Goal: Task Accomplishment & Management: Manage account settings

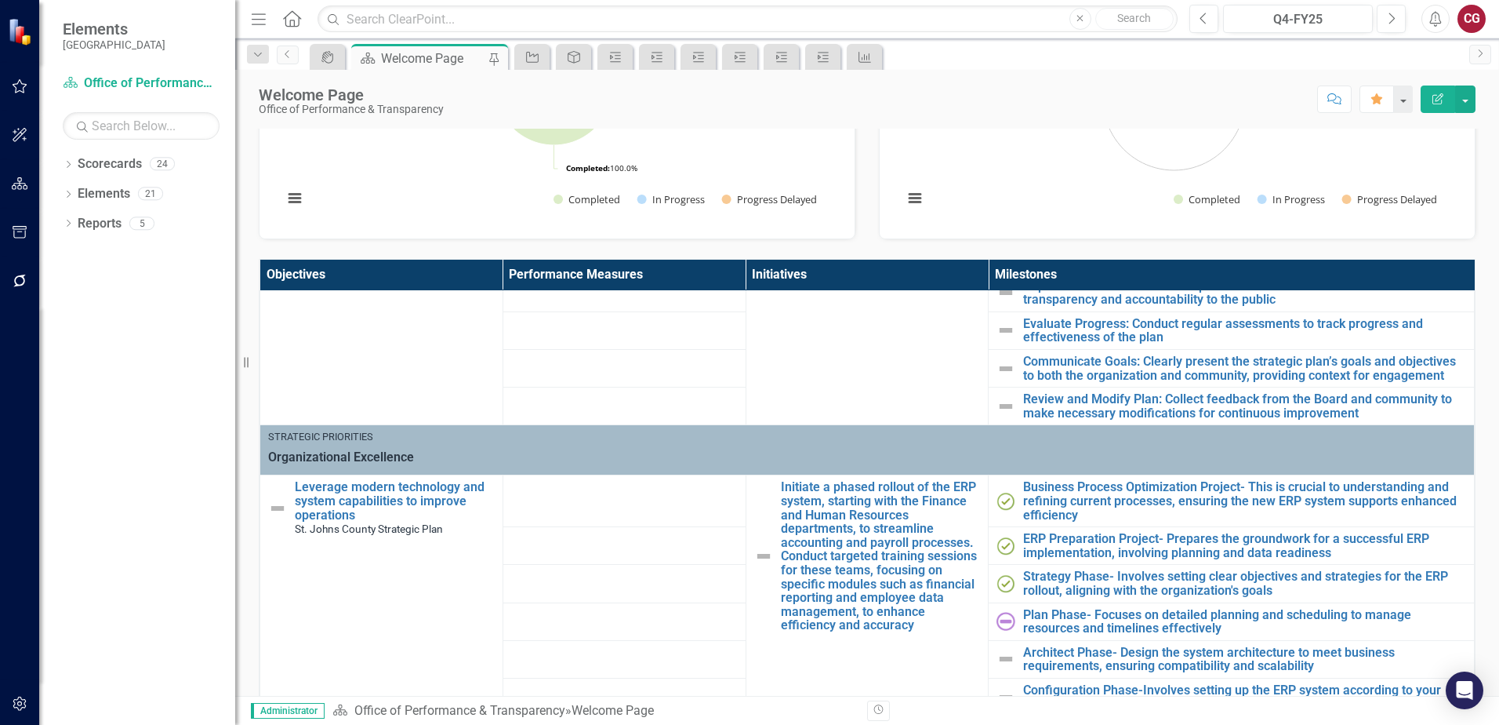
scroll to position [470, 0]
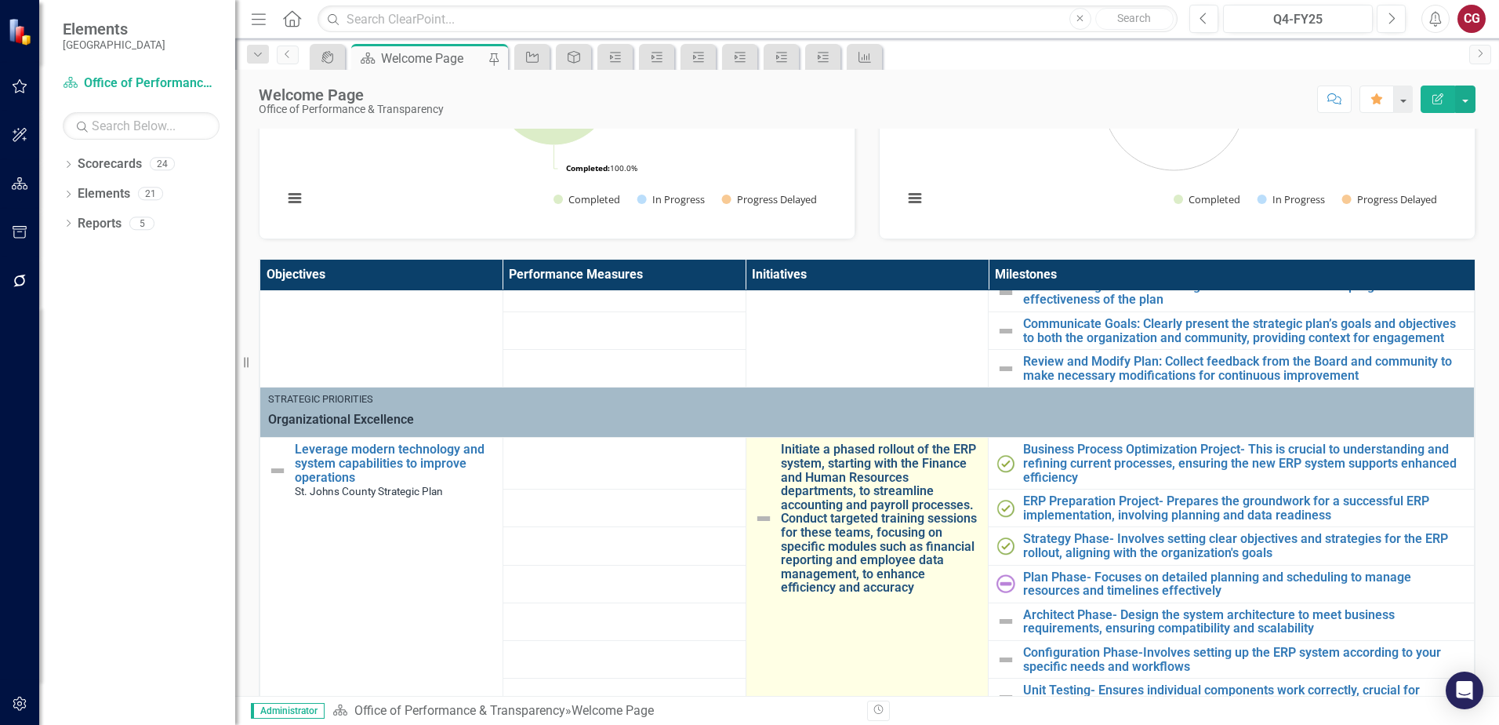
click at [832, 476] on link "Initiate a phased rollout of the ERP system, starting with the Finance and Huma…" at bounding box center [881, 518] width 200 height 152
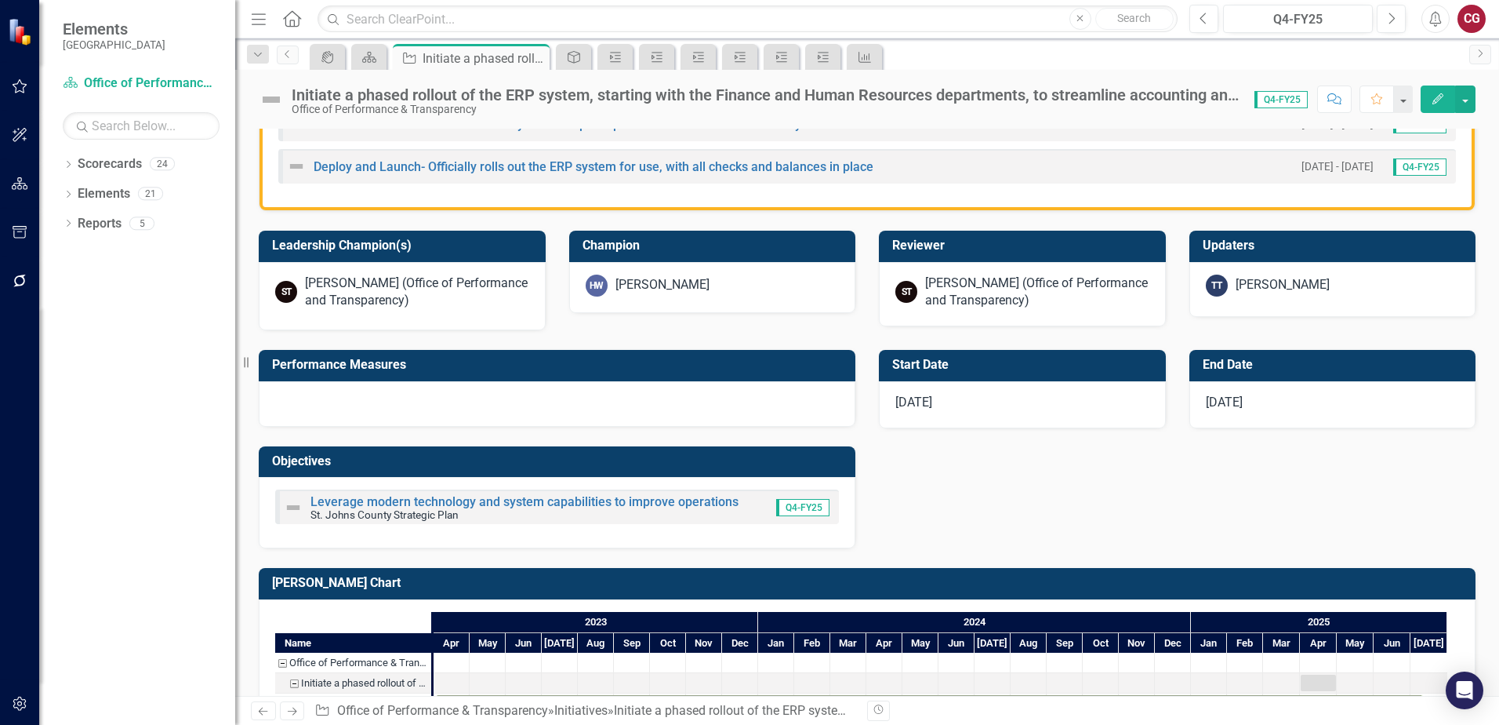
scroll to position [863, 0]
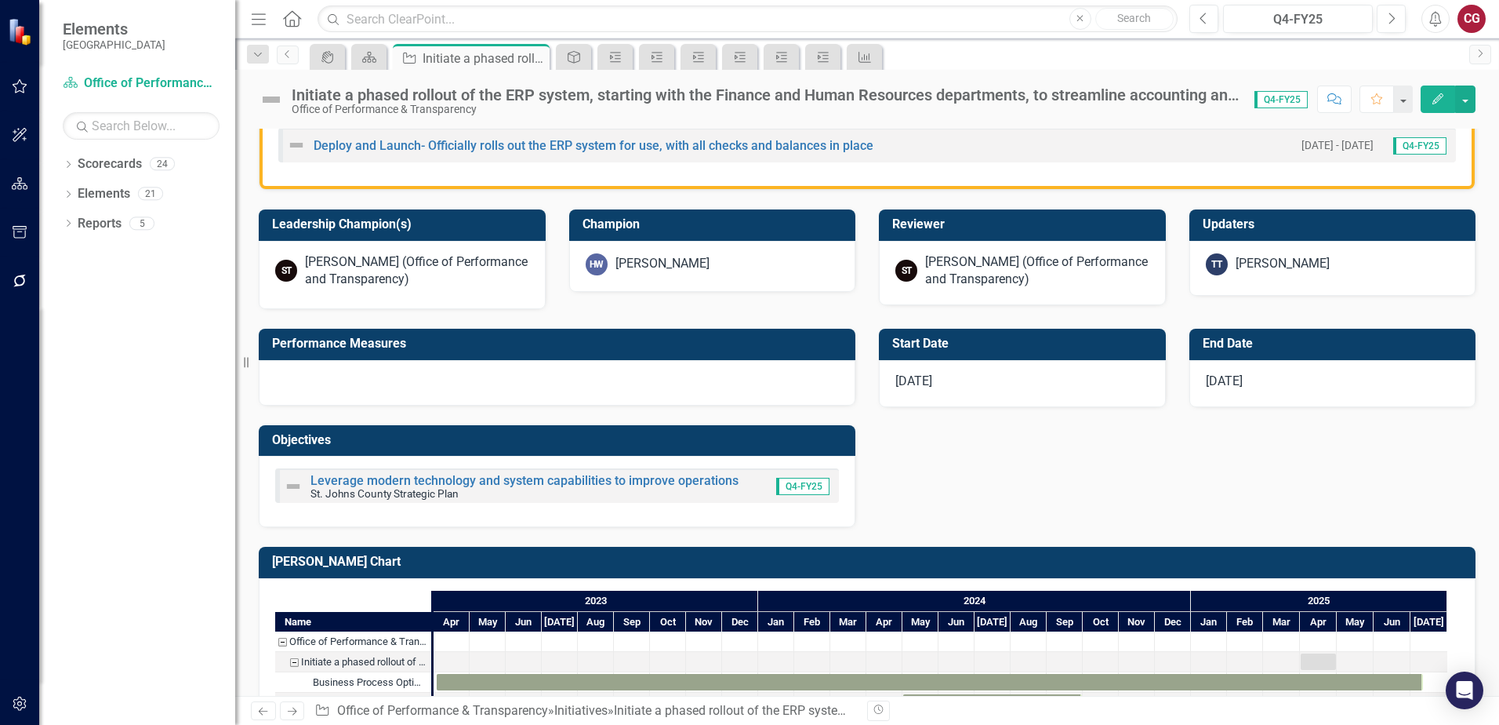
click at [509, 383] on div at bounding box center [557, 382] width 597 height 45
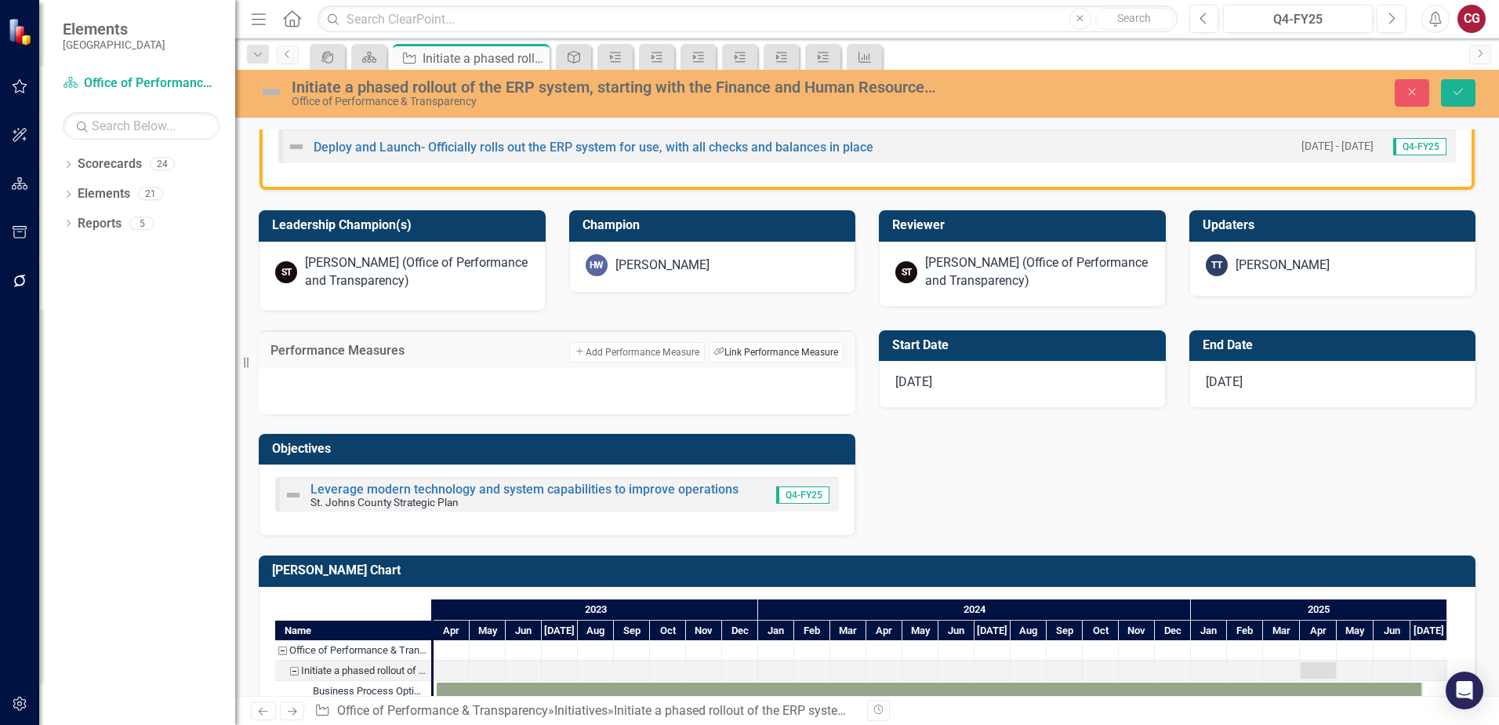
click at [727, 350] on button "Link Tag Link Performance Measure" at bounding box center [776, 352] width 135 height 20
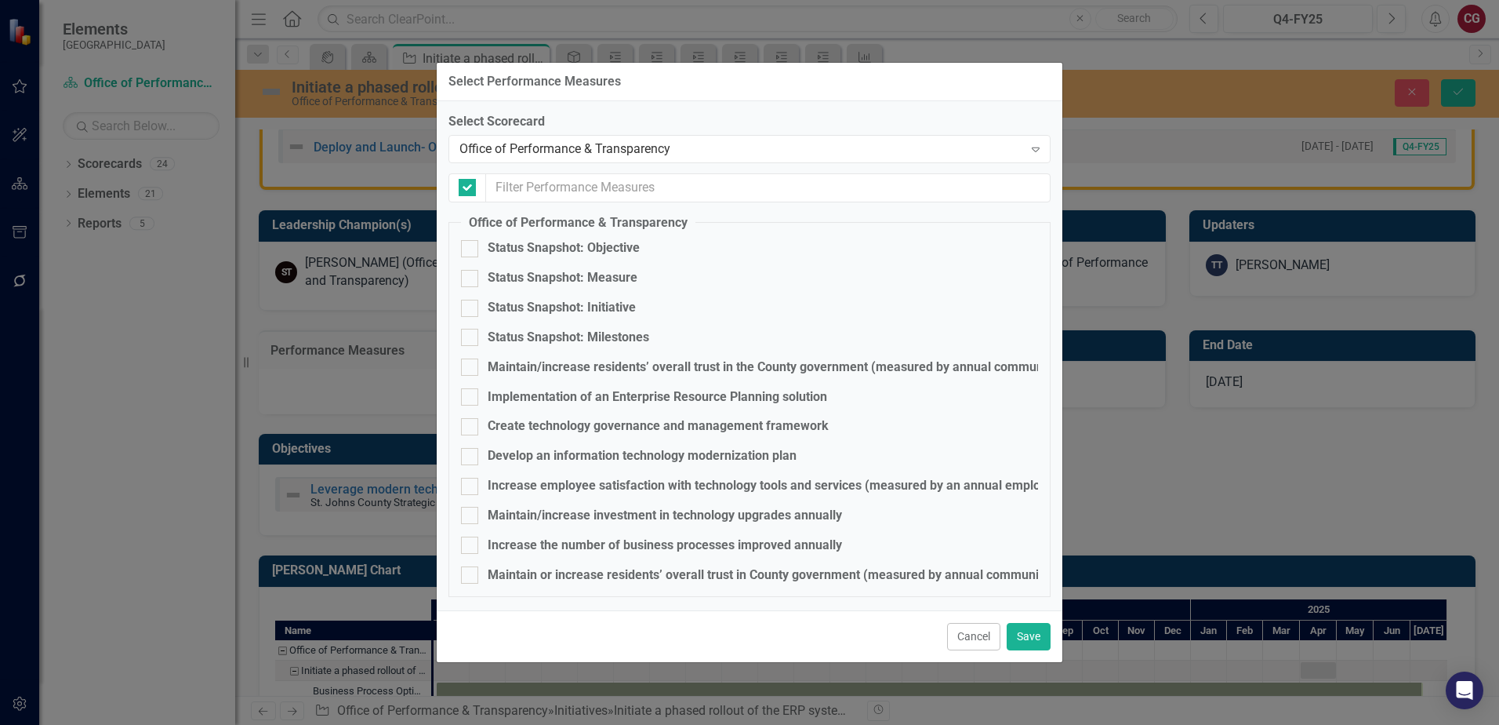
checkbox input "false"
click at [662, 151] on div "Office of Performance & Transparency" at bounding box center [741, 149] width 564 height 18
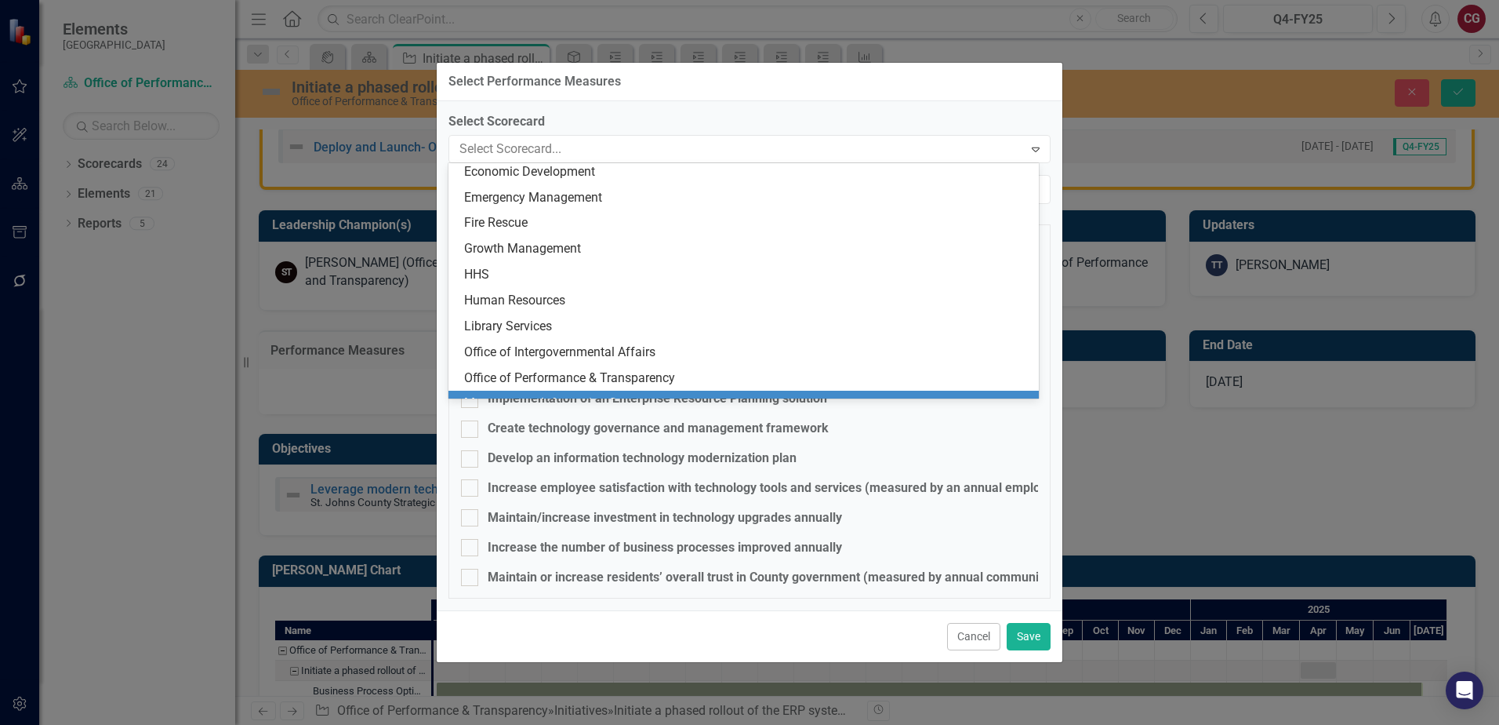
scroll to position [0, 0]
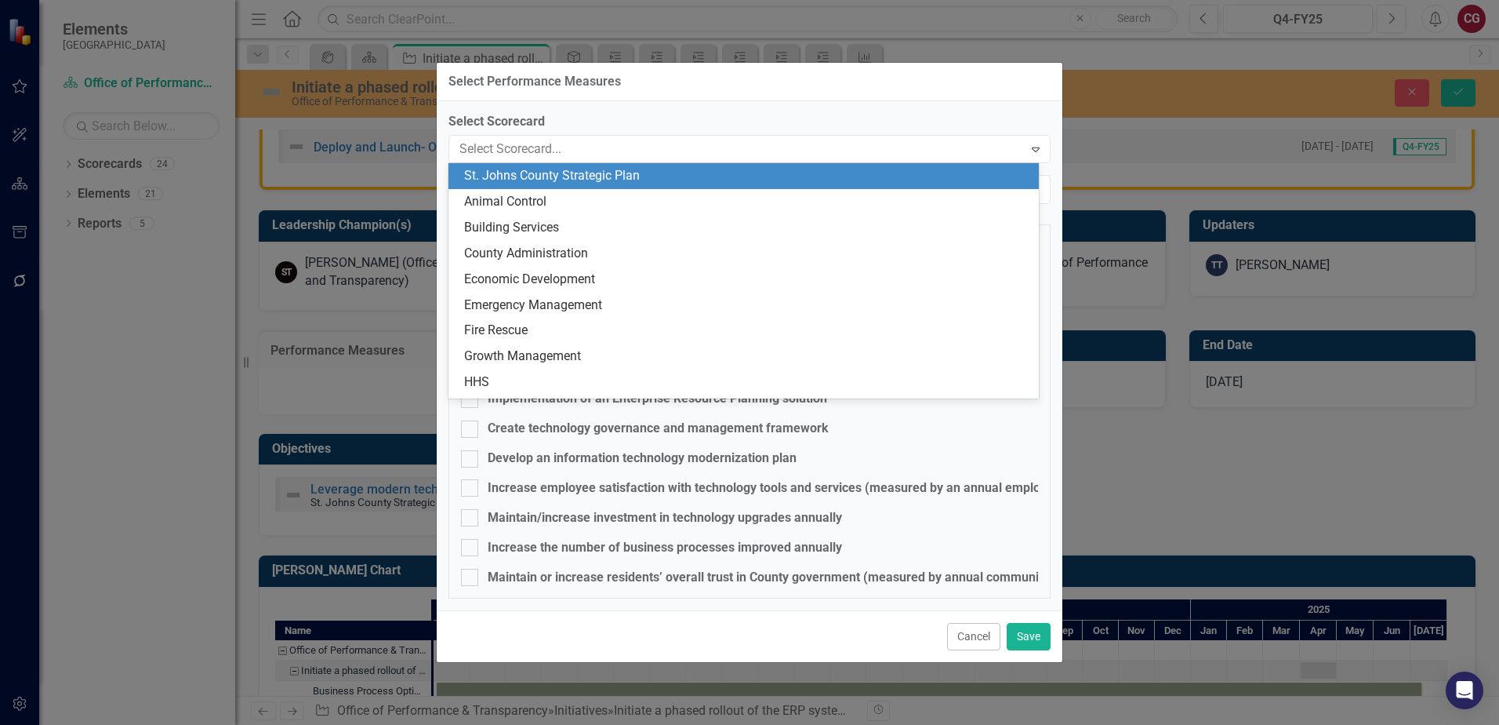
click at [632, 176] on div "St. Johns County Strategic Plan" at bounding box center [746, 176] width 565 height 18
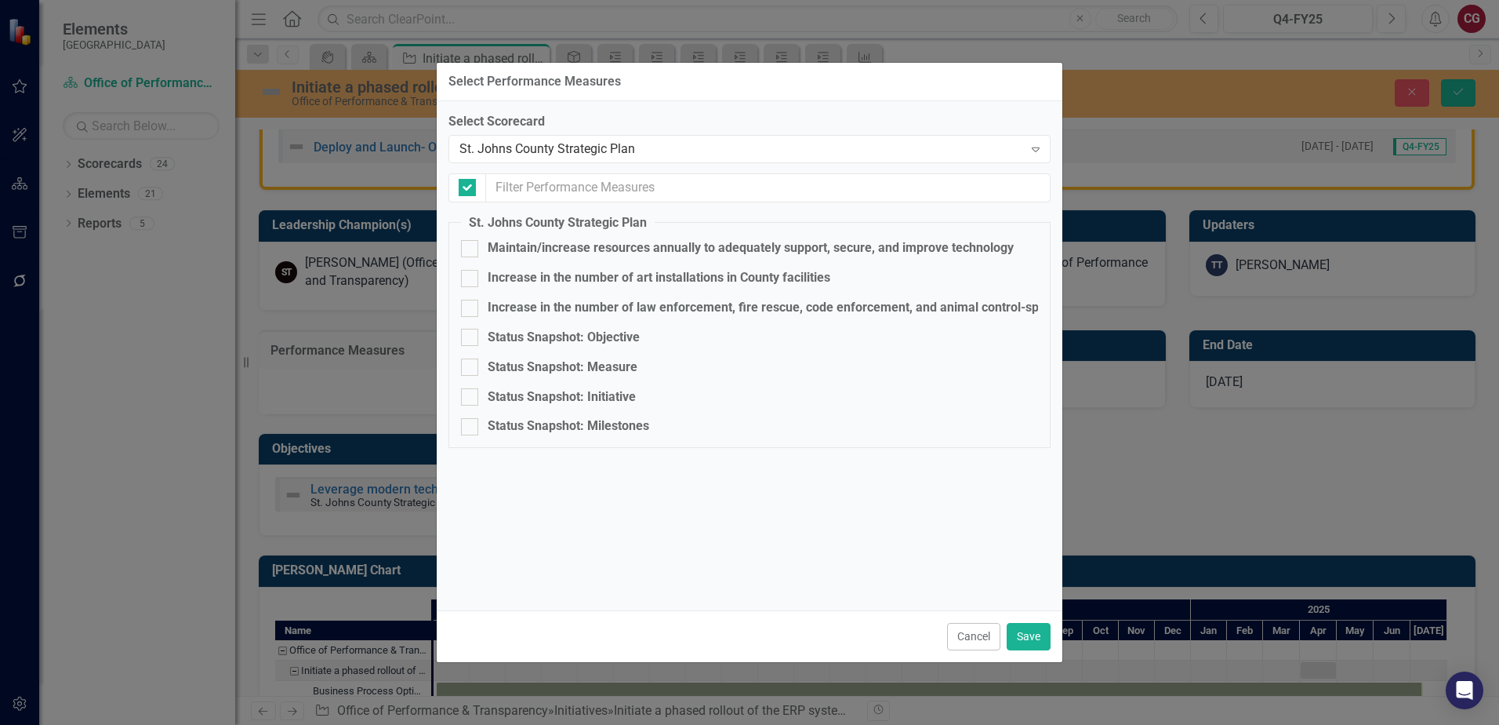
checkbox input "false"
click at [926, 146] on div "St. Johns County Strategic Plan" at bounding box center [741, 149] width 564 height 18
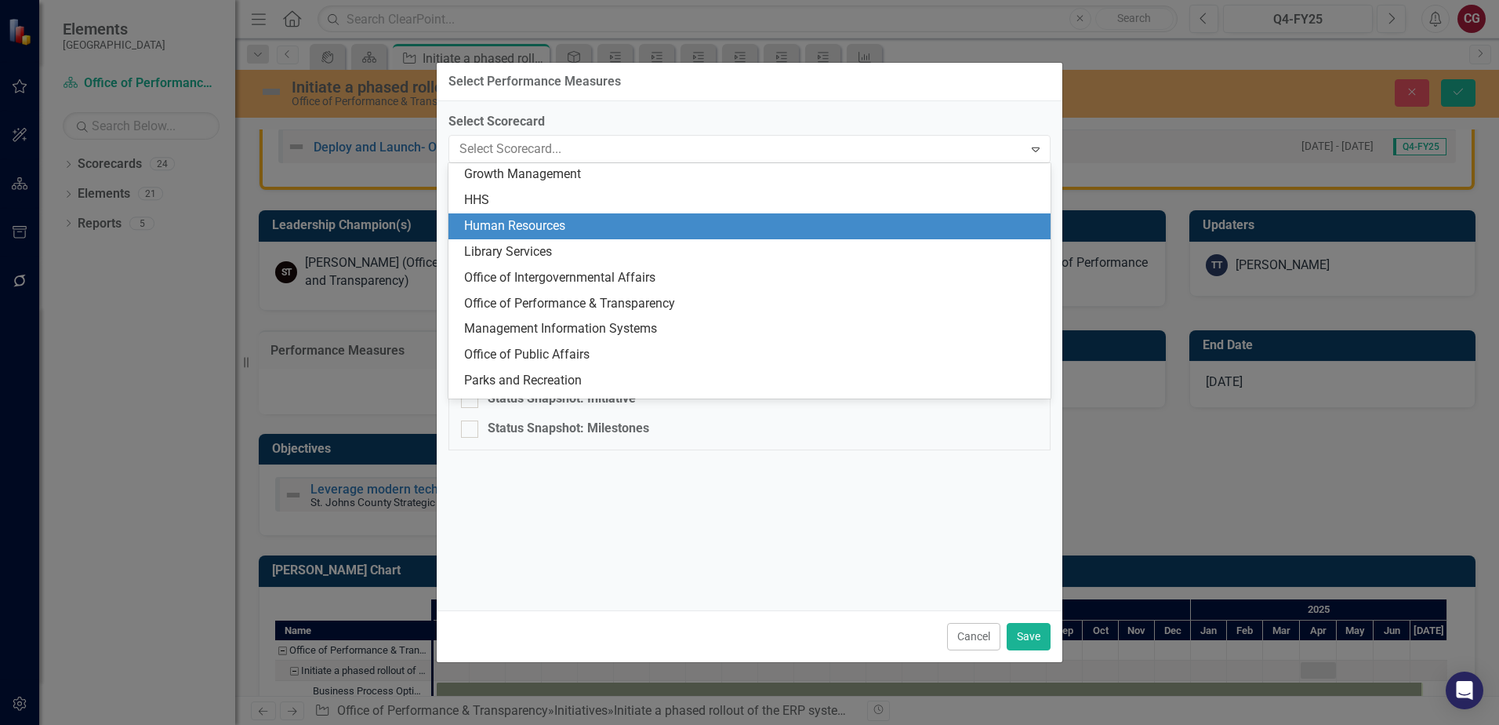
scroll to position [235, 0]
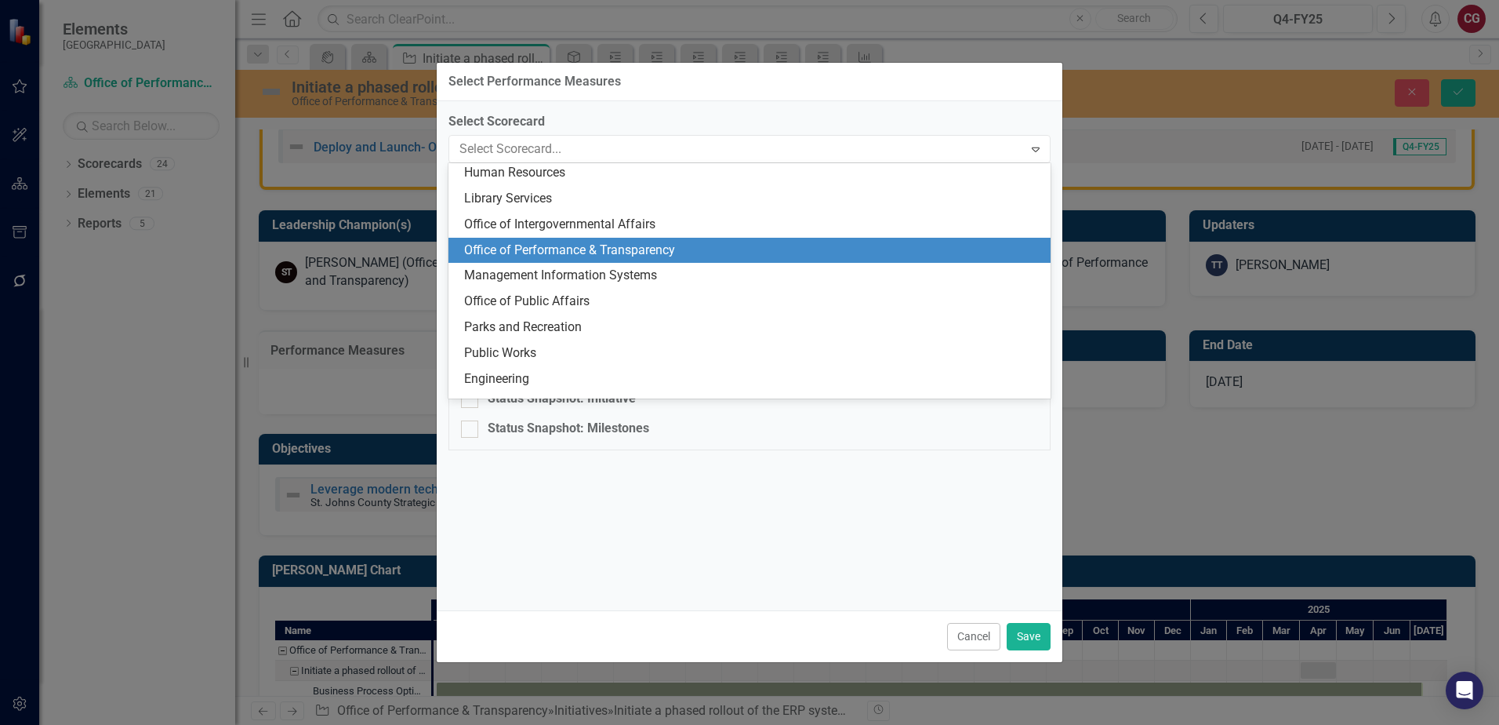
click at [696, 240] on div "Office of Performance & Transparency" at bounding box center [750, 251] width 602 height 26
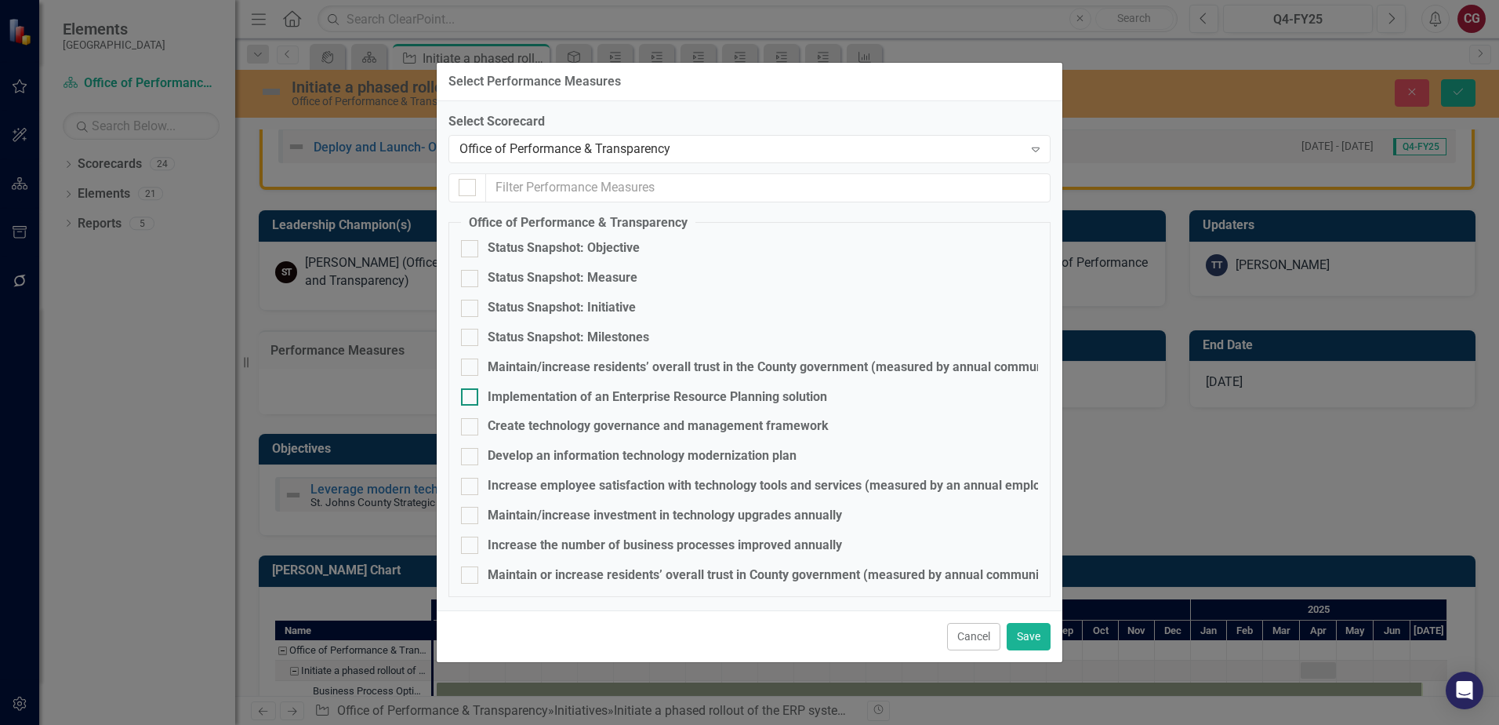
click at [558, 397] on div "Implementation of an Enterprise Resource Planning solution" at bounding box center [658, 397] width 340 height 18
click at [471, 397] on input "Implementation of an Enterprise Resource Planning solution" at bounding box center [466, 393] width 10 height 10
checkbox input "true"
click at [1039, 631] on button "Save" at bounding box center [1029, 636] width 44 height 27
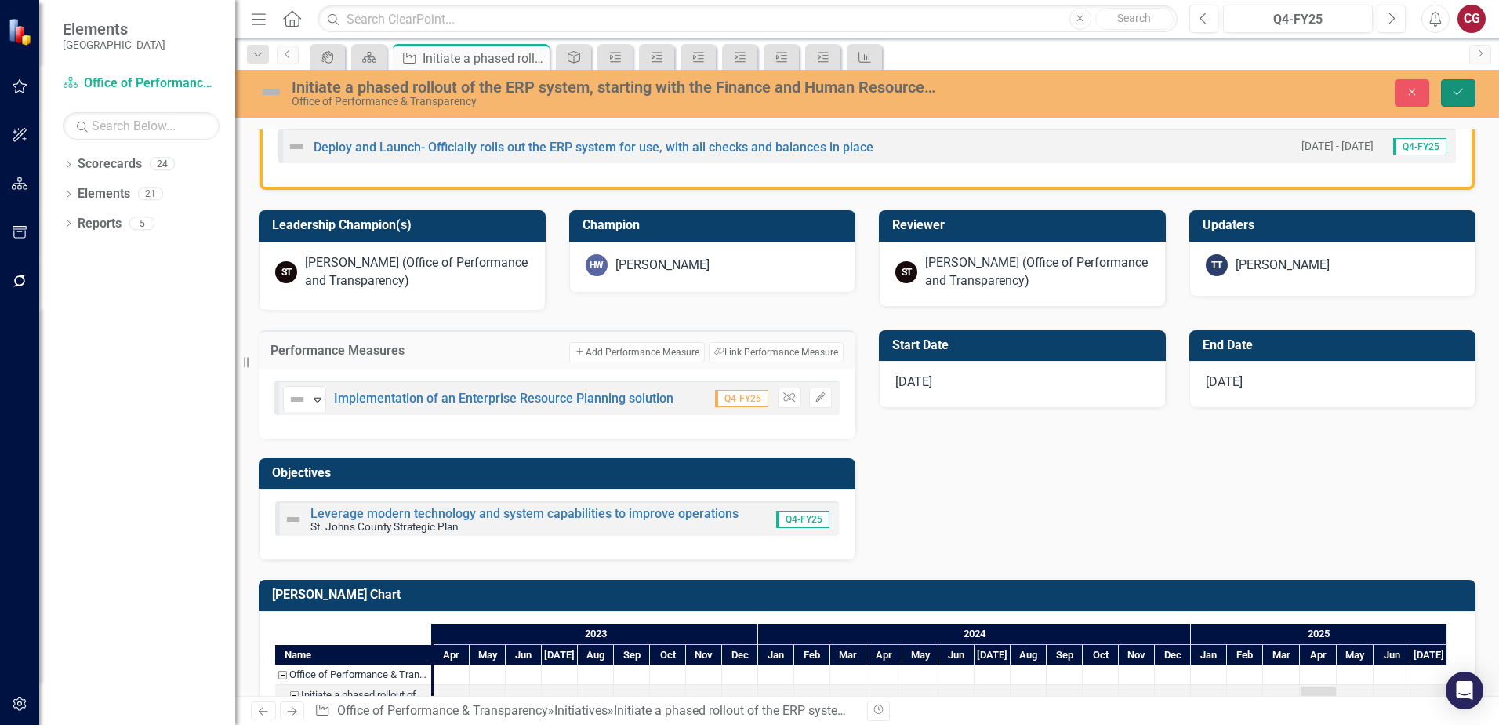
click at [1453, 90] on icon "Save" at bounding box center [1458, 91] width 14 height 11
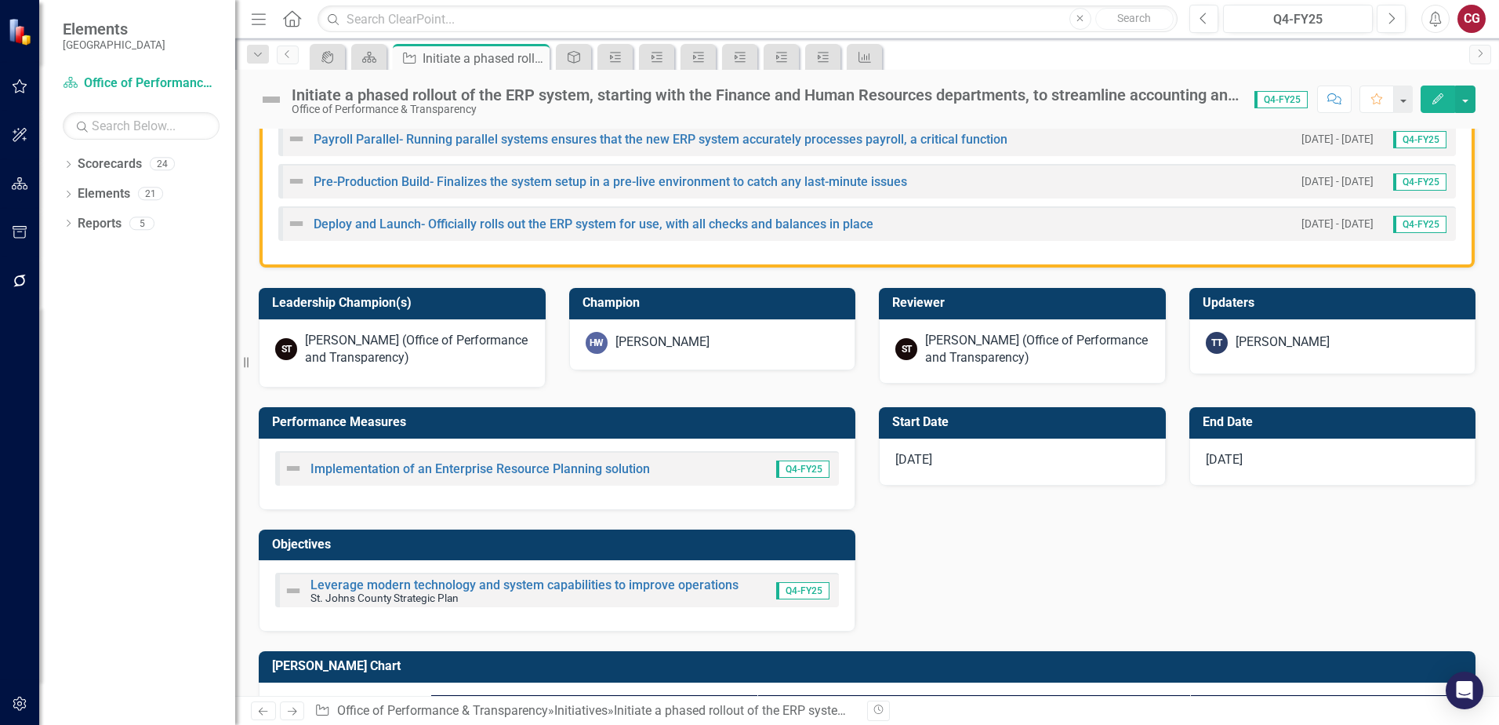
scroll to position [863, 0]
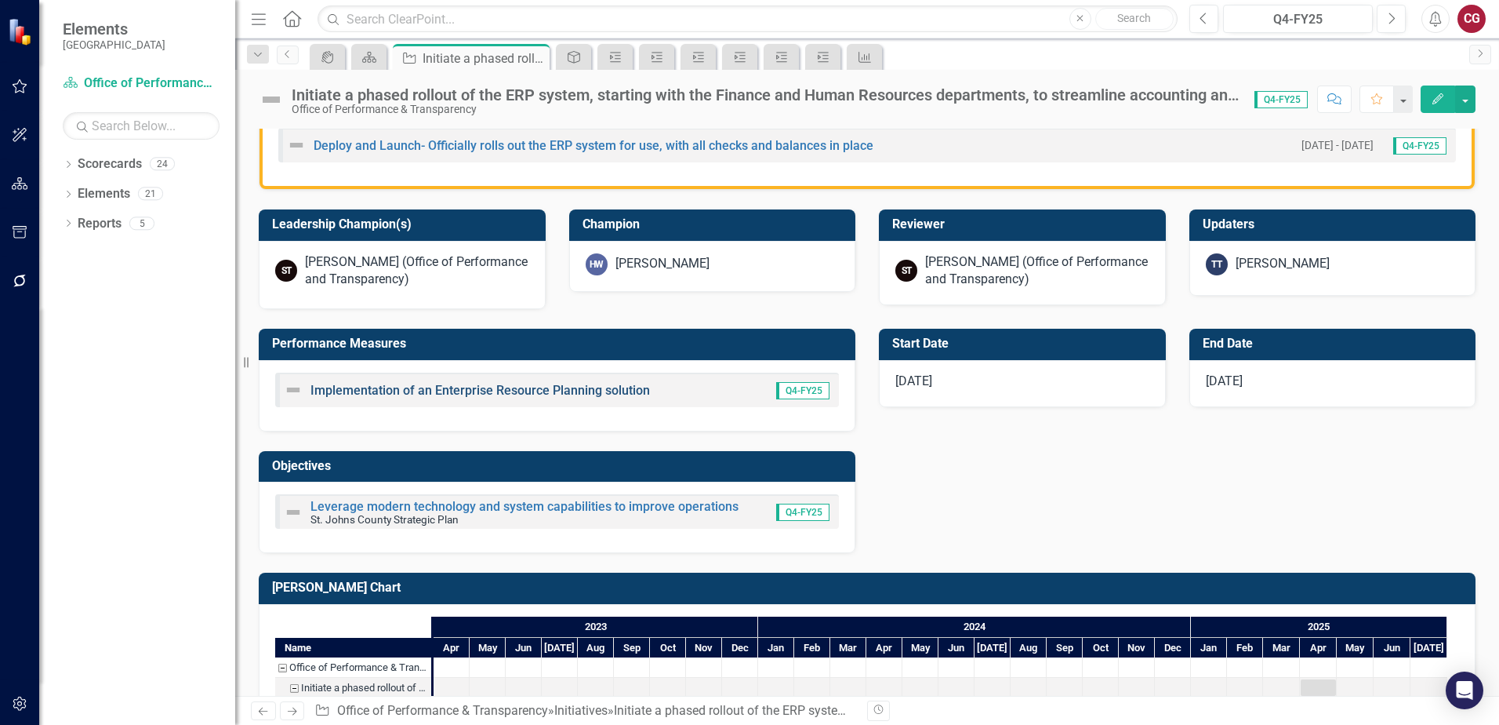
click at [608, 391] on link "Implementation of an Enterprise Resource Planning solution" at bounding box center [481, 390] width 340 height 15
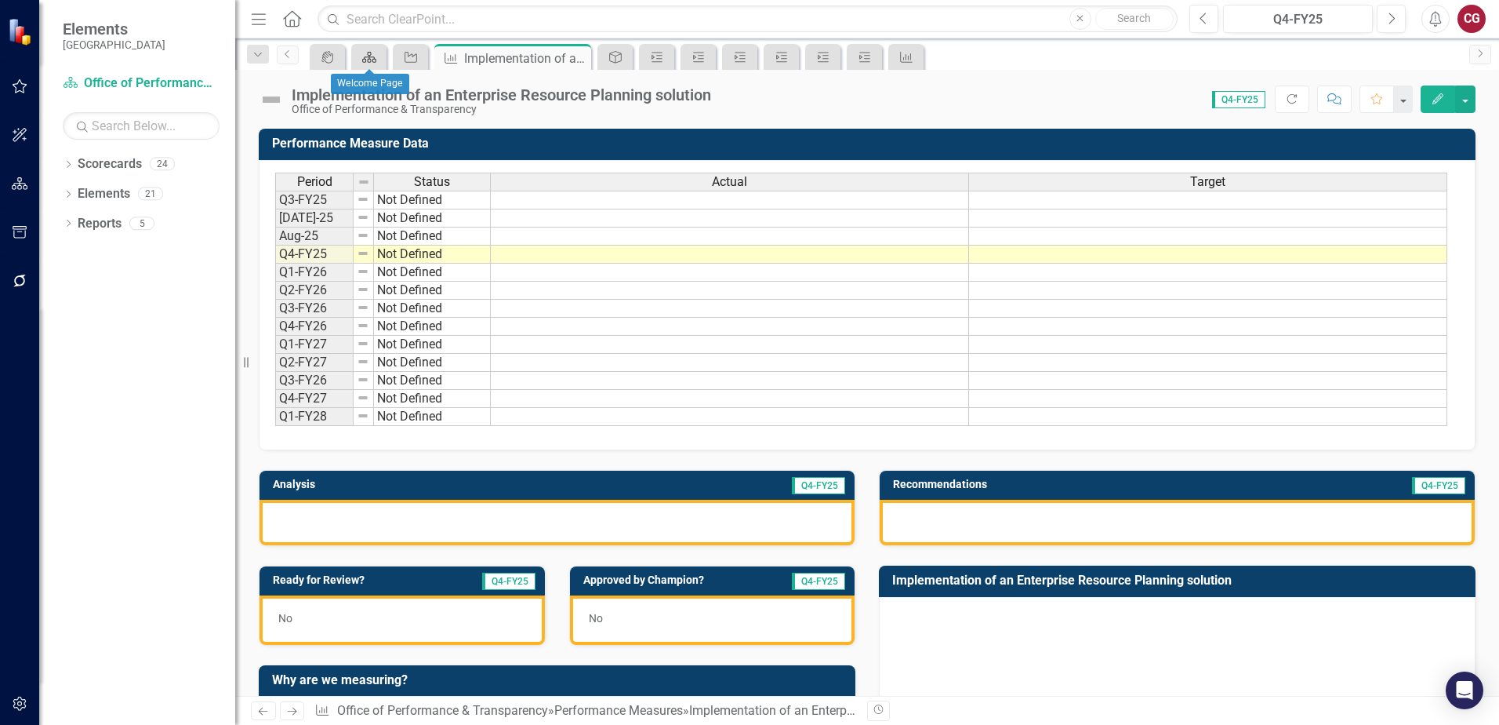
click at [373, 57] on icon at bounding box center [369, 57] width 14 height 11
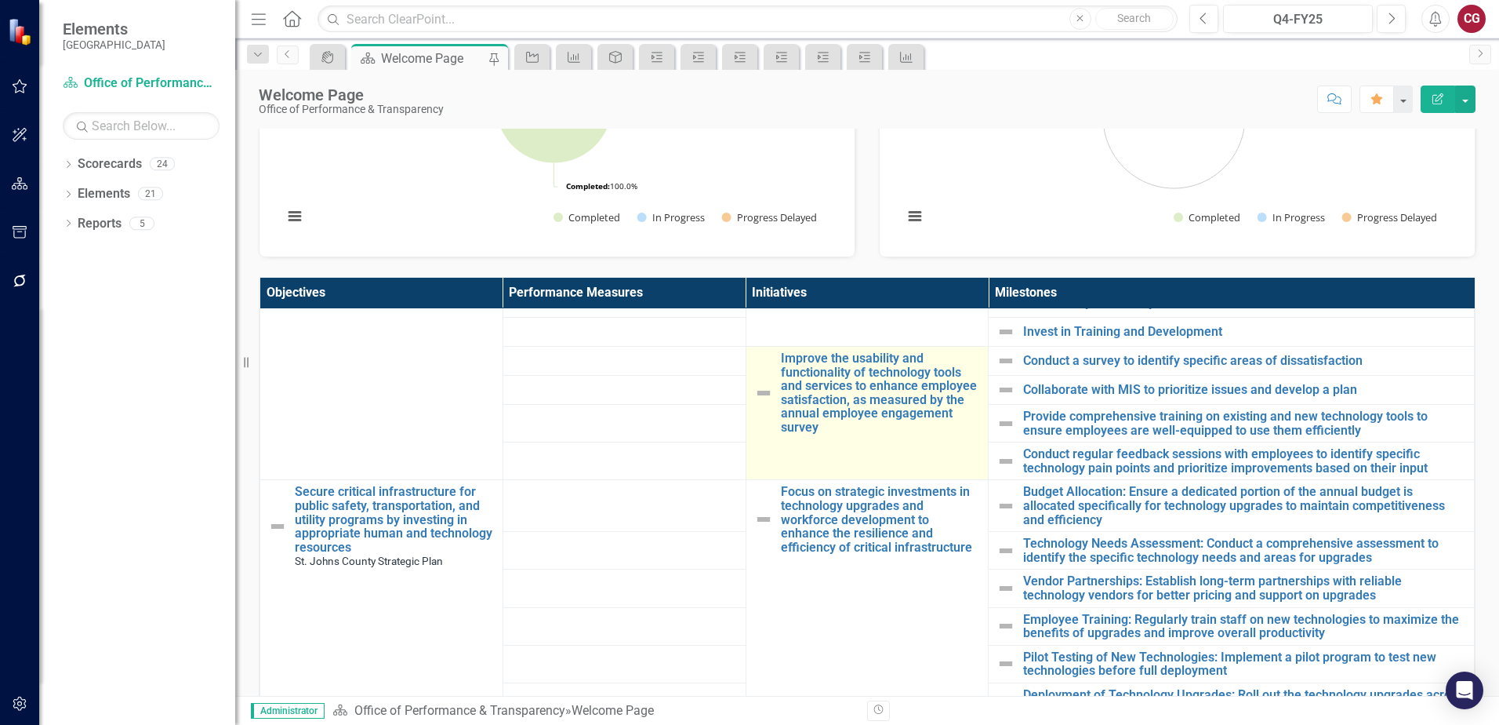
scroll to position [1255, 0]
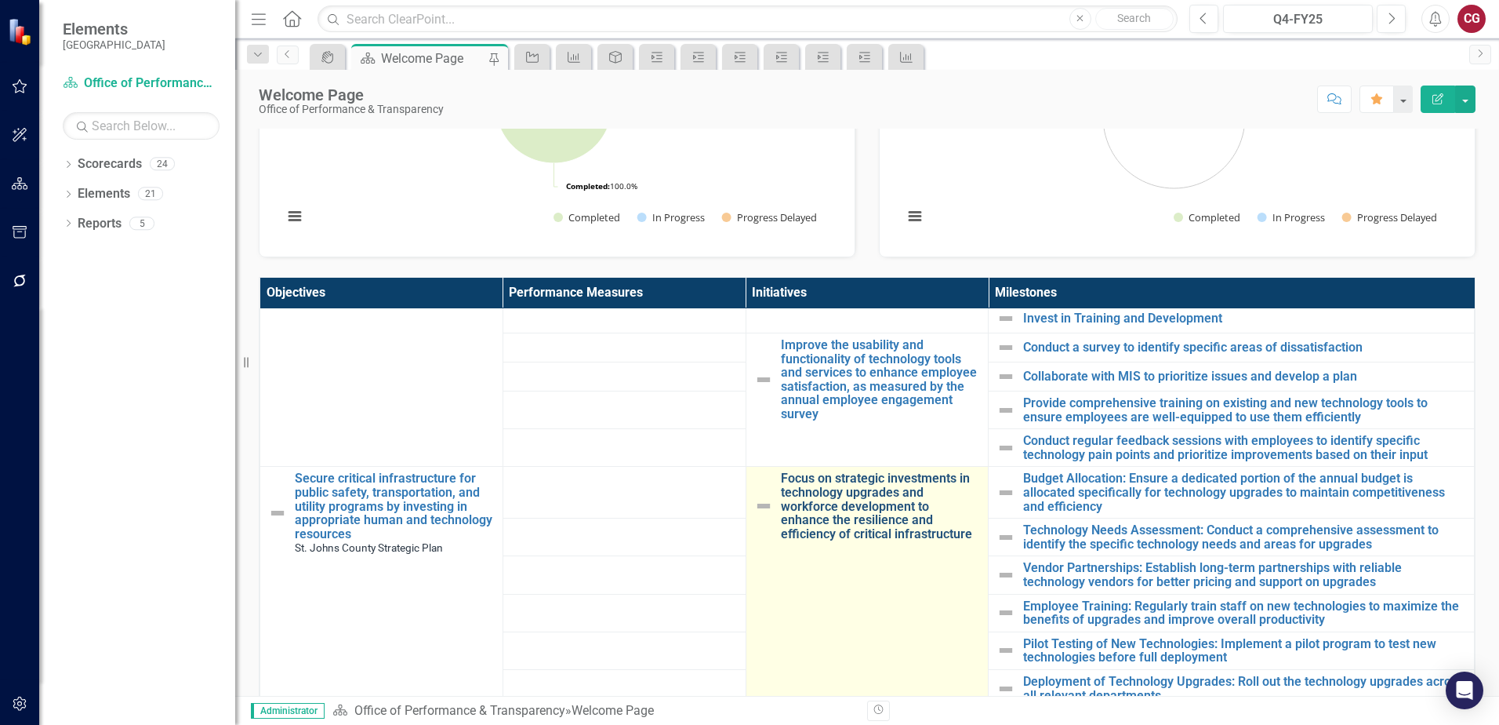
click at [832, 507] on link "Focus on strategic investments in technology upgrades and workforce development…" at bounding box center [881, 505] width 200 height 69
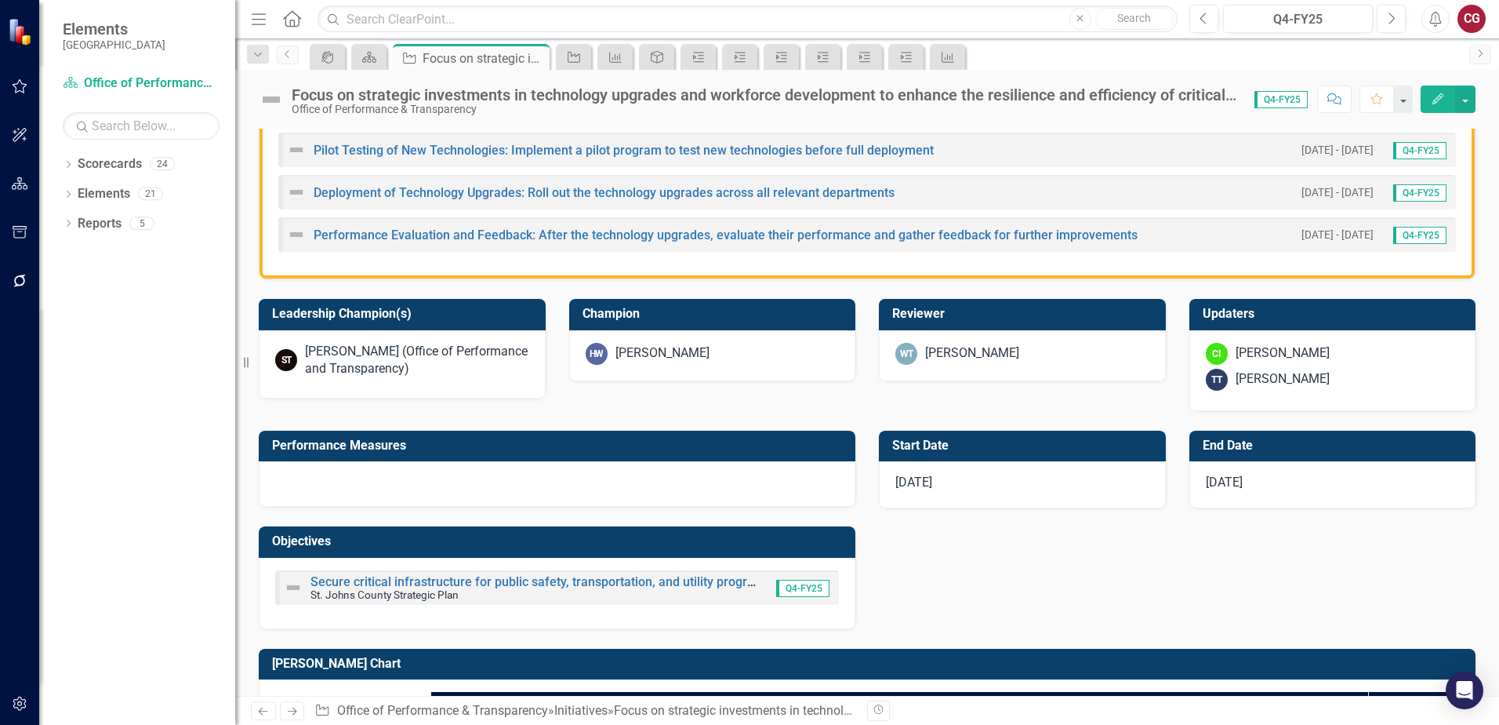
scroll to position [627, 0]
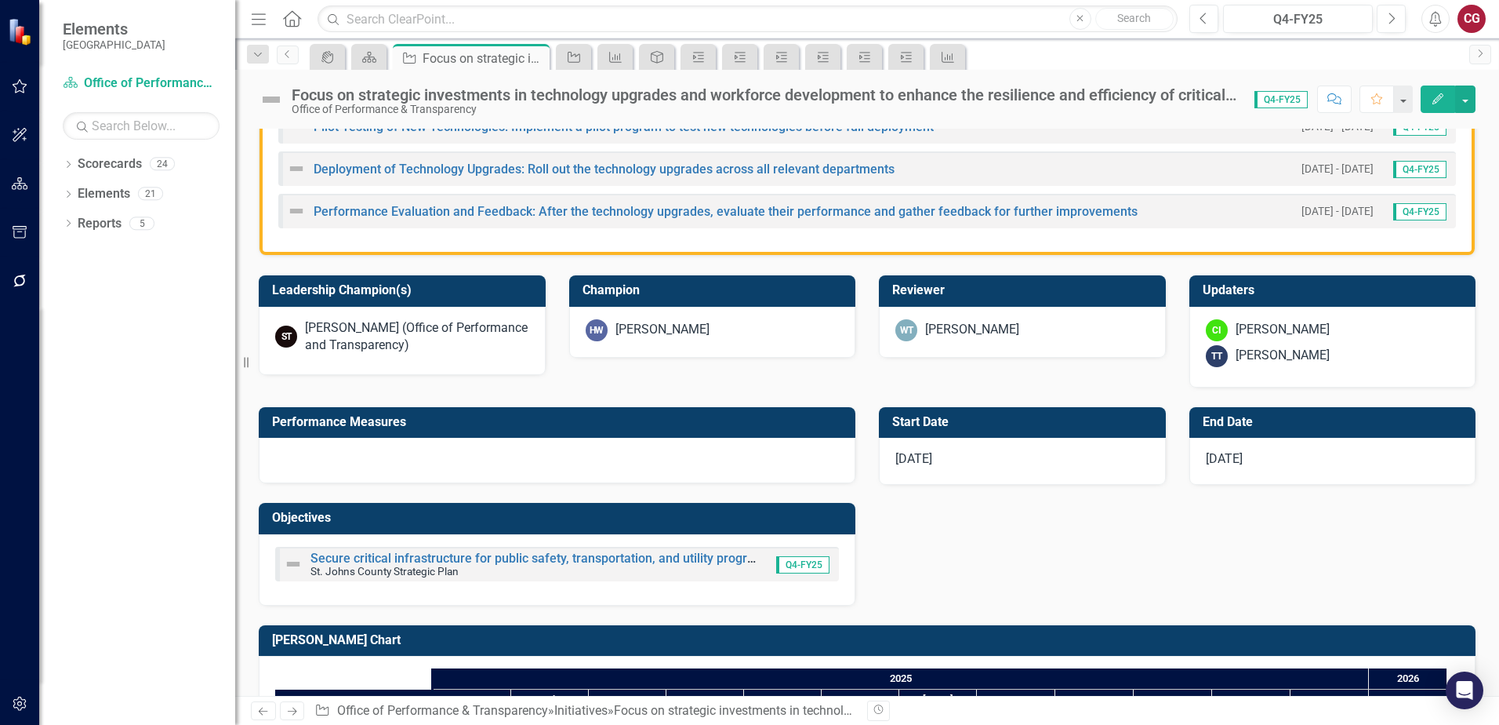
click at [647, 463] on div at bounding box center [557, 460] width 597 height 45
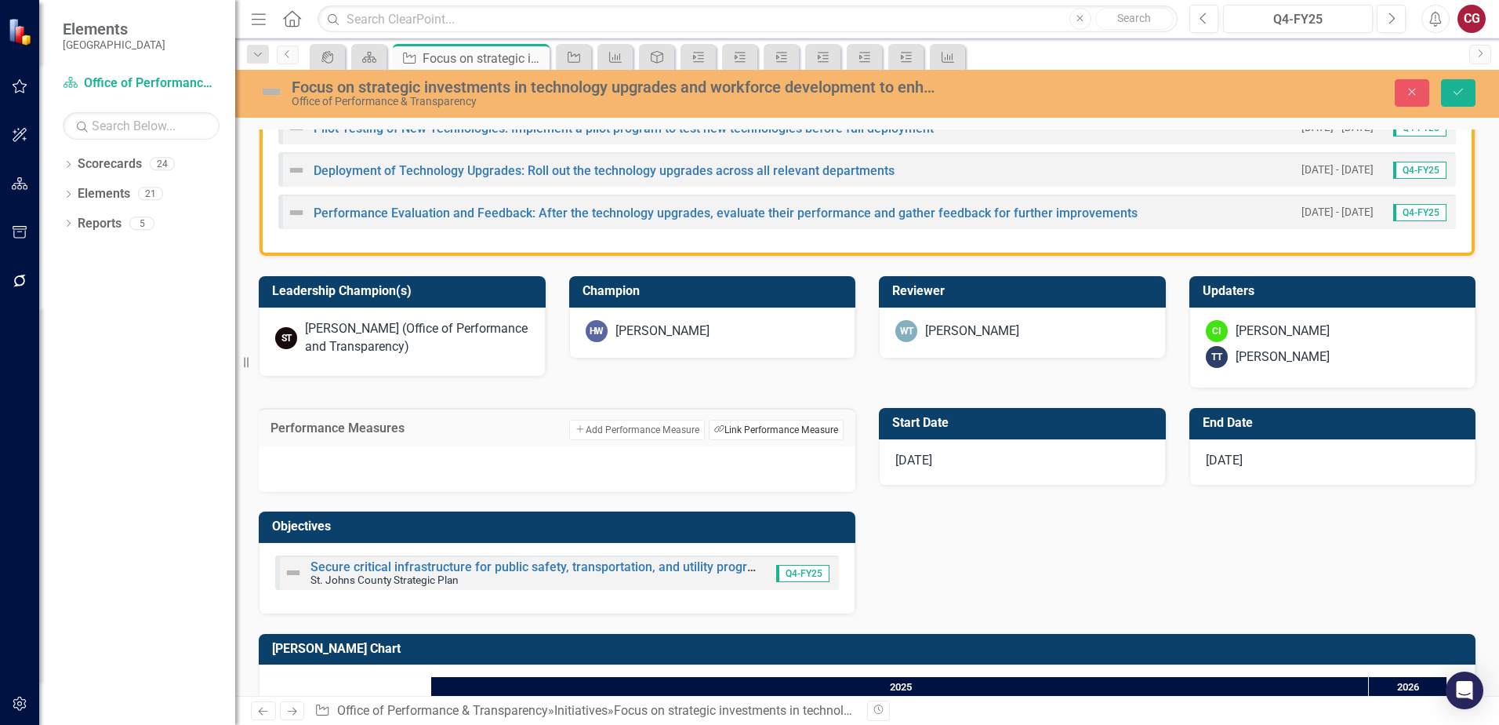
click at [775, 434] on button "Link Tag Link Performance Measure" at bounding box center [776, 429] width 135 height 20
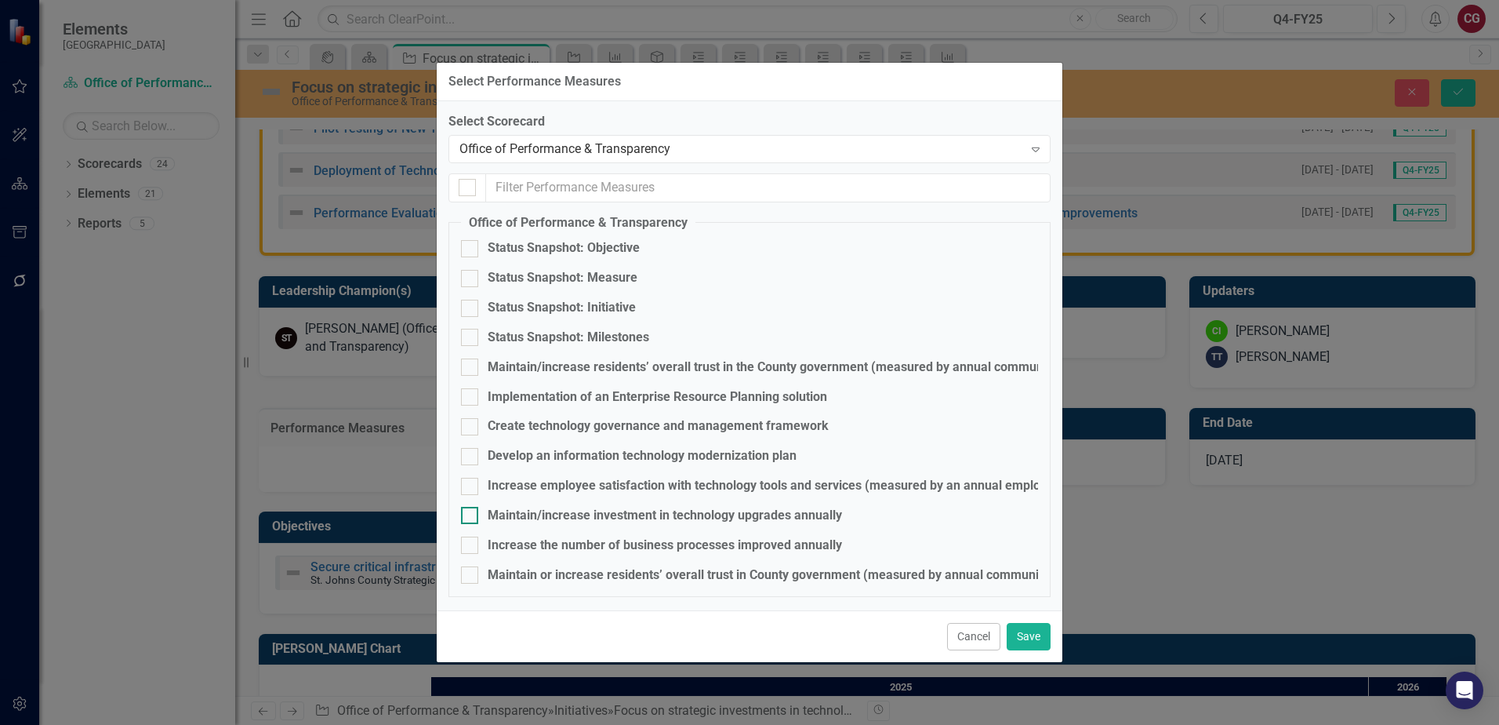
click at [699, 519] on div "Maintain/increase investment in technology upgrades annually" at bounding box center [665, 516] width 354 height 18
click at [471, 517] on input "Maintain/increase investment in technology upgrades annually" at bounding box center [466, 512] width 10 height 10
checkbox input "true"
click at [1044, 638] on button "Save" at bounding box center [1029, 636] width 44 height 27
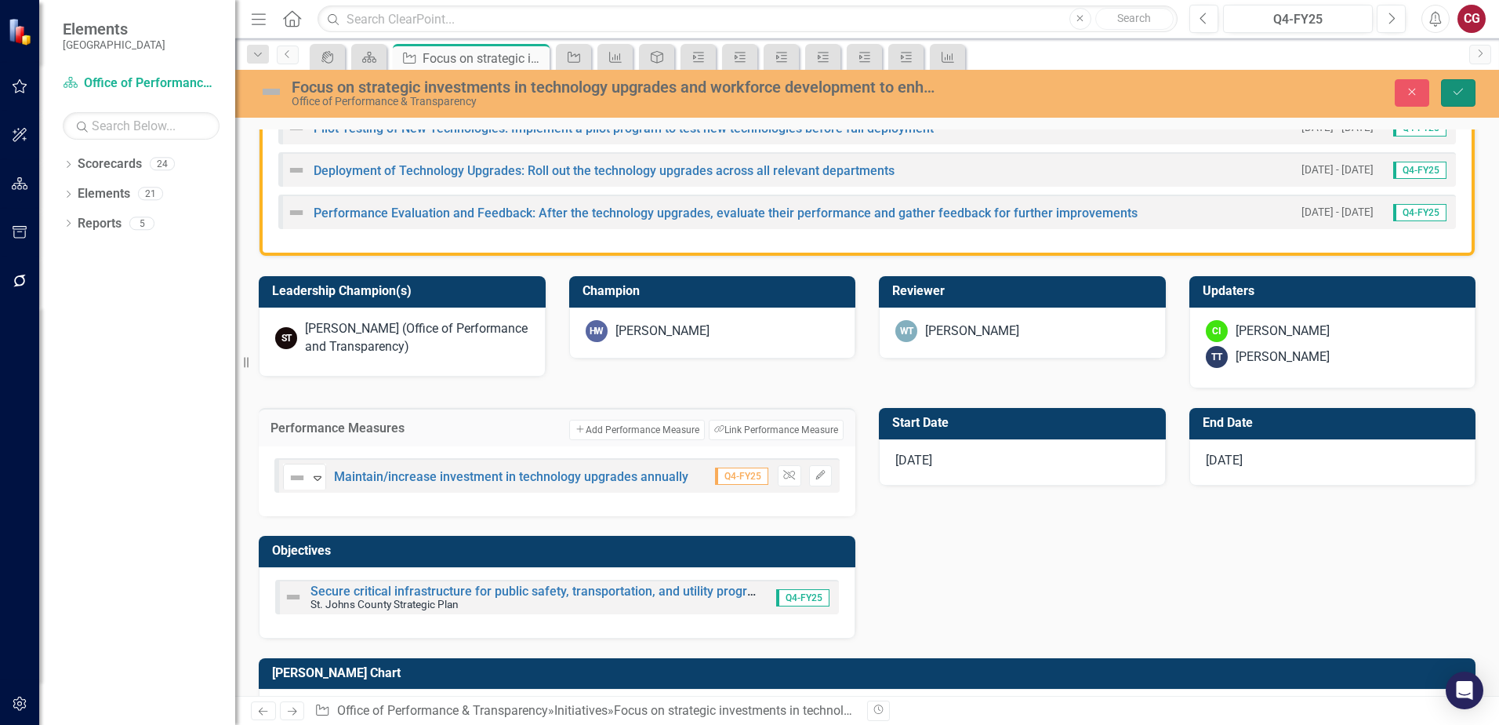
click at [1449, 93] on button "Save" at bounding box center [1458, 92] width 35 height 27
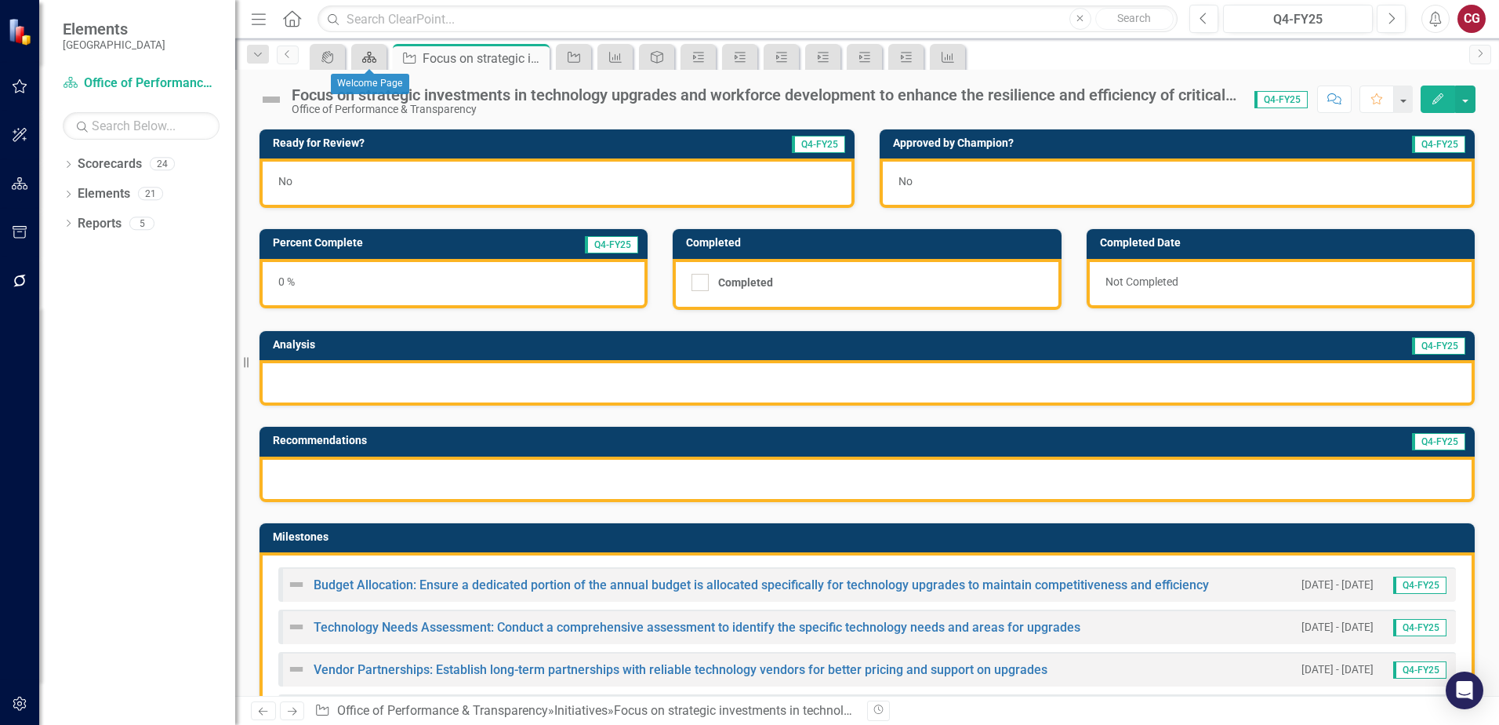
click at [369, 57] on icon at bounding box center [369, 57] width 14 height 11
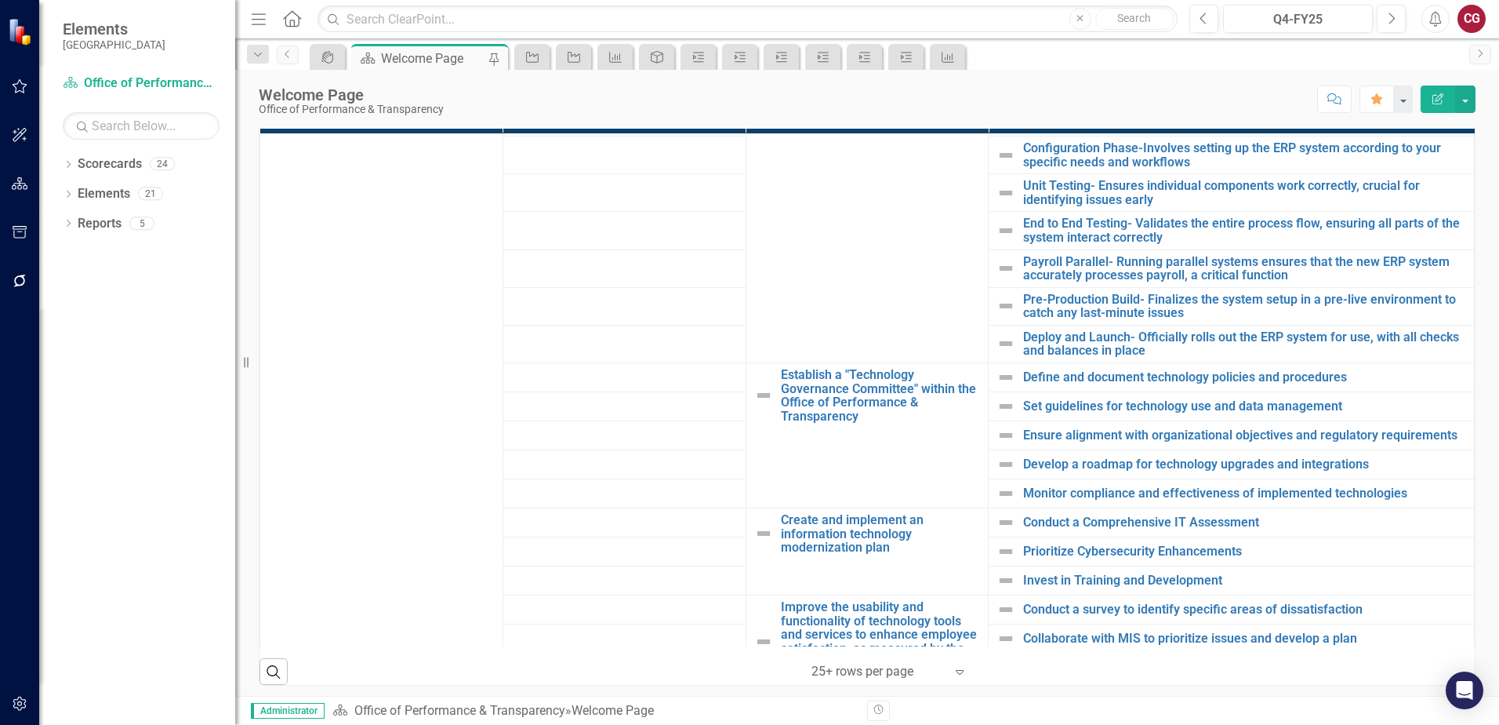
scroll to position [845, 0]
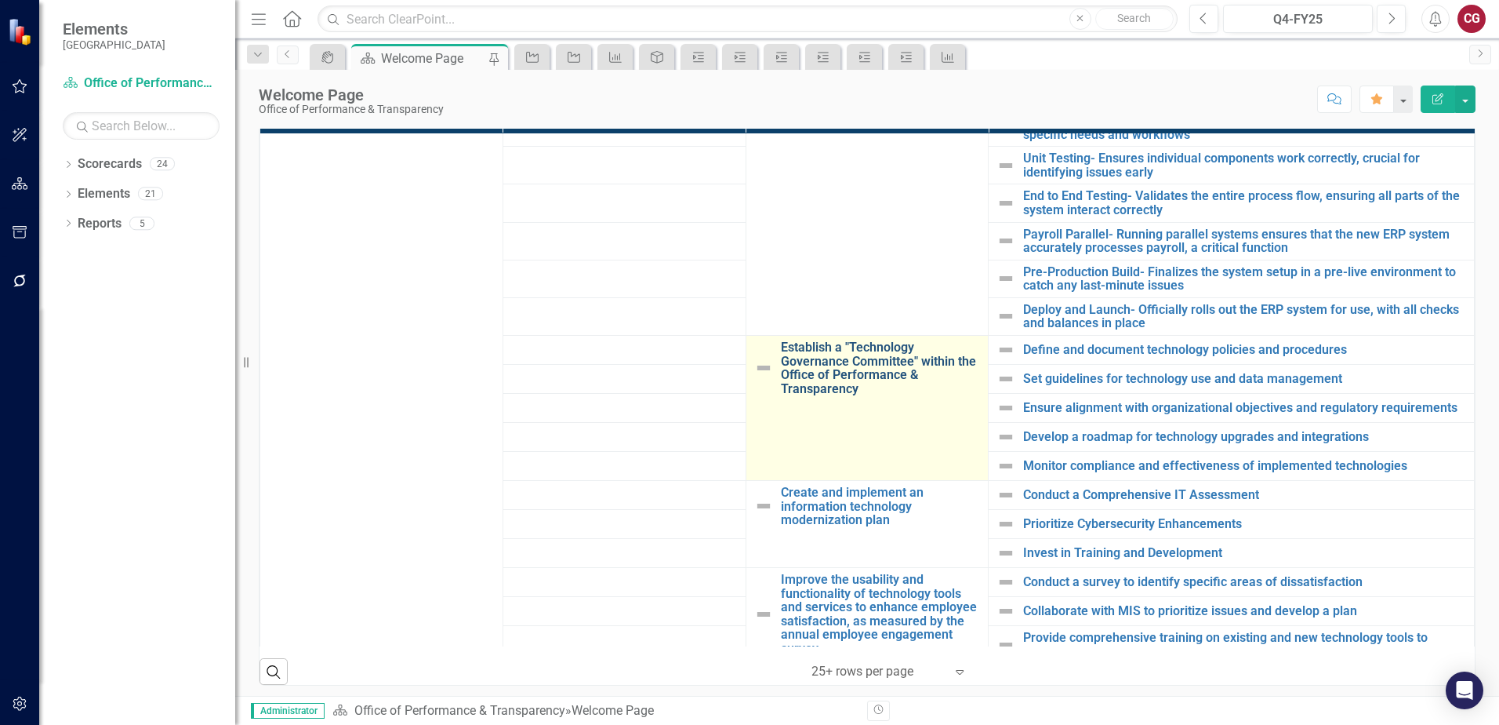
drag, startPoint x: 758, startPoint y: 332, endPoint x: 927, endPoint y: 382, distance: 175.9
click at [927, 381] on tbody "Strategic Priorities Community Trust Enhance community trust through proactive …" at bounding box center [867, 196] width 1215 height 1815
drag, startPoint x: 860, startPoint y: 396, endPoint x: 771, endPoint y: 358, distance: 97.3
click at [775, 358] on td "Establish a "Technology Governance Committee" within the Office of Performance …" at bounding box center [867, 408] width 243 height 145
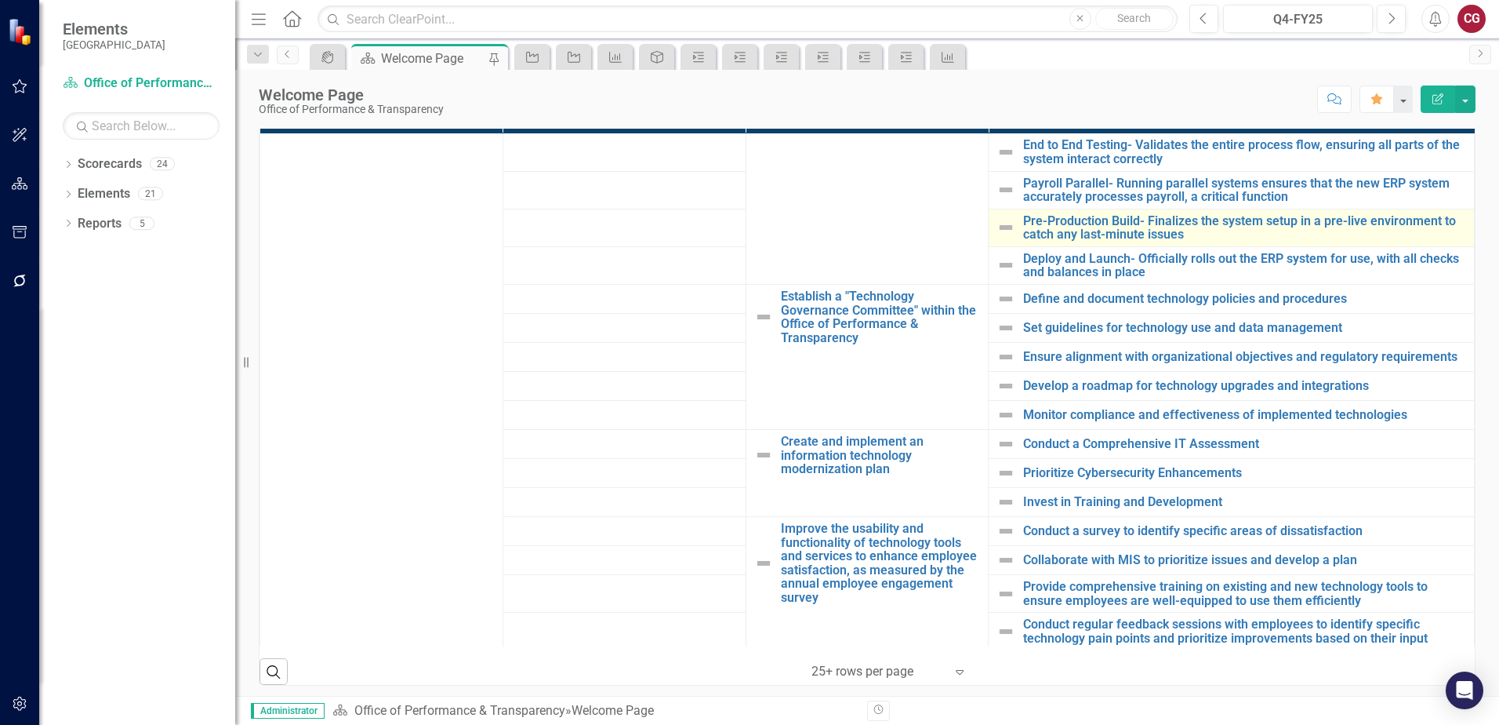
scroll to position [924, 0]
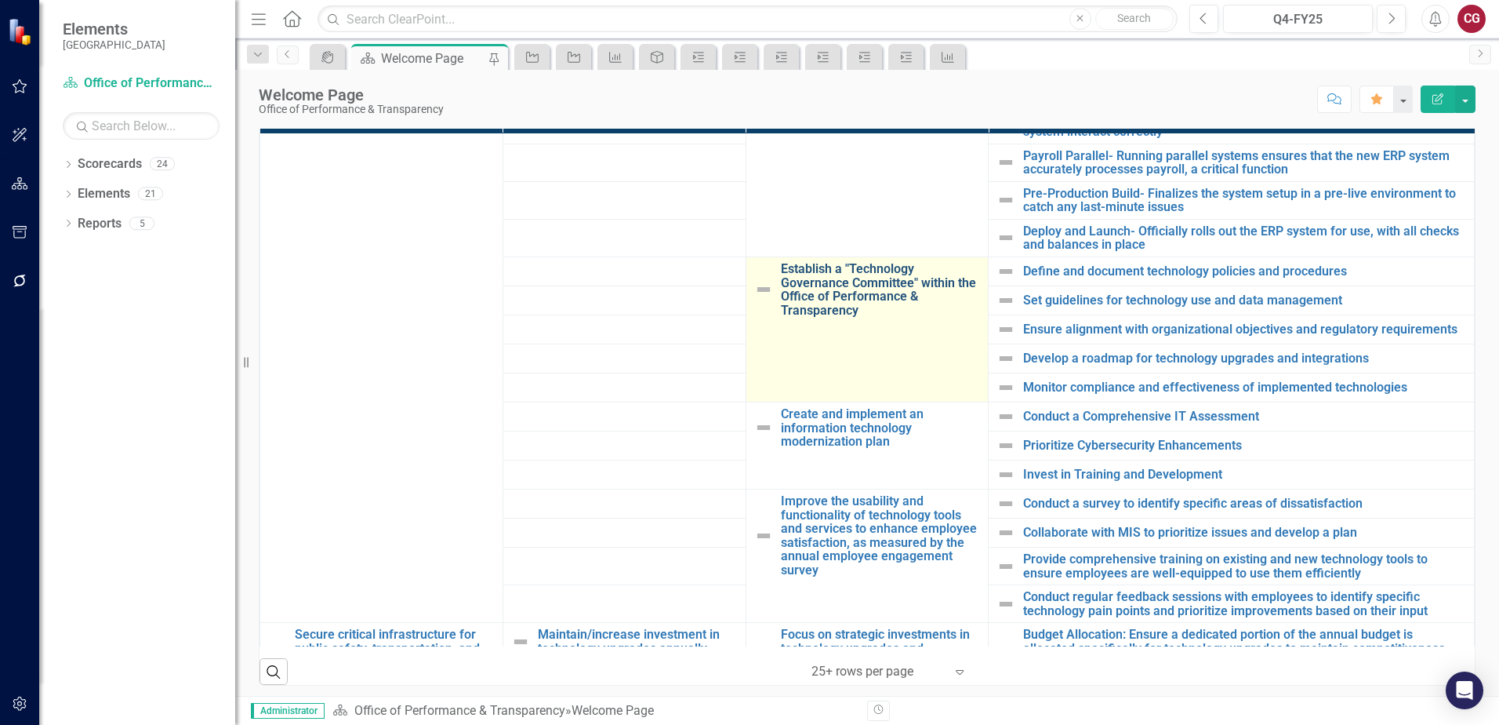
click at [826, 271] on link "Establish a "Technology Governance Committee" within the Office of Performance …" at bounding box center [881, 289] width 200 height 55
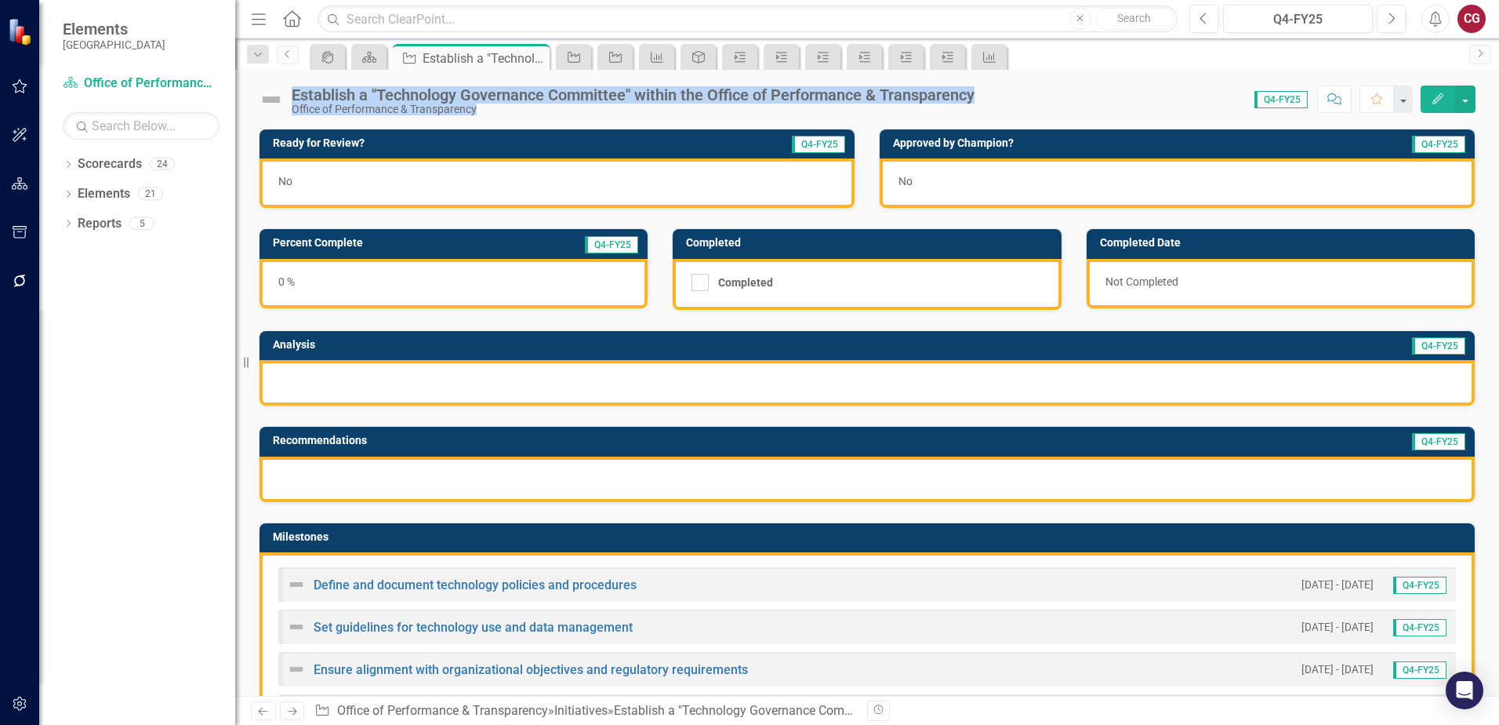
drag, startPoint x: 288, startPoint y: 95, endPoint x: 991, endPoint y: 87, distance: 703.4
click at [991, 87] on div "Establish a "Technology Governance Committee" within the Office of Performance …" at bounding box center [867, 93] width 1264 height 47
drag, startPoint x: 991, startPoint y: 87, endPoint x: 935, endPoint y: 96, distance: 56.5
click at [935, 96] on div "Establish a "Technology Governance Committee" within the Office of Performance …" at bounding box center [633, 94] width 683 height 17
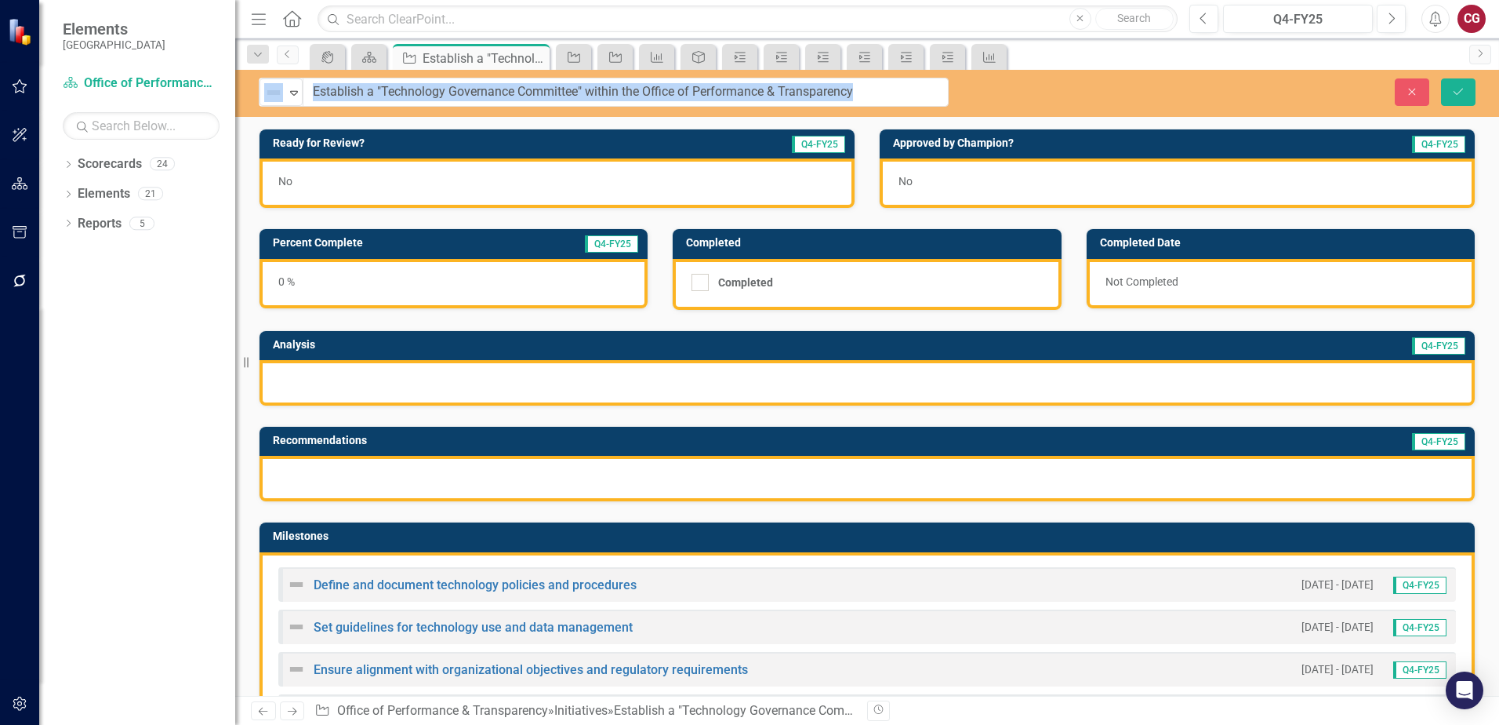
drag, startPoint x: 982, startPoint y: 94, endPoint x: 557, endPoint y: 98, distance: 425.0
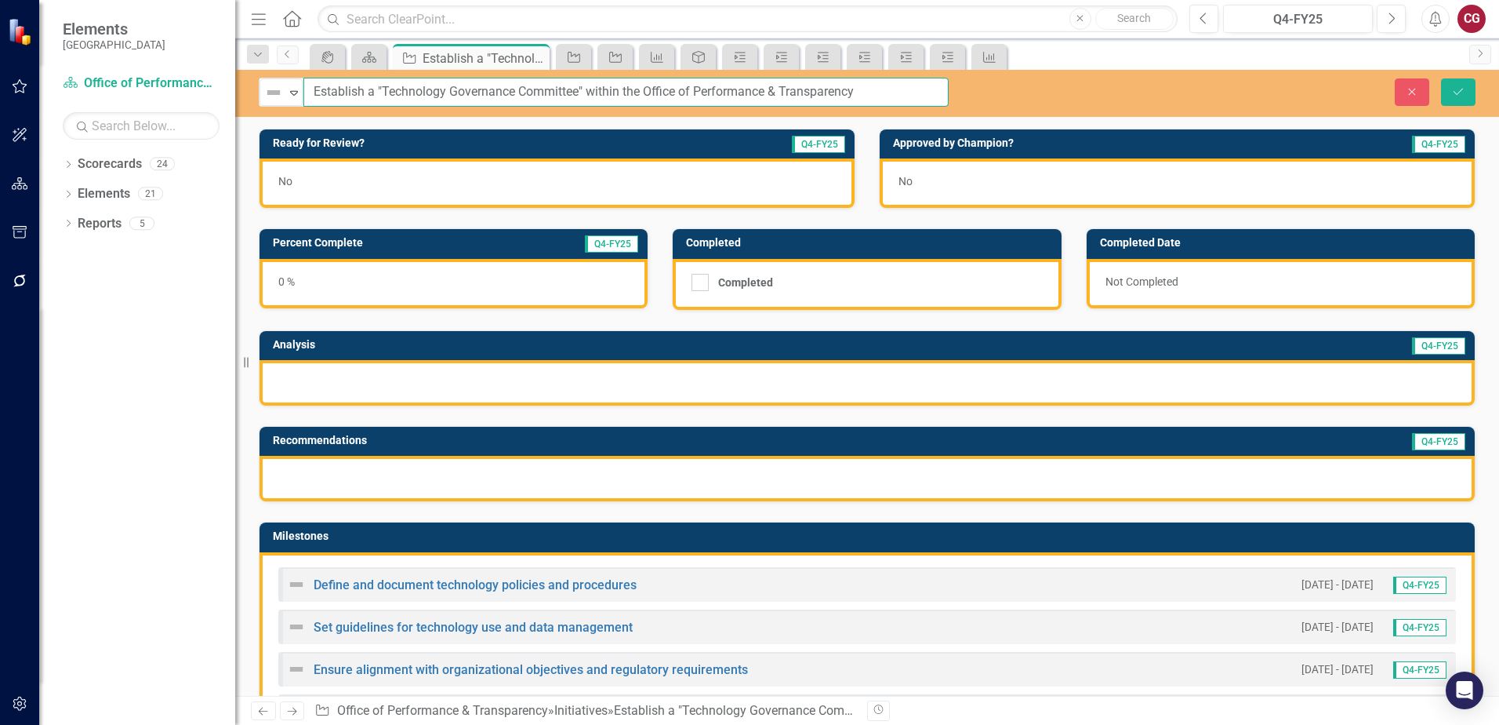
drag, startPoint x: 877, startPoint y: 89, endPoint x: 245, endPoint y: 89, distance: 631.2
click at [245, 89] on div "Elements St. Johns County Scorecard Office of Performance & Transparency Search…" at bounding box center [749, 362] width 1499 height 725
click at [1394, 93] on div "Close Save" at bounding box center [1235, 91] width 503 height 27
click at [1411, 93] on icon "Close" at bounding box center [1412, 91] width 14 height 11
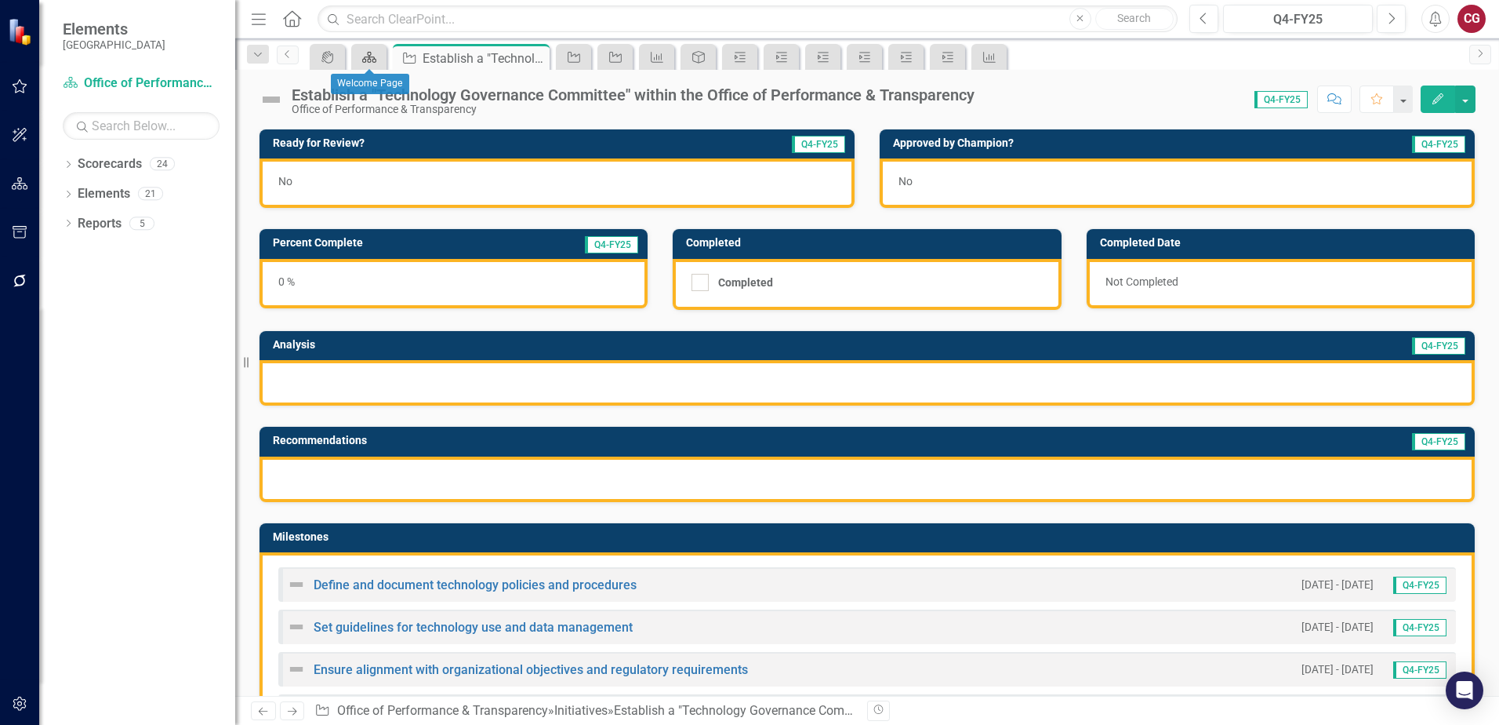
click at [381, 58] on link "Scorecard" at bounding box center [368, 57] width 27 height 20
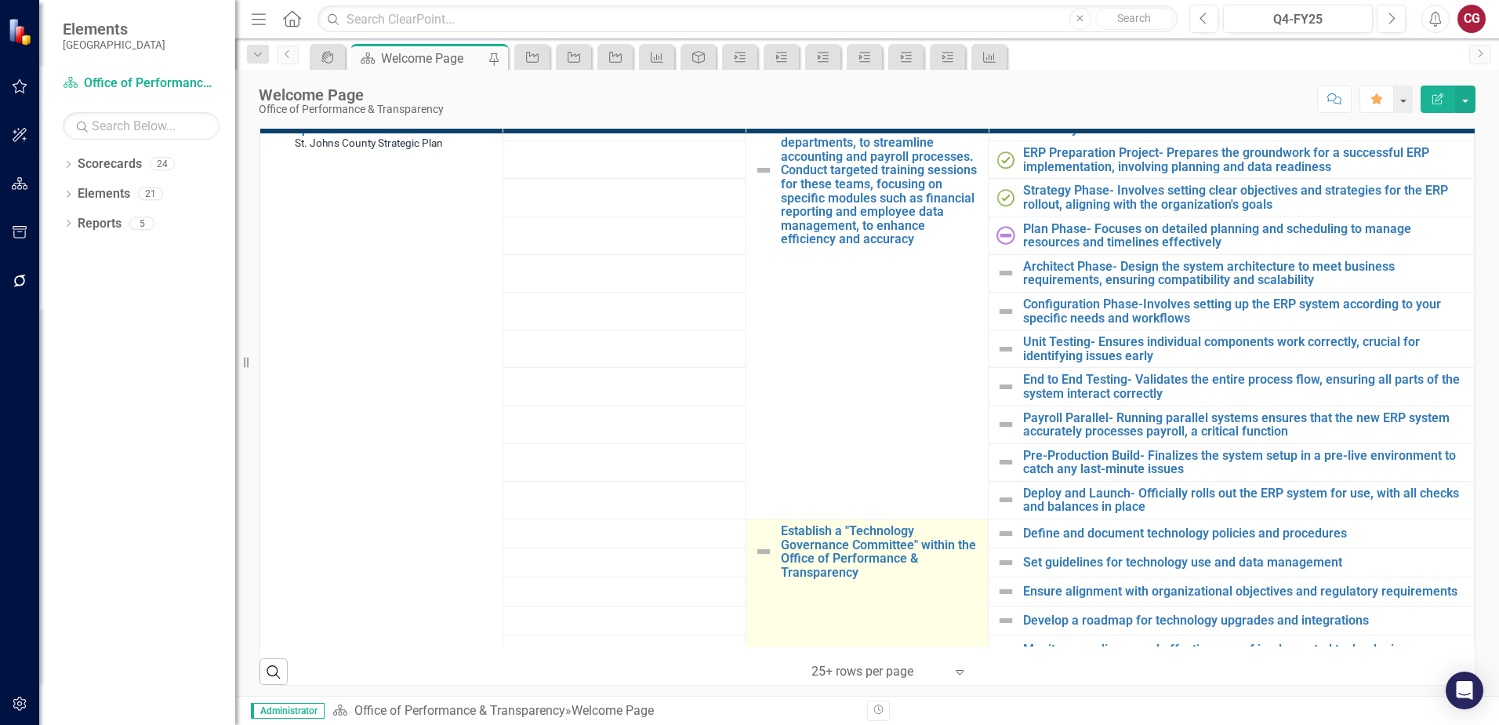
scroll to position [627, 0]
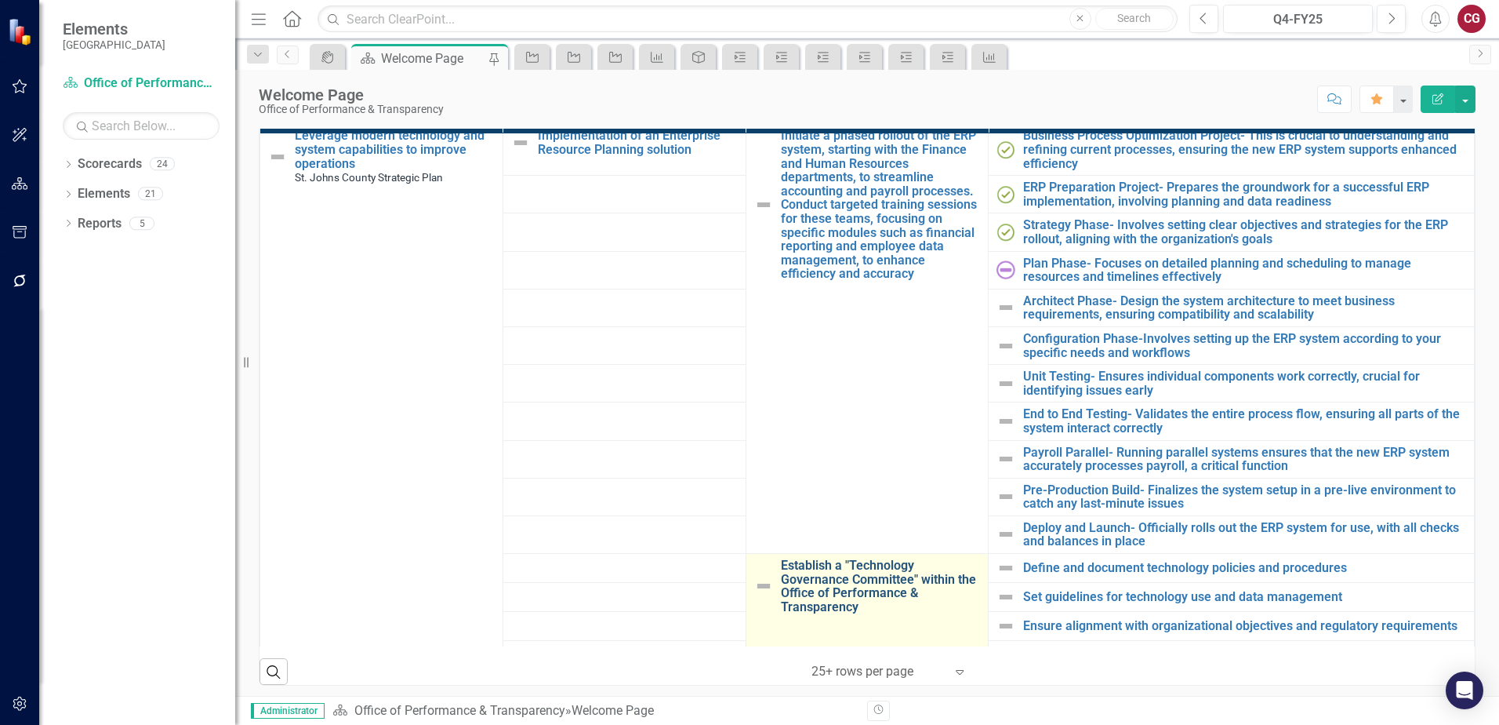
click at [847, 583] on link "Establish a "Technology Governance Committee" within the Office of Performance …" at bounding box center [881, 585] width 200 height 55
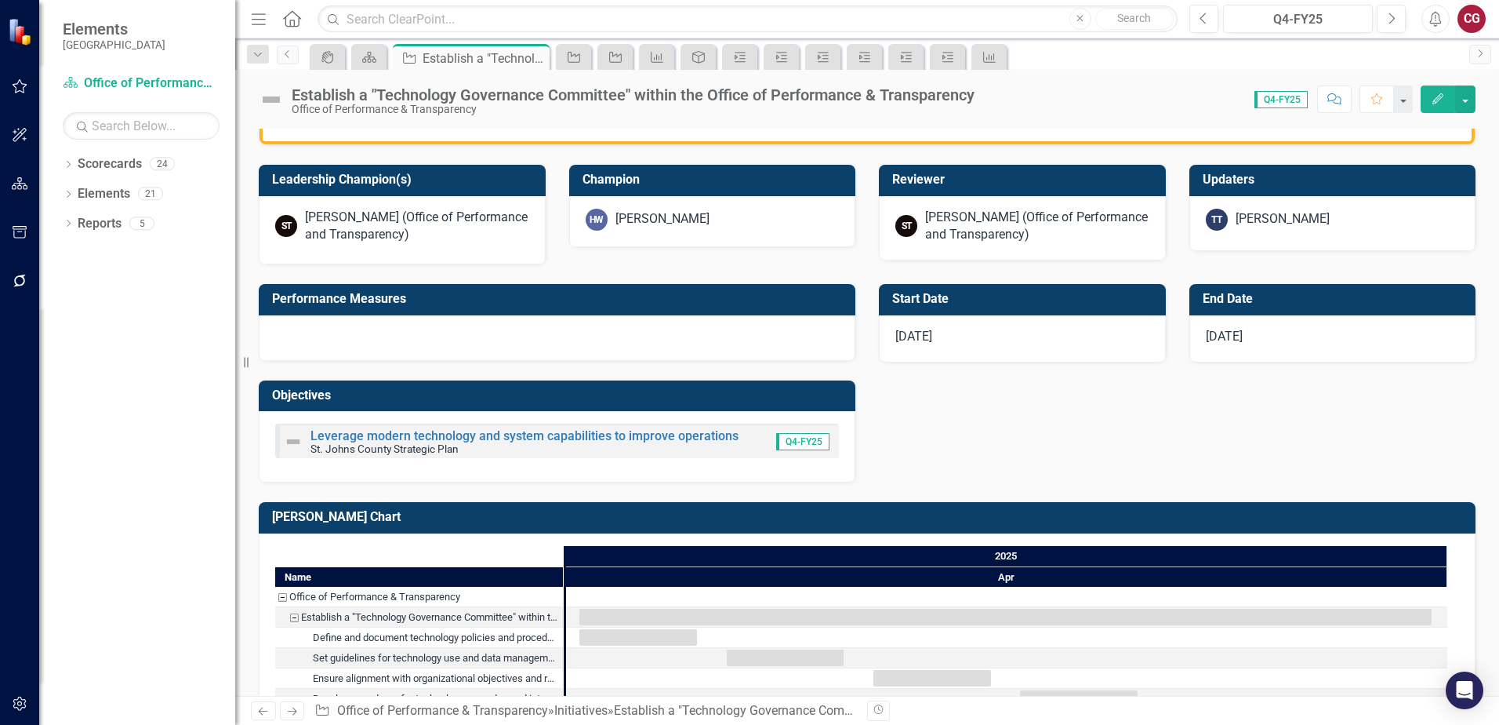
scroll to position [627, 0]
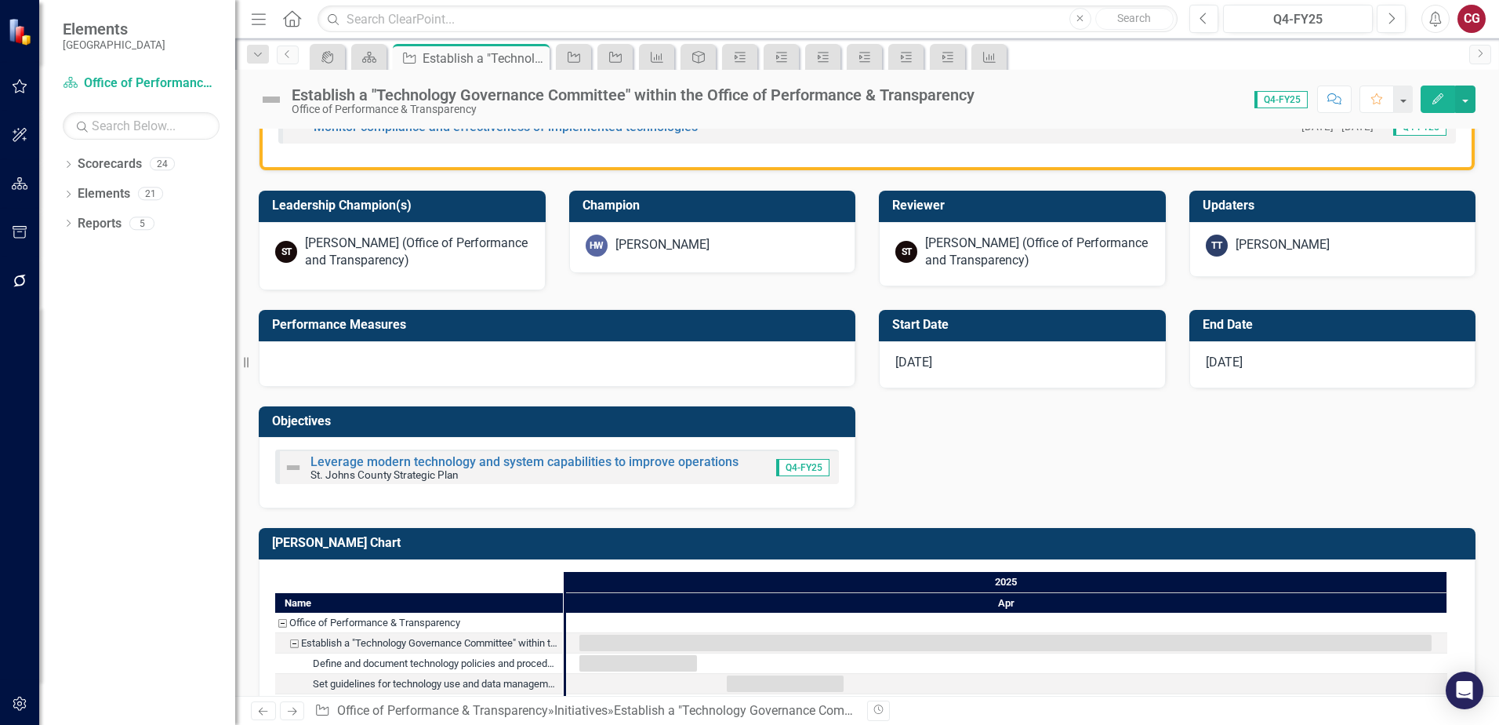
click at [641, 366] on div at bounding box center [557, 363] width 597 height 45
click at [641, 365] on div at bounding box center [557, 363] width 597 height 45
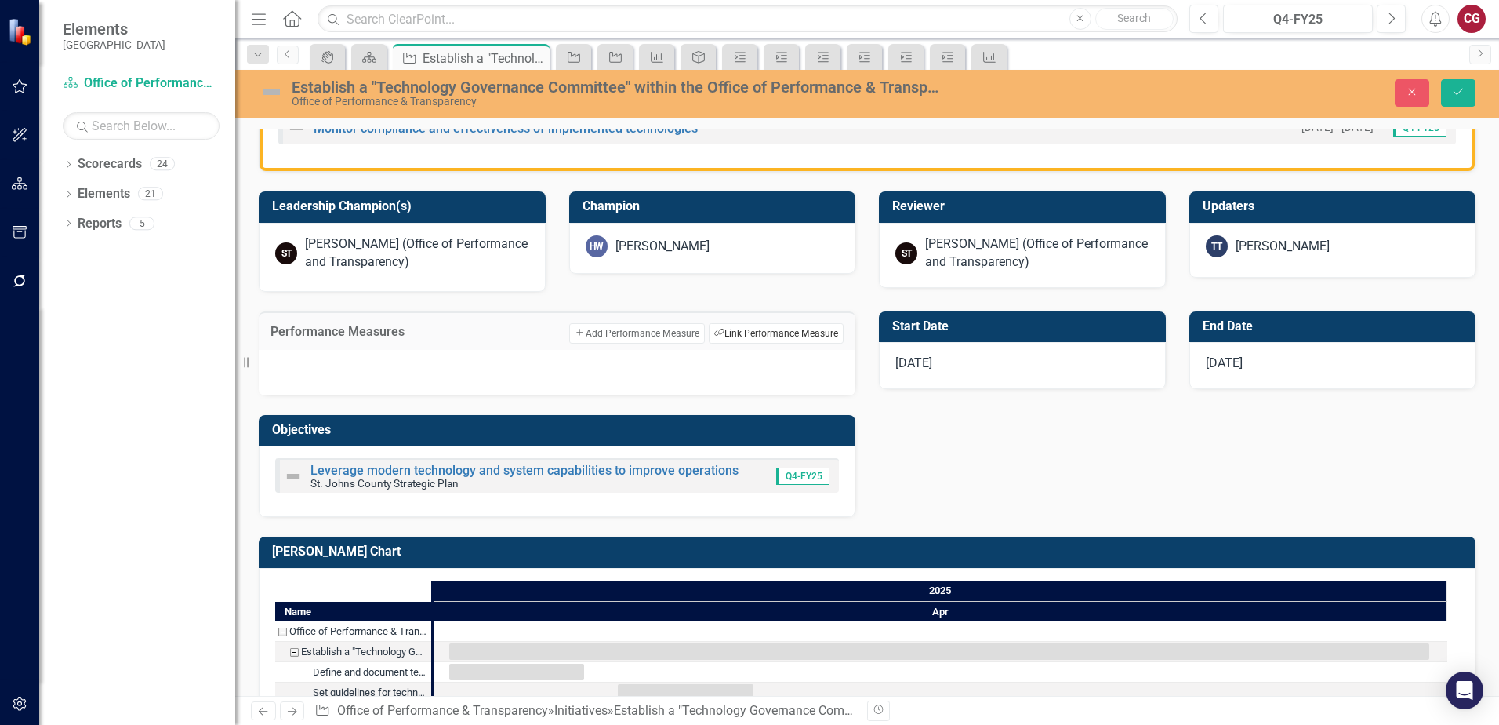
click at [754, 338] on button "Link Tag Link Performance Measure" at bounding box center [776, 333] width 135 height 20
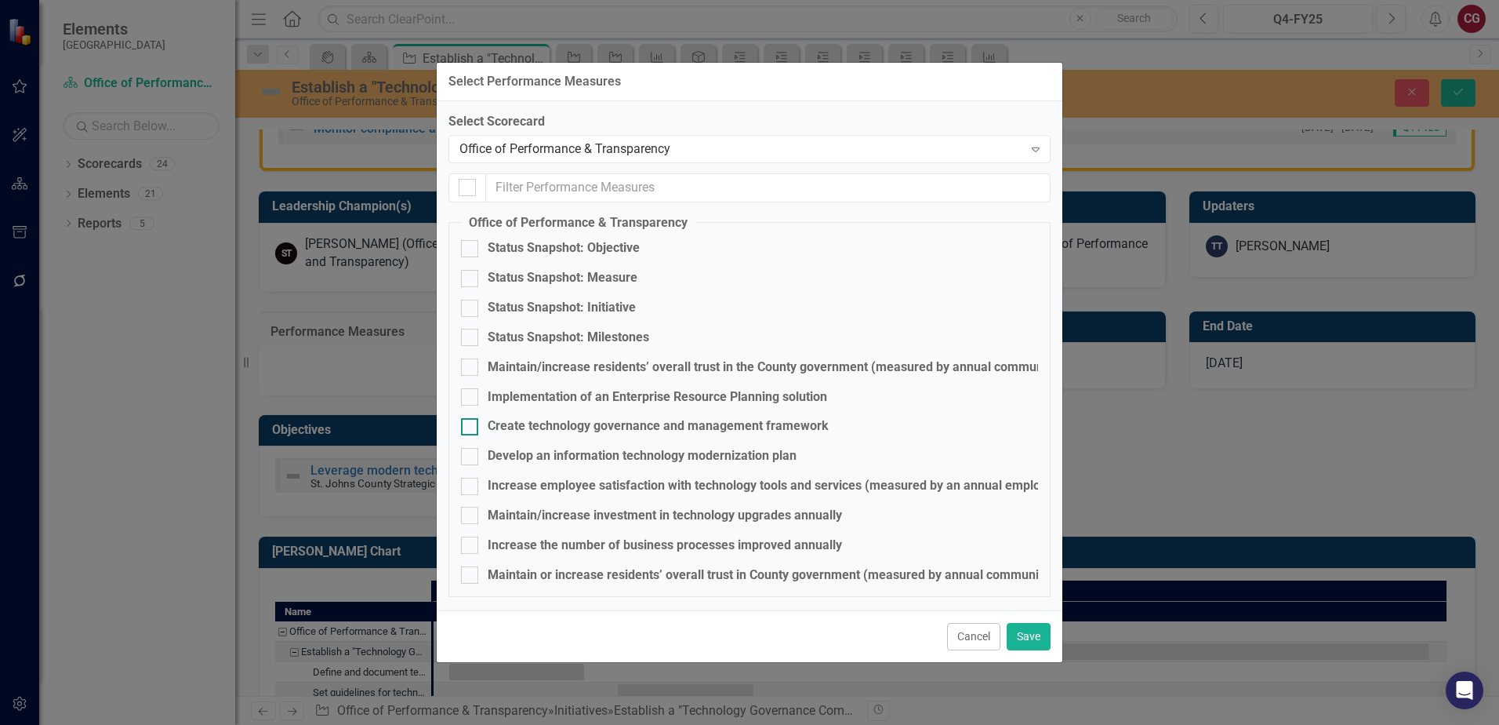
click at [558, 423] on div "Create technology governance and management framework" at bounding box center [658, 426] width 341 height 18
click at [471, 423] on input "Create technology governance and management framework" at bounding box center [466, 423] width 10 height 10
checkbox input "true"
click at [1039, 645] on button "Save" at bounding box center [1029, 636] width 44 height 27
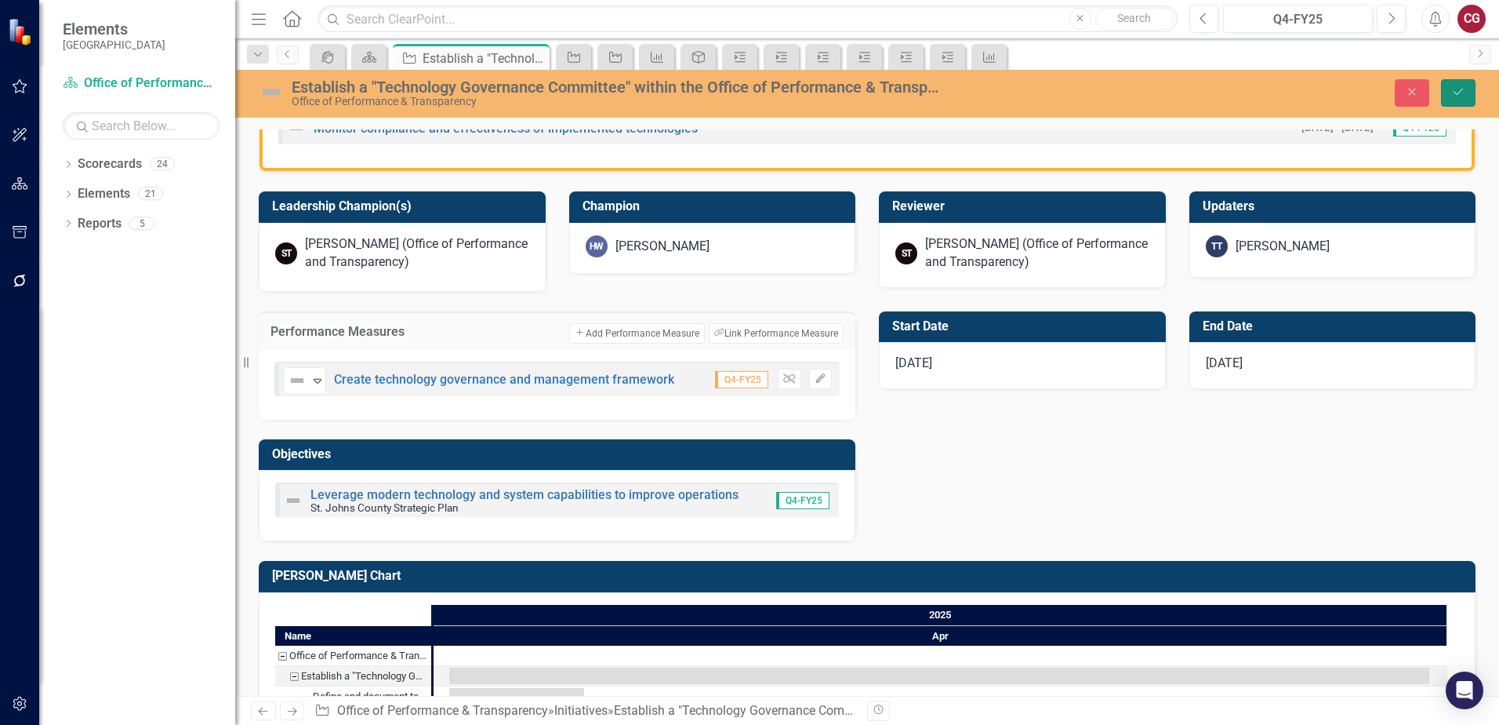
click at [1462, 97] on icon "Save" at bounding box center [1458, 91] width 14 height 11
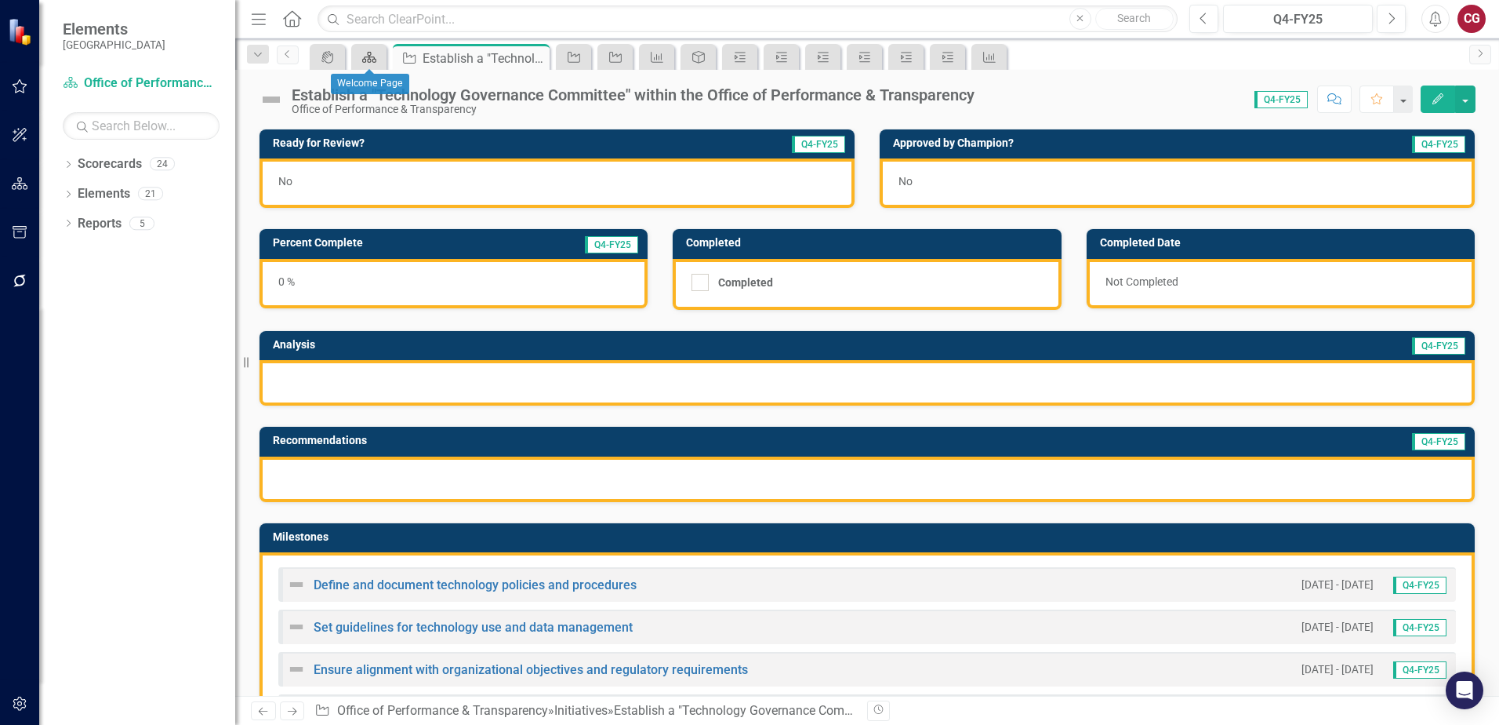
click at [366, 59] on icon "Scorecard" at bounding box center [369, 57] width 16 height 13
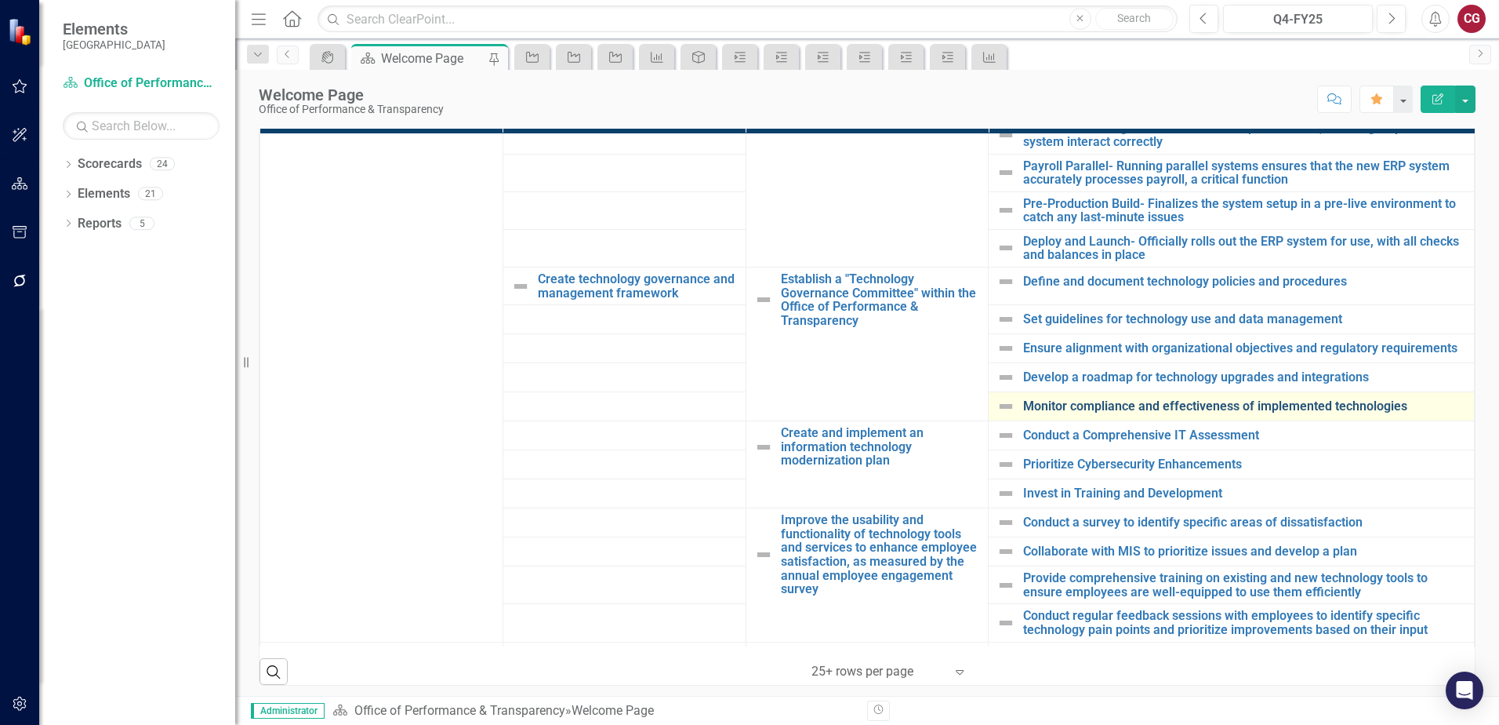
scroll to position [941, 0]
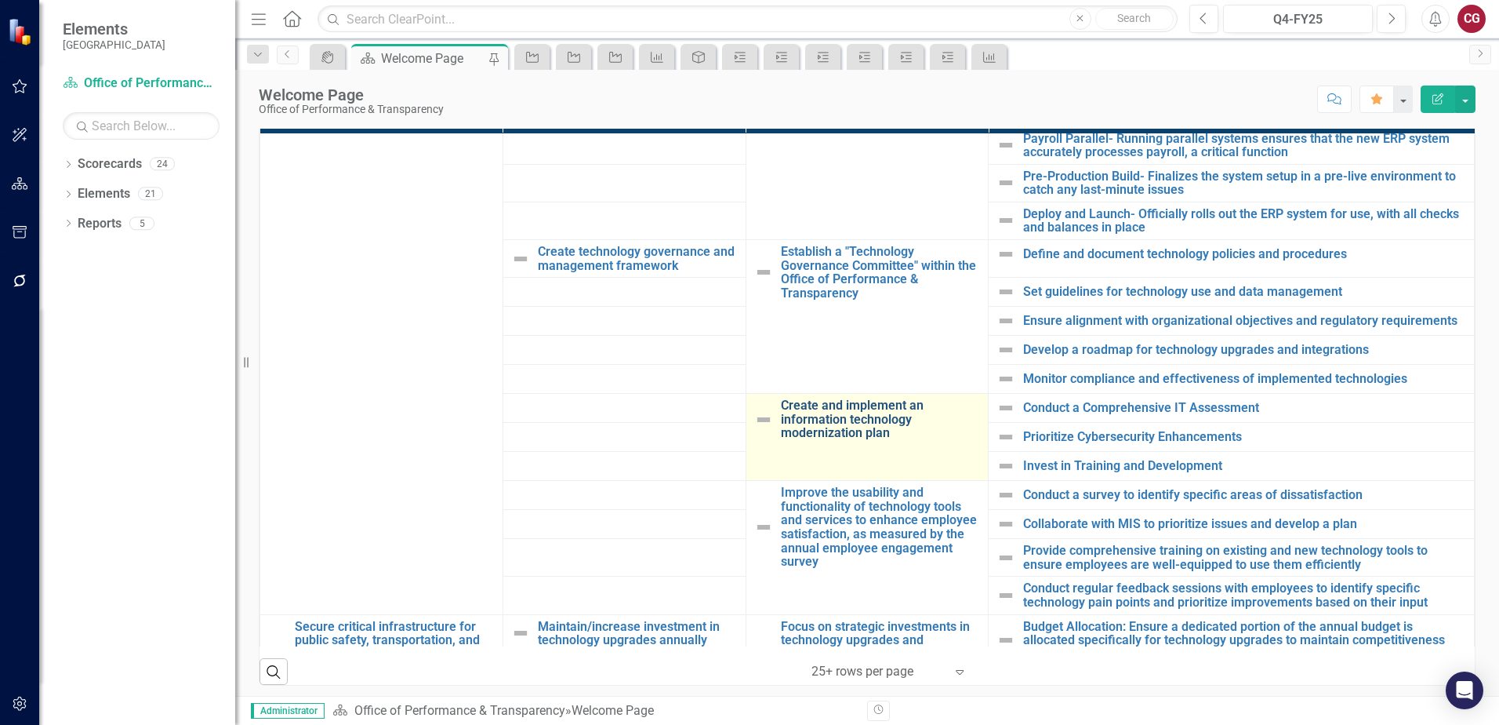
click at [837, 432] on link "Create and implement an information technology modernization plan" at bounding box center [881, 419] width 200 height 42
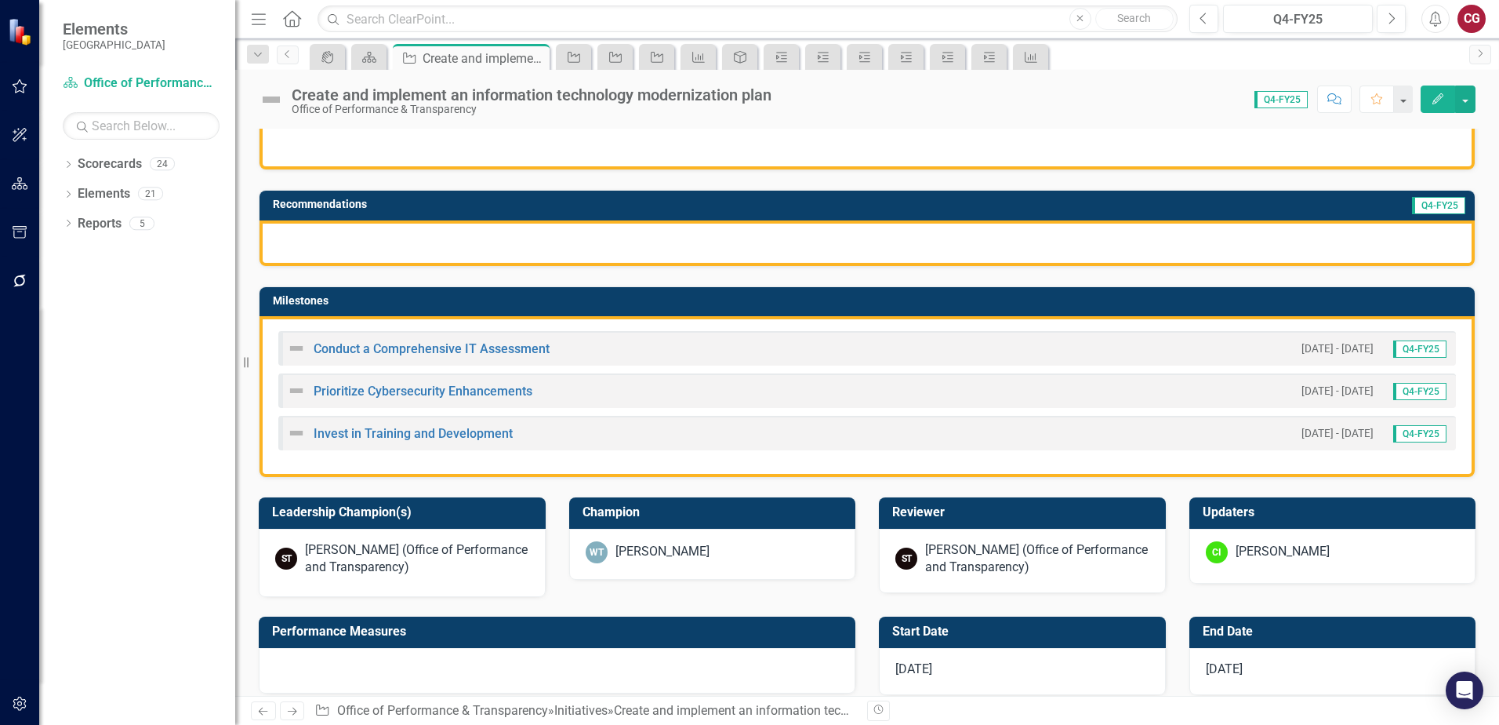
scroll to position [392, 0]
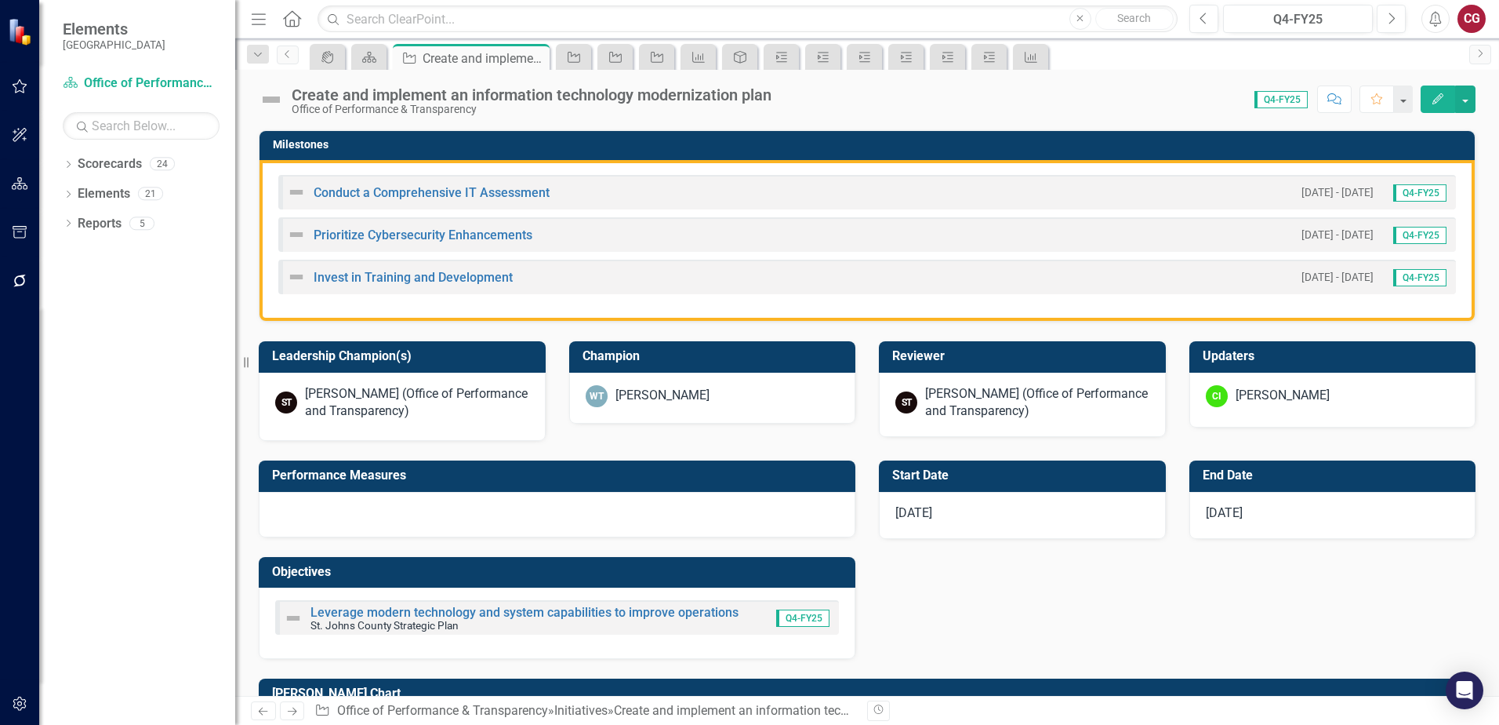
click at [485, 528] on div at bounding box center [557, 514] width 597 height 45
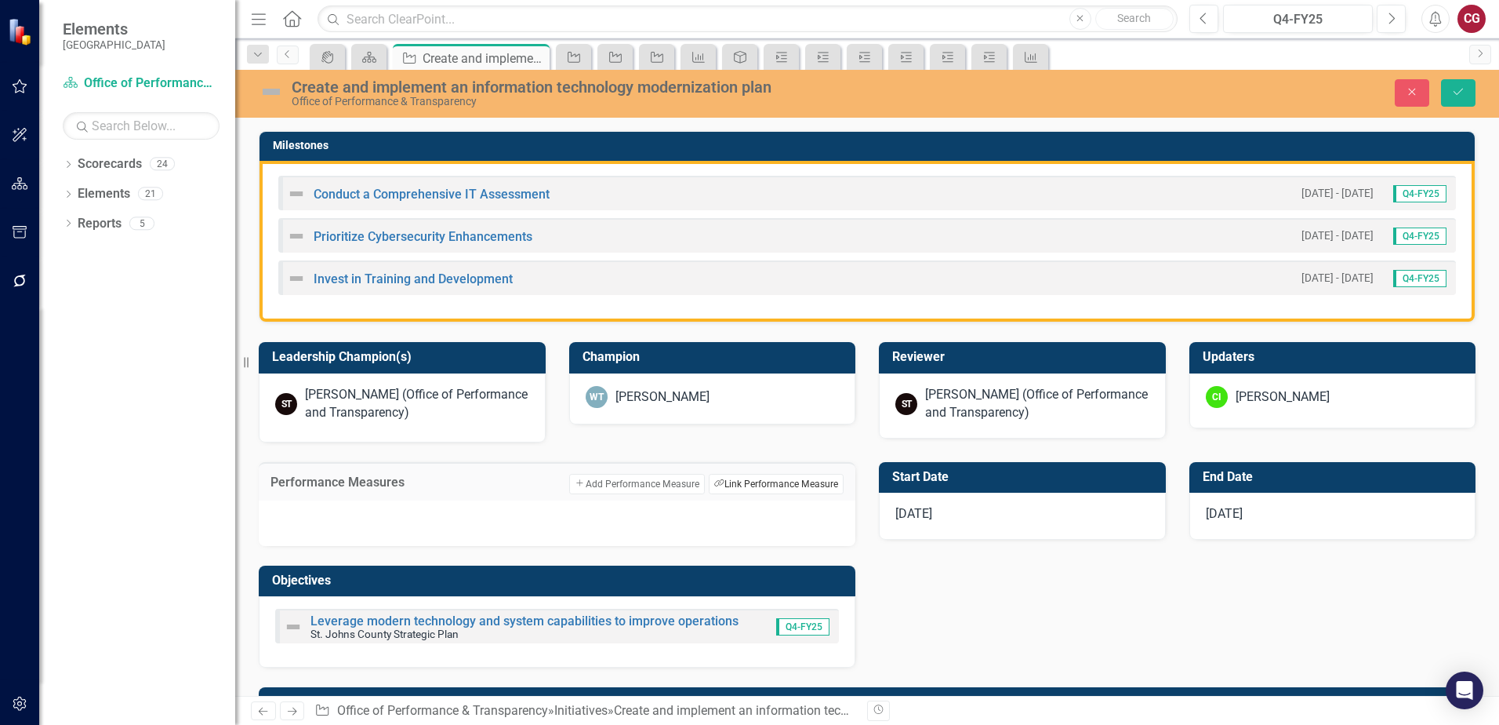
click at [758, 486] on button "Link Tag Link Performance Measure" at bounding box center [776, 484] width 135 height 20
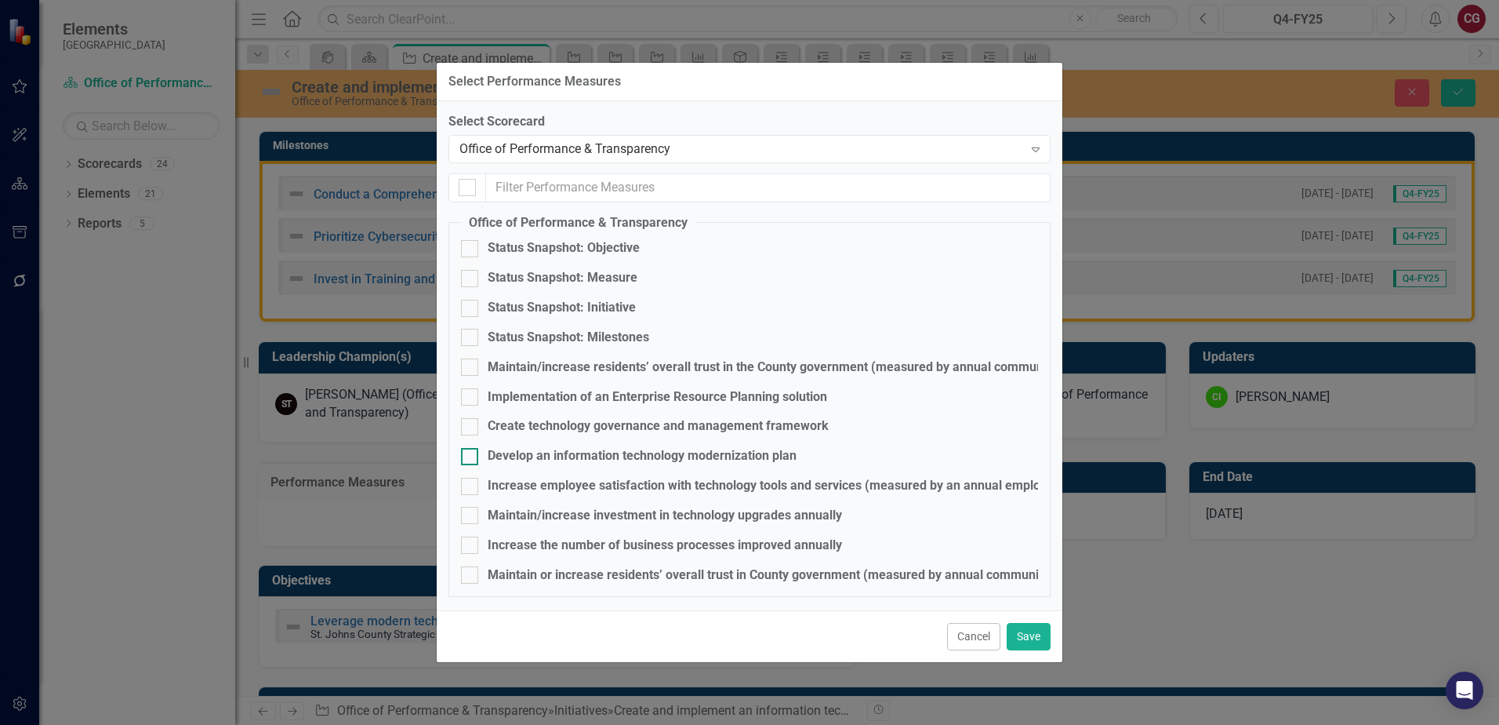
click at [578, 452] on div "Develop an information technology modernization plan" at bounding box center [642, 456] width 309 height 18
click at [471, 452] on input "Develop an information technology modernization plan" at bounding box center [466, 453] width 10 height 10
checkbox input "true"
click at [1032, 633] on button "Save" at bounding box center [1029, 636] width 44 height 27
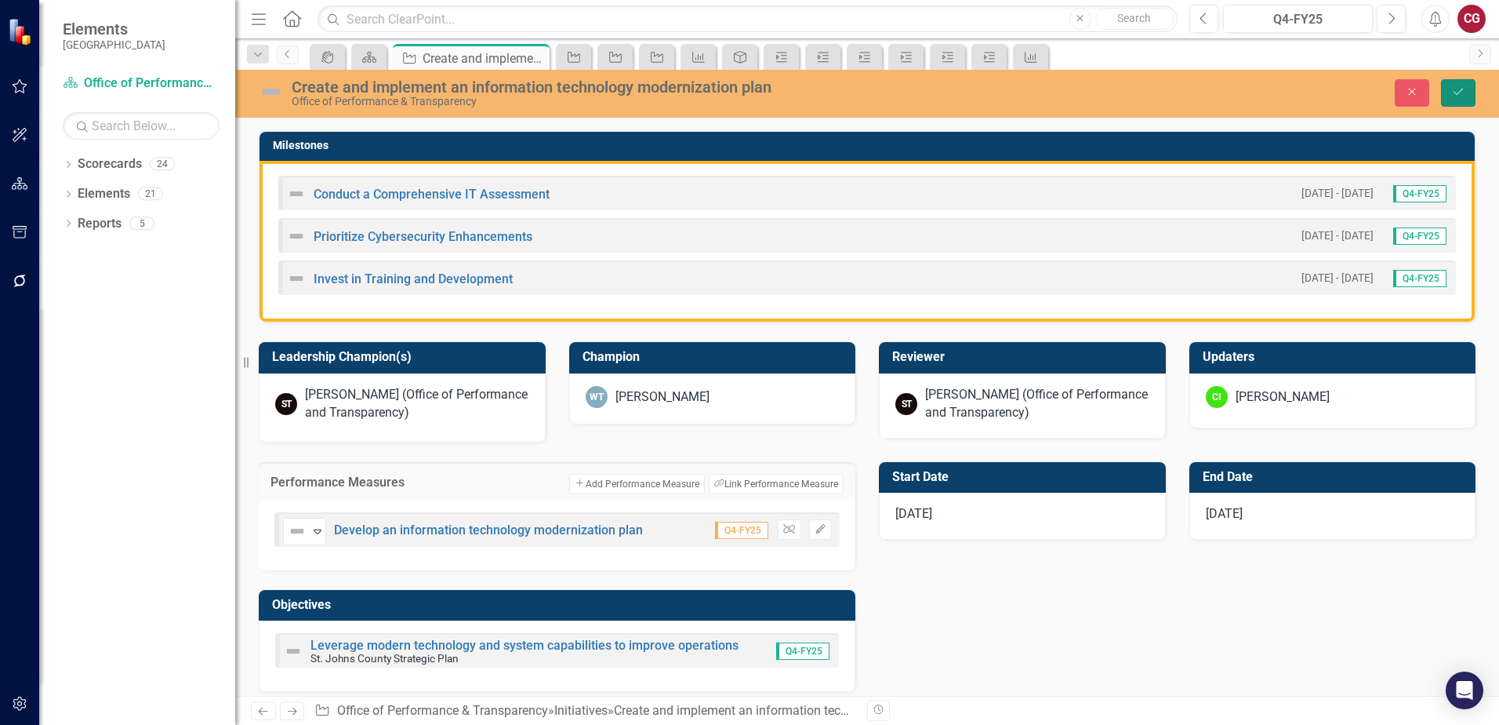
click at [1459, 100] on button "Save" at bounding box center [1458, 92] width 35 height 27
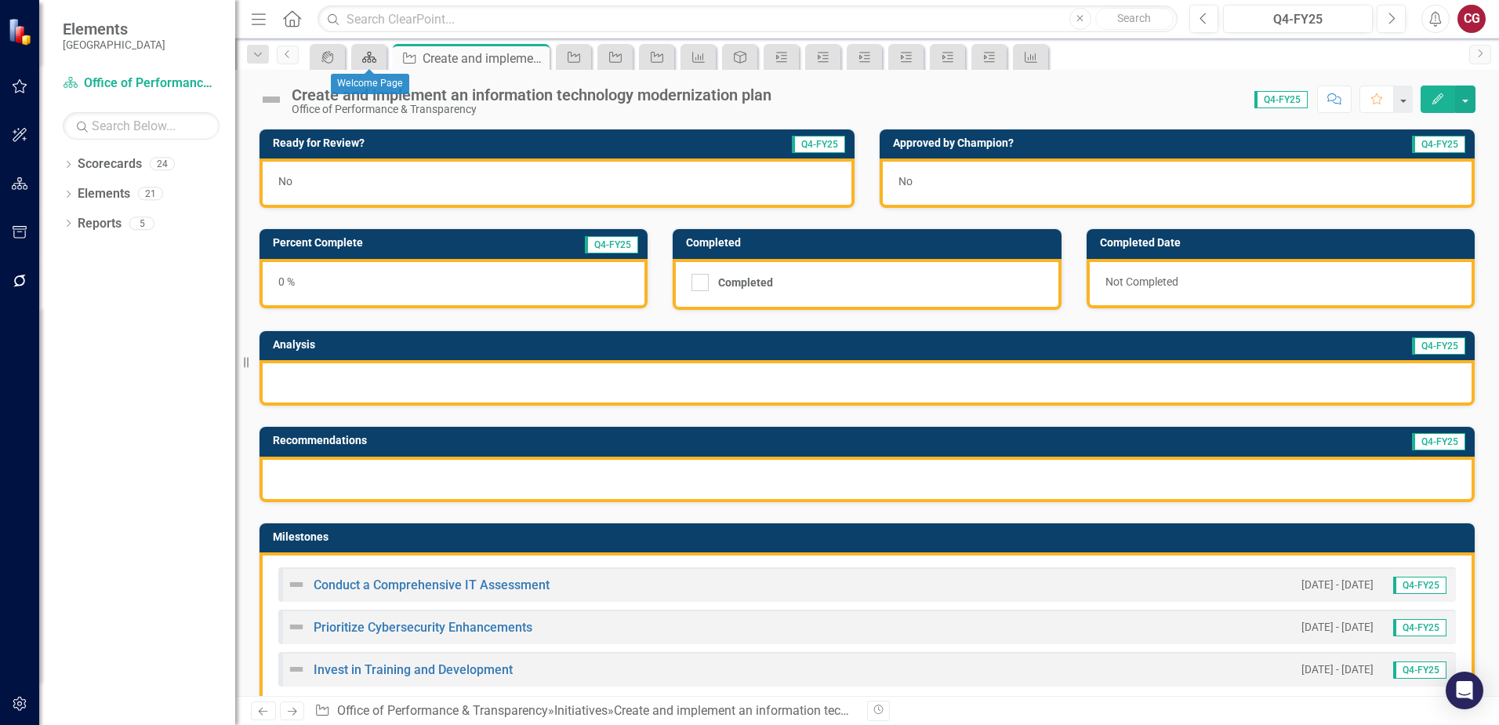
click at [374, 62] on icon at bounding box center [369, 57] width 14 height 11
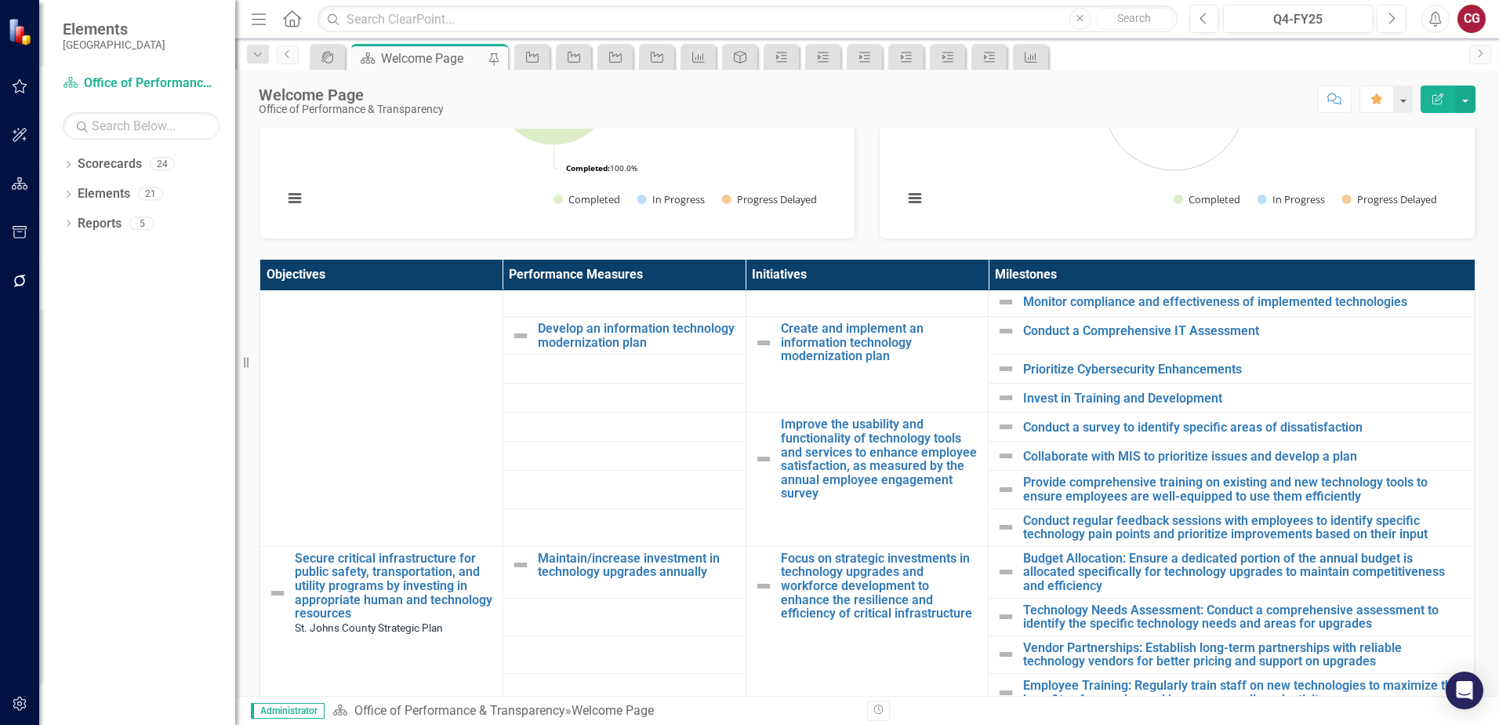
scroll to position [1176, 0]
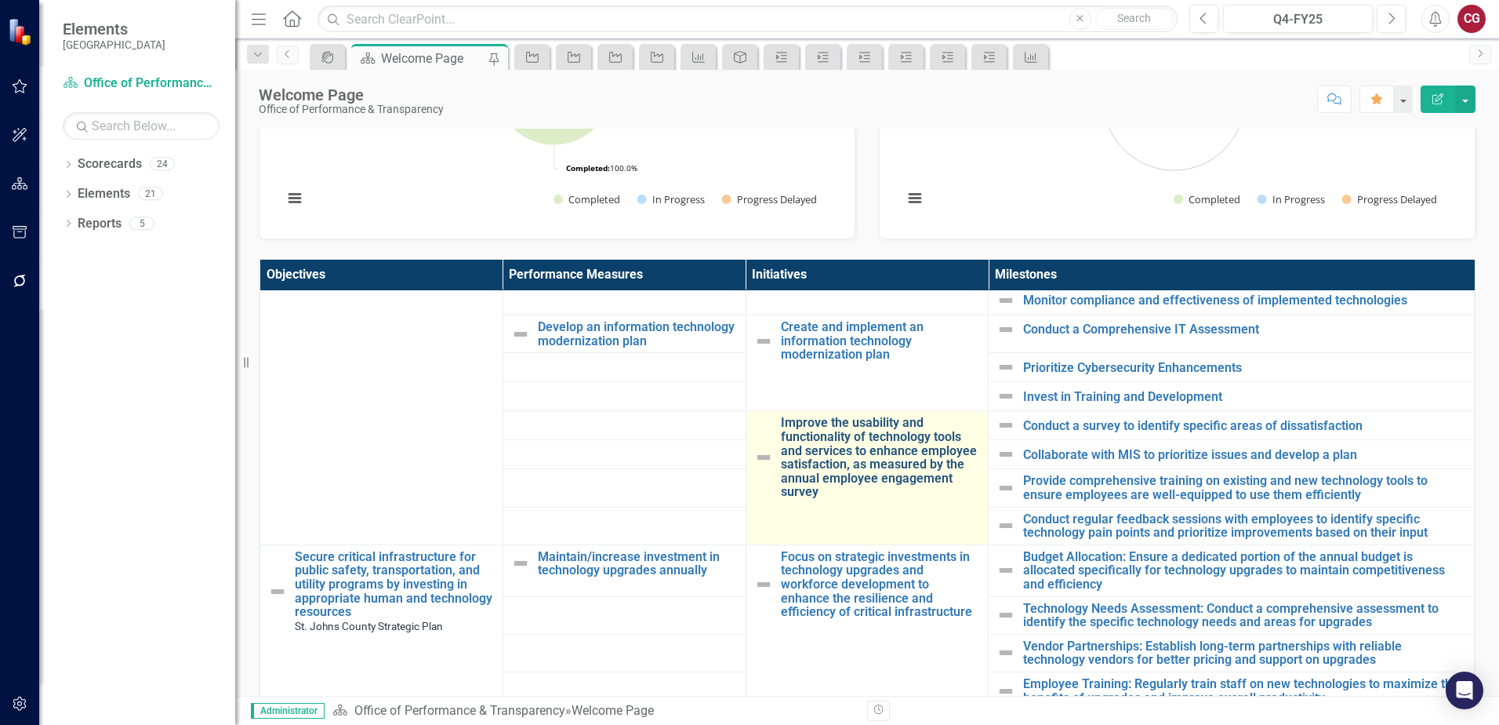
click at [863, 441] on link "Improve the usability and functionality of technology tools and services to enh…" at bounding box center [881, 457] width 200 height 83
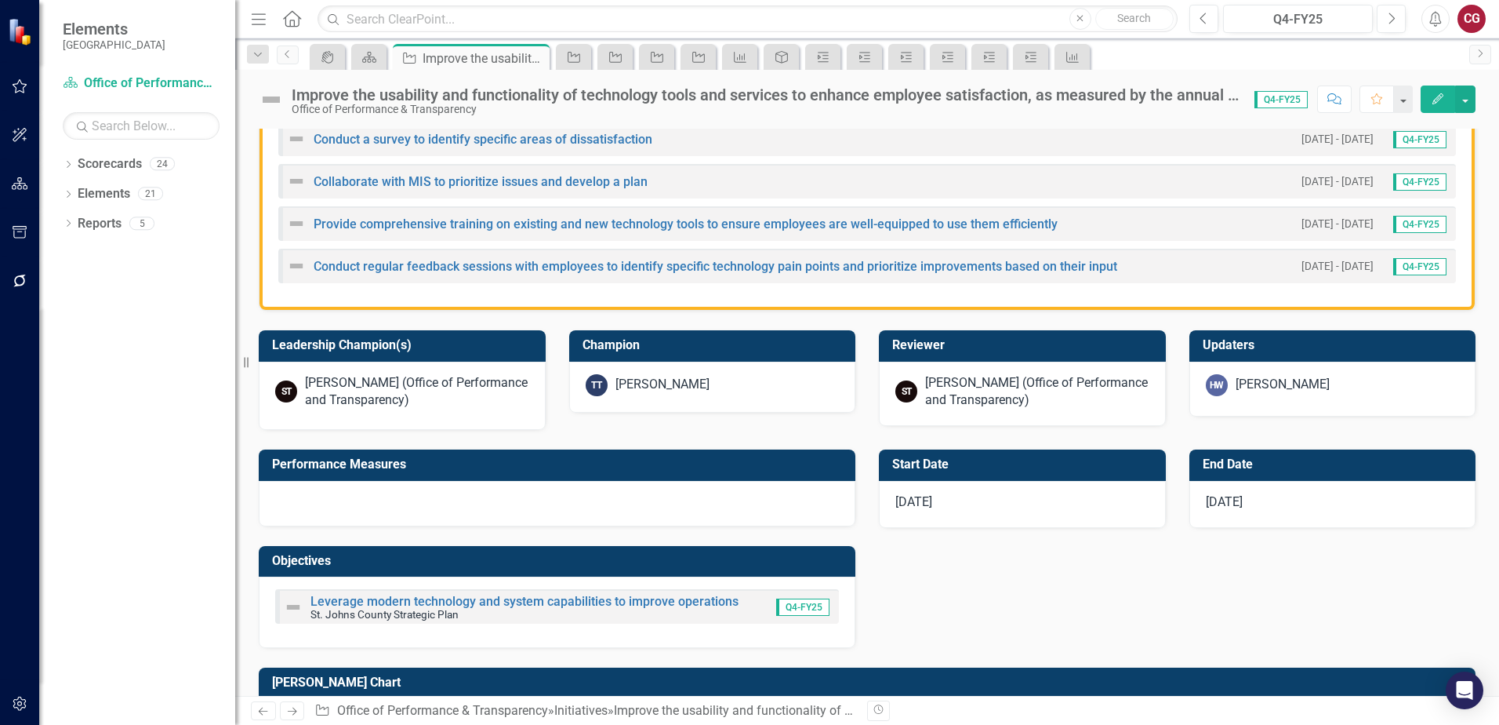
scroll to position [470, 0]
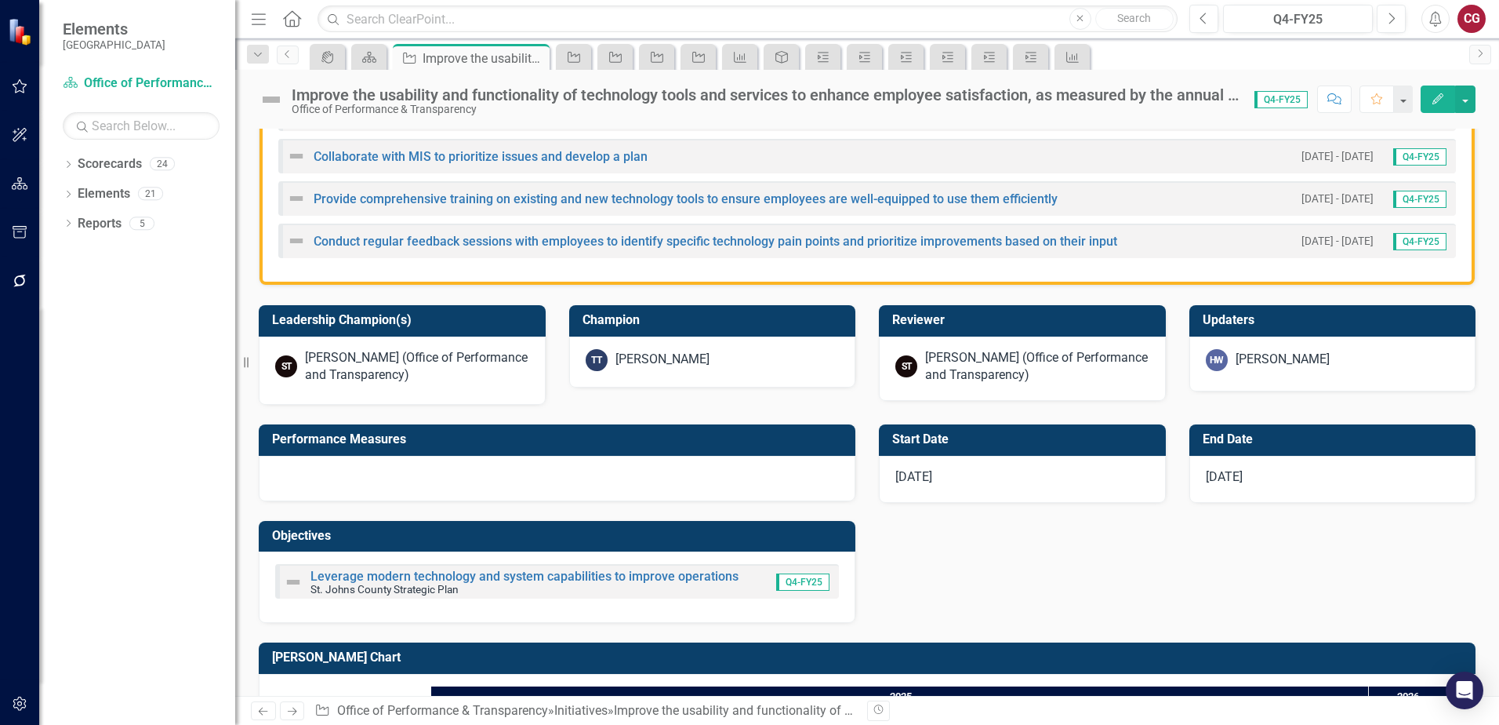
click at [531, 488] on div at bounding box center [557, 478] width 597 height 45
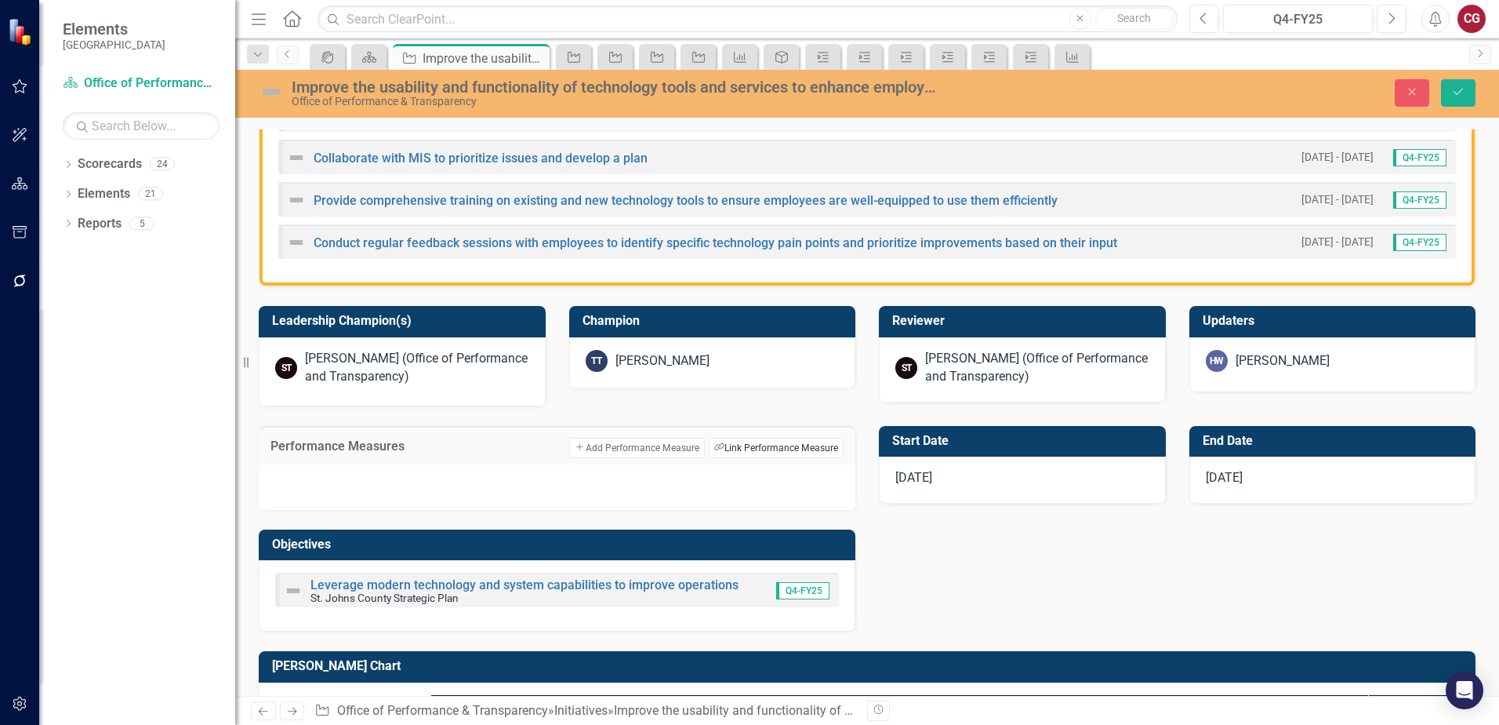
click at [729, 448] on button "Link Tag Link Performance Measure" at bounding box center [776, 448] width 135 height 20
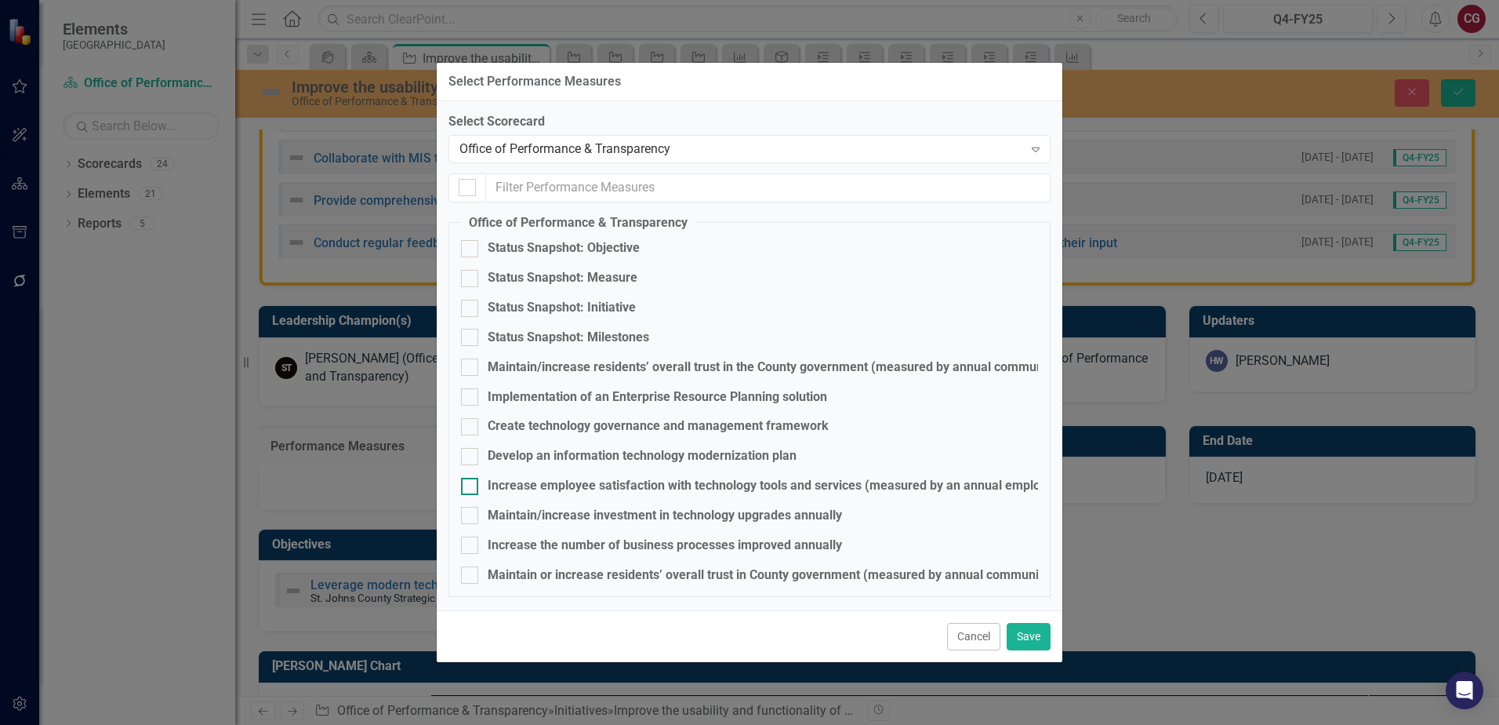
click at [542, 485] on div "Increase employee satisfaction with technology tools and services (measured by …" at bounding box center [834, 486] width 693 height 18
click at [471, 485] on input "Increase employee satisfaction with technology tools and services (measured by …" at bounding box center [466, 483] width 10 height 10
checkbox input "true"
click at [1016, 635] on button "Save" at bounding box center [1029, 636] width 44 height 27
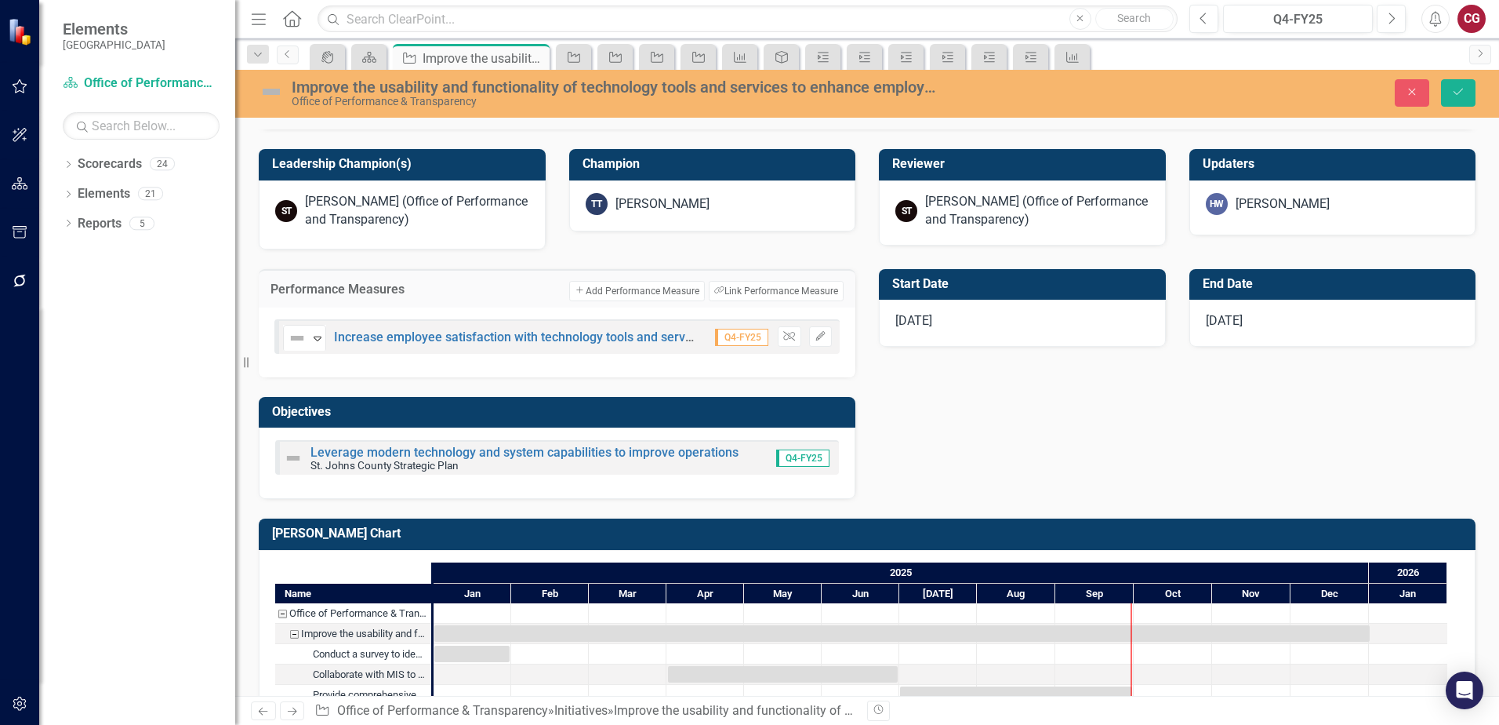
scroll to position [688, 0]
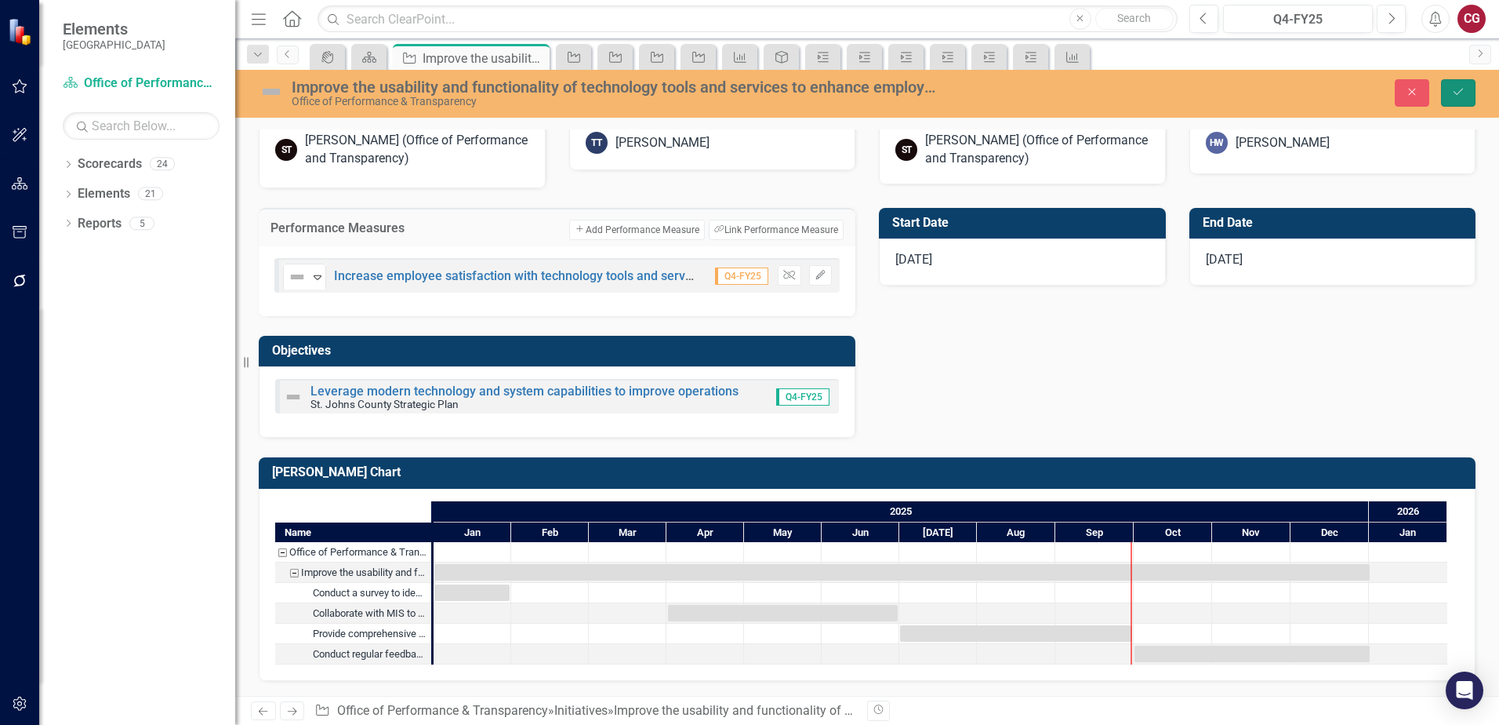
click at [1451, 84] on button "Save" at bounding box center [1458, 92] width 35 height 27
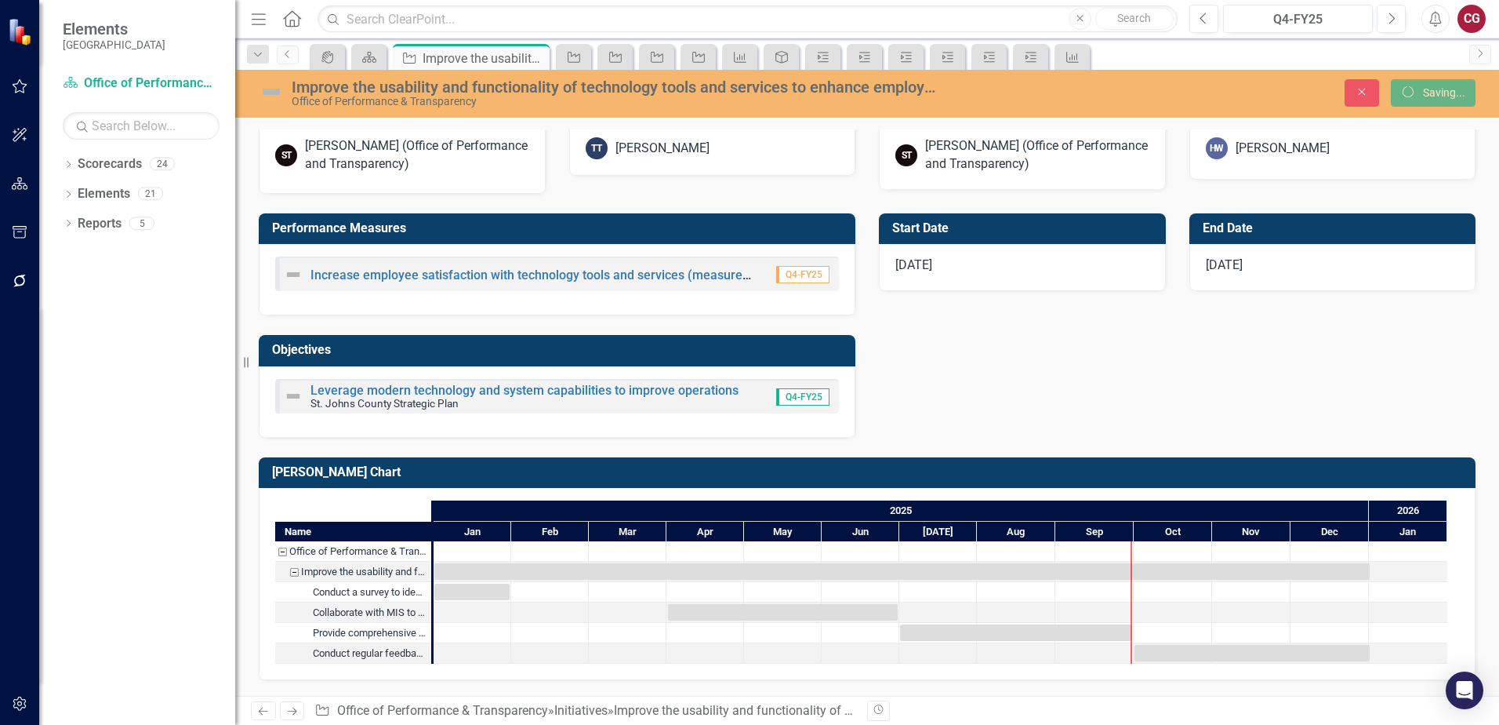
scroll to position [683, 0]
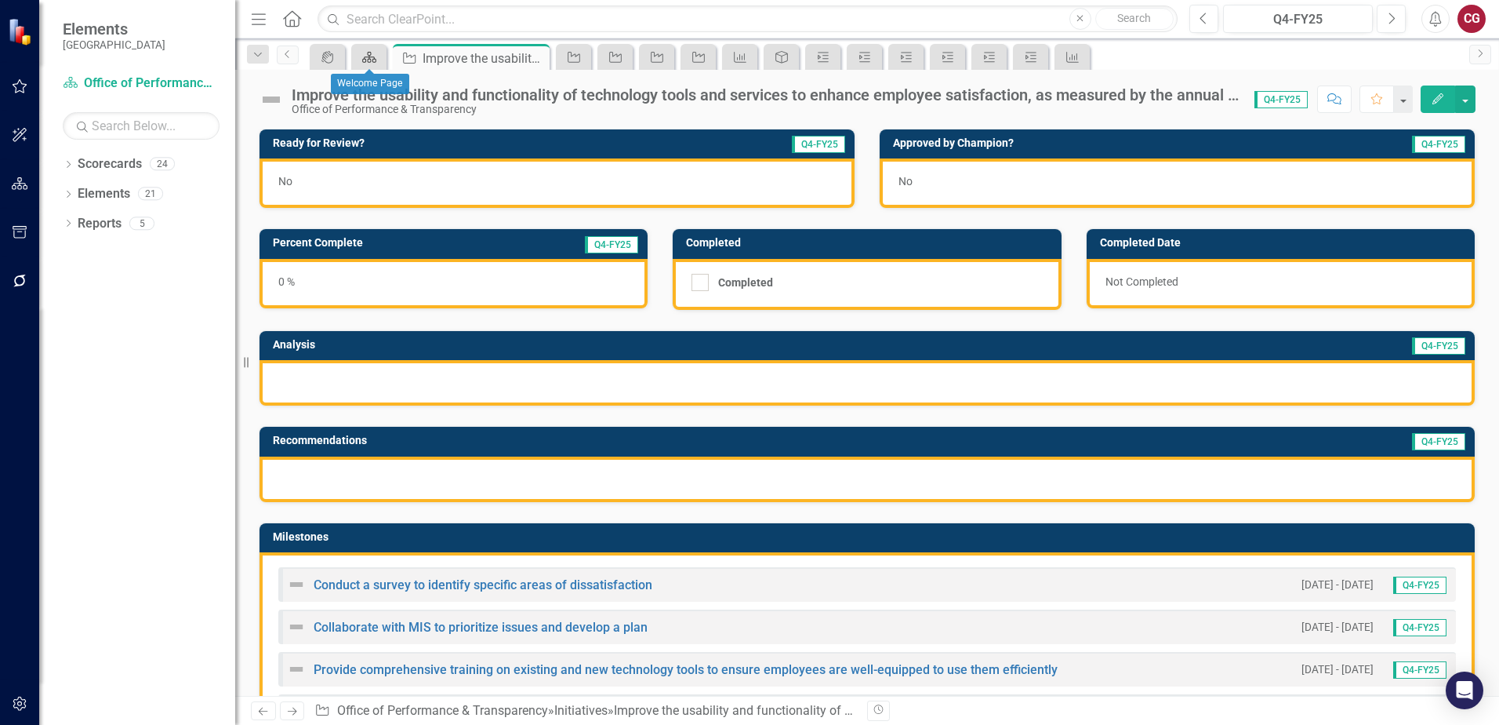
click at [375, 57] on icon at bounding box center [369, 57] width 14 height 11
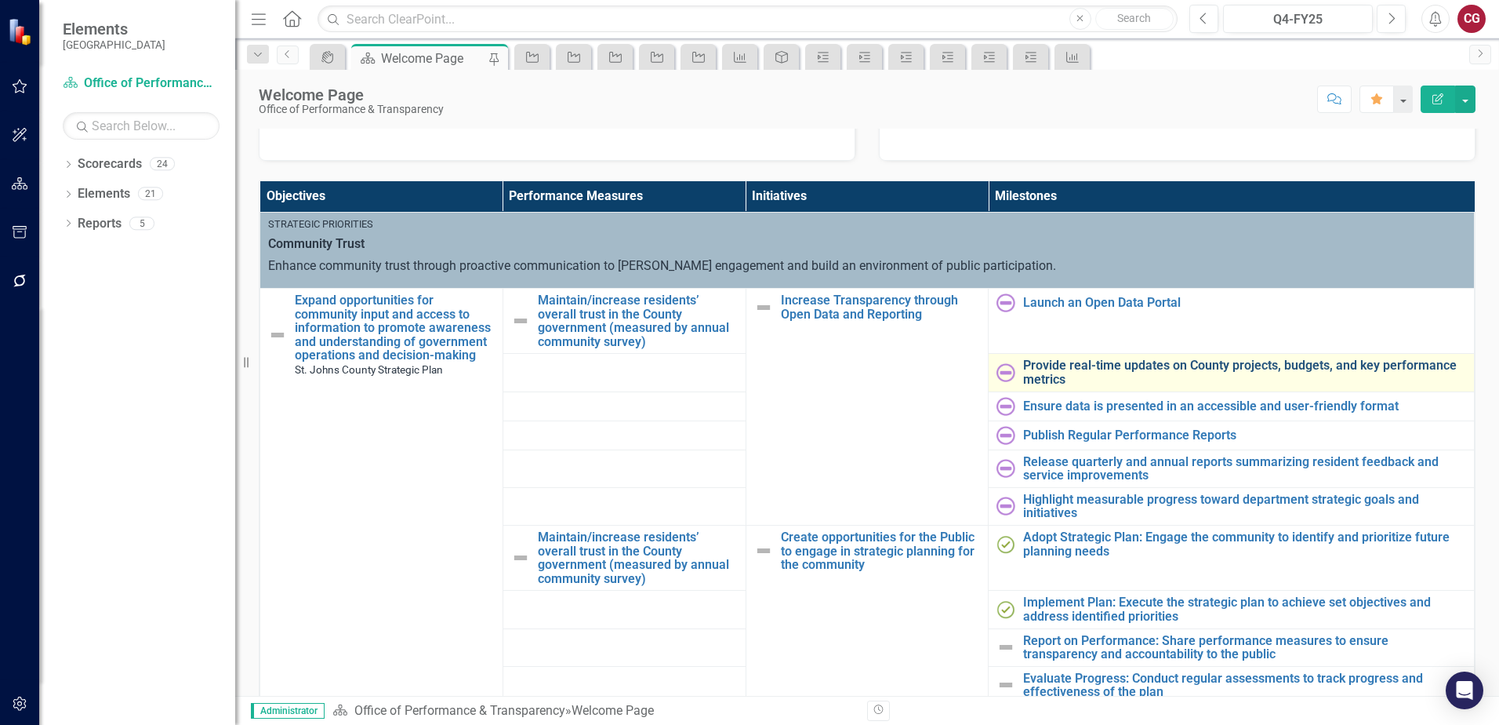
drag, startPoint x: 754, startPoint y: 292, endPoint x: 1189, endPoint y: 358, distance: 440.3
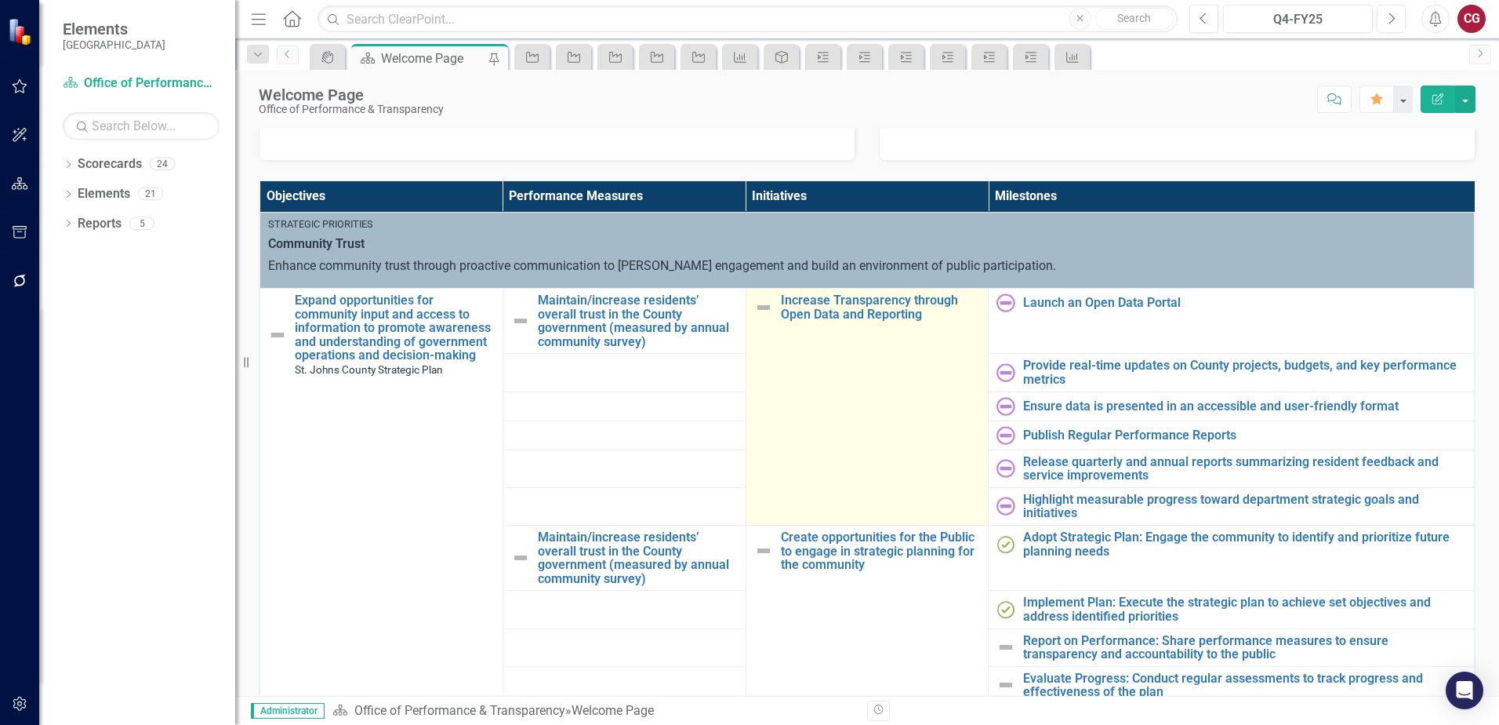
click at [756, 305] on img at bounding box center [763, 307] width 19 height 19
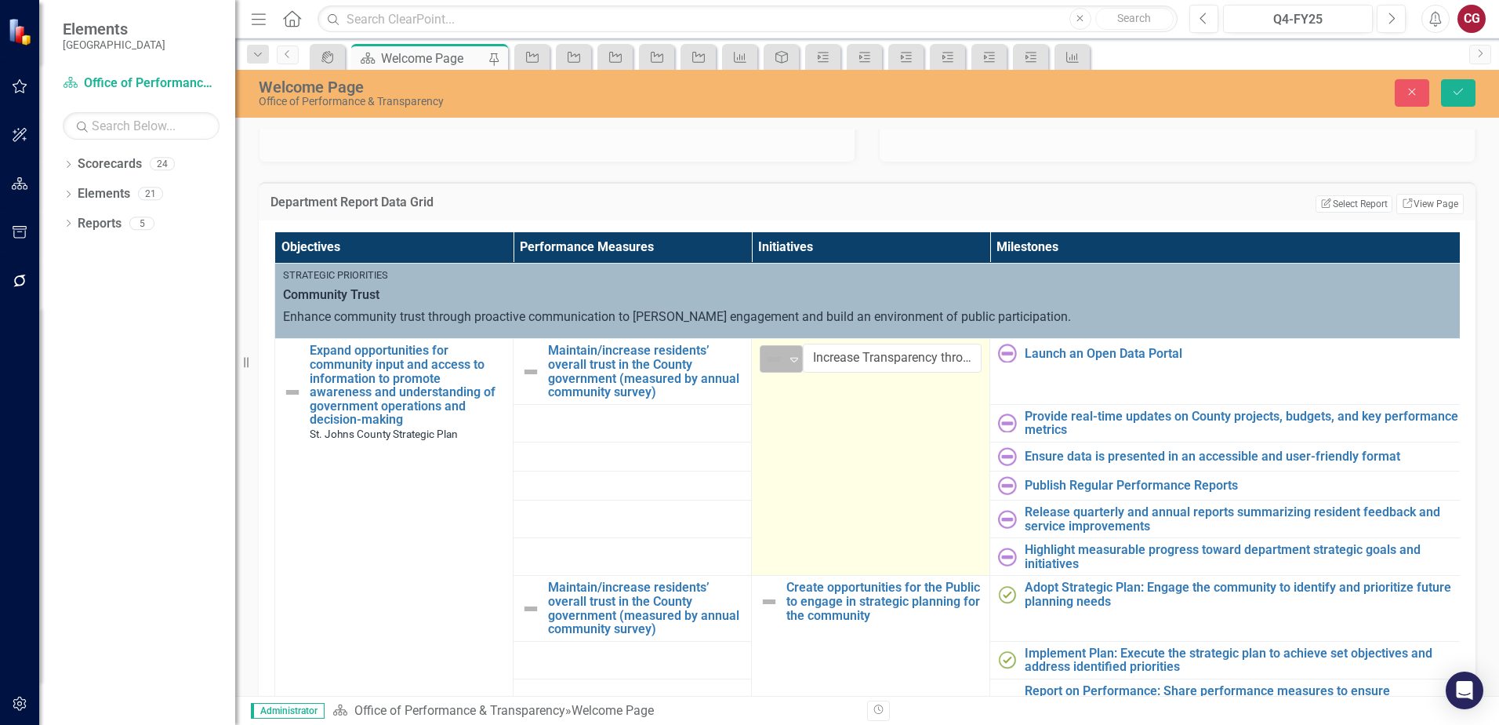
click at [790, 358] on icon at bounding box center [794, 360] width 8 height 5
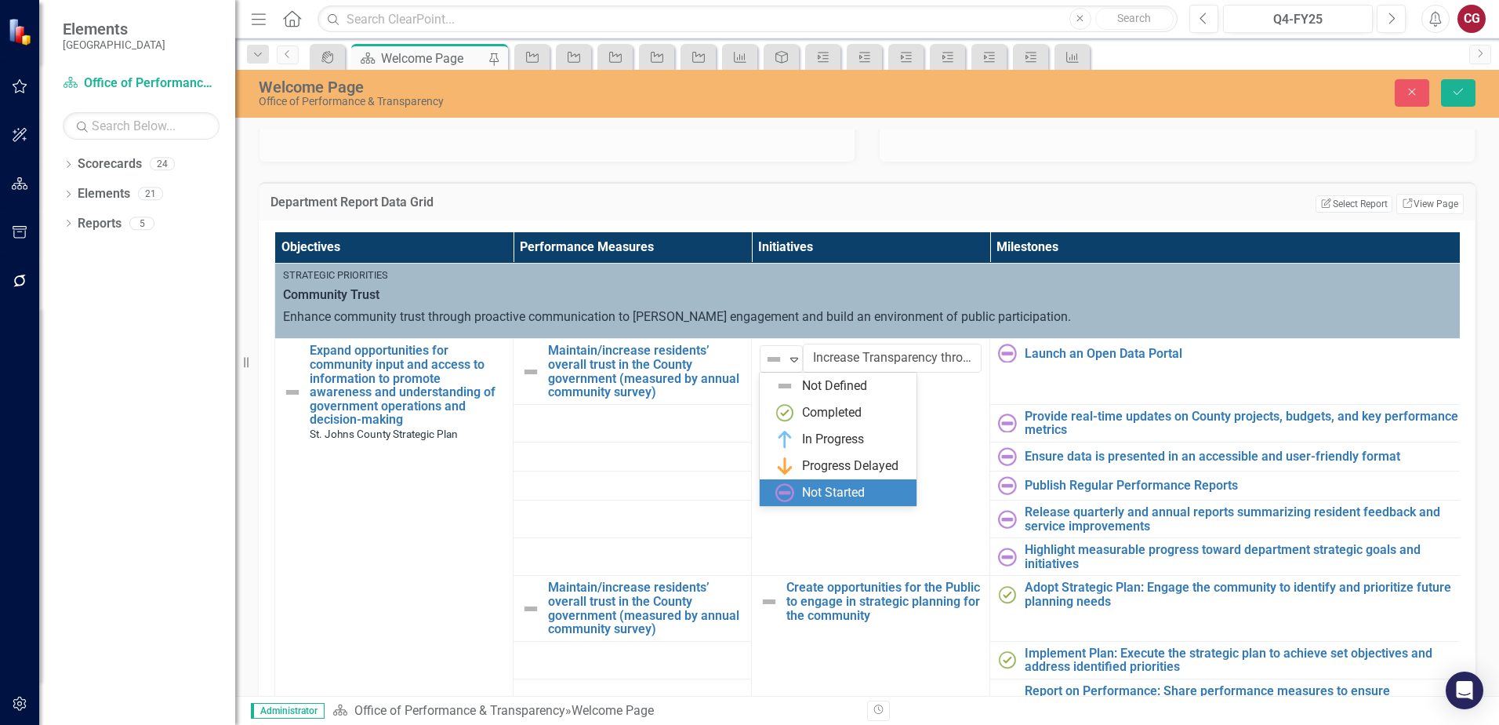
click at [826, 481] on div "Not Started" at bounding box center [838, 492] width 157 height 27
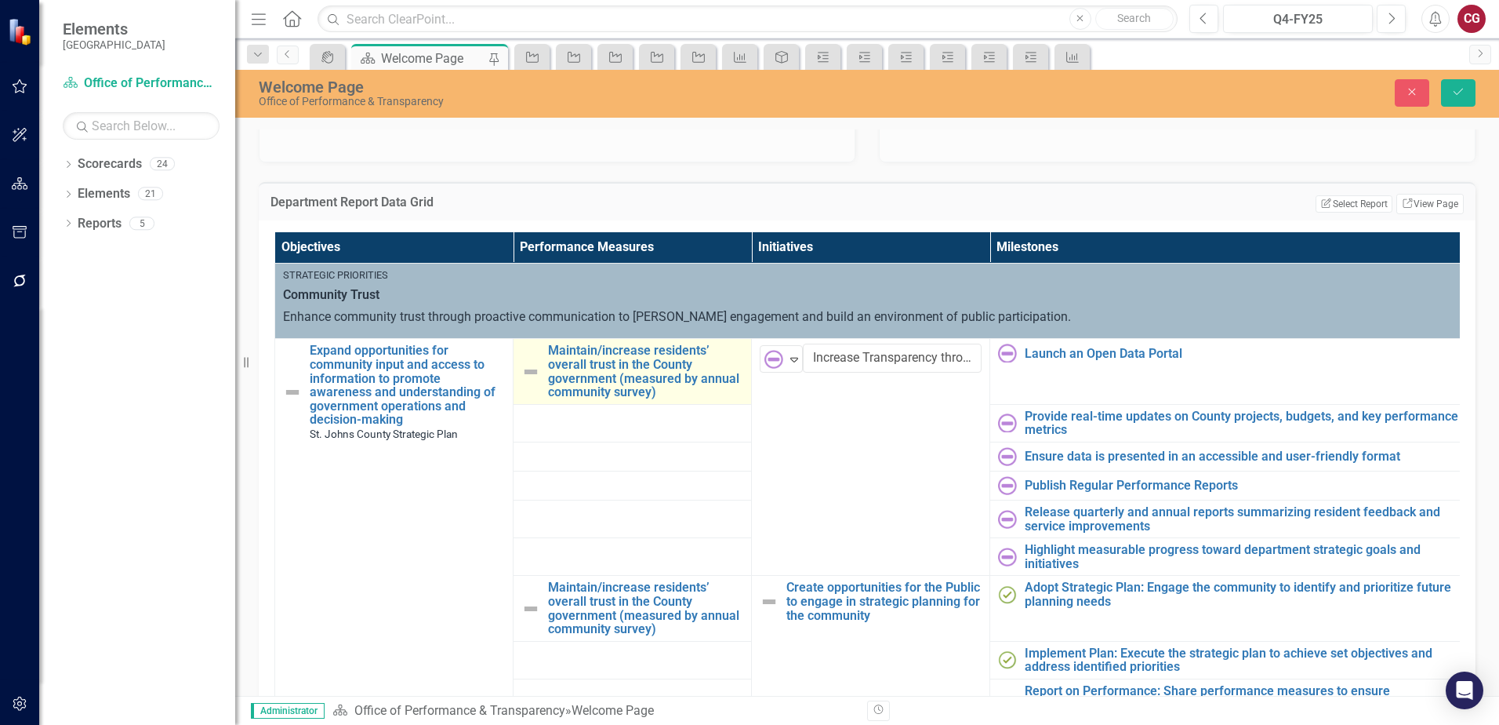
click at [531, 371] on img at bounding box center [530, 371] width 19 height 19
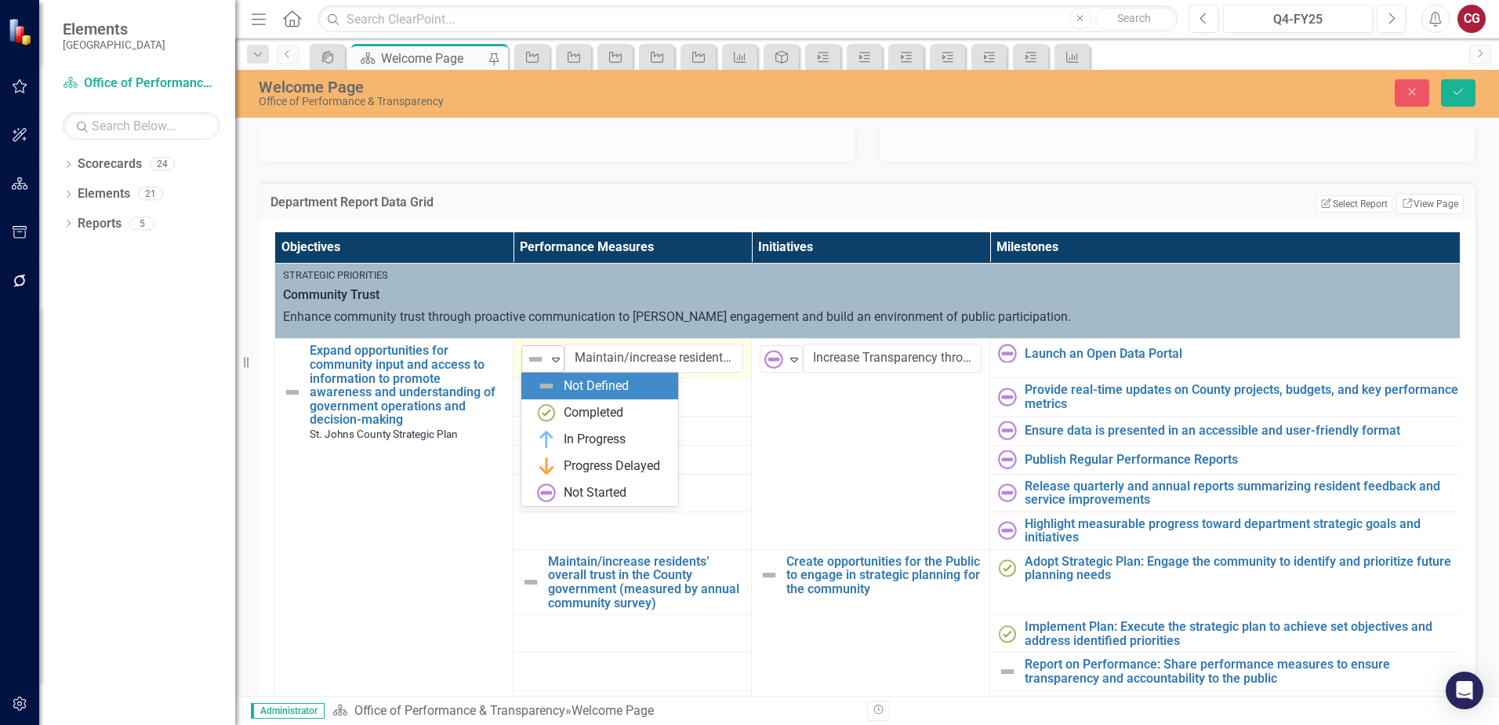
click at [538, 360] on img at bounding box center [535, 359] width 19 height 19
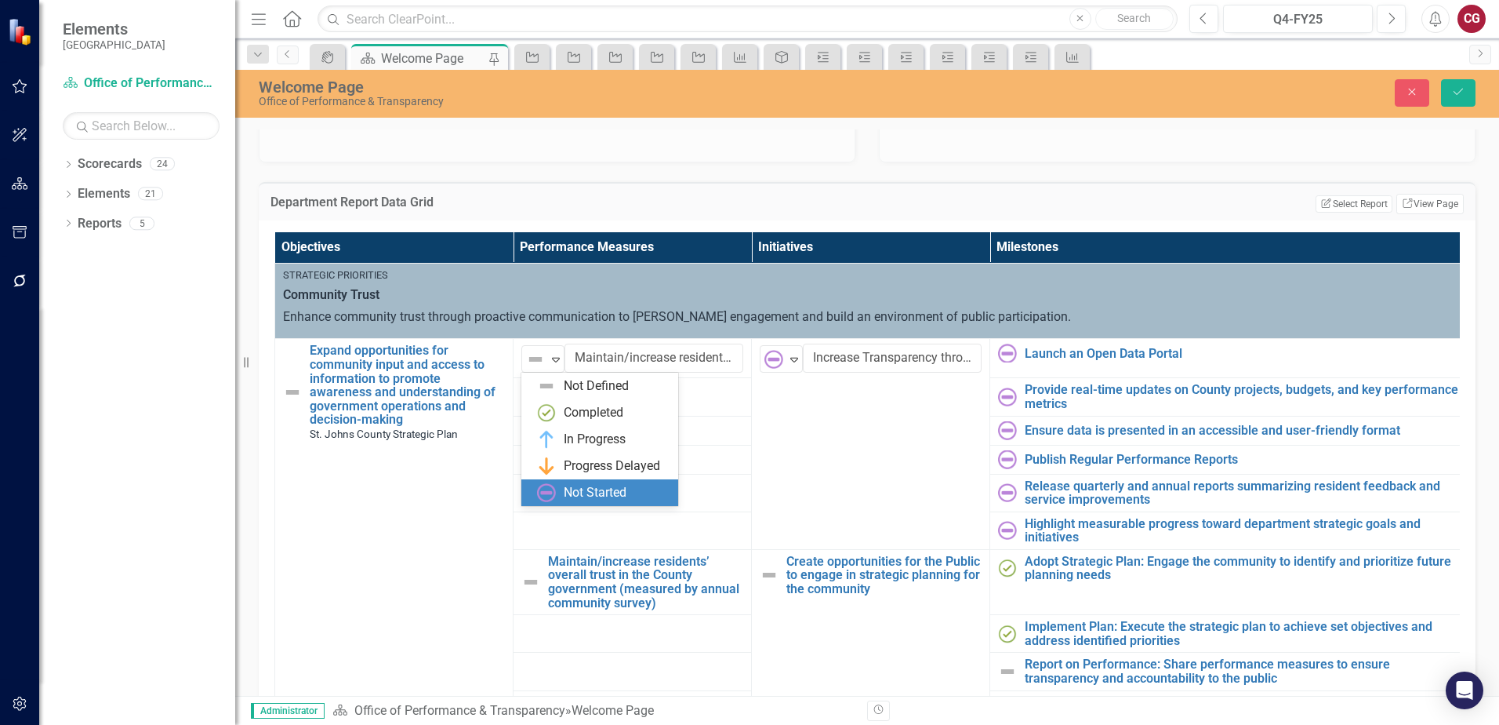
click at [596, 482] on div "Not Started" at bounding box center [599, 492] width 157 height 27
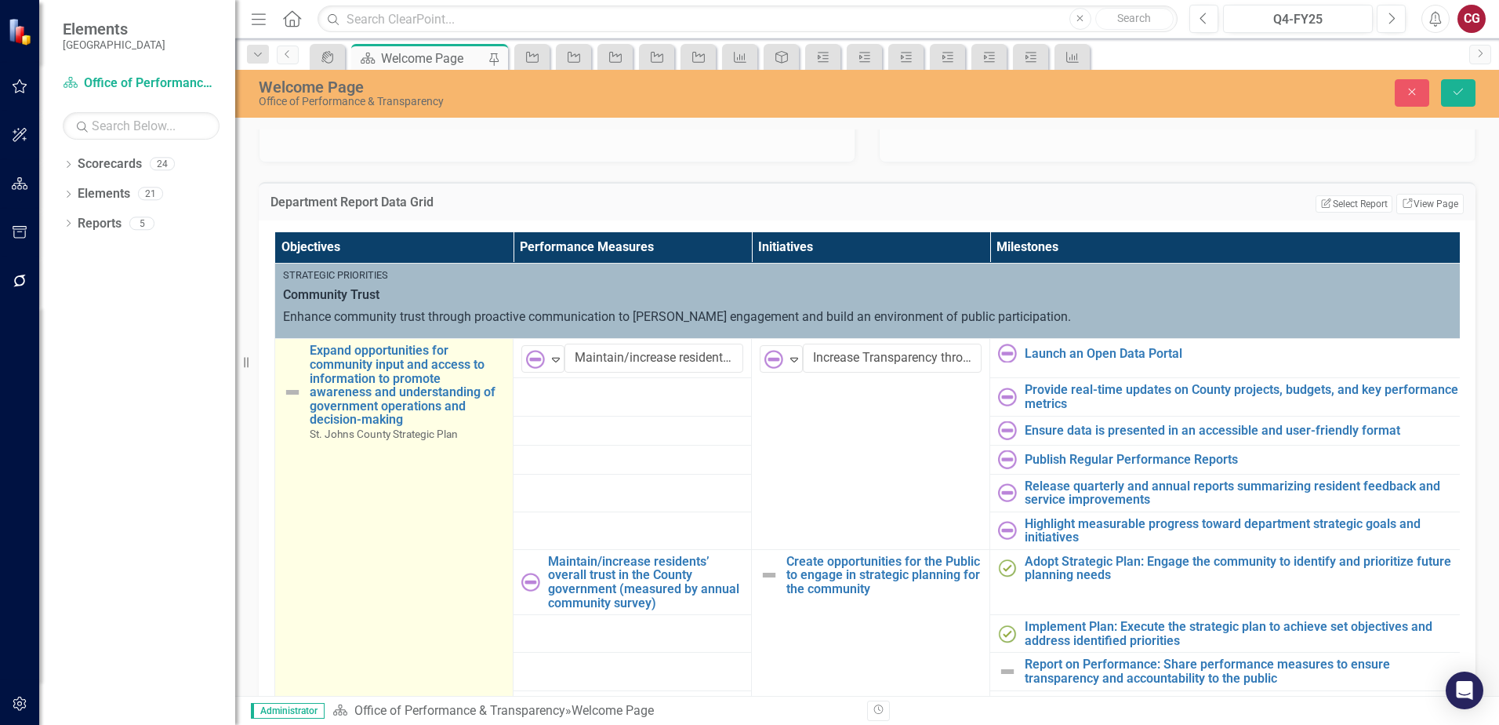
click at [292, 384] on img at bounding box center [292, 392] width 19 height 19
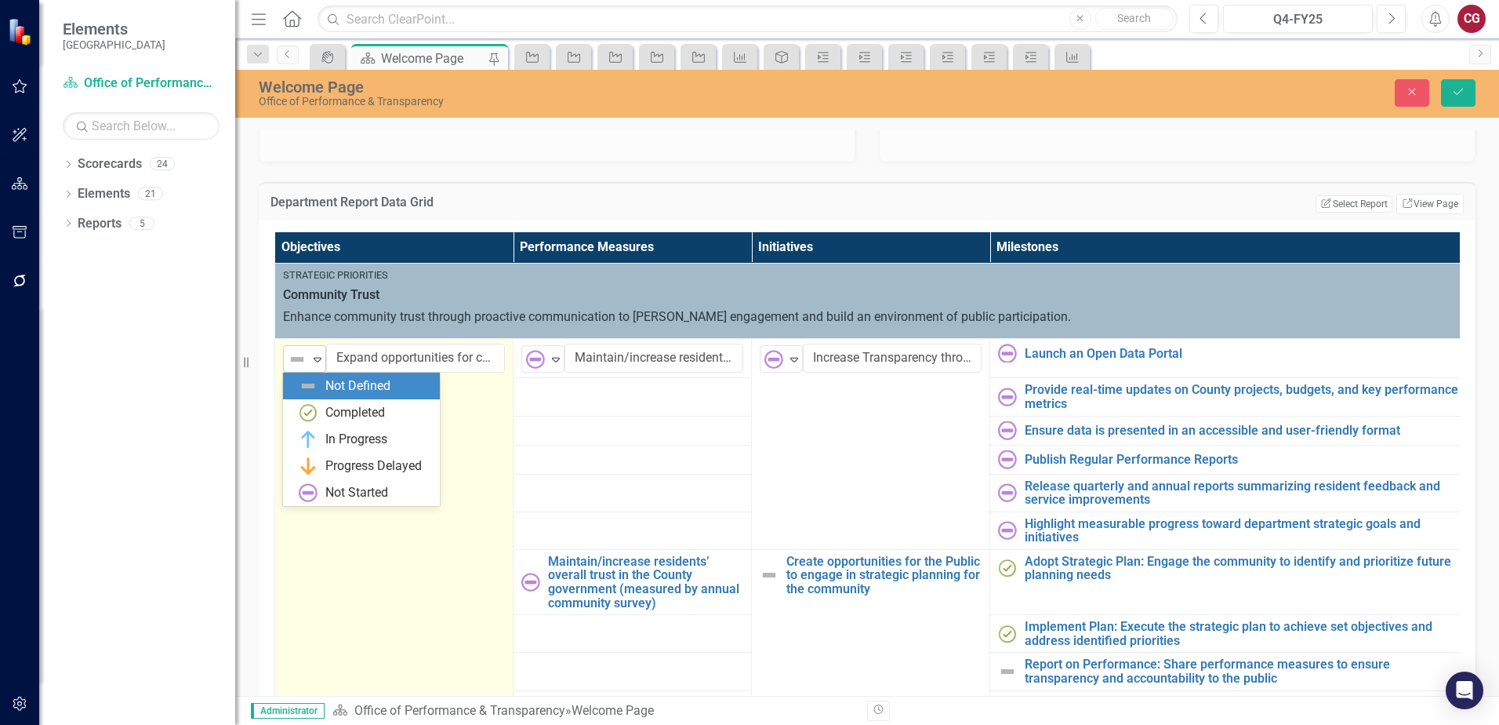
click at [303, 371] on div "Not Defined Expand" at bounding box center [304, 358] width 43 height 27
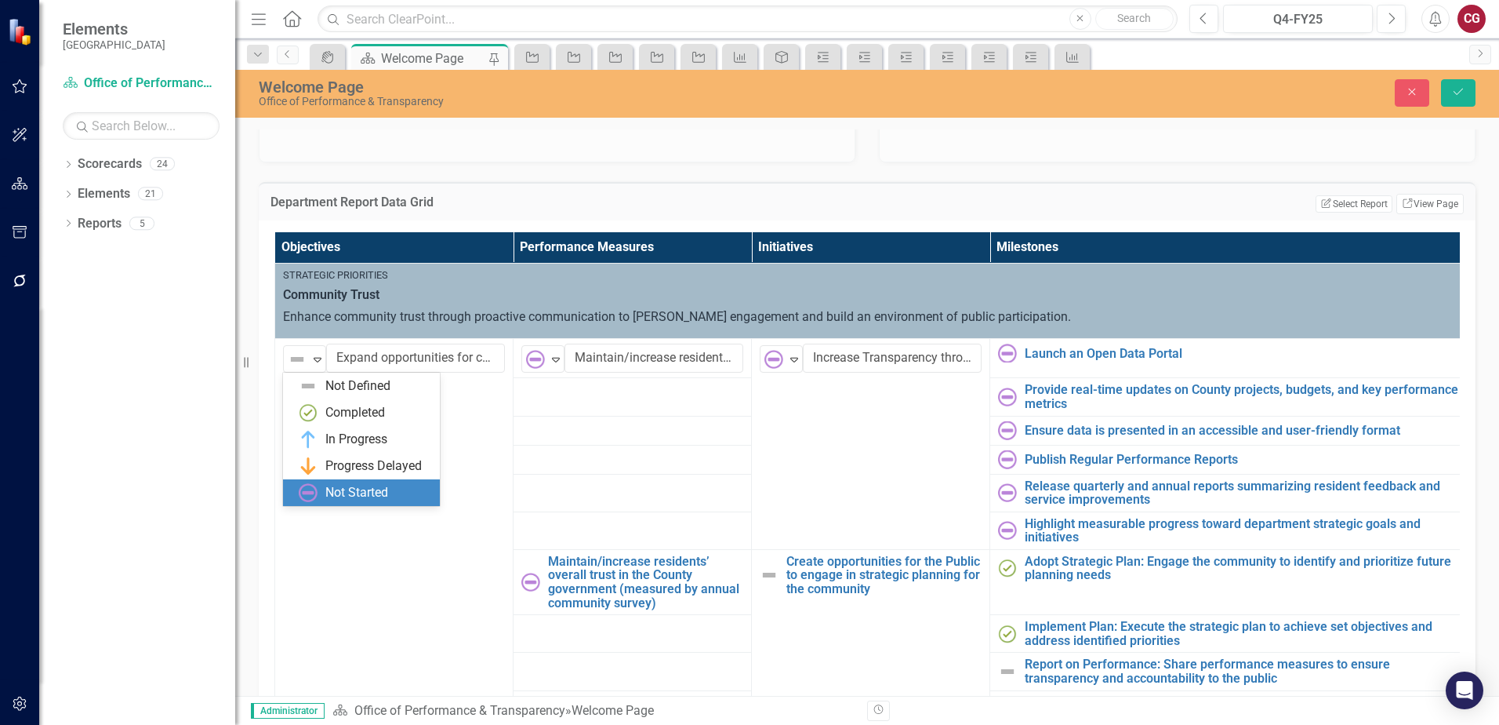
click at [342, 484] on div "Not Started" at bounding box center [356, 493] width 63 height 18
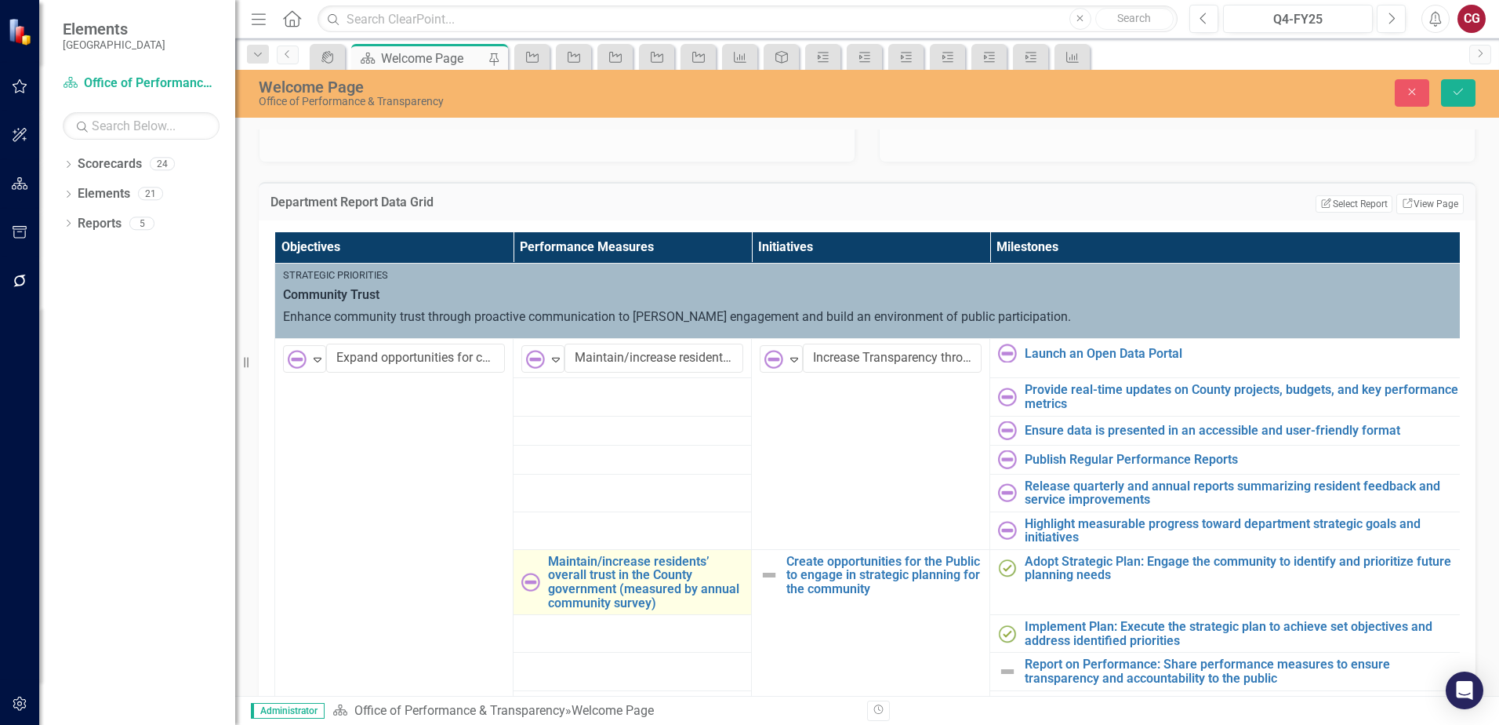
click at [525, 583] on img at bounding box center [530, 581] width 19 height 19
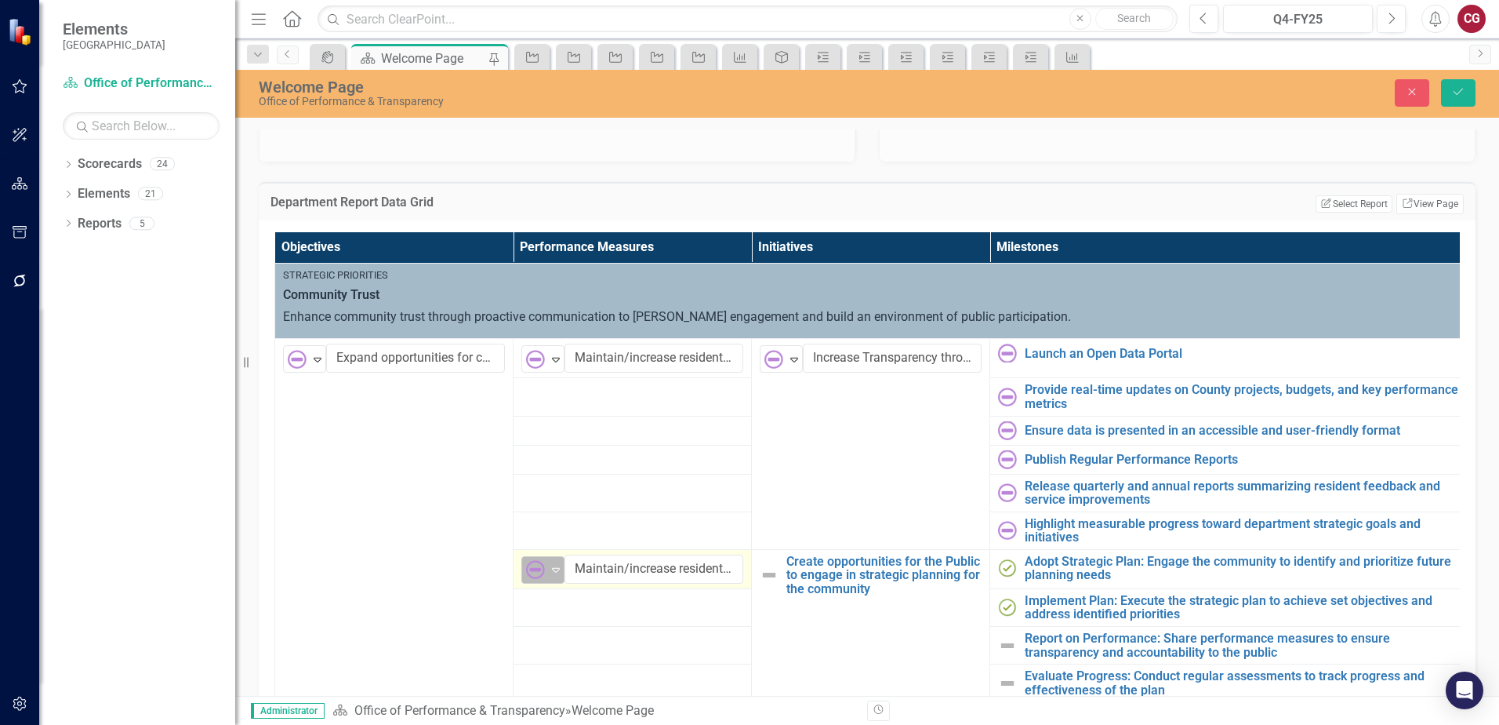
click at [546, 576] on div "Not Started" at bounding box center [536, 569] width 20 height 19
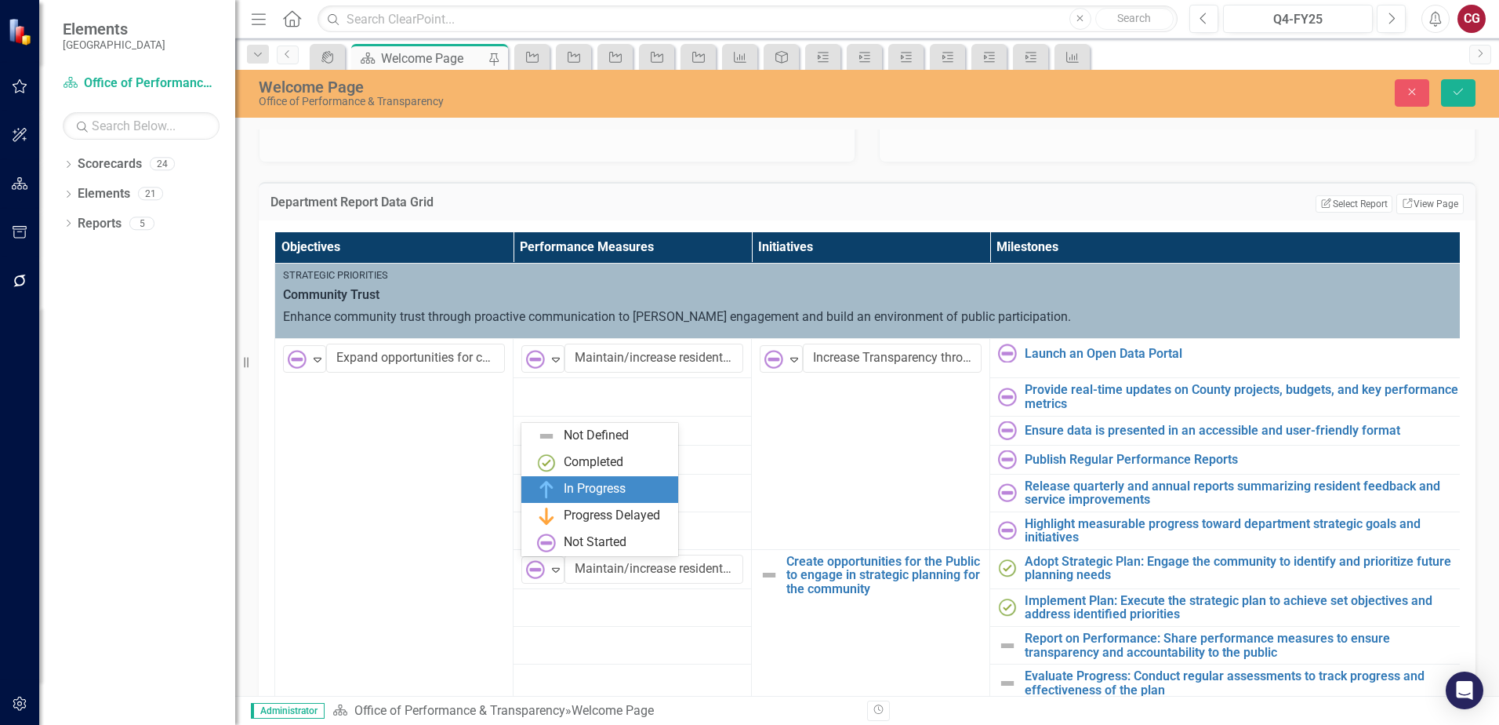
click at [589, 491] on div "In Progress" at bounding box center [595, 489] width 62 height 18
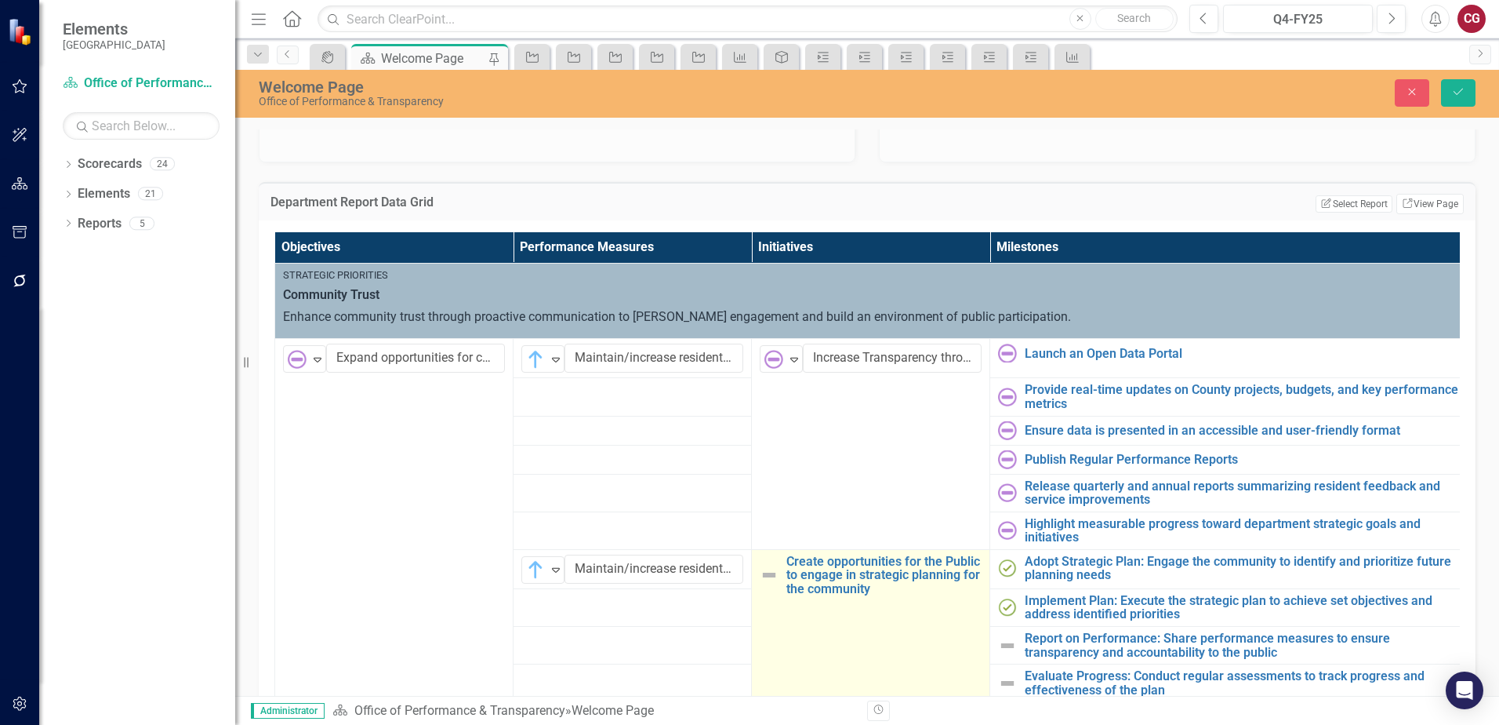
click at [772, 572] on img at bounding box center [769, 574] width 19 height 19
click at [772, 572] on img at bounding box center [774, 569] width 19 height 19
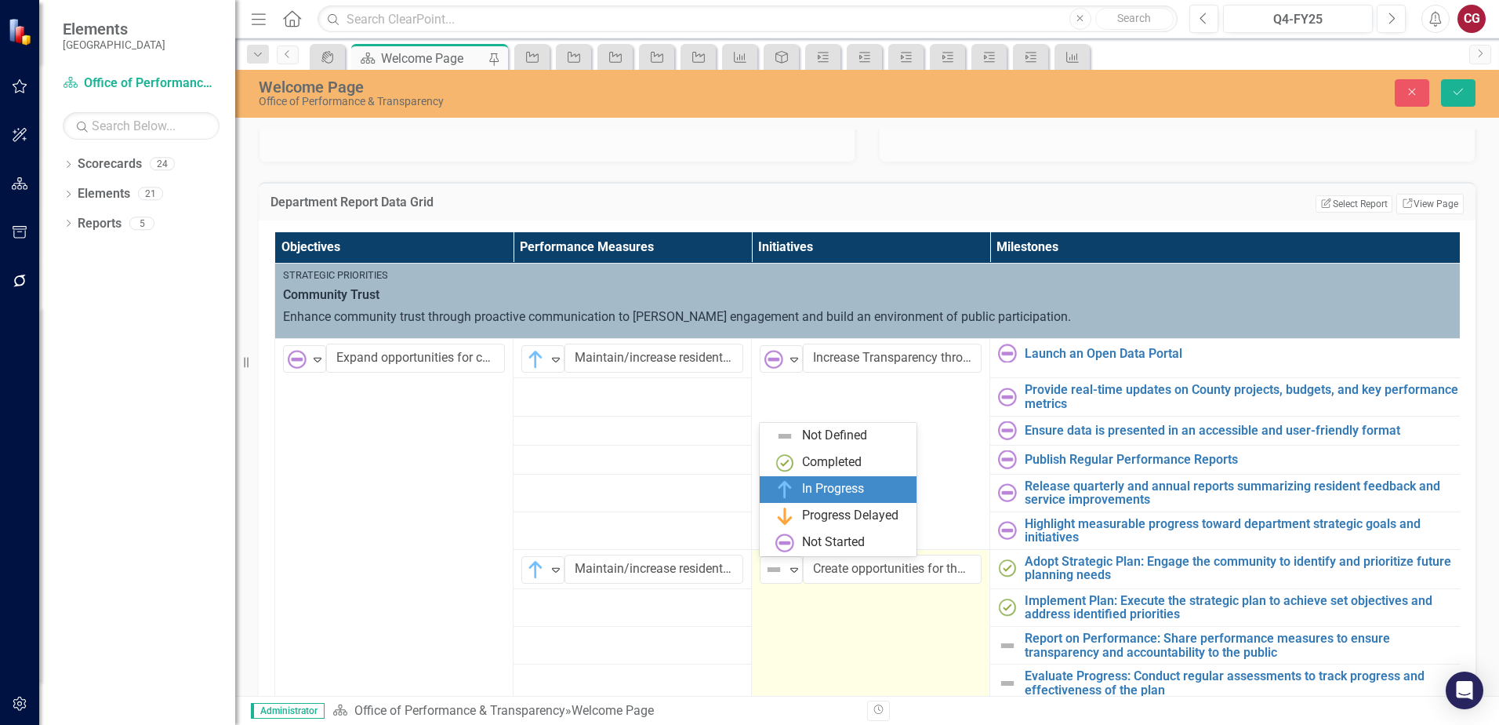
click at [821, 492] on div "In Progress" at bounding box center [833, 489] width 62 height 18
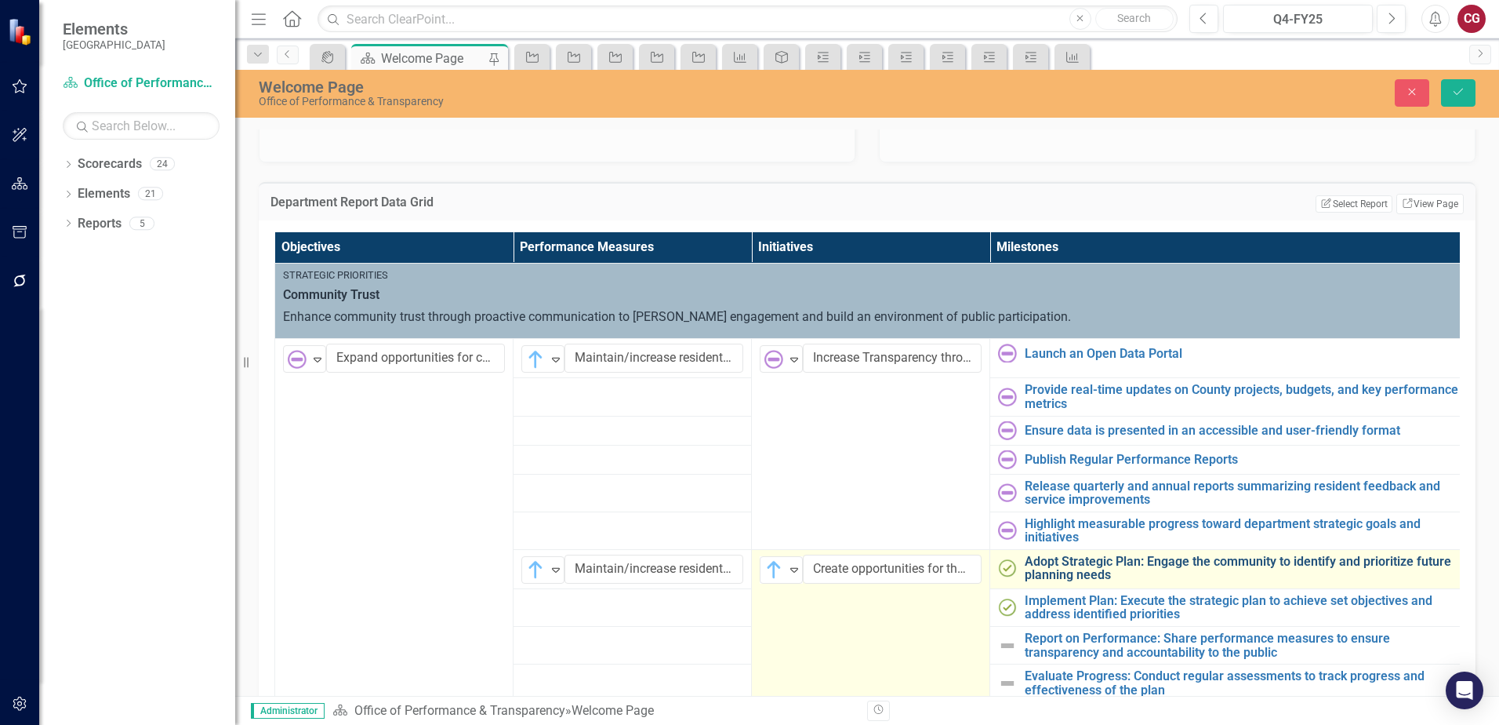
scroll to position [78, 0]
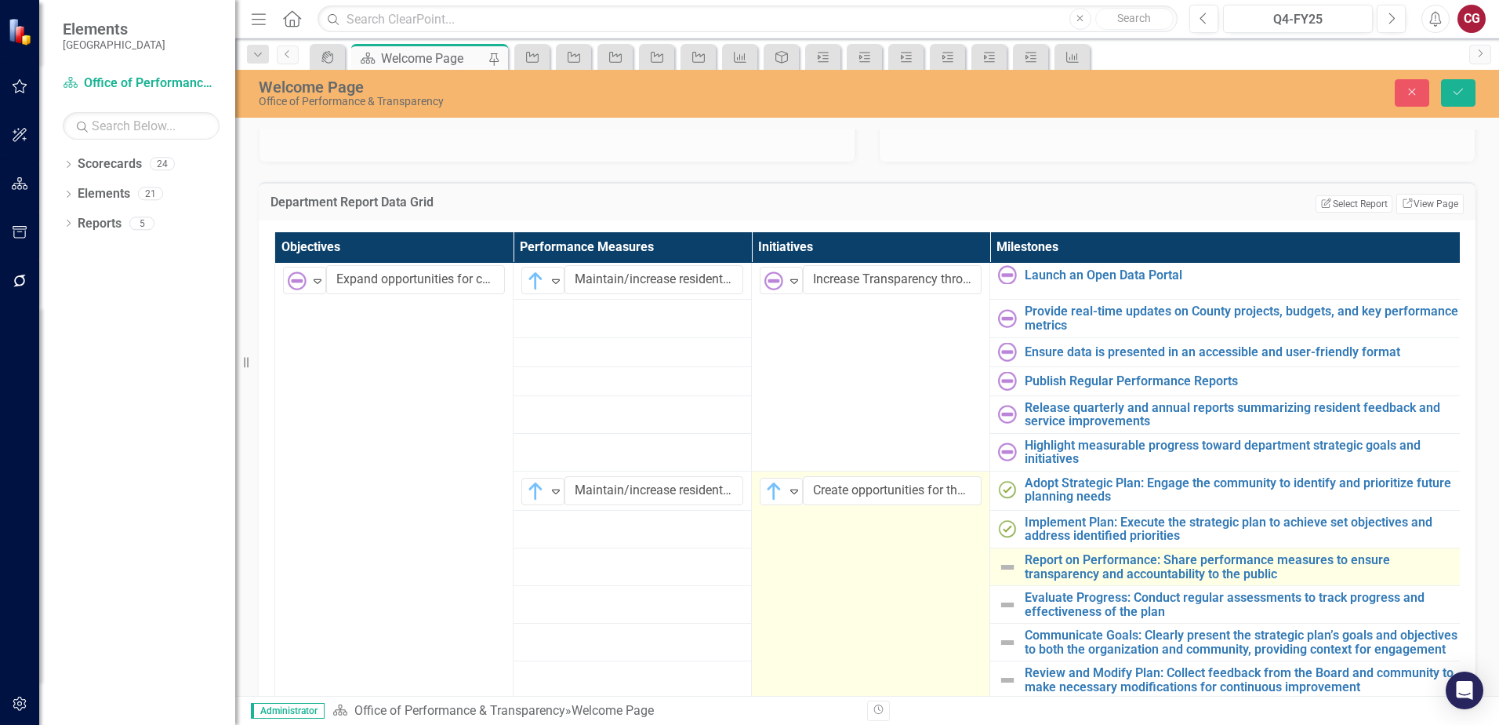
click at [1008, 566] on img at bounding box center [1007, 567] width 19 height 19
click at [1008, 566] on img at bounding box center [1012, 567] width 19 height 19
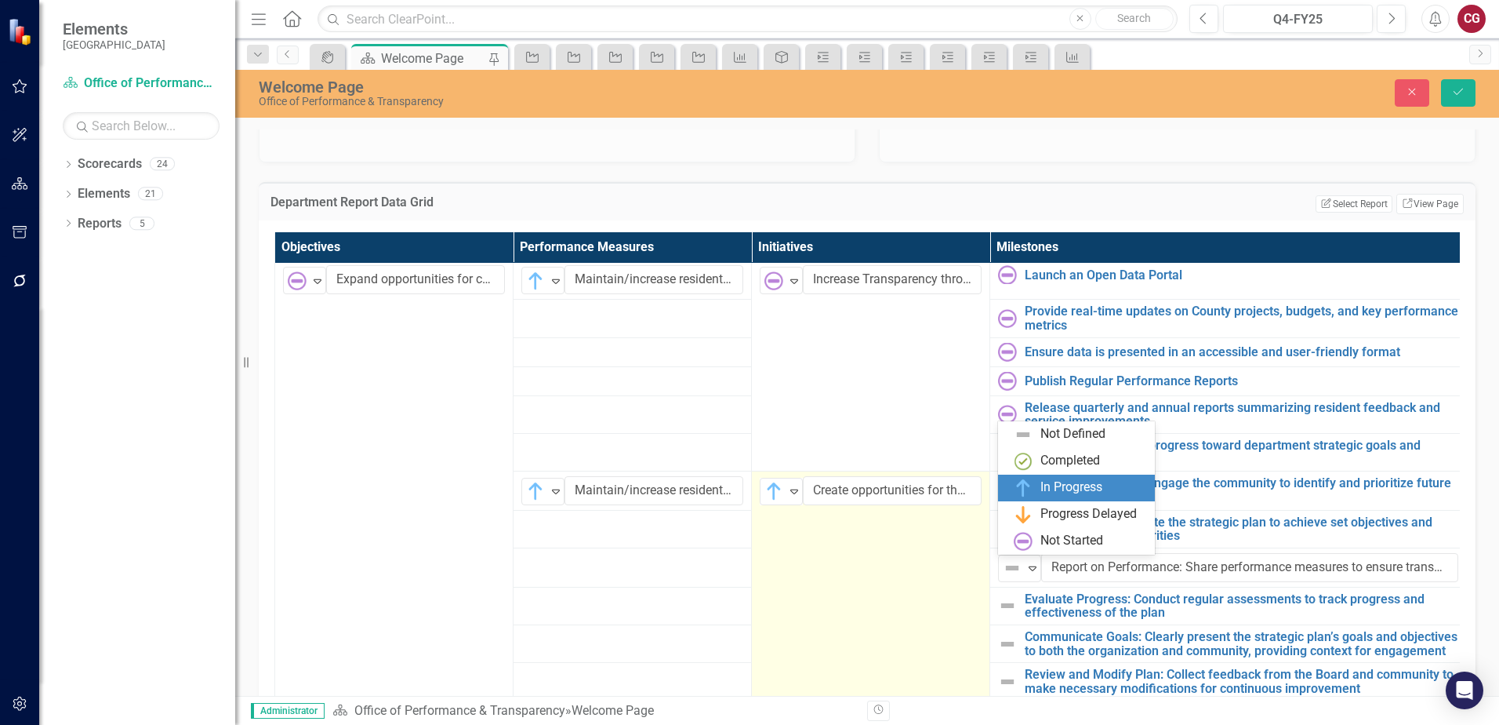
click at [1027, 489] on img at bounding box center [1023, 487] width 19 height 19
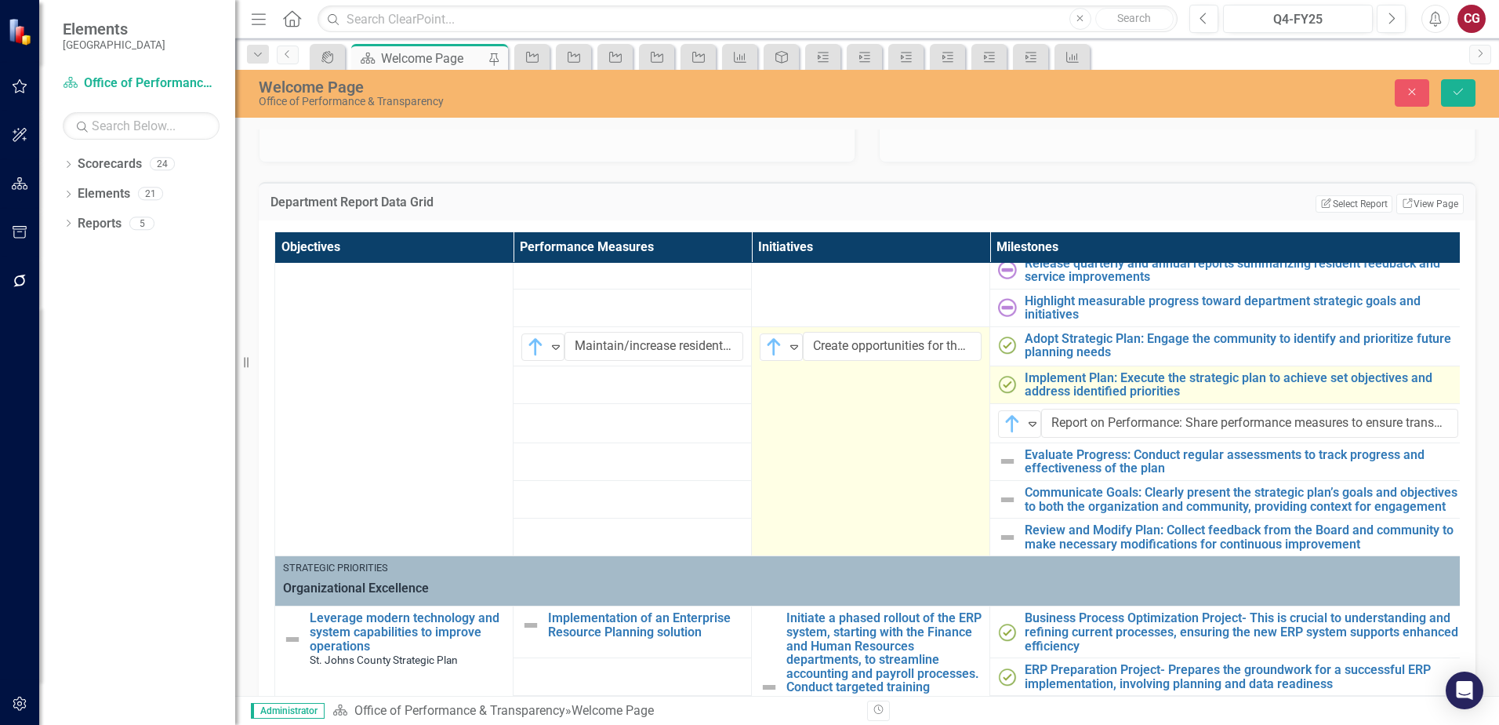
scroll to position [235, 0]
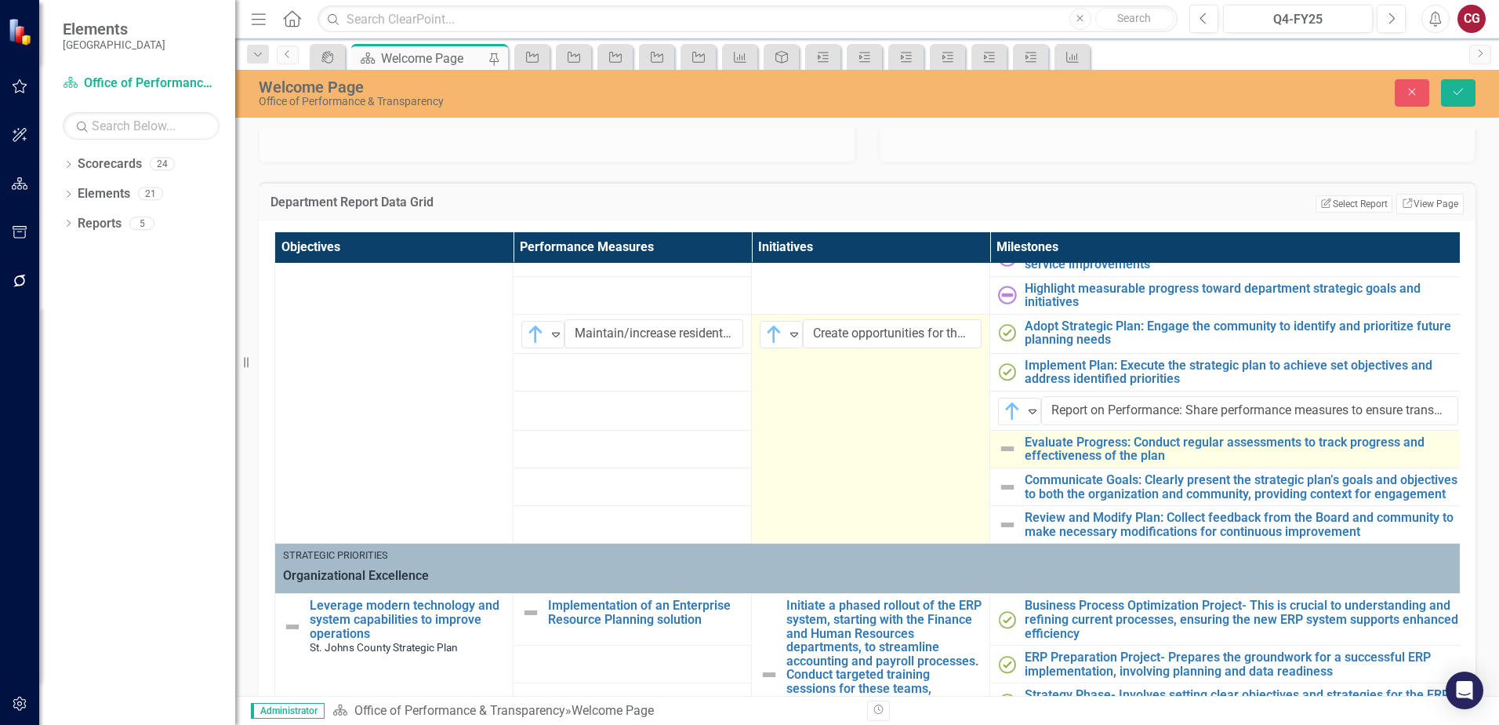
click at [1004, 452] on img at bounding box center [1007, 448] width 19 height 19
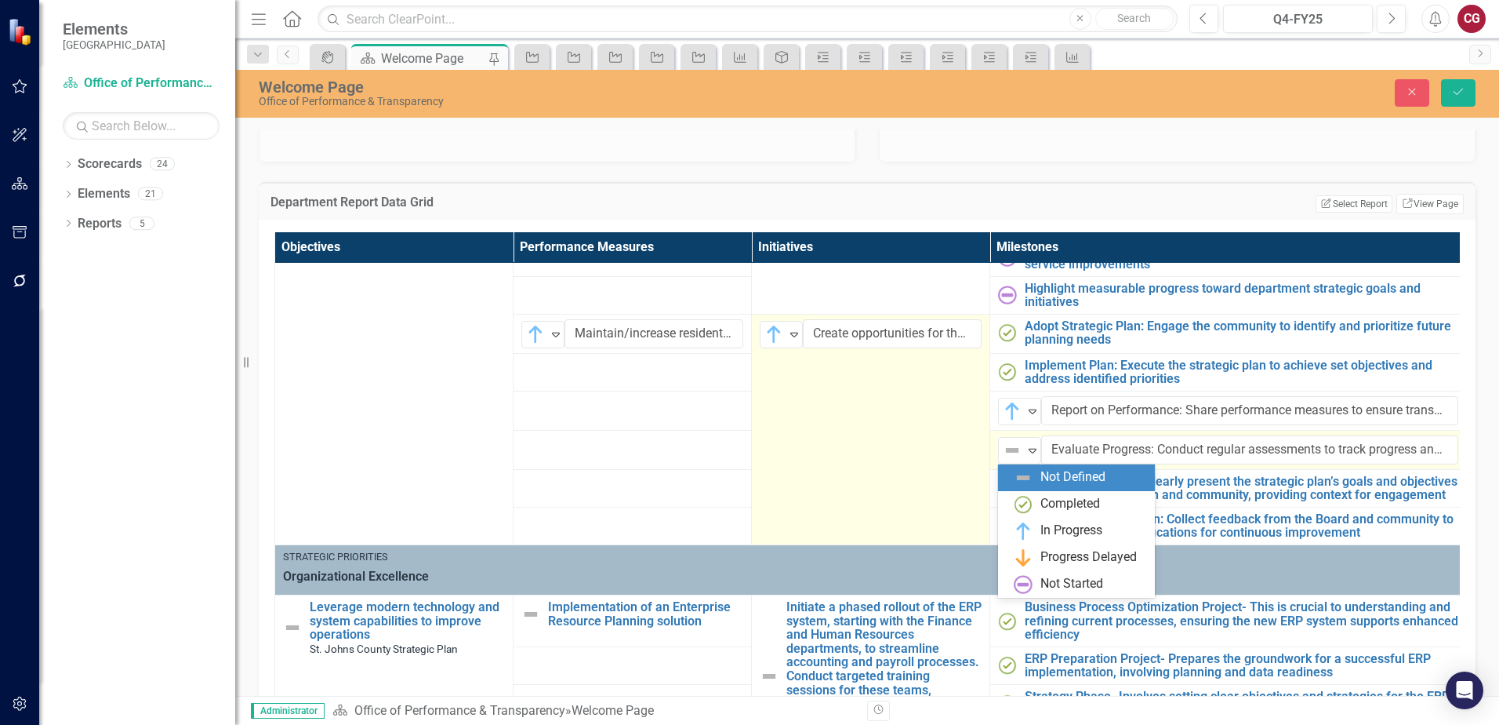
click at [1004, 452] on img at bounding box center [1012, 450] width 19 height 19
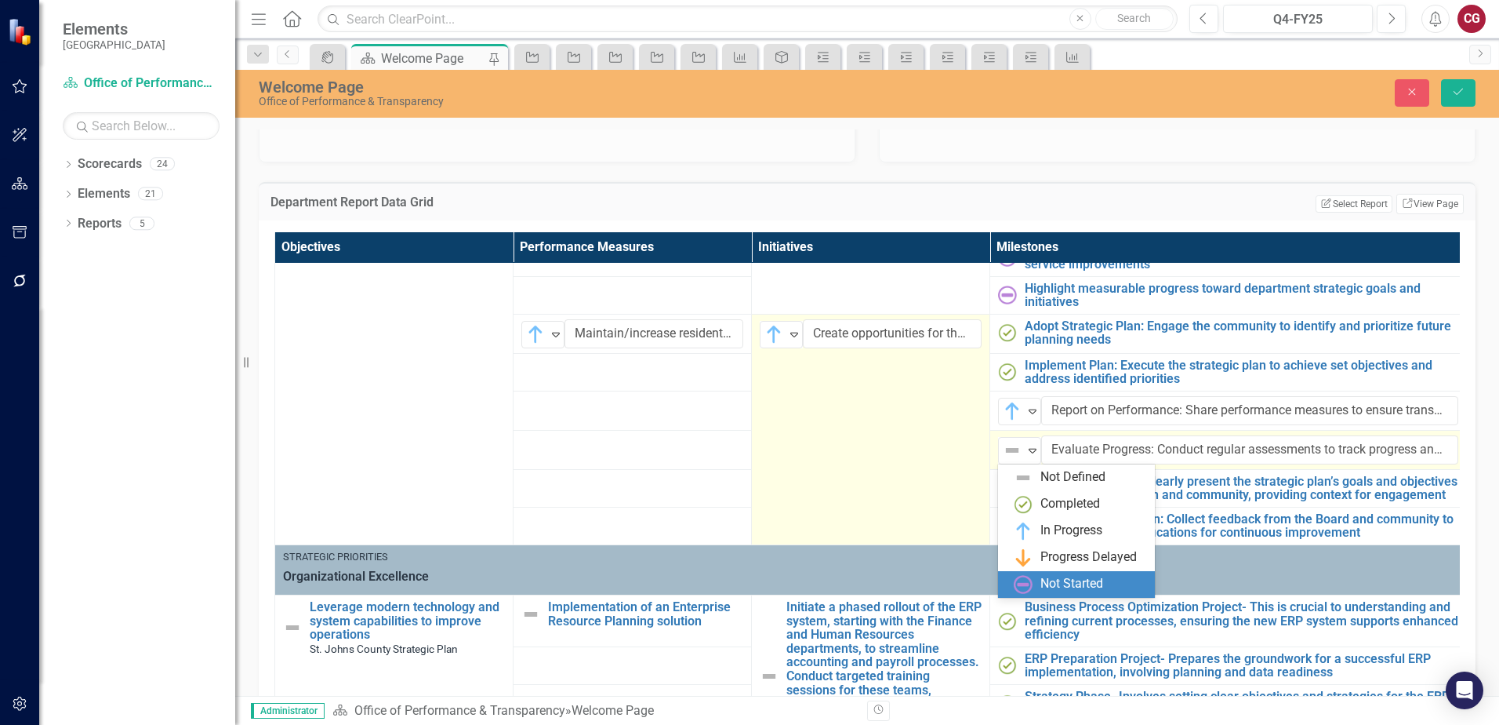
click at [1059, 575] on div "Not Started" at bounding box center [1080, 584] width 132 height 19
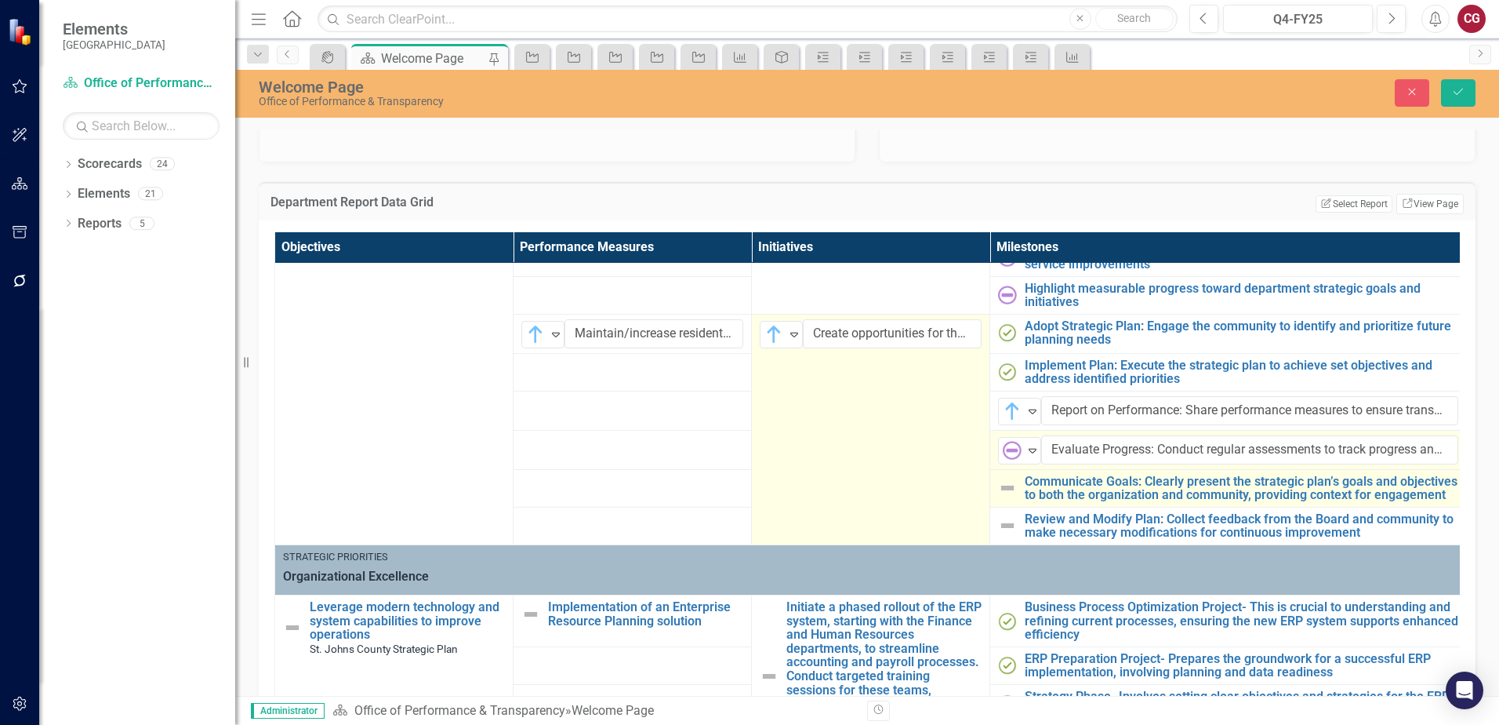
click at [1012, 488] on img at bounding box center [1007, 487] width 19 height 19
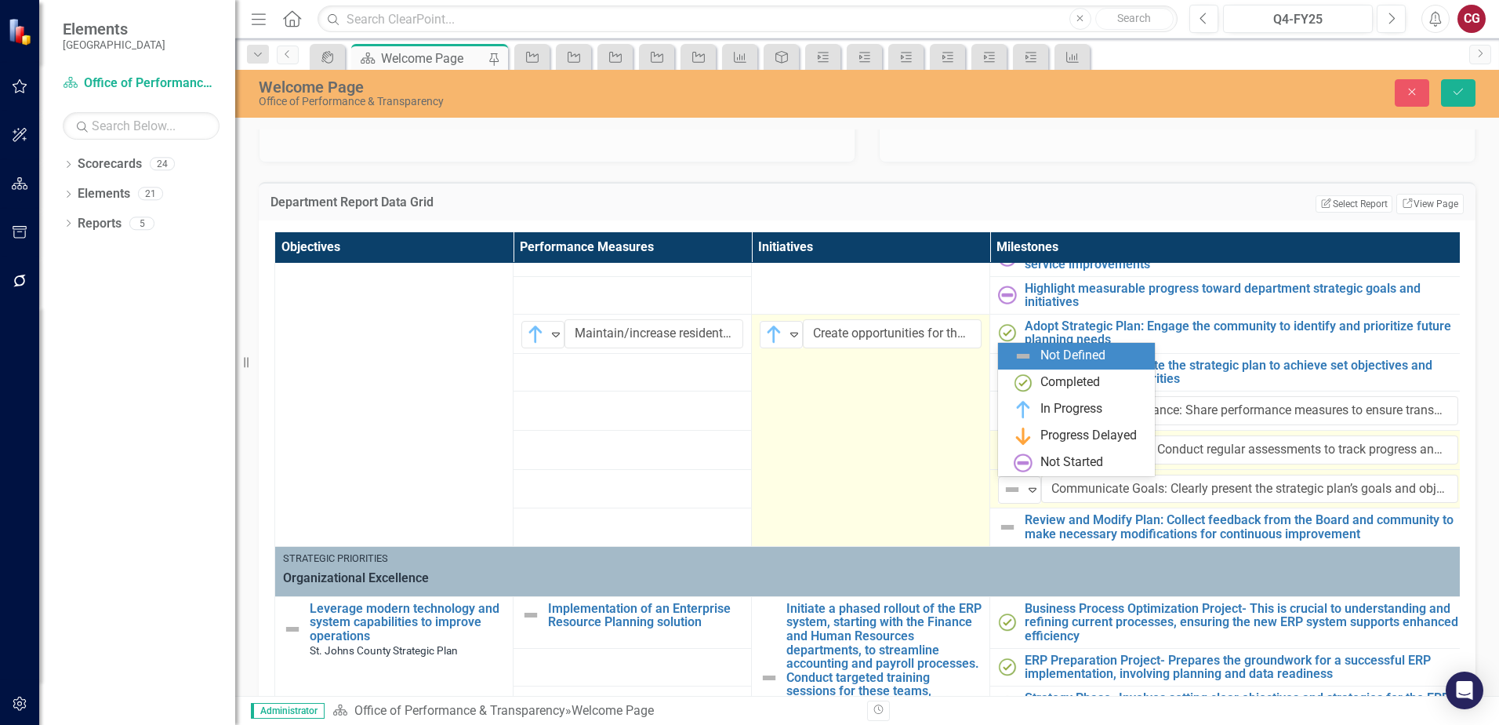
click at [1012, 488] on img at bounding box center [1012, 489] width 19 height 19
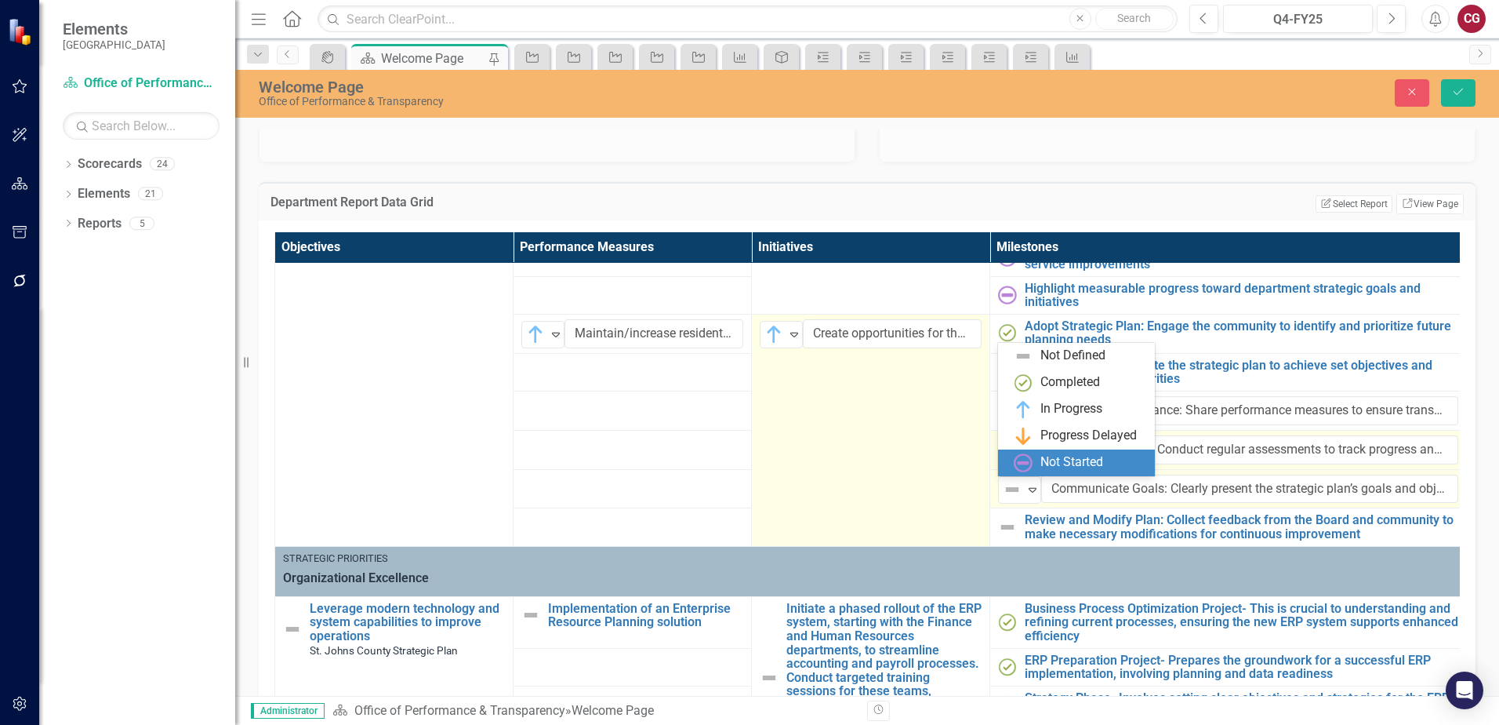
click at [1049, 464] on div "Not Started" at bounding box center [1072, 462] width 63 height 18
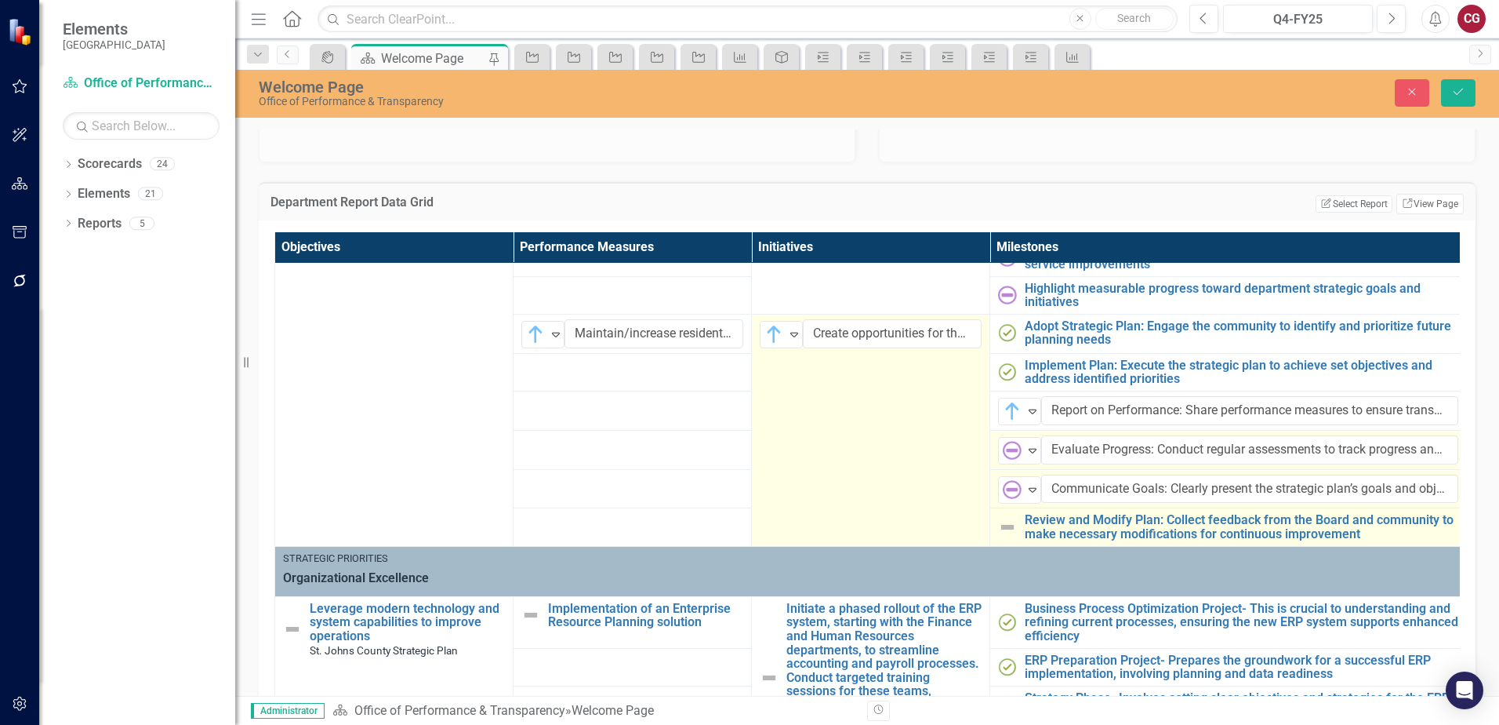
click at [1012, 527] on img at bounding box center [1007, 527] width 19 height 19
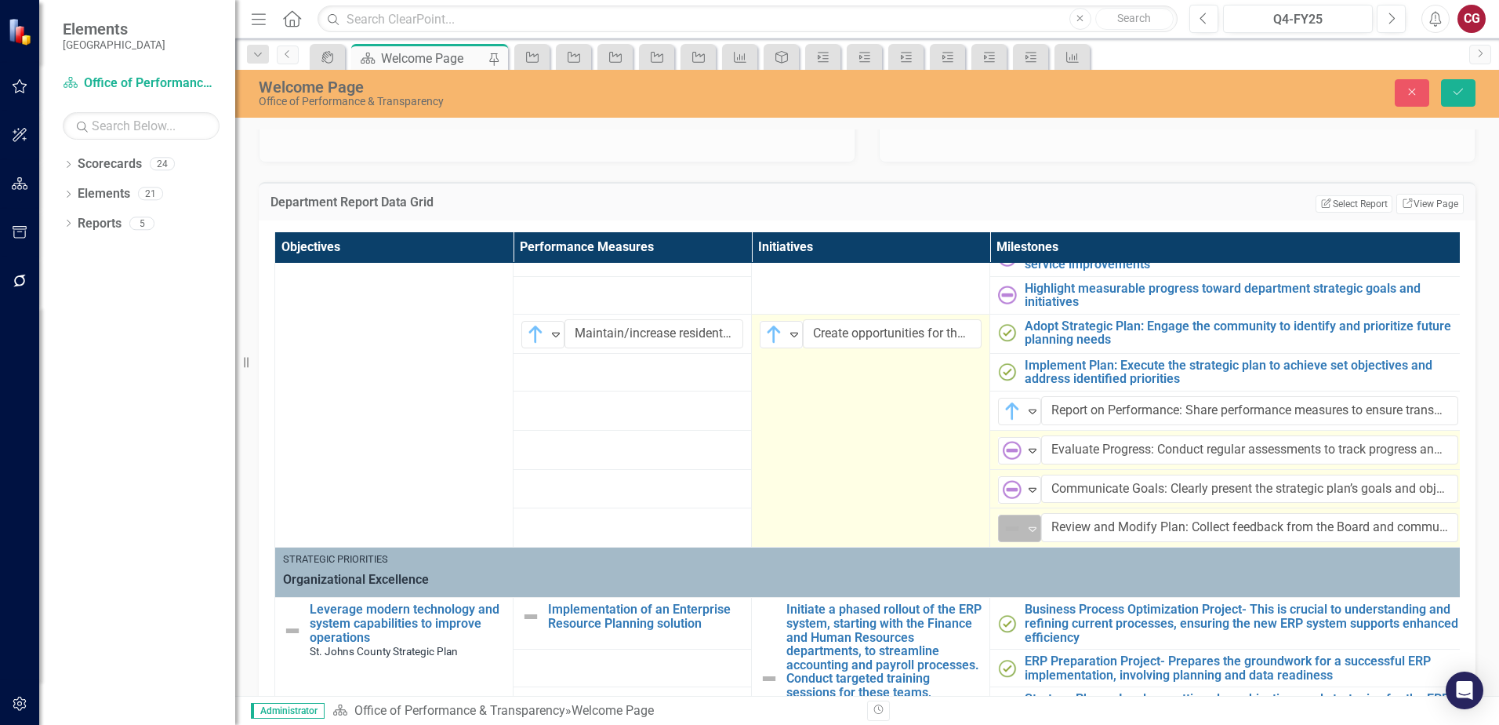
click at [1026, 528] on icon "Expand" at bounding box center [1033, 528] width 16 height 13
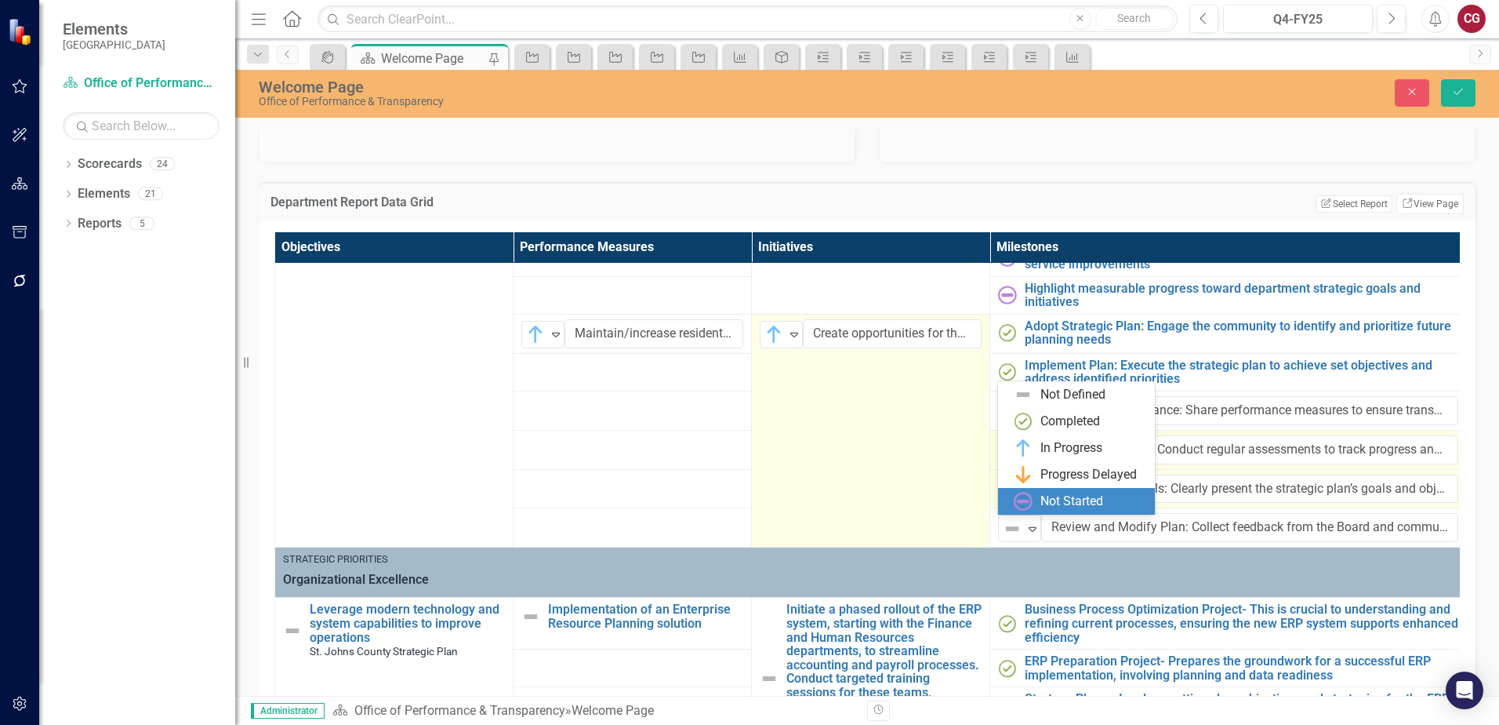
click at [1062, 507] on div "Not Started" at bounding box center [1072, 501] width 63 height 18
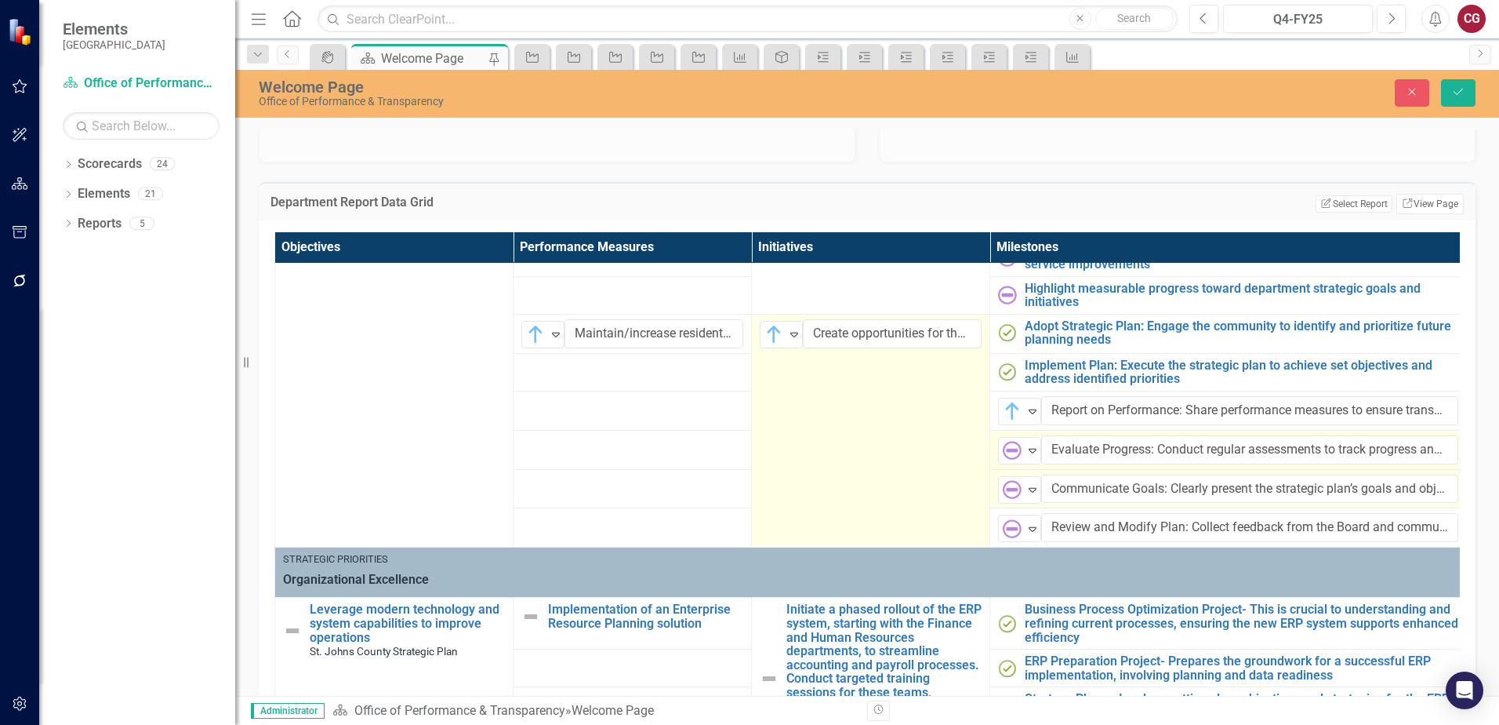
click at [1478, 87] on div "Close Save" at bounding box center [1235, 92] width 503 height 27
click at [1465, 89] on button "Save" at bounding box center [1458, 92] width 35 height 27
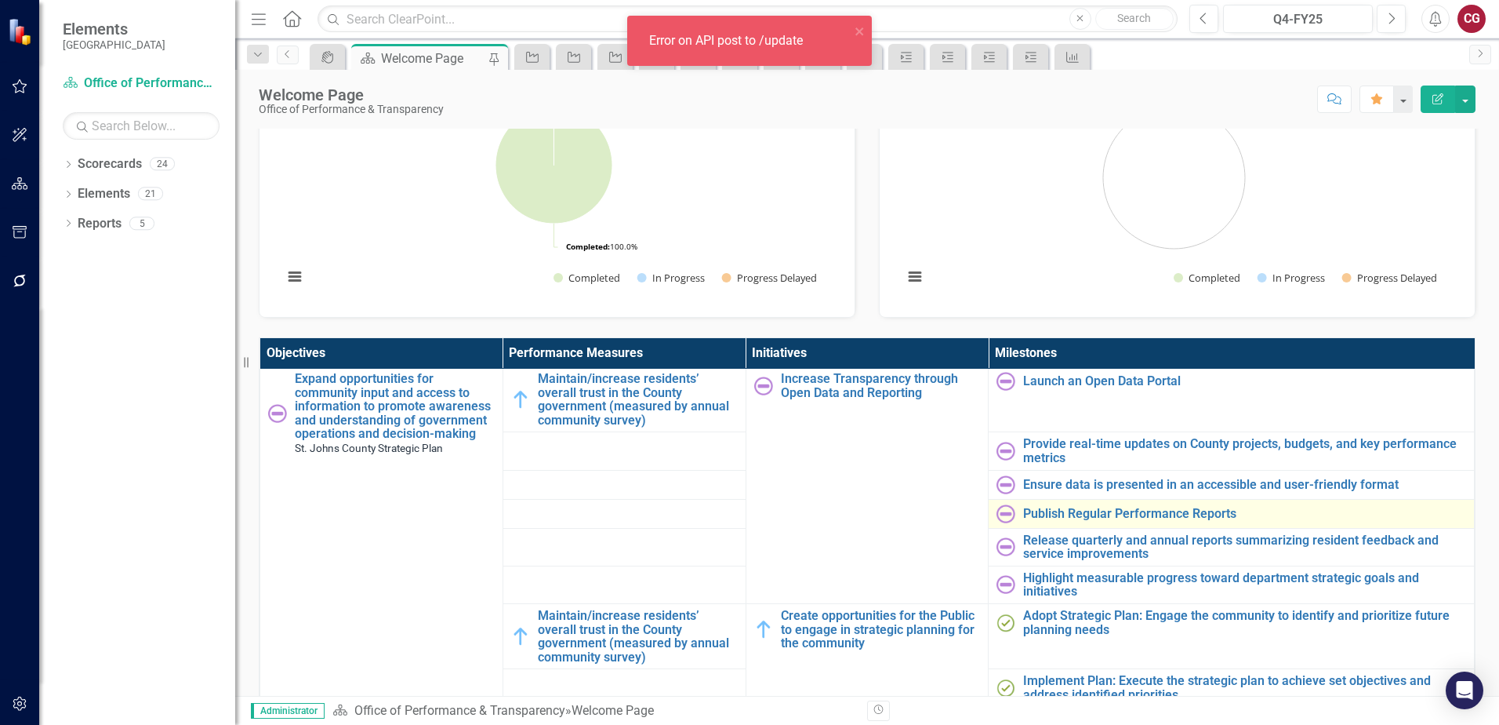
scroll to position [532, 0]
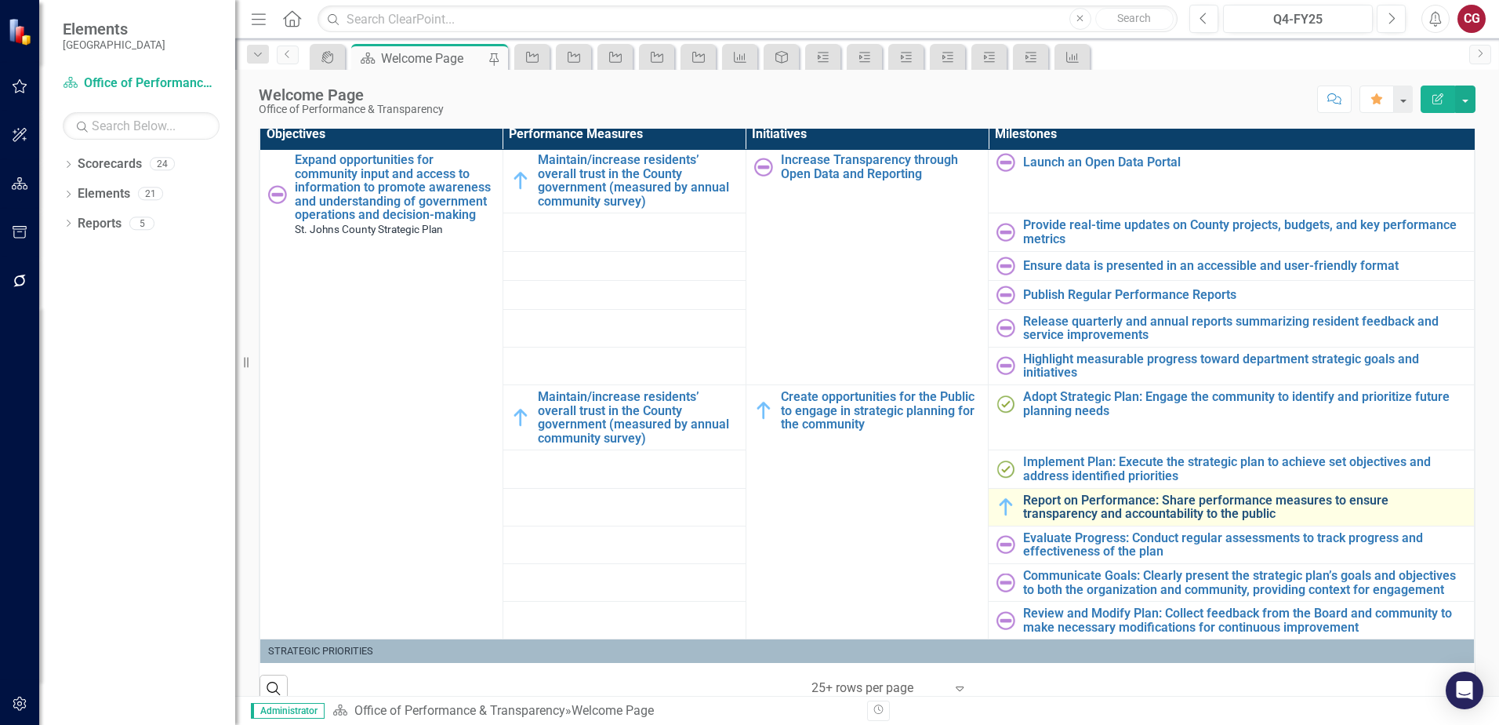
click at [1037, 509] on link "Report on Performance: Share performance measures to ensure transparency and ac…" at bounding box center [1244, 506] width 443 height 27
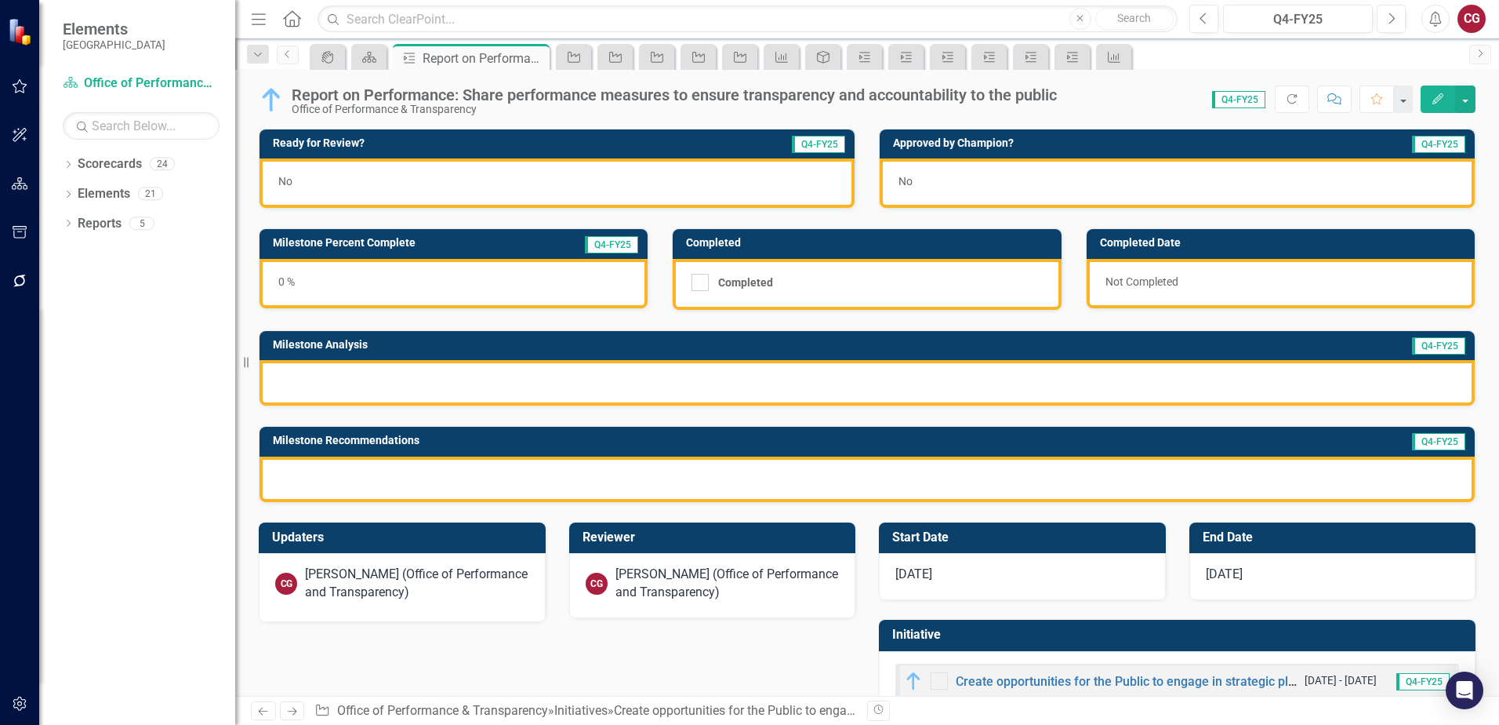
click at [450, 283] on div "0 %" at bounding box center [454, 283] width 388 height 49
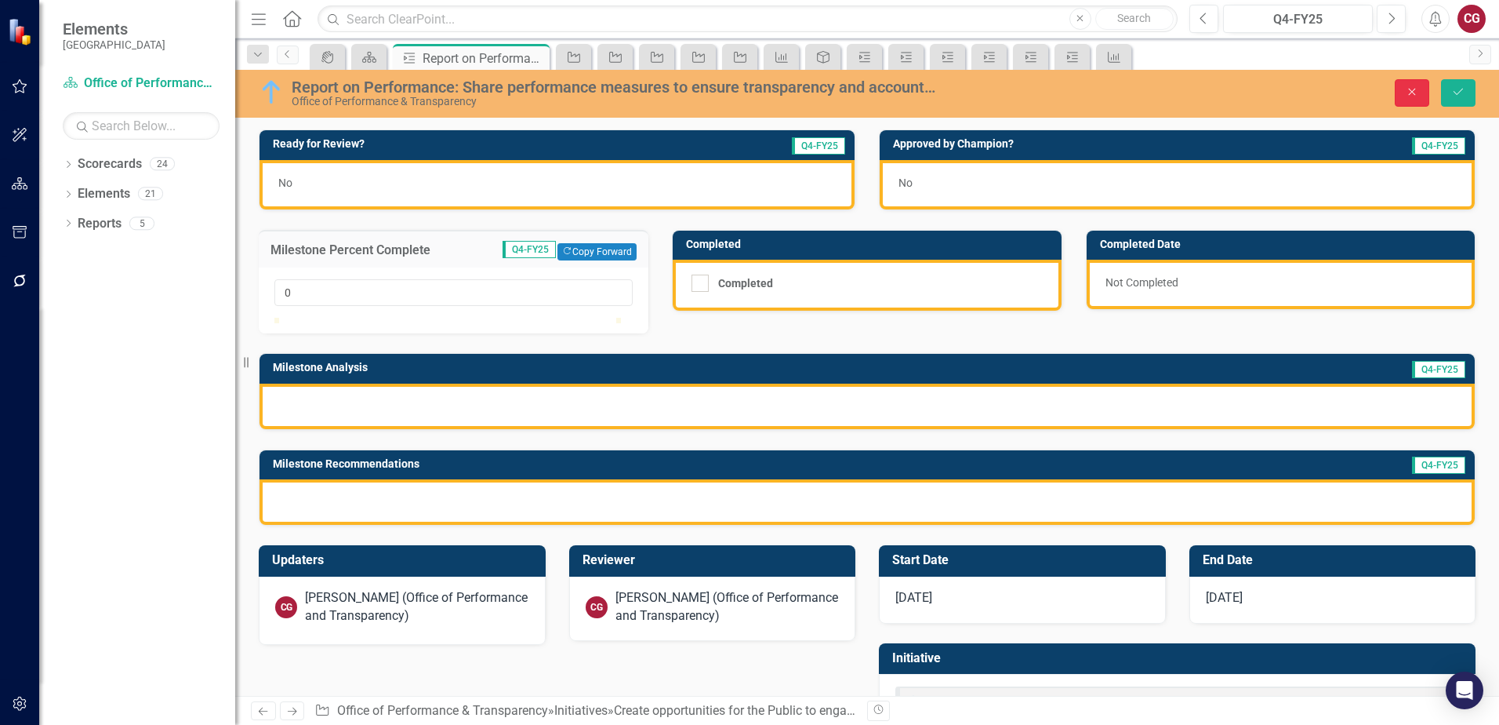
click at [1421, 93] on button "Close" at bounding box center [1412, 92] width 35 height 27
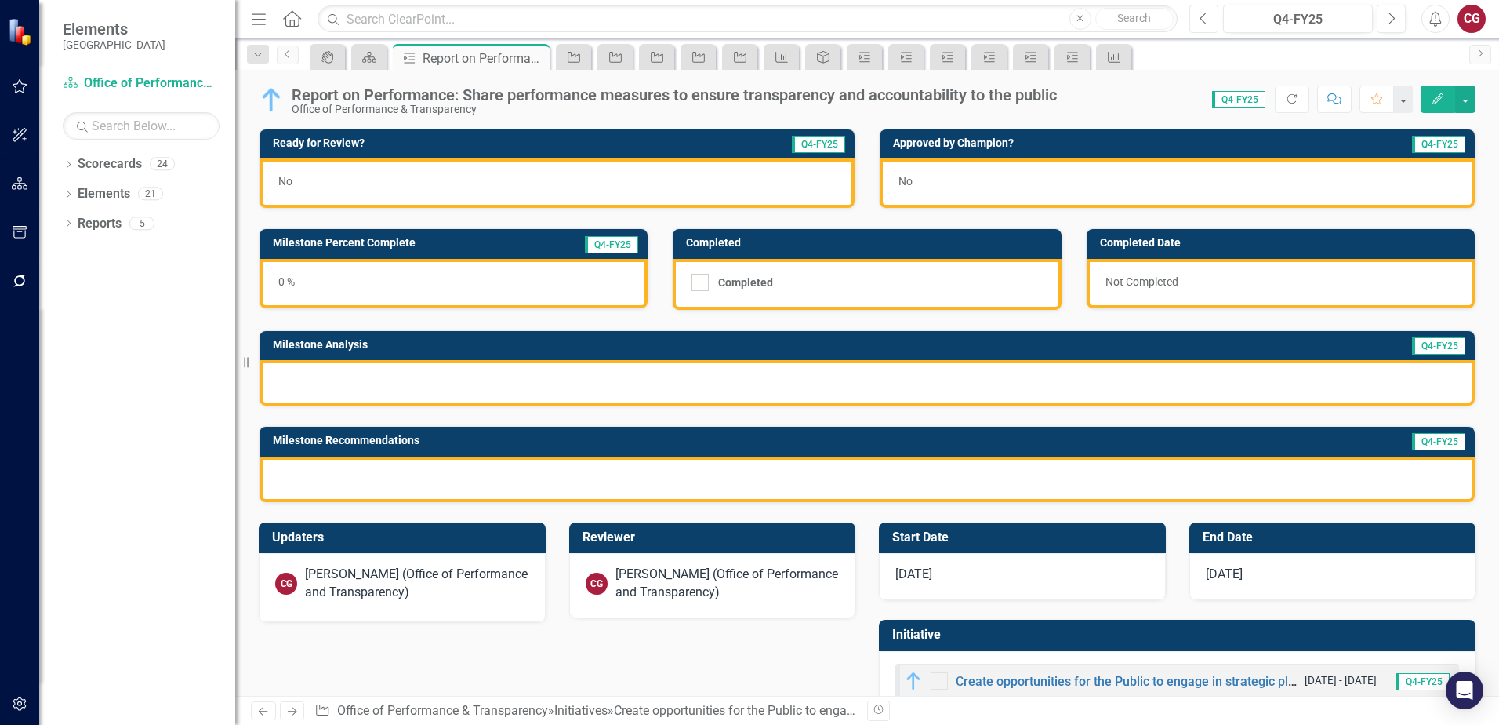
click at [1208, 25] on button "Previous" at bounding box center [1203, 19] width 29 height 28
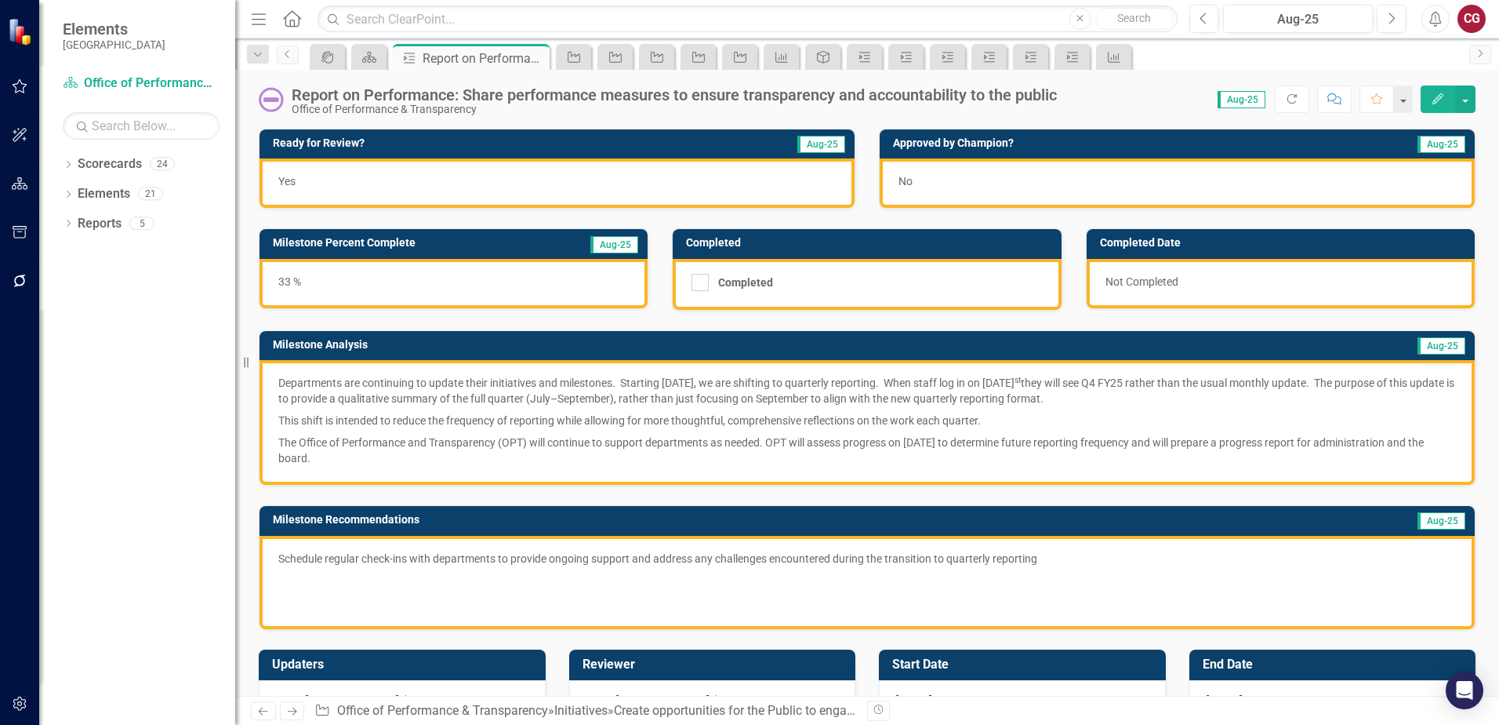
click at [812, 397] on p "Departments are continuing to update their initiatives and milestones. Starting…" at bounding box center [867, 392] width 1178 height 35
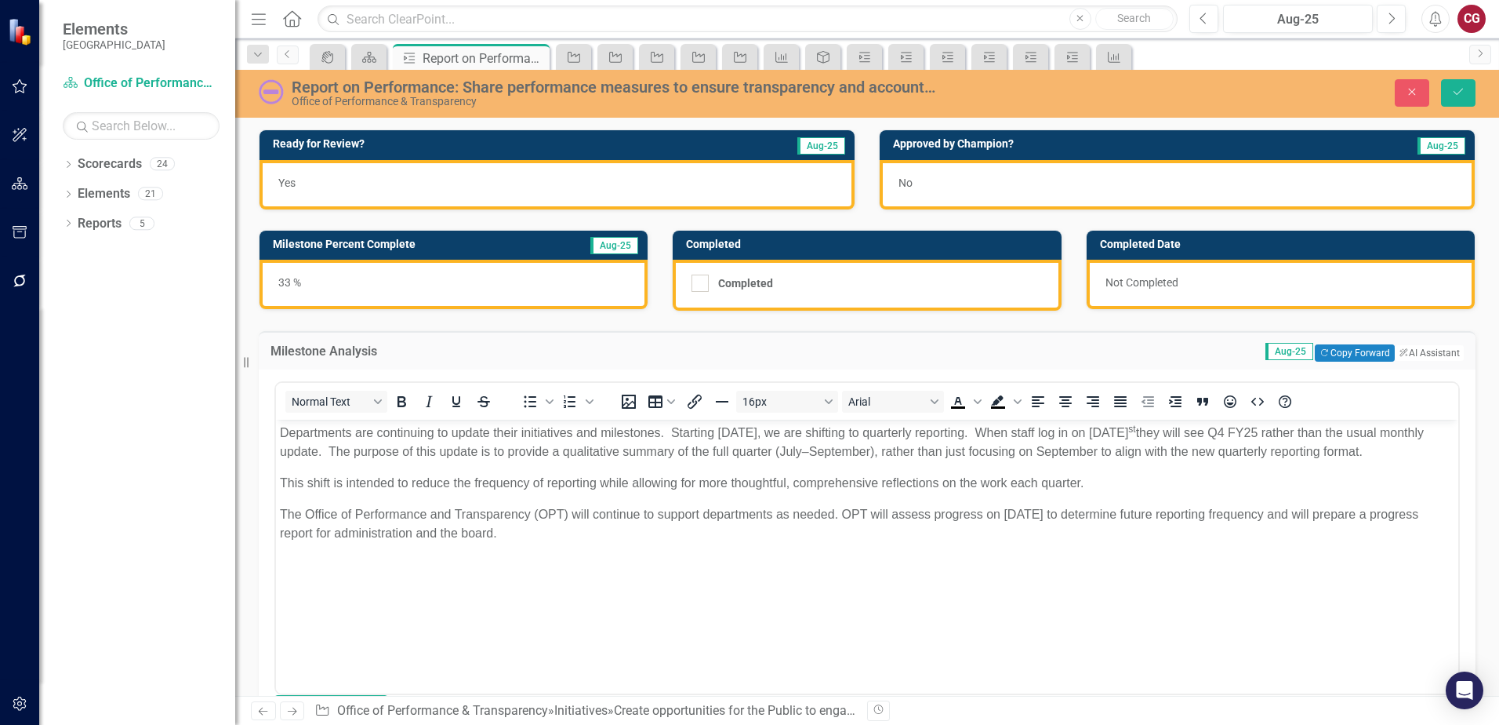
click at [1000, 542] on p "The Office of Performance and Transparency (OPT) will continue to support depar…" at bounding box center [867, 523] width 1175 height 38
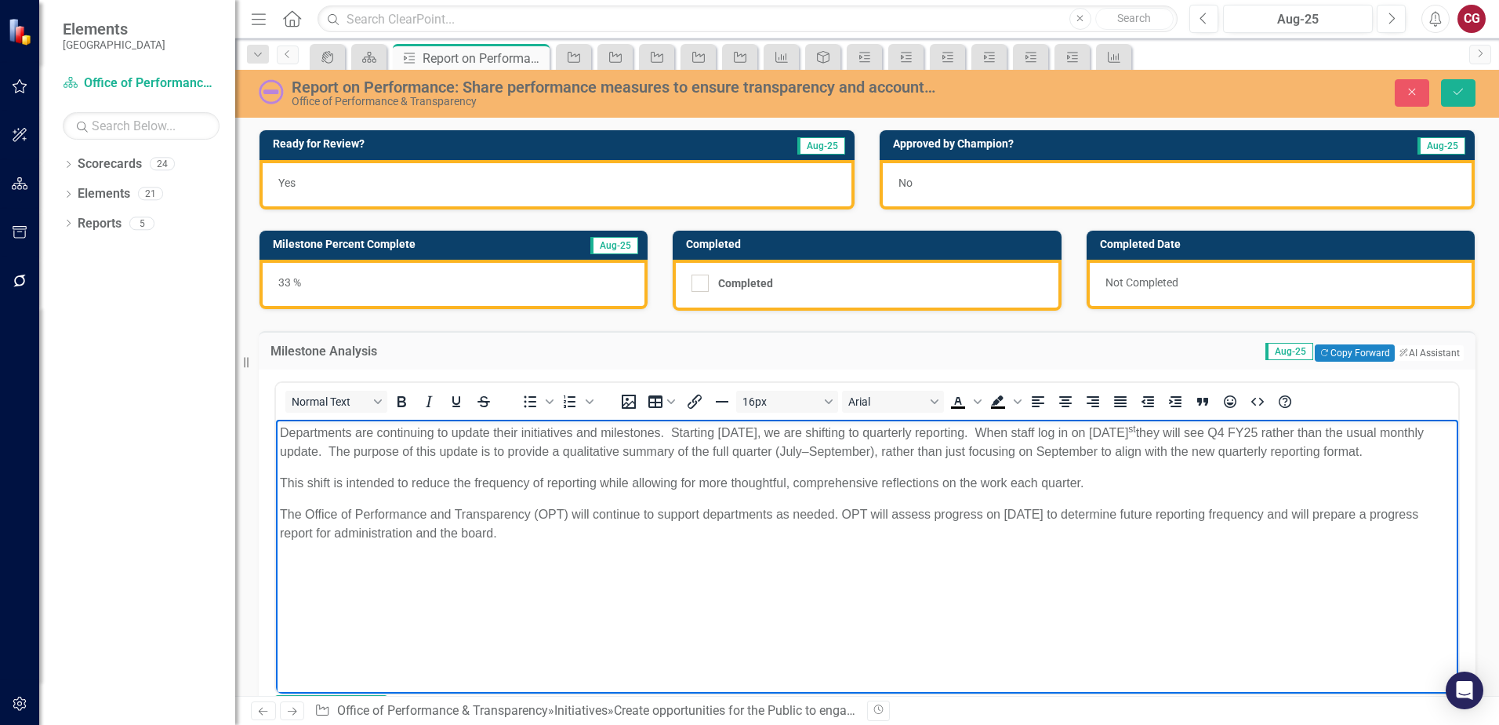
drag, startPoint x: 554, startPoint y: 557, endPoint x: 135, endPoint y: 419, distance: 440.9
click at [276, 419] on html "Departments are continuing to update their initiatives and milestones. Starting…" at bounding box center [867, 536] width 1182 height 235
copy body "Departments are continuing to update their initiatives and milestones. Starting…"
click at [1406, 90] on icon "Close" at bounding box center [1412, 91] width 14 height 11
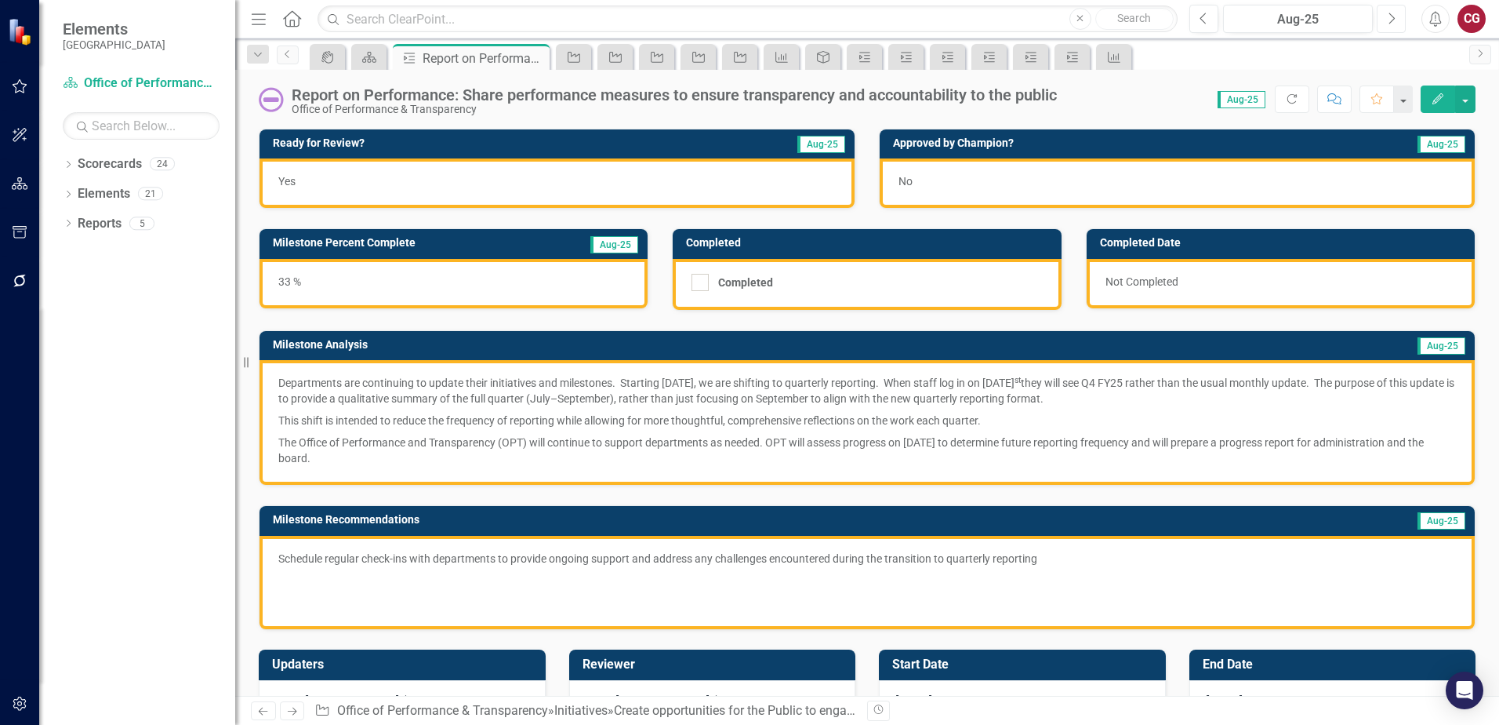
click at [1392, 19] on icon "Next" at bounding box center [1391, 19] width 9 height 14
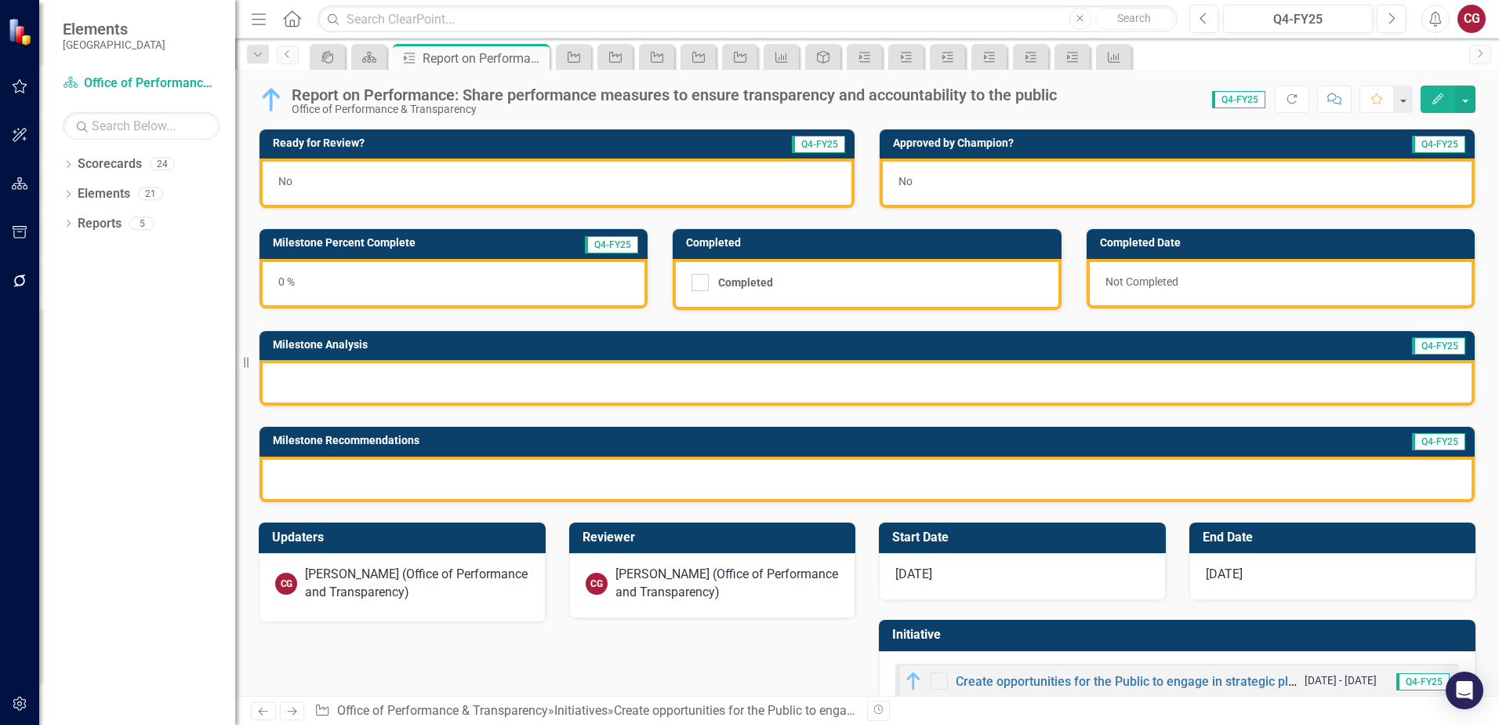
click at [496, 382] on div at bounding box center [867, 382] width 1215 height 45
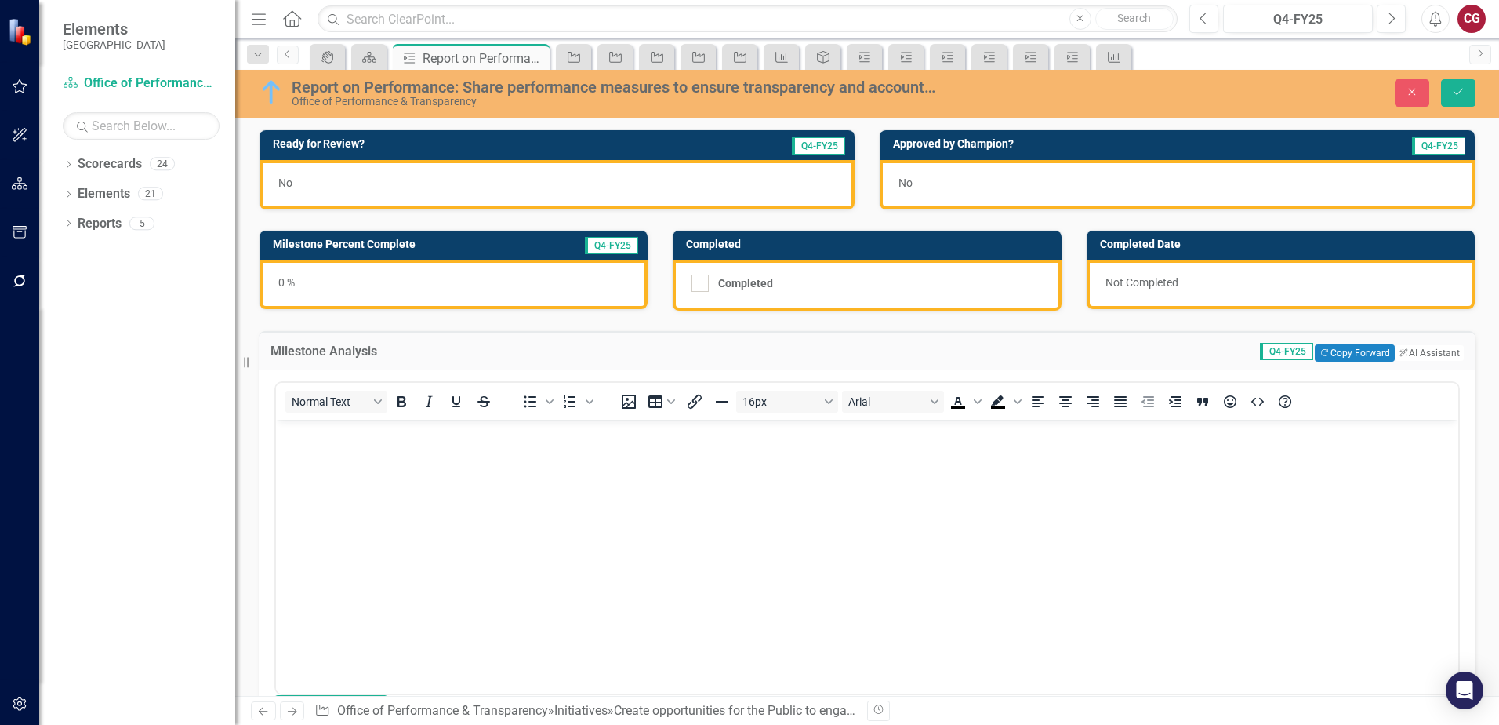
click at [403, 456] on body "Rich Text Area. Press ALT-0 for help." at bounding box center [867, 536] width 1182 height 235
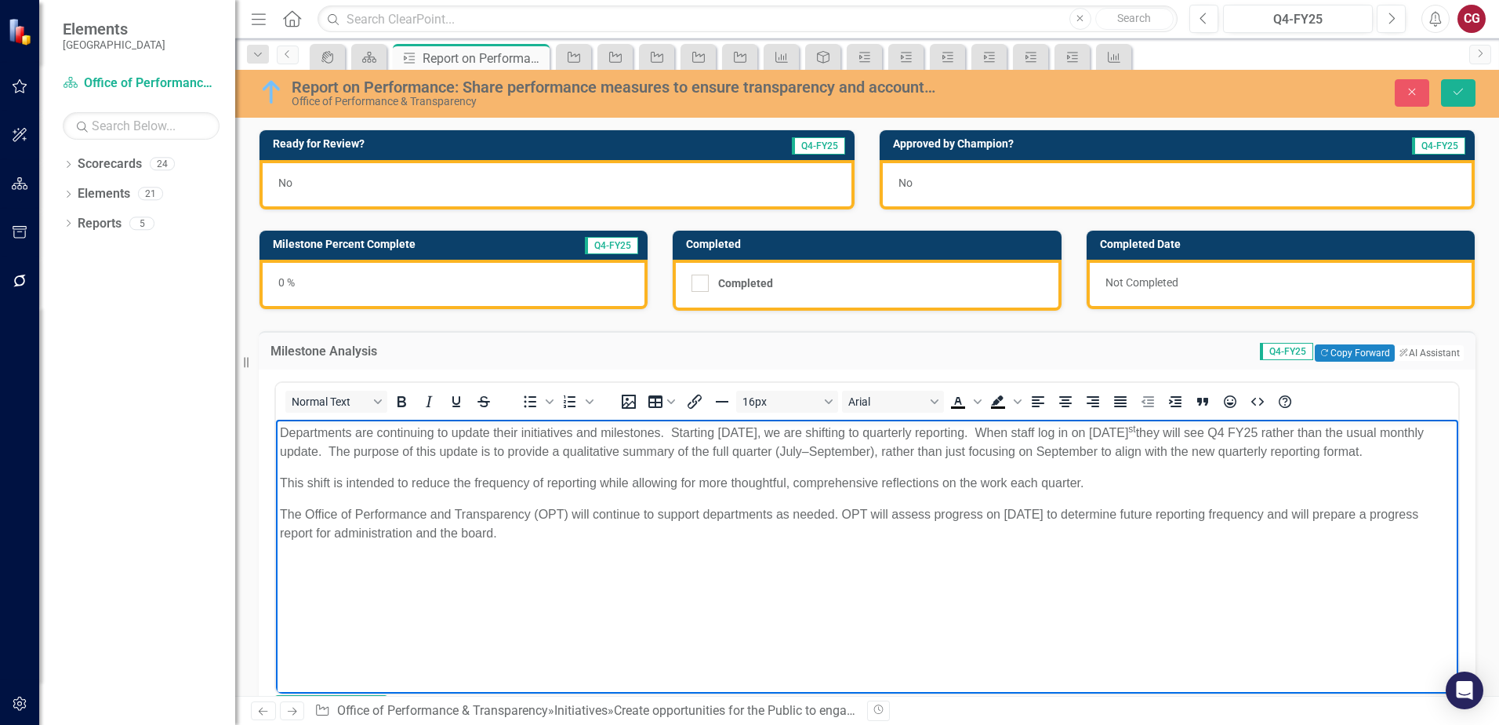
click at [814, 446] on p "Departments are continuing to update their initiatives and milestones. Starting…" at bounding box center [867, 442] width 1175 height 38
click at [443, 271] on div "0 %" at bounding box center [454, 284] width 388 height 49
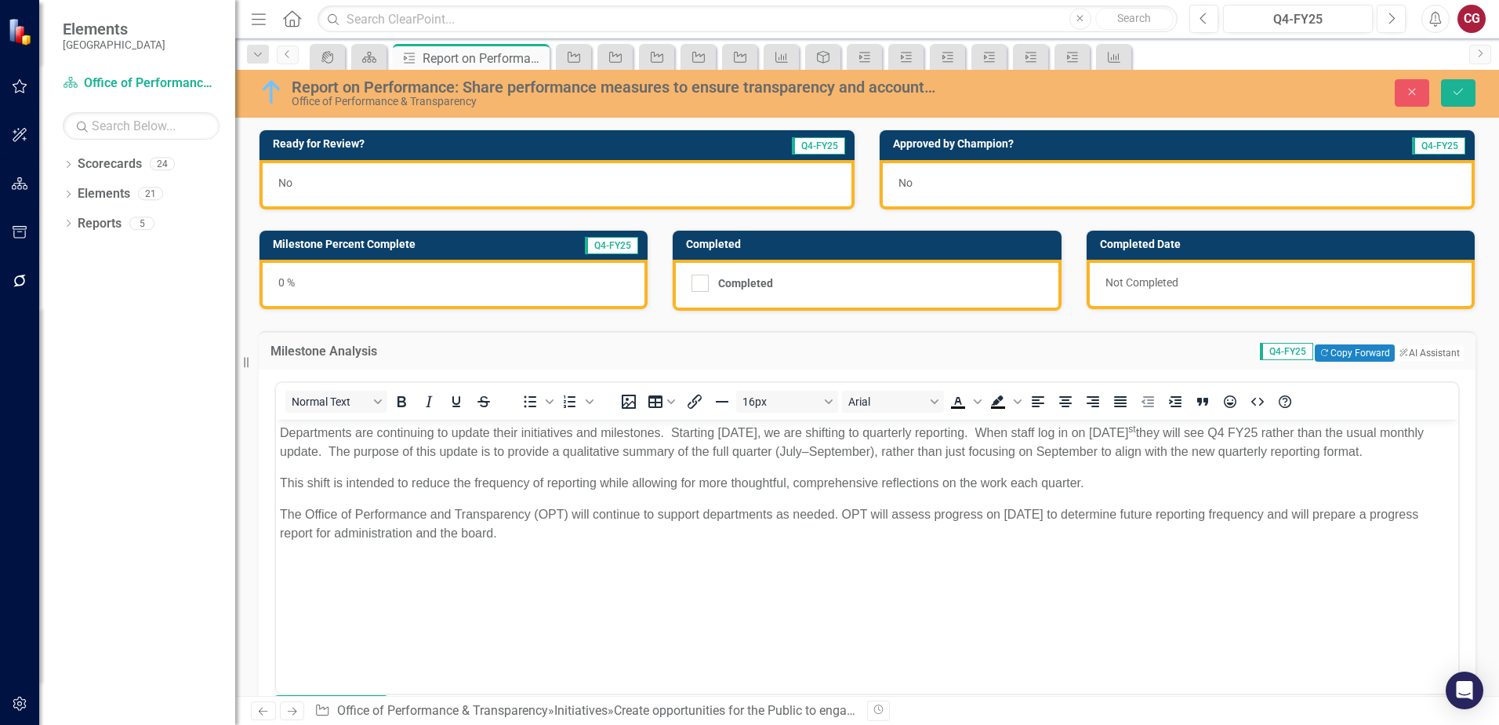
click at [443, 271] on div "0 %" at bounding box center [454, 284] width 388 height 49
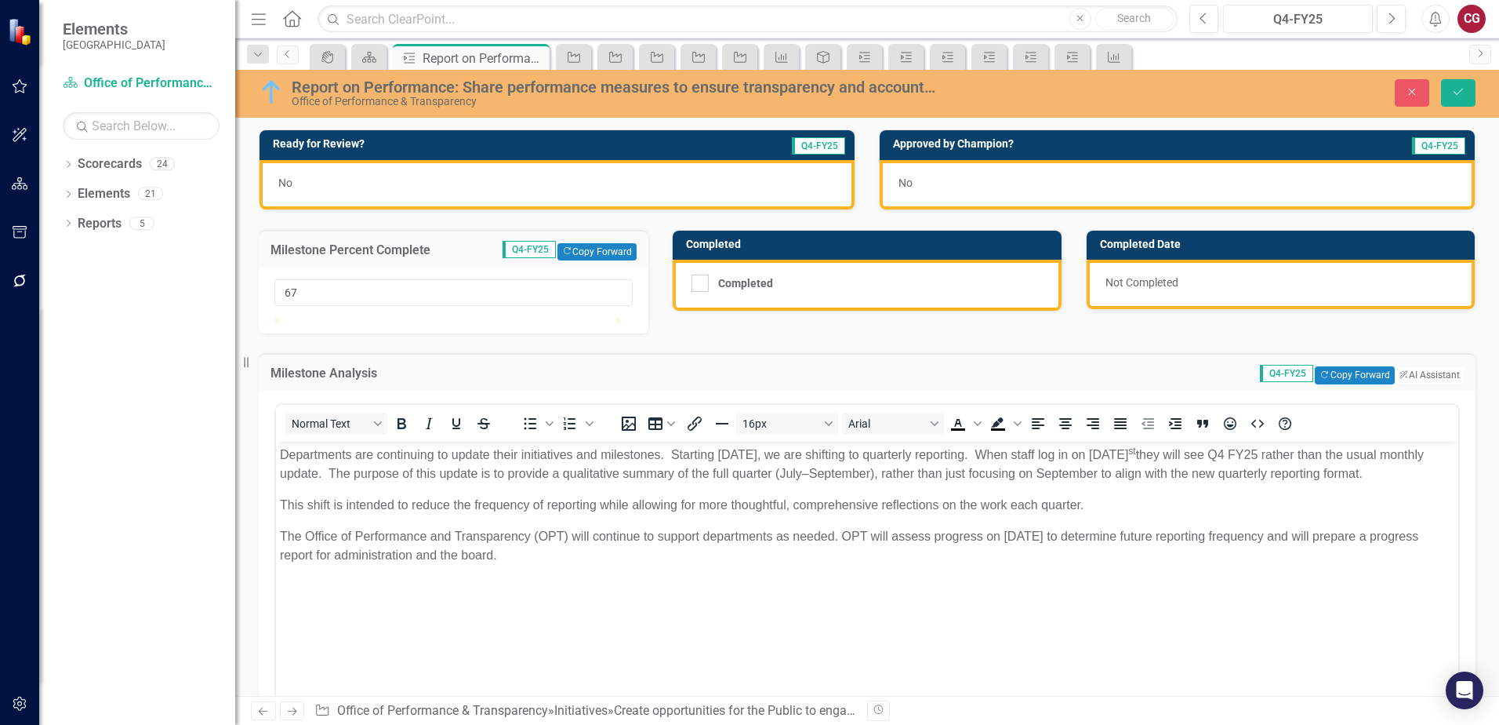
type input "66"
drag, startPoint x: 287, startPoint y: 338, endPoint x: 507, endPoint y: 328, distance: 220.6
click at [507, 318] on div at bounding box center [453, 318] width 358 height 0
click at [1473, 96] on button "Save" at bounding box center [1458, 92] width 35 height 27
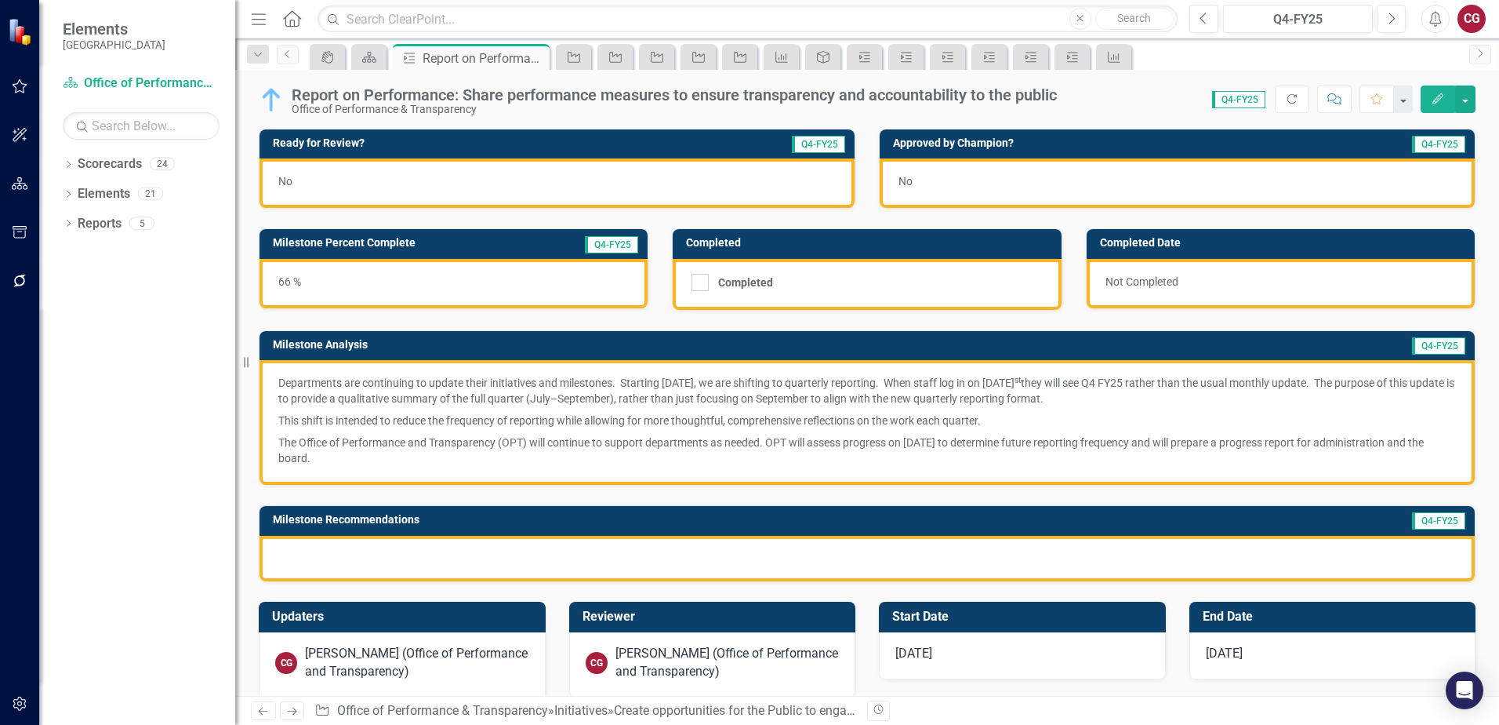
click at [709, 385] on p "Departments are continuing to update their initiatives and milestones. Starting…" at bounding box center [867, 392] width 1178 height 35
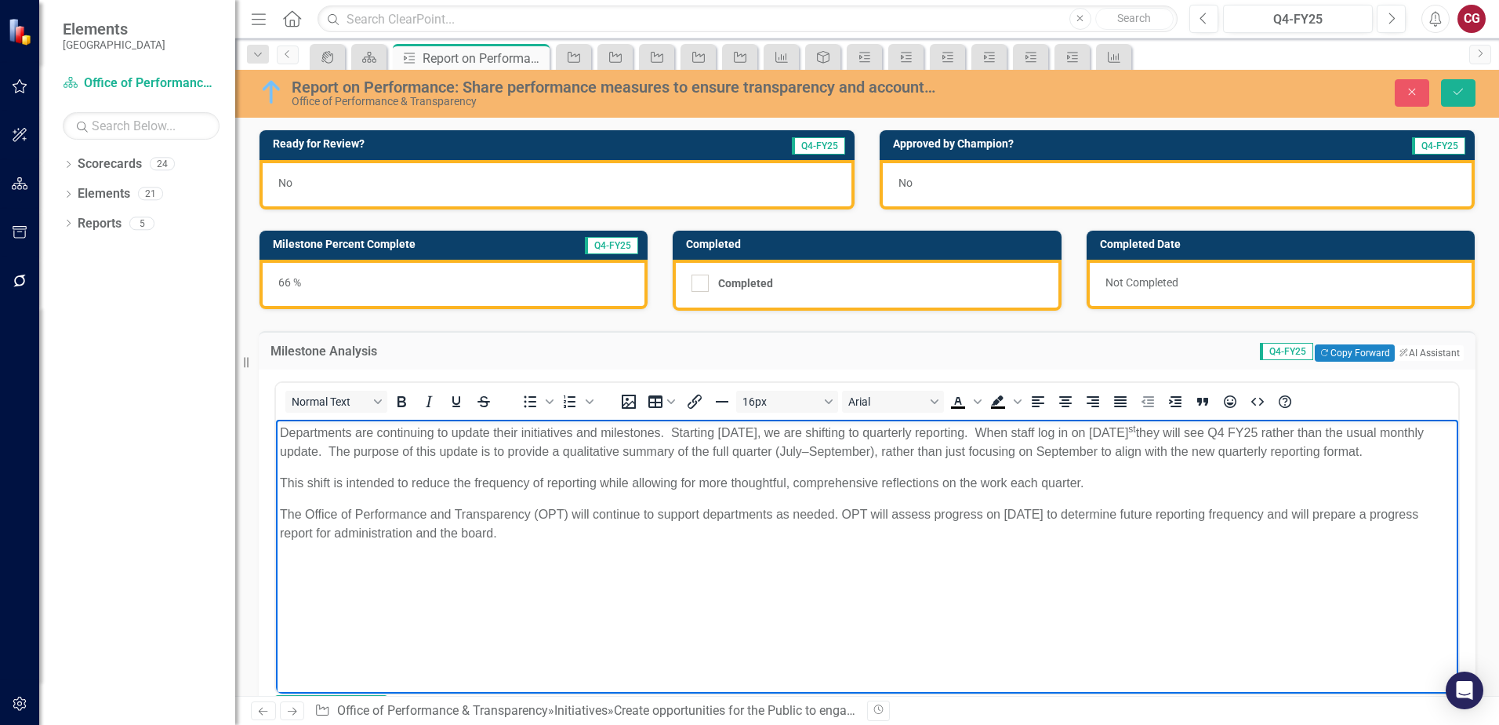
click at [336, 595] on body "Departments are continuing to update their initiatives and milestones. Starting…" at bounding box center [867, 536] width 1182 height 235
click at [287, 613] on body "Departments are continuing to update their initiatives and milestones. Starting…" at bounding box center [867, 536] width 1182 height 235
click at [565, 542] on p "The Office of Performance and Transparency (OPT) will continue to support depar…" at bounding box center [867, 523] width 1175 height 38
drag, startPoint x: 560, startPoint y: 572, endPoint x: 125, endPoint y: 405, distance: 465.4
click at [276, 419] on html "Departments are continuing to update their initiatives and milestones. Starting…" at bounding box center [867, 536] width 1182 height 235
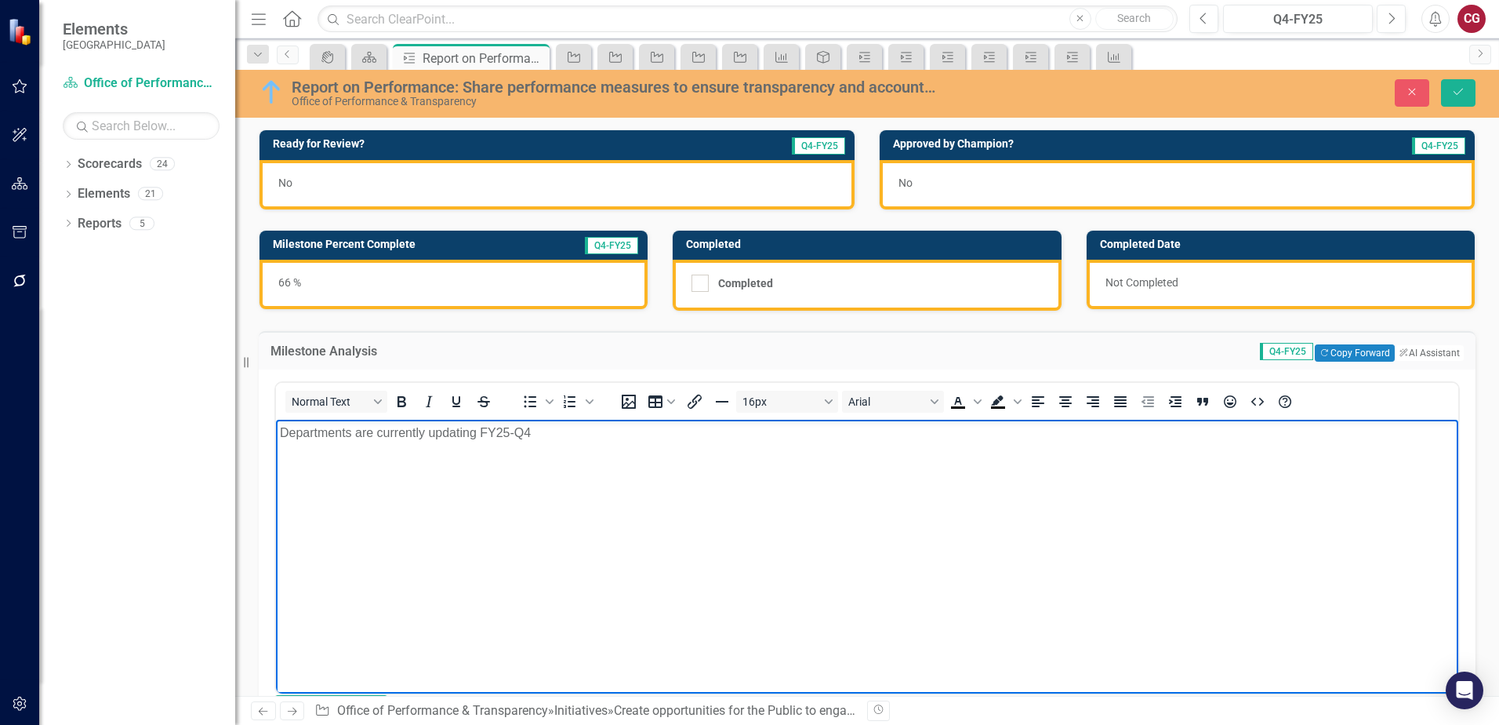
click at [481, 424] on p "Departments are currently updating FY25-Q4" at bounding box center [867, 432] width 1175 height 19
click at [714, 430] on p "Departments are currently updating their performance measures for FY25-Q4" at bounding box center [867, 432] width 1175 height 19
click at [904, 434] on p "Departments are currently updating their performance measures for FY25-Q4. This…" at bounding box center [867, 432] width 1175 height 19
click at [1027, 432] on p "Departments are currently updating their performance measures for FY25-Q4. This…" at bounding box center [867, 432] width 1175 height 19
click at [1394, 437] on p "Departments are currently updating their performance measures for FY25-Q4. This…" at bounding box center [867, 432] width 1175 height 19
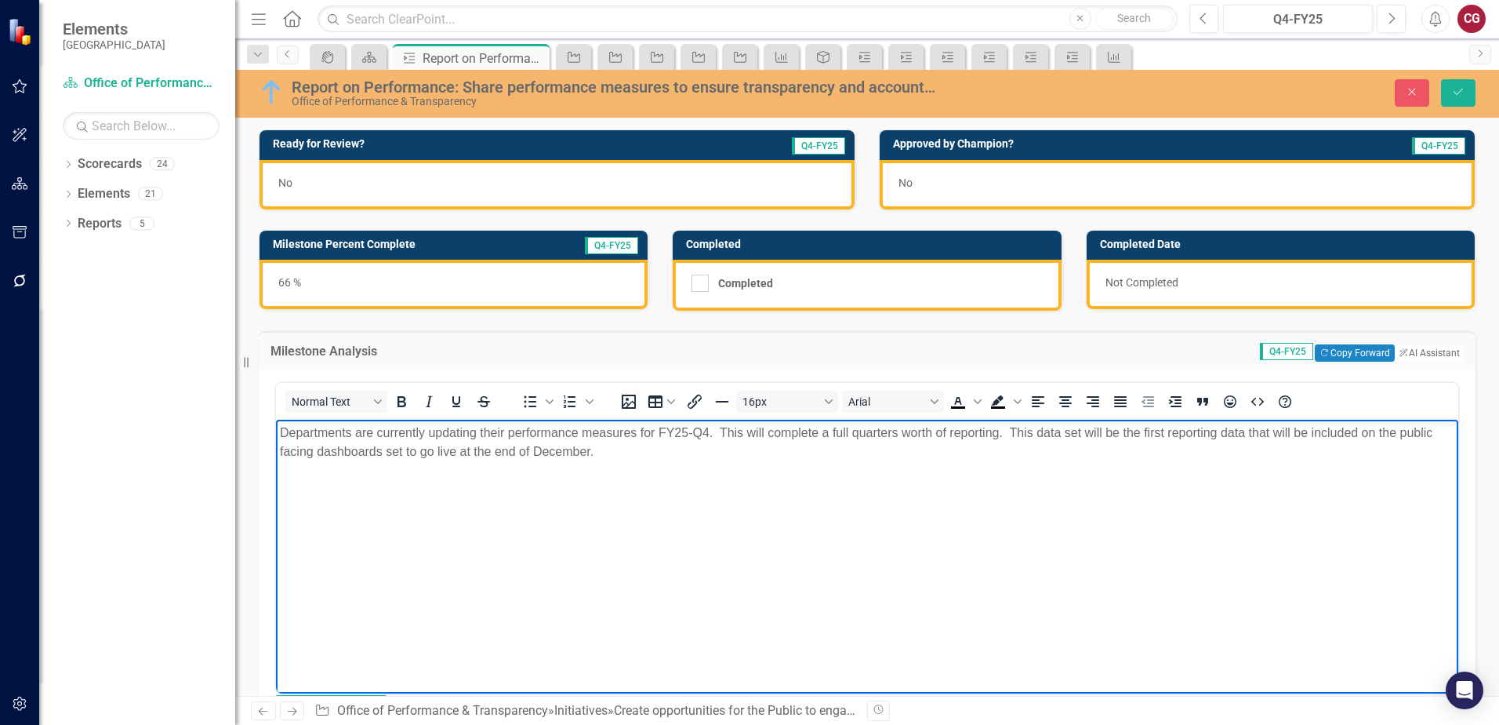
click at [590, 449] on p "Departments are currently updating their performance measures for FY25-Q4. This…" at bounding box center [867, 442] width 1175 height 38
click at [623, 449] on p "Departments are currently updating their performance measures for FY25-Q4. This…" at bounding box center [867, 442] width 1175 height 38
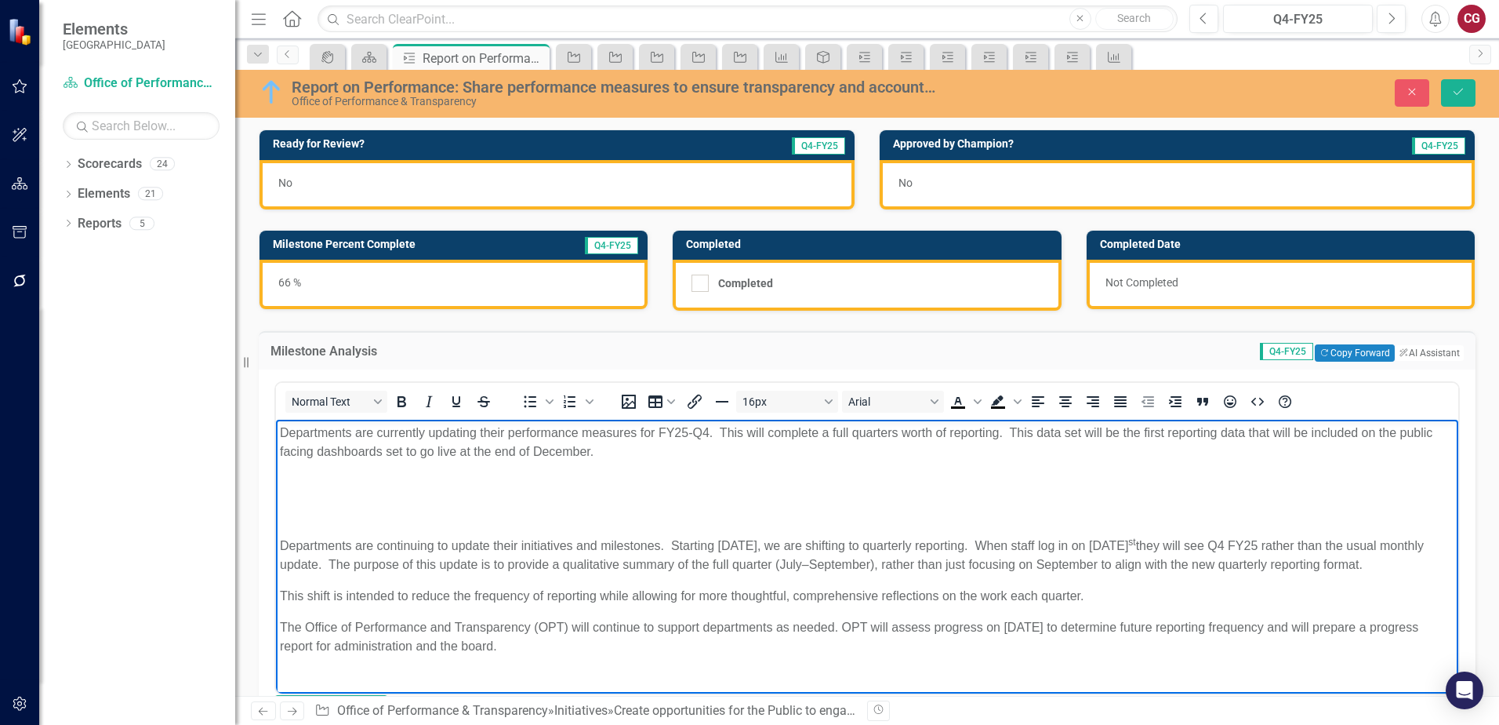
click at [601, 455] on p "Departments are currently updating their performance measures for FY25-Q4. This…" at bounding box center [867, 442] width 1175 height 38
click at [594, 450] on p "Departments are currently updating their performance measures for FY25-Q4. This…" at bounding box center [867, 442] width 1175 height 38
drag, startPoint x: 280, startPoint y: 643, endPoint x: 504, endPoint y: 674, distance: 226.4
click at [504, 671] on body "Departments are currently updating their performance measures for FY25-Q4. This…" at bounding box center [867, 545] width 1182 height 252
drag, startPoint x: 474, startPoint y: 659, endPoint x: 400, endPoint y: 559, distance: 124.5
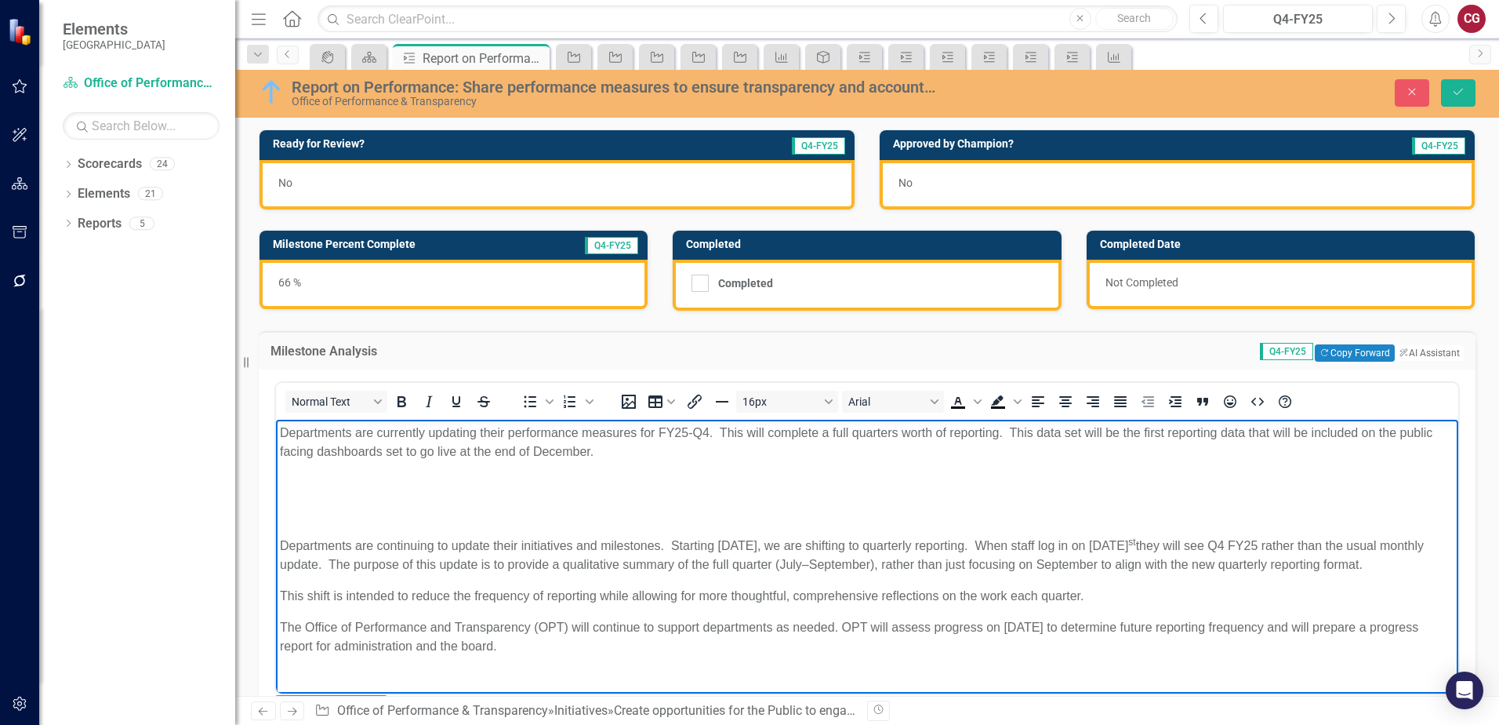
click at [401, 559] on p "Departments are continuing to update their initiatives and milestones. Starting…" at bounding box center [867, 555] width 1175 height 38
drag, startPoint x: 277, startPoint y: 615, endPoint x: 507, endPoint y: 671, distance: 236.6
click at [507, 671] on body "Departments are currently updating their performance measures for FY25-Q4. This…" at bounding box center [867, 545] width 1182 height 252
click at [435, 645] on p "The Office of Performance and Transparency (OPT) will continue to support depar…" at bounding box center [867, 636] width 1175 height 38
drag, startPoint x: 280, startPoint y: 644, endPoint x: 512, endPoint y: 669, distance: 233.4
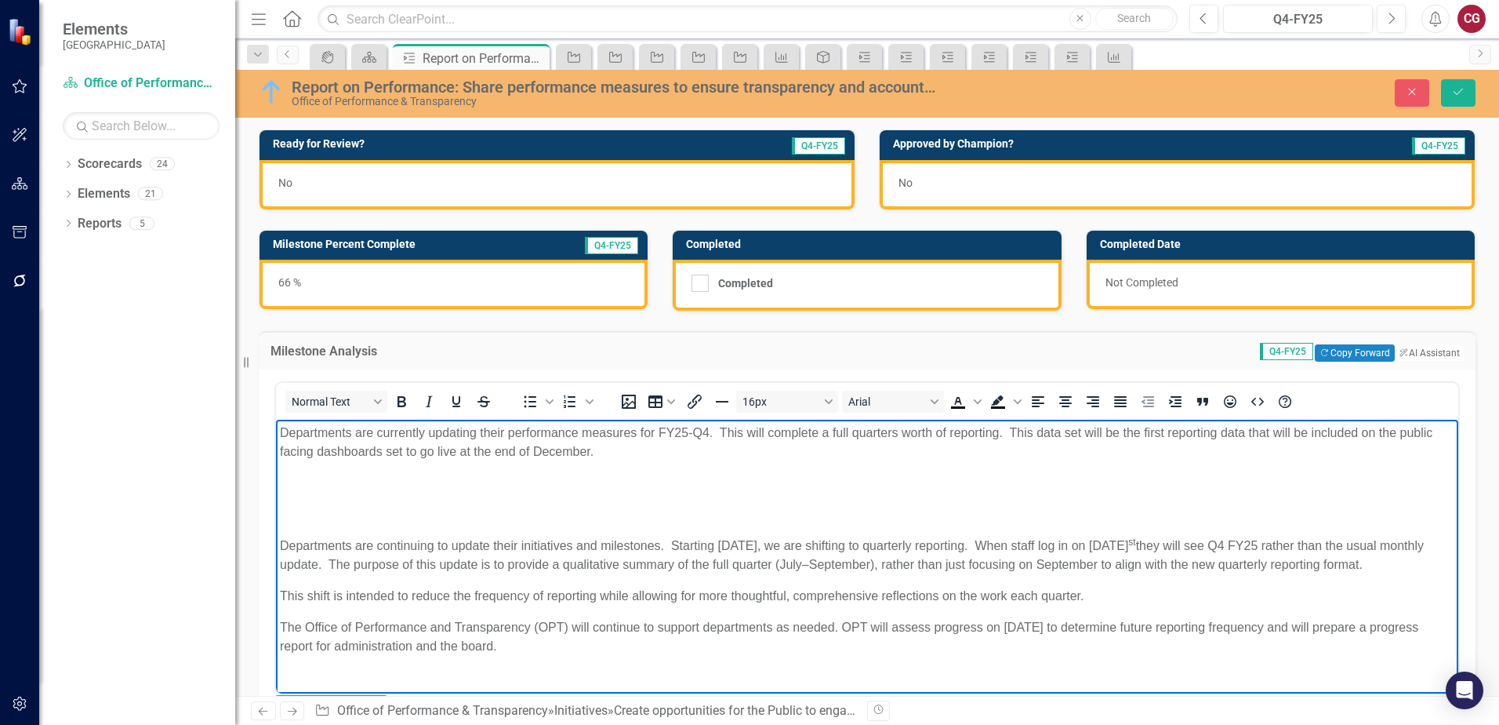
click at [512, 655] on p "The Office of Performance and Transparency (OPT) will continue to support depar…" at bounding box center [867, 636] width 1175 height 38
copy p "The Office of Performance and Transparency (OPT) will continue to support depar…"
click at [747, 459] on p "Departments are currently updating their performance measures for FY25-Q4. This…" at bounding box center [867, 442] width 1175 height 38
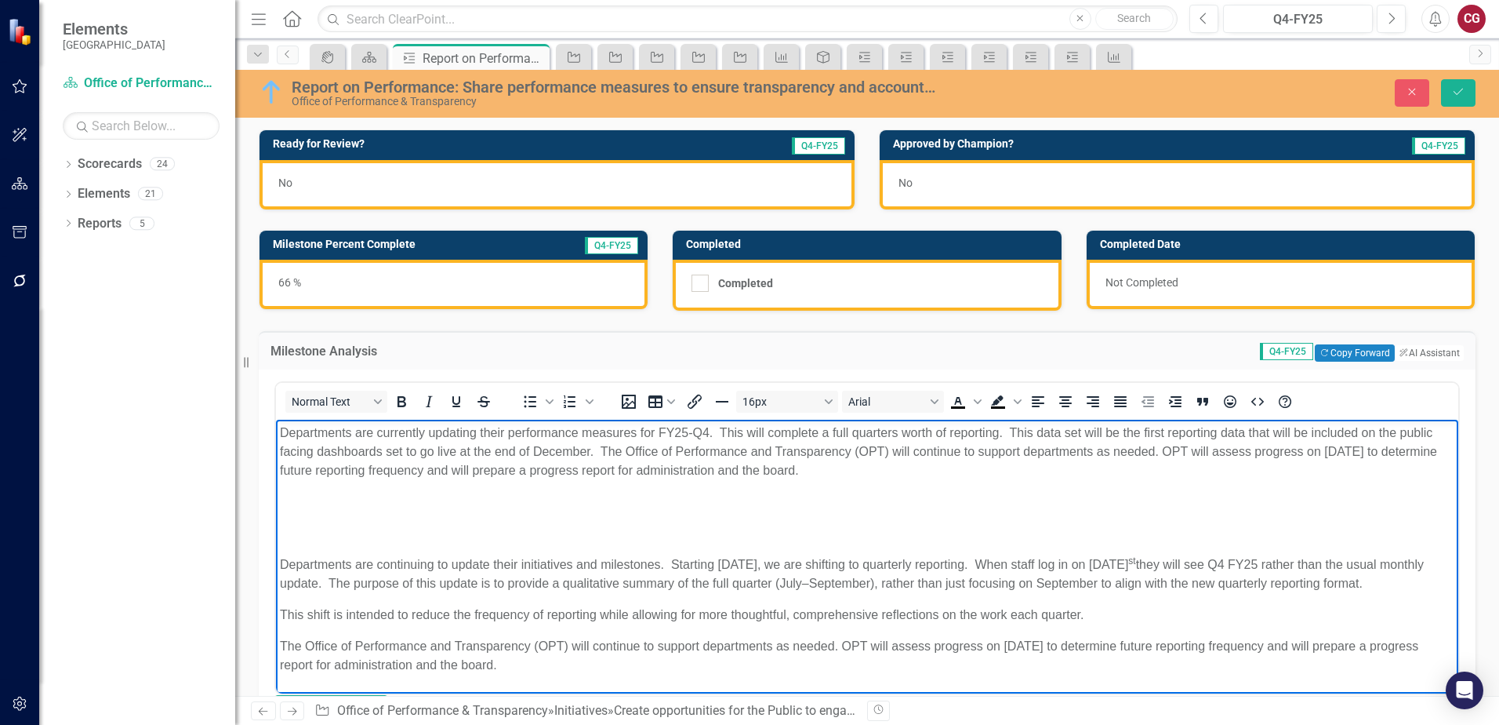
scroll to position [157, 0]
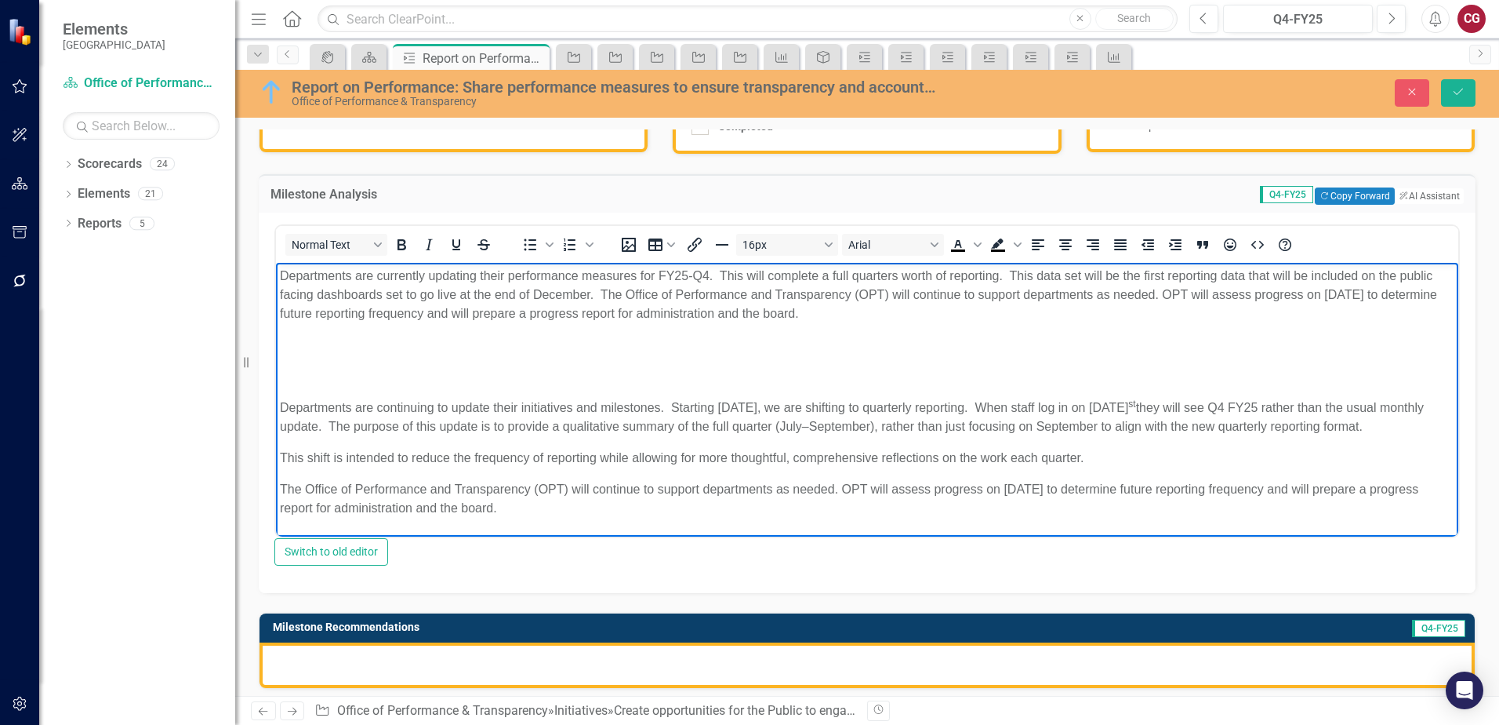
drag, startPoint x: 686, startPoint y: 514, endPoint x: 87, endPoint y: 364, distance: 617.7
click at [276, 364] on html "Departments are currently updating their performance measures for FY25-Q4. This…" at bounding box center [867, 397] width 1182 height 271
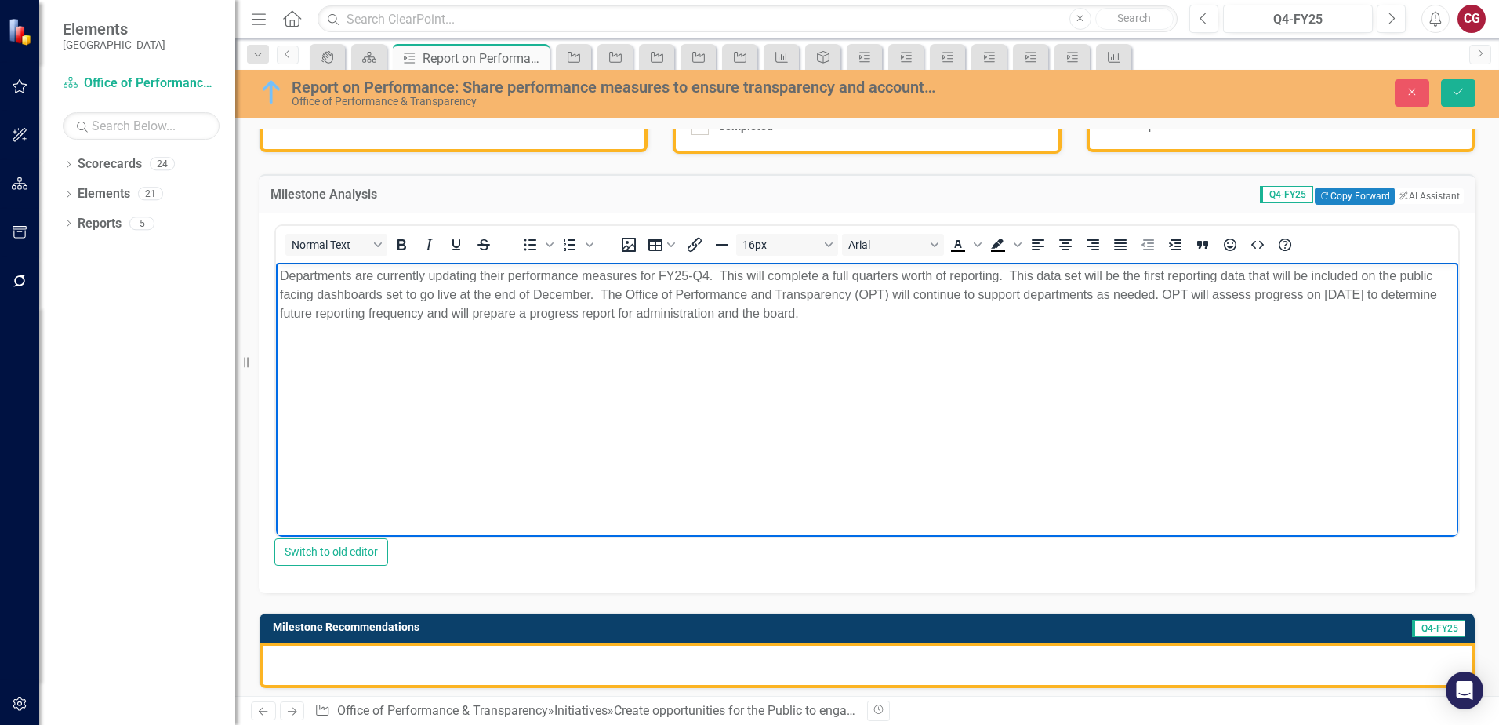
scroll to position [78, 0]
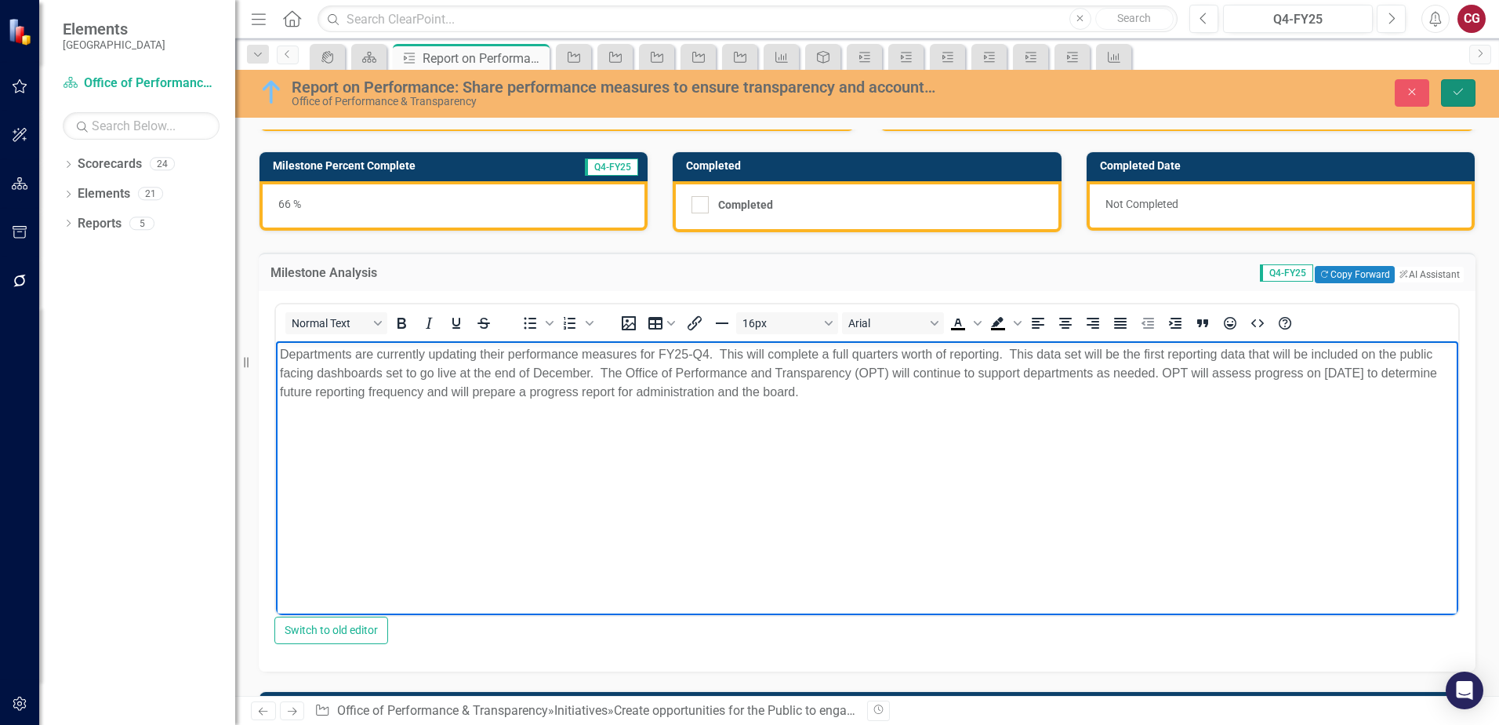
click at [1471, 96] on button "Save" at bounding box center [1458, 92] width 35 height 27
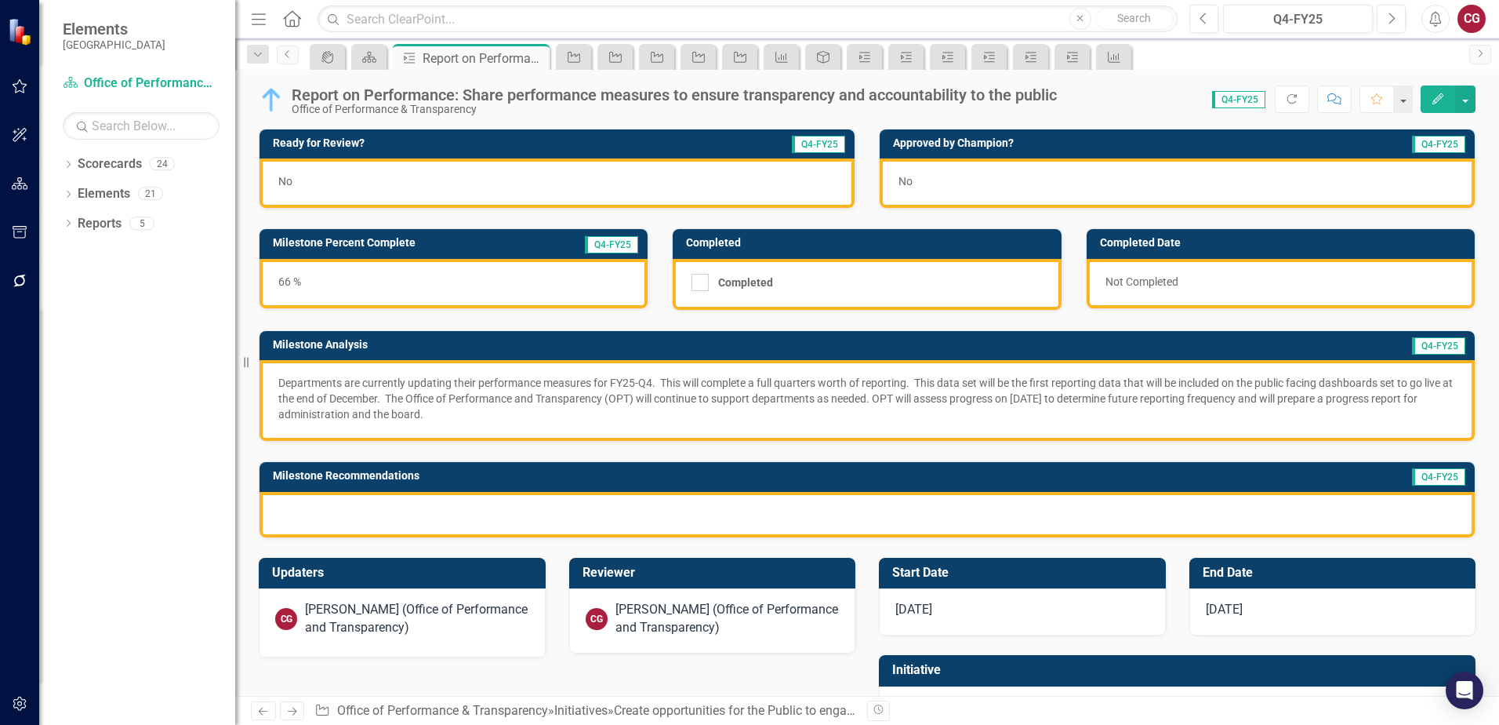
click at [979, 389] on p "Departments are currently updating their performance measures for FY25-Q4. This…" at bounding box center [867, 398] width 1178 height 47
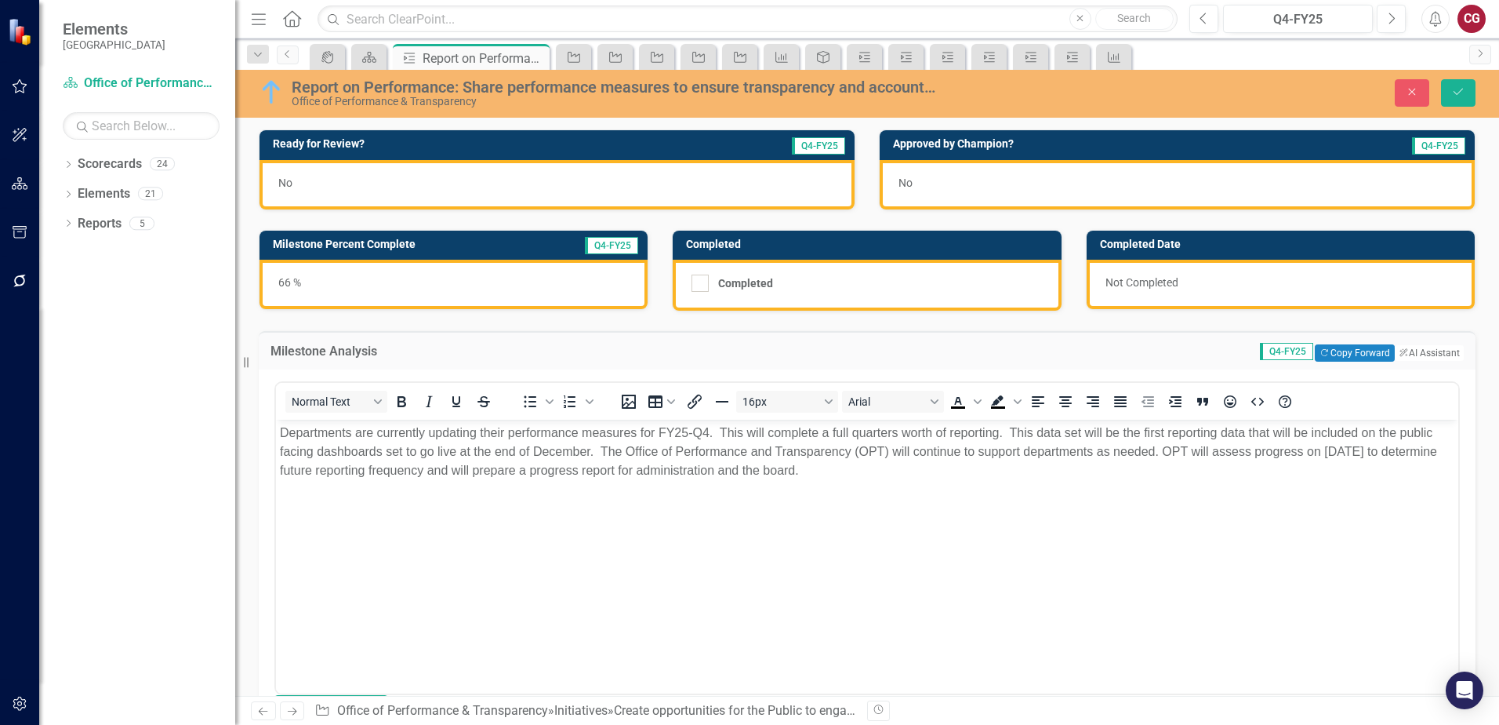
scroll to position [0, 0]
click at [1396, 356] on button "ClearPoint AI AI Assistant" at bounding box center [1428, 352] width 71 height 17
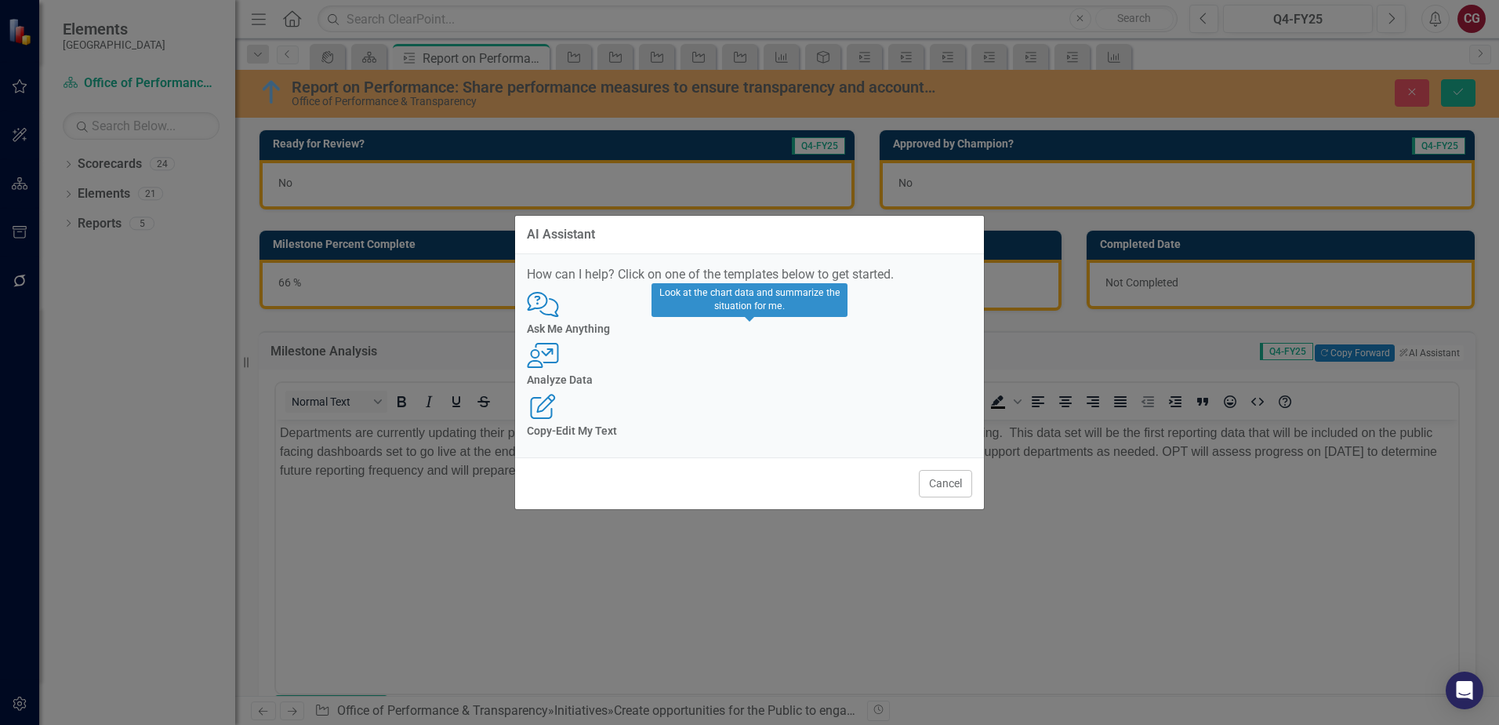
click at [743, 369] on div "User with Chart Analyze Data" at bounding box center [749, 364] width 445 height 43
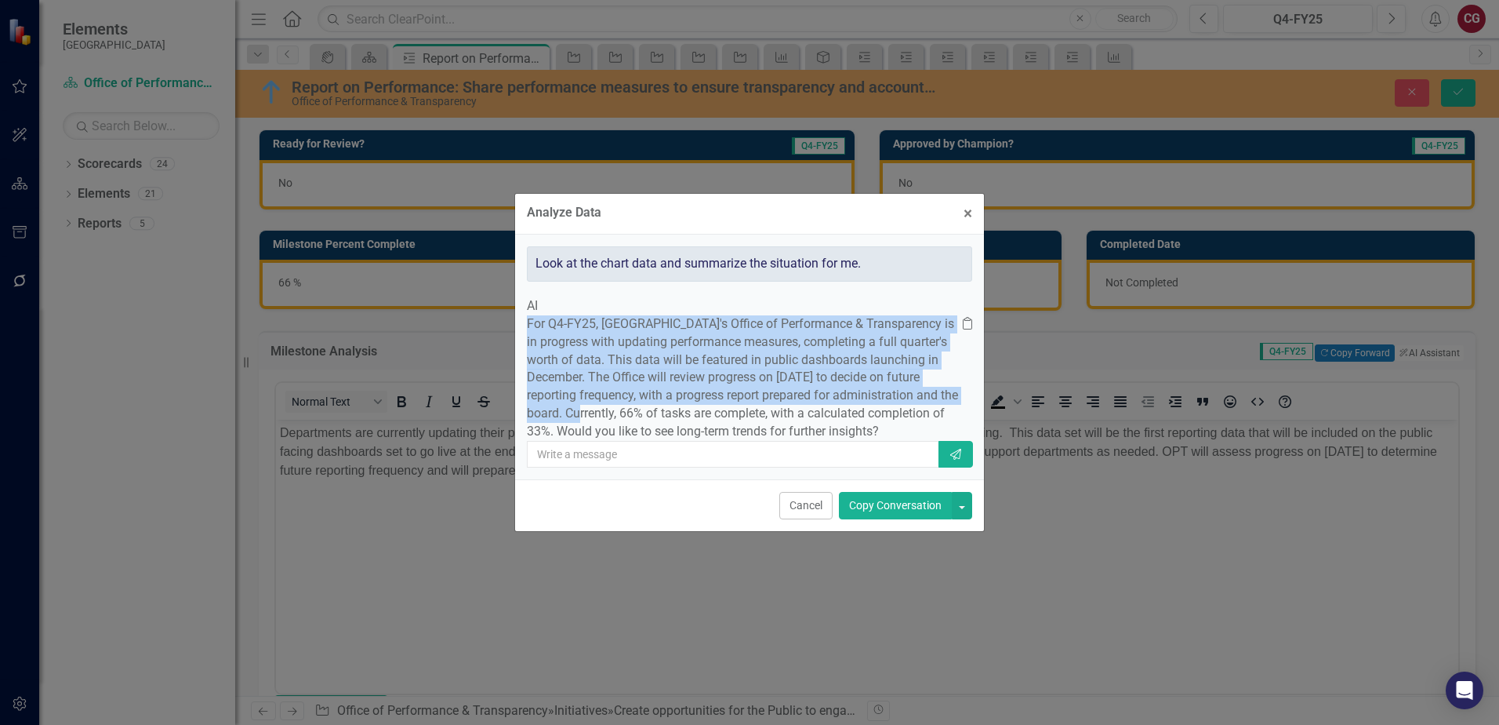
drag, startPoint x: 574, startPoint y: 281, endPoint x: 738, endPoint y: 394, distance: 198.6
click at [738, 394] on p "For Q4-FY25, St. Johns County's Office of Performance & Transparency is in prog…" at bounding box center [745, 377] width 436 height 125
drag, startPoint x: 738, startPoint y: 394, endPoint x: 694, endPoint y: 359, distance: 55.8
copy p "For Q4-FY25, St. Johns County's Office of Performance & Transparency is in prog…"
drag, startPoint x: 804, startPoint y: 535, endPoint x: 499, endPoint y: 105, distance: 526.9
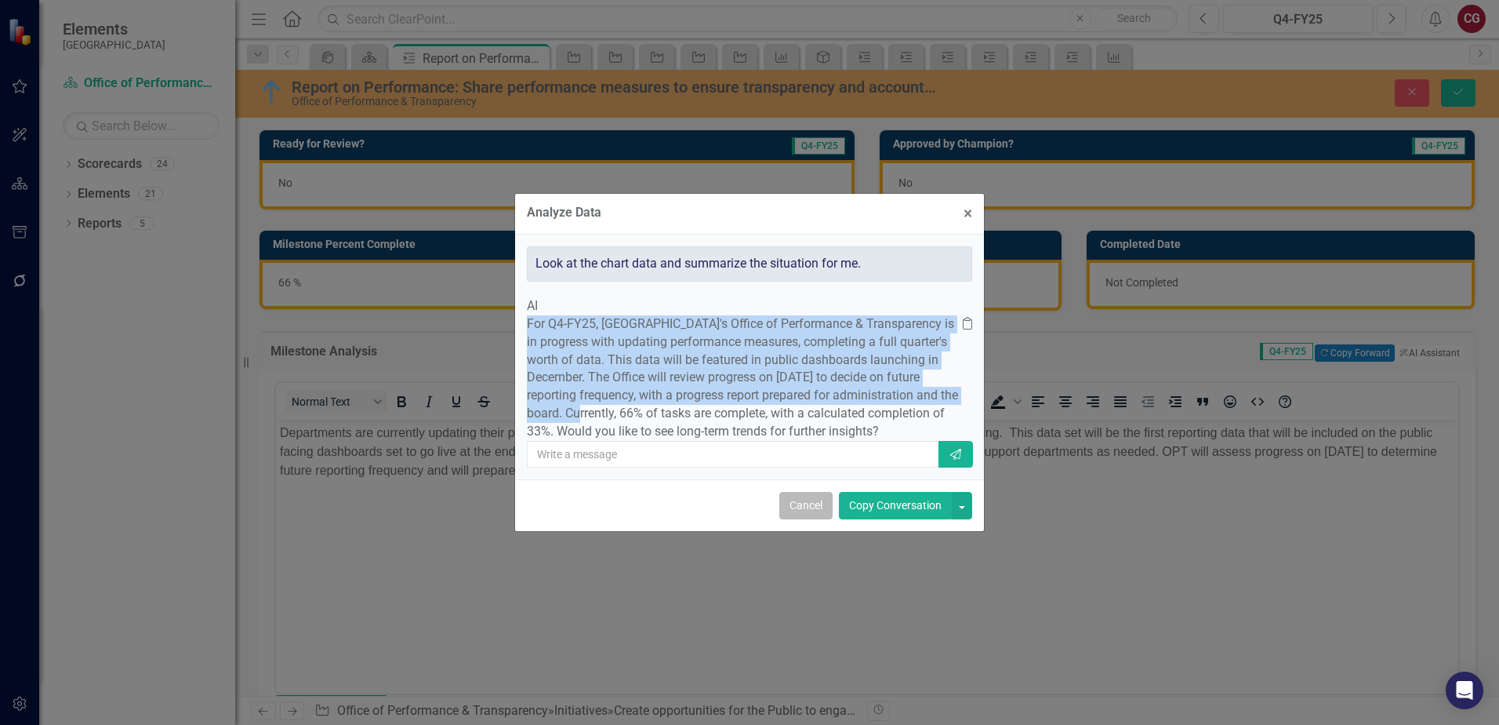
click at [804, 519] on button "Cancel" at bounding box center [805, 505] width 53 height 27
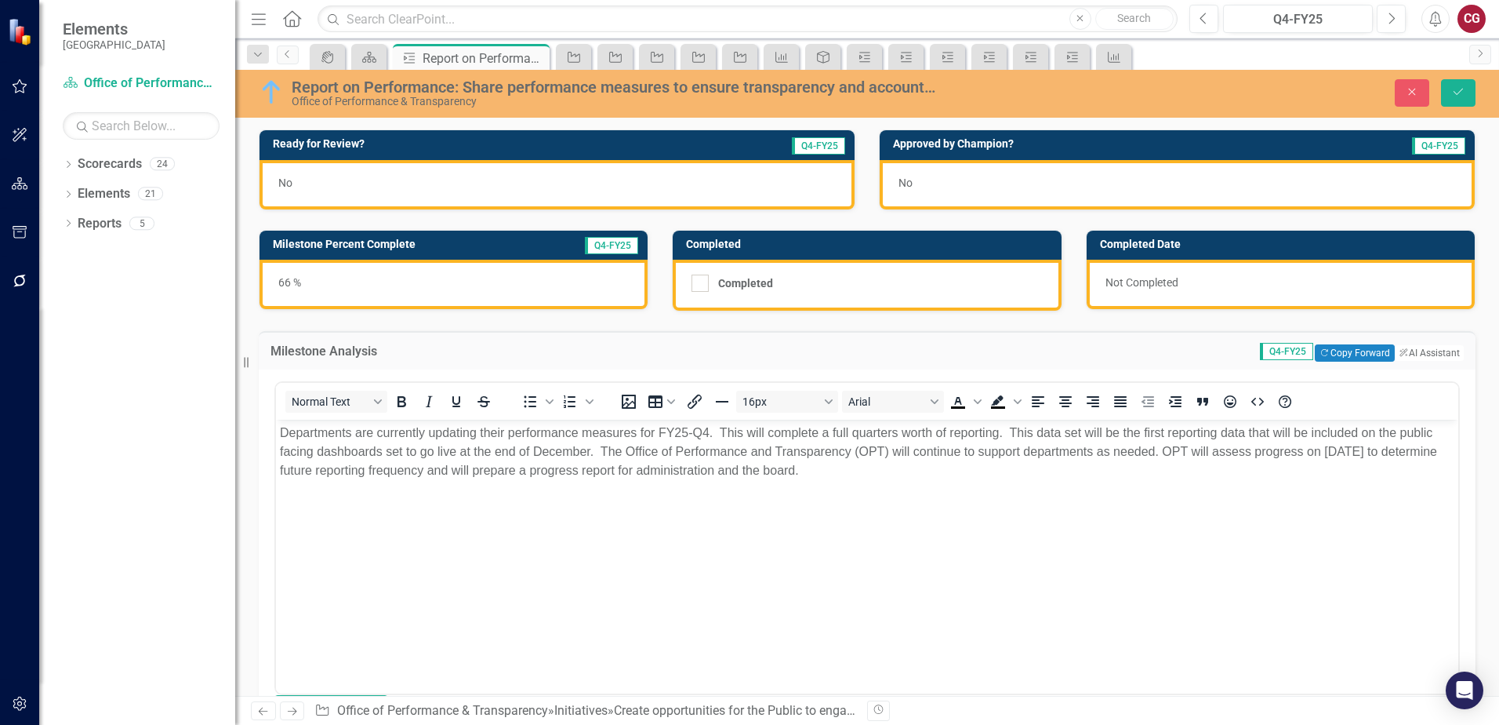
click at [744, 504] on body "Departments are currently updating their performance measures for FY25-Q4. This…" at bounding box center [867, 536] width 1182 height 235
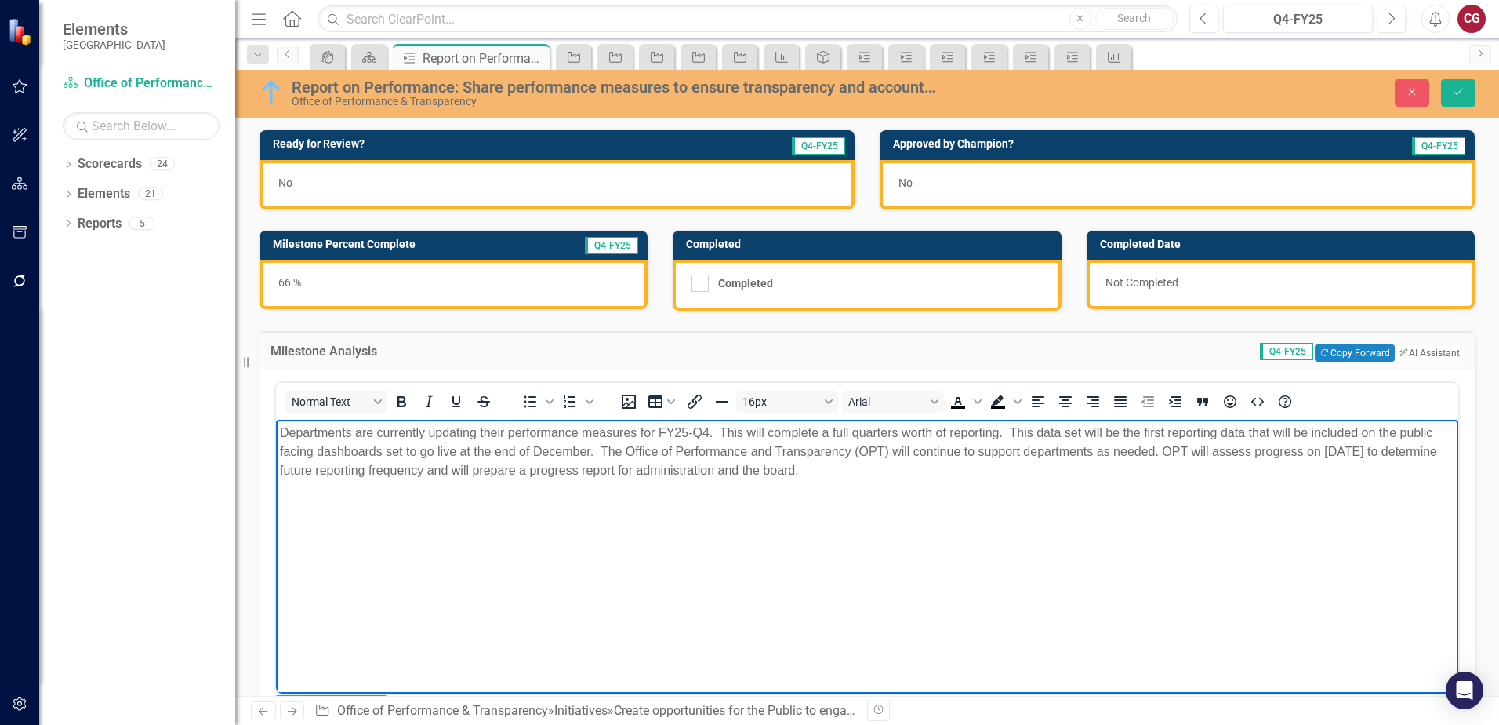
drag, startPoint x: 884, startPoint y: 481, endPoint x: 490, endPoint y: 837, distance: 530.8
click at [276, 419] on html "Departments are currently updating their performance measures for FY25-Q4. This…" at bounding box center [867, 536] width 1182 height 235
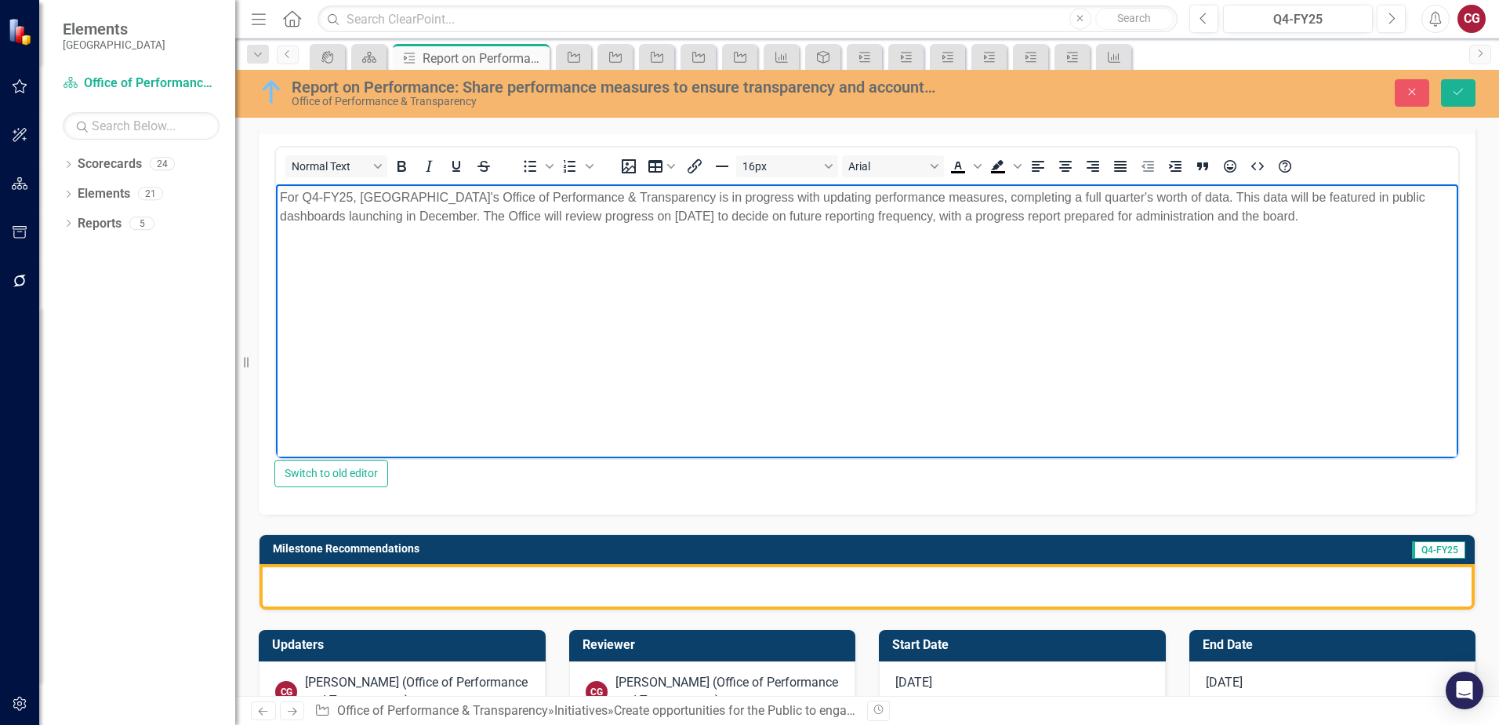
scroll to position [314, 0]
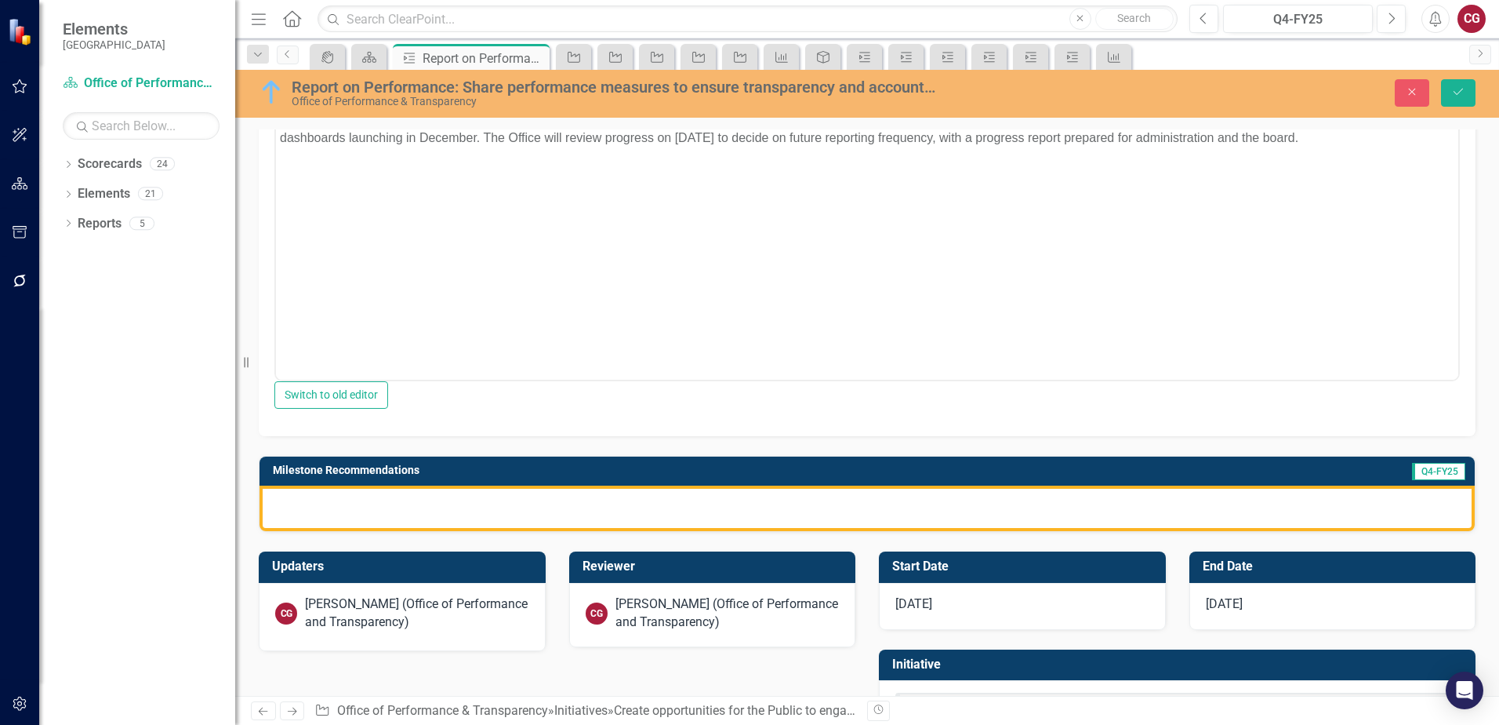
click at [742, 501] on div at bounding box center [867, 507] width 1215 height 45
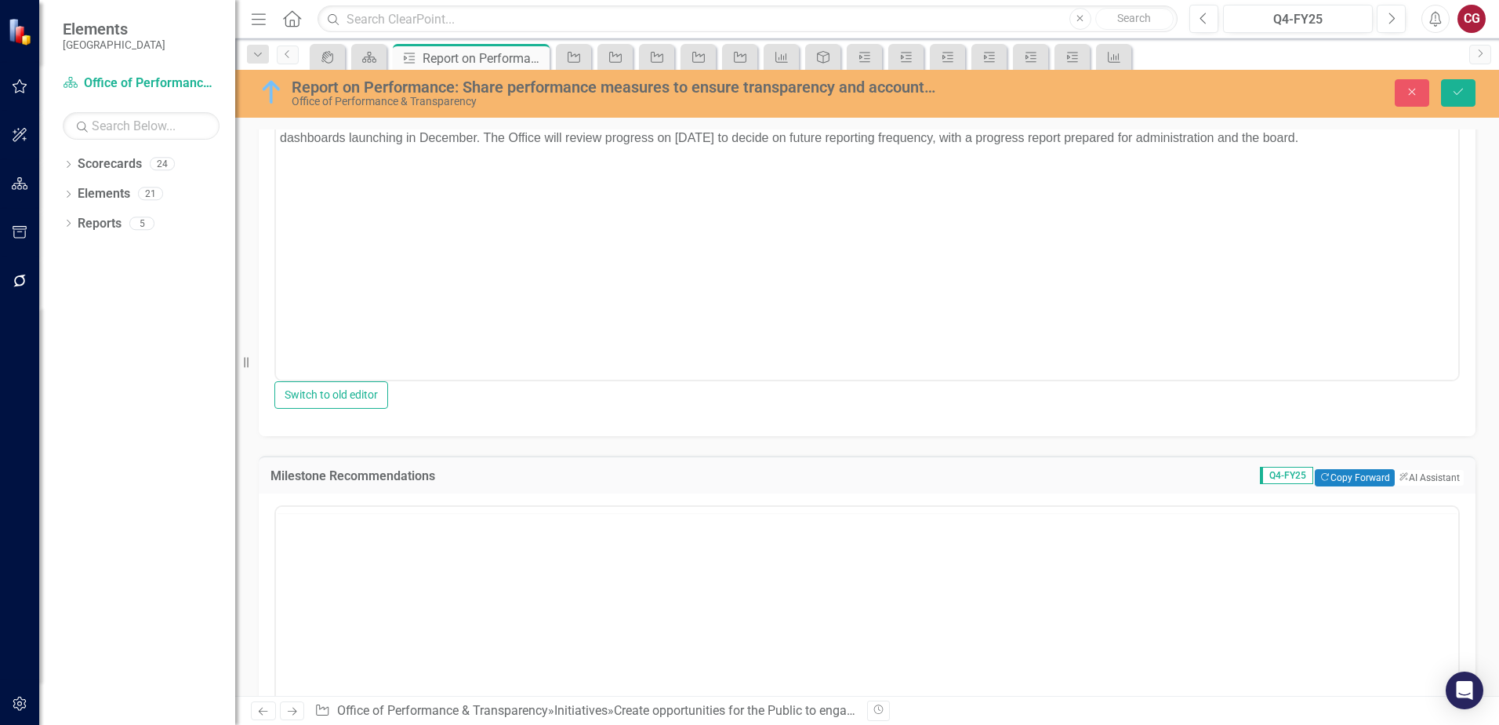
scroll to position [0, 0]
click at [1398, 481] on icon "ClearPoint AI" at bounding box center [1403, 477] width 10 height 9
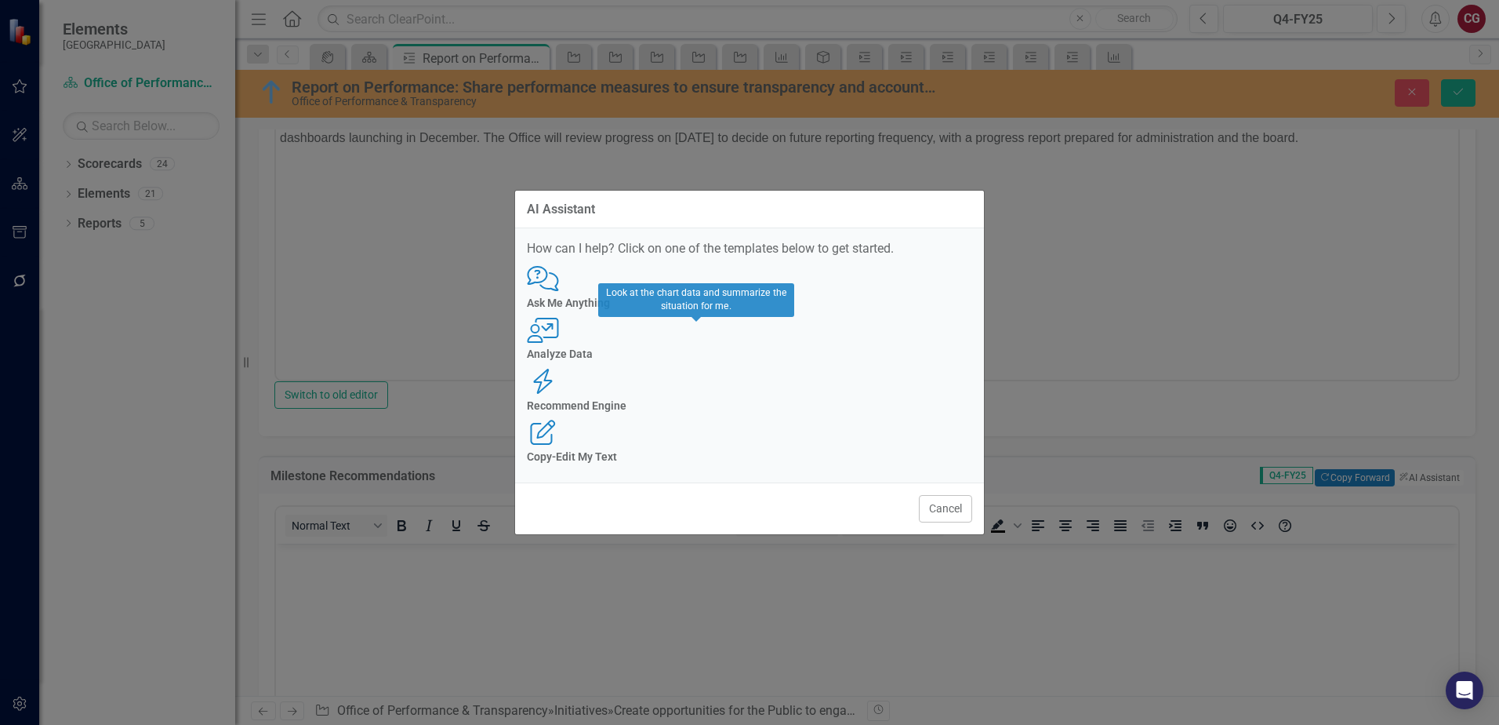
click at [810, 400] on h4 "Recommend Engine" at bounding box center [749, 406] width 445 height 12
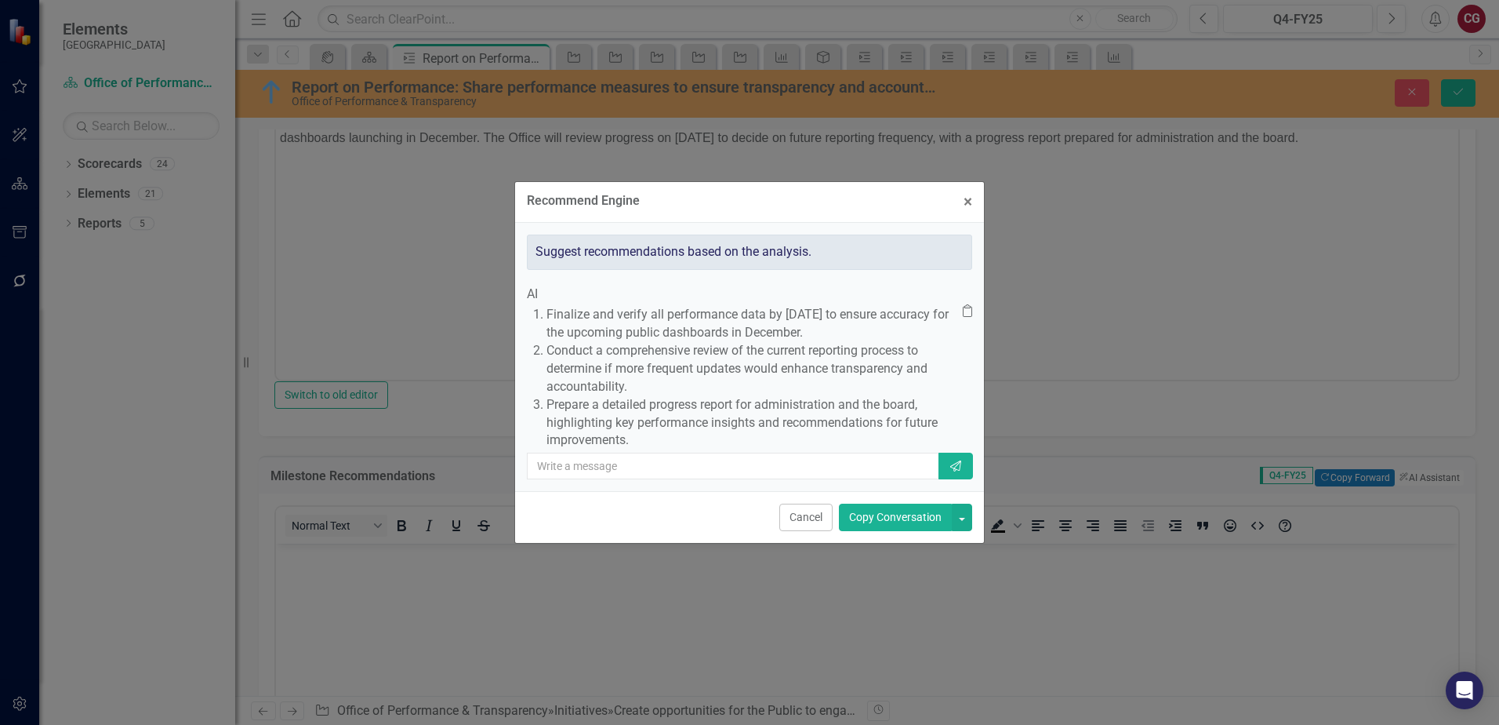
click at [921, 531] on button "Copy Conversation" at bounding box center [895, 516] width 113 height 27
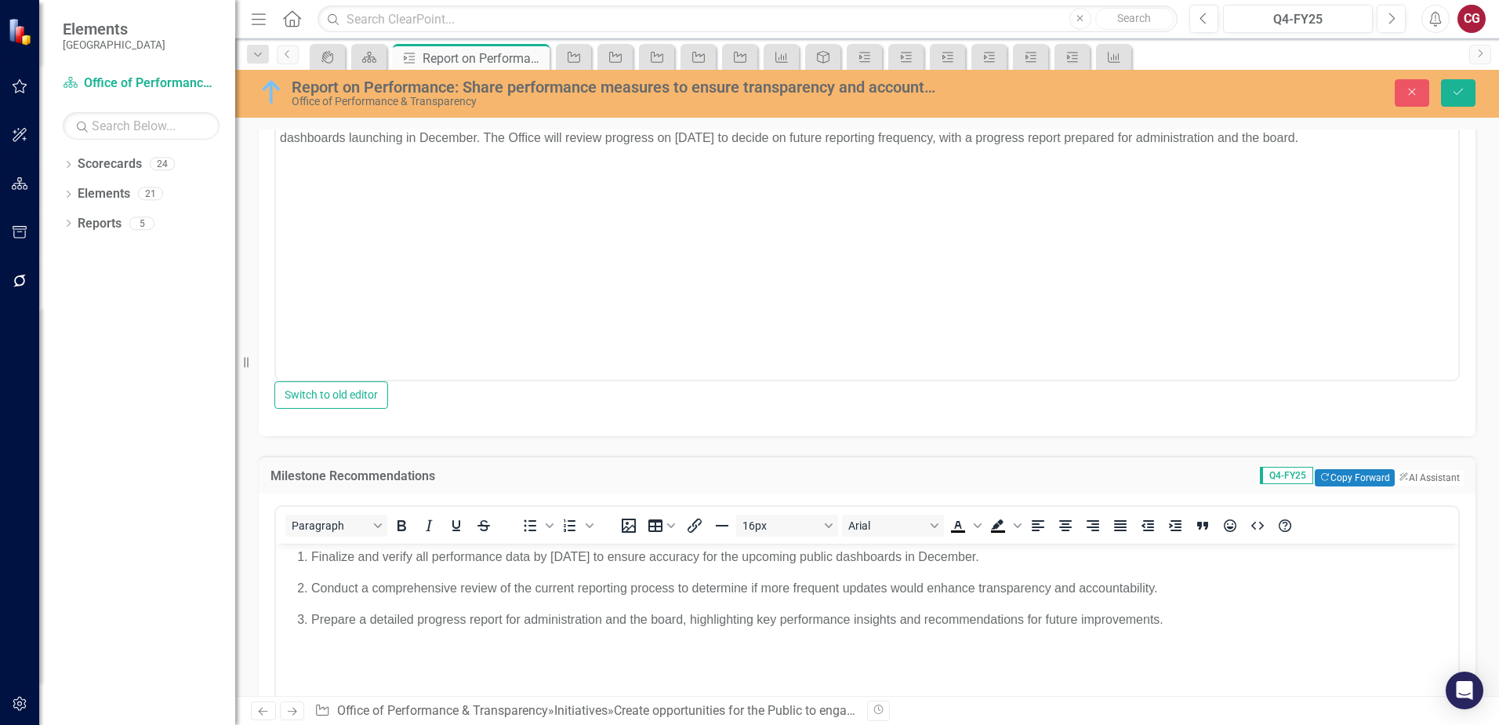
click at [1462, 108] on div "Report on Performance: Share performance measures to ensure transparency and ac…" at bounding box center [867, 94] width 1264 height 48
click at [1459, 94] on icon "Save" at bounding box center [1458, 91] width 14 height 11
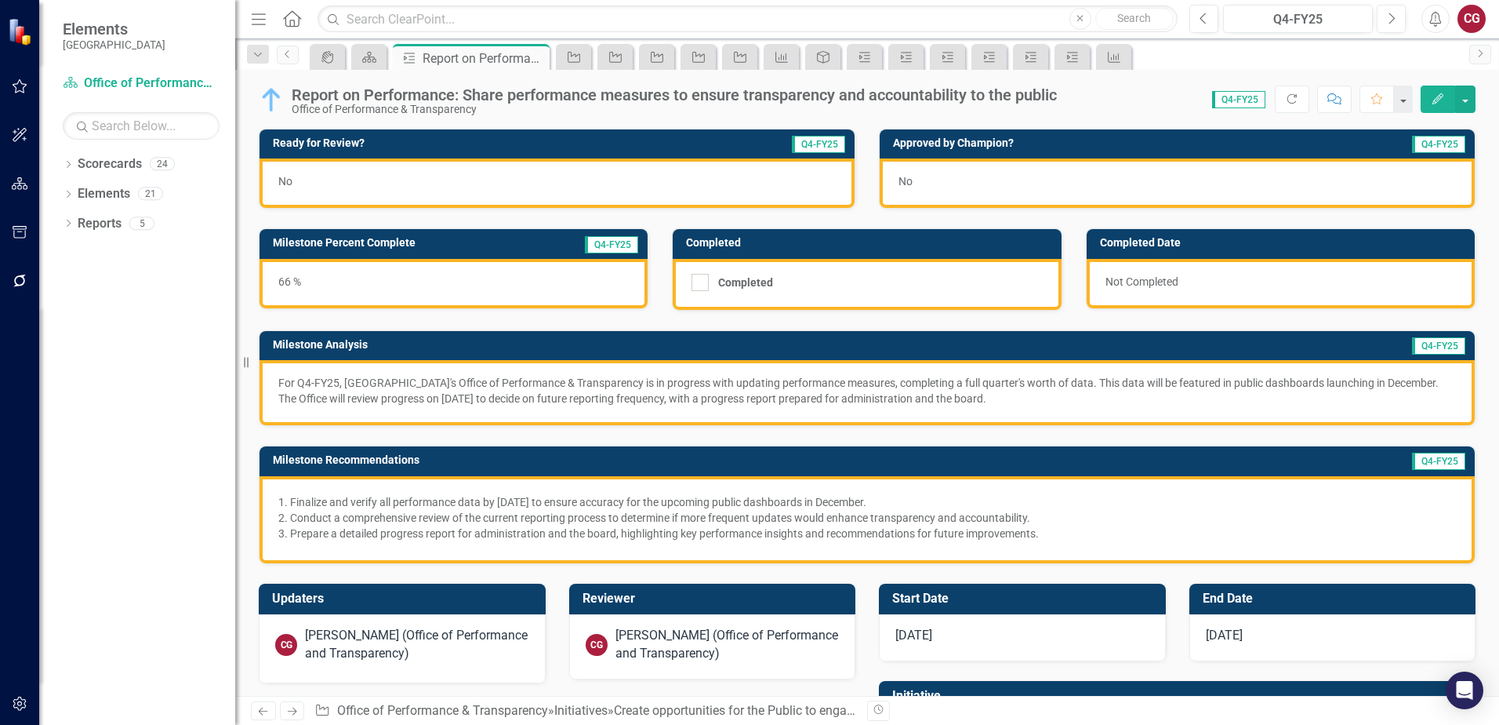
click at [957, 405] on p "For Q4-FY25, St. Johns County's Office of Performance & Transparency is in prog…" at bounding box center [867, 390] width 1178 height 31
click at [957, 404] on p "For Q4-FY25, St. Johns County's Office of Performance & Transparency is in prog…" at bounding box center [867, 390] width 1178 height 31
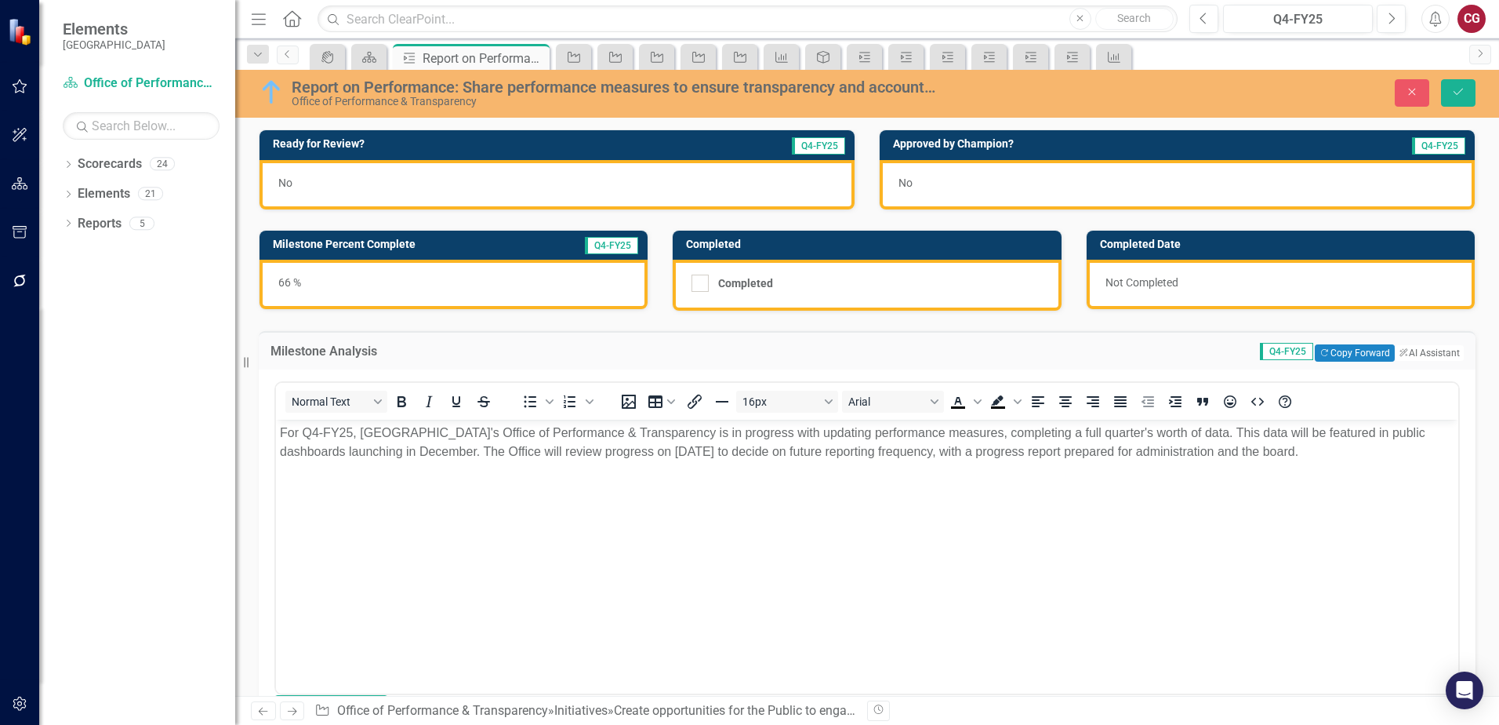
click at [1322, 447] on p "For Q4-FY25, St. Johns County's Office of Performance & Transparency is in prog…" at bounding box center [867, 442] width 1175 height 38
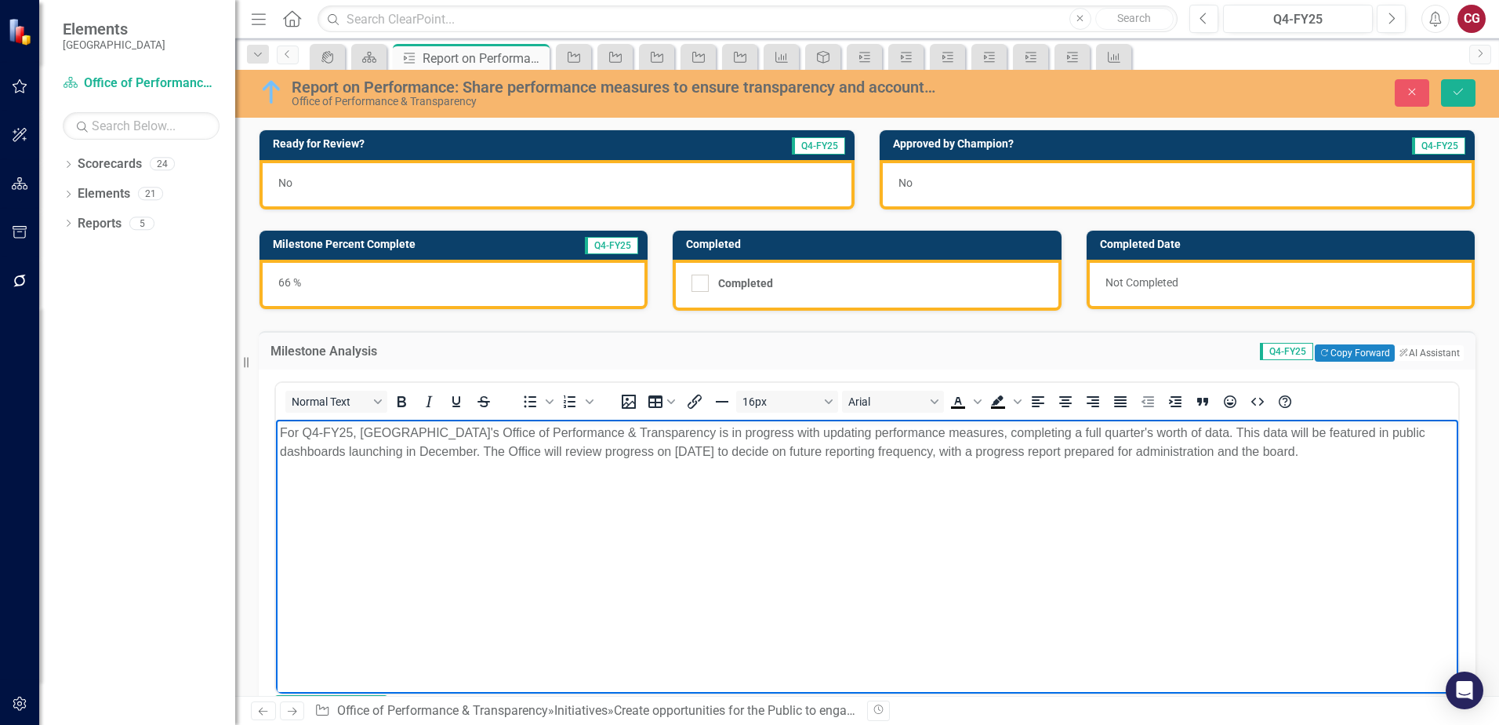
click at [484, 449] on p "For Q4-FY25, St. Johns County's Office of Performance & Transparency is in prog…" at bounding box center [867, 442] width 1175 height 38
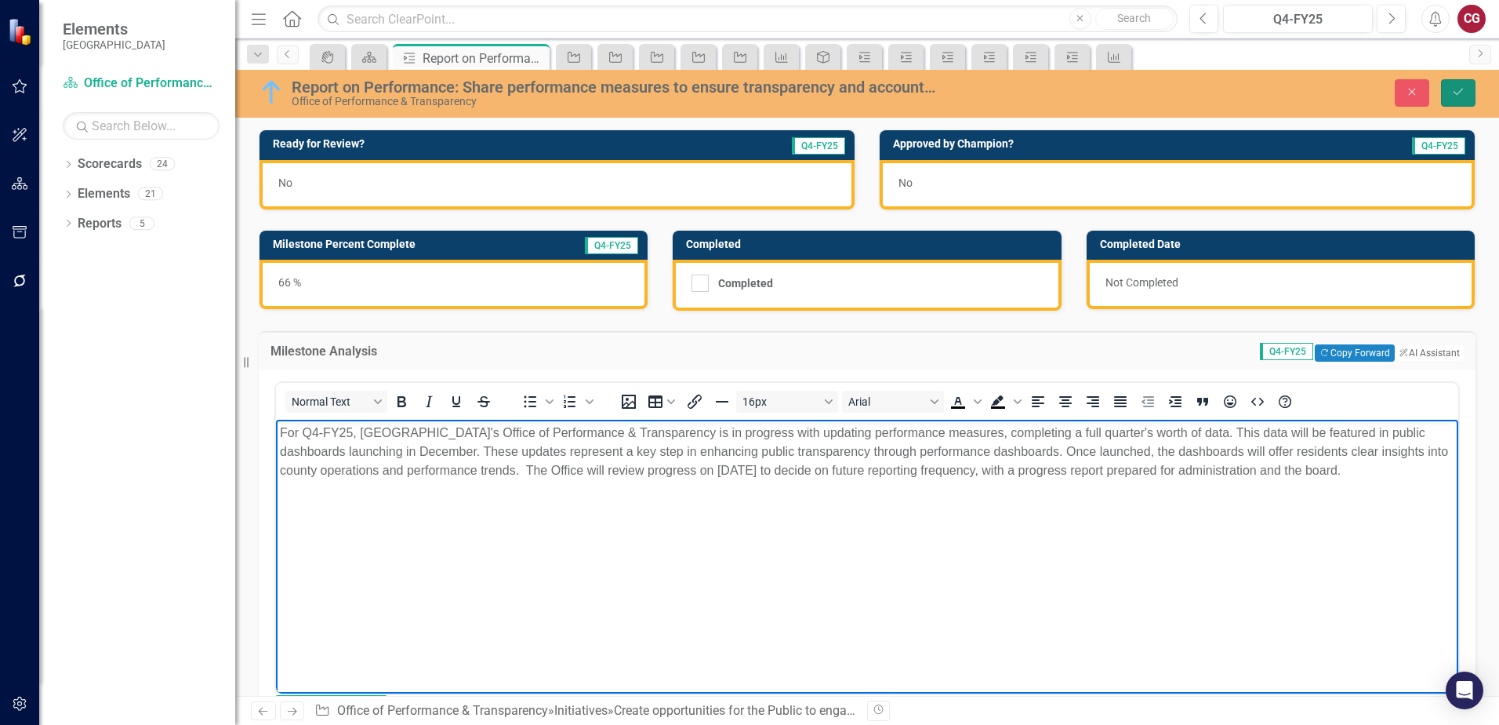
click at [1459, 100] on button "Save" at bounding box center [1458, 92] width 35 height 27
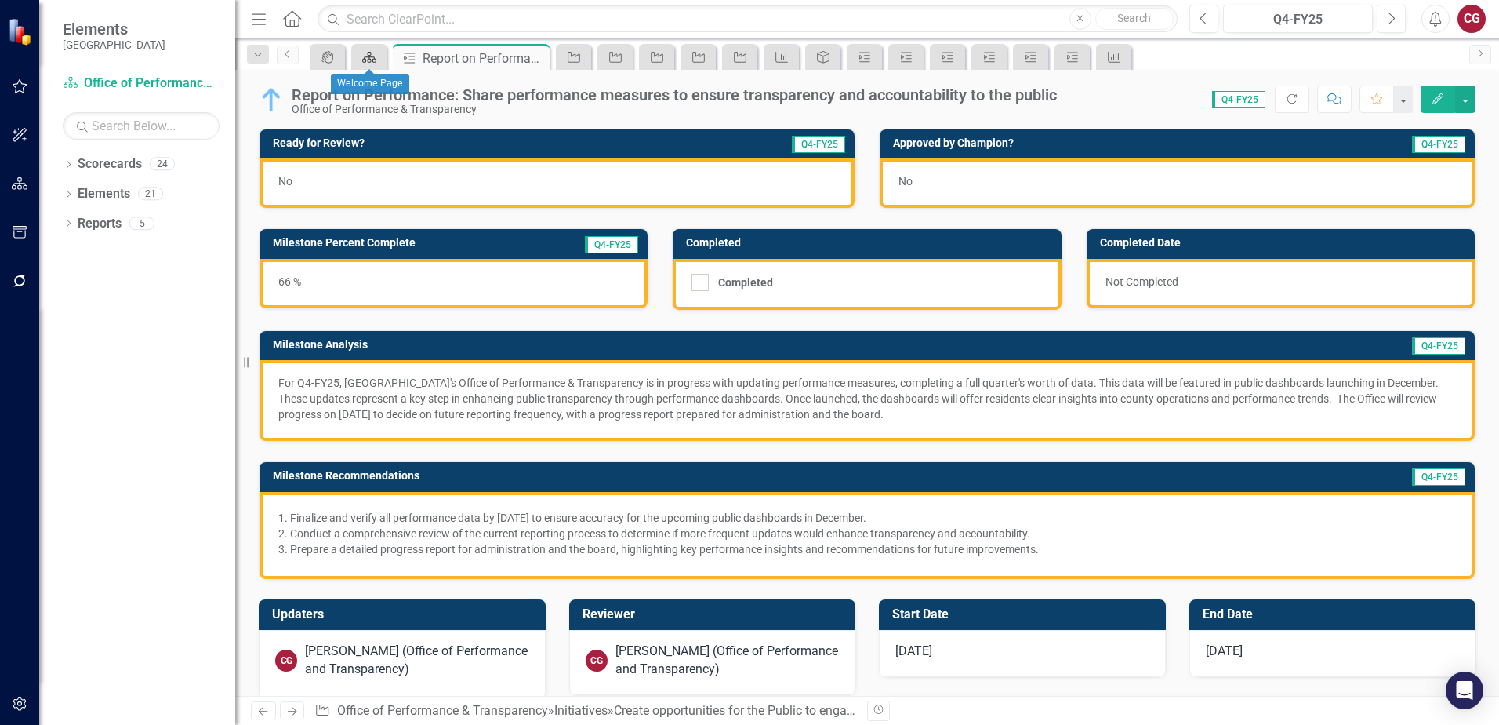
click at [372, 60] on icon "Scorecard" at bounding box center [369, 57] width 16 height 13
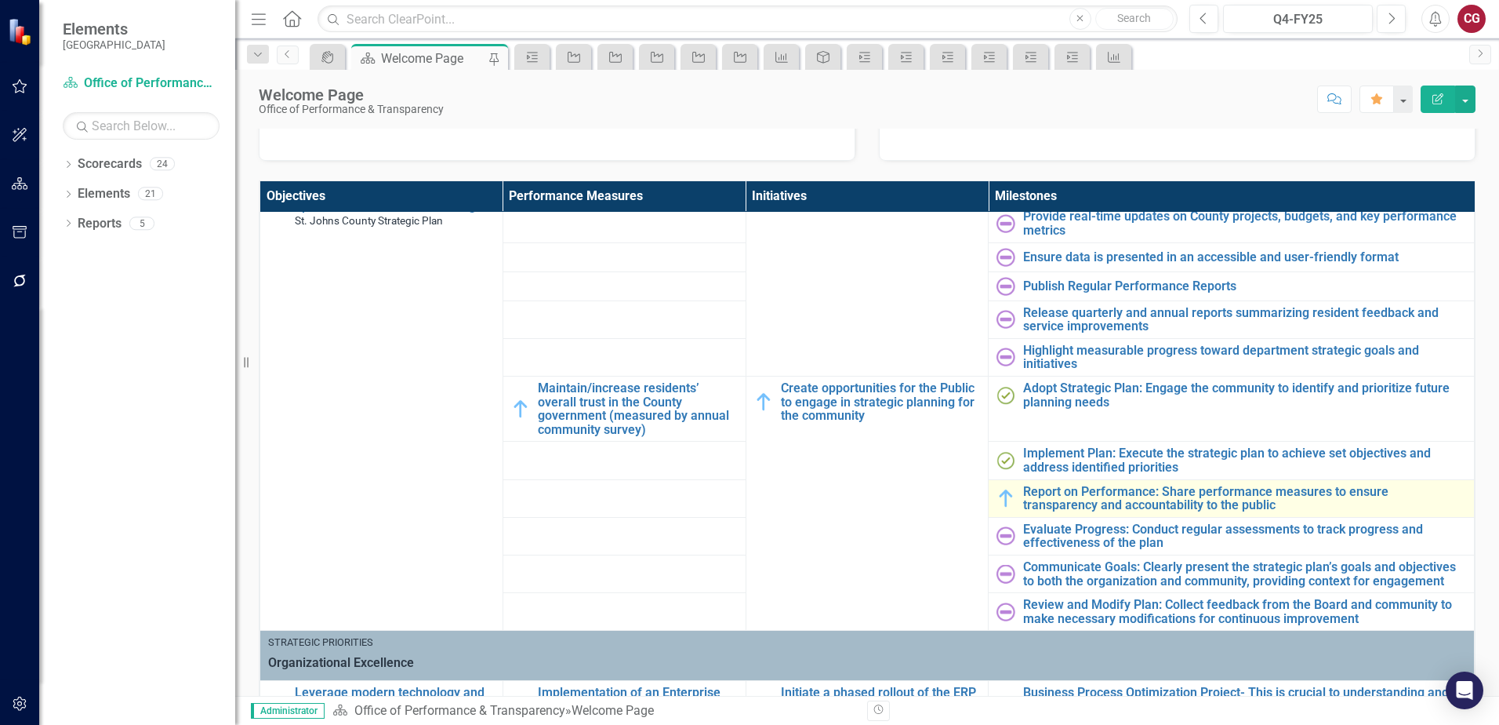
scroll to position [157, 0]
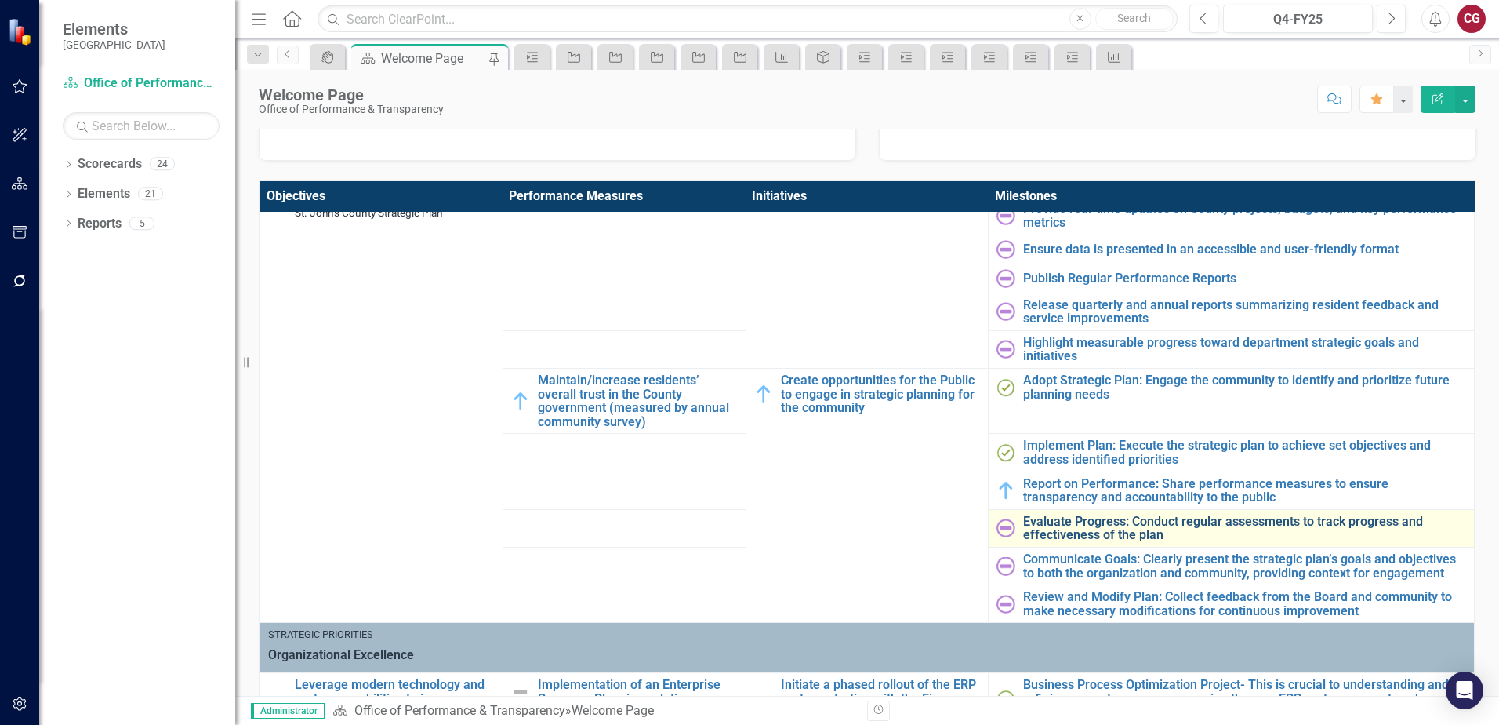
click at [1060, 525] on link "Evaluate Progress: Conduct regular assessments to track progress and effectiven…" at bounding box center [1244, 527] width 443 height 27
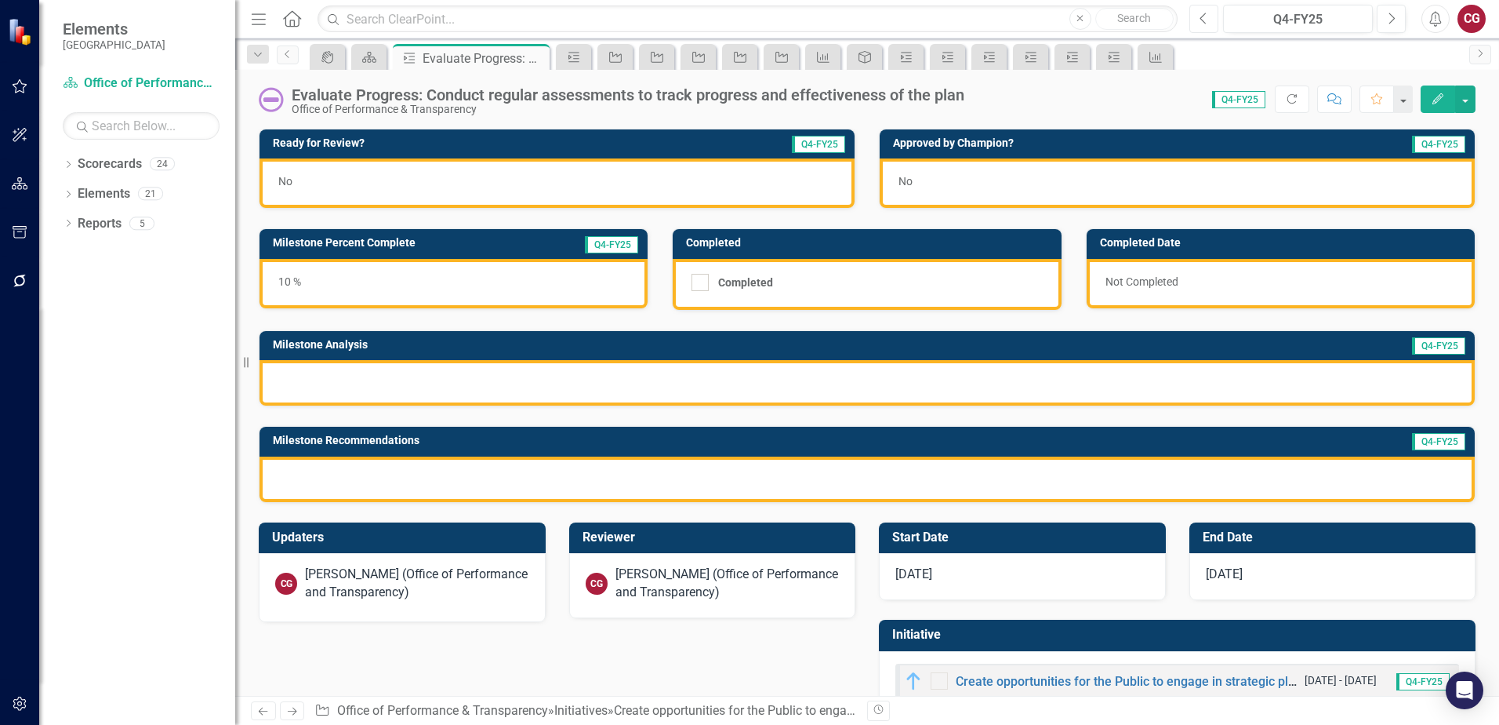
click at [1204, 24] on icon "Previous" at bounding box center [1204, 19] width 9 height 14
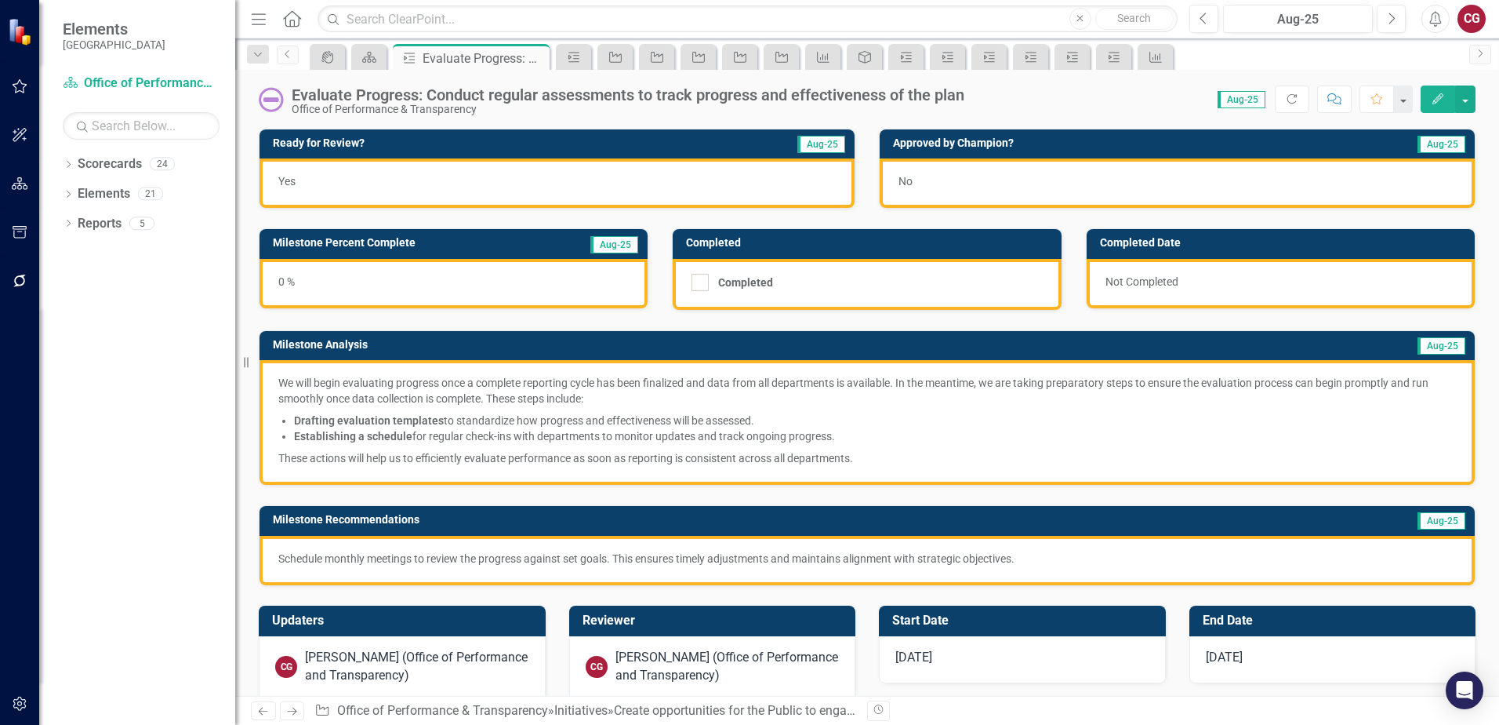
click at [674, 388] on p "We will begin evaluating progress once a complete reporting cycle has been fina…" at bounding box center [867, 392] width 1178 height 35
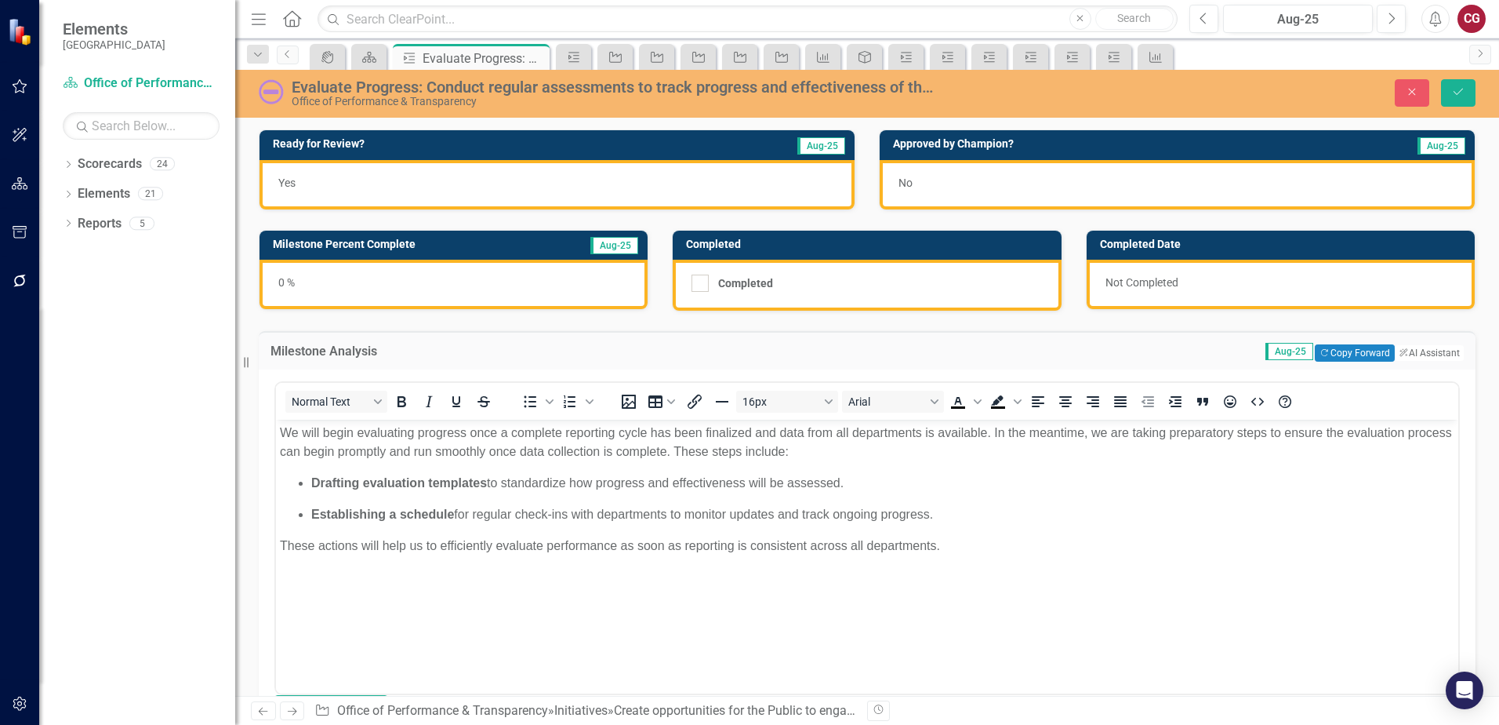
click at [478, 456] on p "We will begin evaluating progress once a complete reporting cycle has been fina…" at bounding box center [867, 442] width 1175 height 38
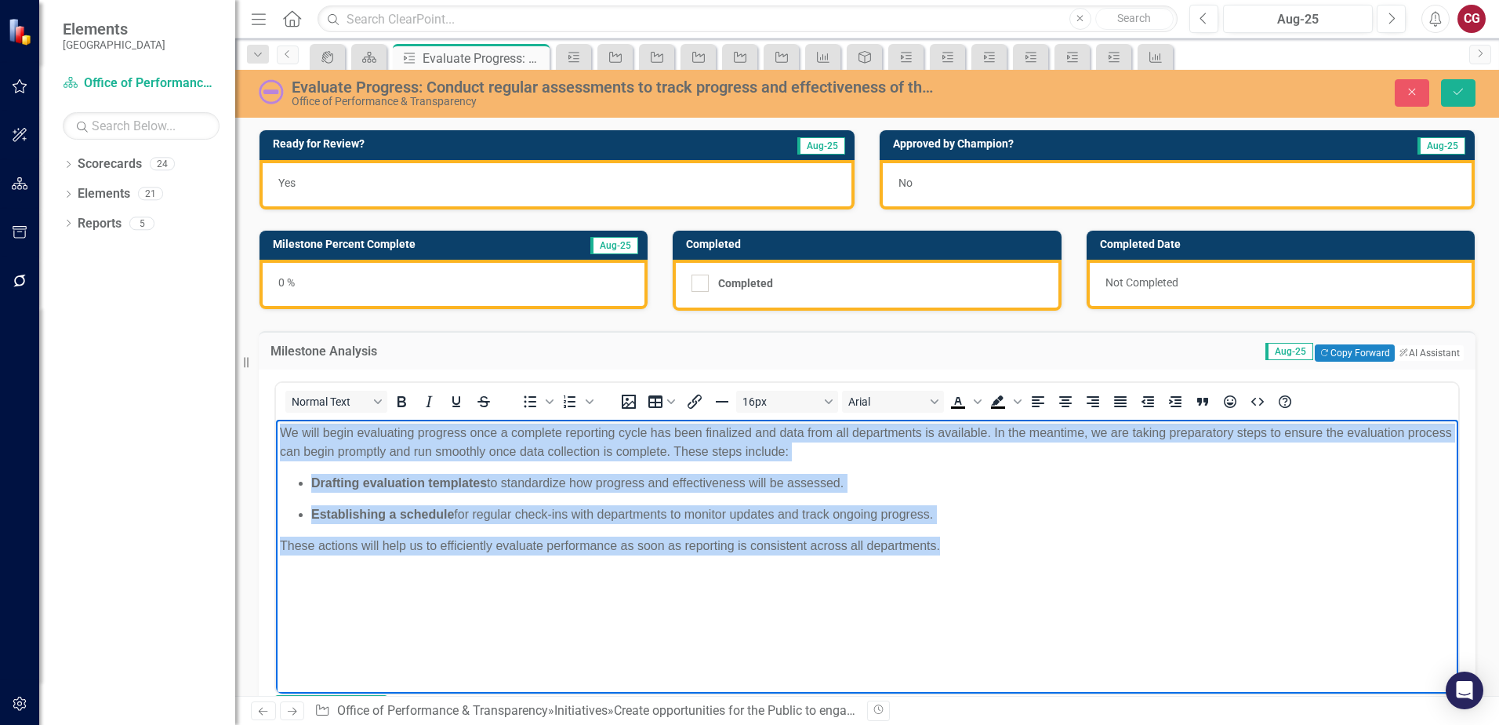
drag, startPoint x: 953, startPoint y: 546, endPoint x: 245, endPoint y: 424, distance: 718.4
click at [276, 424] on html "We will begin evaluating progress once a complete reporting cycle has been fina…" at bounding box center [867, 536] width 1182 height 235
copy body "We will begin evaluating progress once a complete reporting cycle has been fina…"
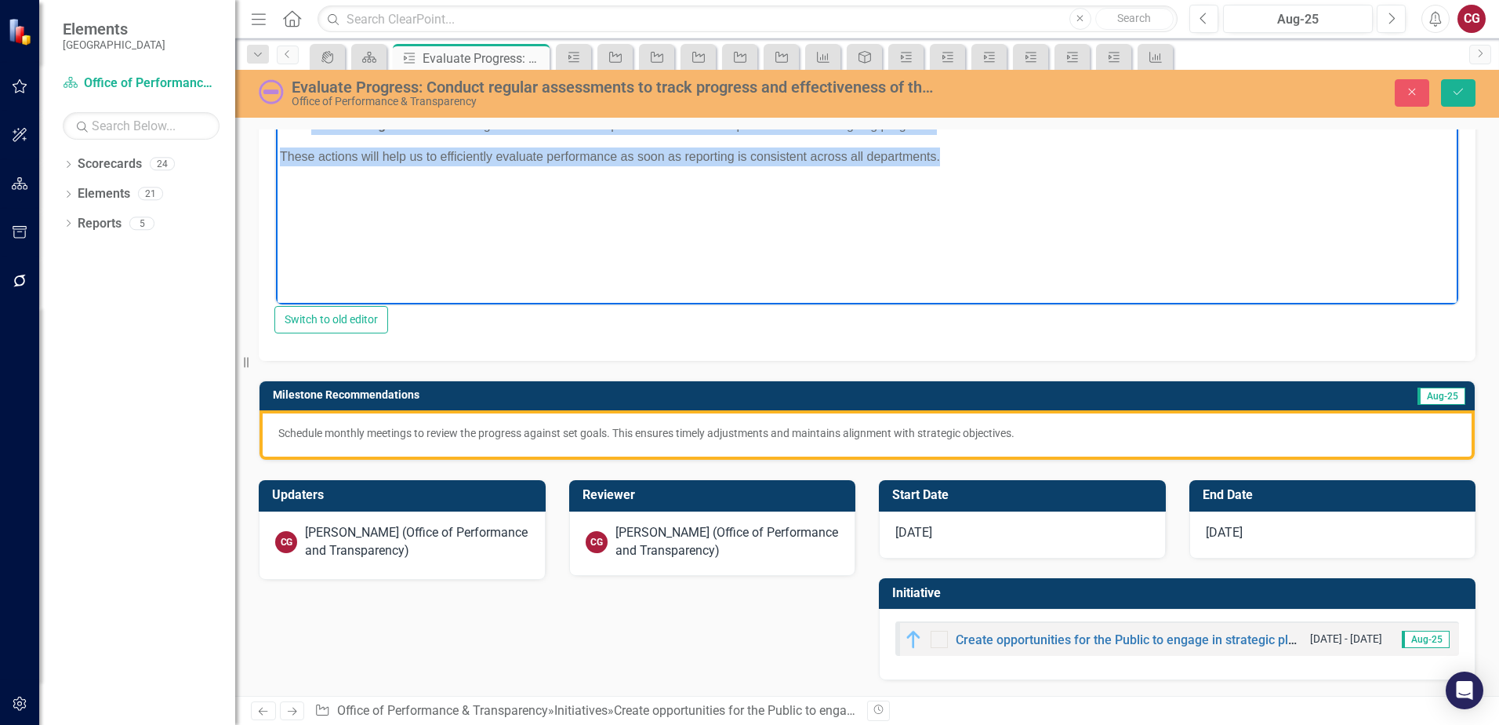
scroll to position [397, 0]
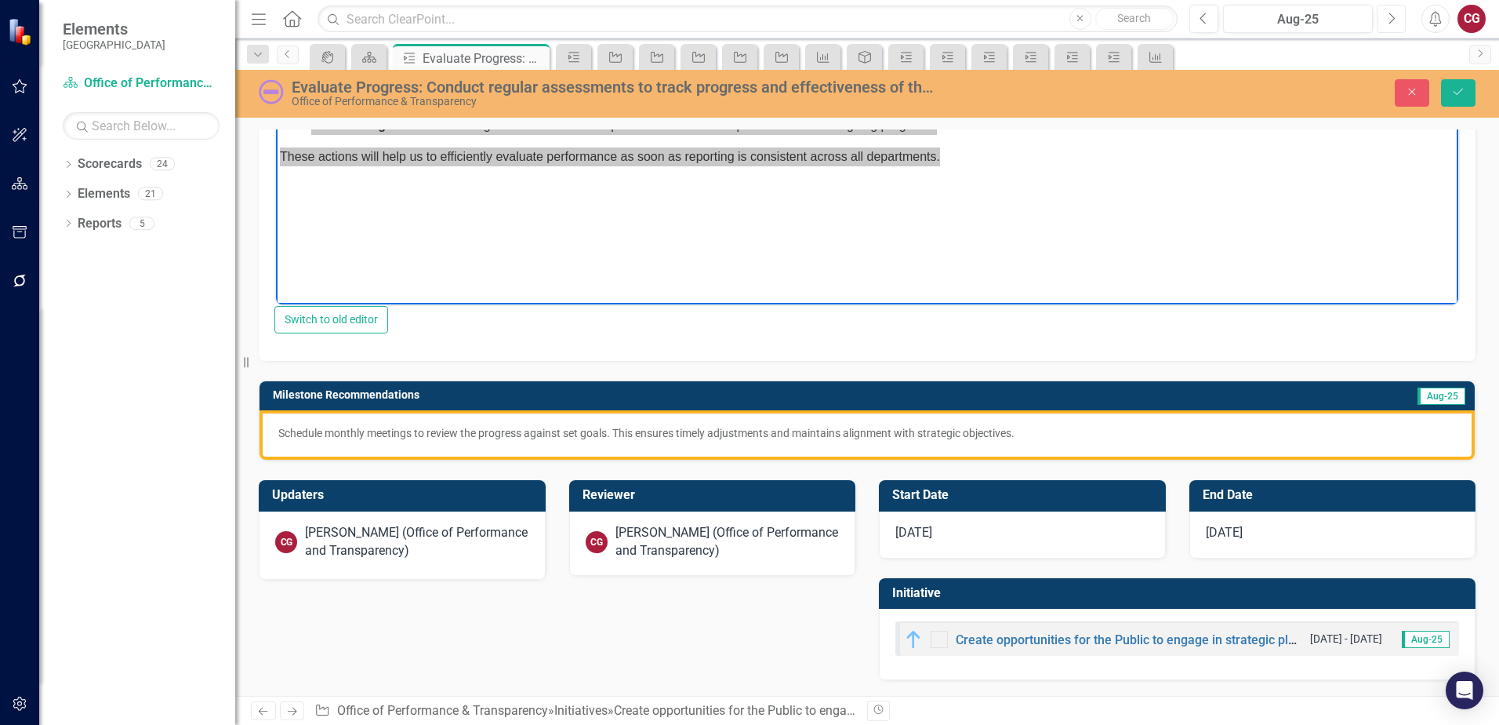
click at [1393, 20] on icon "button" at bounding box center [1392, 18] width 6 height 11
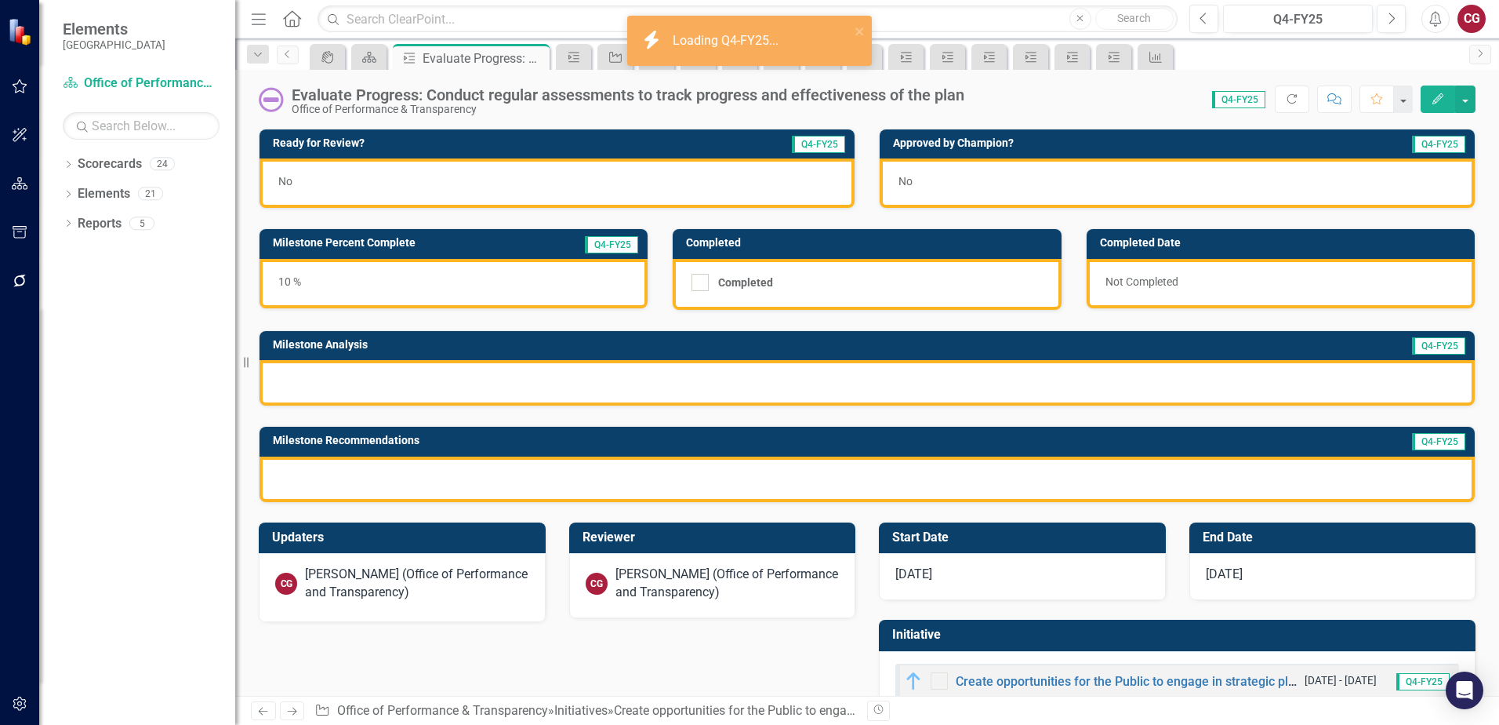
click at [859, 380] on div at bounding box center [867, 382] width 1215 height 45
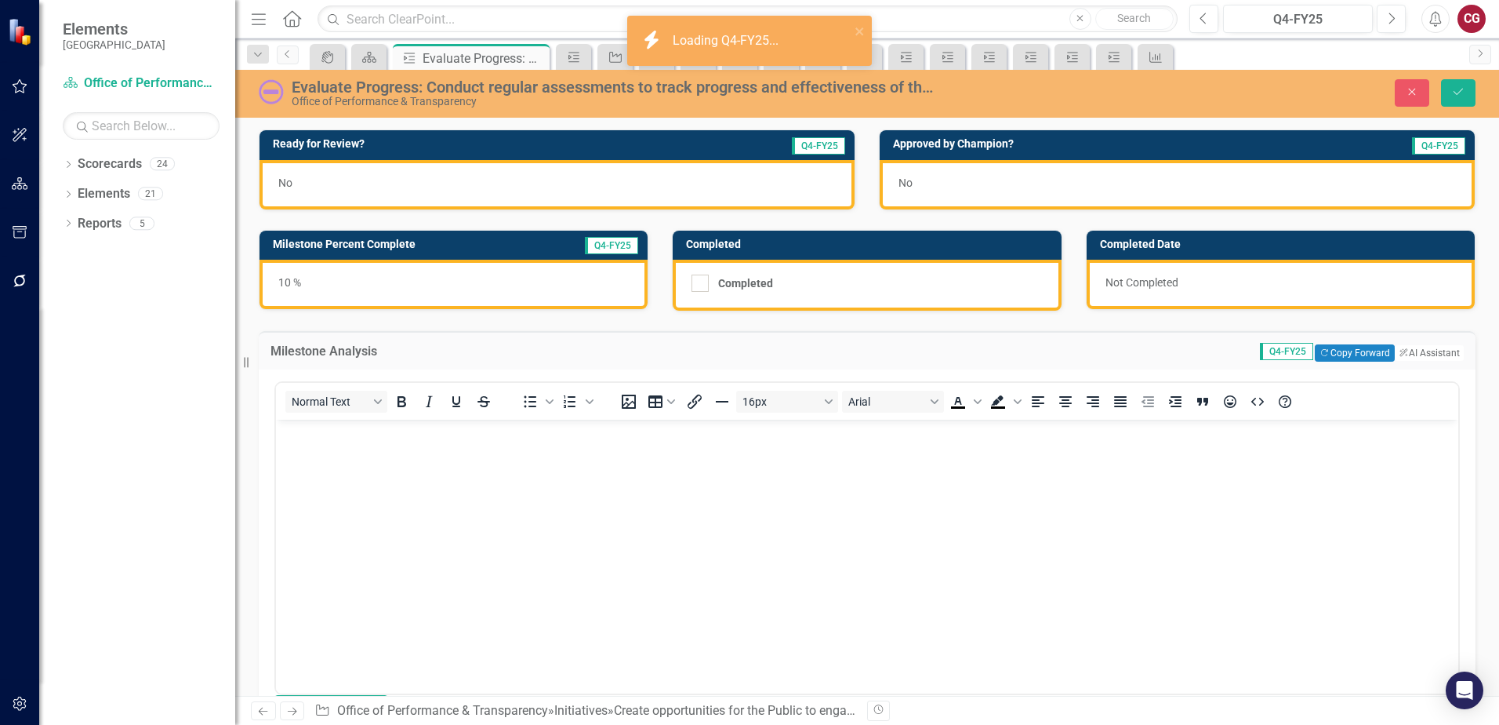
click at [634, 455] on body "Rich Text Area. Press ALT-0 for help." at bounding box center [867, 536] width 1182 height 235
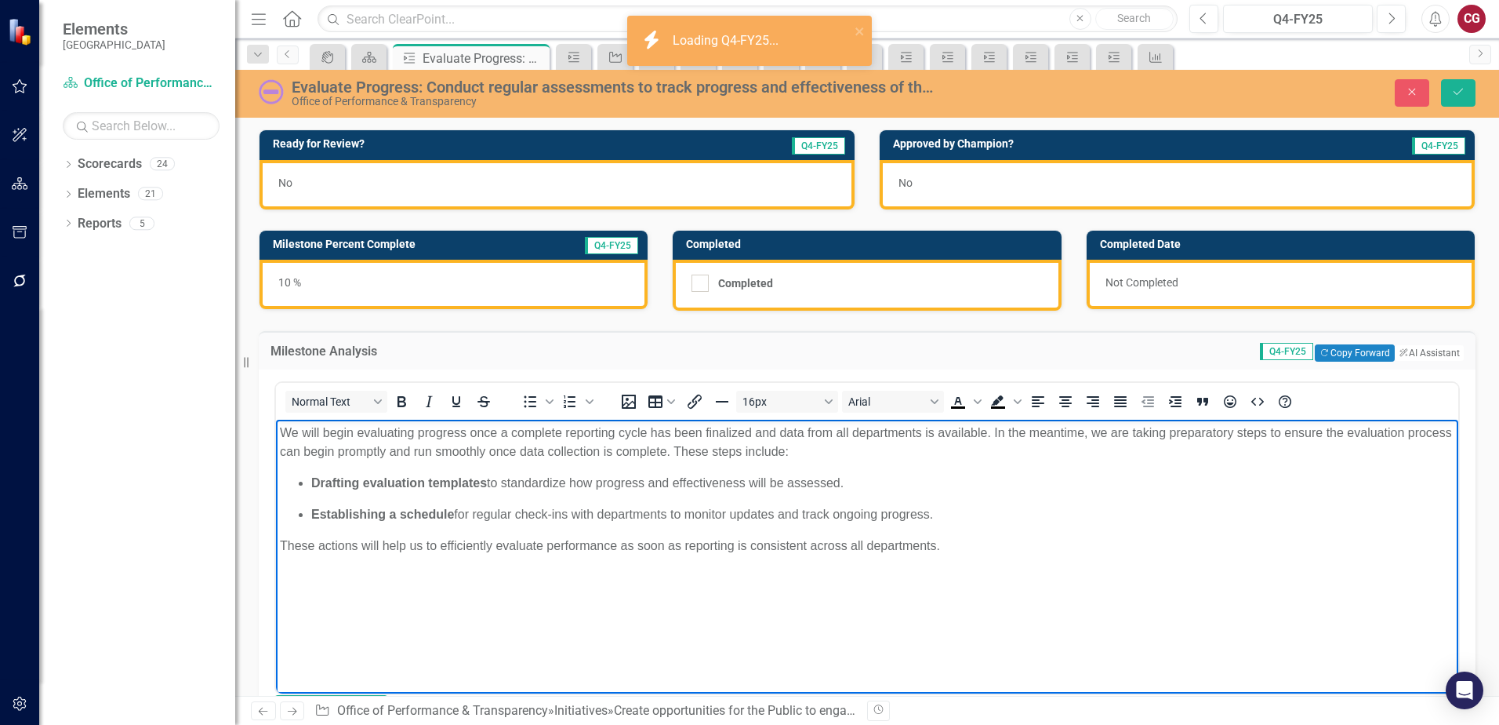
click at [985, 431] on p "We will begin evaluating progress once a complete reporting cycle has been fina…" at bounding box center [867, 442] width 1175 height 38
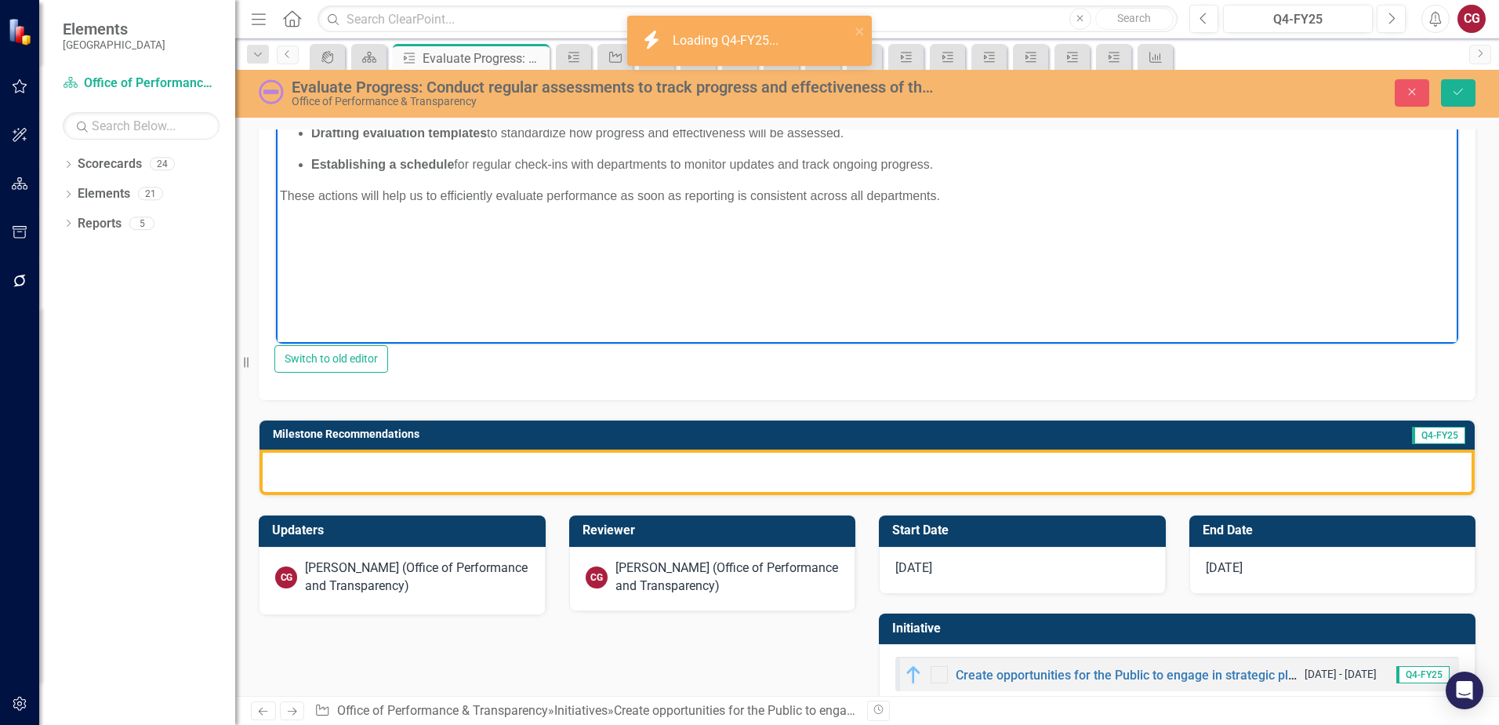
scroll to position [314, 0]
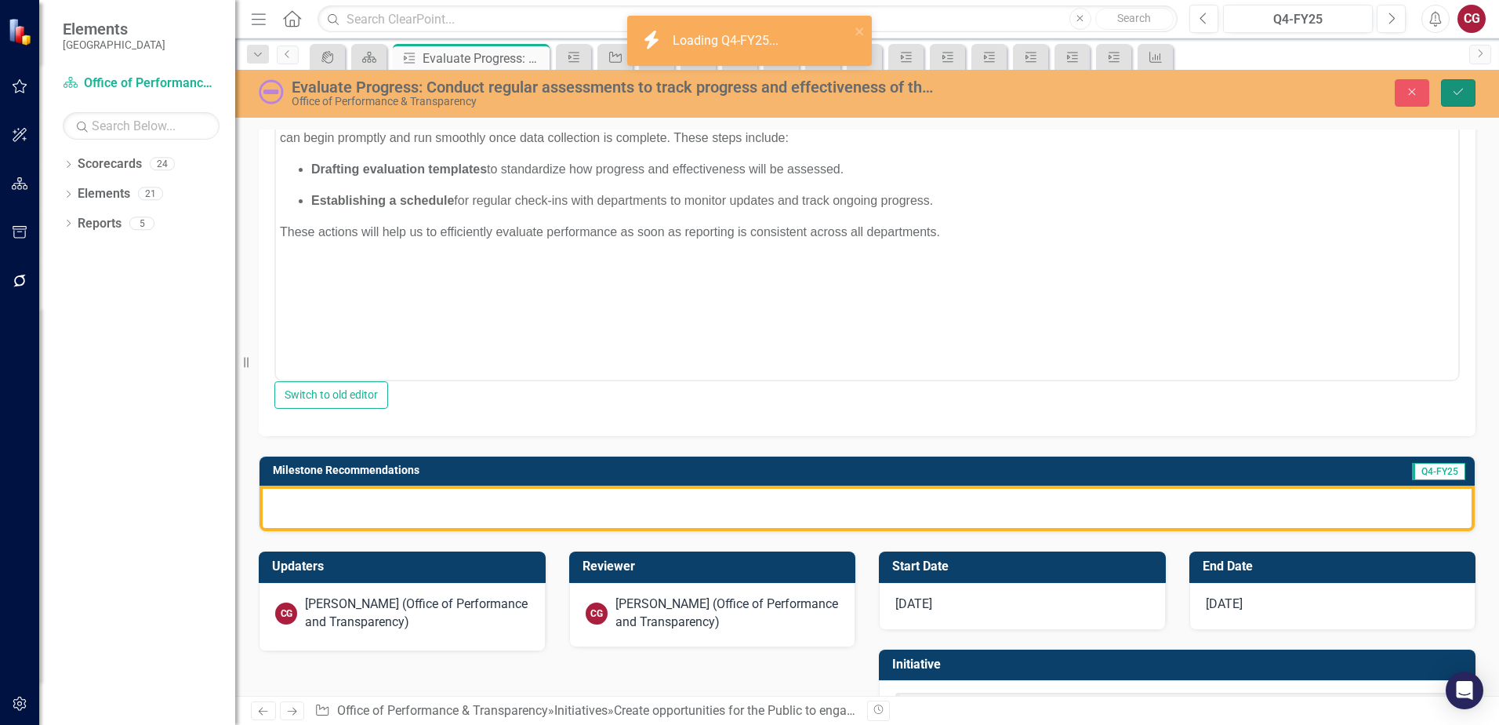
click at [1448, 92] on button "Save" at bounding box center [1458, 92] width 35 height 27
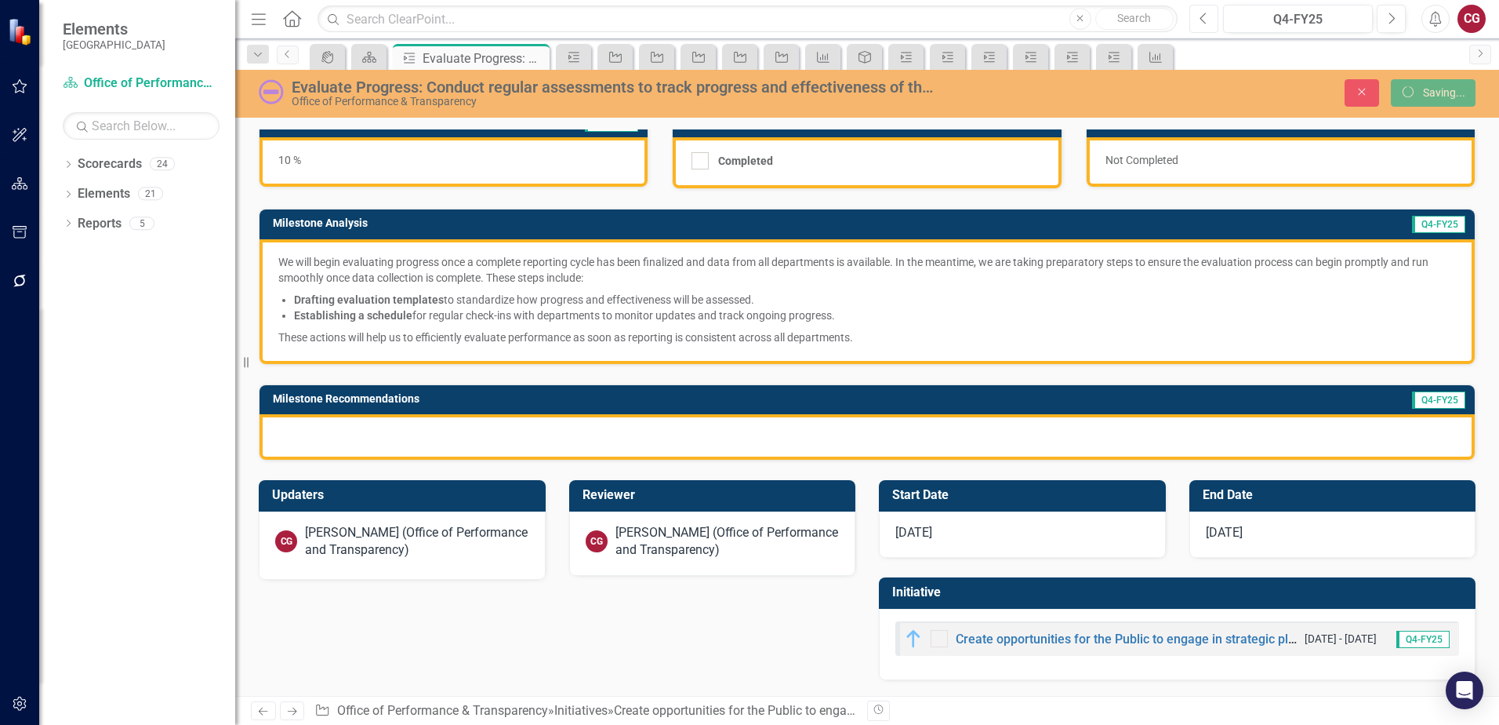
click at [1209, 16] on button "Previous" at bounding box center [1203, 19] width 29 height 28
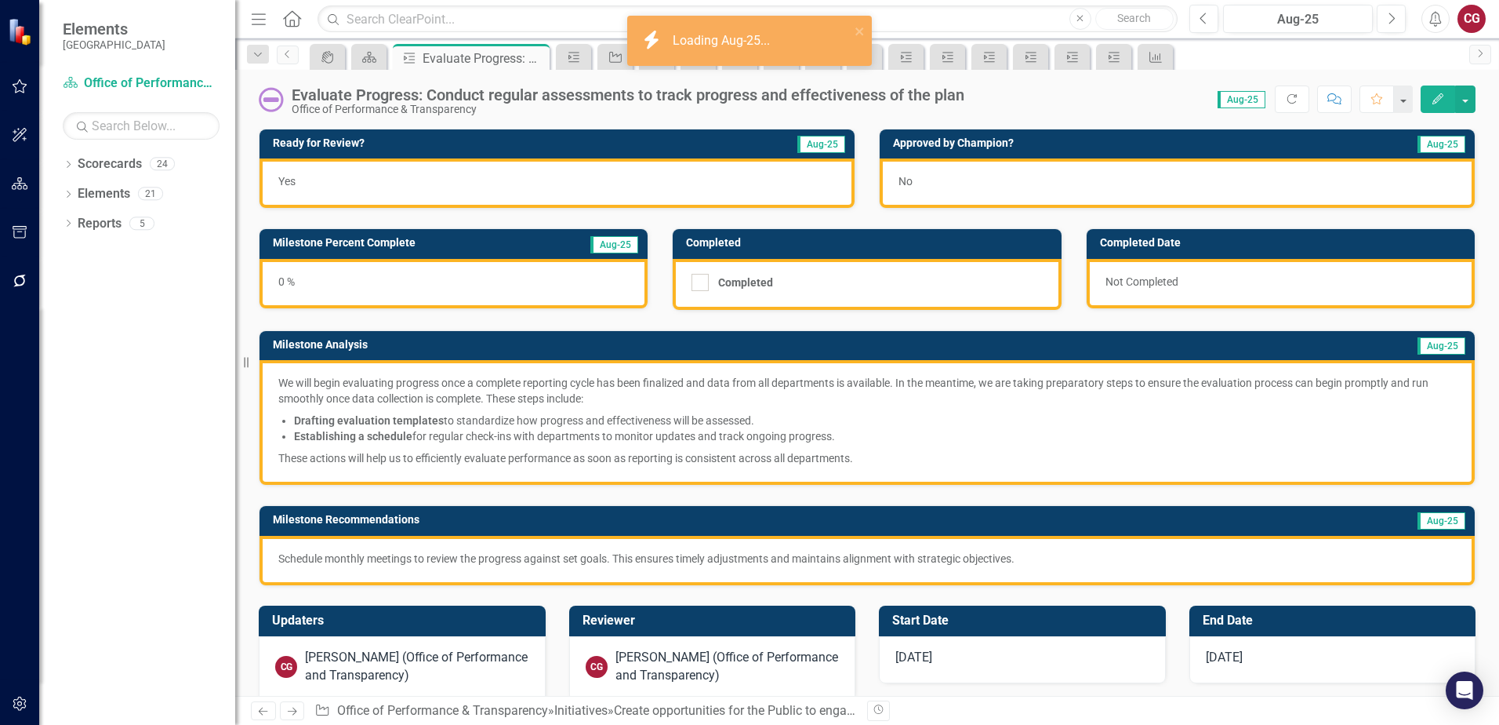
click at [616, 549] on div "Schedule monthly meetings to review the progress against set goals. This ensure…" at bounding box center [867, 560] width 1215 height 49
click at [617, 549] on div "Schedule monthly meetings to review the progress against set goals. This ensure…" at bounding box center [867, 560] width 1215 height 49
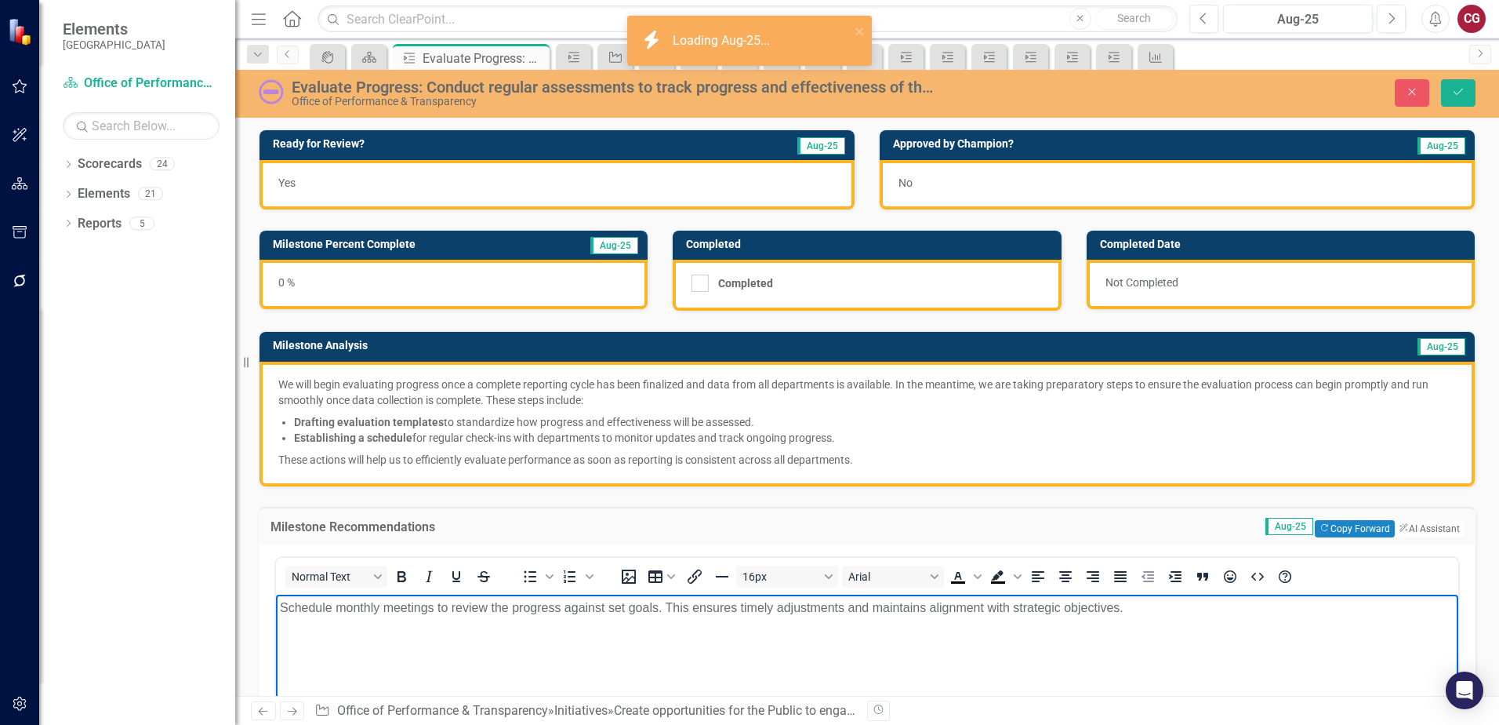
drag, startPoint x: 1165, startPoint y: 605, endPoint x: 198, endPoint y: 583, distance: 967.8
click at [276, 594] on html "Schedule monthly meetings to review the progress against set goals. This ensure…" at bounding box center [867, 711] width 1182 height 235
copy p "Schedule monthly meetings to review the progress against set goals. This ensure…"
click at [1468, 91] on button "Save" at bounding box center [1458, 92] width 35 height 27
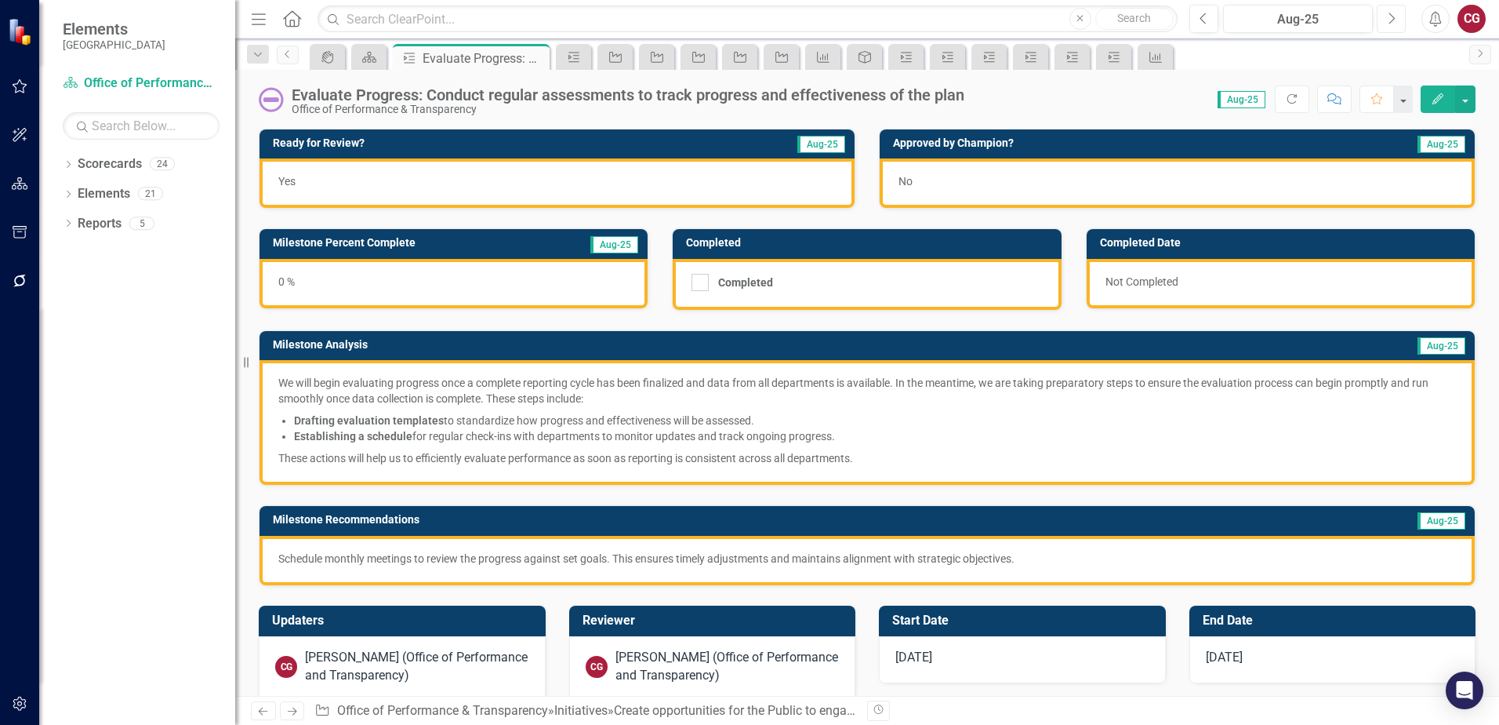
click at [1385, 20] on button "Next" at bounding box center [1391, 19] width 29 height 28
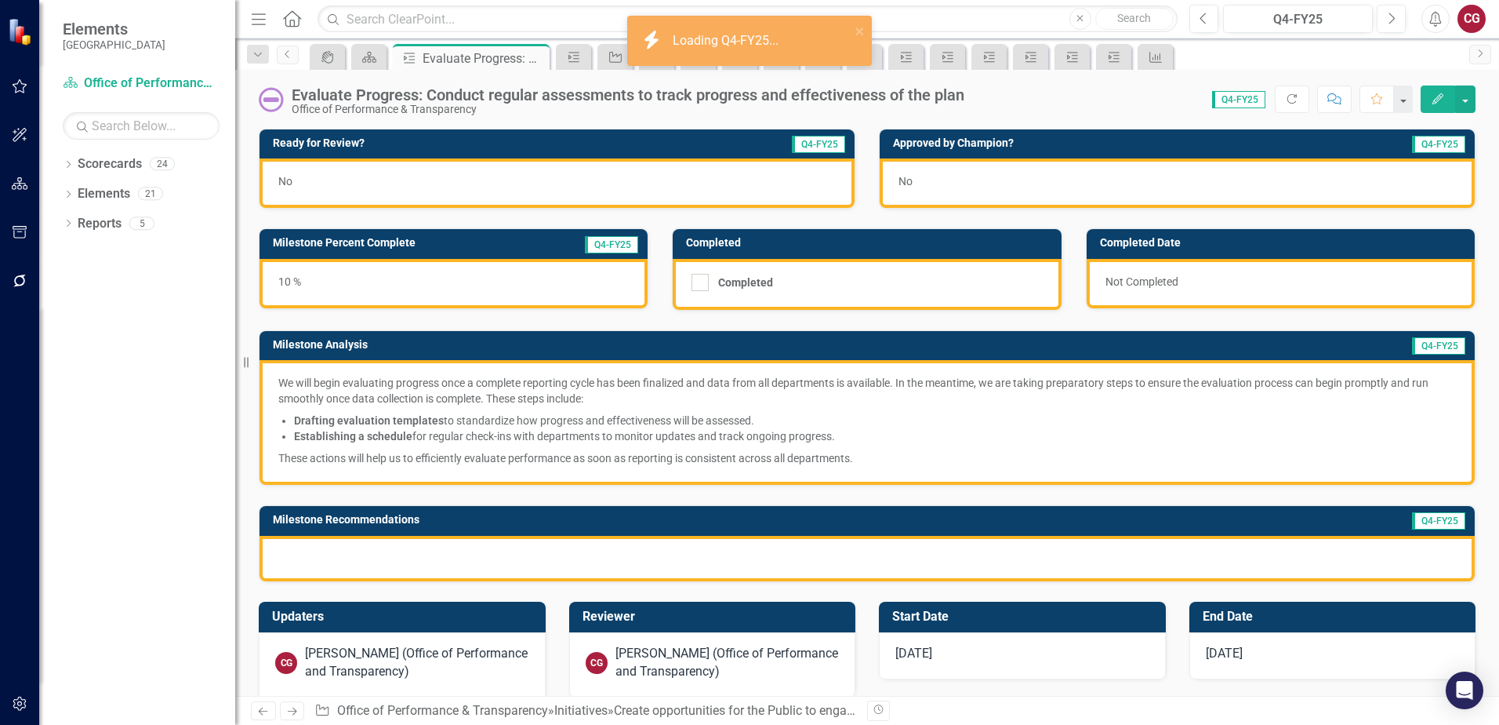
click at [687, 558] on div at bounding box center [867, 558] width 1215 height 45
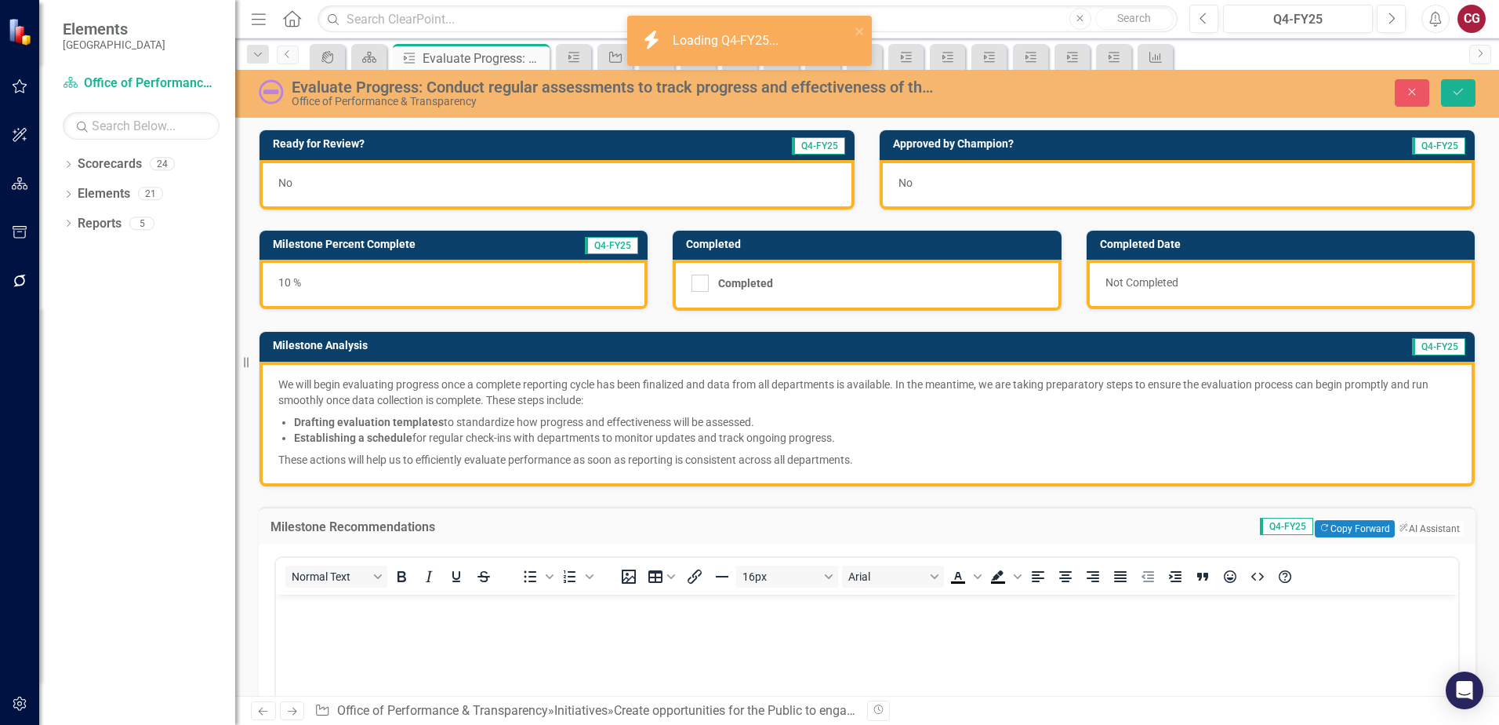
click at [509, 603] on p "Rich Text Area. Press ALT-0 for help." at bounding box center [867, 607] width 1175 height 19
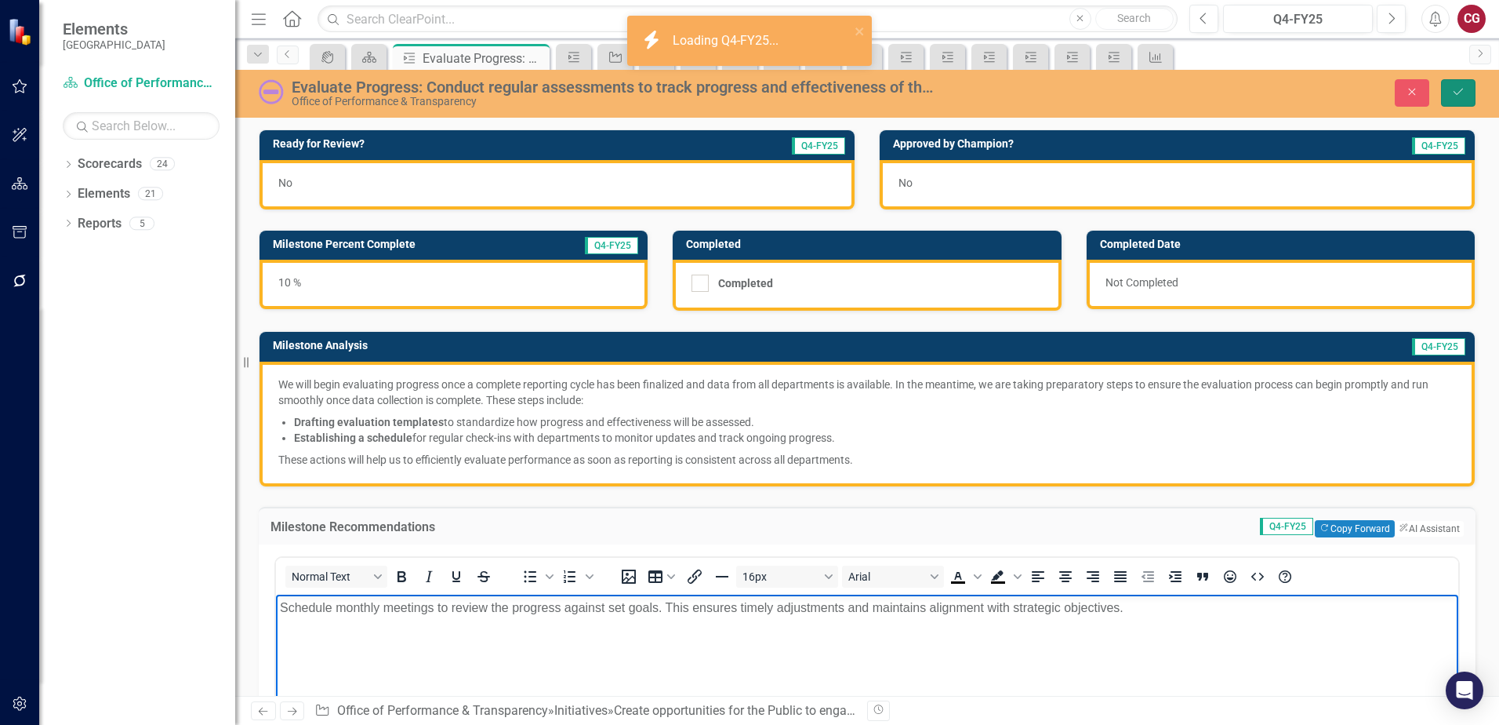
click at [1453, 95] on icon "Save" at bounding box center [1458, 91] width 14 height 11
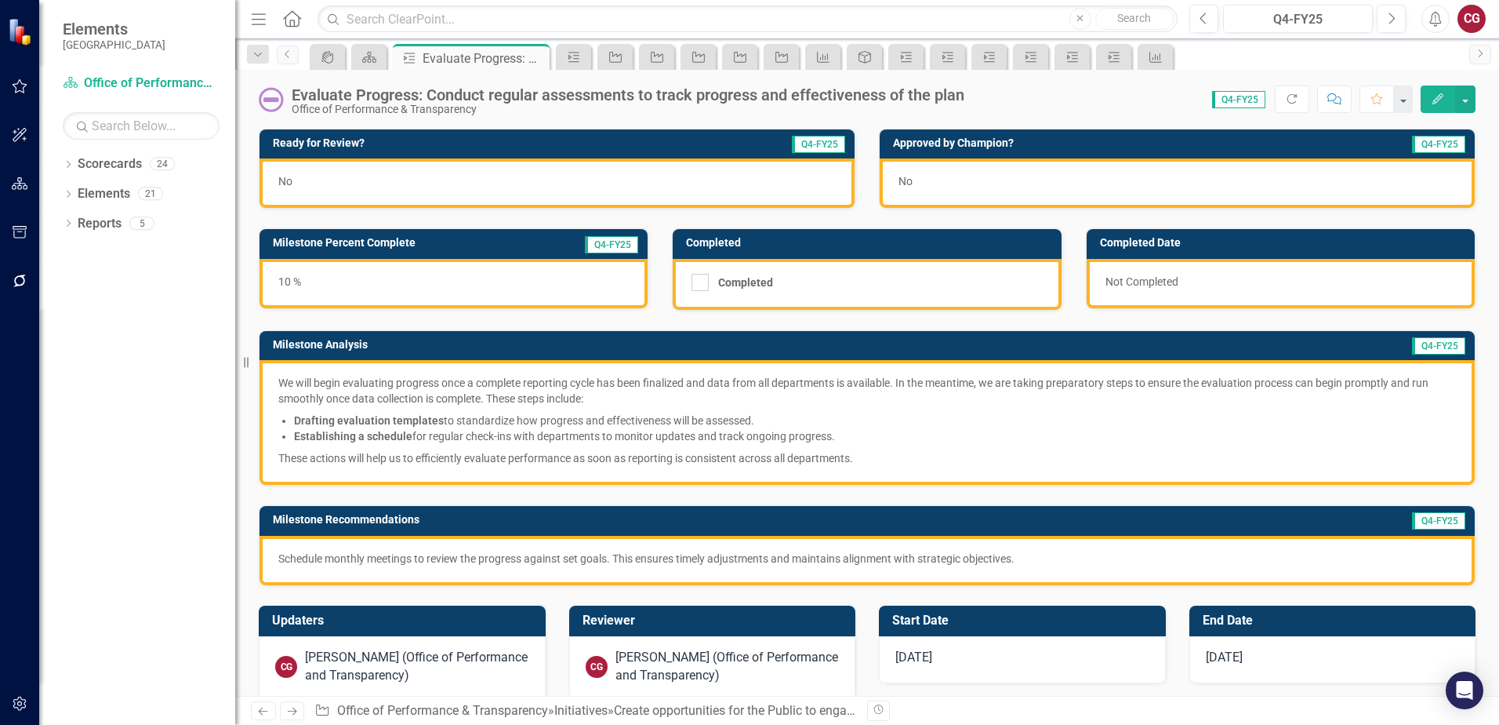
click at [1330, 462] on p "These actions will help us to efficiently evaluate performance as soon as repor…" at bounding box center [867, 456] width 1178 height 19
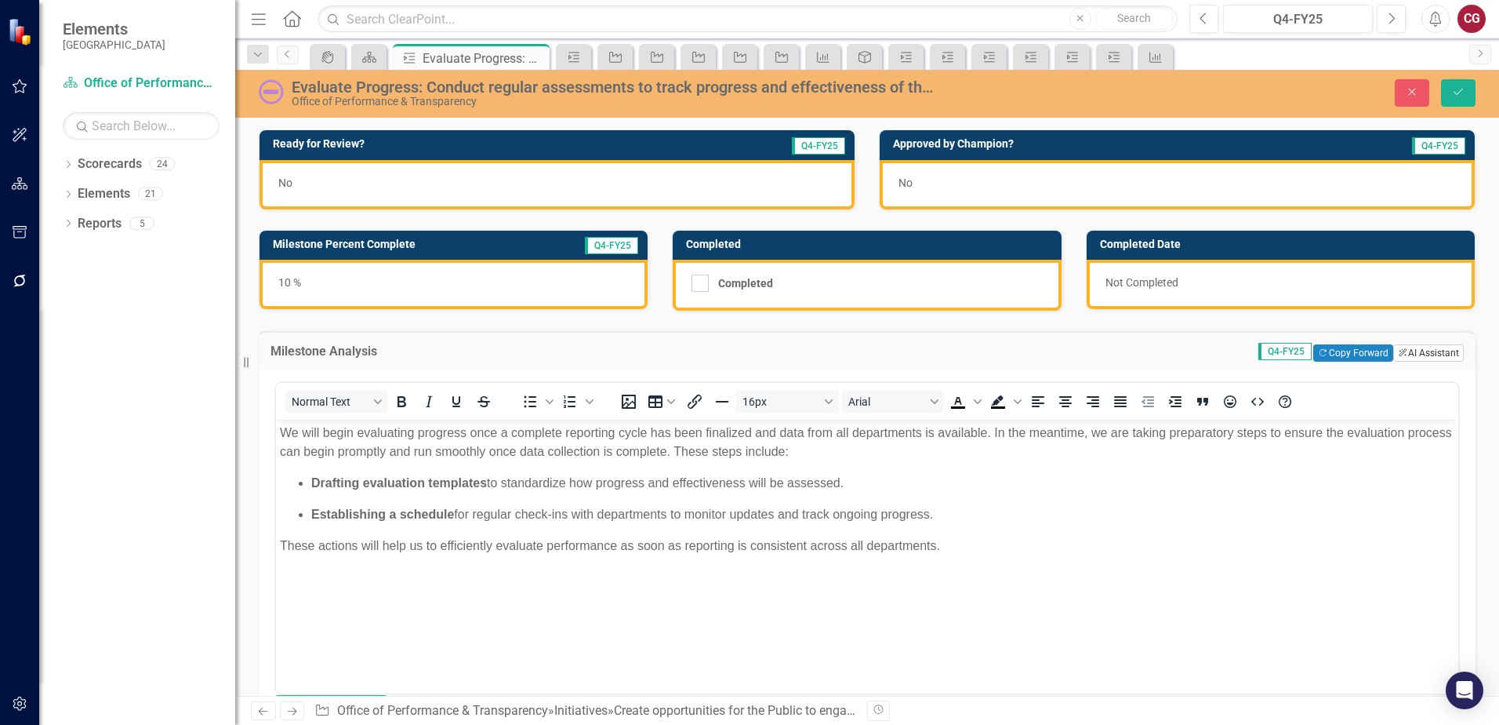
click at [1426, 356] on button "ClearPoint AI AI Assistant" at bounding box center [1428, 352] width 71 height 17
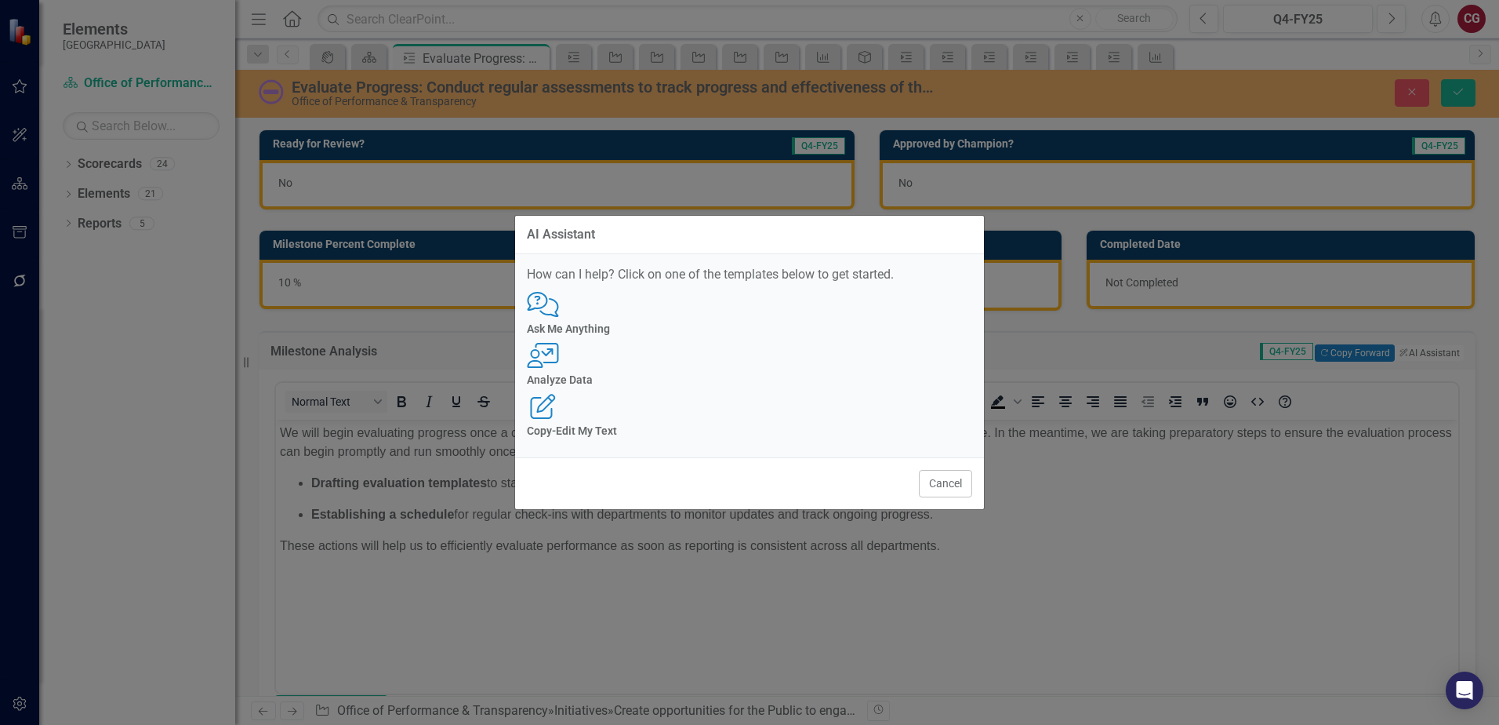
click at [779, 386] on div "Analyze Data" at bounding box center [749, 380] width 445 height 12
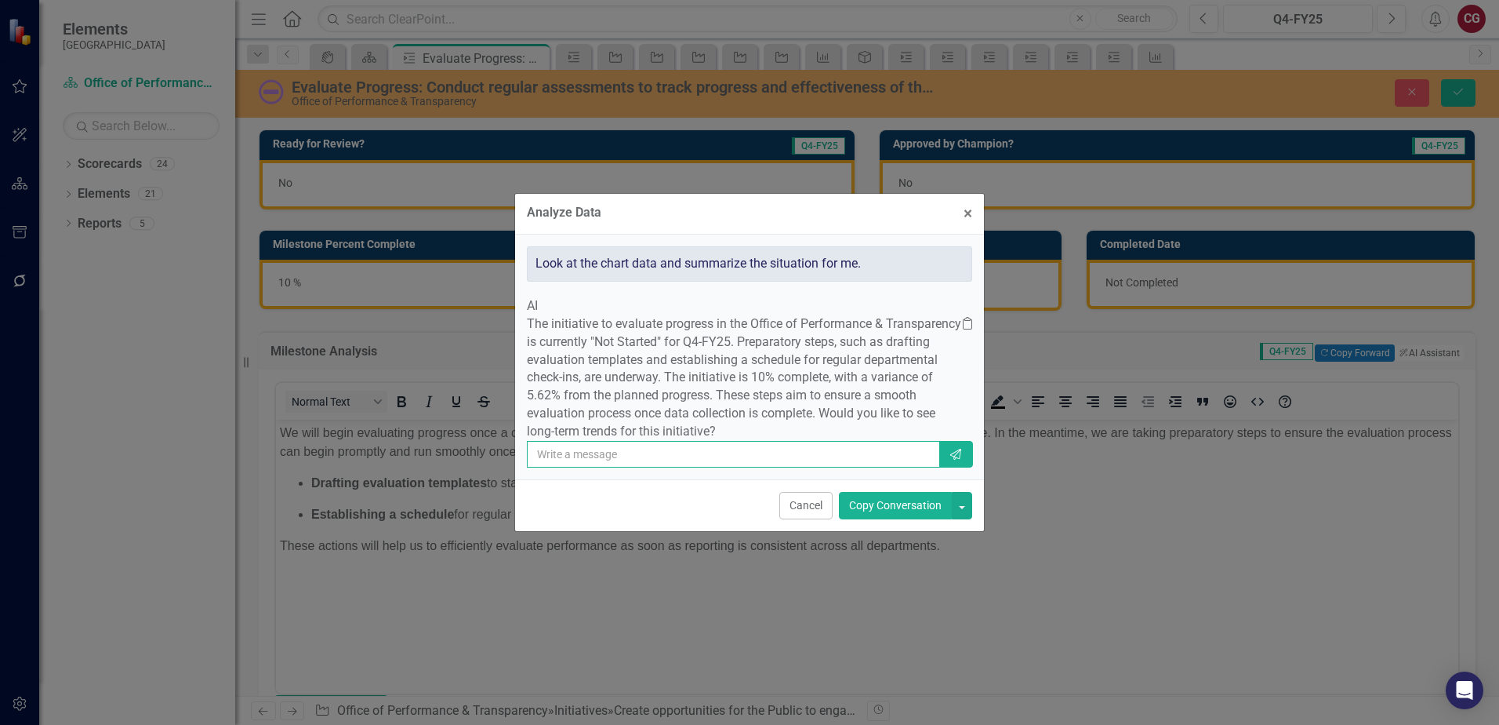
click at [745, 454] on input "text" at bounding box center [733, 454] width 413 height 27
type input "can you review the milestone analysis and provide a quaryerly update"
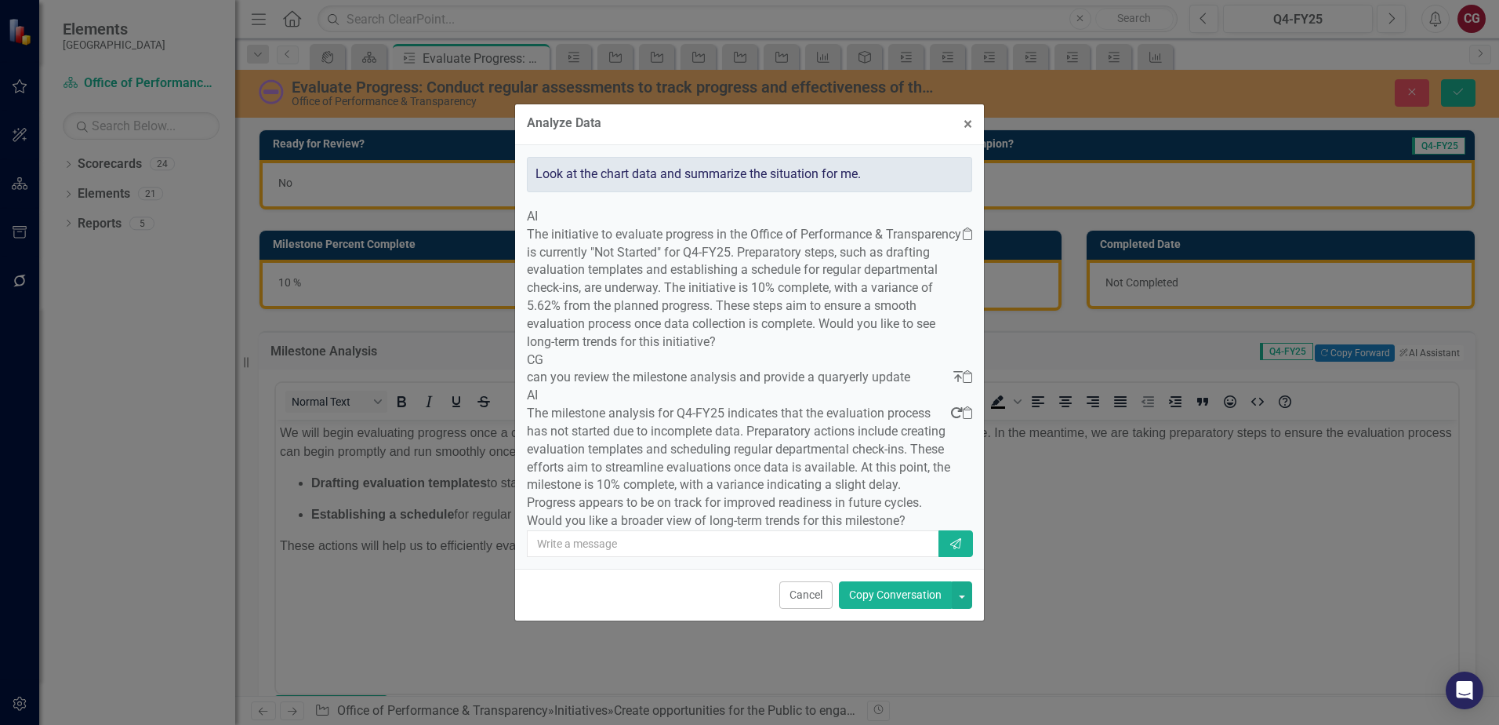
scroll to position [10, 0]
click at [810, 608] on button "Cancel" at bounding box center [805, 594] width 53 height 27
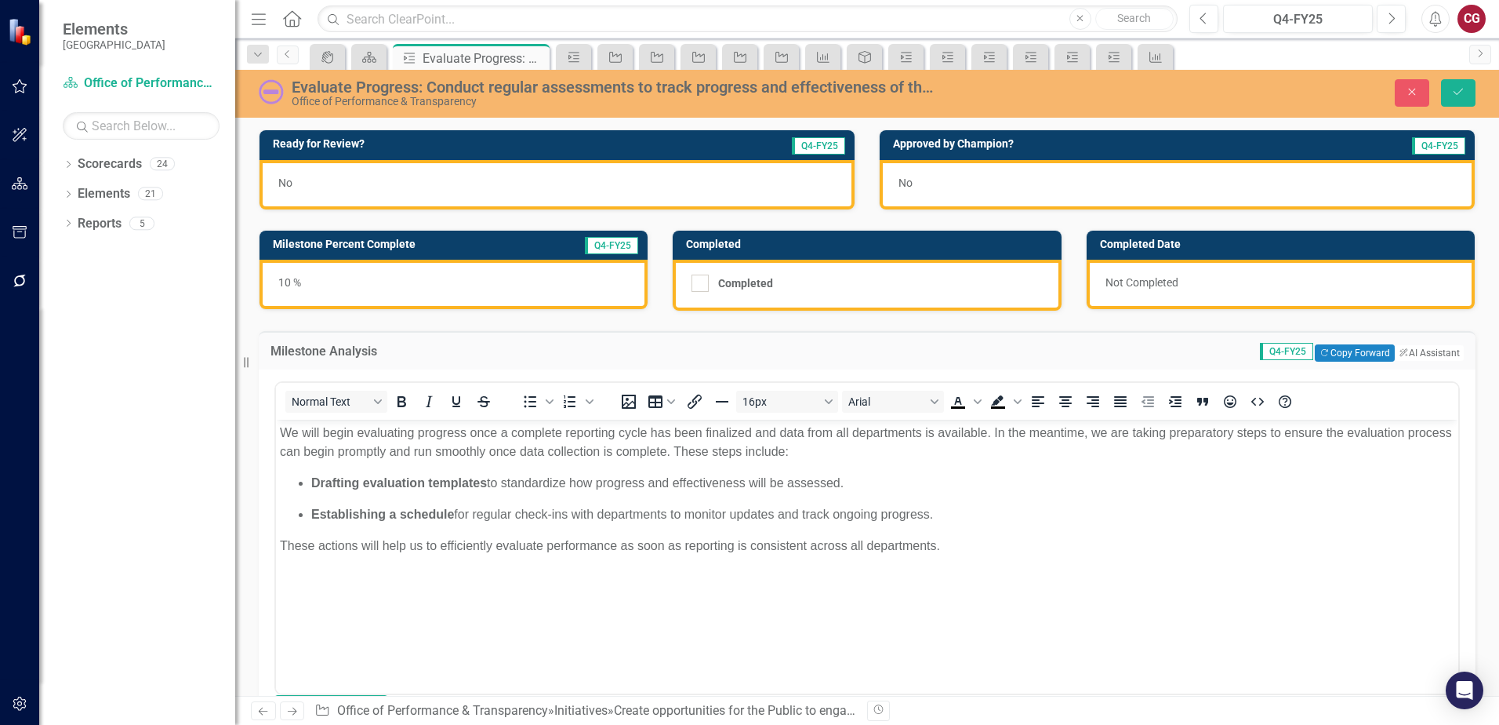
click at [692, 477] on p "Drafting evaluation templates to standardize how progress and effectiveness wil…" at bounding box center [882, 482] width 1143 height 19
click at [1455, 87] on icon "Save" at bounding box center [1458, 91] width 14 height 11
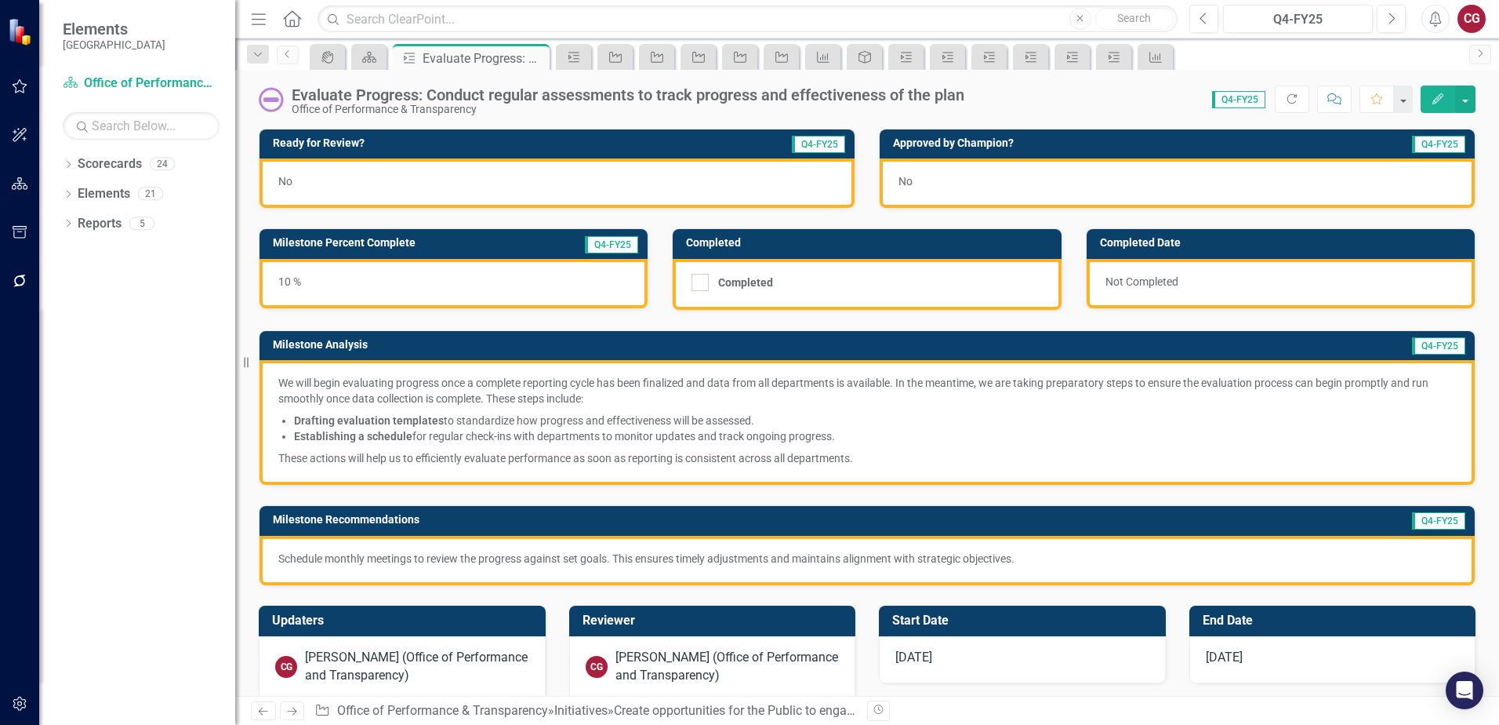
click at [528, 402] on p "We will begin evaluating progress once a complete reporting cycle has been fina…" at bounding box center [867, 392] width 1178 height 35
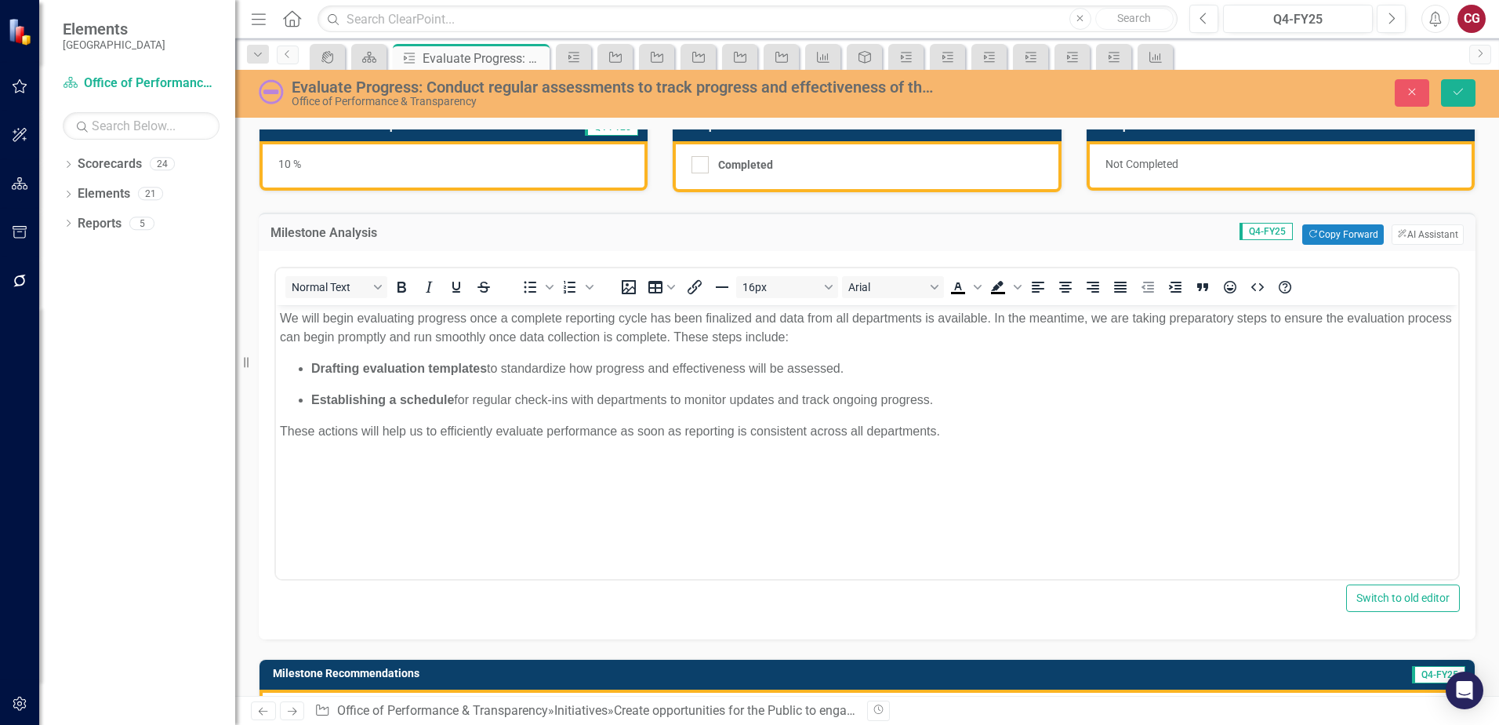
scroll to position [78, 0]
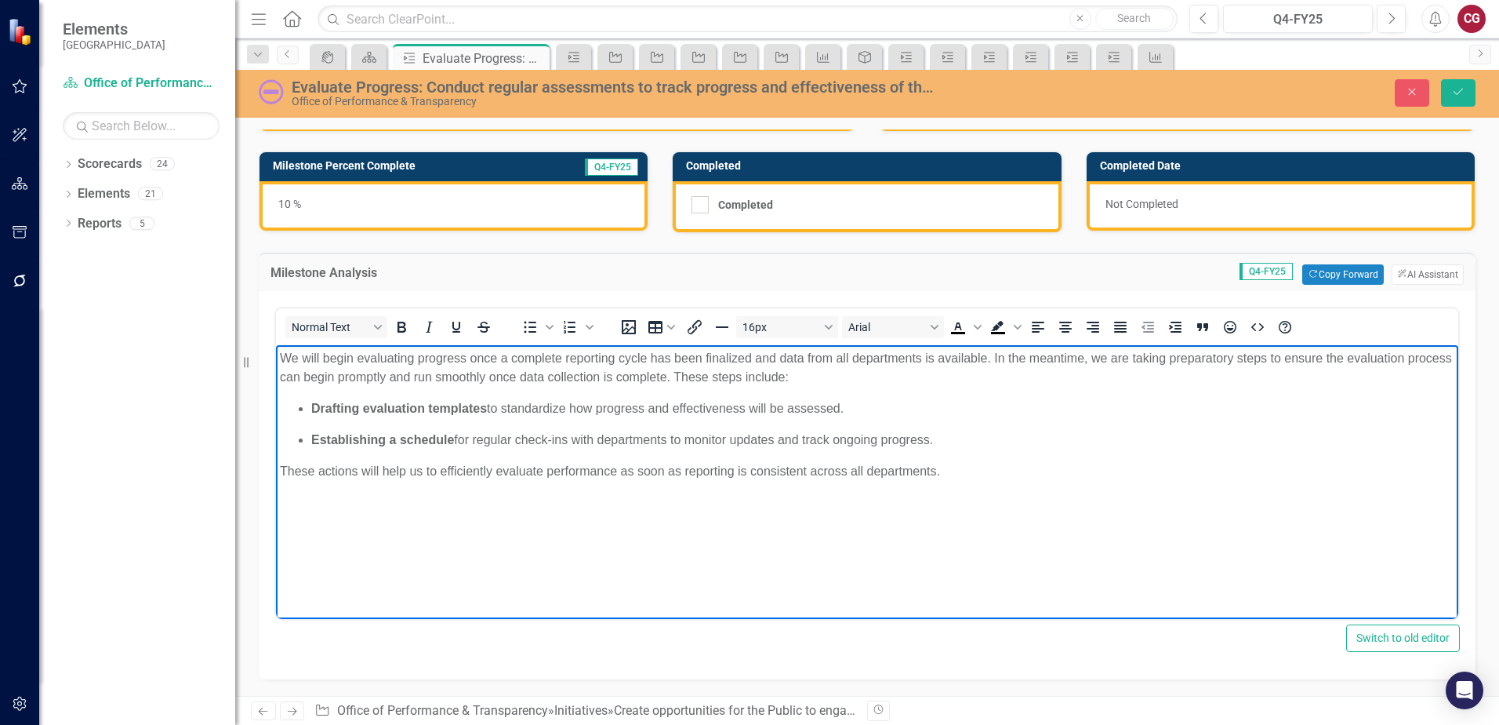
click at [780, 482] on body "We will begin evaluating progress once a complete reporting cycle has been fina…" at bounding box center [867, 462] width 1182 height 235
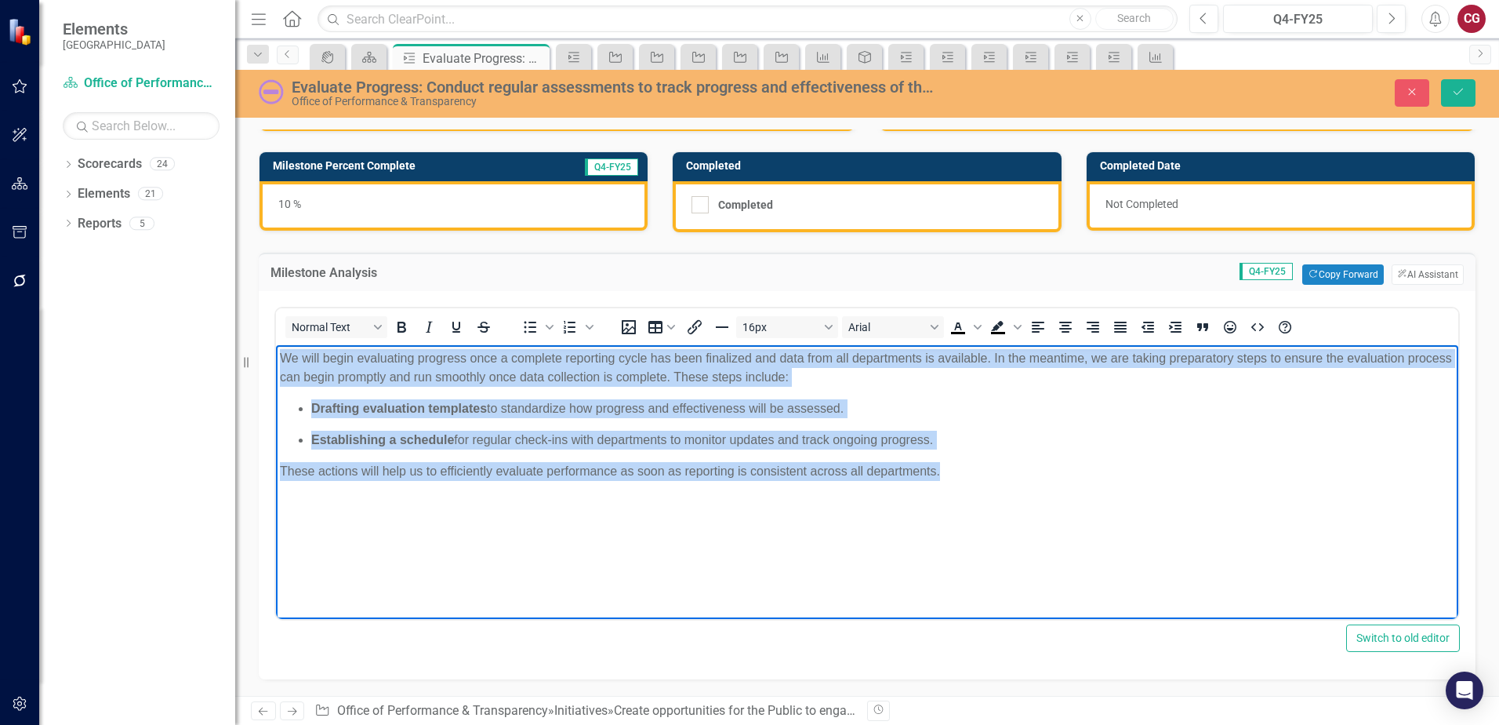
drag, startPoint x: 1008, startPoint y: 475, endPoint x: 541, endPoint y: 688, distance: 513.7
click at [276, 349] on html "We will begin evaluating progress once a complete reporting cycle has been fina…" at bounding box center [867, 462] width 1182 height 235
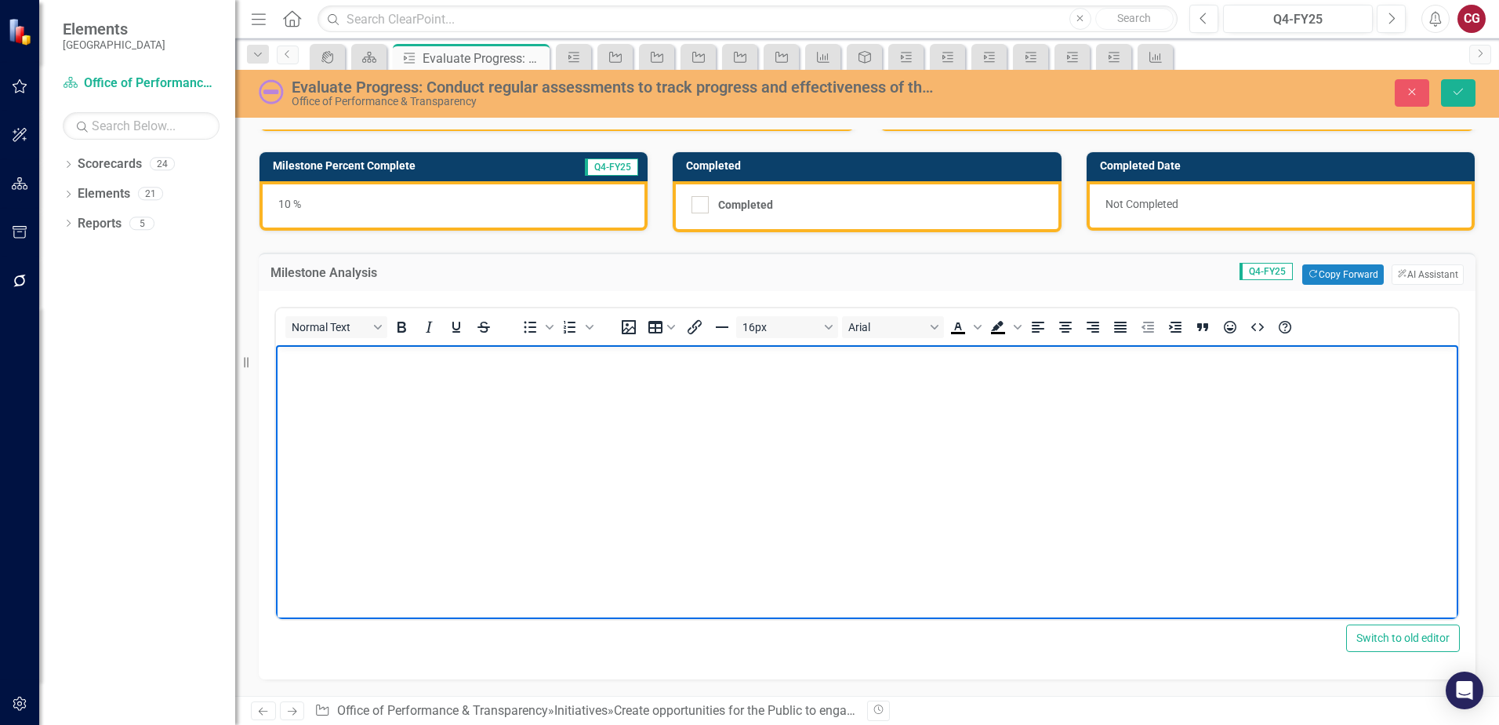
click at [537, 197] on div "10 %" at bounding box center [454, 205] width 388 height 49
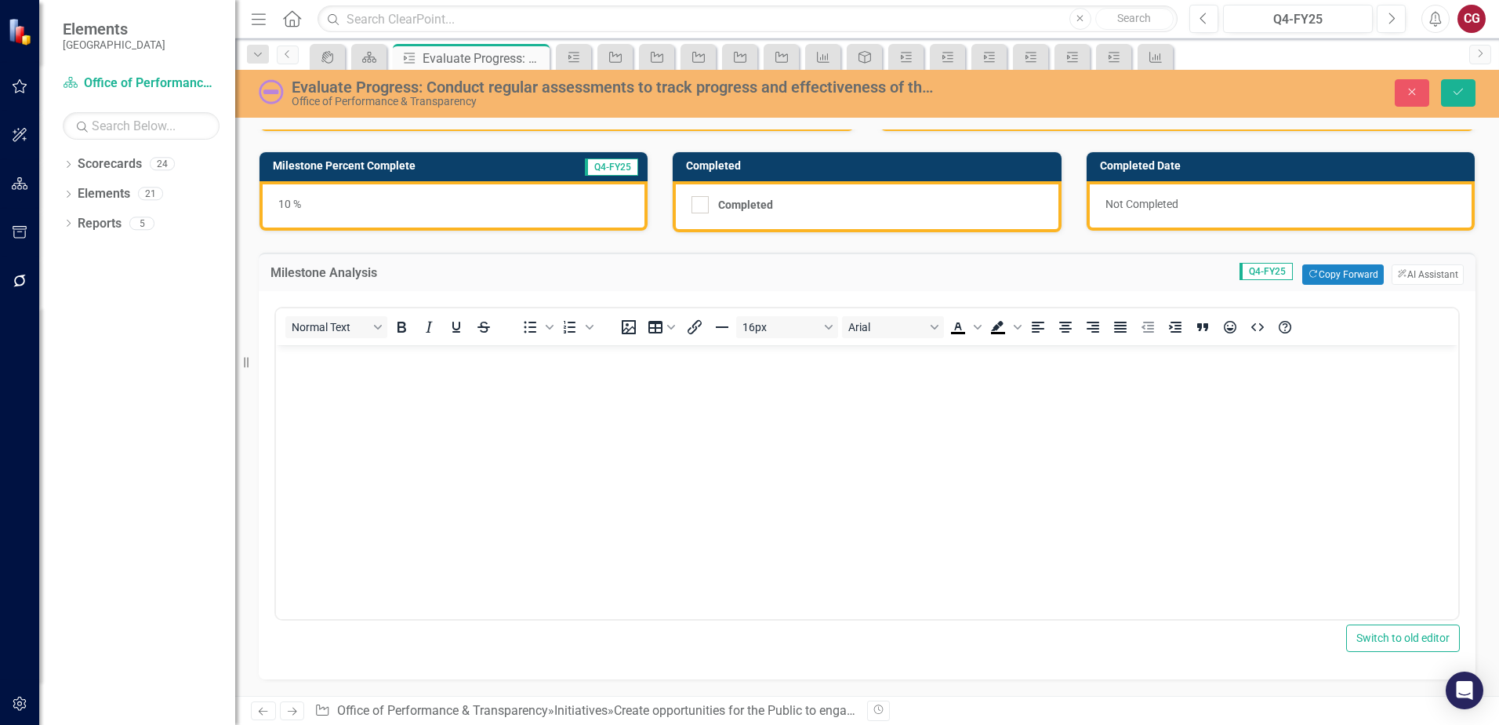
click at [537, 197] on div "10 %" at bounding box center [454, 205] width 388 height 49
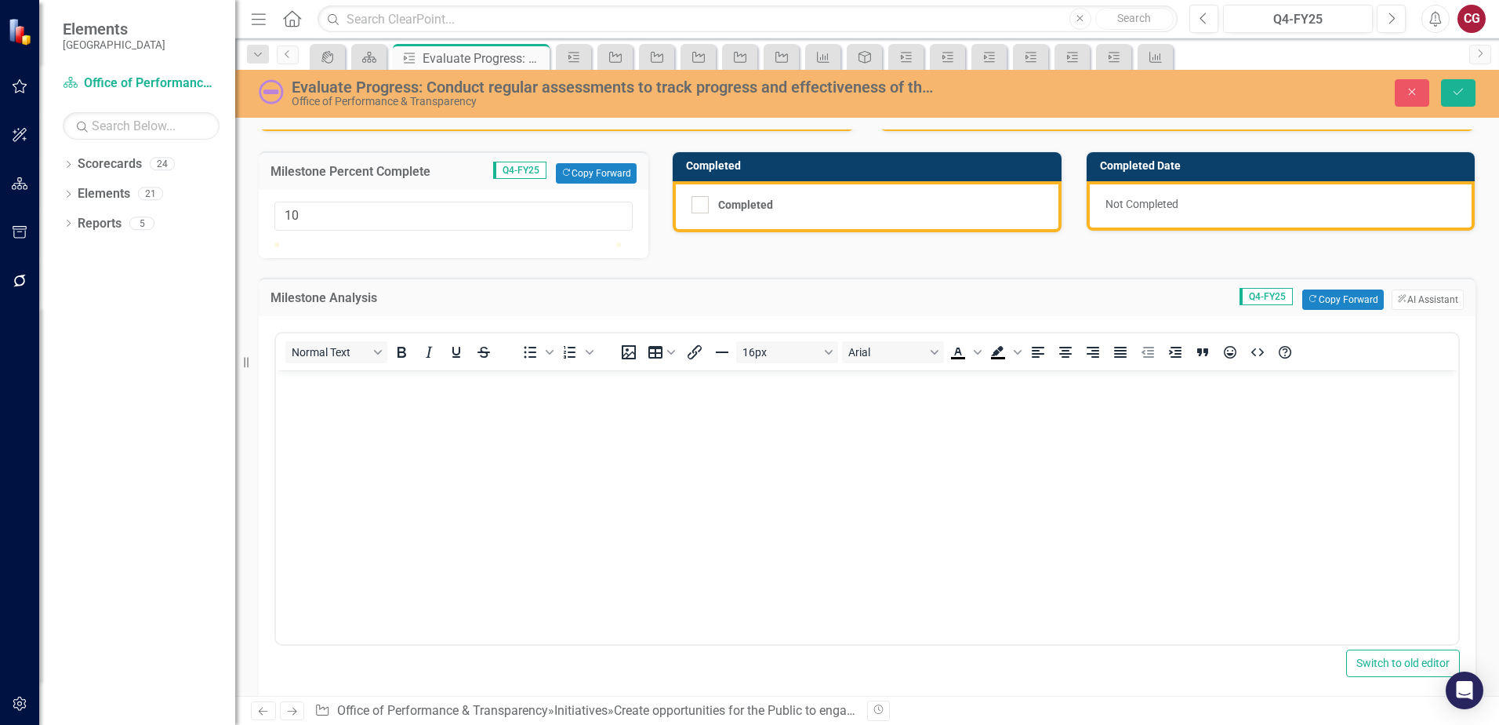
type input "0"
drag, startPoint x: 313, startPoint y: 256, endPoint x: 239, endPoint y: 256, distance: 73.7
click at [239, 256] on div "Elements St. Johns County Scorecard Office of Performance & Transparency Search…" at bounding box center [749, 362] width 1499 height 725
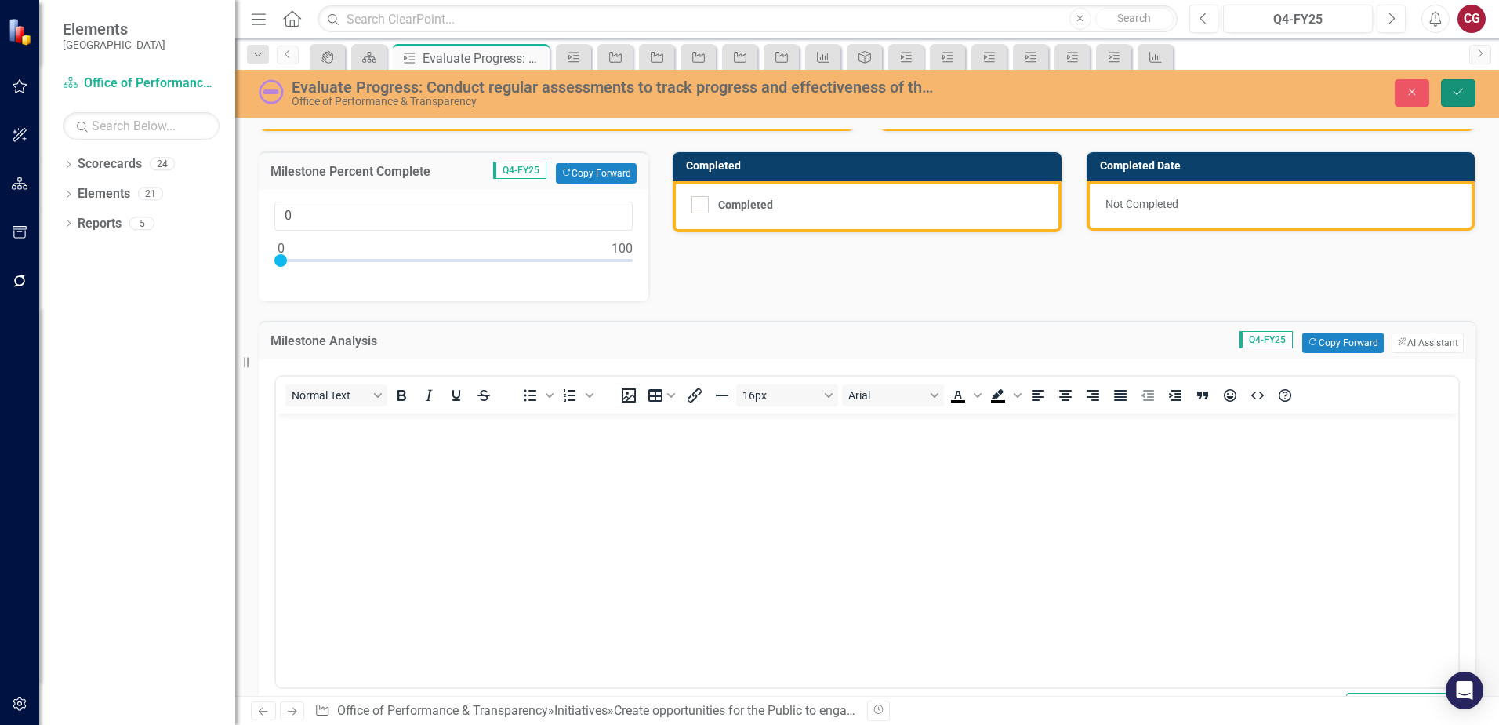
click at [1474, 96] on button "Save" at bounding box center [1458, 92] width 35 height 27
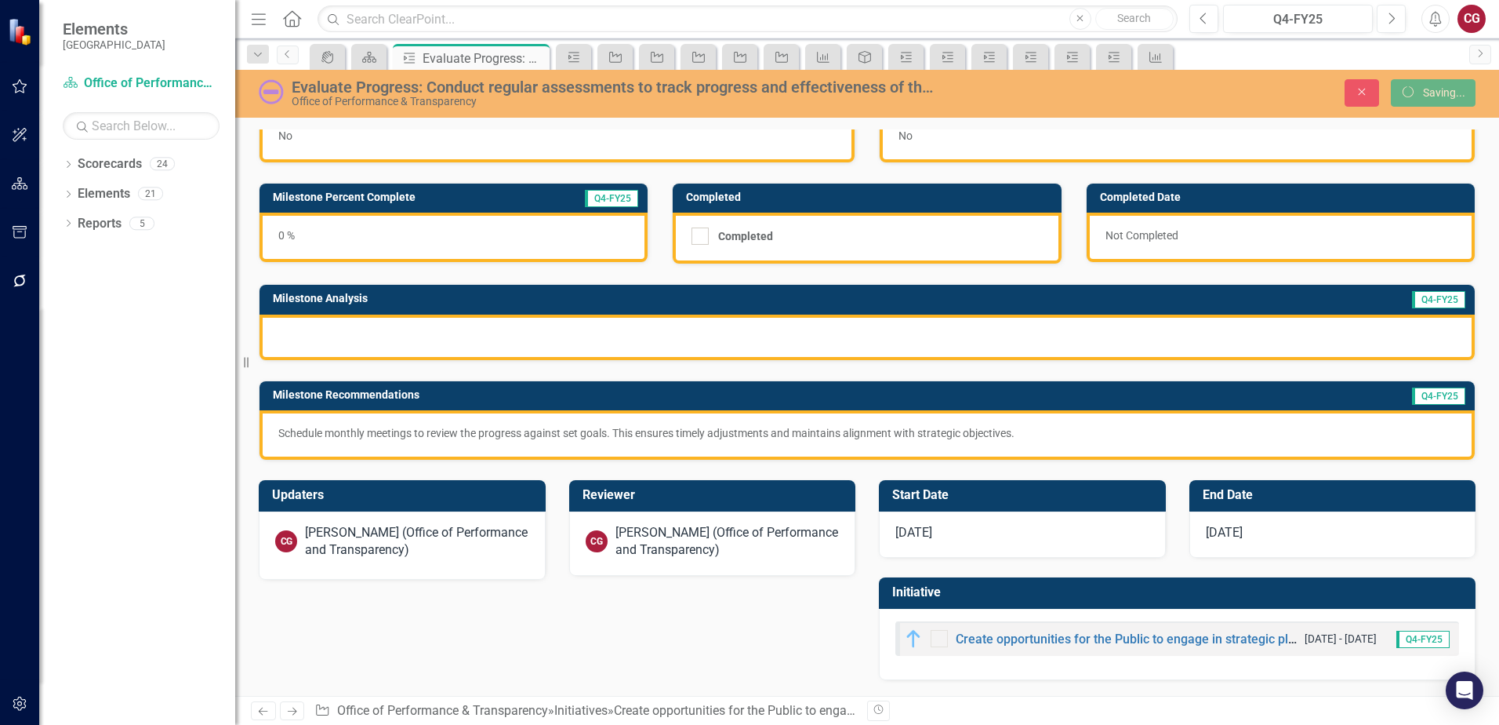
scroll to position [47, 0]
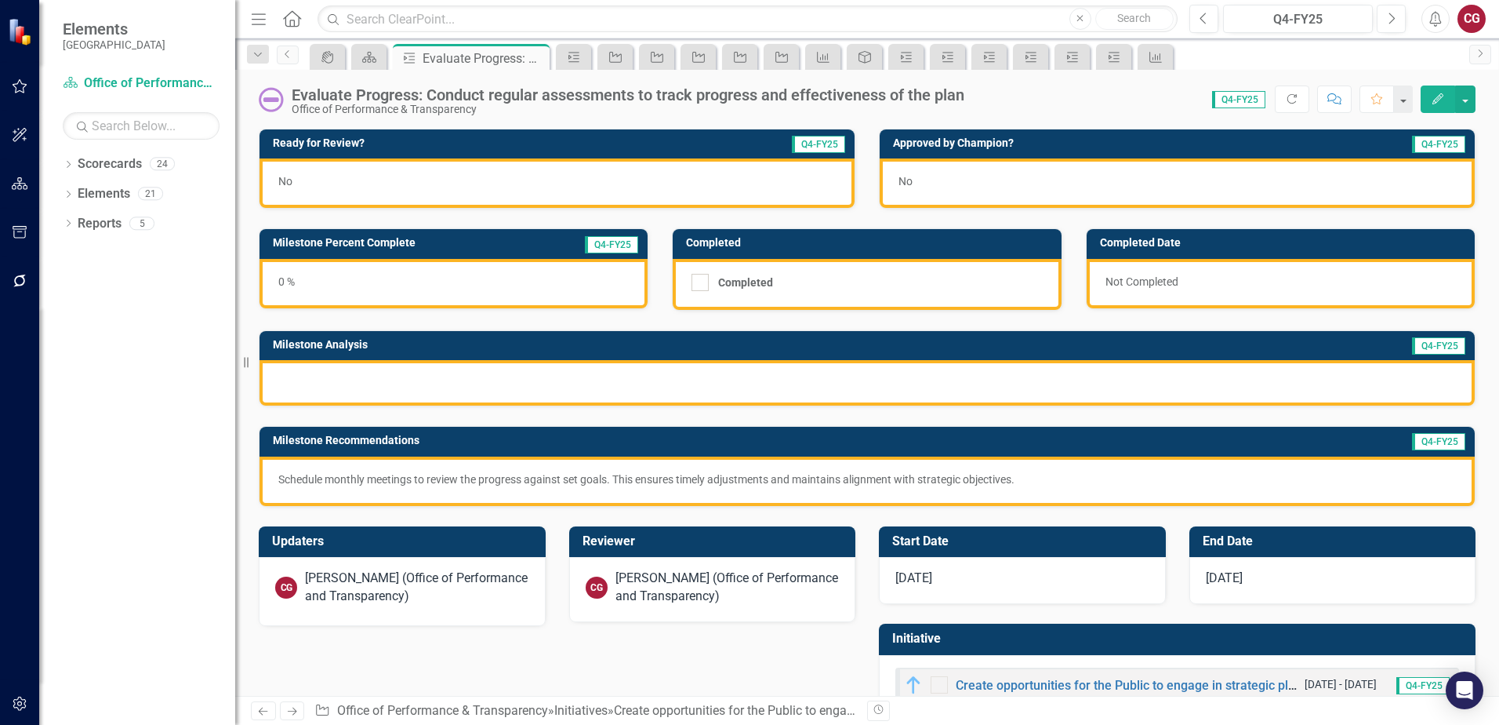
click at [415, 175] on div "No" at bounding box center [557, 182] width 595 height 49
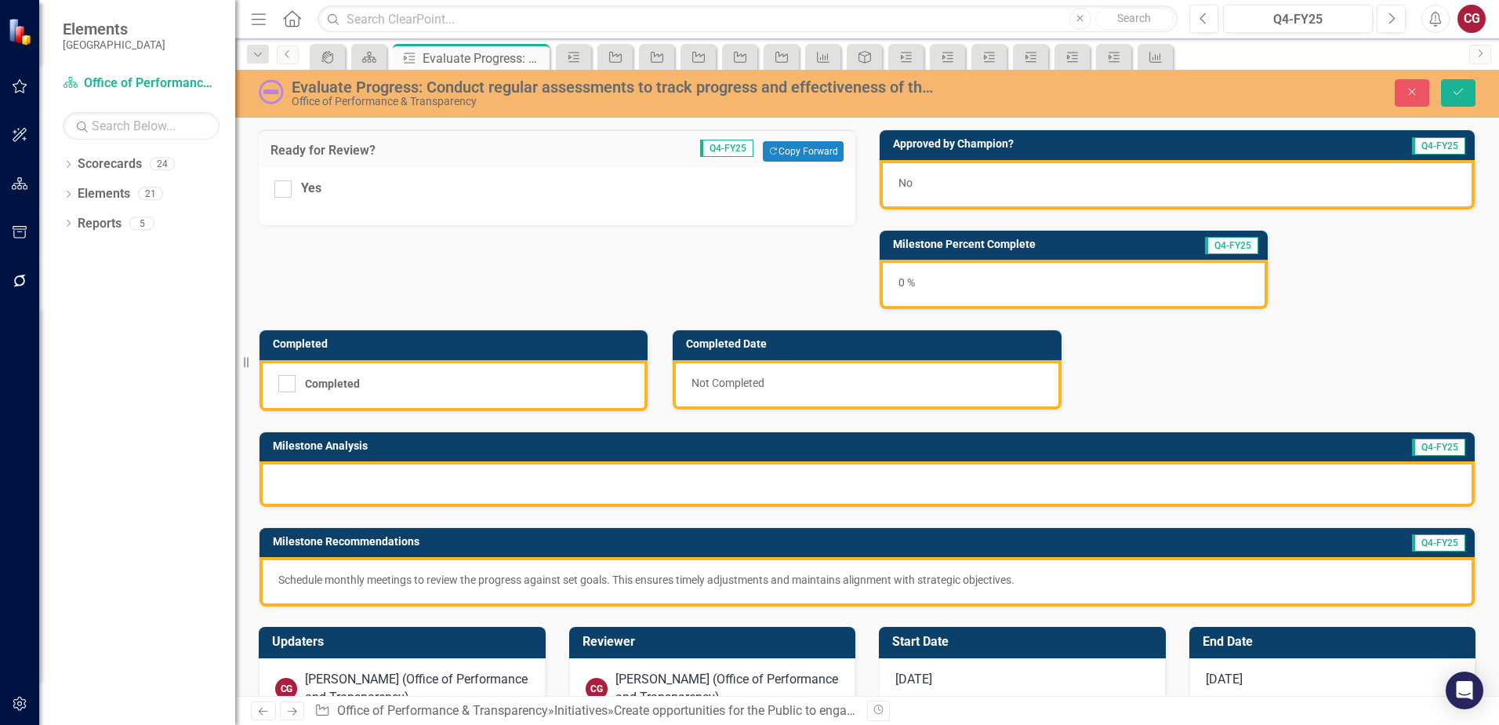
click at [656, 287] on div "Ready for Review? Q4-FY25 Copy Forward Copy Forward Yes Approved by Champion? Q…" at bounding box center [867, 358] width 1240 height 497
click at [535, 486] on div at bounding box center [867, 483] width 1215 height 45
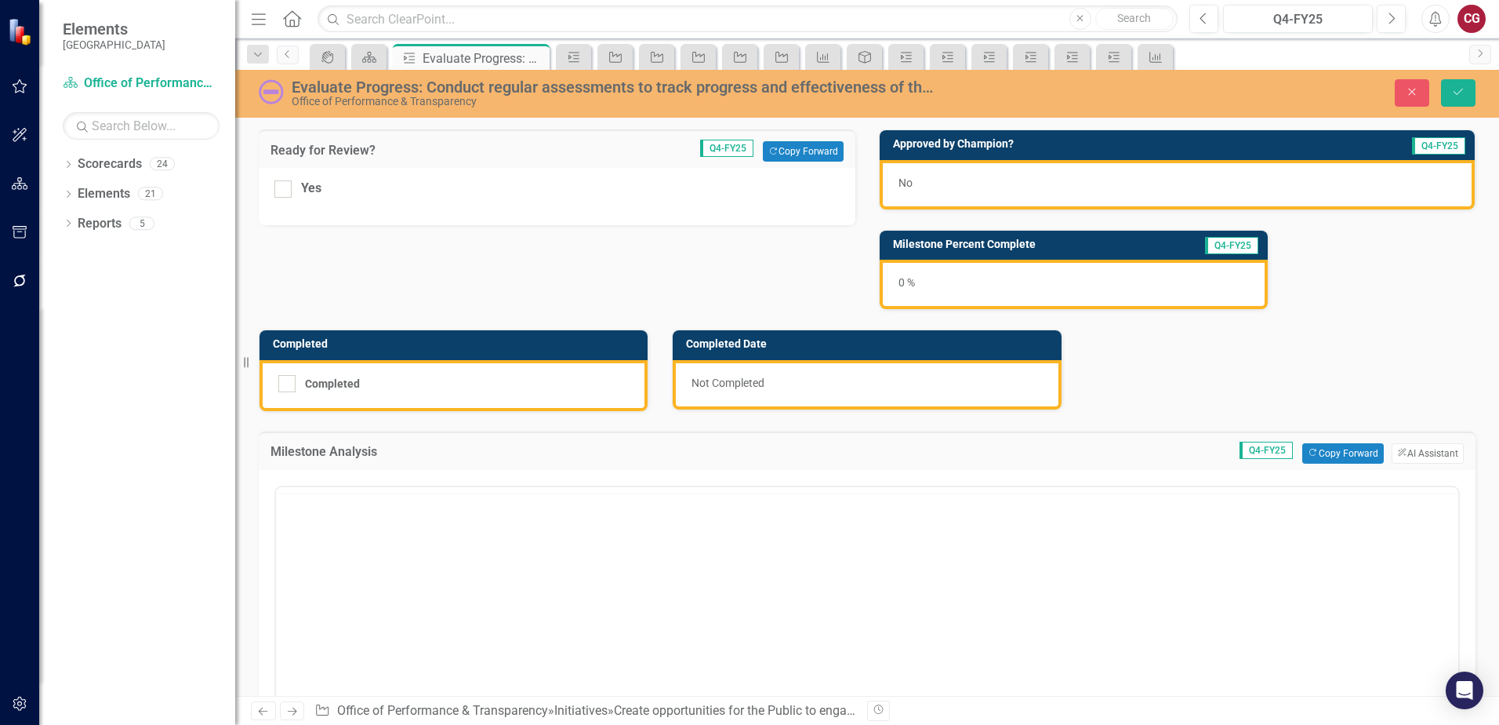
scroll to position [0, 0]
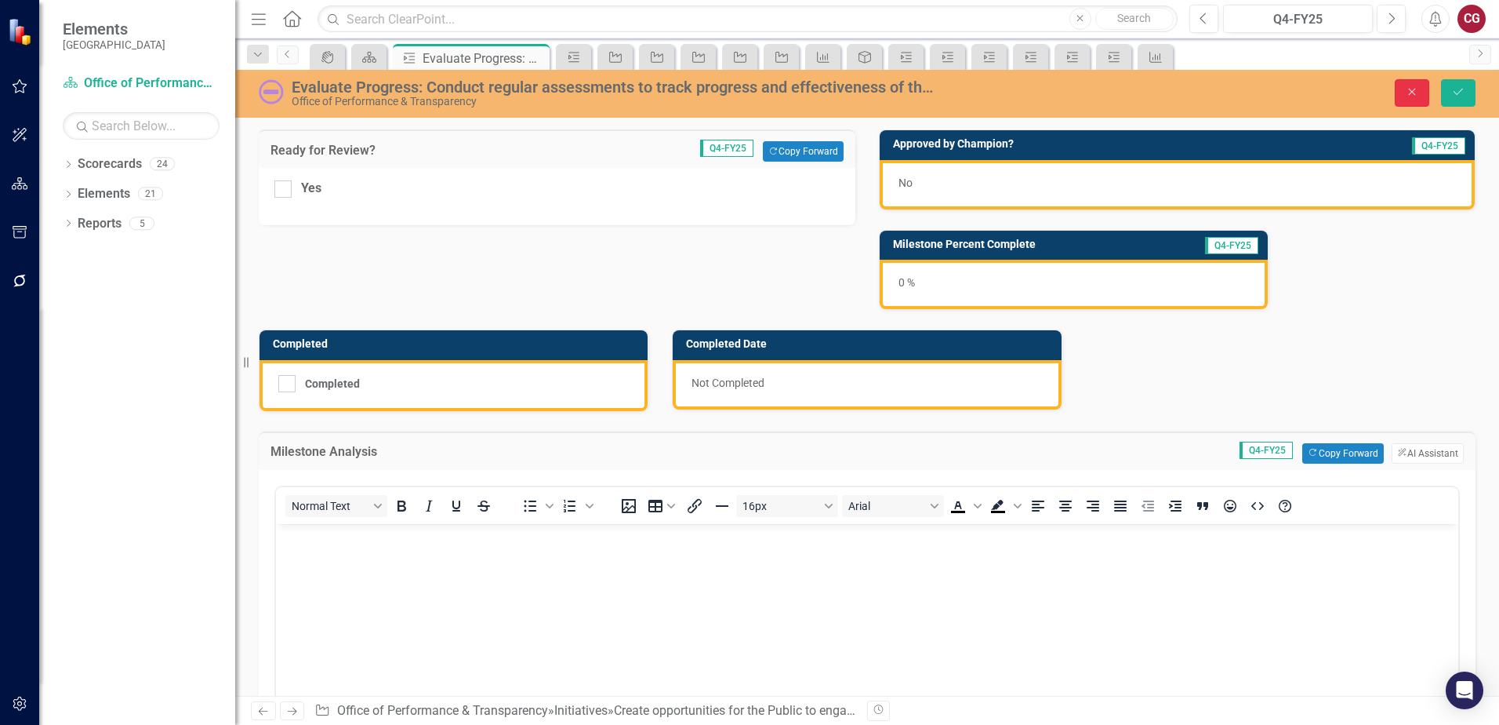
click at [1418, 94] on icon "Close" at bounding box center [1412, 91] width 14 height 11
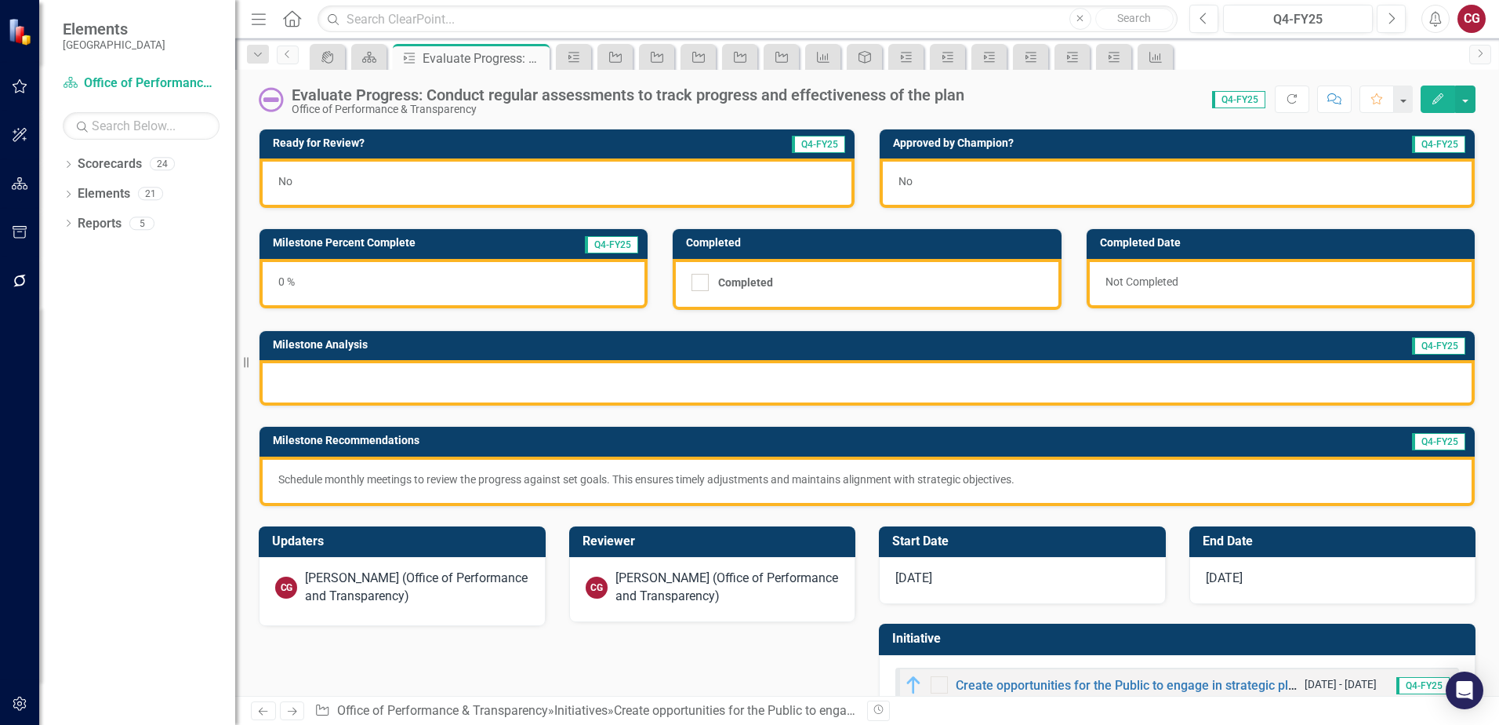
click at [514, 374] on div at bounding box center [867, 382] width 1215 height 45
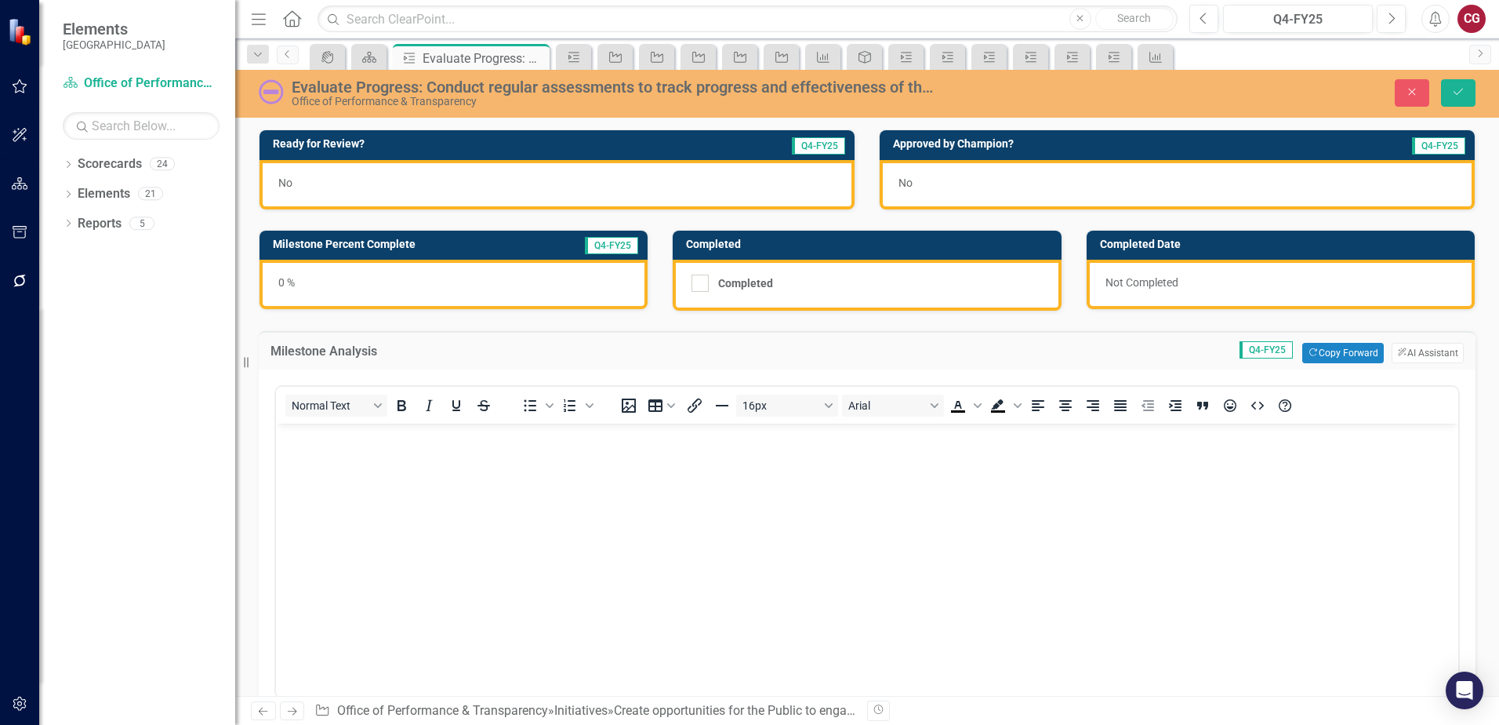
click at [483, 448] on body "Rich Text Area. Press ALT-0 for help." at bounding box center [867, 540] width 1182 height 235
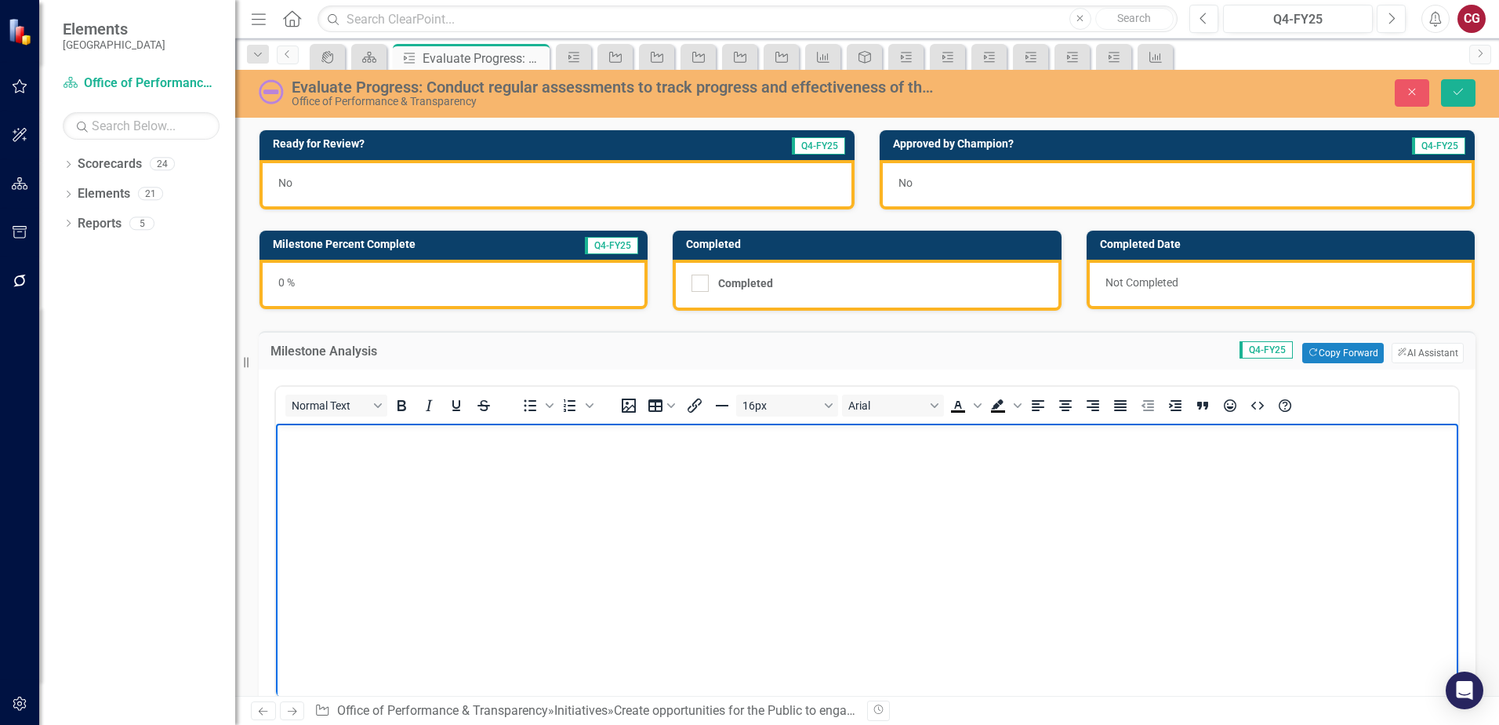
click at [481, 448] on body "Rich Text Area. Press ALT-0 for help." at bounding box center [867, 540] width 1182 height 235
click at [481, 445] on p "Rich Text Area. Press ALT-0 for help." at bounding box center [867, 436] width 1175 height 19
click at [466, 463] on body "Rich Text Area. Press ALT-0 for help." at bounding box center [867, 540] width 1182 height 235
click at [863, 438] on p "Staff is currently refining the process in defining what the progress evaluatio…" at bounding box center [867, 436] width 1175 height 19
click at [854, 438] on p "Staff is currently refining the process in defining what the progress evaluatio…" at bounding box center [867, 436] width 1175 height 19
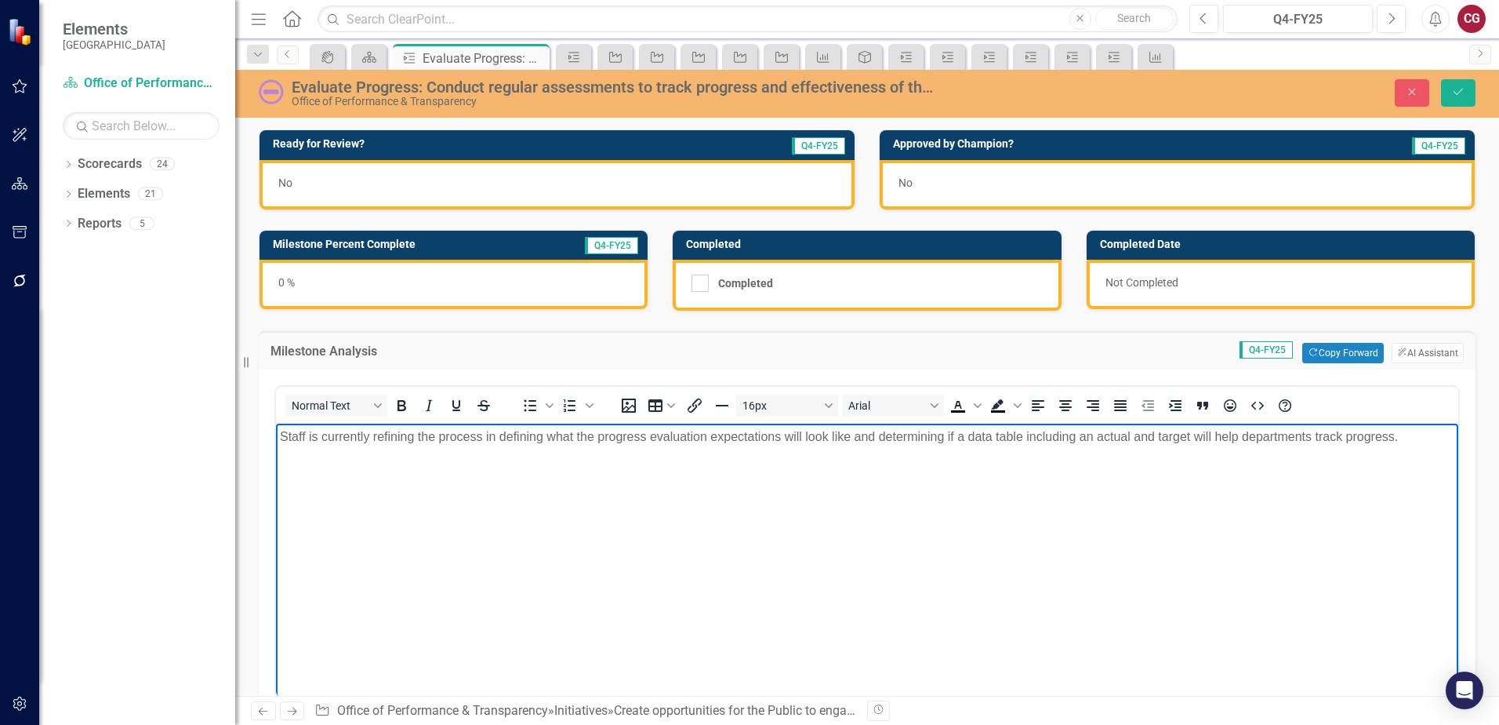
click at [1395, 441] on p "Staff is currently refining the process in defining what the progress evaluatio…" at bounding box center [867, 436] width 1175 height 19
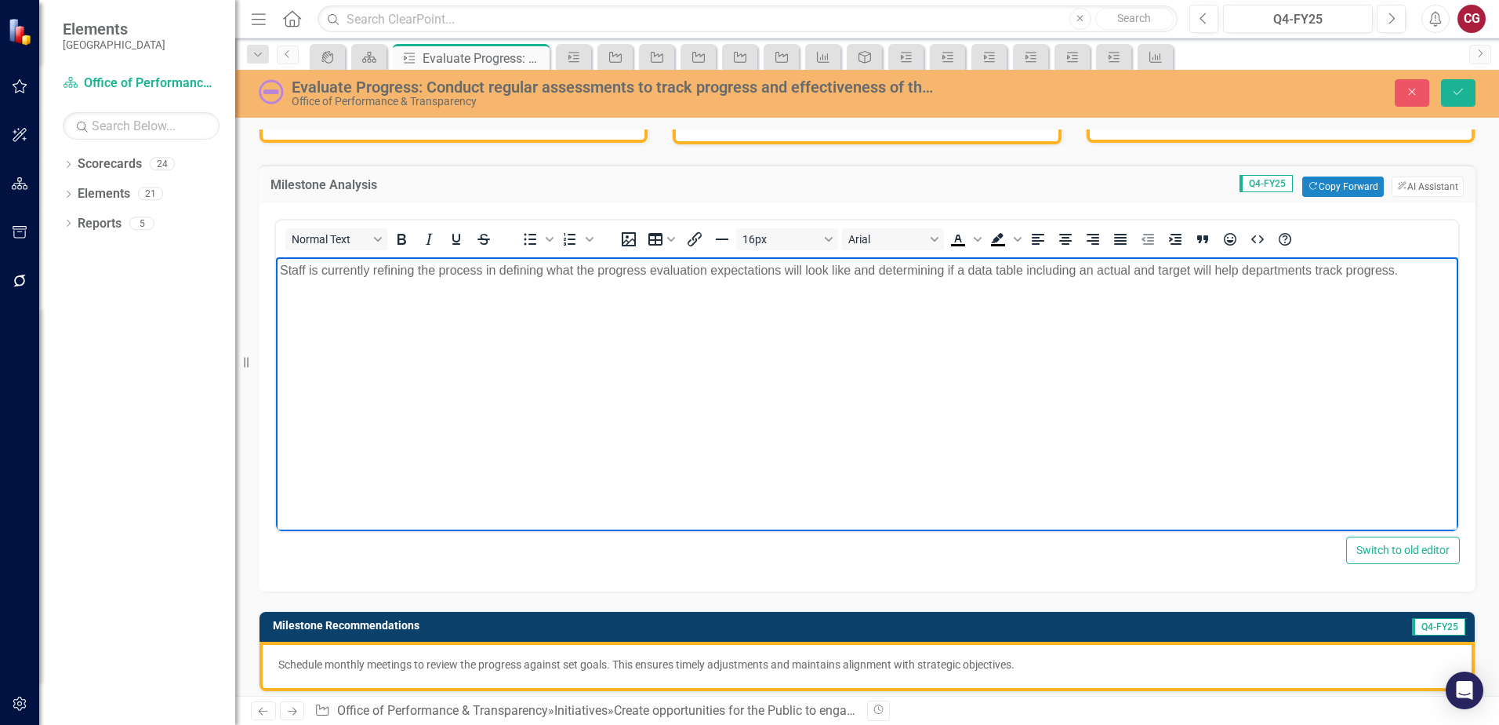
scroll to position [157, 0]
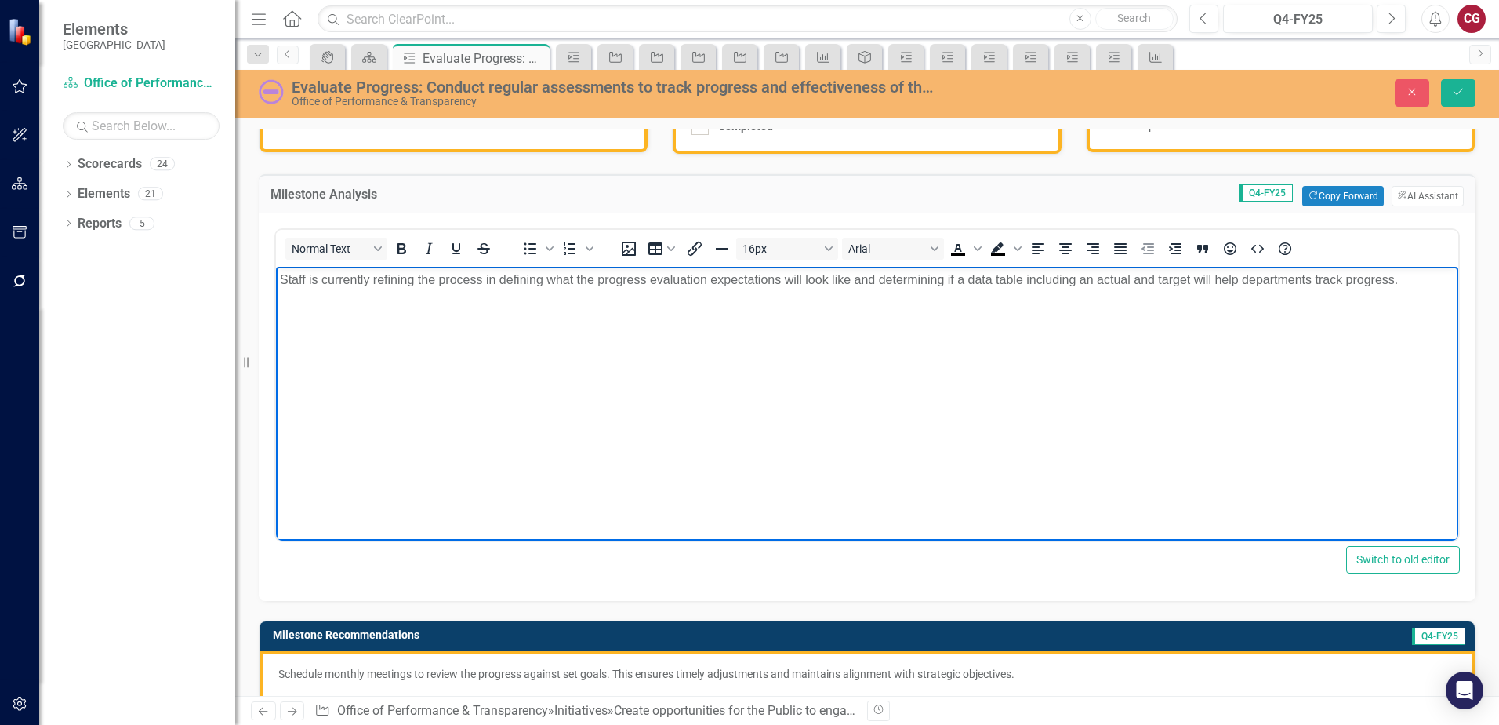
click at [371, 278] on p "Staff is currently refining the process in defining what the progress evaluatio…" at bounding box center [867, 280] width 1175 height 19
click at [399, 279] on p "Staff is currently in the beggining stages of refining the process in defining …" at bounding box center [867, 290] width 1175 height 38
drag, startPoint x: 467, startPoint y: 306, endPoint x: 241, endPoint y: 262, distance: 230.8
click at [276, 267] on html "Staff is currently in the beginning stages of refining the process in defining …" at bounding box center [867, 384] width 1182 height 235
copy p "Staff is currently in the beginning stages of refining the process in defining …"
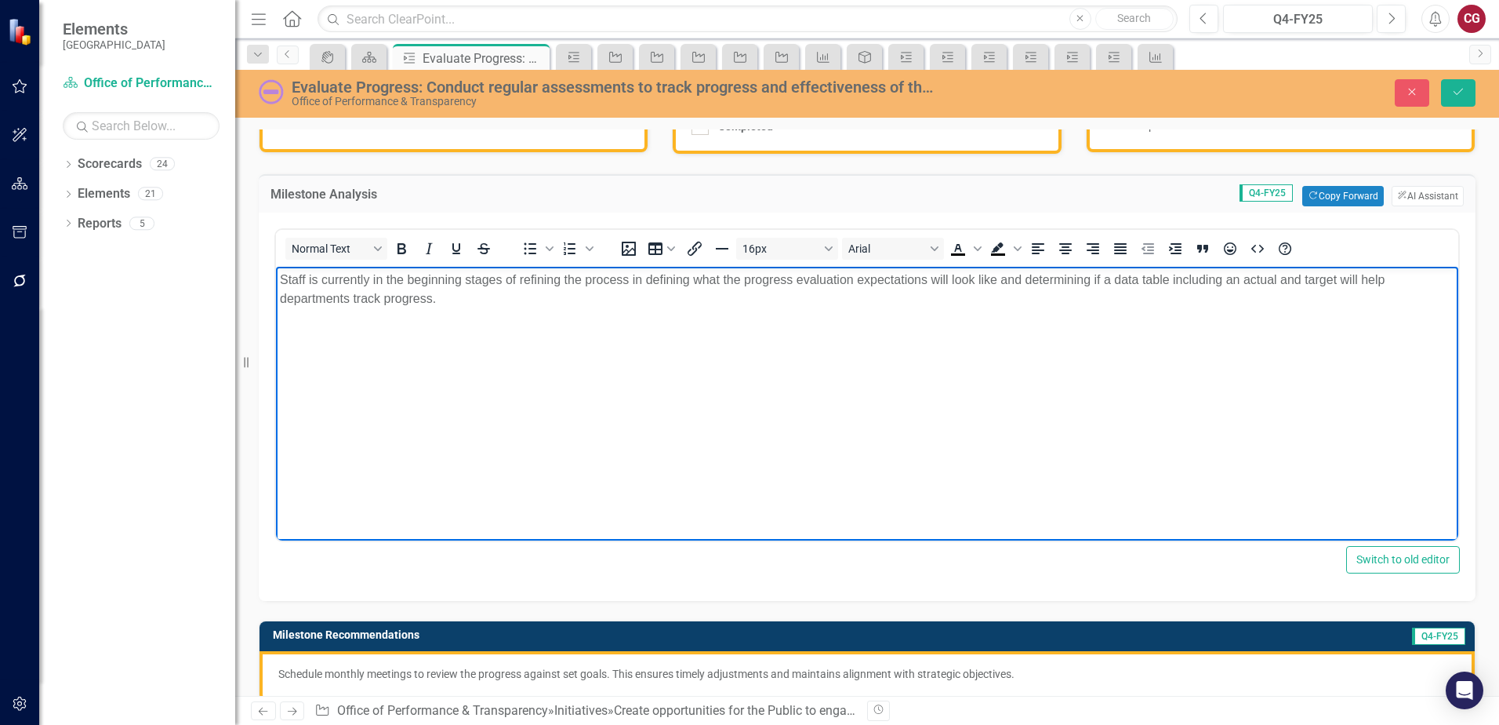
click at [500, 292] on p "Staff is currently in the beginning stages of refining the process in defining …" at bounding box center [867, 290] width 1175 height 38
click at [492, 305] on p "Staff is currently in the beginning stages of refining the process in defining …" at bounding box center [867, 290] width 1175 height 38
drag, startPoint x: 535, startPoint y: 294, endPoint x: 444, endPoint y: 471, distance: 199.2
click at [276, 267] on html "Staff is currently in the beginning stages of refining the process in defining …" at bounding box center [867, 384] width 1182 height 235
click at [1291, 278] on p "Staff is in the early phase of developing the progress evaluation framework. Th…" at bounding box center [867, 290] width 1175 height 38
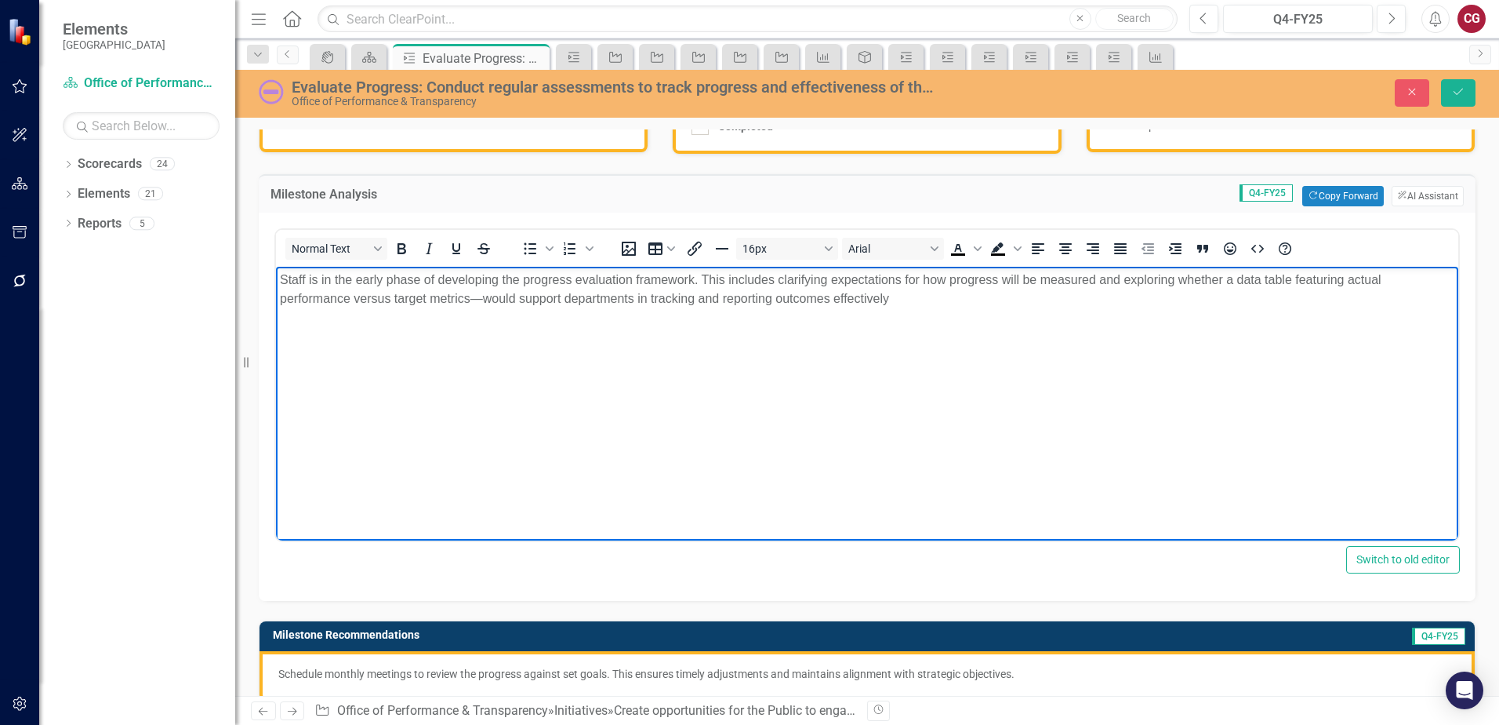
click at [481, 293] on p "Staff is in the early phase of developing the progress evaluation framework. Th…" at bounding box center [867, 290] width 1175 height 38
drag, startPoint x: 881, startPoint y: 296, endPoint x: 895, endPoint y: 283, distance: 19.4
click at [881, 294] on p "Staff is in the early phase of developing the progress evaluation framework. Th…" at bounding box center [867, 290] width 1175 height 38
click at [1410, 187] on button "ClearPoint AI AI Assistant" at bounding box center [1428, 196] width 72 height 20
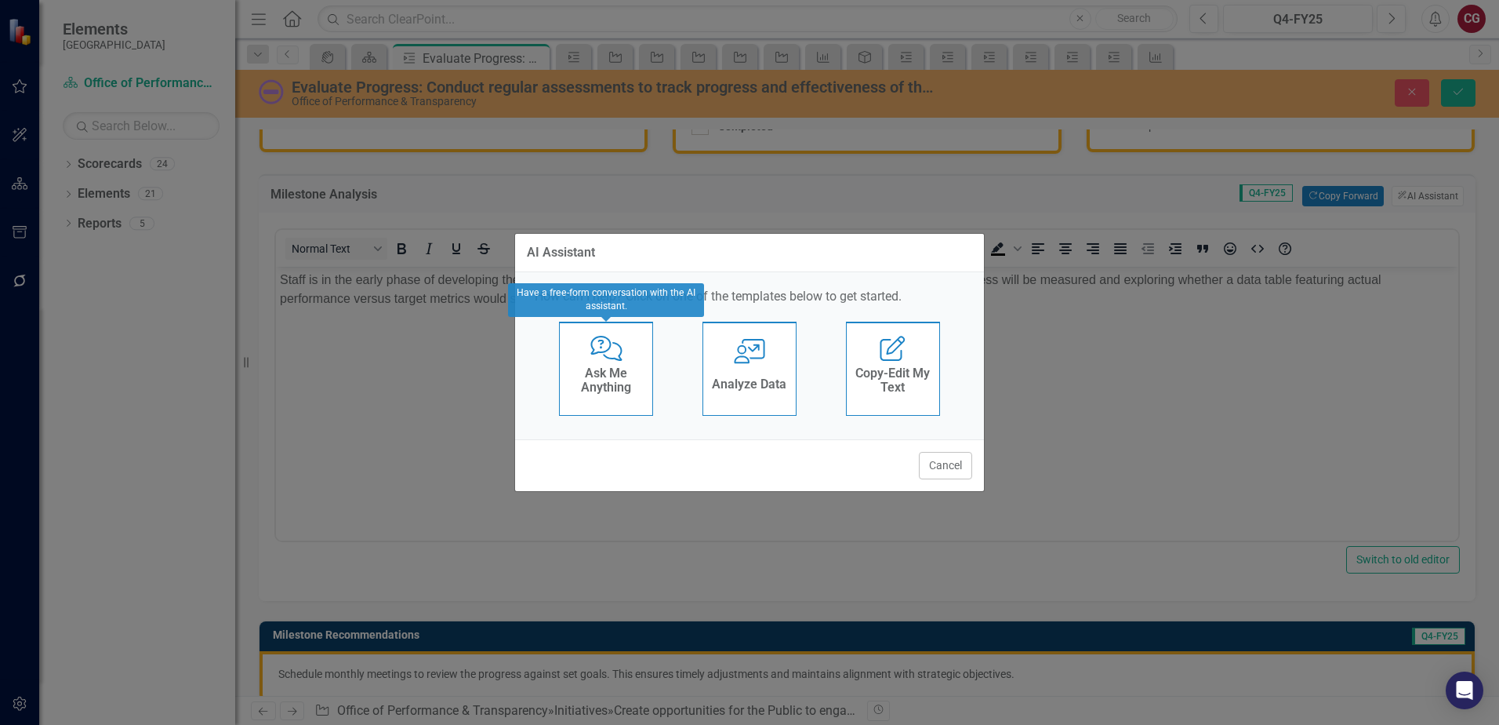
click at [594, 386] on h4 "Ask Me Anything" at bounding box center [606, 379] width 77 height 27
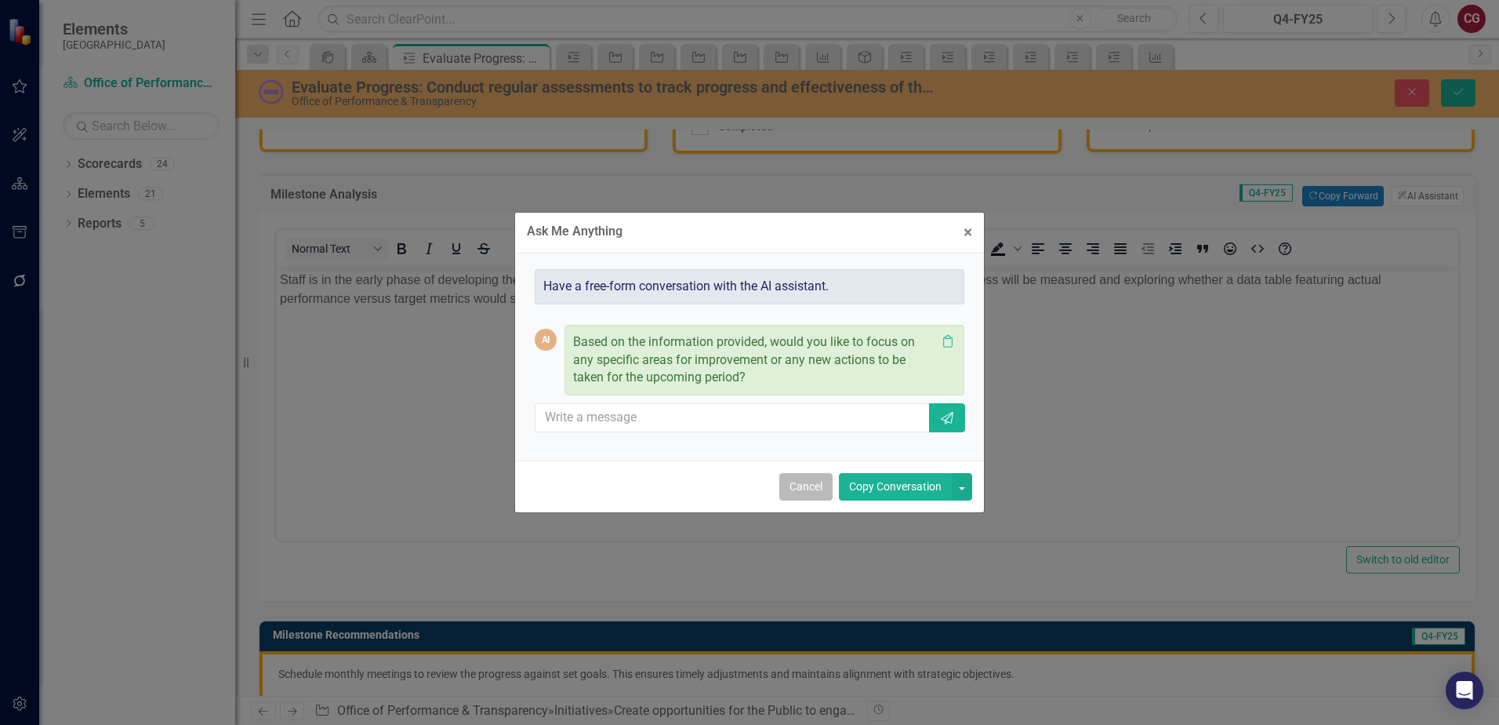
drag, startPoint x: 808, startPoint y: 484, endPoint x: 612, endPoint y: 179, distance: 362.2
click at [808, 484] on button "Cancel" at bounding box center [805, 486] width 53 height 27
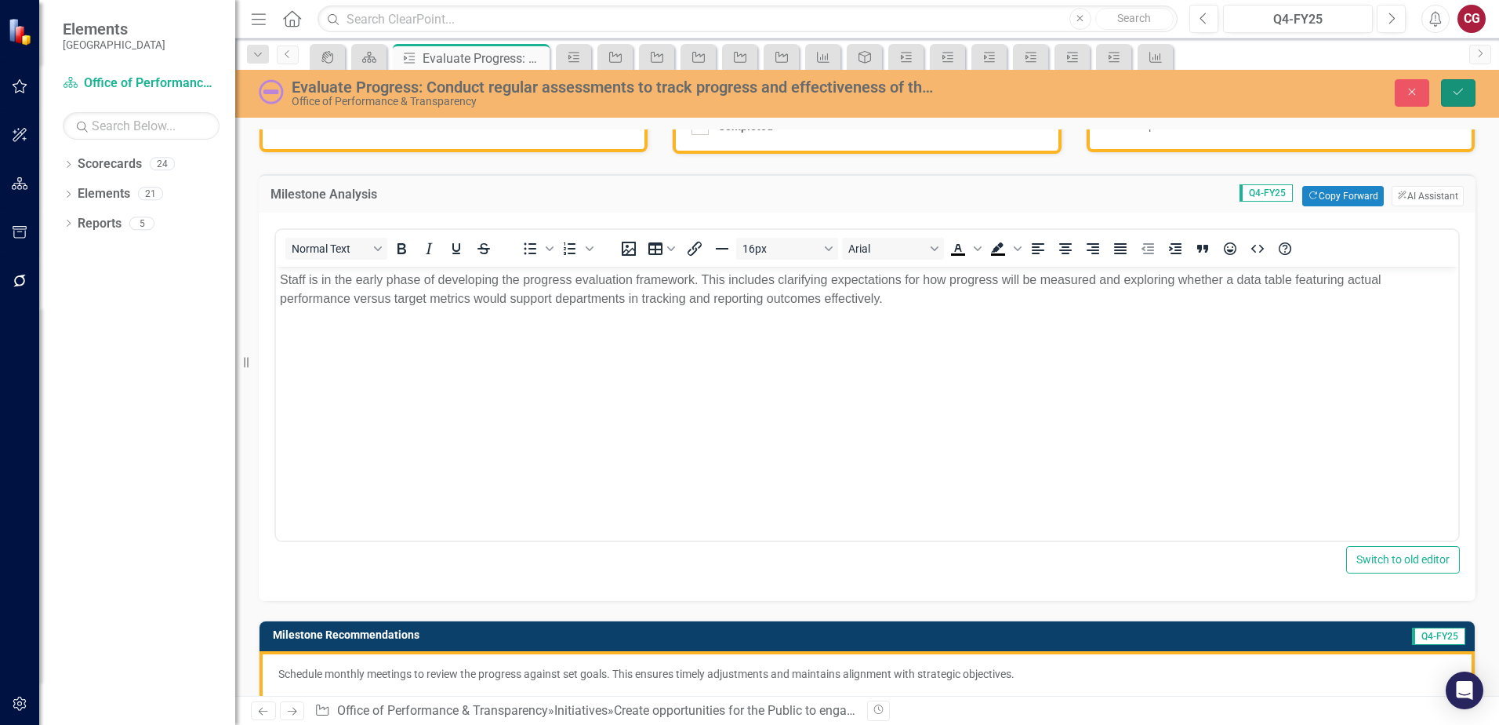
click at [1459, 95] on icon "Save" at bounding box center [1458, 91] width 14 height 11
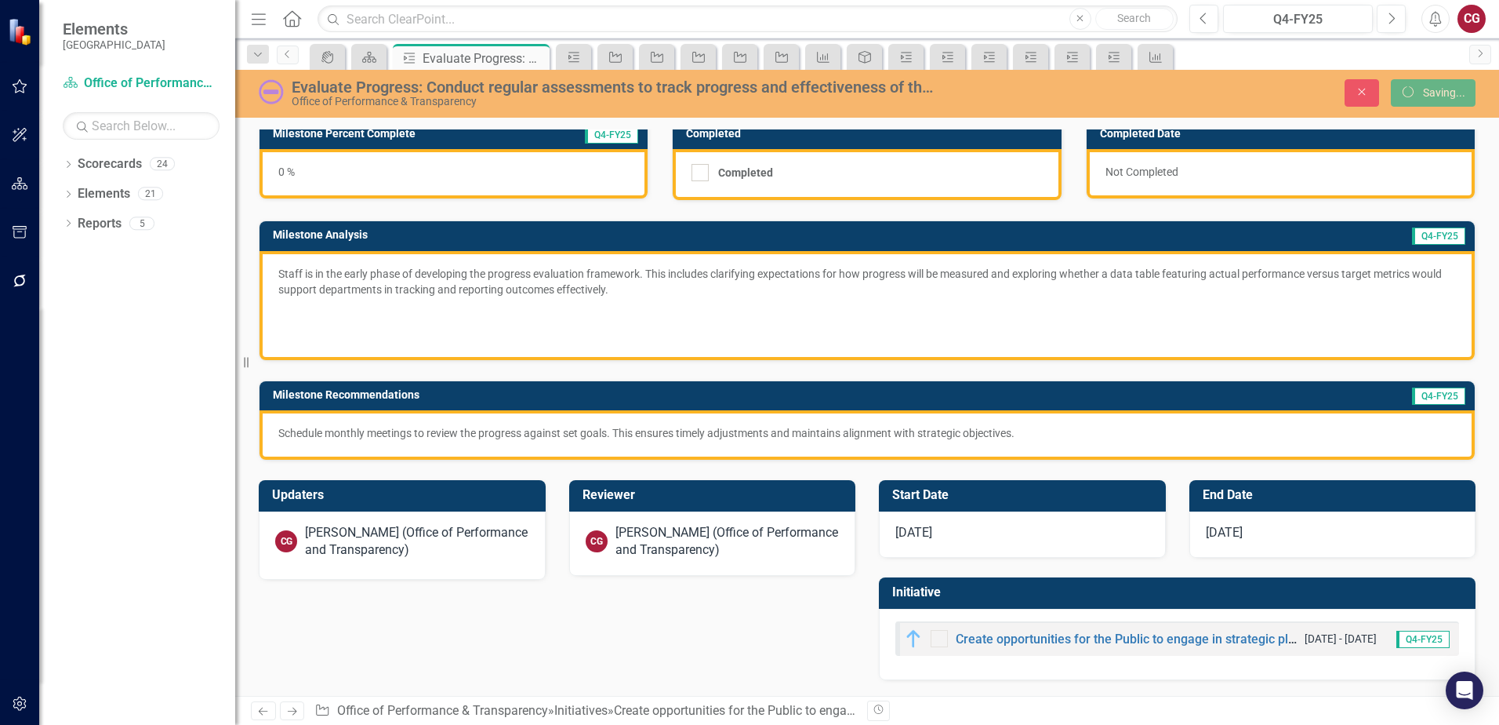
scroll to position [111, 0]
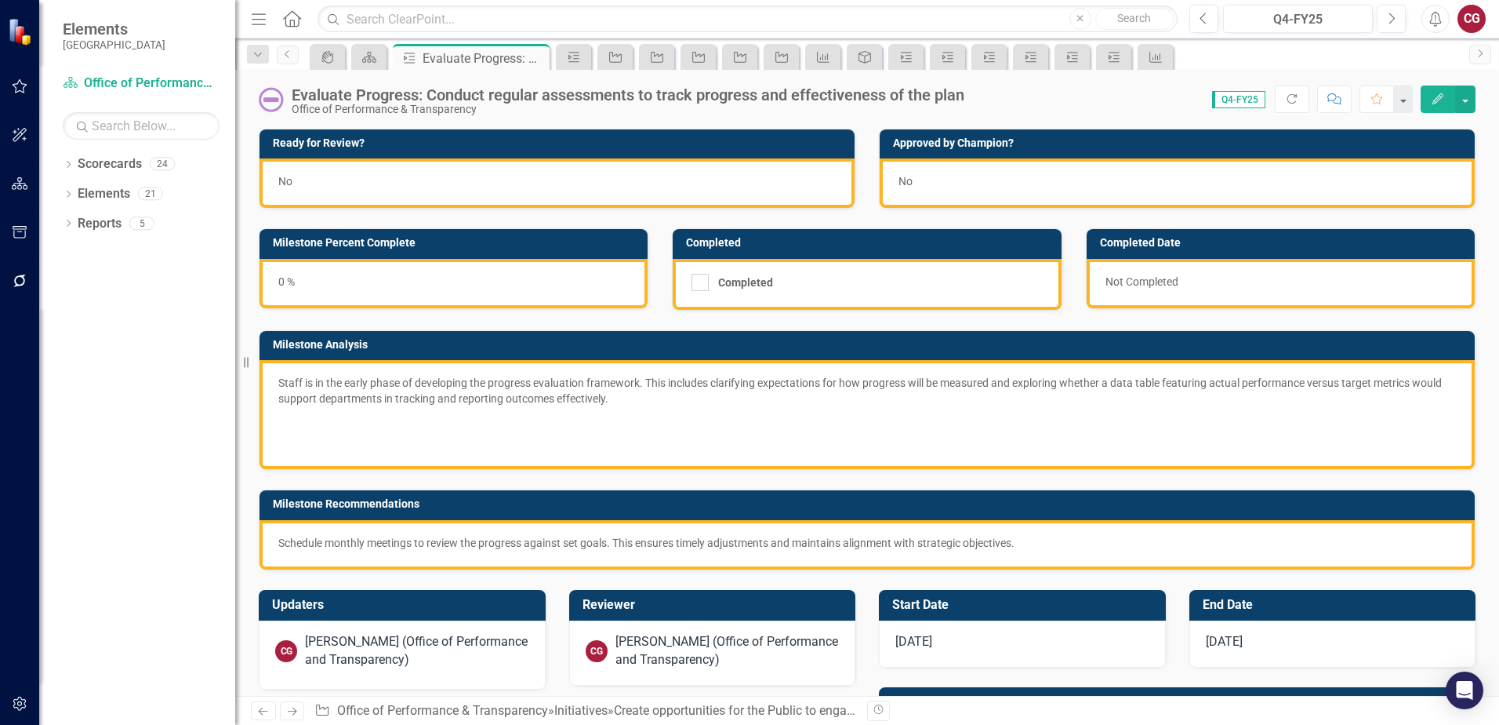
click at [1364, 300] on div "Not Completed" at bounding box center [1281, 283] width 388 height 49
click at [845, 419] on p at bounding box center [867, 420] width 1178 height 22
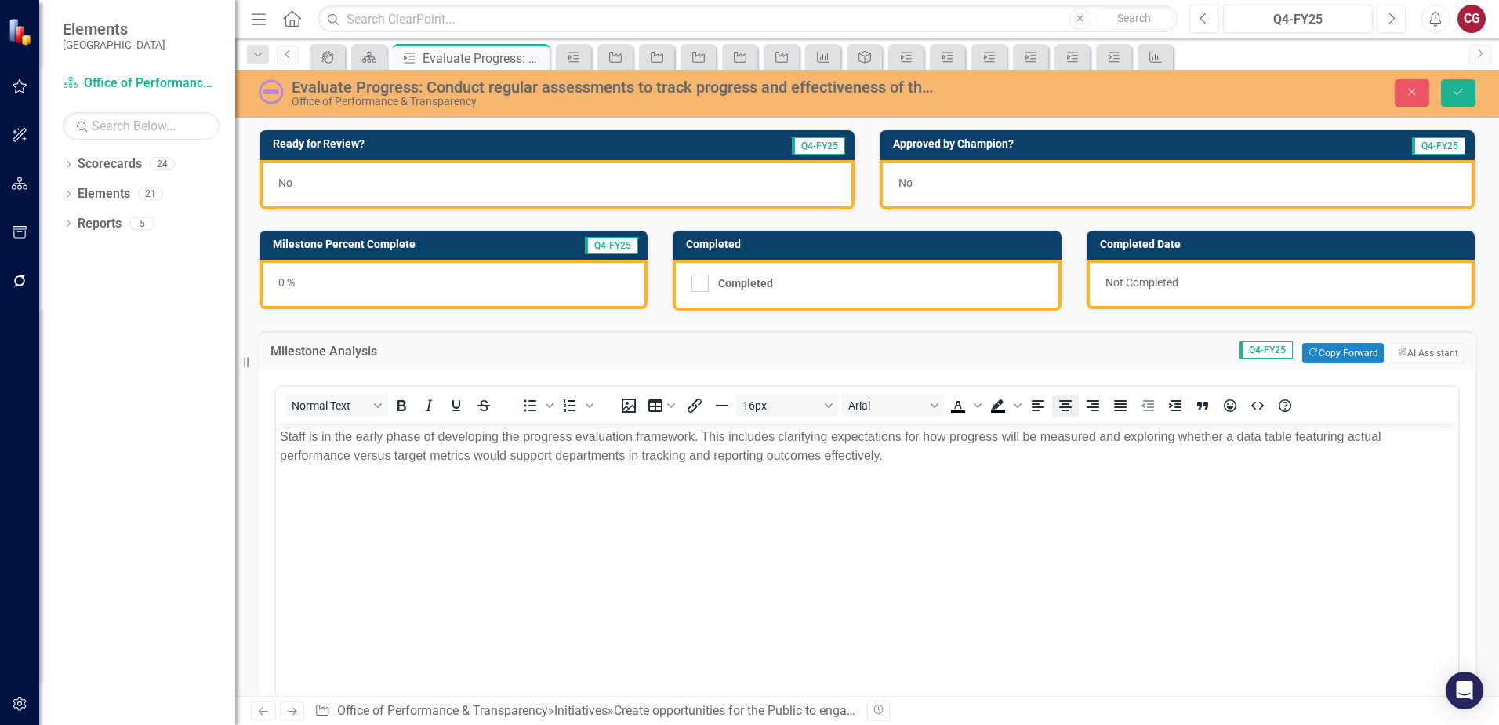
scroll to position [0, 0]
click at [1422, 351] on button "ClearPoint AI AI Assistant" at bounding box center [1428, 353] width 72 height 20
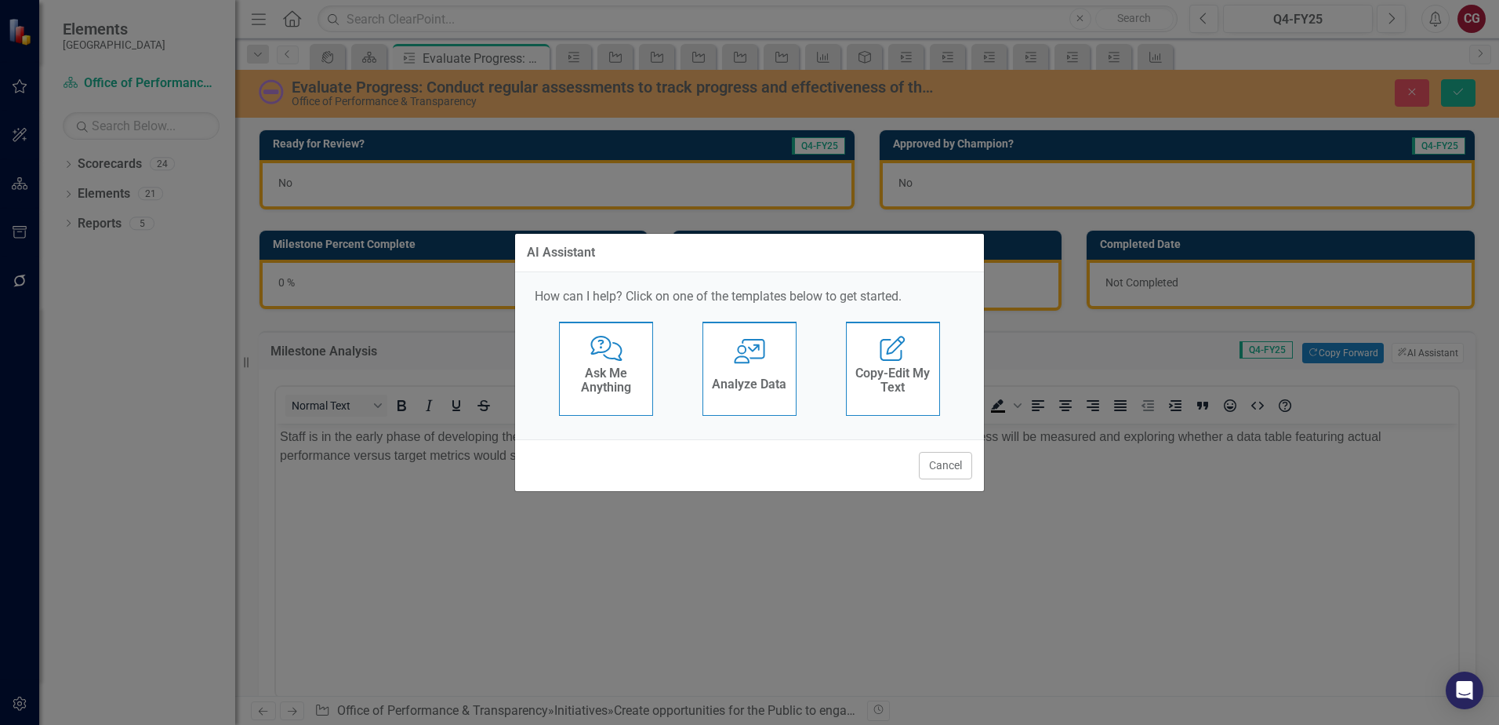
click at [601, 399] on div "Ask Me Anything" at bounding box center [606, 381] width 77 height 39
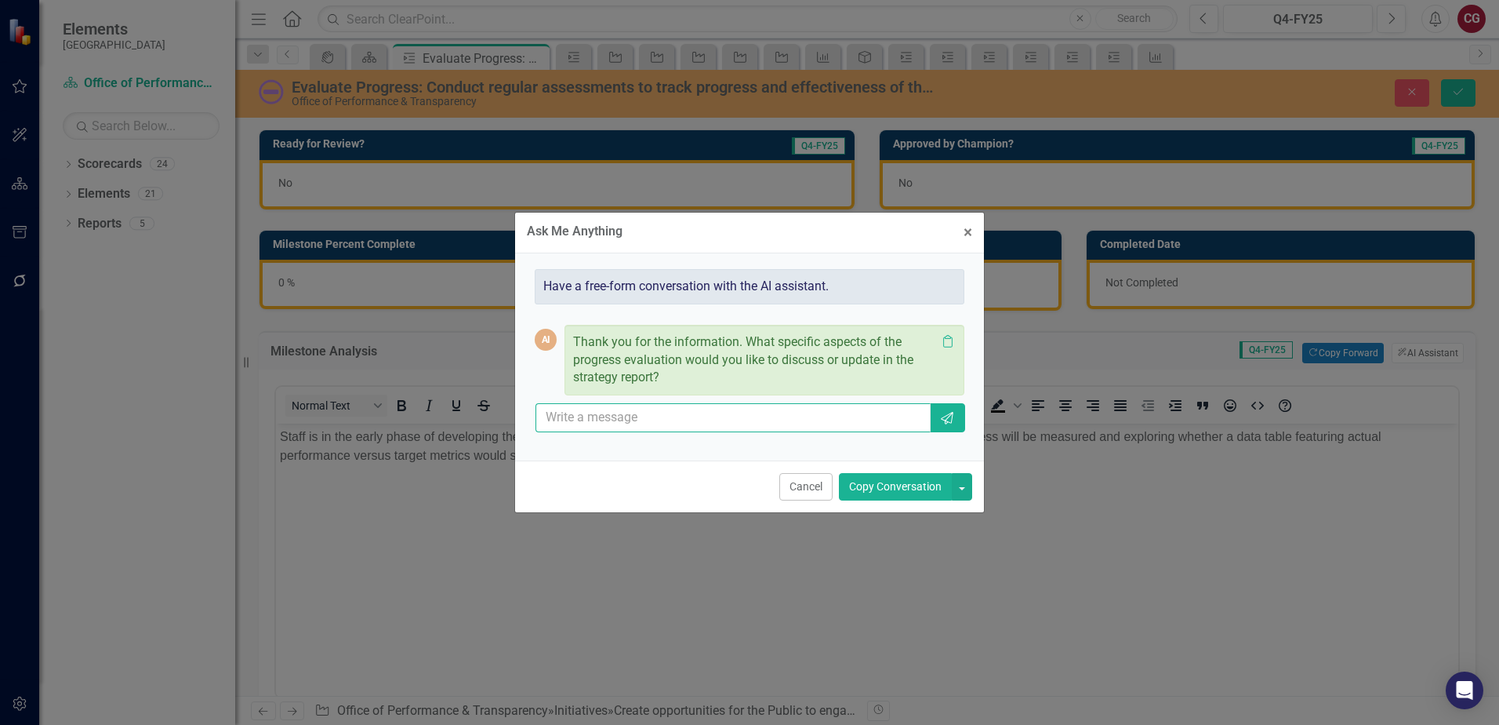
click at [700, 421] on input "text" at bounding box center [733, 417] width 395 height 29
type input "is the milestone analysis a sufficient quarterly update"
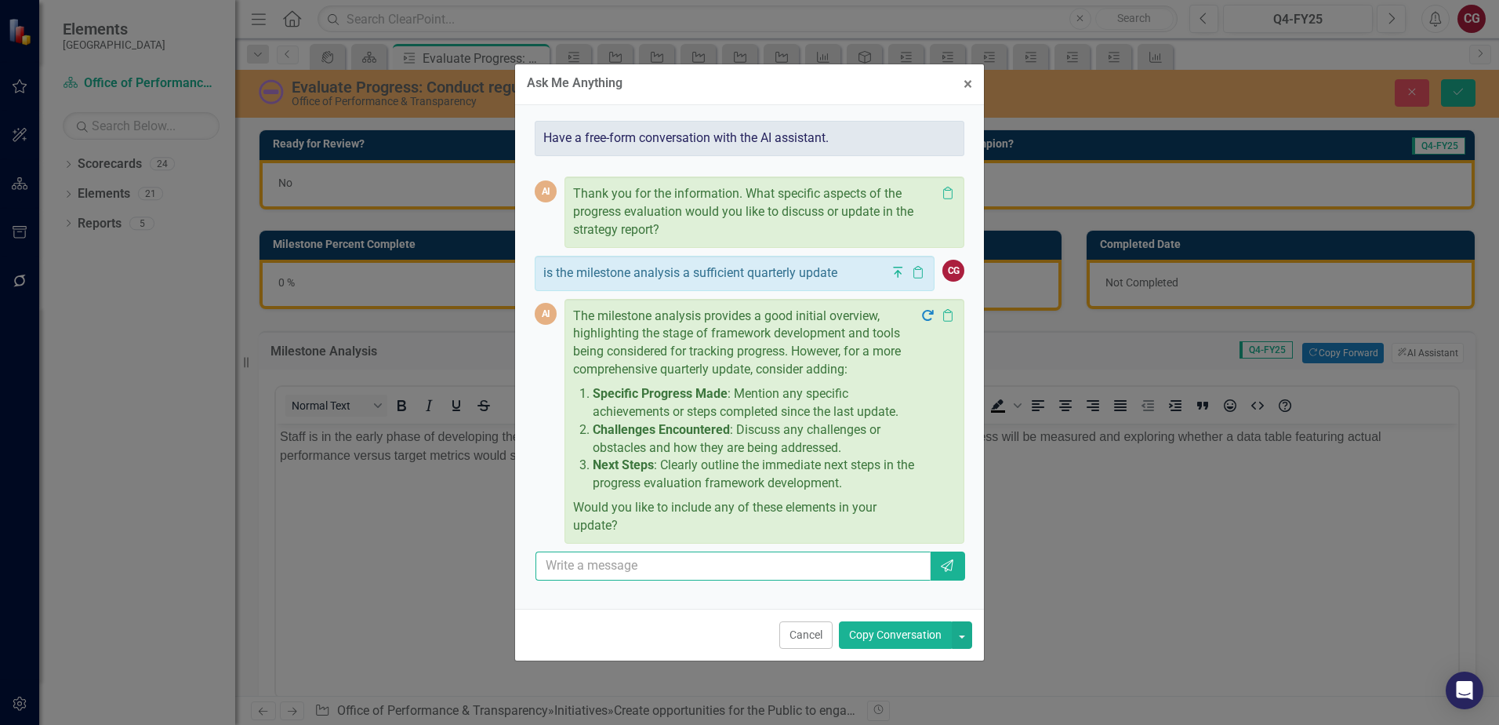
click at [718, 568] on input "text" at bounding box center [733, 565] width 395 height 29
click at [735, 577] on input "text" at bounding box center [733, 565] width 395 height 29
click at [819, 573] on input "text" at bounding box center [733, 565] width 395 height 29
click at [878, 349] on p "The milestone analysis provides a good initial overview, highlighting the stage…" at bounding box center [746, 344] width 347 height 74
click at [734, 556] on input "text" at bounding box center [733, 565] width 395 height 29
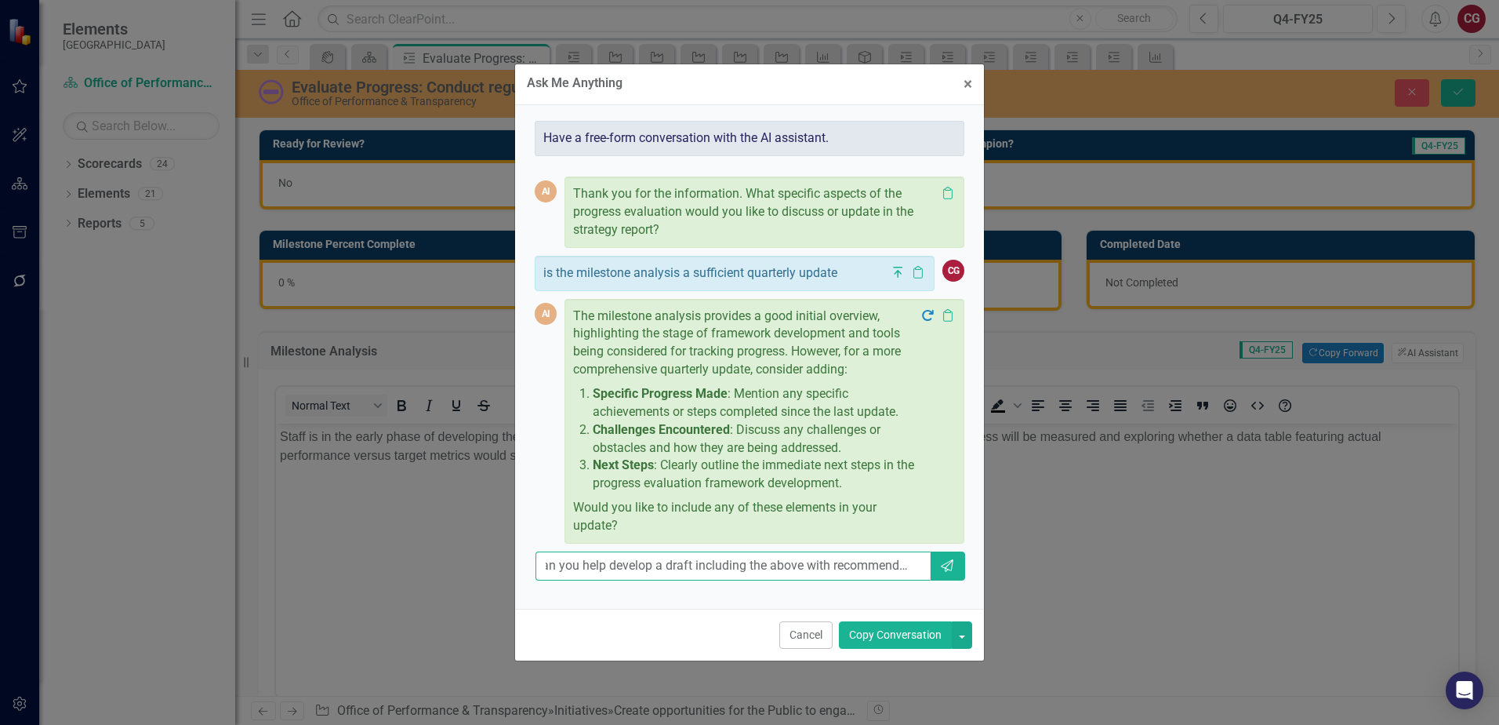
scroll to position [0, 24]
type input "can you help develop a draft including the above with recommendations"
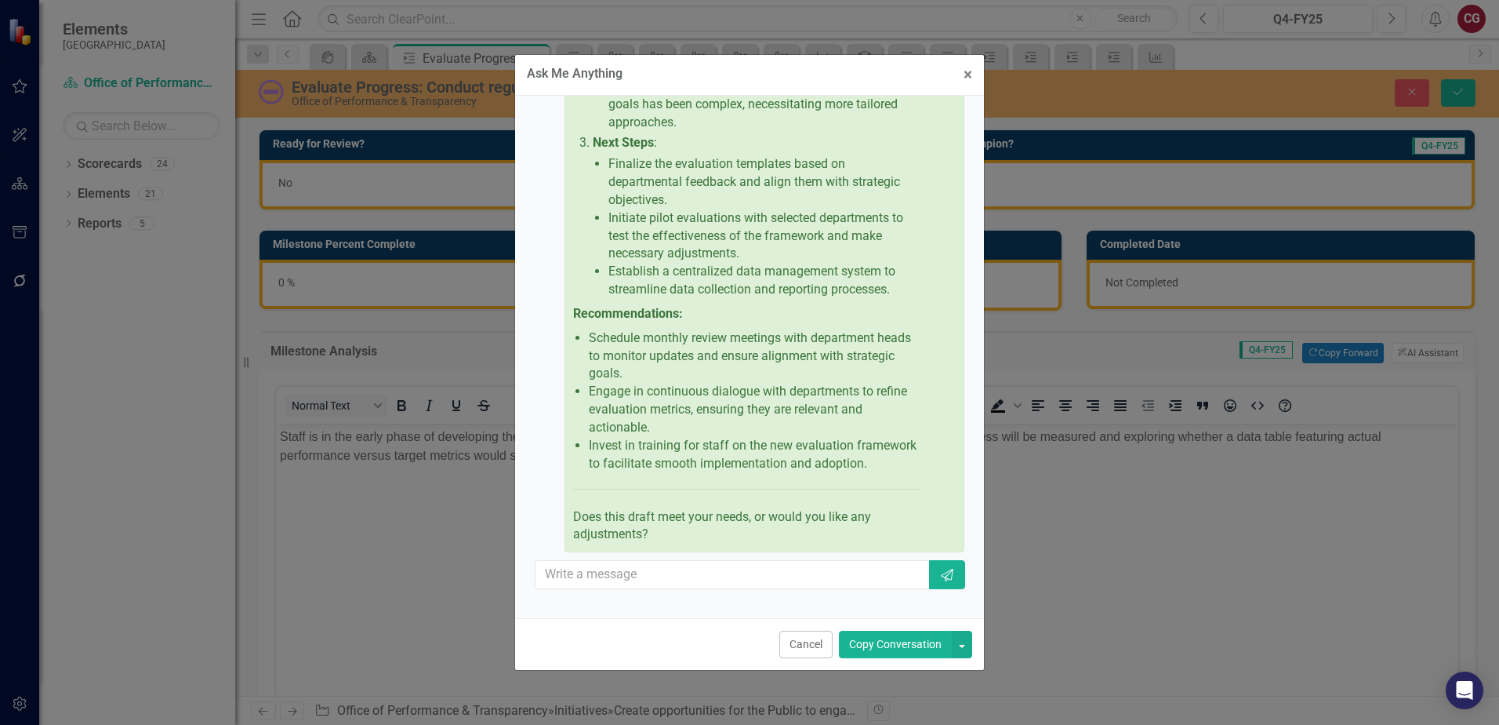
scroll to position [904, 0]
click at [674, 329] on p "Schedule monthly review meetings with department heads to monitor updates and e…" at bounding box center [754, 356] width 331 height 54
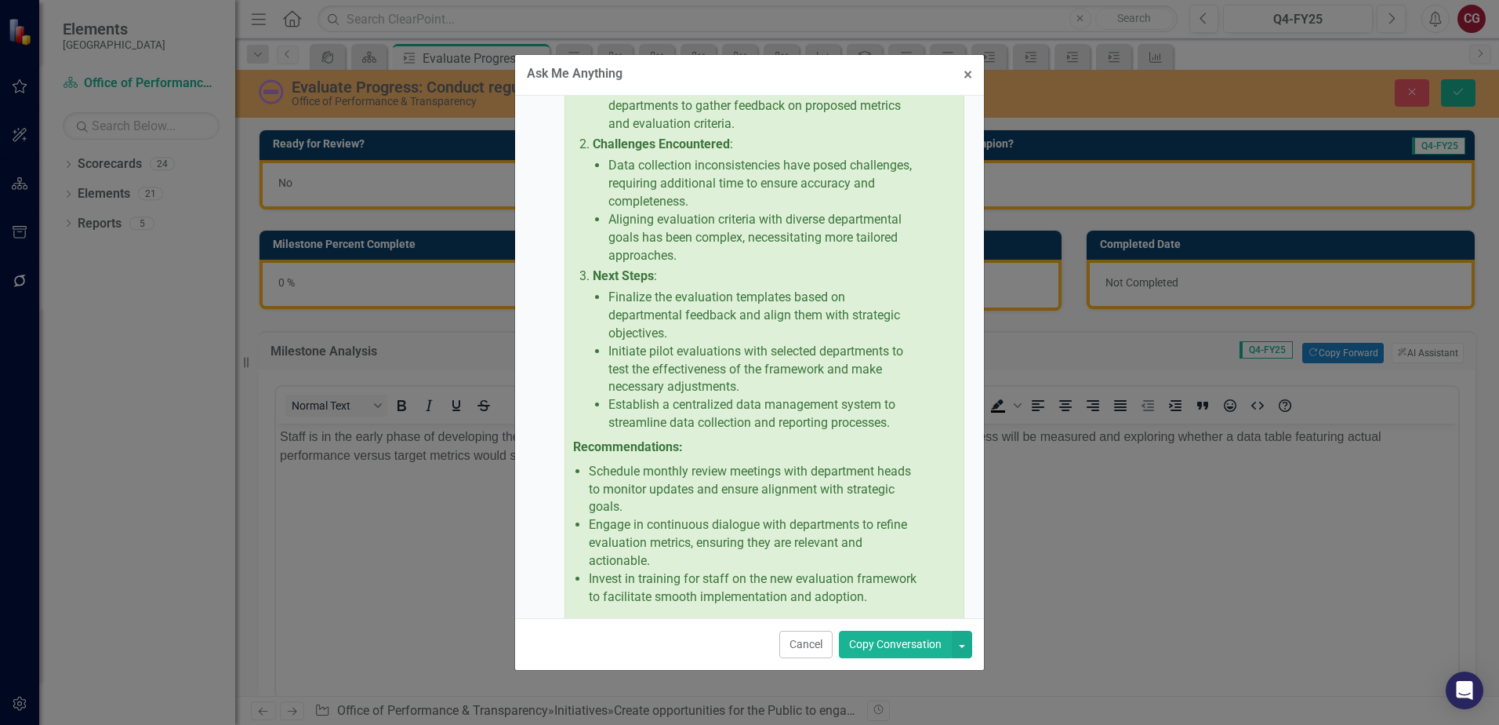
scroll to position [826, 0]
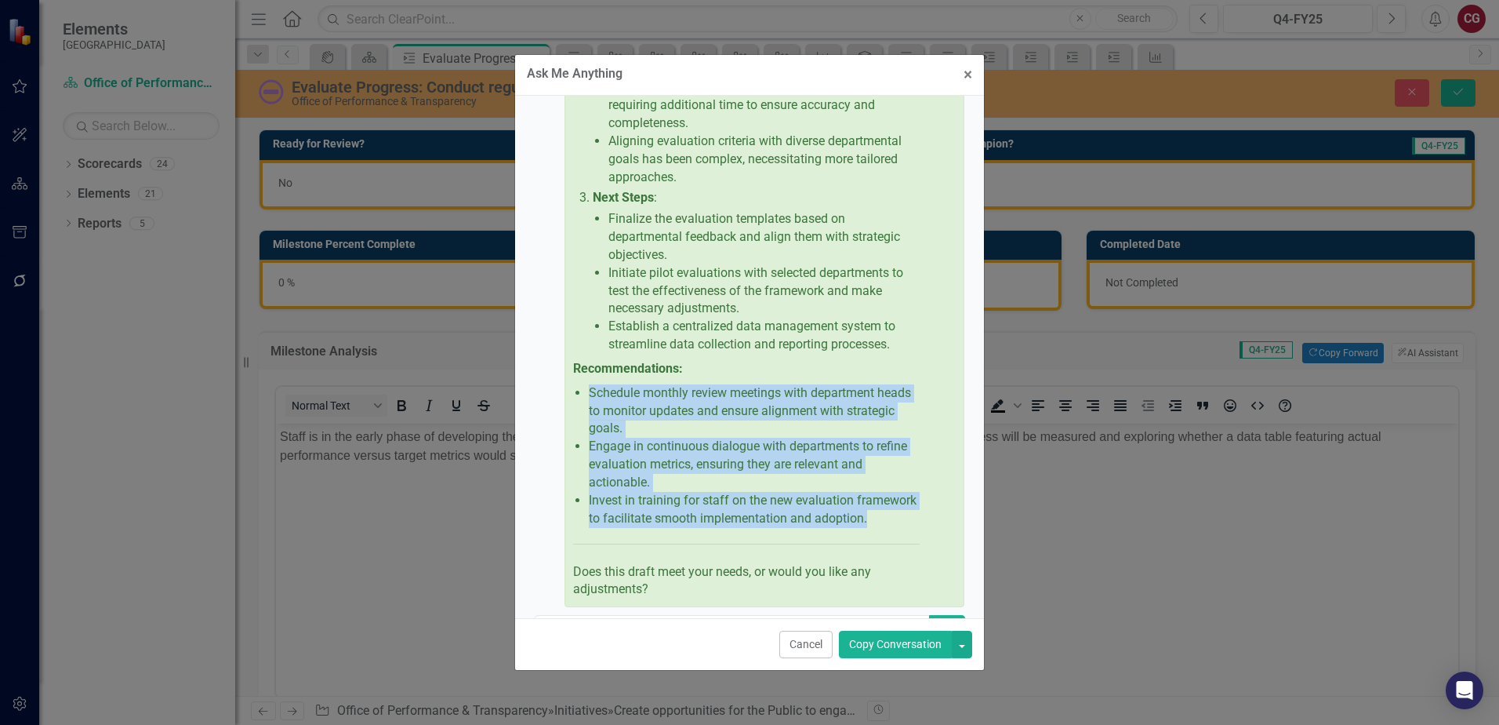
drag, startPoint x: 589, startPoint y: 409, endPoint x: 787, endPoint y: 572, distance: 256.8
click at [787, 572] on div "Certainly! Here's a draft update incorporating the suggested elements: Analysis…" at bounding box center [746, 182] width 347 height 831
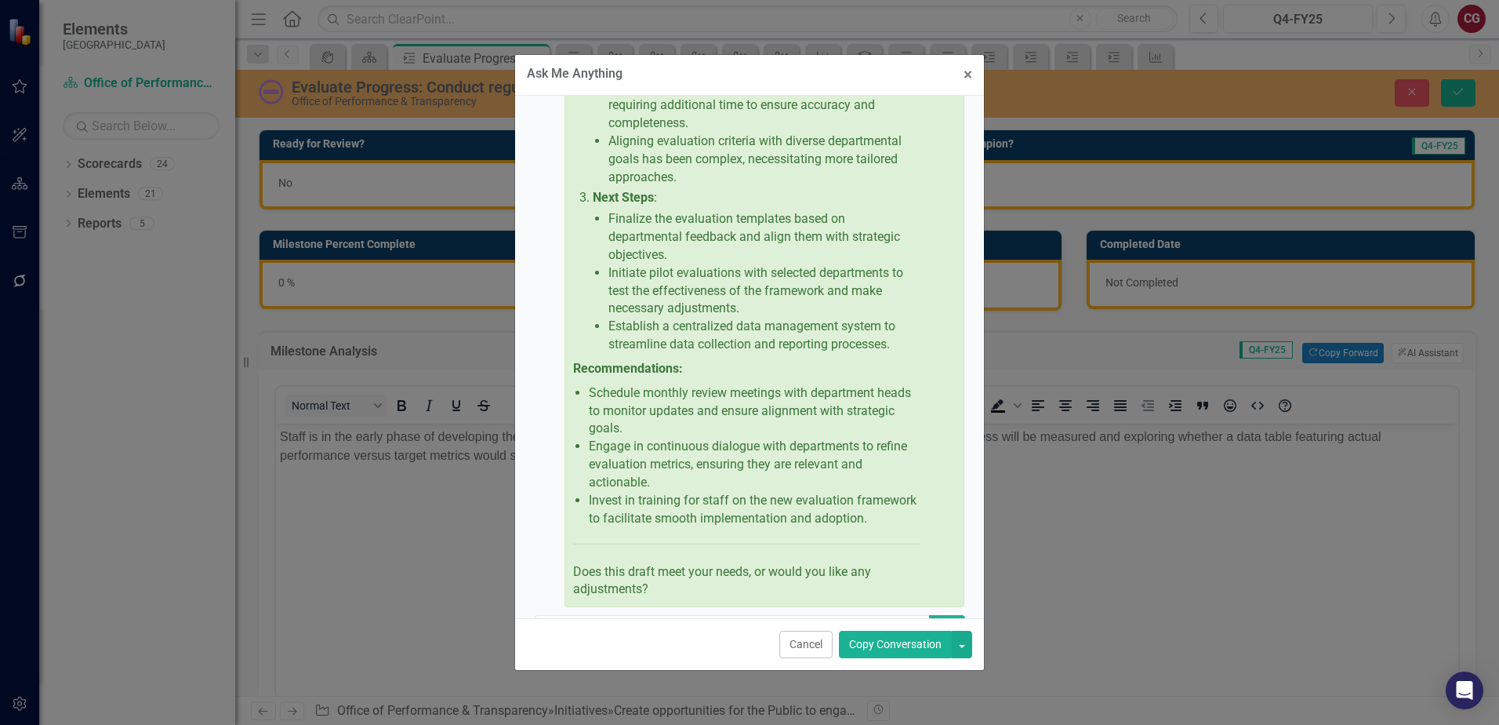
drag, startPoint x: 787, startPoint y: 572, endPoint x: 913, endPoint y: 554, distance: 126.7
click at [920, 554] on div "Regenerate" at bounding box center [928, 182] width 16 height 831
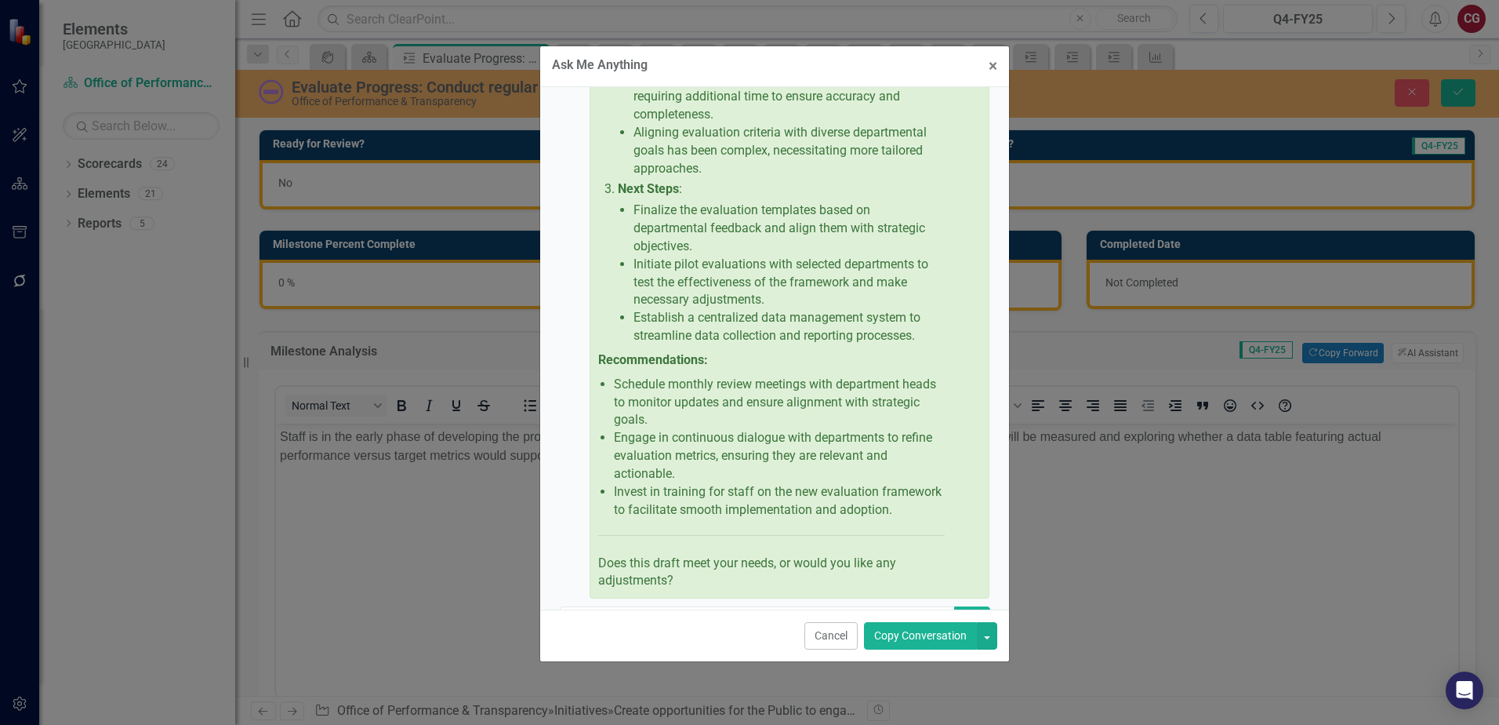
drag, startPoint x: 663, startPoint y: 61, endPoint x: 688, endPoint y: 53, distance: 26.5
click at [688, 53] on div "Ask Me Anything × Close" at bounding box center [774, 66] width 469 height 41
drag, startPoint x: 706, startPoint y: 435, endPoint x: 615, endPoint y: 406, distance: 95.5
click at [615, 406] on p "Schedule monthly review meetings with department heads to monitor updates and e…" at bounding box center [779, 403] width 331 height 54
drag, startPoint x: 615, startPoint y: 406, endPoint x: 685, endPoint y: 469, distance: 94.4
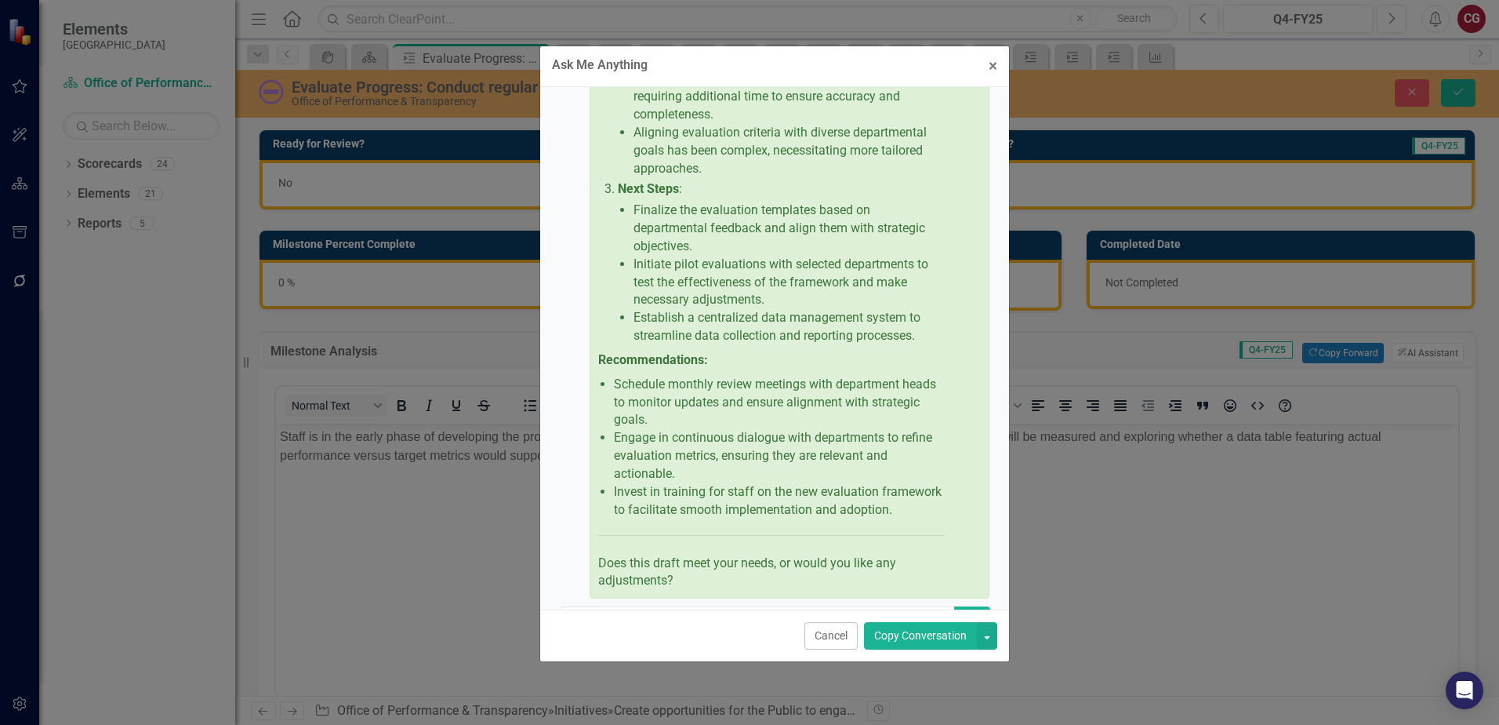
click at [685, 469] on p "Engage in continuous dialogue with departments to refine evaluation metrics, en…" at bounding box center [779, 456] width 331 height 54
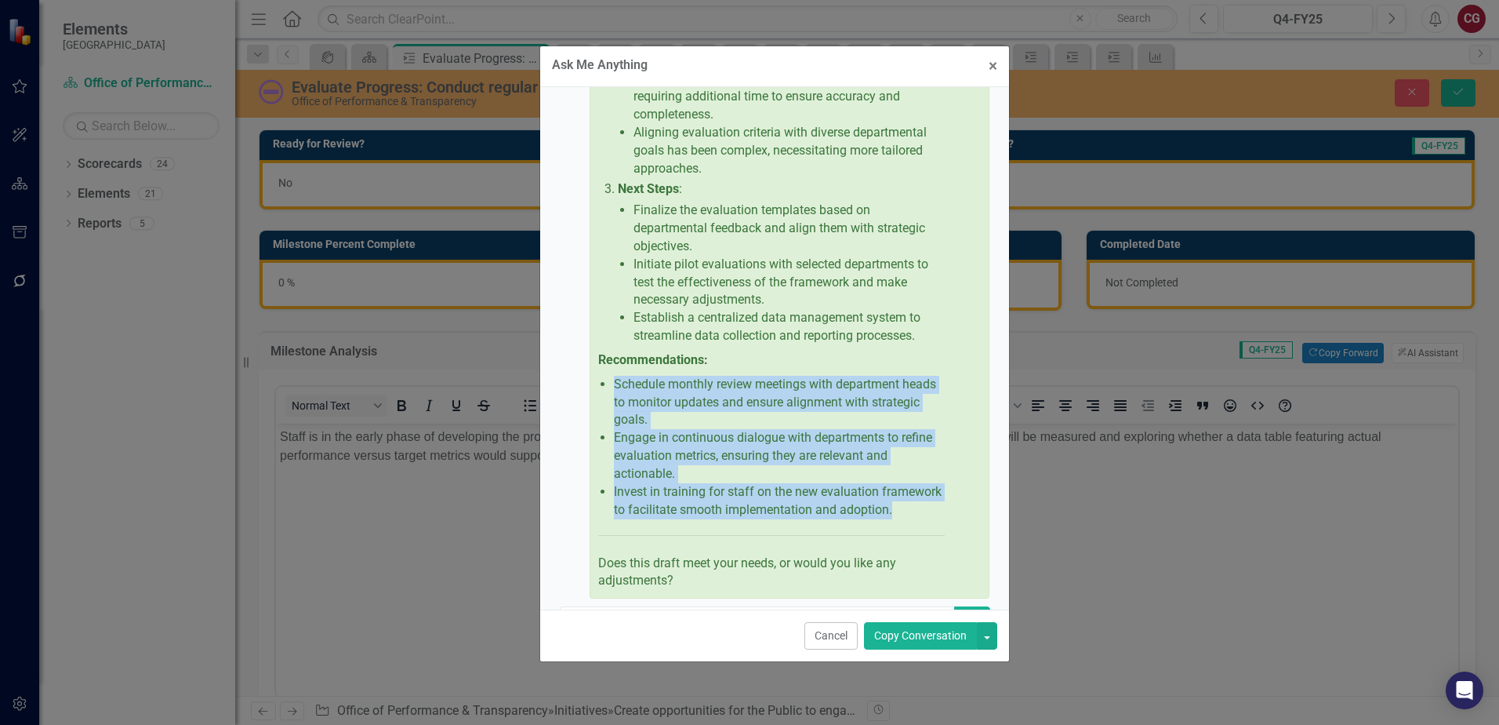
drag, startPoint x: 716, startPoint y: 549, endPoint x: 597, endPoint y: 394, distance: 195.1
click at [597, 394] on div "Certainly! Here's a draft update incorporating the suggested elements: Analysis…" at bounding box center [790, 174] width 400 height 848
click at [683, 519] on p "Invest in training for staff on the new evaluation framework to facilitate smoo…" at bounding box center [779, 501] width 331 height 36
copy ul "Schedule monthly review meetings with department heads to monitor updates and e…"
click at [835, 633] on button "Cancel" at bounding box center [830, 635] width 53 height 27
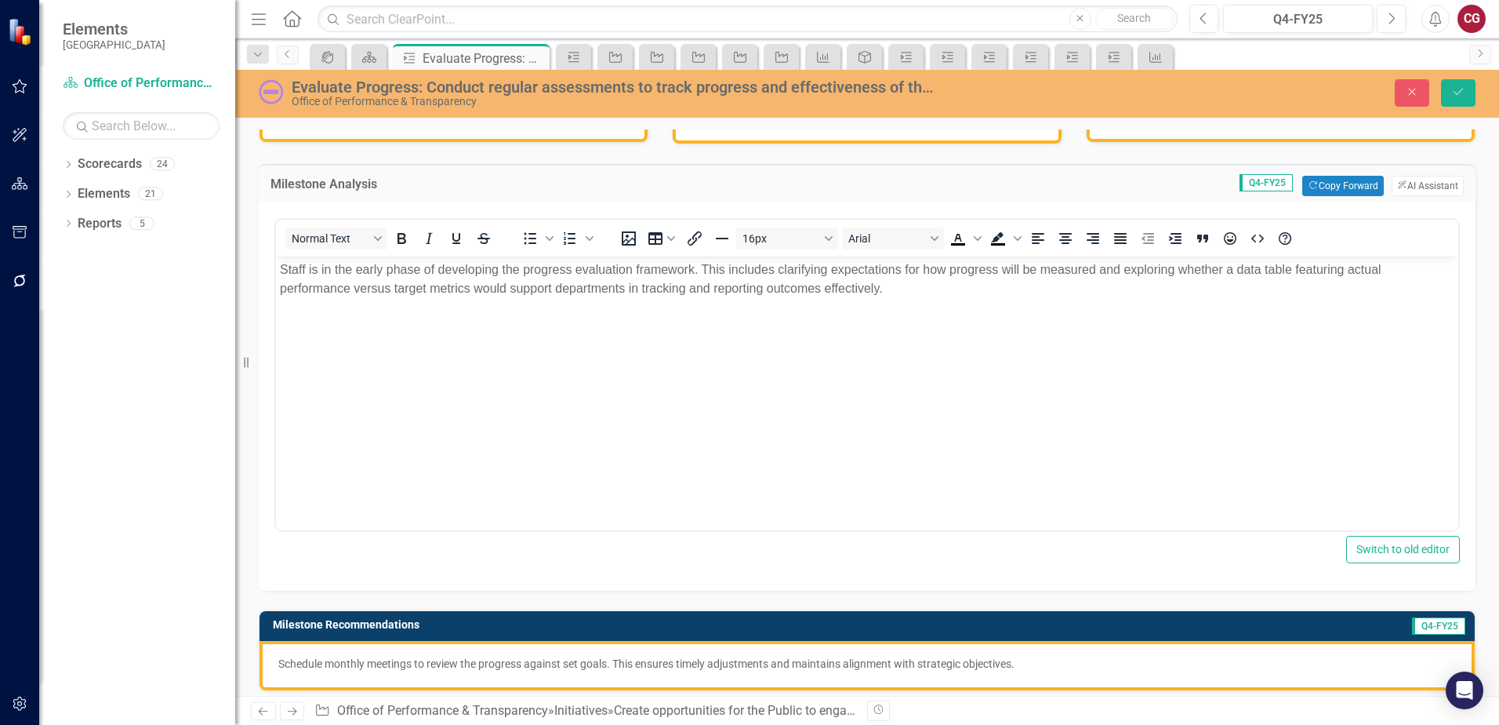
scroll to position [78, 0]
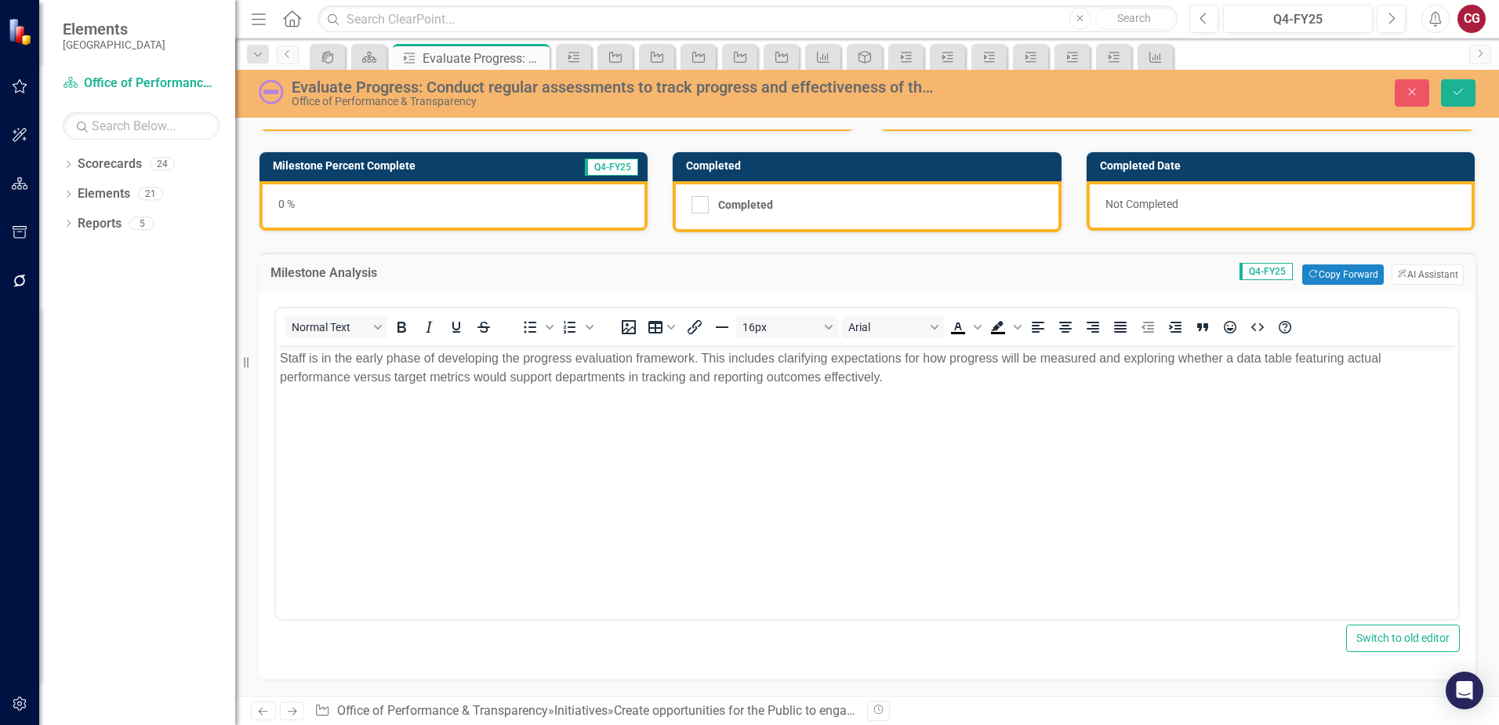
click at [886, 378] on p "Staff is in the early phase of developing the progress evaluation framework. Th…" at bounding box center [867, 368] width 1175 height 38
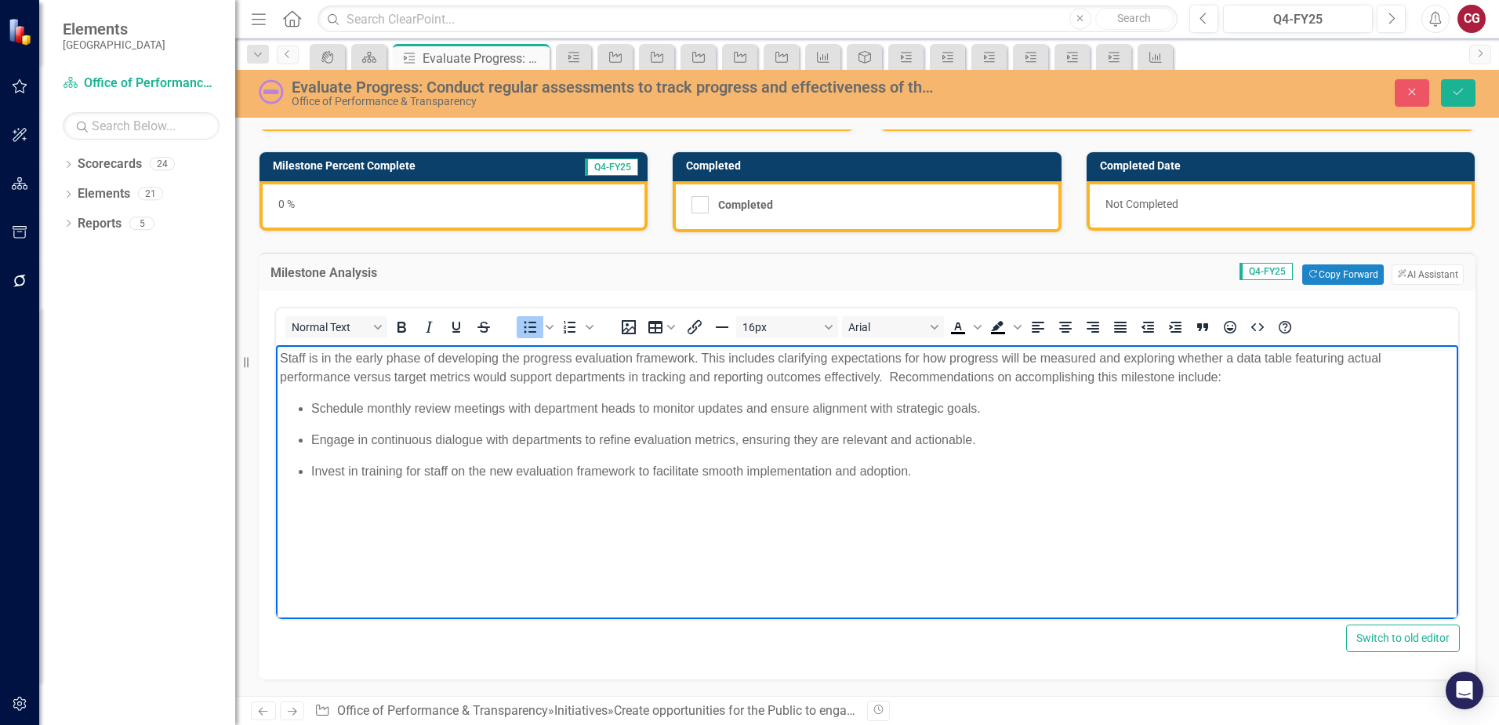
click at [1026, 427] on ul "Schedule monthly review meetings with department heads to monitor updates and e…" at bounding box center [867, 440] width 1175 height 82
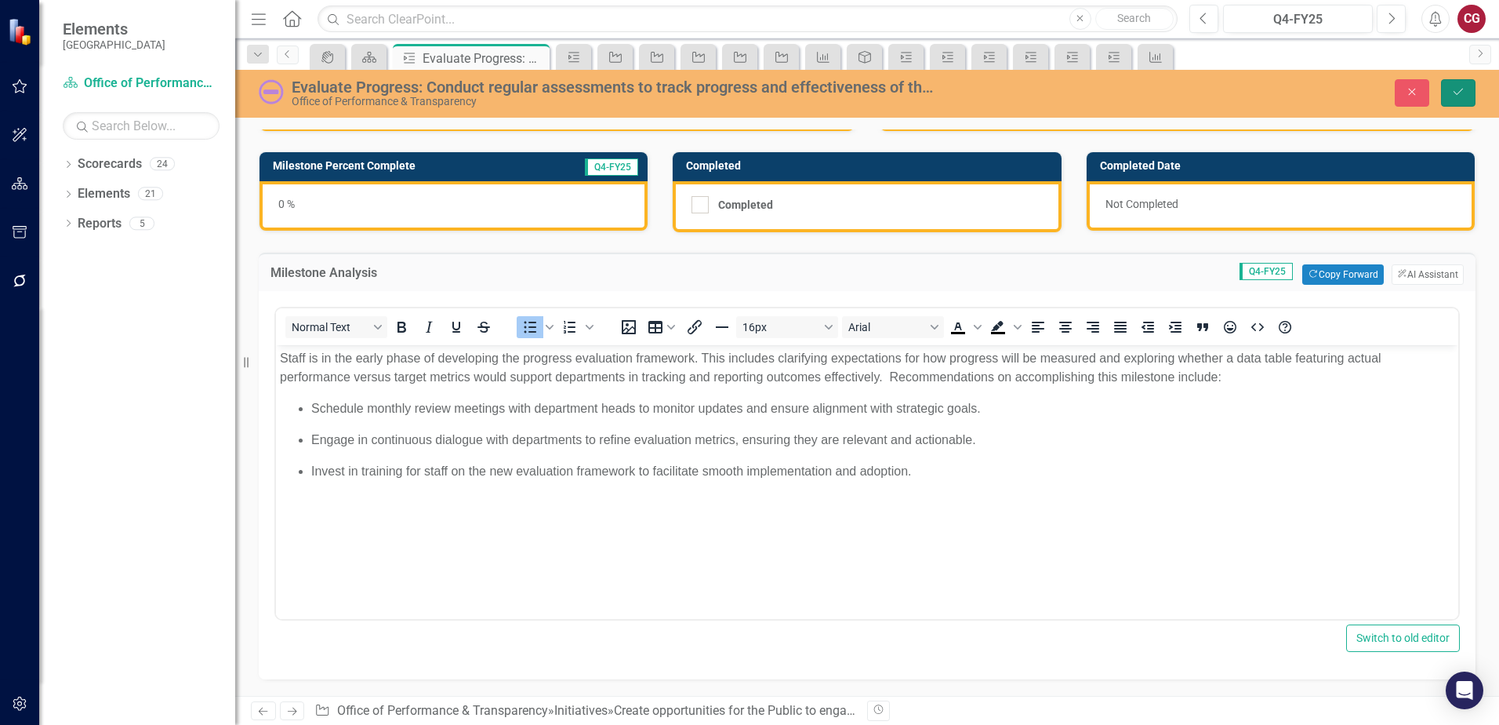
drag, startPoint x: 1462, startPoint y: 100, endPoint x: 1449, endPoint y: 112, distance: 17.2
click at [1462, 100] on button "Save" at bounding box center [1458, 92] width 35 height 27
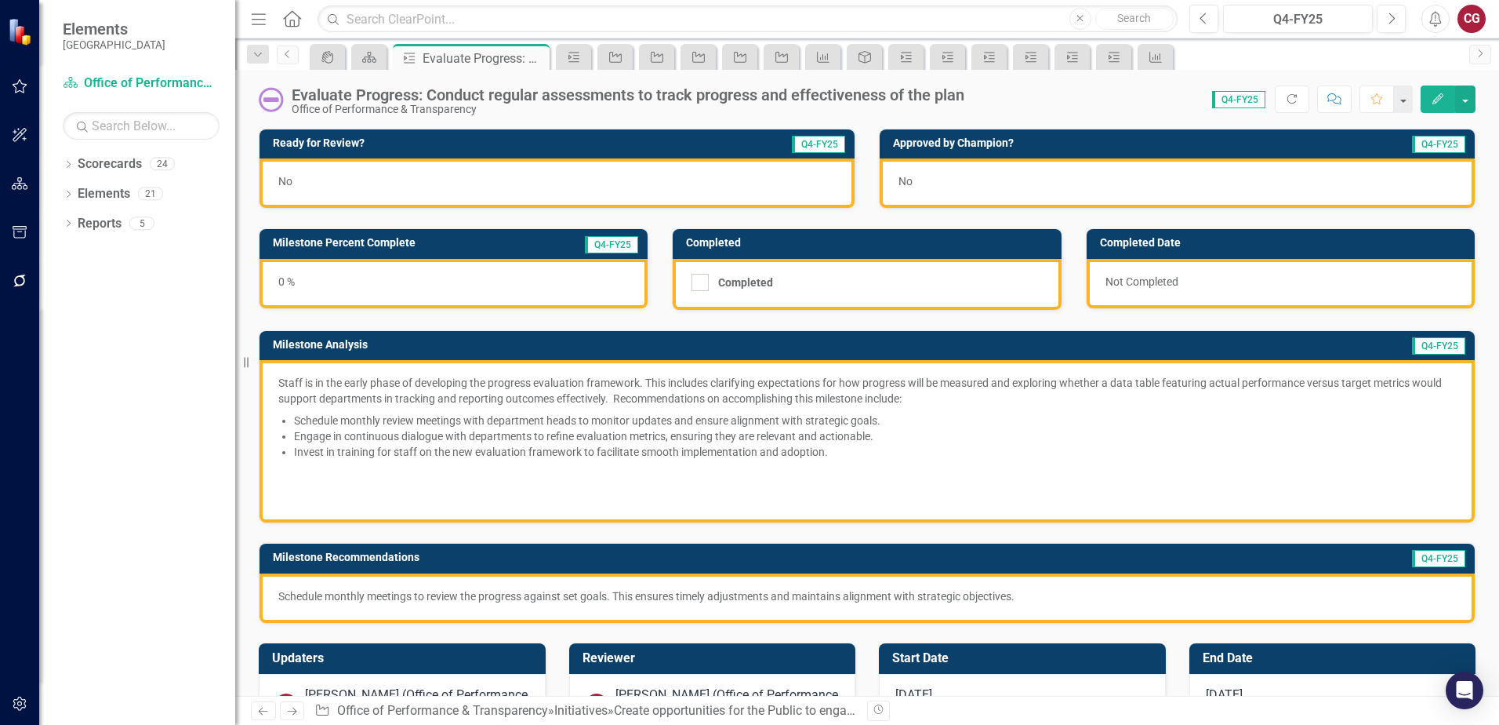
click at [922, 405] on p "Staff is in the early phase of developing the progress evaluation framework. Th…" at bounding box center [867, 392] width 1178 height 35
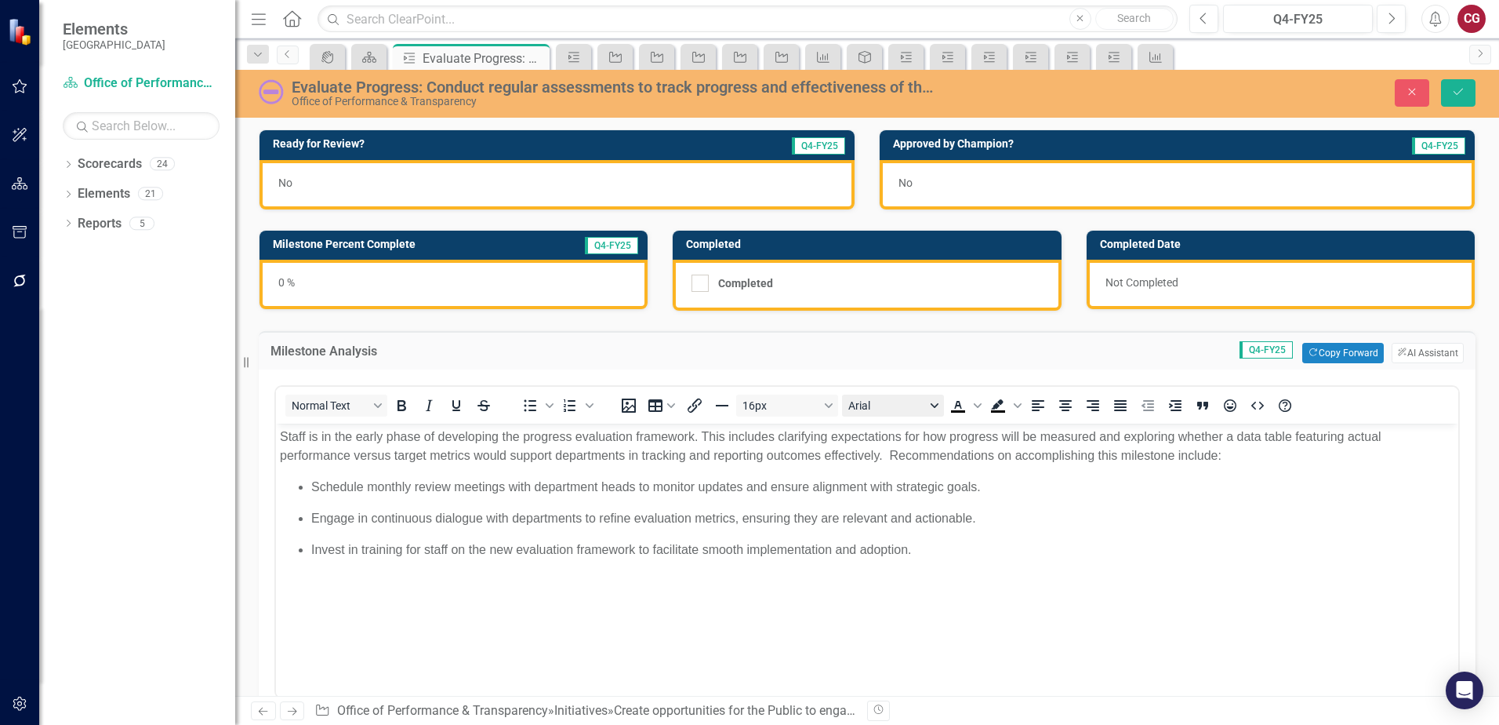
scroll to position [0, 0]
click at [1444, 346] on button "ClearPoint AI AI Assistant" at bounding box center [1428, 353] width 72 height 20
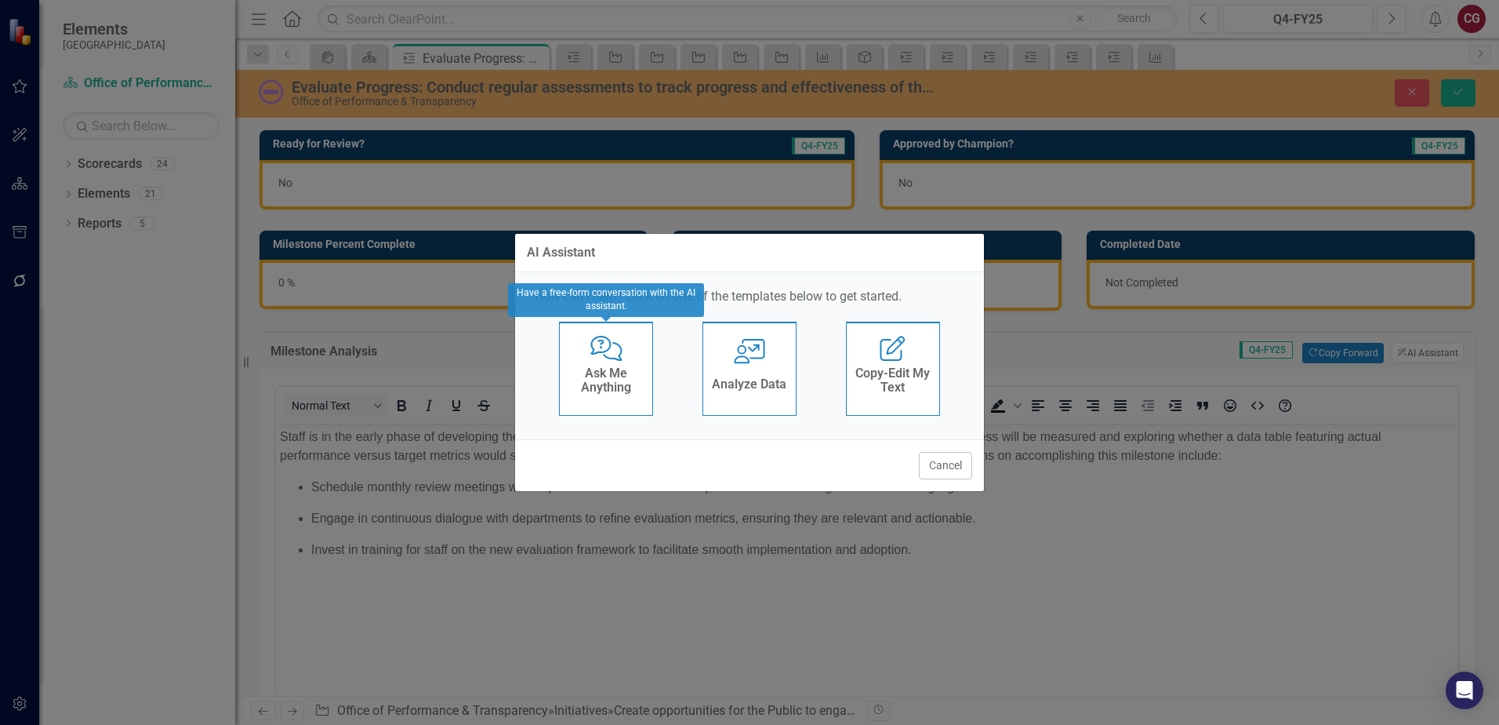
click at [622, 374] on h4 "Ask Me Anything" at bounding box center [606, 379] width 77 height 27
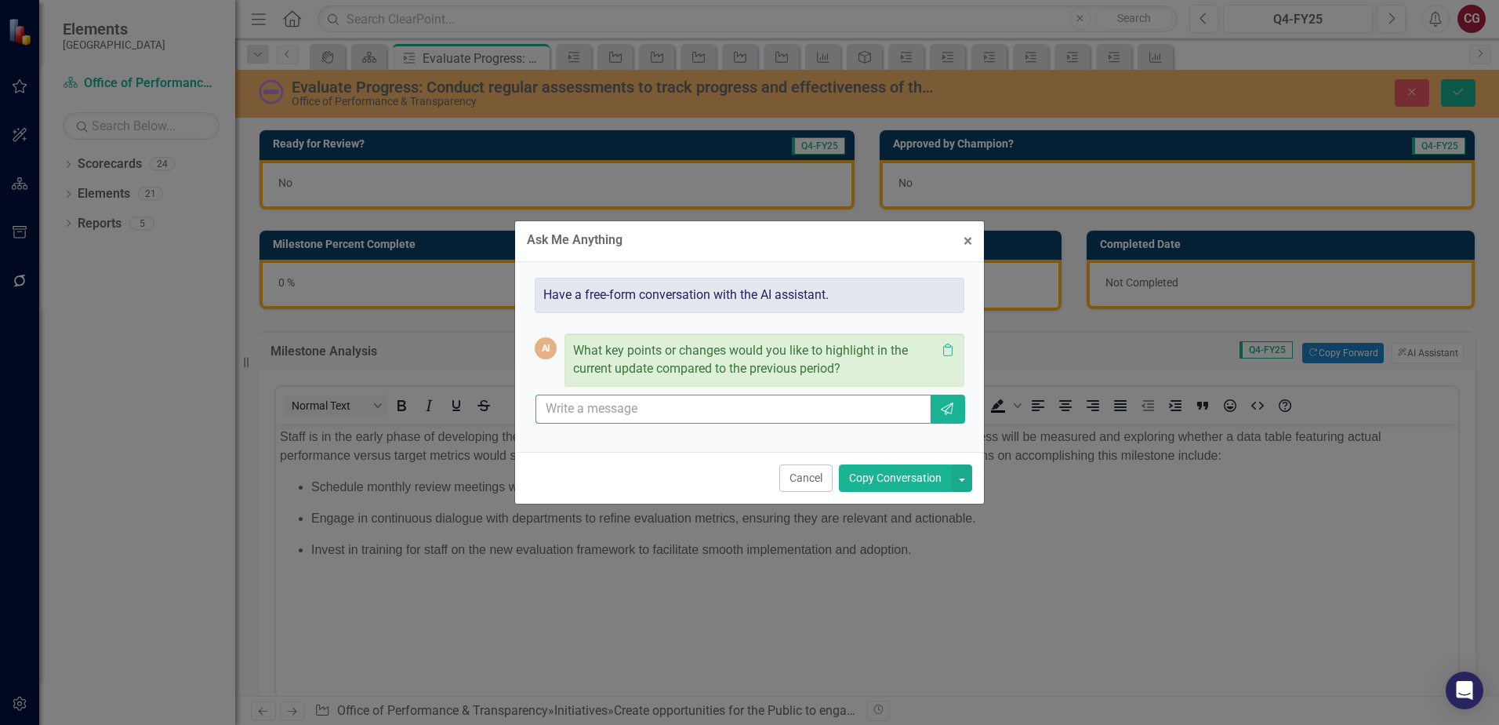
click at [679, 405] on input "text" at bounding box center [733, 408] width 395 height 29
type input "please review this milestone analysis and if it is a clear update for FY25-Q4"
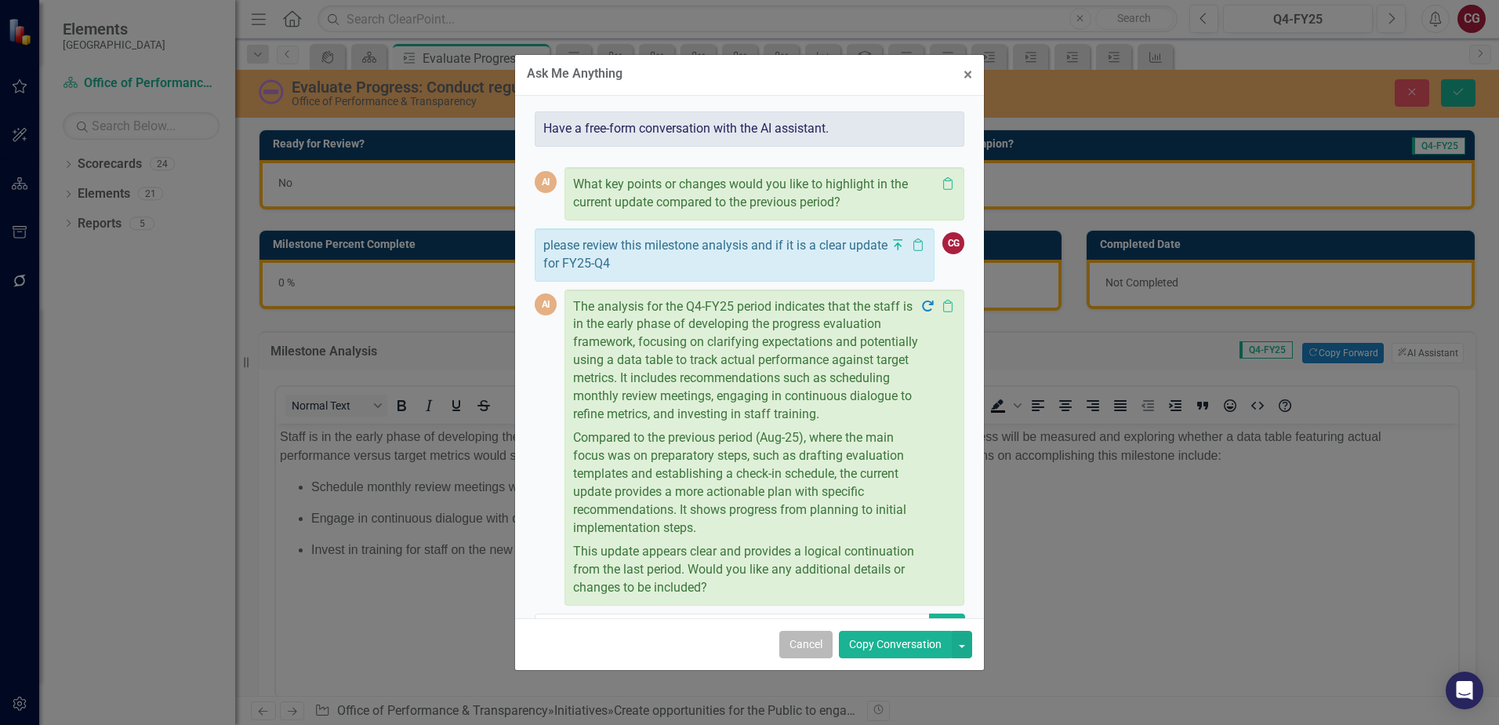
click at [811, 638] on button "Cancel" at bounding box center [805, 643] width 53 height 27
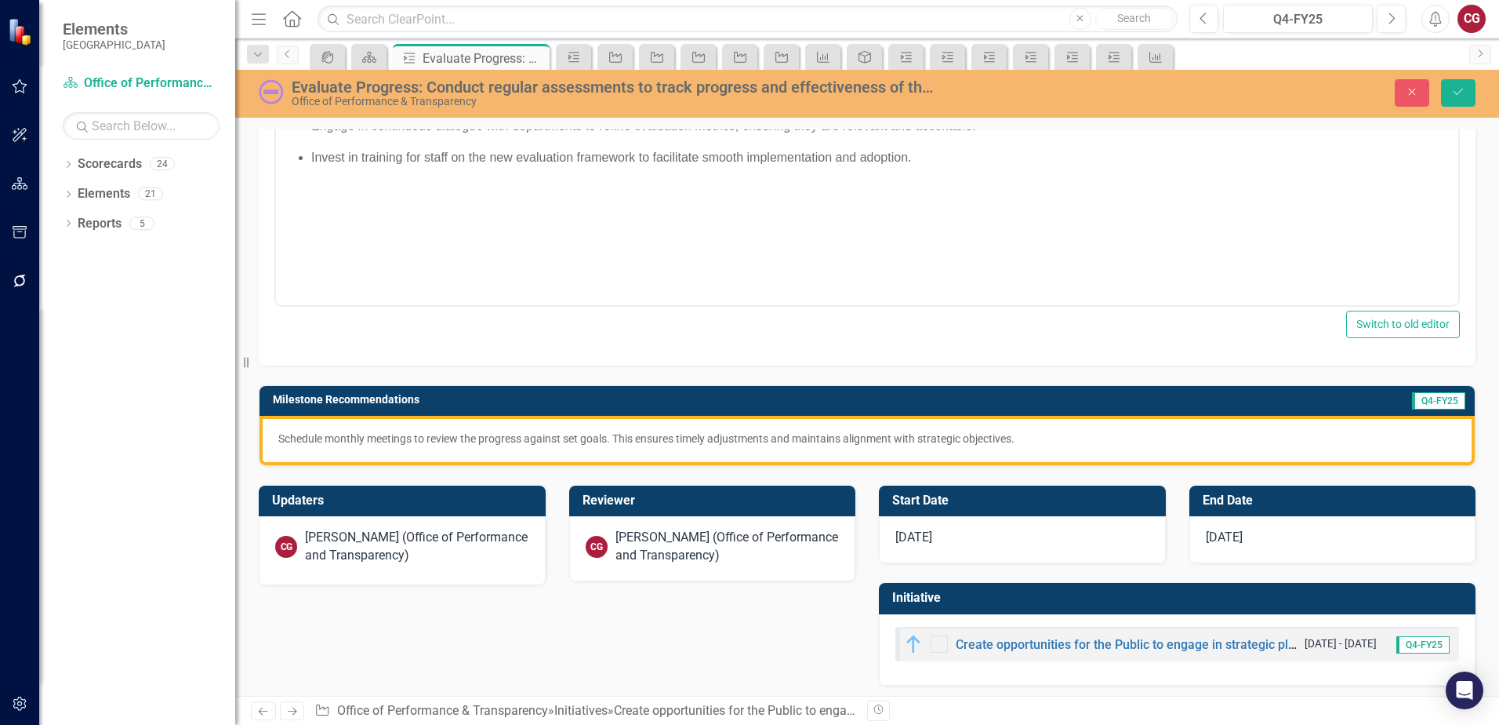
scroll to position [397, 0]
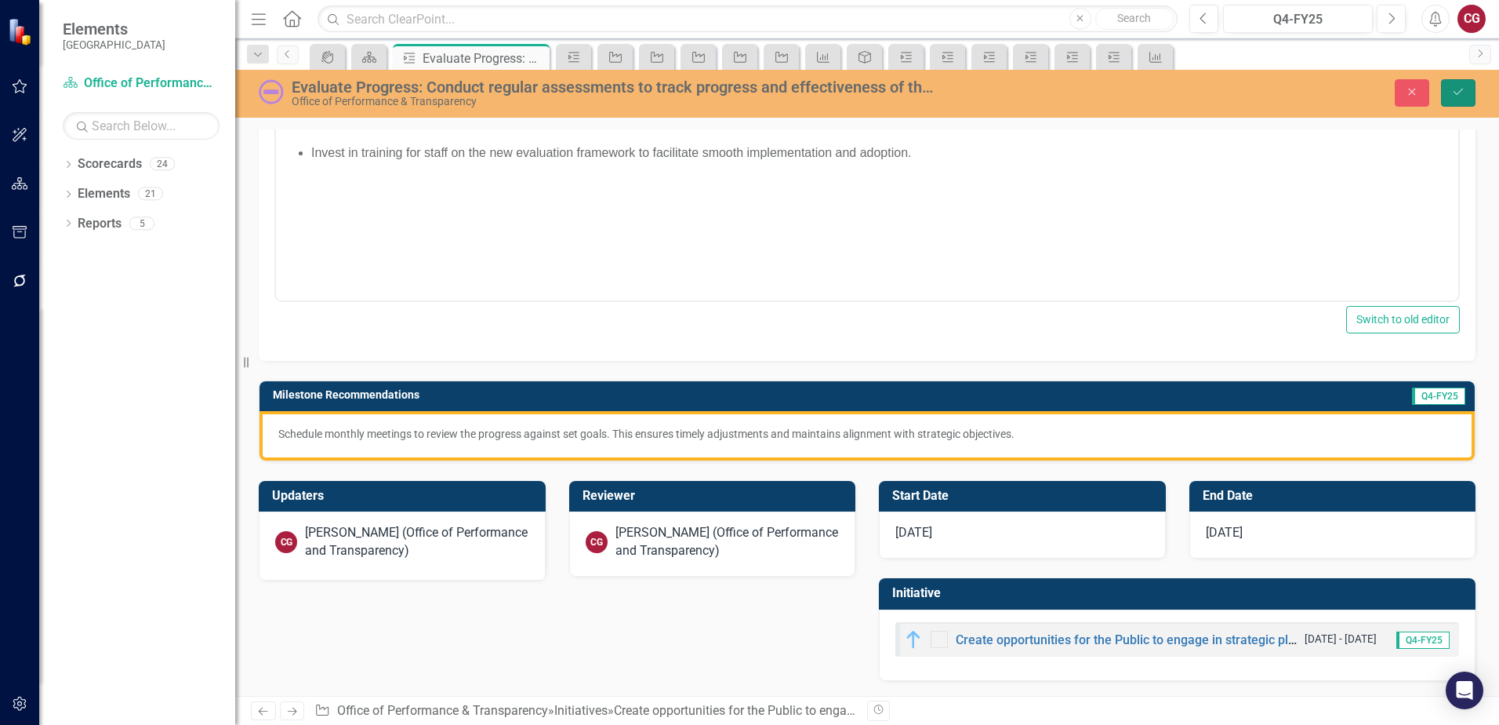
click at [1460, 89] on icon "Save" at bounding box center [1458, 91] width 14 height 11
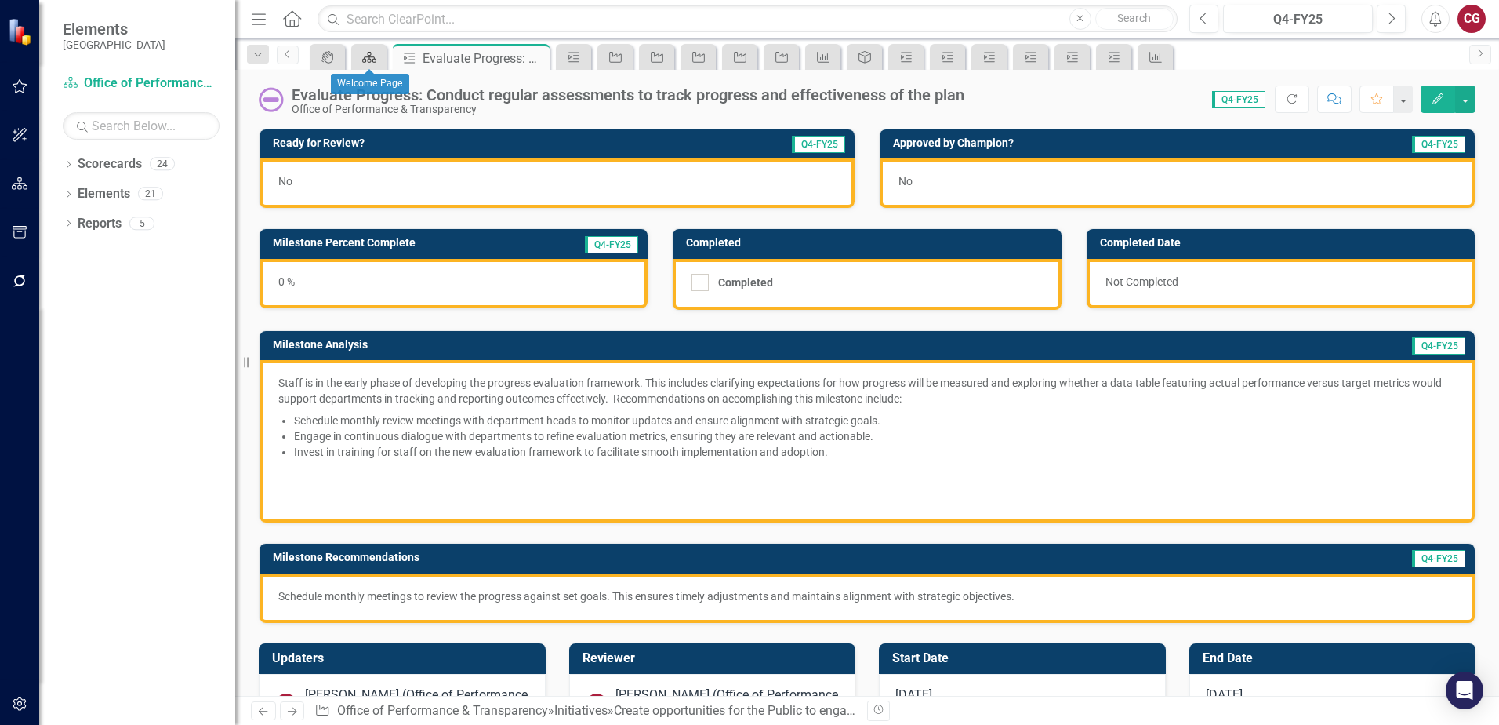
click at [372, 60] on icon "Scorecard" at bounding box center [369, 57] width 16 height 13
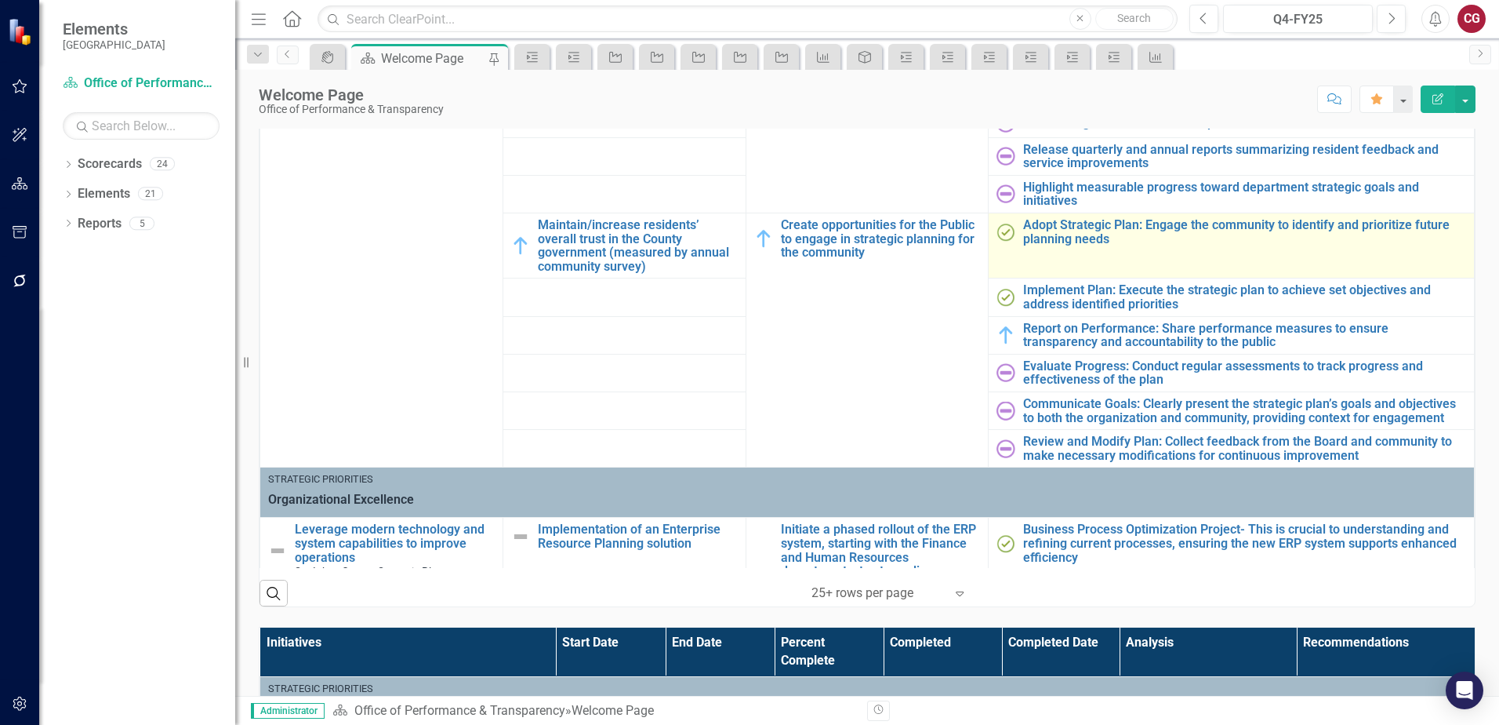
scroll to position [157, 0]
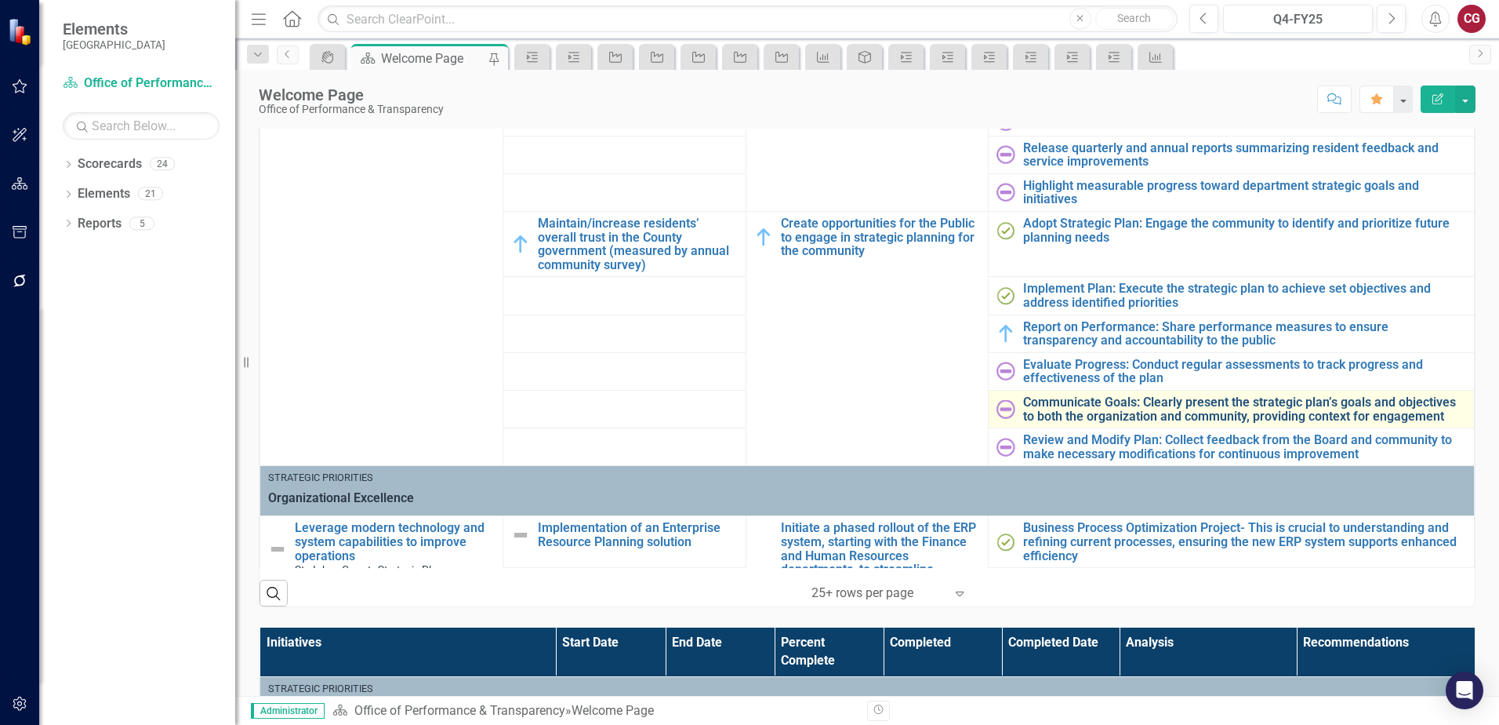
click at [1063, 407] on link "Communicate Goals: Clearly present the strategic plan’s goals and objectives to…" at bounding box center [1244, 408] width 443 height 27
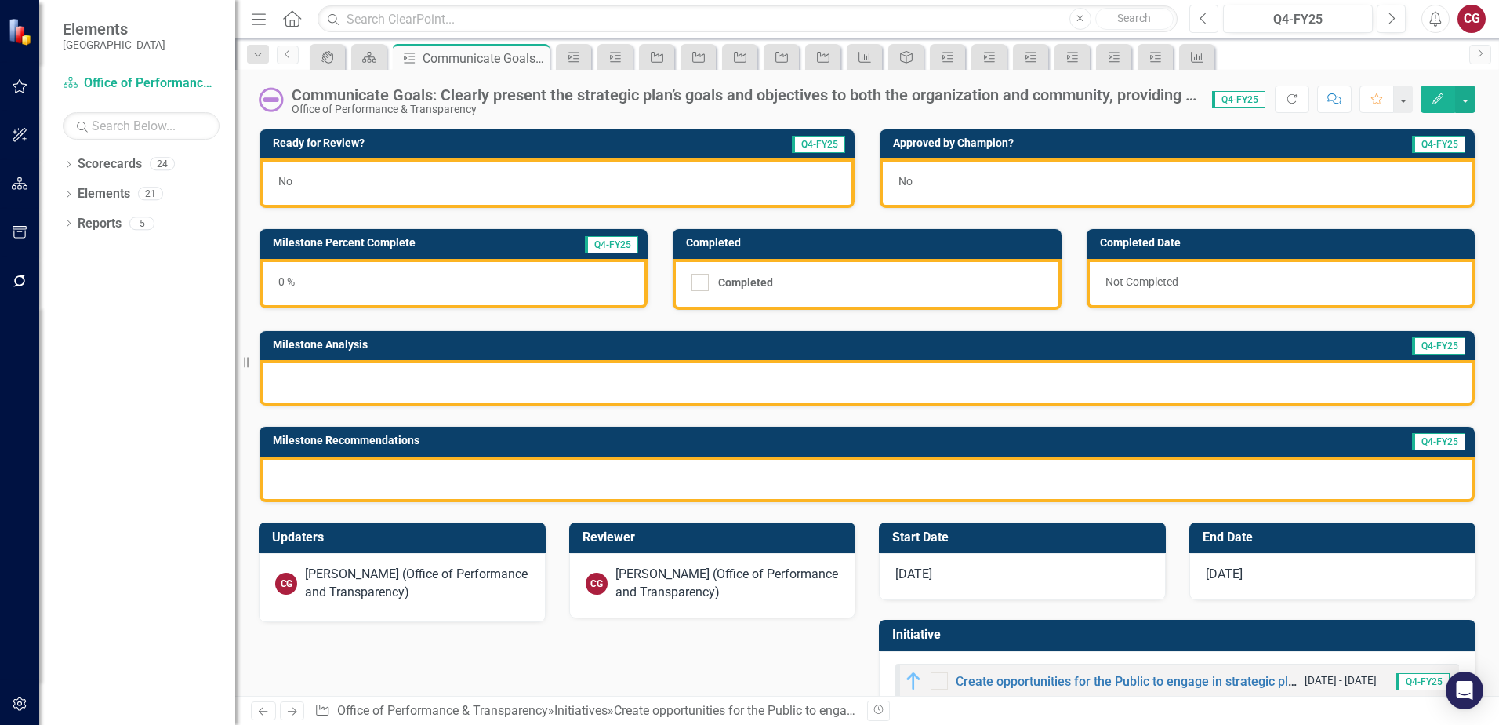
click at [1197, 20] on button "Previous" at bounding box center [1203, 19] width 29 height 28
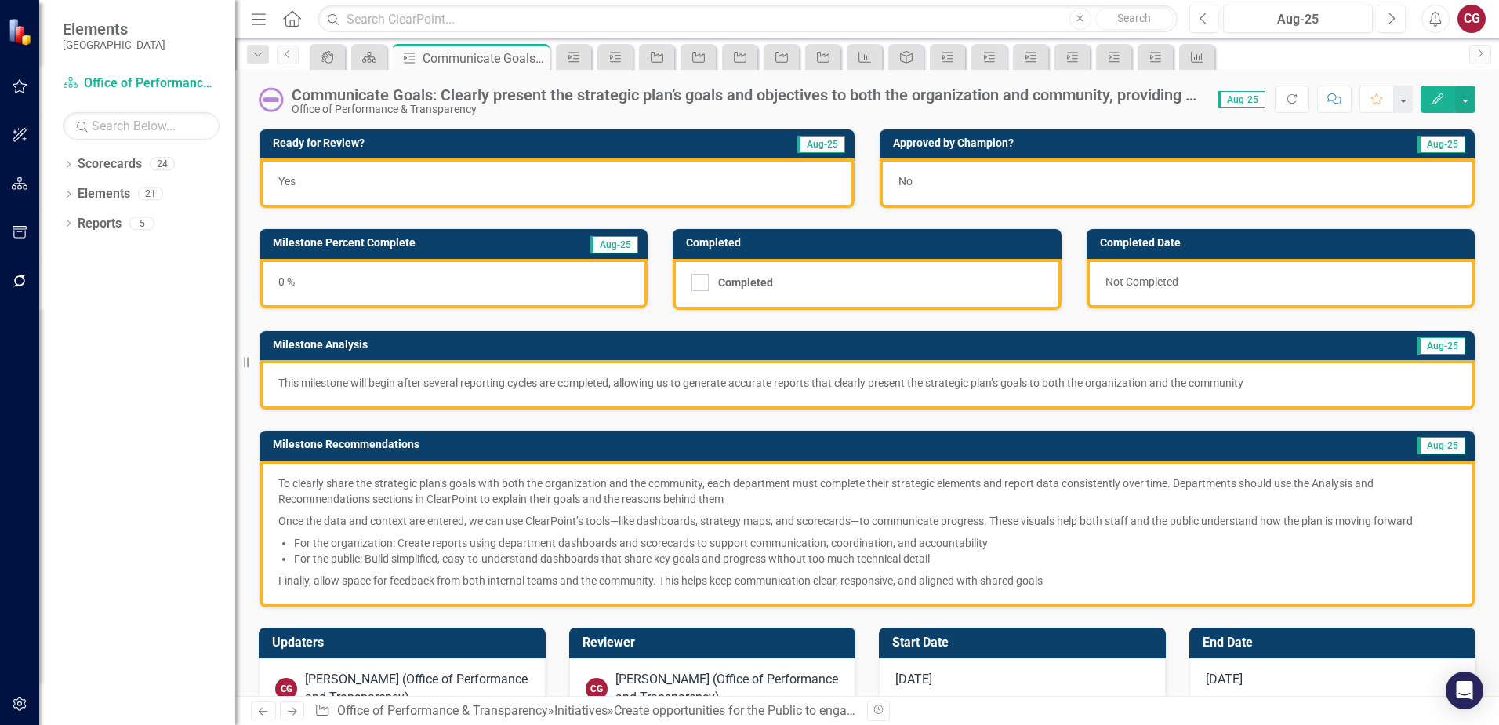
click at [866, 396] on div "This milestone will begin after several reporting cycles are completed, allowin…" at bounding box center [867, 384] width 1215 height 49
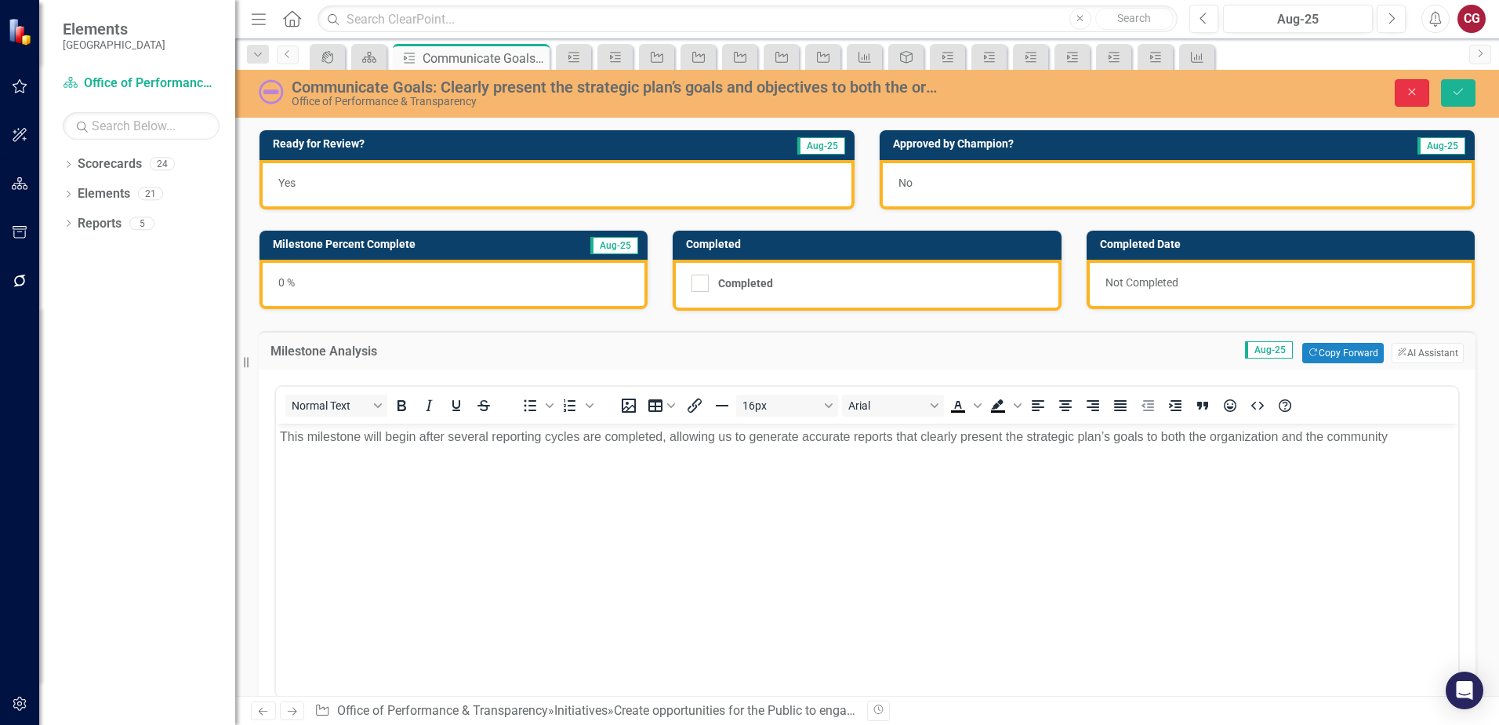
click at [1408, 102] on button "Close" at bounding box center [1412, 92] width 35 height 27
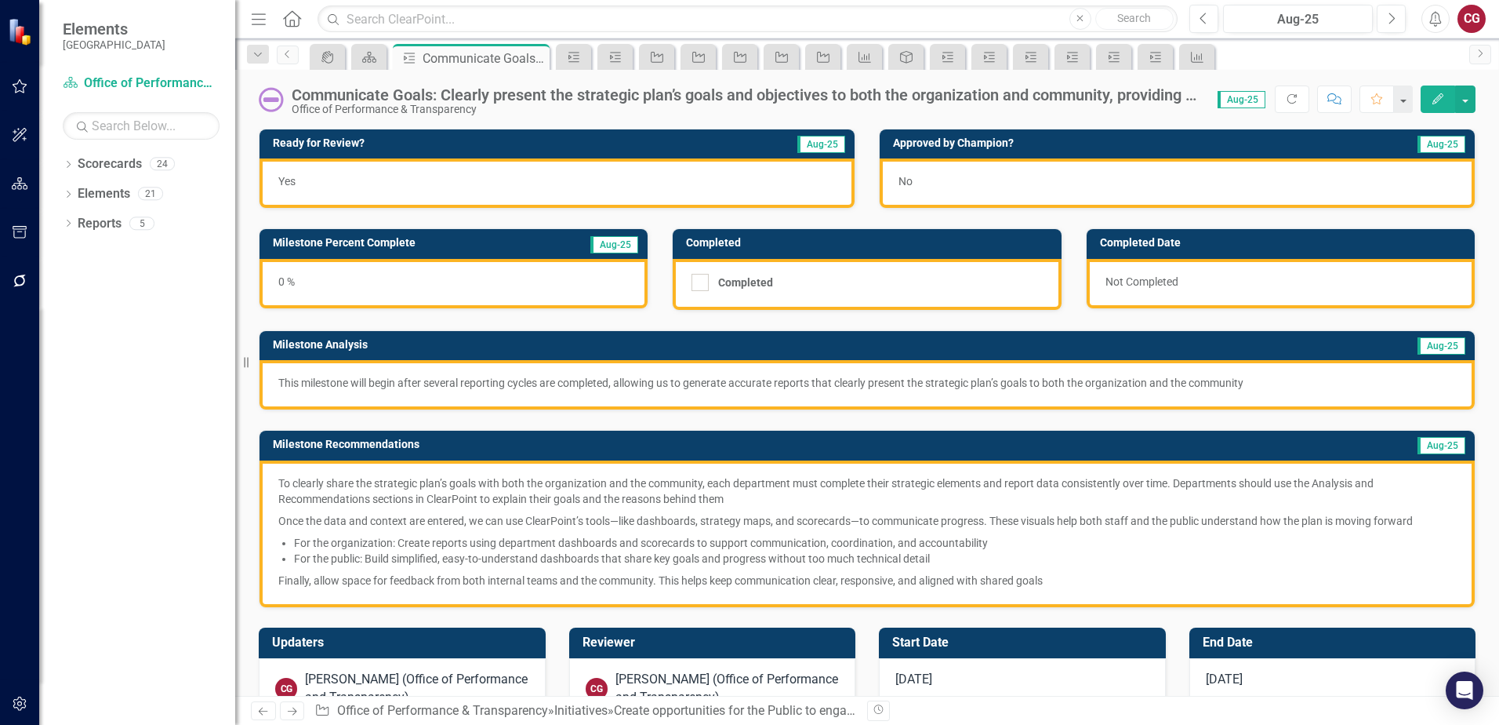
click at [1042, 367] on div "This milestone will begin after several reporting cycles are completed, allowin…" at bounding box center [867, 384] width 1215 height 49
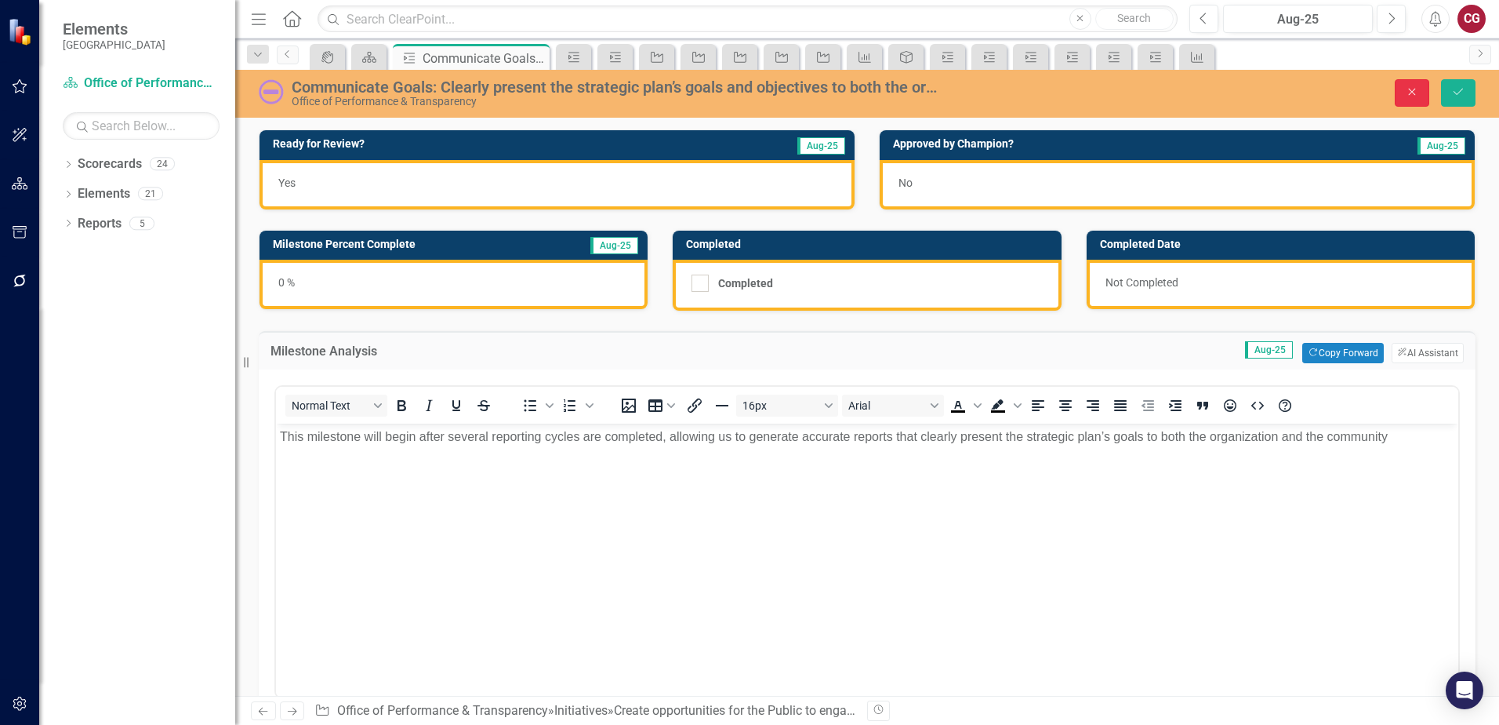
click at [1411, 96] on icon "Close" at bounding box center [1412, 91] width 14 height 11
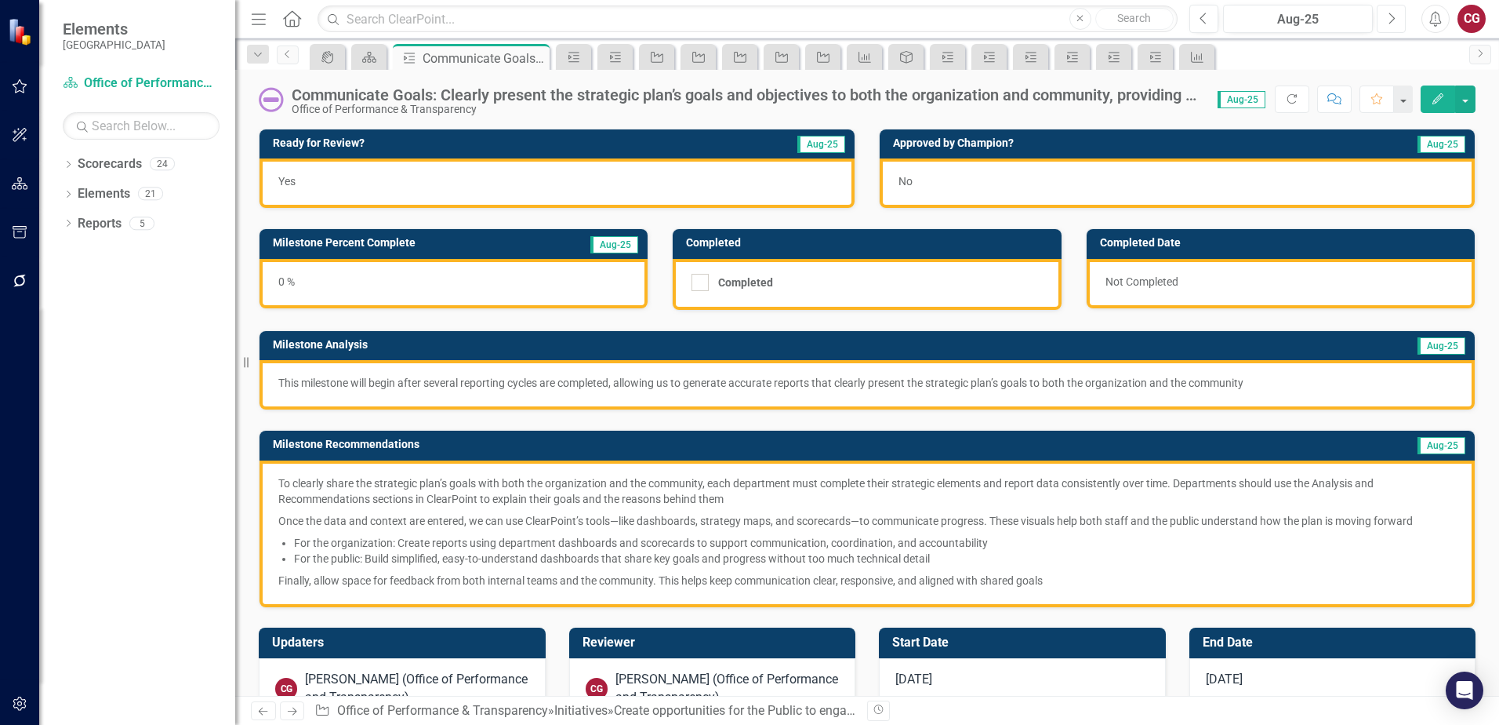
click at [1390, 20] on icon "Next" at bounding box center [1391, 19] width 9 height 14
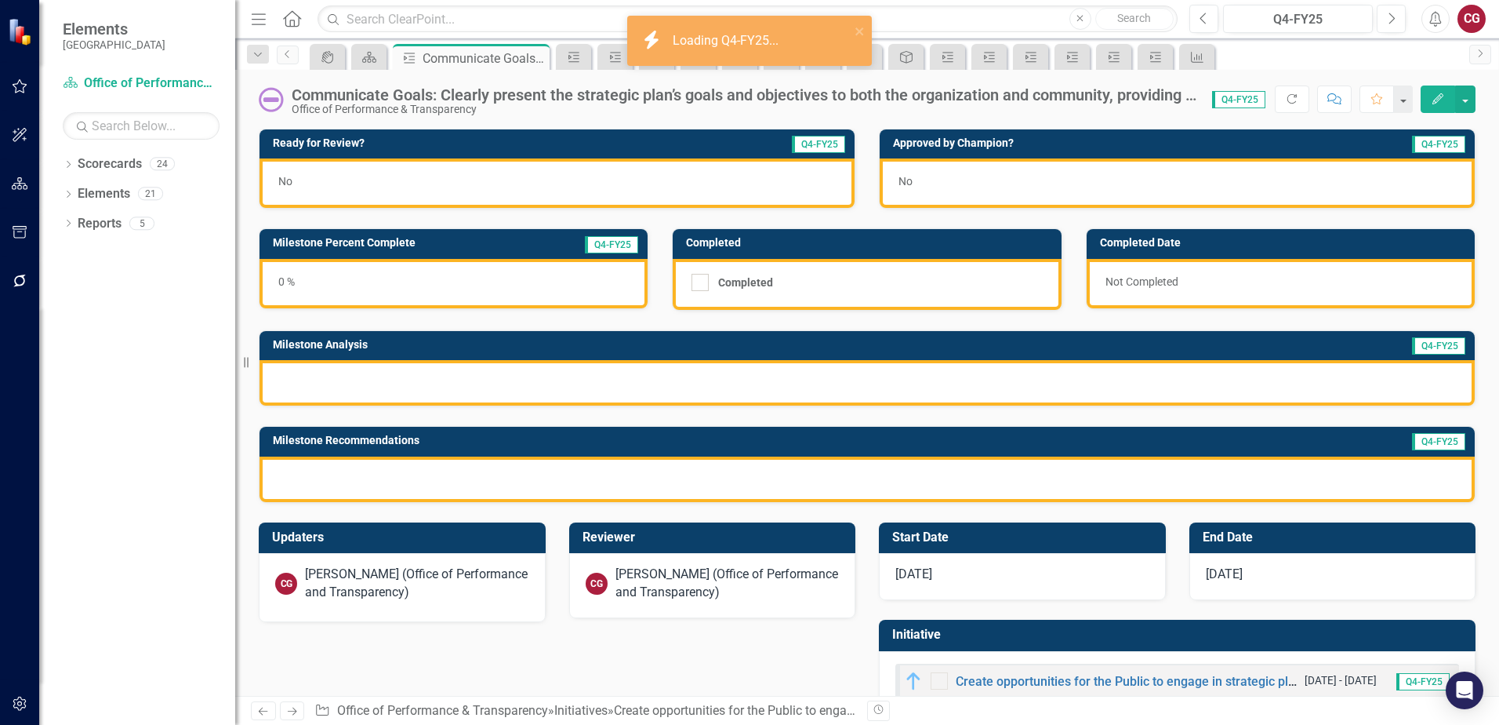
click at [478, 389] on div at bounding box center [867, 382] width 1215 height 45
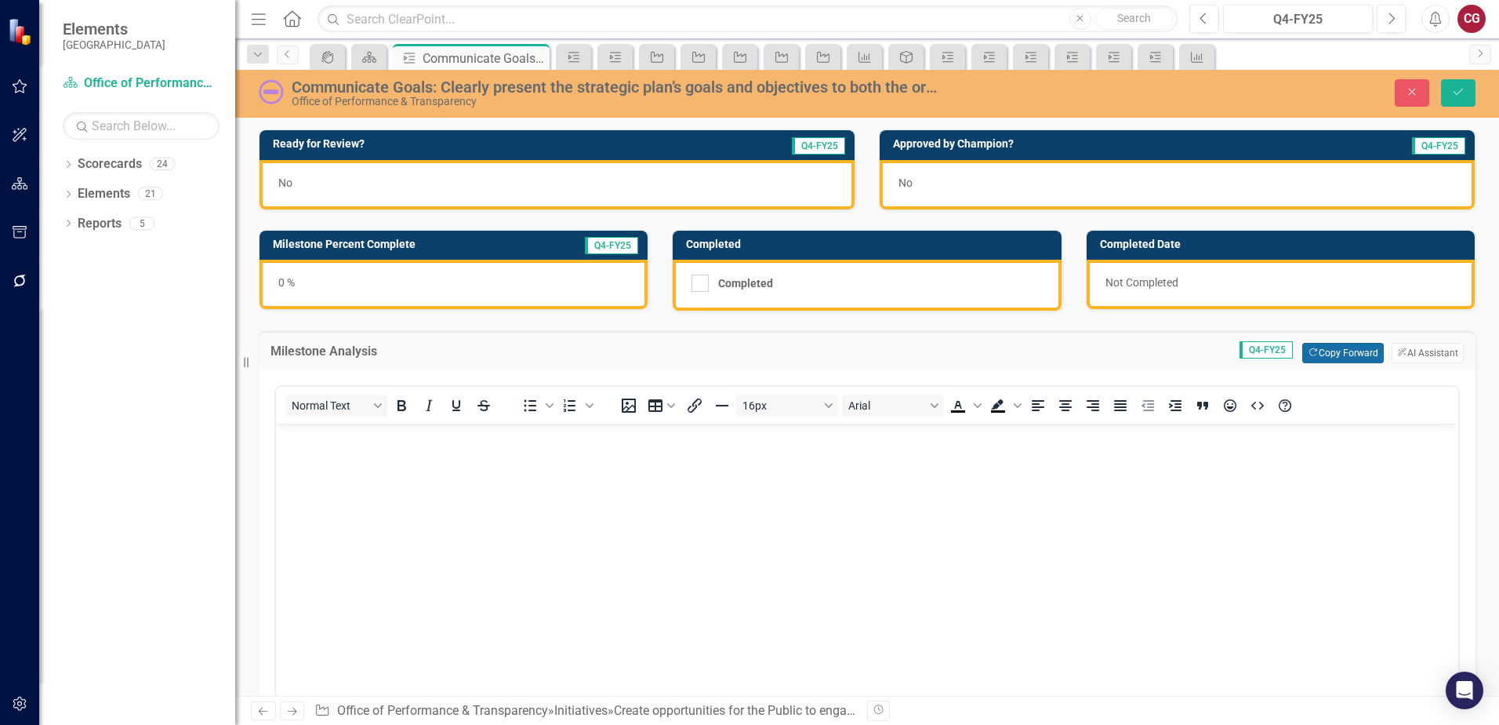
click at [1331, 349] on button "Copy Forward Copy Forward" at bounding box center [1342, 353] width 81 height 20
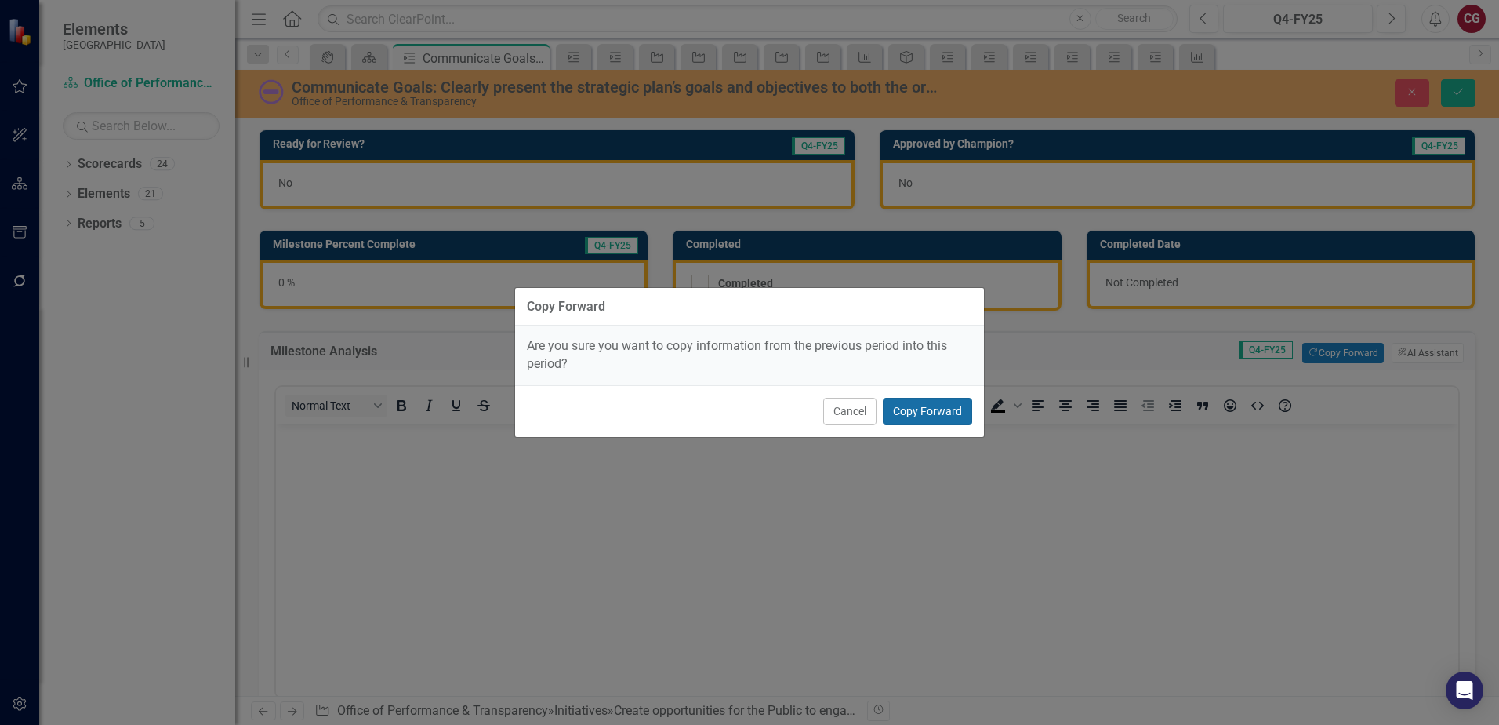
click at [910, 419] on button "Copy Forward" at bounding box center [927, 411] width 89 height 27
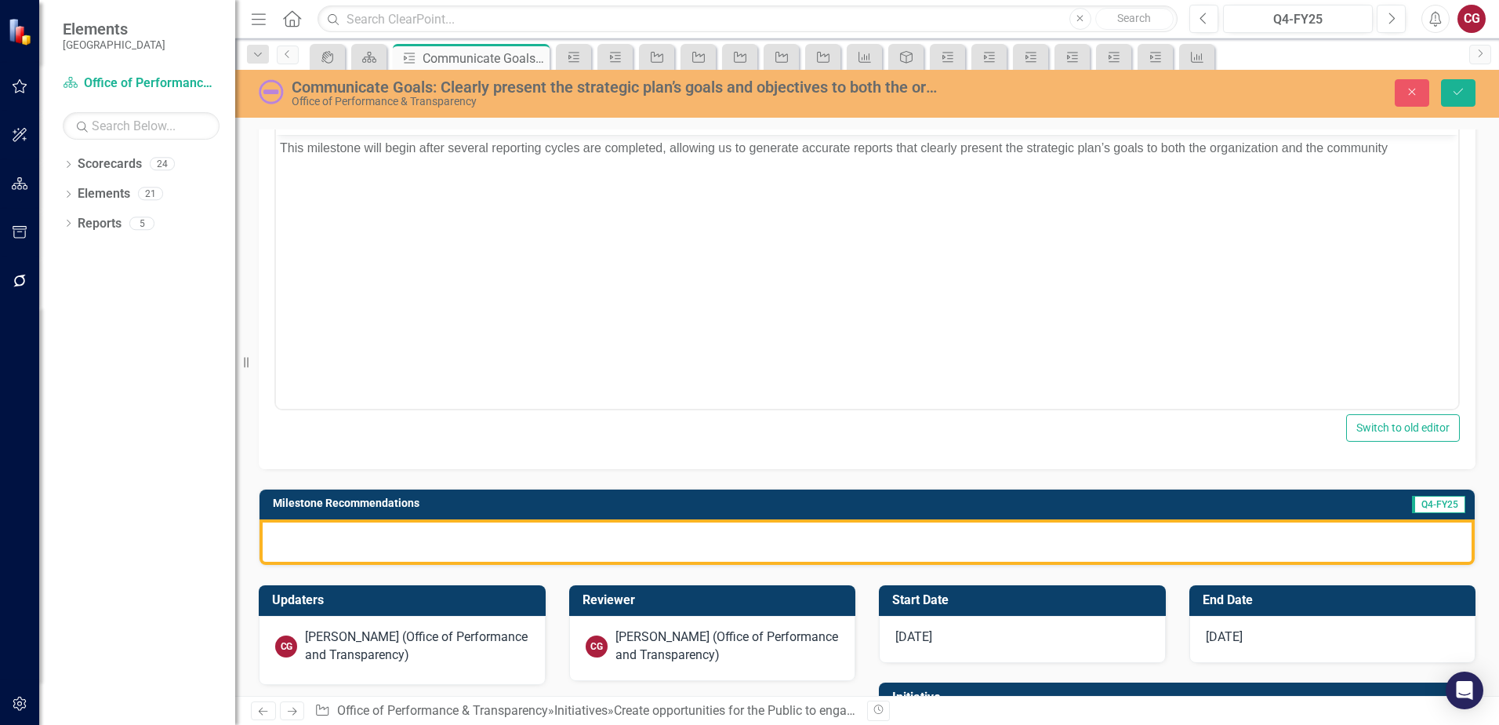
scroll to position [314, 0]
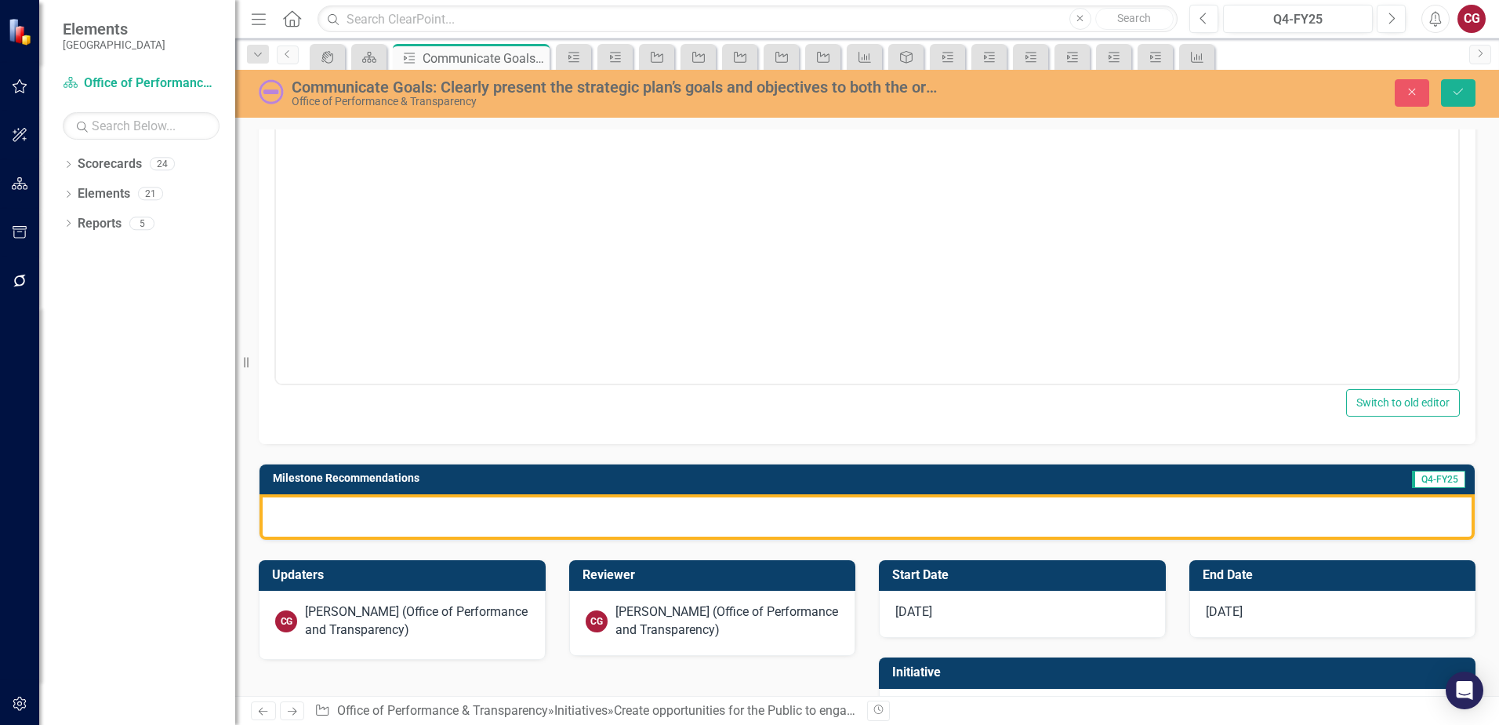
click at [738, 510] on div at bounding box center [867, 516] width 1215 height 45
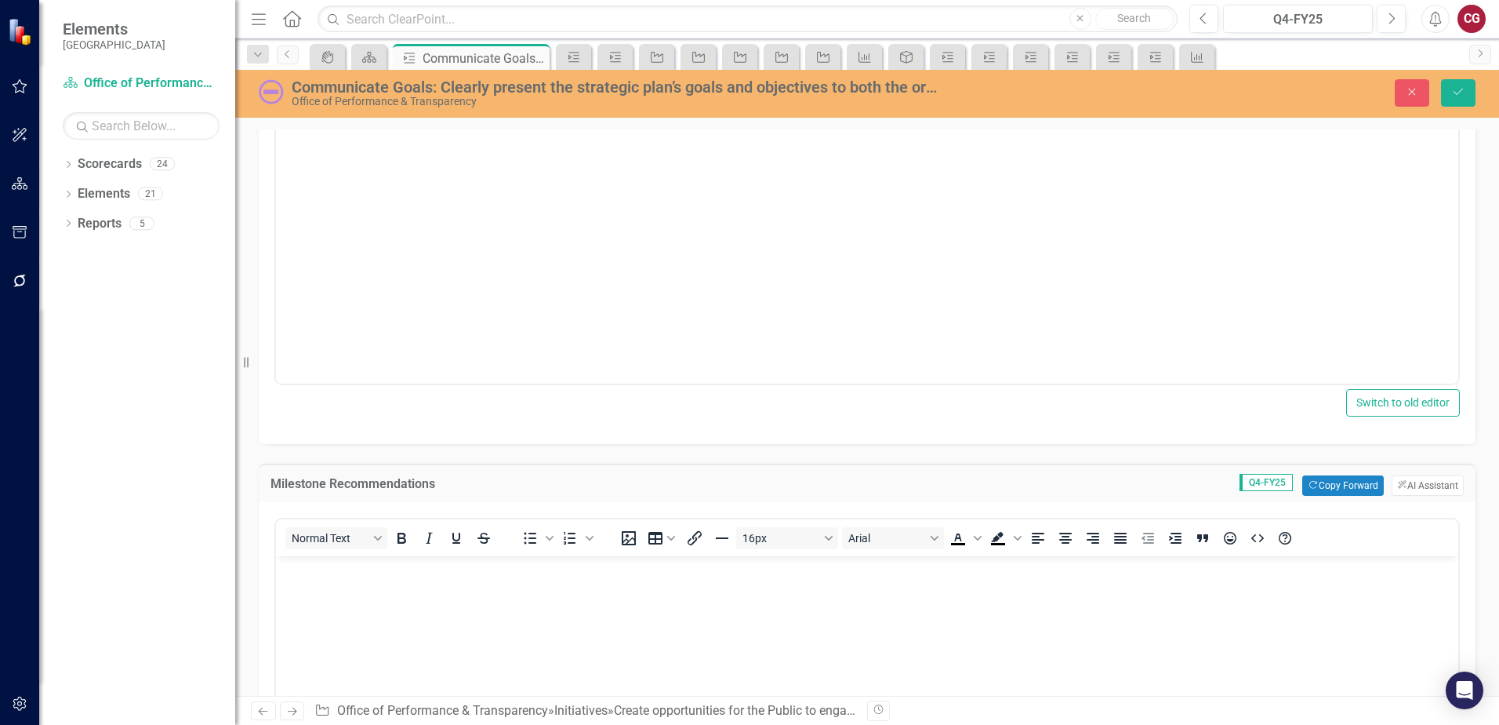
scroll to position [0, 0]
click at [1339, 489] on button "Copy Forward Copy Forward" at bounding box center [1342, 485] width 81 height 20
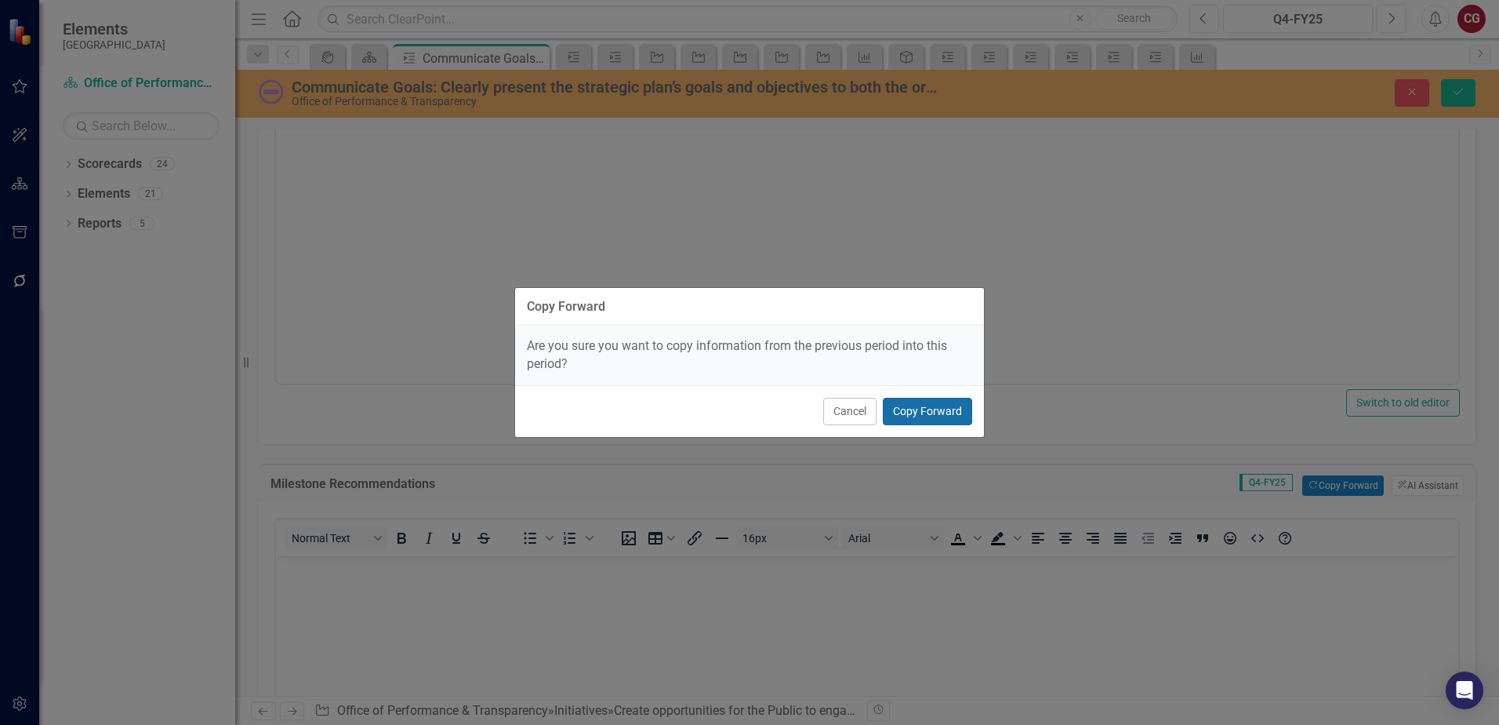
click at [968, 412] on button "Copy Forward" at bounding box center [927, 411] width 89 height 27
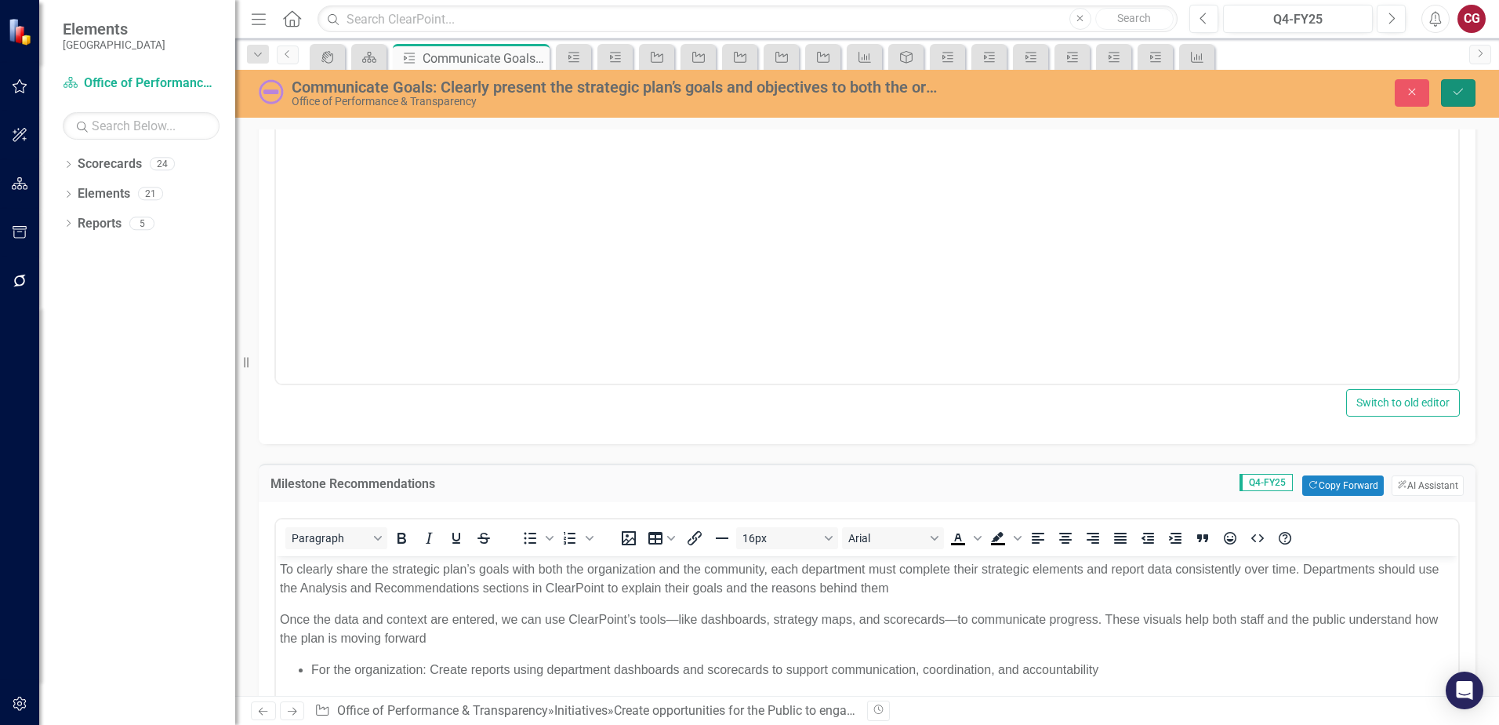
click at [1449, 99] on button "Save" at bounding box center [1458, 92] width 35 height 27
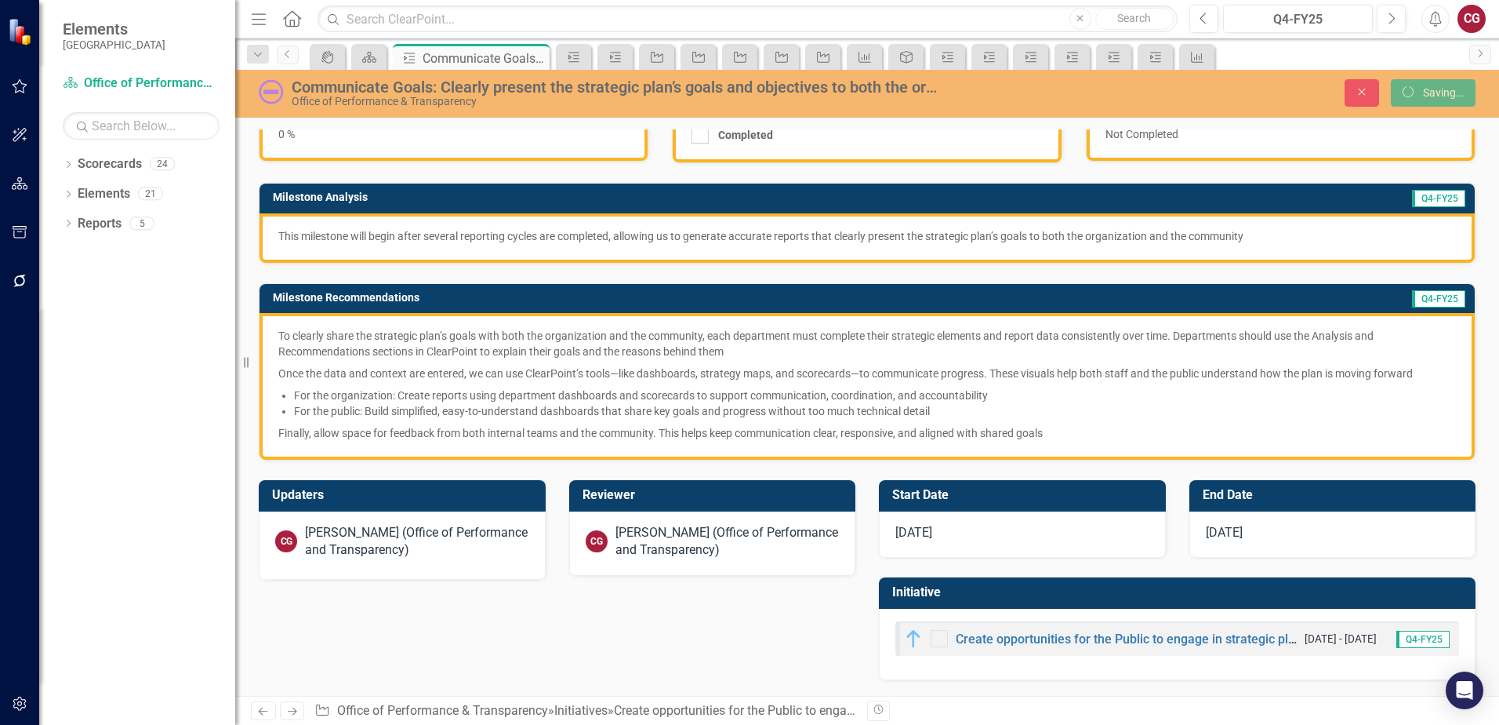
scroll to position [148, 0]
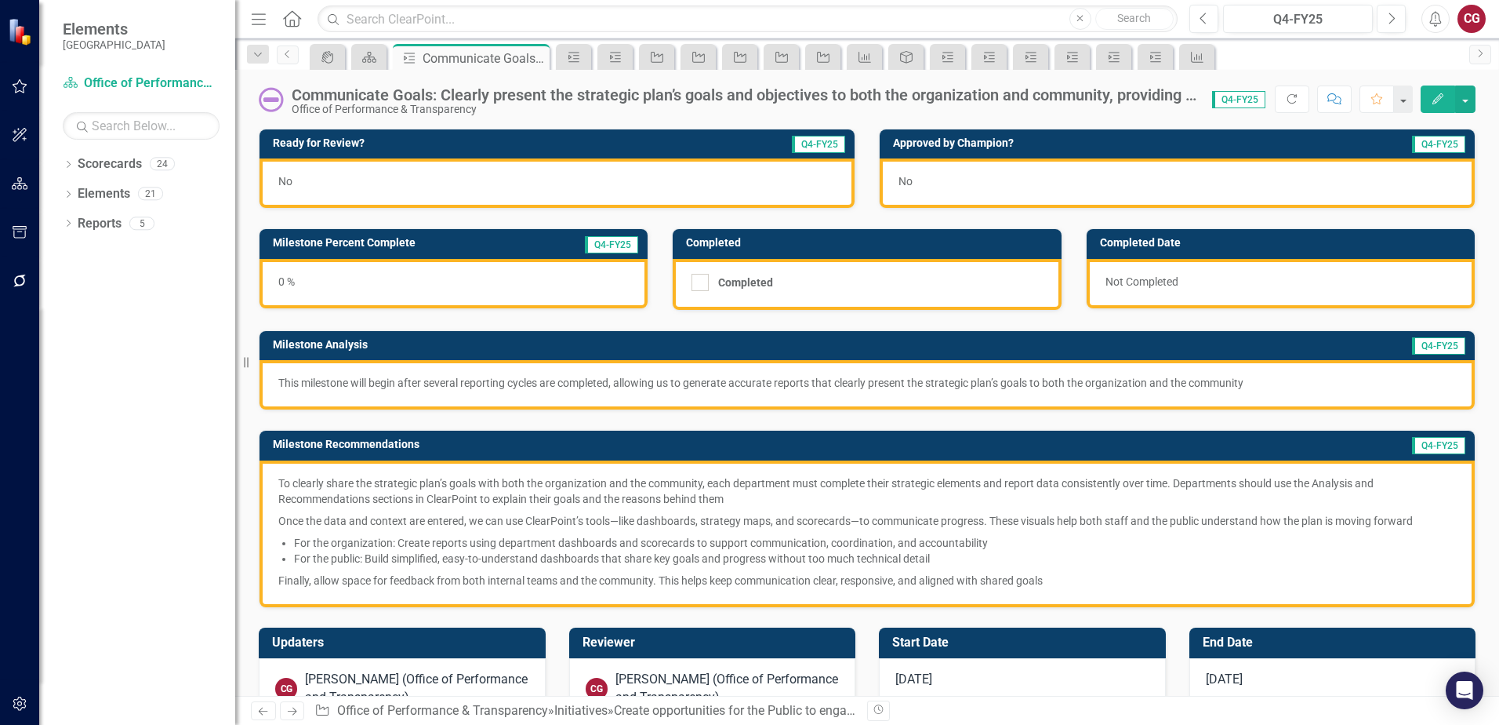
click at [743, 532] on span "To clearly share the strategic plan’s goals with both the organization and the …" at bounding box center [867, 531] width 1178 height 113
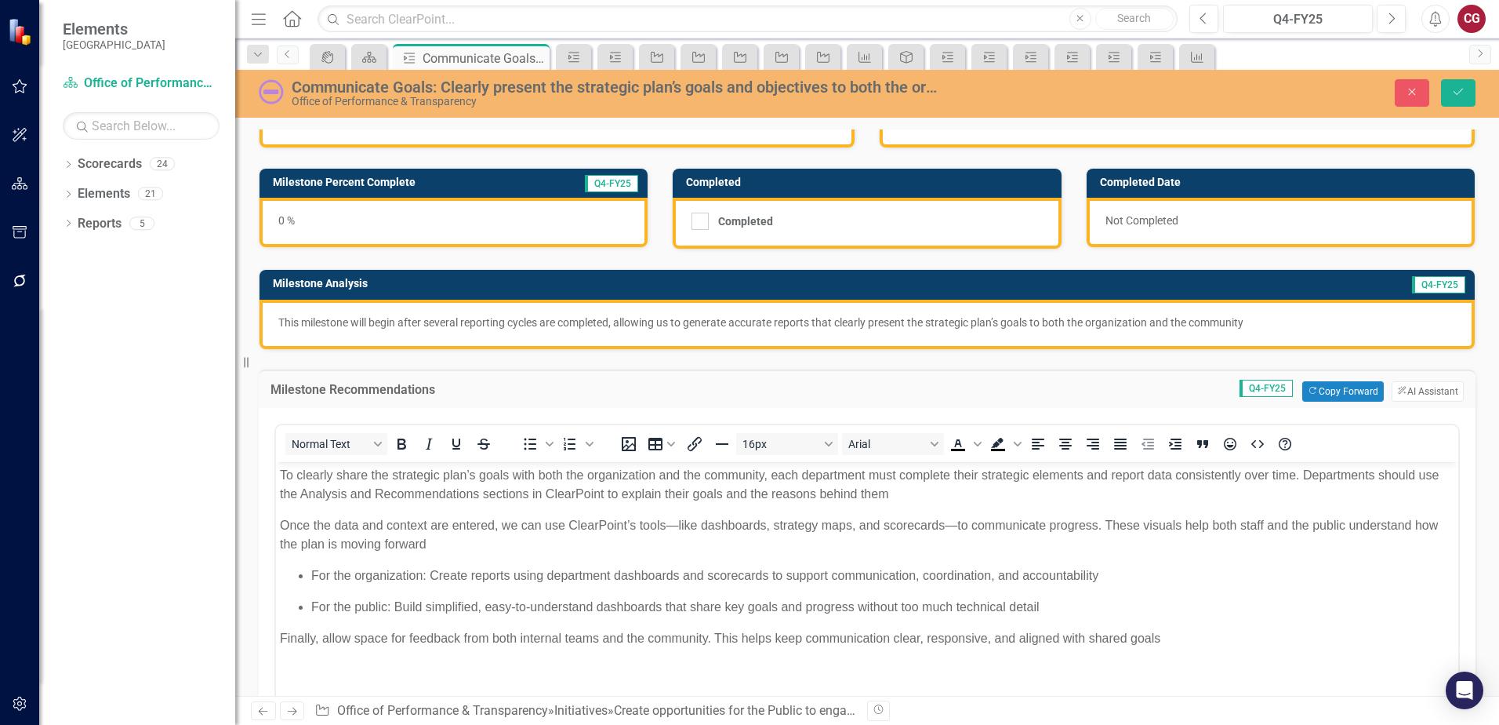
scroll to position [157, 0]
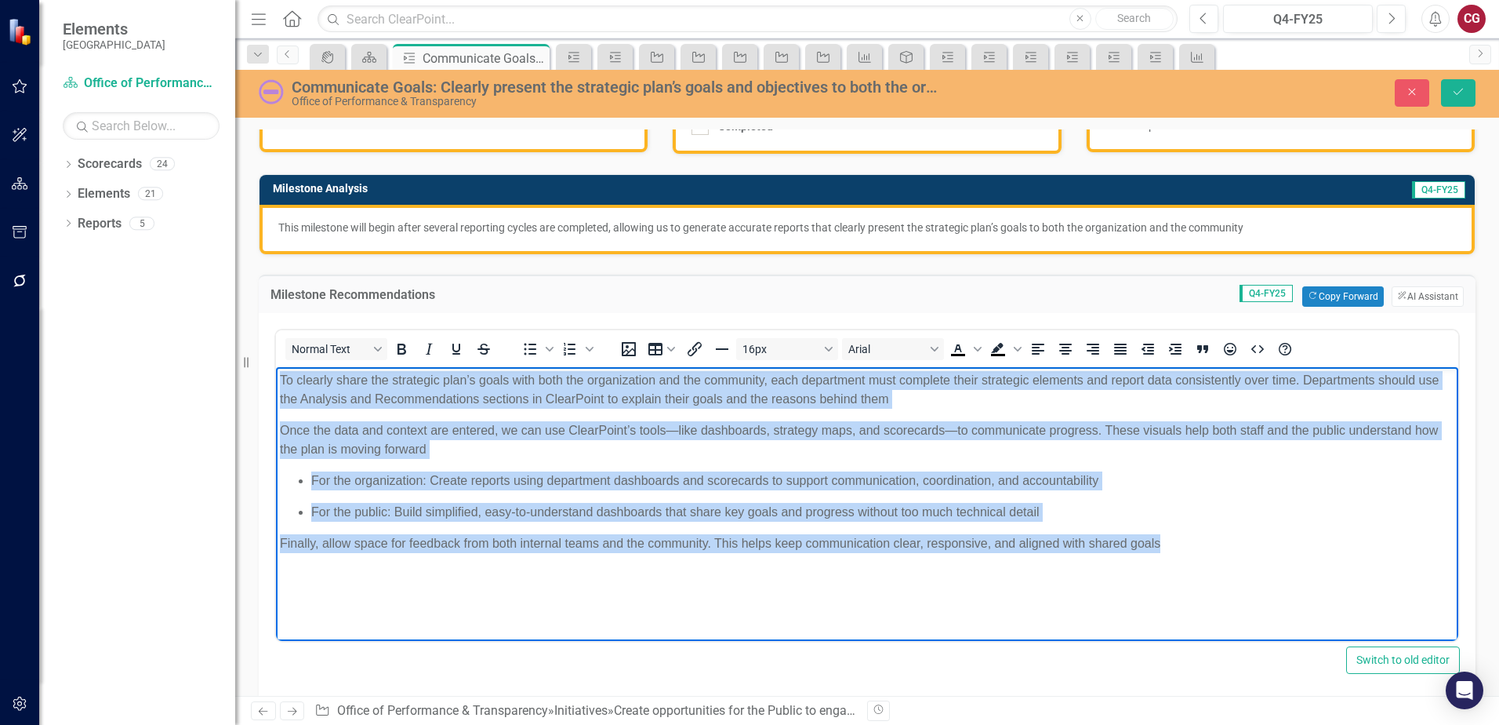
drag, startPoint x: 1196, startPoint y: 554, endPoint x: 474, endPoint y: 755, distance: 749.8
click at [276, 375] on html "To clearly share the strategic plan’s goals with both the organization and the …" at bounding box center [867, 483] width 1182 height 235
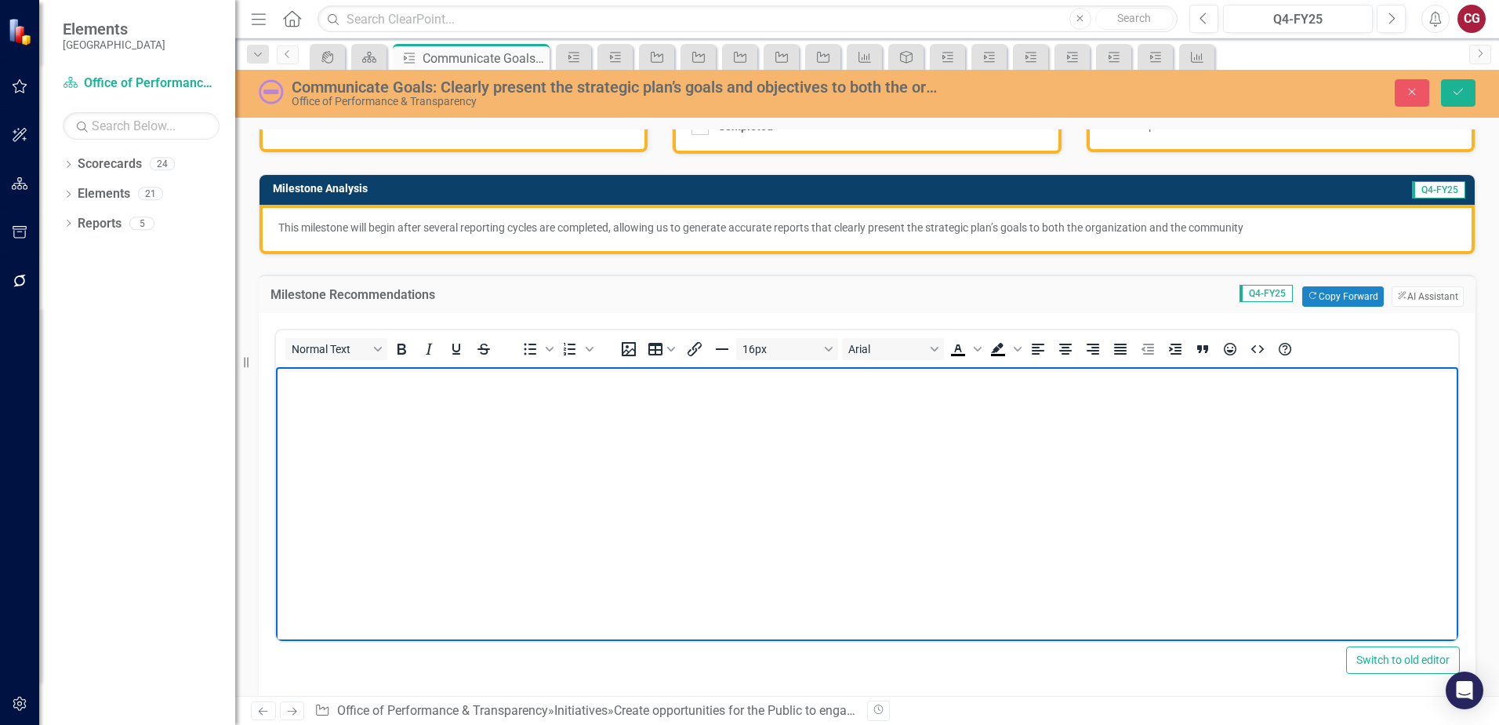
click at [1462, 107] on div "Communicate Goals: Clearly present the strategic plan’s goals and objectives to…" at bounding box center [867, 93] width 1264 height 30
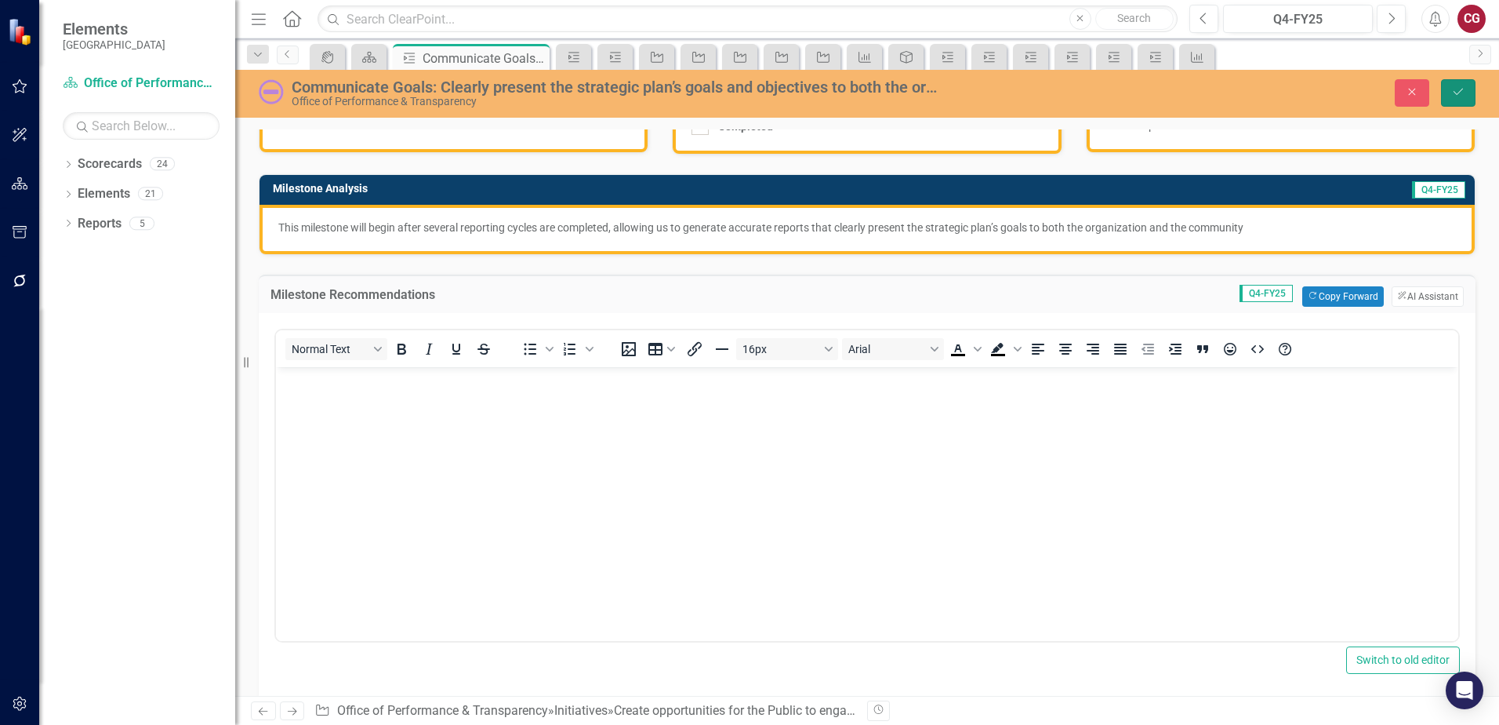
click at [1461, 104] on button "Save" at bounding box center [1458, 92] width 35 height 27
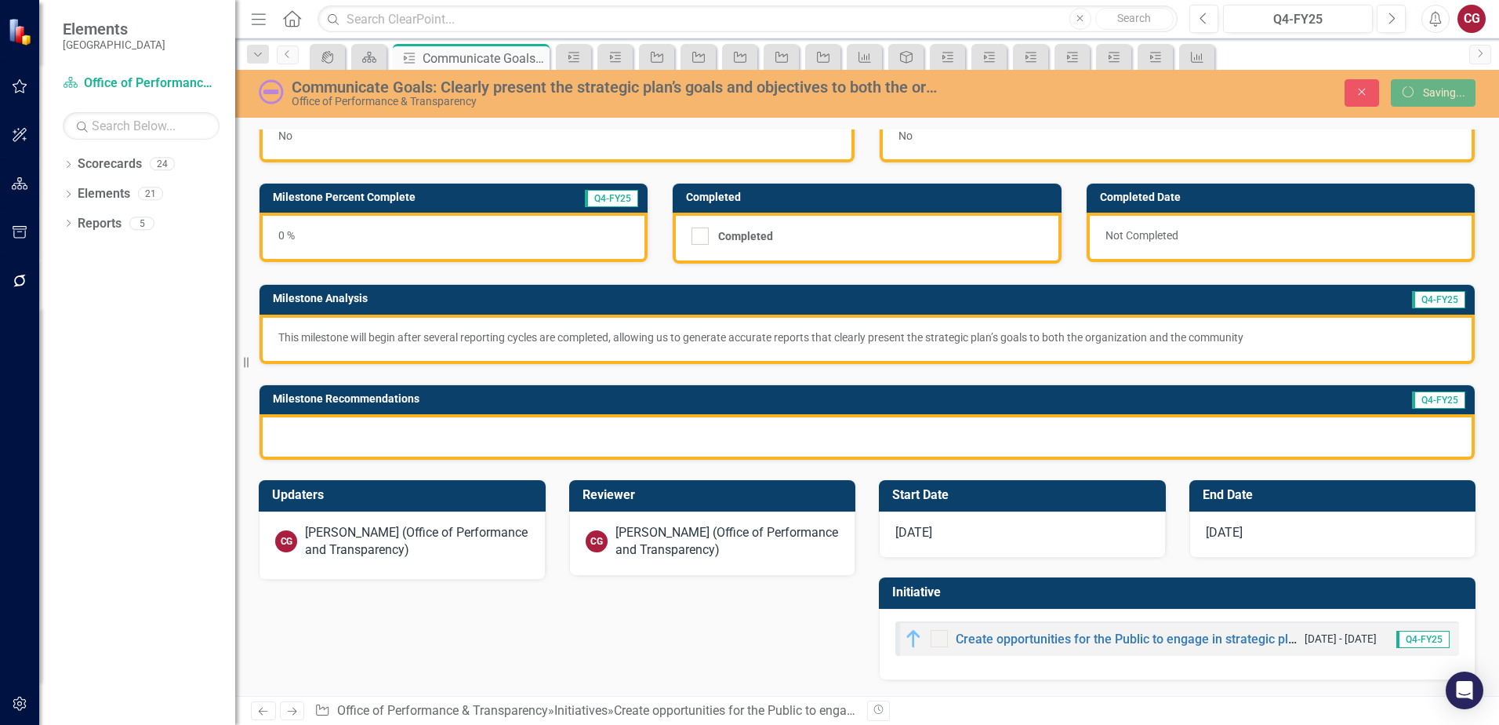
scroll to position [47, 0]
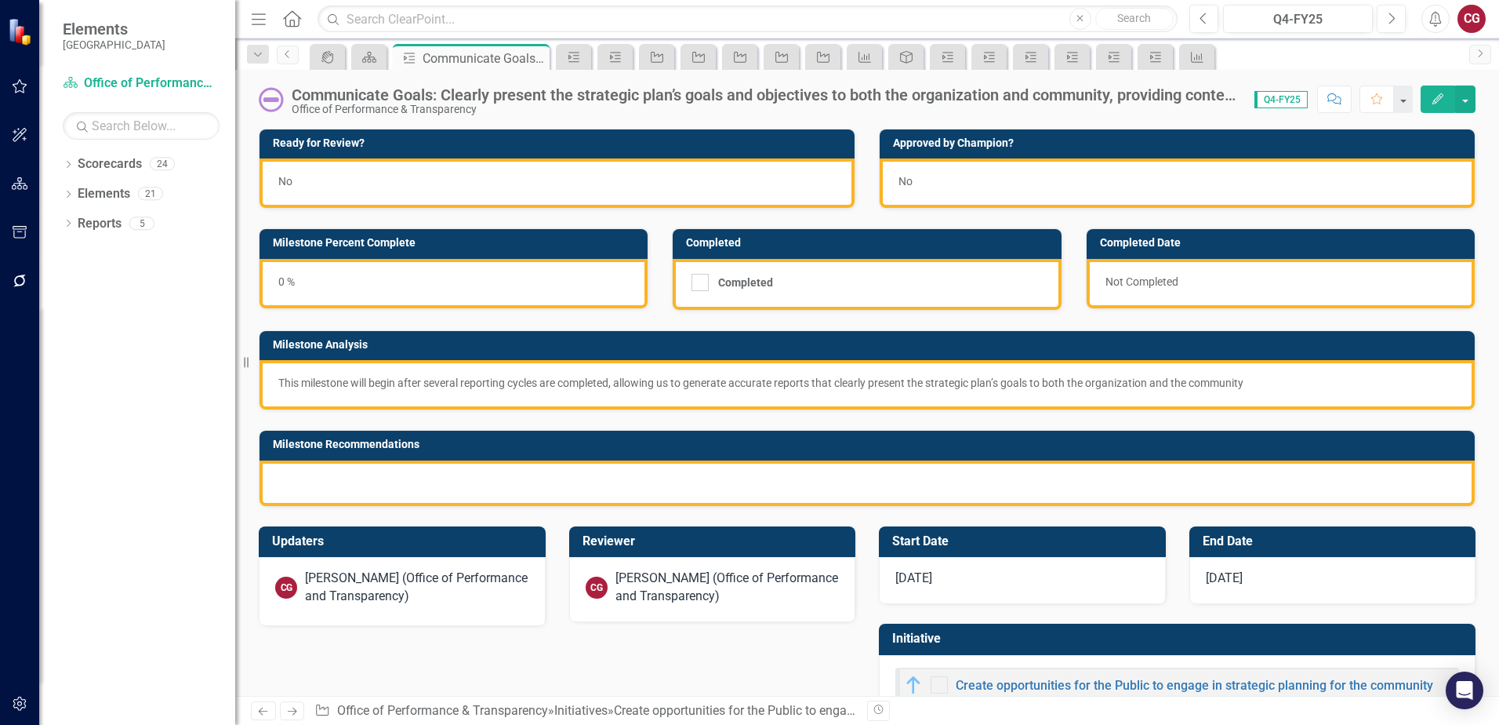
click at [1118, 330] on div "Milestone Analysis This milestone will begin after several reporting cycles are…" at bounding box center [867, 370] width 1217 height 80
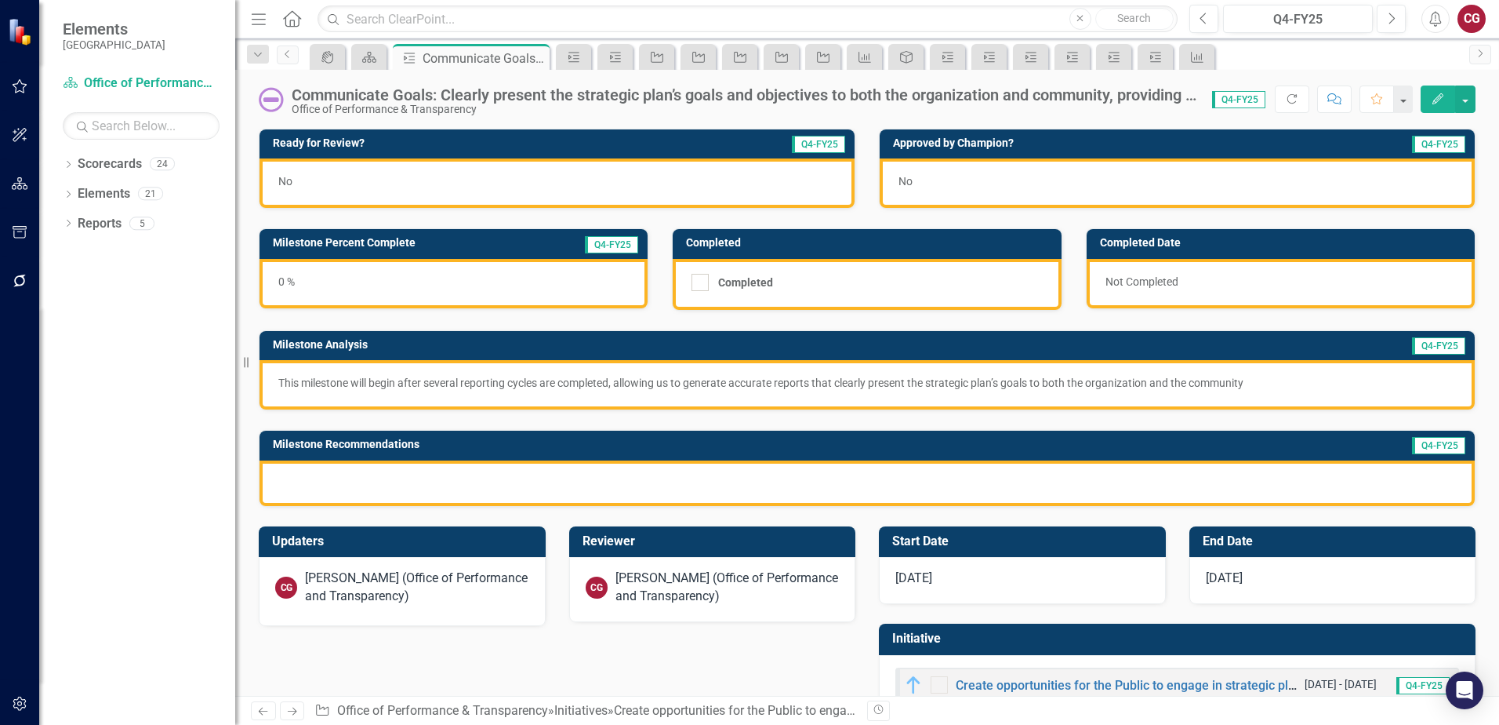
click at [1118, 330] on div "Milestone Analysis Q4-FY25 This milestone will begin after several reporting cy…" at bounding box center [867, 370] width 1217 height 80
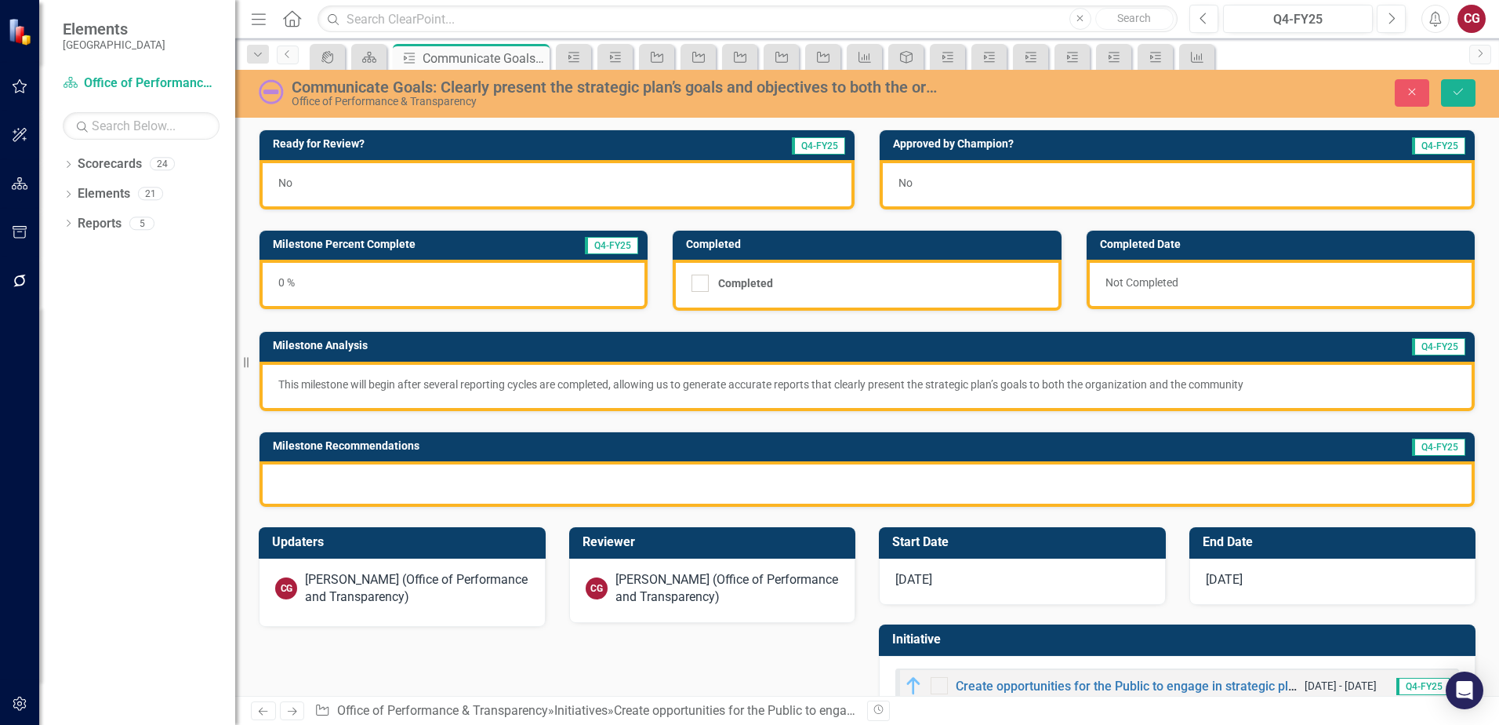
click at [1107, 381] on p "This milestone will begin after several reporting cycles are completed, allowin…" at bounding box center [867, 384] width 1178 height 16
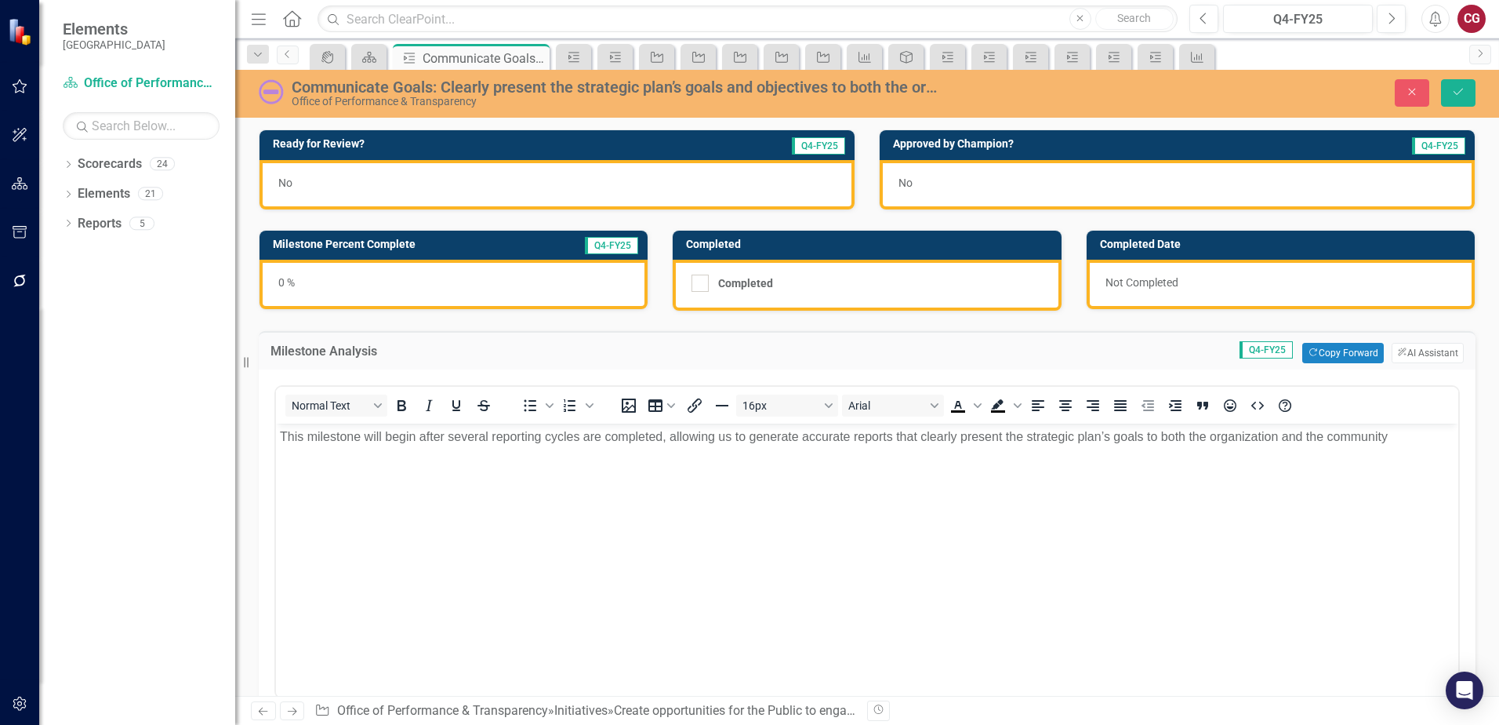
scroll to position [0, 0]
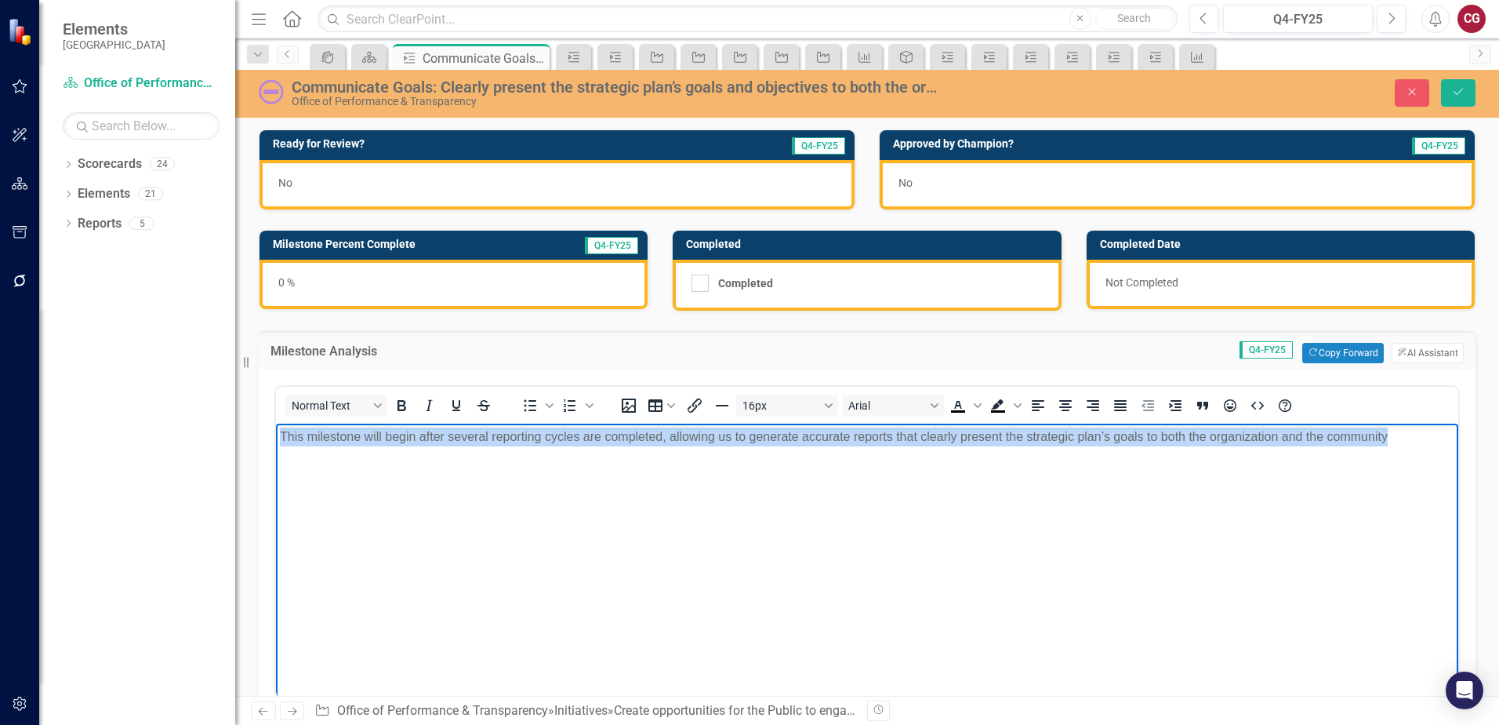
drag, startPoint x: 1407, startPoint y: 447, endPoint x: 242, endPoint y: 427, distance: 1165.4
click at [276, 427] on html "This milestone will begin after several reporting cycles are completed, allowin…" at bounding box center [867, 540] width 1182 height 235
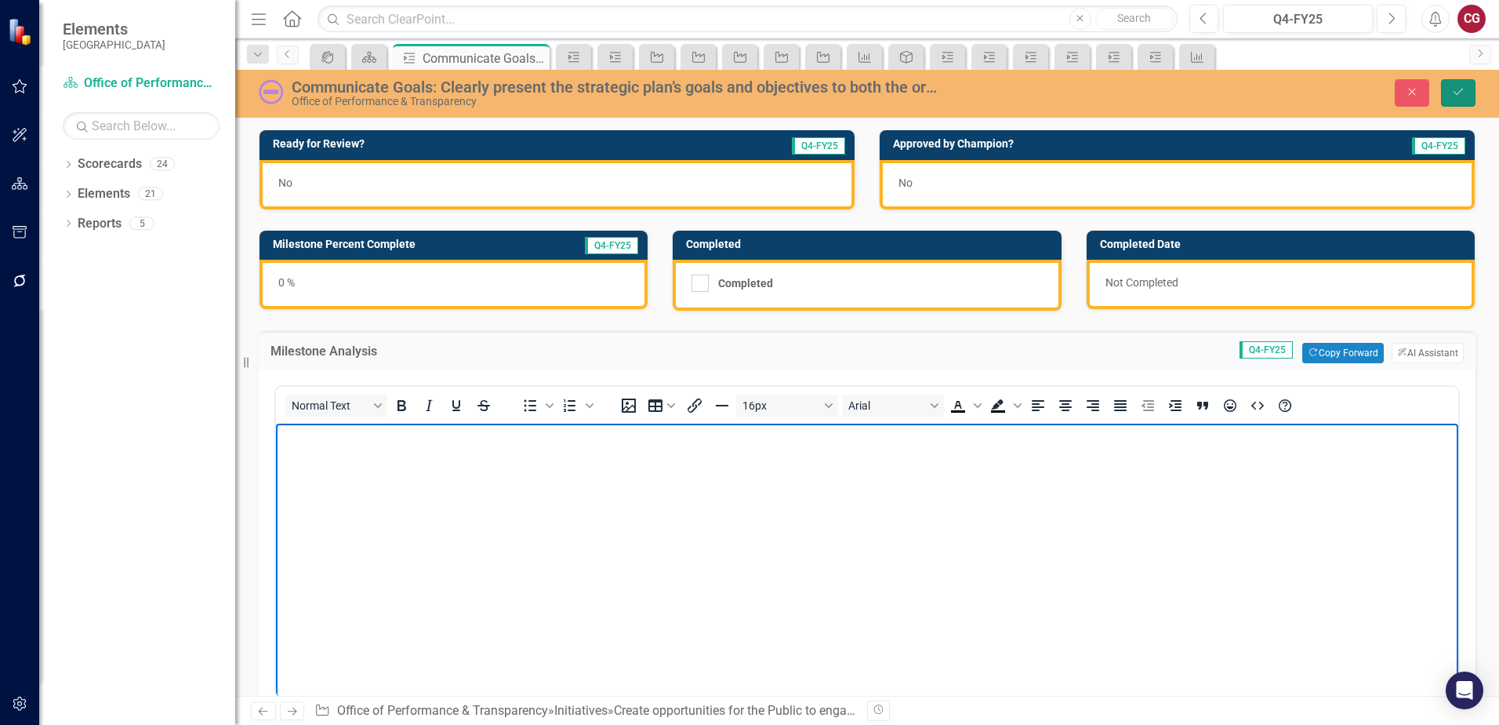
click at [1465, 95] on button "Save" at bounding box center [1458, 92] width 35 height 27
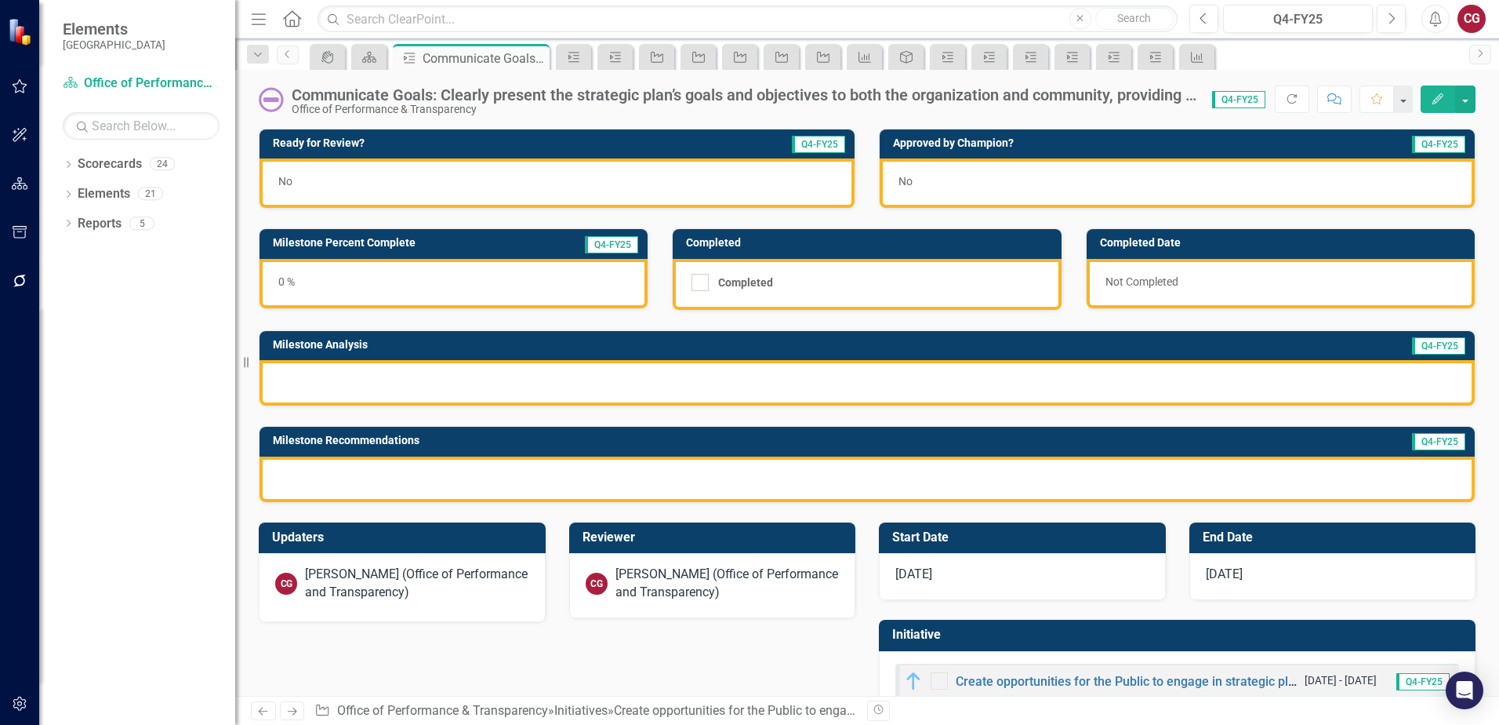
click at [452, 379] on div at bounding box center [867, 382] width 1215 height 45
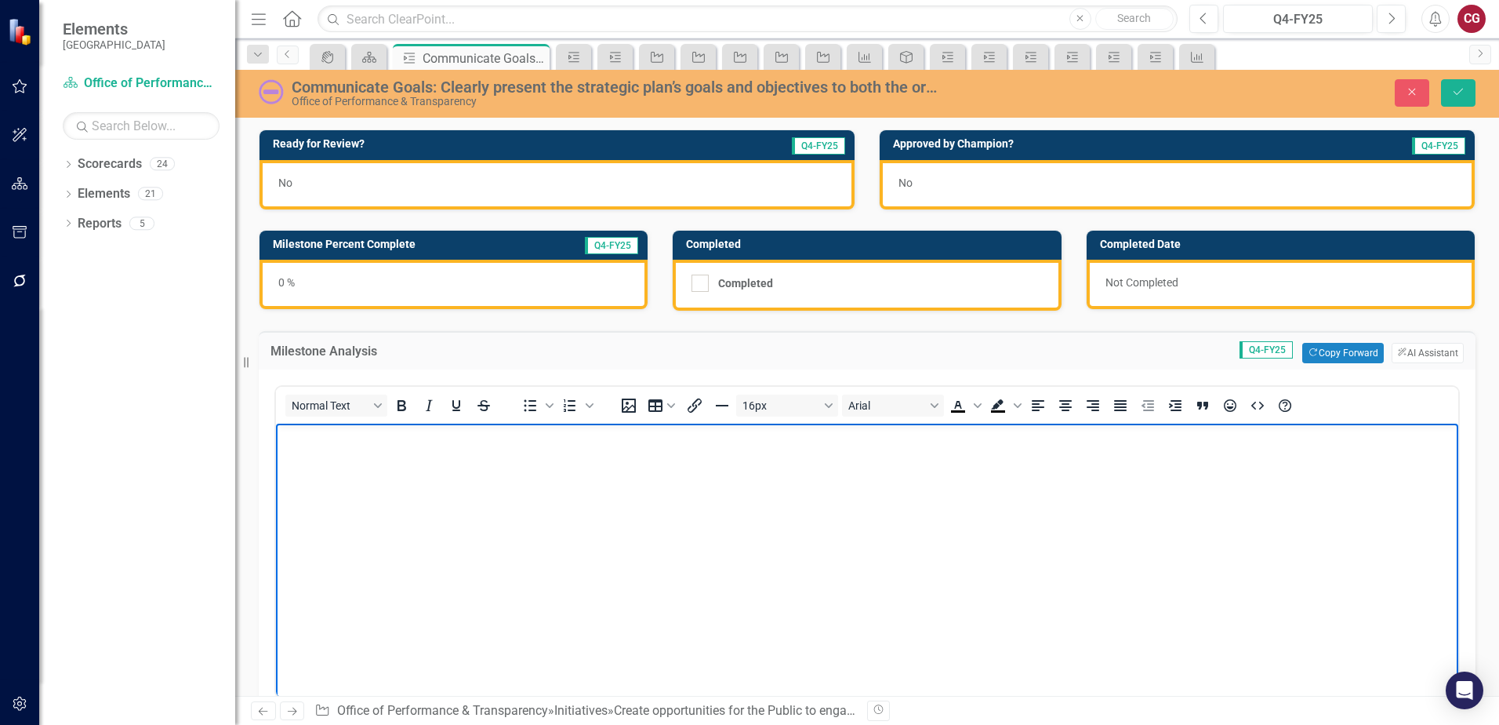
click at [320, 452] on body "Rich Text Area. Press ALT-0 for help." at bounding box center [867, 540] width 1182 height 235
click at [480, 441] on p "This milestone will begin" at bounding box center [867, 436] width 1175 height 19
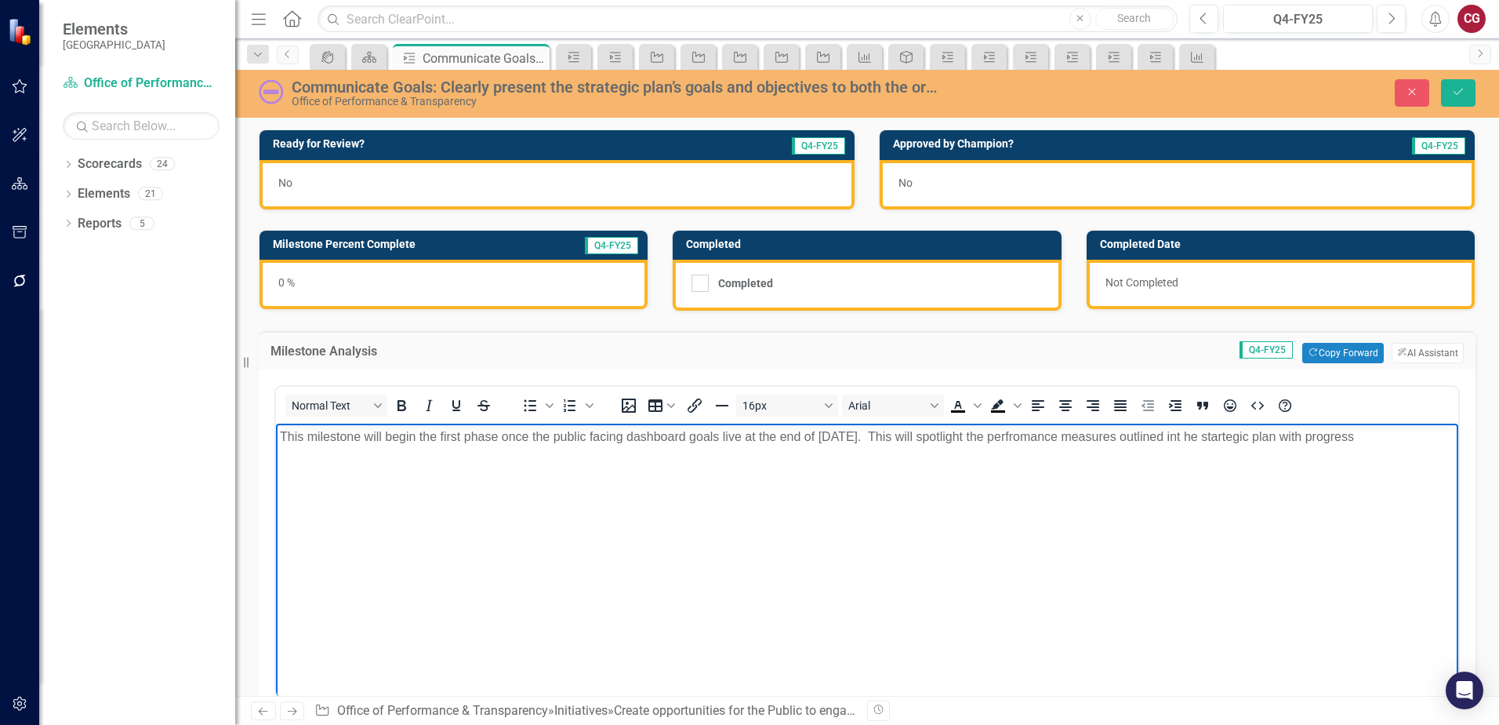
click at [266, 99] on img at bounding box center [271, 91] width 25 height 25
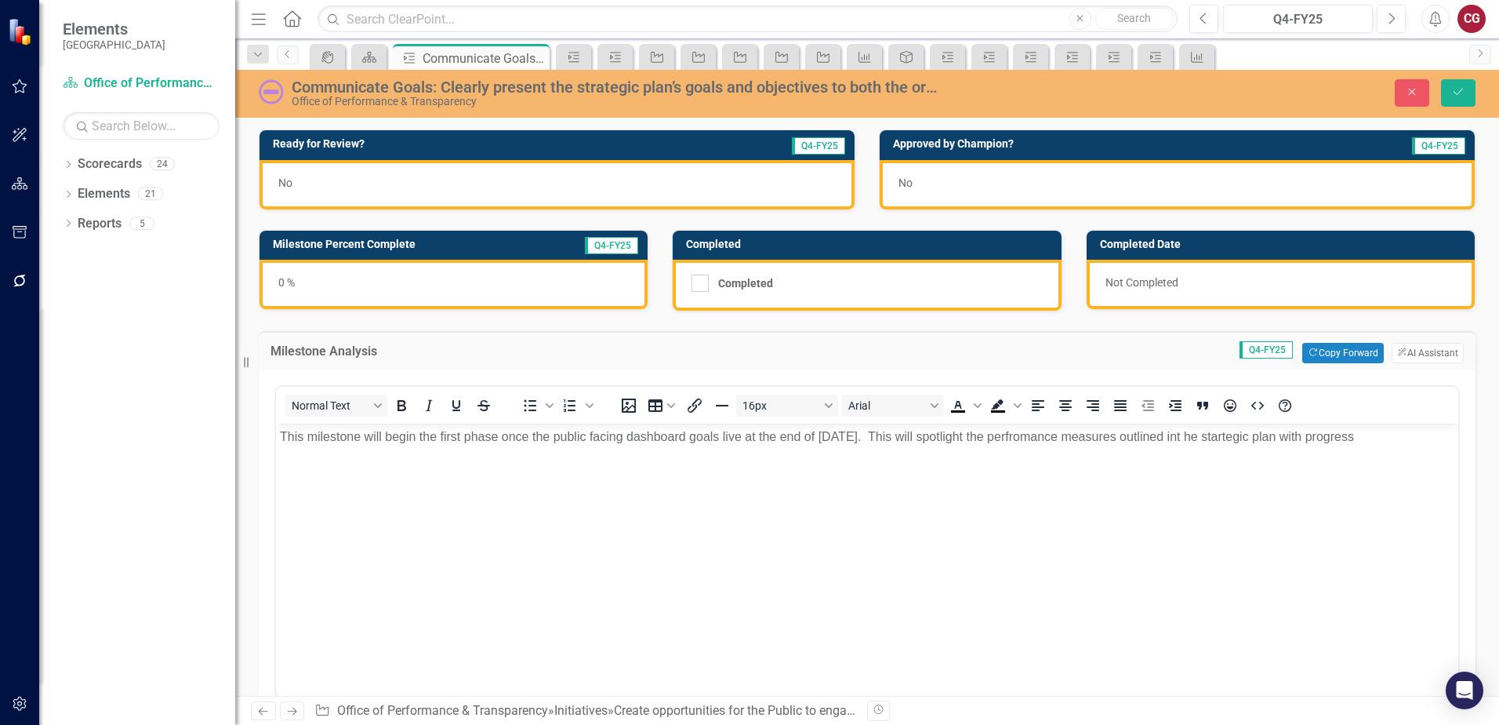
click at [266, 99] on img at bounding box center [271, 91] width 25 height 25
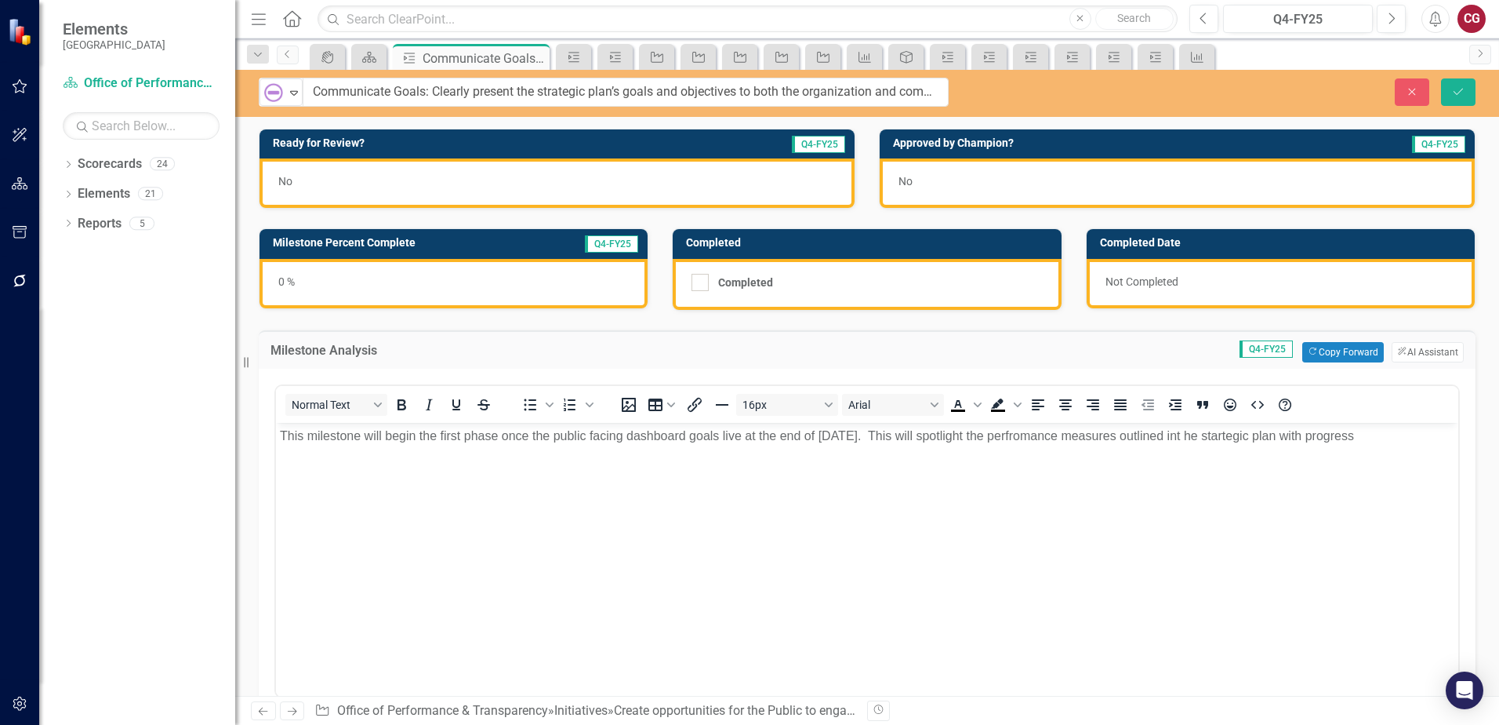
click at [1245, 480] on body "This milestone will begin the first phase once the public facing dashboard goal…" at bounding box center [867, 539] width 1182 height 235
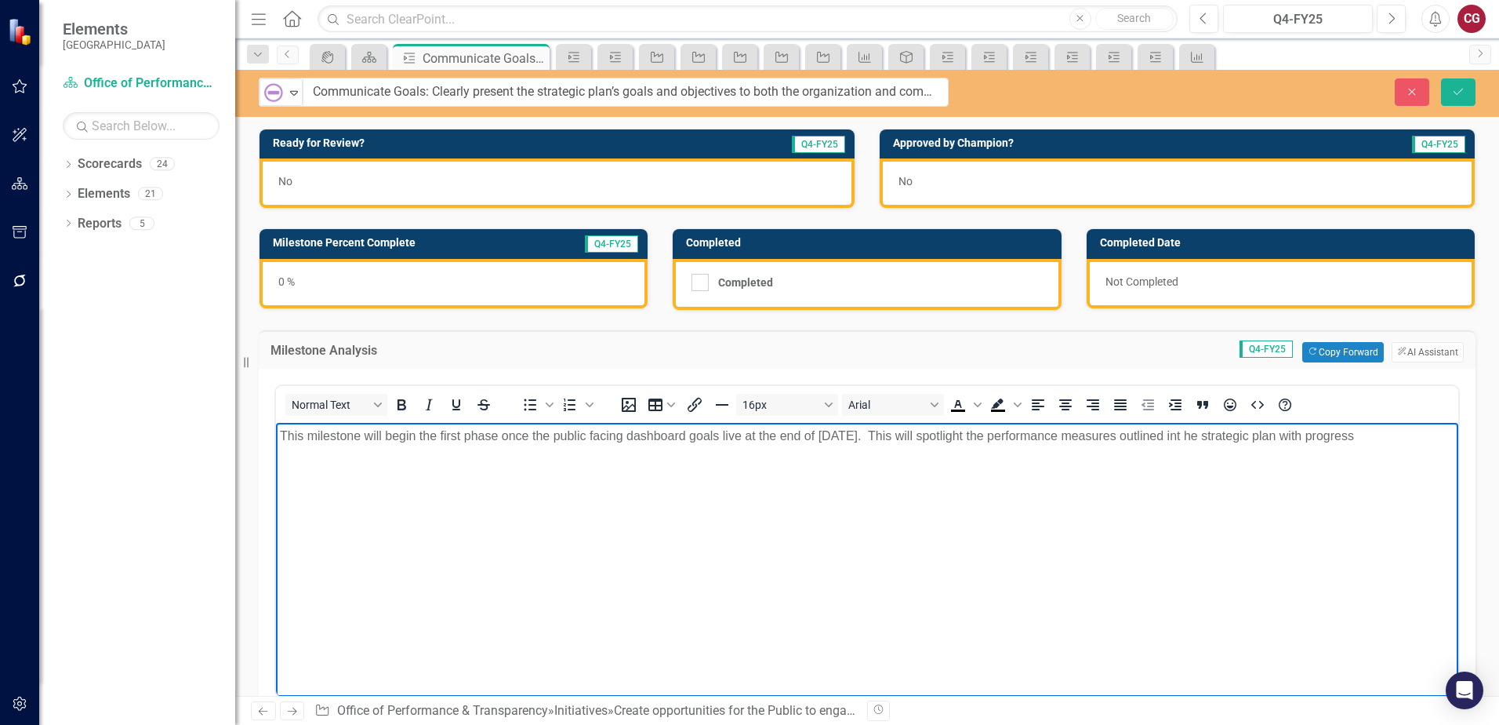
click at [1364, 443] on p "This milestone will begin the first phase once the public facing dashboard goal…" at bounding box center [867, 435] width 1175 height 19
click at [1405, 433] on p "This milestone will begin the first phase once the public facing dashboard goal…" at bounding box center [867, 435] width 1175 height 19
click at [1229, 434] on p "This milestone will begin the first phase once the public facing dashboard goal…" at bounding box center [867, 435] width 1175 height 19
click at [1327, 440] on p "This milestone will begin the first phase once the public facing dashboard goal…" at bounding box center [867, 435] width 1175 height 19
click at [1361, 423] on body "This milestone will begin the first phase once the public facing dashboard goal…" at bounding box center [867, 539] width 1182 height 235
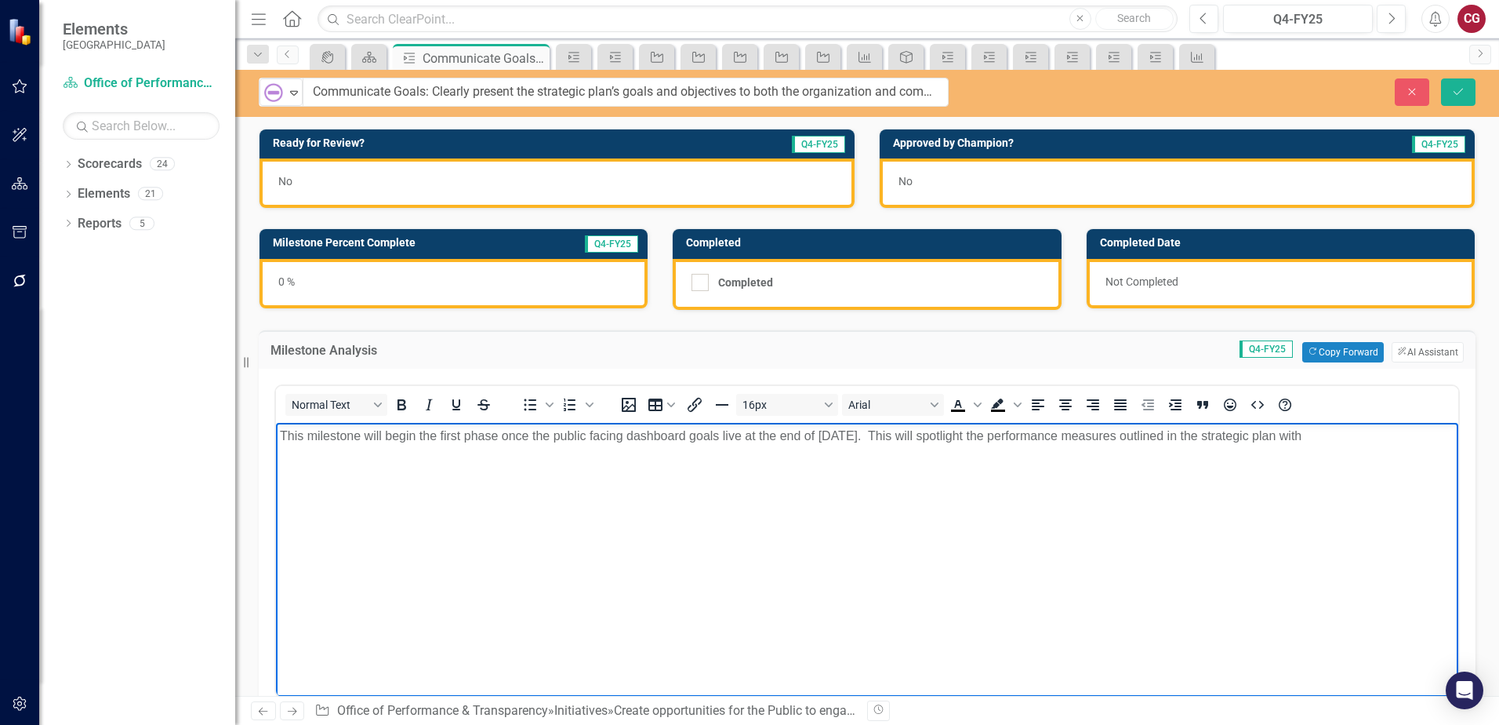
click at [1034, 435] on p "This milestone will begin the first phase once the public facing dashboard goal…" at bounding box center [867, 435] width 1175 height 19
click at [603, 445] on p "This milestone will begin the first phase once the public facing dashboard goal…" at bounding box center [867, 445] width 1175 height 38
drag, startPoint x: 1186, startPoint y: 817, endPoint x: 565, endPoint y: 434, distance: 728.8
click at [862, 475] on body "This milestone will begin the first phase once the public facing dashboard goal…" at bounding box center [867, 539] width 1182 height 235
click at [550, 432] on p "This milestone will begin the first phase once the public facing dashboard goal…" at bounding box center [867, 445] width 1175 height 38
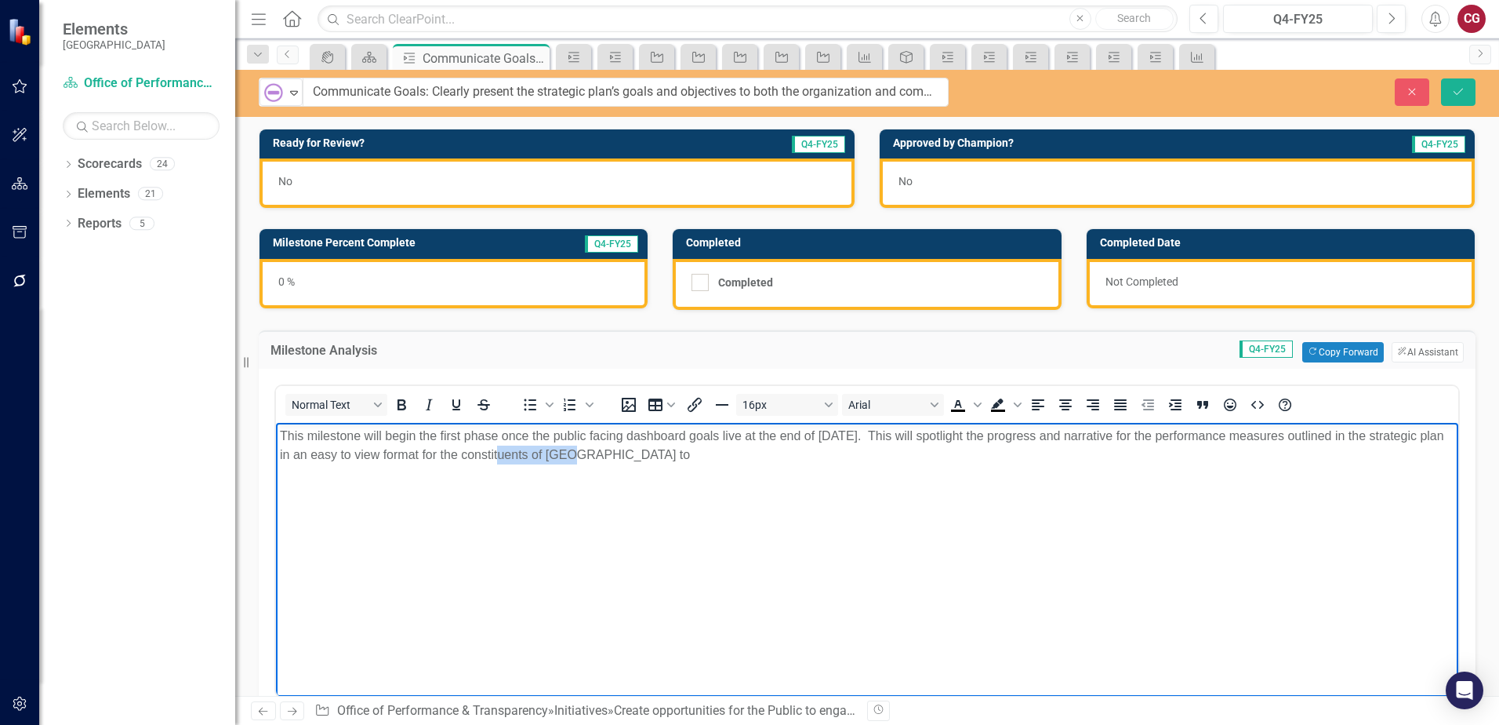
drag, startPoint x: 609, startPoint y: 456, endPoint x: 542, endPoint y: 449, distance: 67.9
click at [542, 449] on p "This milestone will begin the first phase once the public facing dashboard goal…" at bounding box center [867, 445] width 1175 height 38
copy p "constituents"
click at [622, 496] on body "This milestone will begin the first phase once the public facing dashboard goal…" at bounding box center [867, 539] width 1182 height 235
click at [749, 455] on p "This milestone will begin the first phase once the public facing dashboard goal…" at bounding box center [867, 445] width 1175 height 38
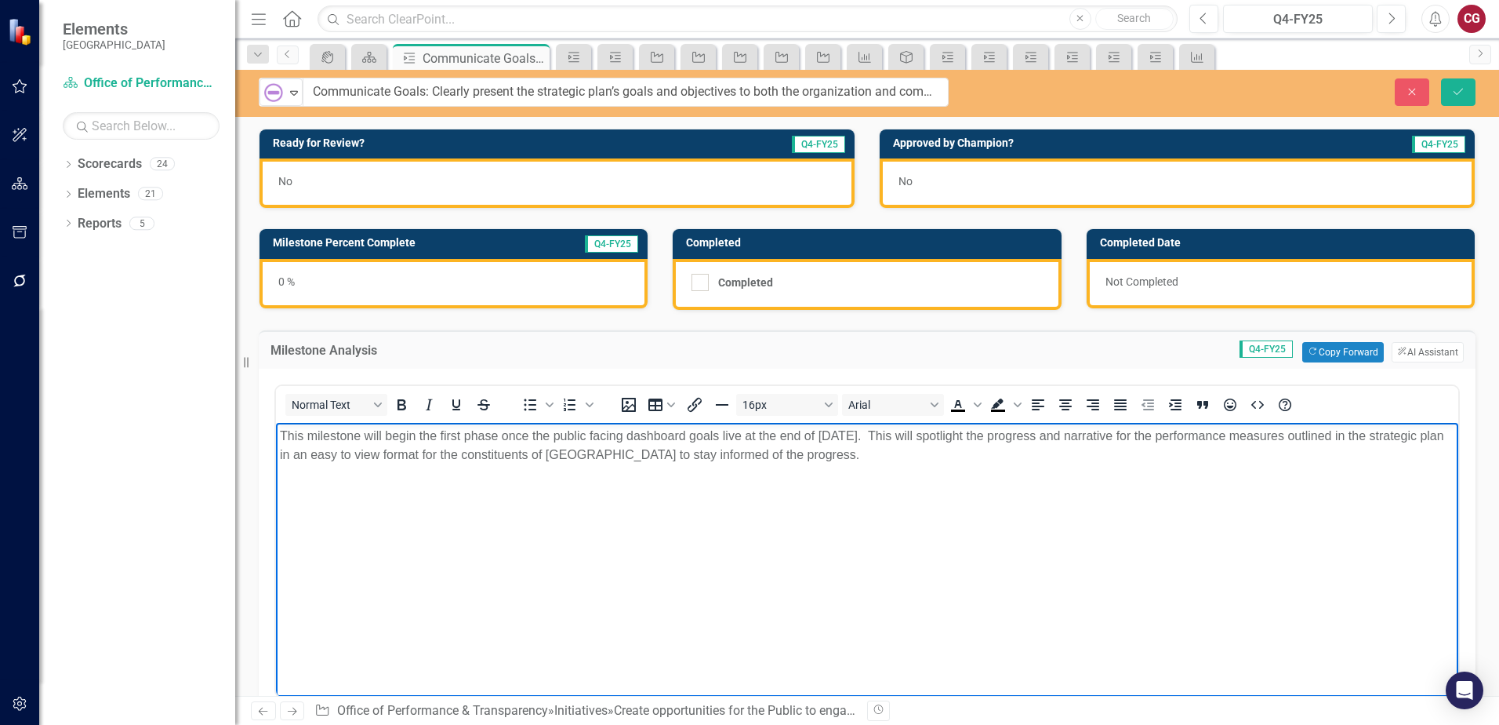
drag, startPoint x: 902, startPoint y: 455, endPoint x: 913, endPoint y: 442, distance: 16.7
click at [903, 454] on p "This milestone will begin the first phase once the public facing dashboard goal…" at bounding box center [867, 445] width 1175 height 38
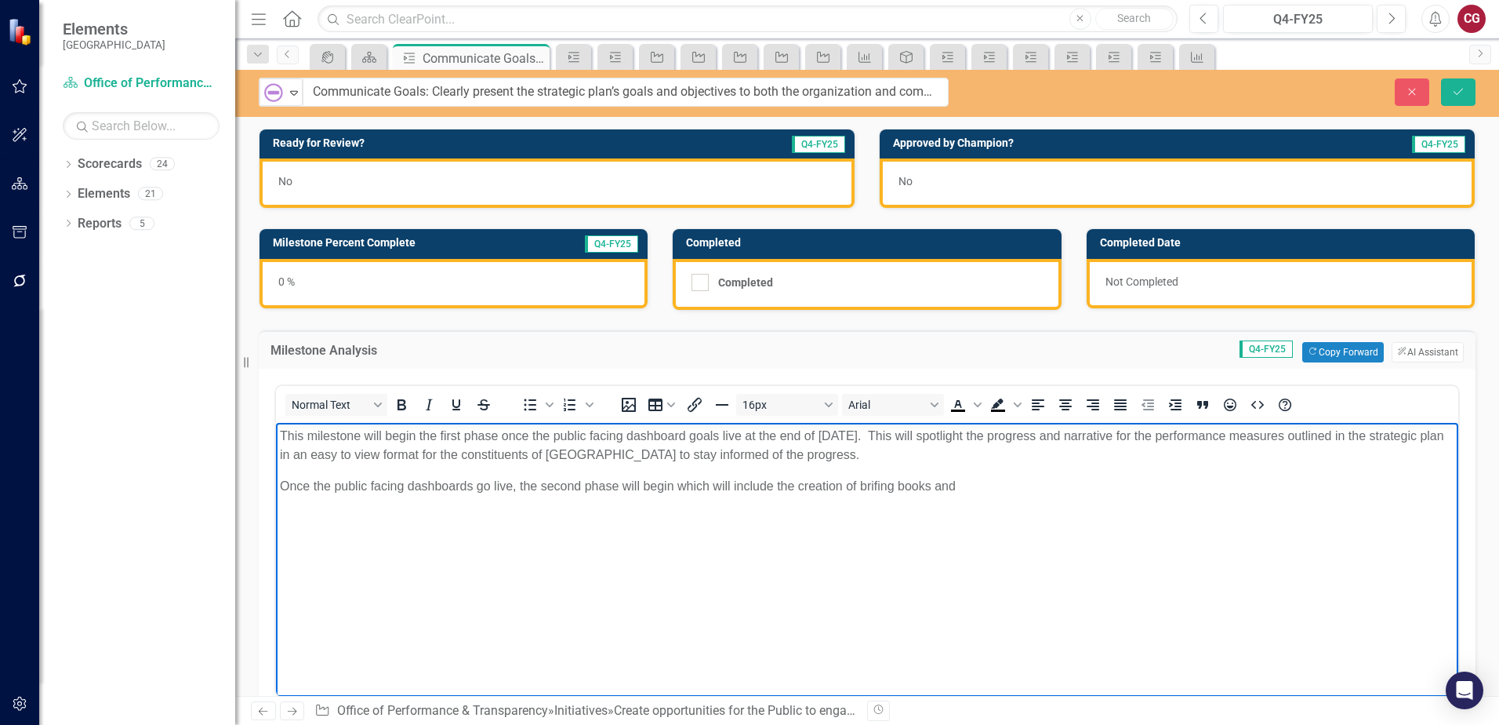
drag, startPoint x: 871, startPoint y: 506, endPoint x: 872, endPoint y: 494, distance: 11.8
click at [871, 505] on body "This milestone will begin the first phase once the public facing dashboard goal…" at bounding box center [867, 539] width 1182 height 235
click at [995, 470] on body "This milestone will begin the first phase once the public facing dashboard goal…" at bounding box center [867, 539] width 1182 height 235
click at [1155, 492] on p "Once the public facing dashboards go live, the second phase will begin which wi…" at bounding box center [867, 485] width 1175 height 19
click at [1195, 484] on p "Once the public facing dashboards go live, the second phase will begin which wi…" at bounding box center [867, 485] width 1175 height 19
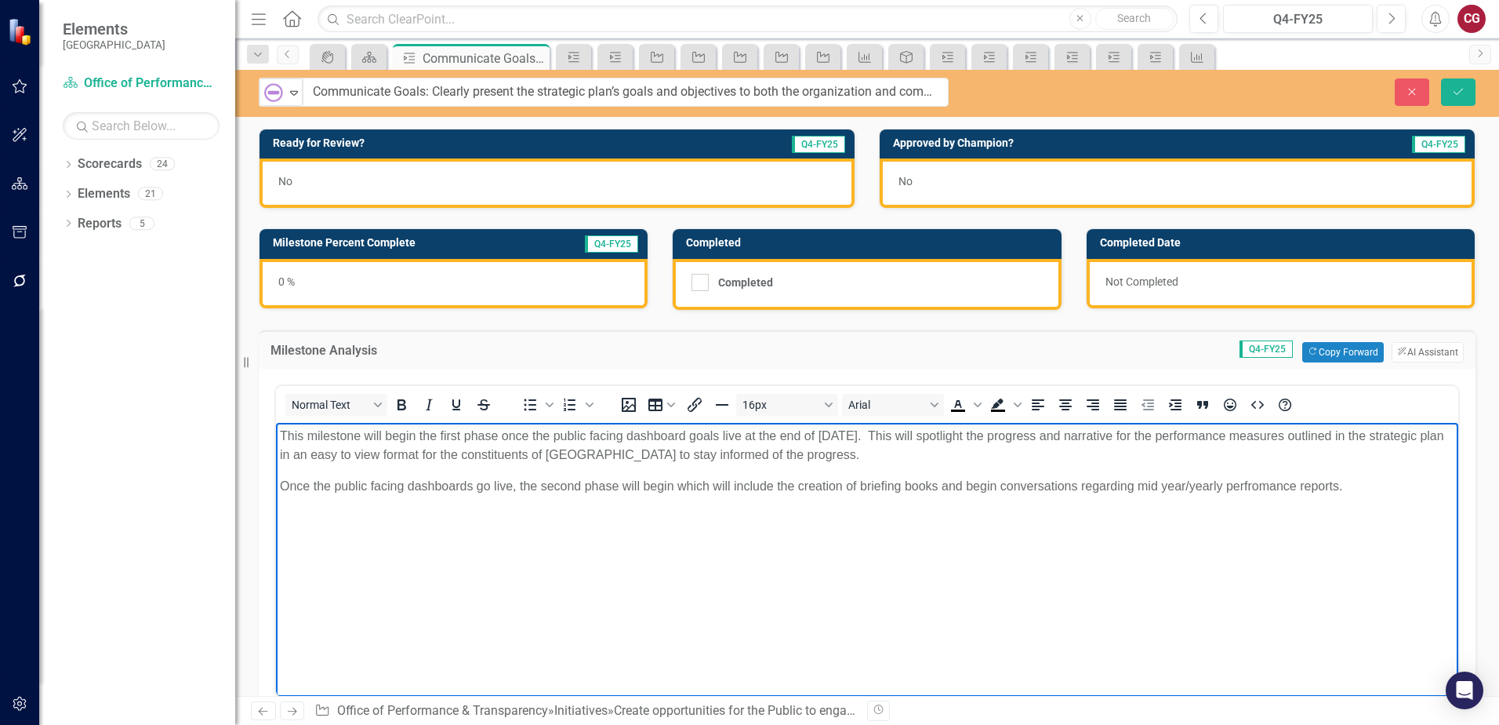
click at [1307, 493] on p "Once the public facing dashboards go live, the second phase will begin which wi…" at bounding box center [867, 485] width 1175 height 19
click at [1357, 492] on p "Once the public facing dashboards go live, the second phase will begin which wi…" at bounding box center [867, 485] width 1175 height 19
drag, startPoint x: 1353, startPoint y: 490, endPoint x: 198, endPoint y: 381, distance: 1159.3
click at [276, 422] on html "This milestone will begin the first phase once the public facing dashboard goal…" at bounding box center [867, 539] width 1182 height 235
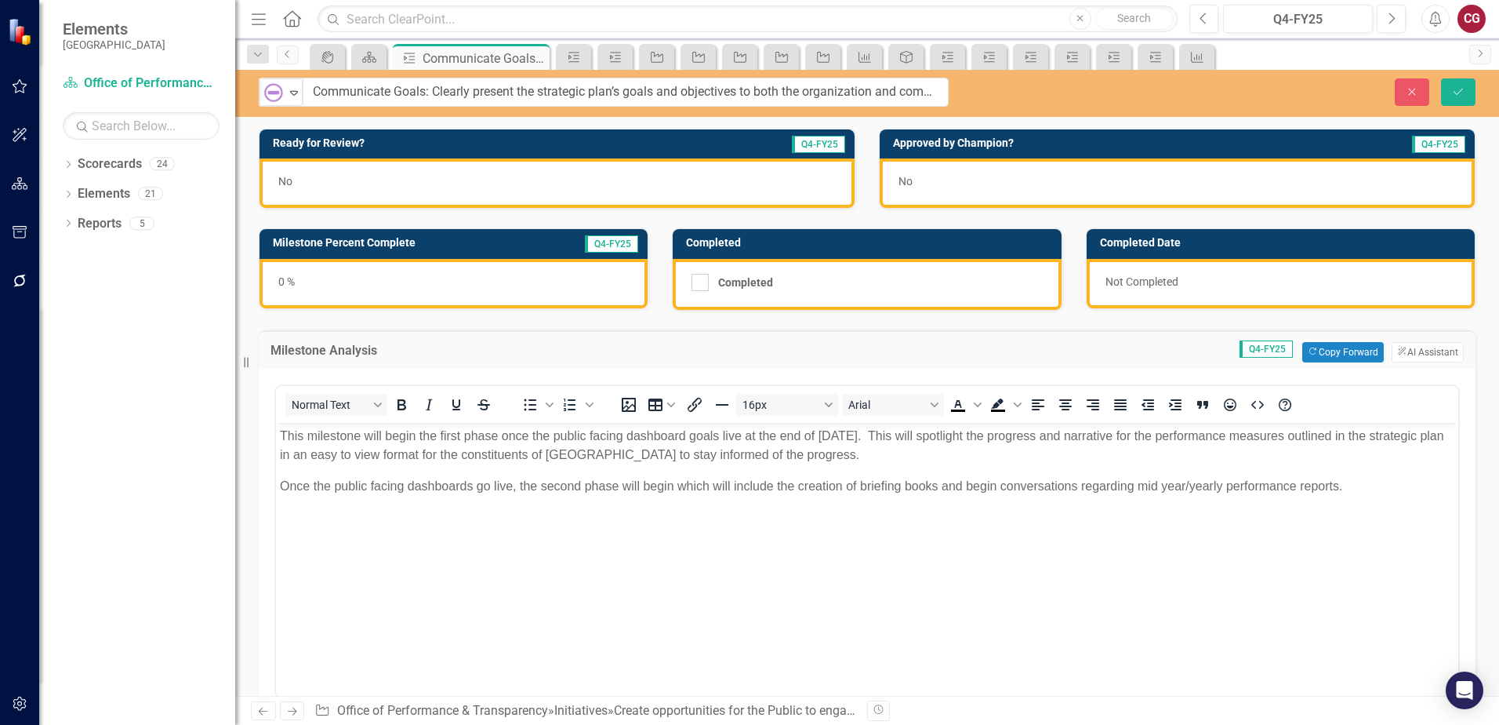
drag, startPoint x: 779, startPoint y: 844, endPoint x: 556, endPoint y: 456, distance: 447.5
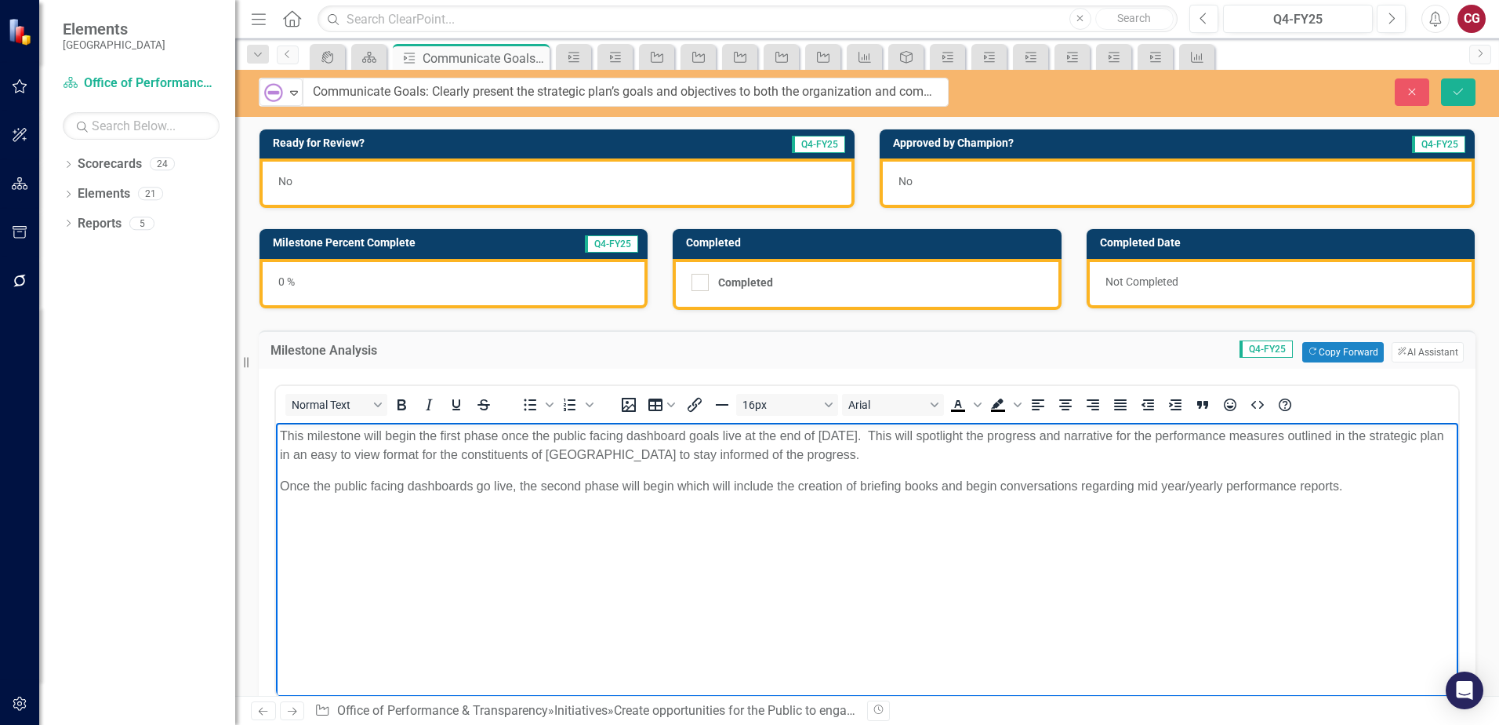
copy body "This milestone will begin the first phase once the public facing dashboard goal…"
click at [1350, 496] on body "This milestone will begin the first phase once the public facing dashboard goal…" at bounding box center [867, 539] width 1182 height 235
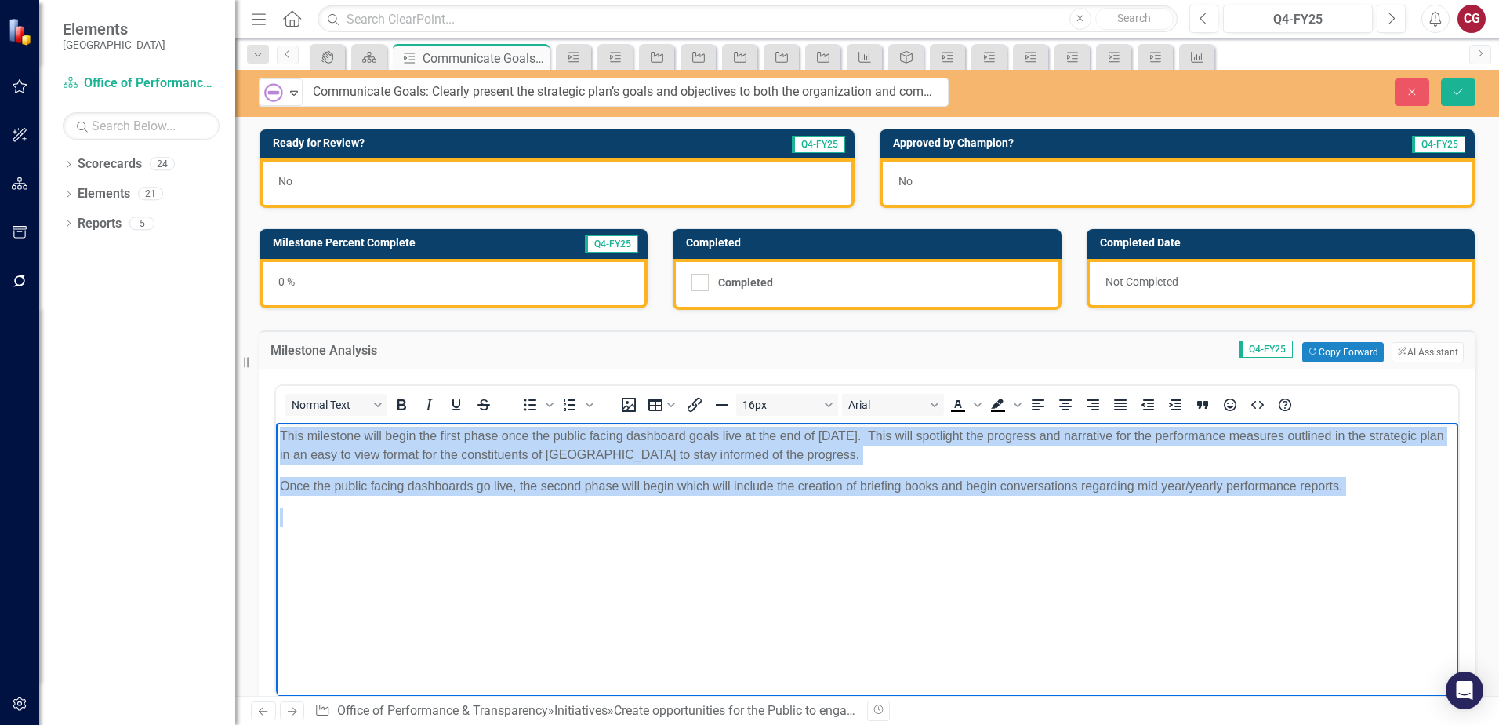
drag, startPoint x: 1346, startPoint y: 497, endPoint x: 441, endPoint y: 826, distance: 961.9
click at [276, 422] on html "This milestone will begin the first phase once the public facing dashboard goal…" at bounding box center [867, 539] width 1182 height 235
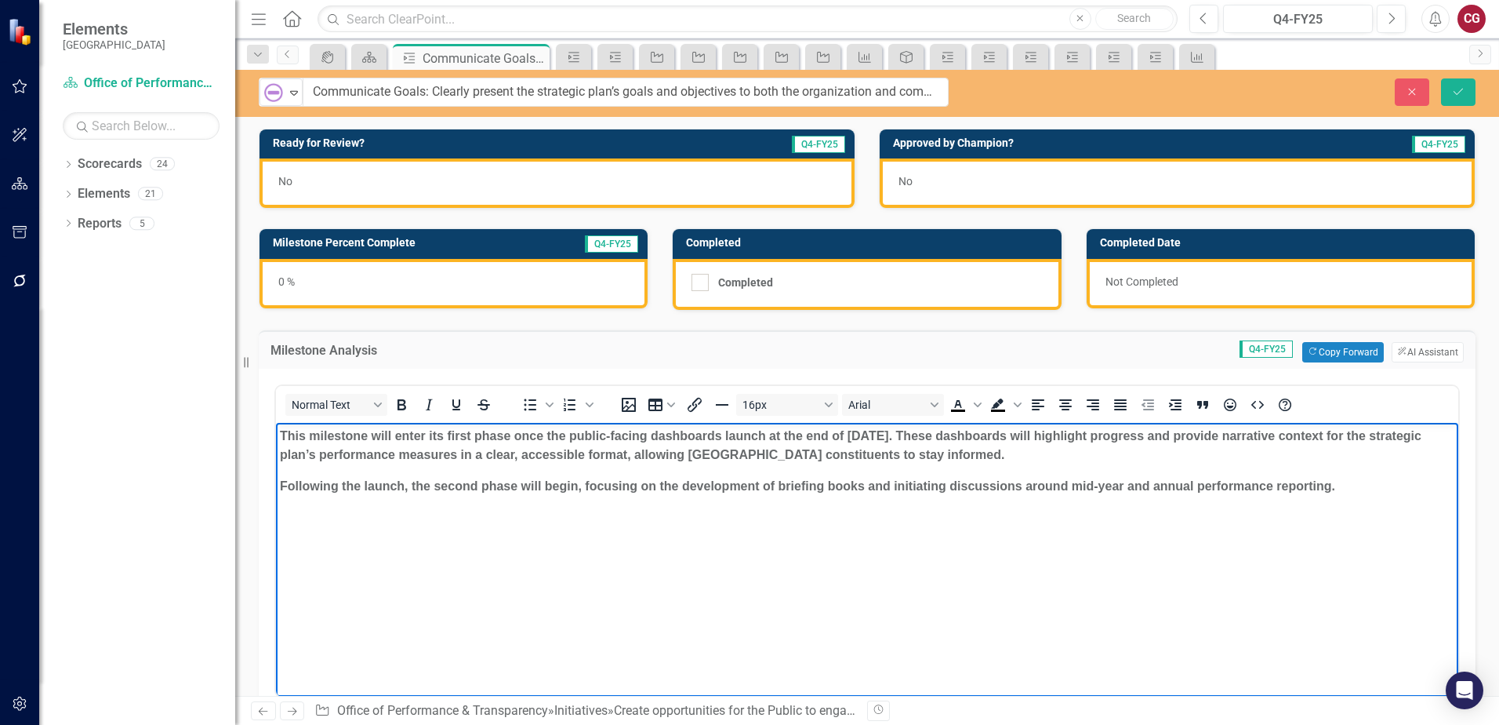
click at [514, 479] on strong "Following the launch, the second phase will begin, focusing on the development …" at bounding box center [807, 484] width 1055 height 13
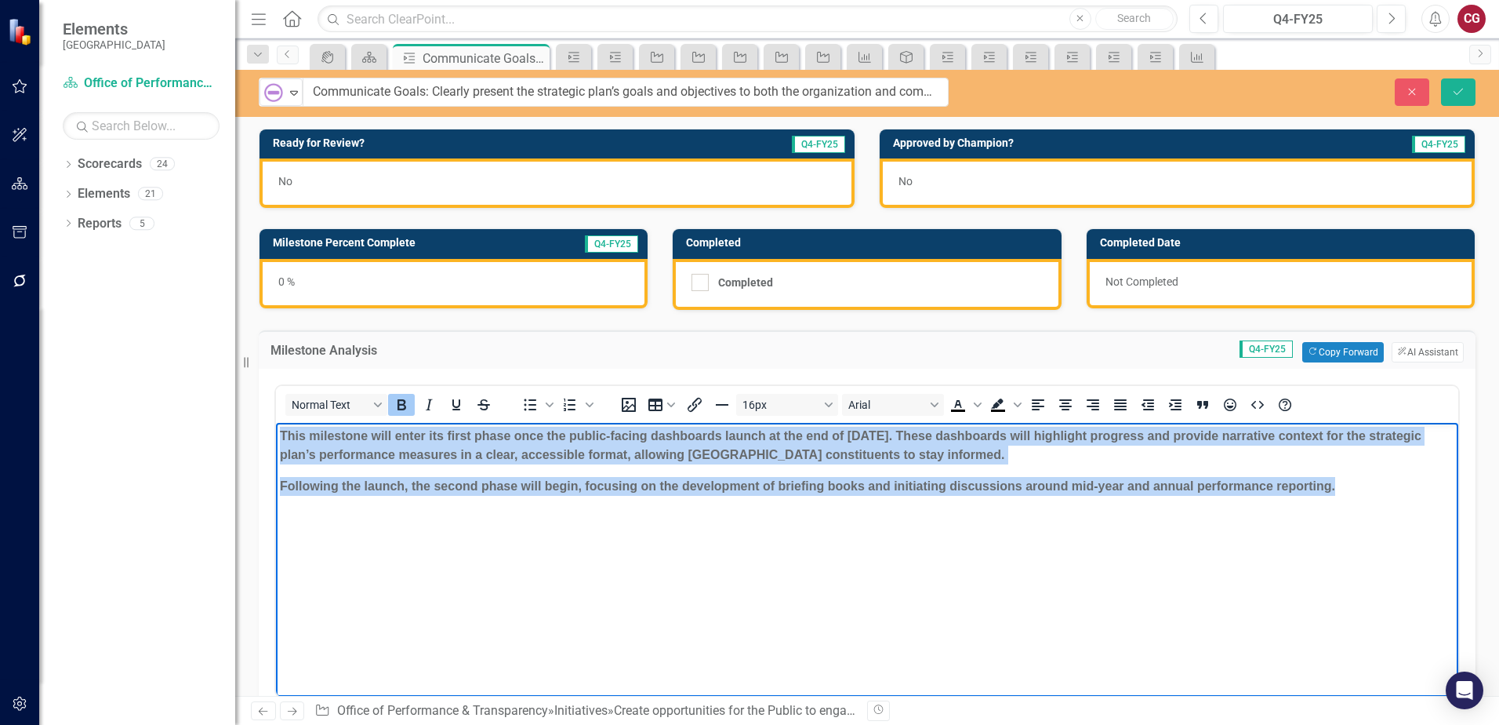
drag, startPoint x: 1326, startPoint y: 485, endPoint x: 186, endPoint y: 394, distance: 1143.8
click at [276, 422] on html "This milestone will enter its first phase once the public-facing dashboards lau…" at bounding box center [867, 539] width 1182 height 235
click at [401, 405] on icon "Bold" at bounding box center [402, 404] width 9 height 11
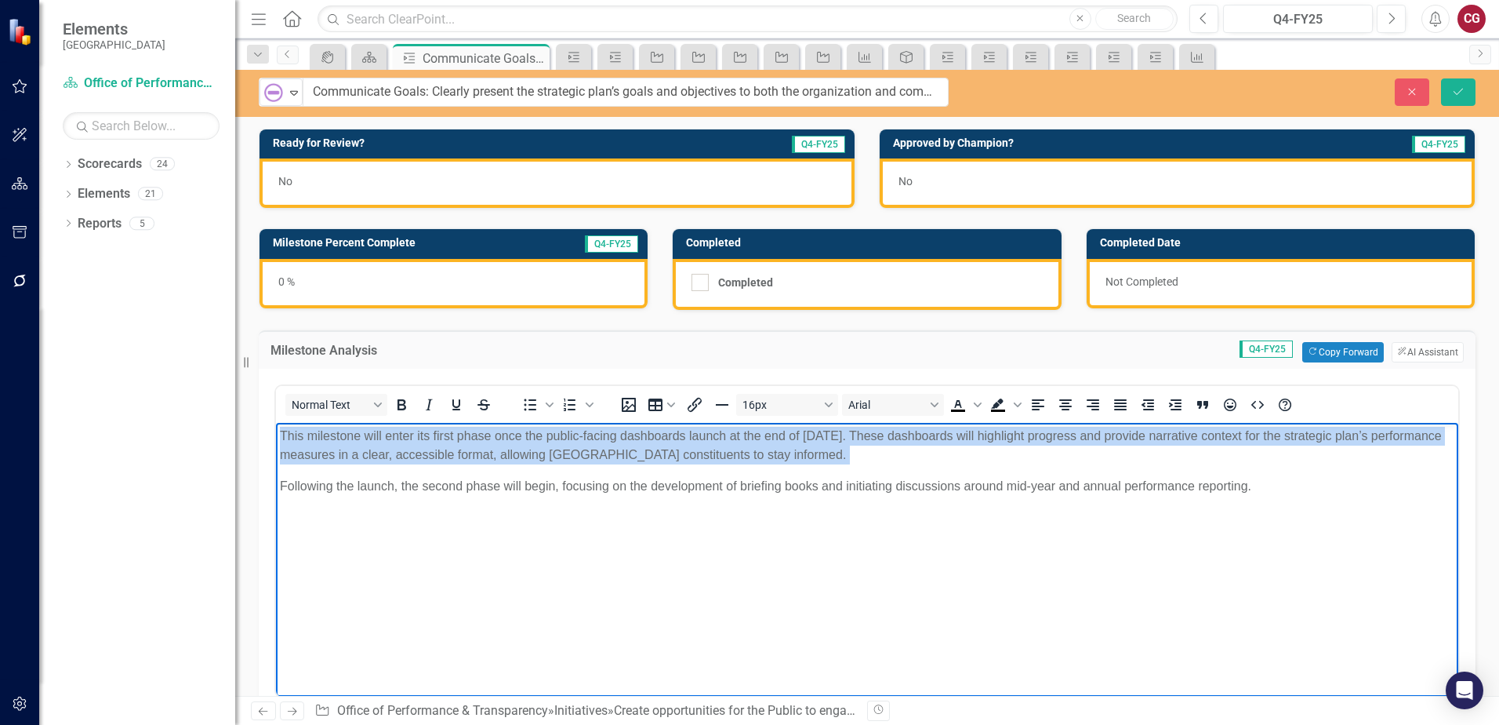
click at [559, 471] on body "This milestone will enter its first phase once the public-facing dashboards lau…" at bounding box center [867, 539] width 1182 height 235
click at [759, 477] on p "Following the launch, the second phase will begin, focusing on the development …" at bounding box center [867, 485] width 1175 height 19
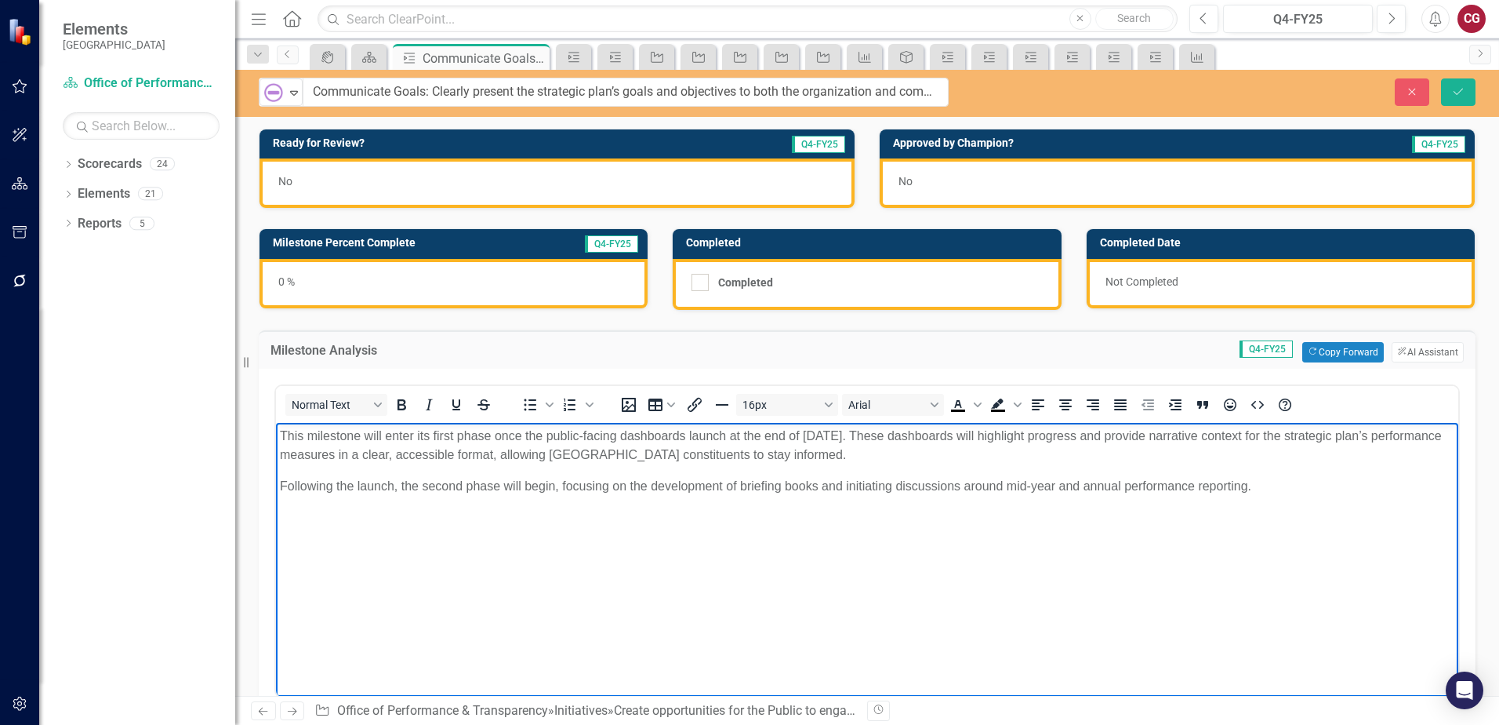
click at [1251, 481] on p "Following the launch, the second phase will begin, focusing on the development …" at bounding box center [867, 485] width 1175 height 19
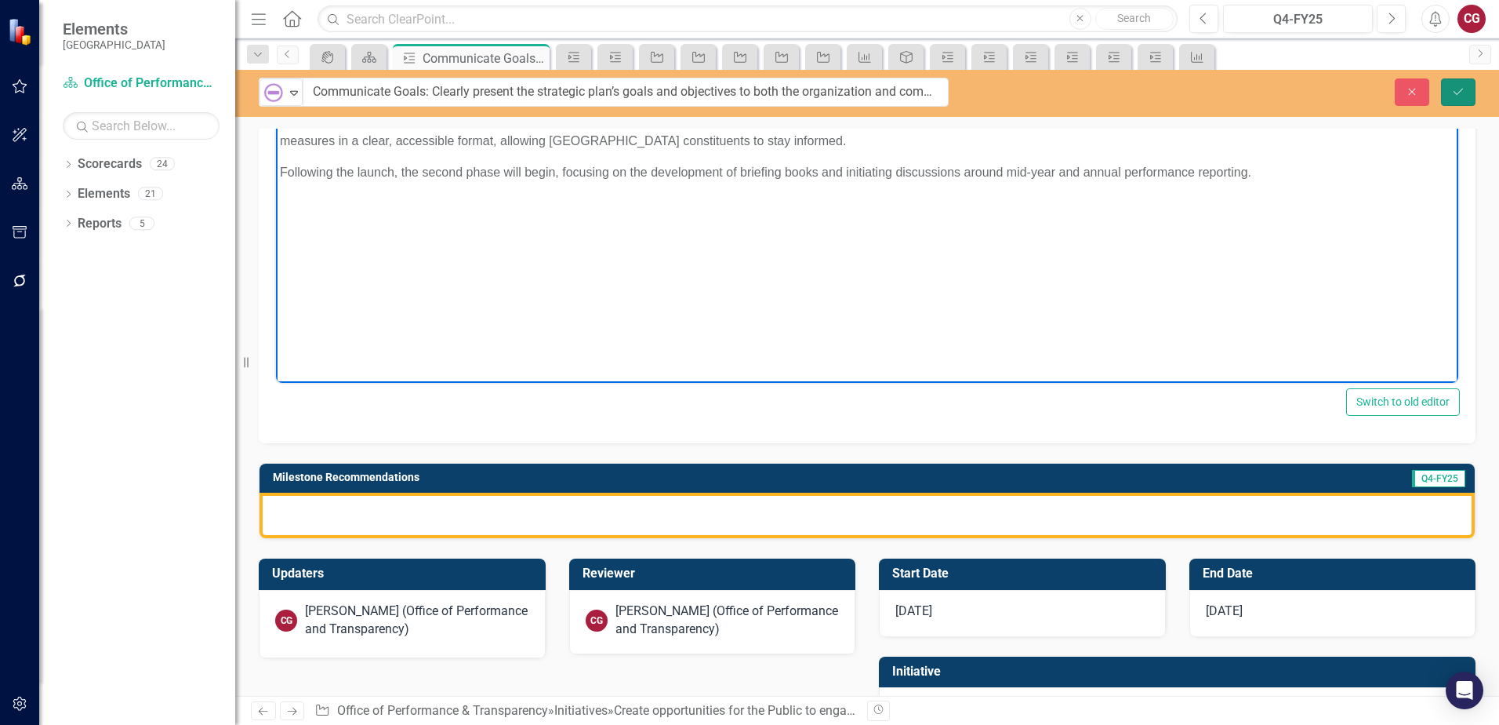
click at [1456, 91] on icon "Save" at bounding box center [1458, 91] width 14 height 11
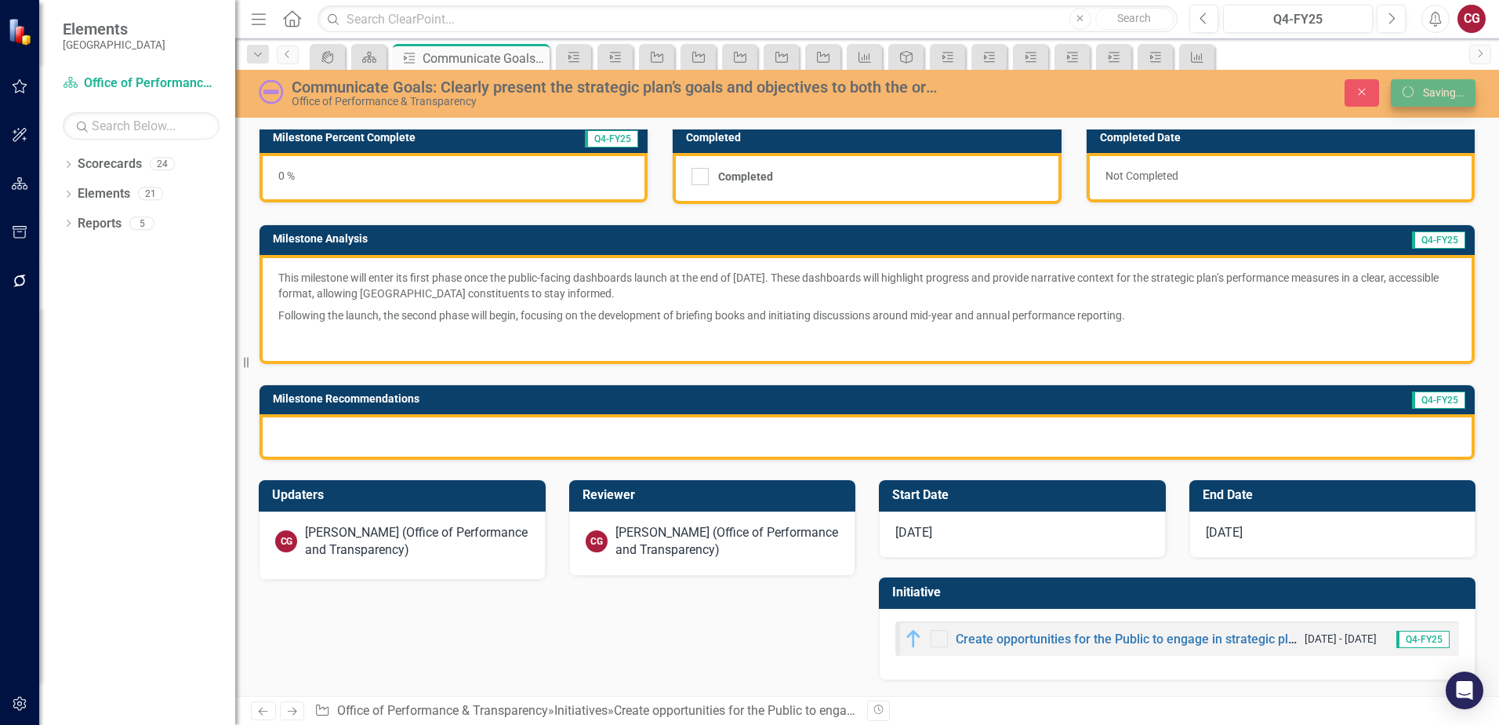
scroll to position [107, 0]
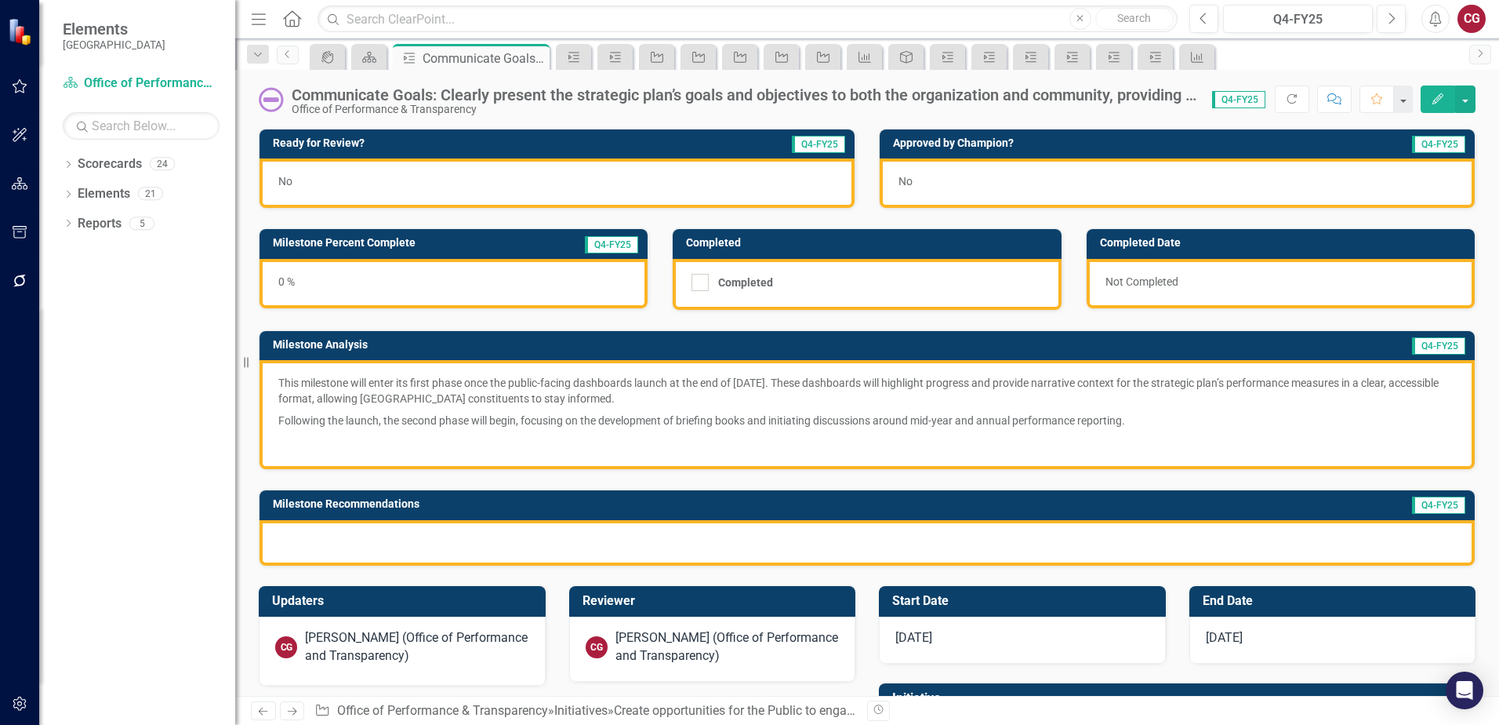
click at [553, 540] on div at bounding box center [867, 542] width 1215 height 45
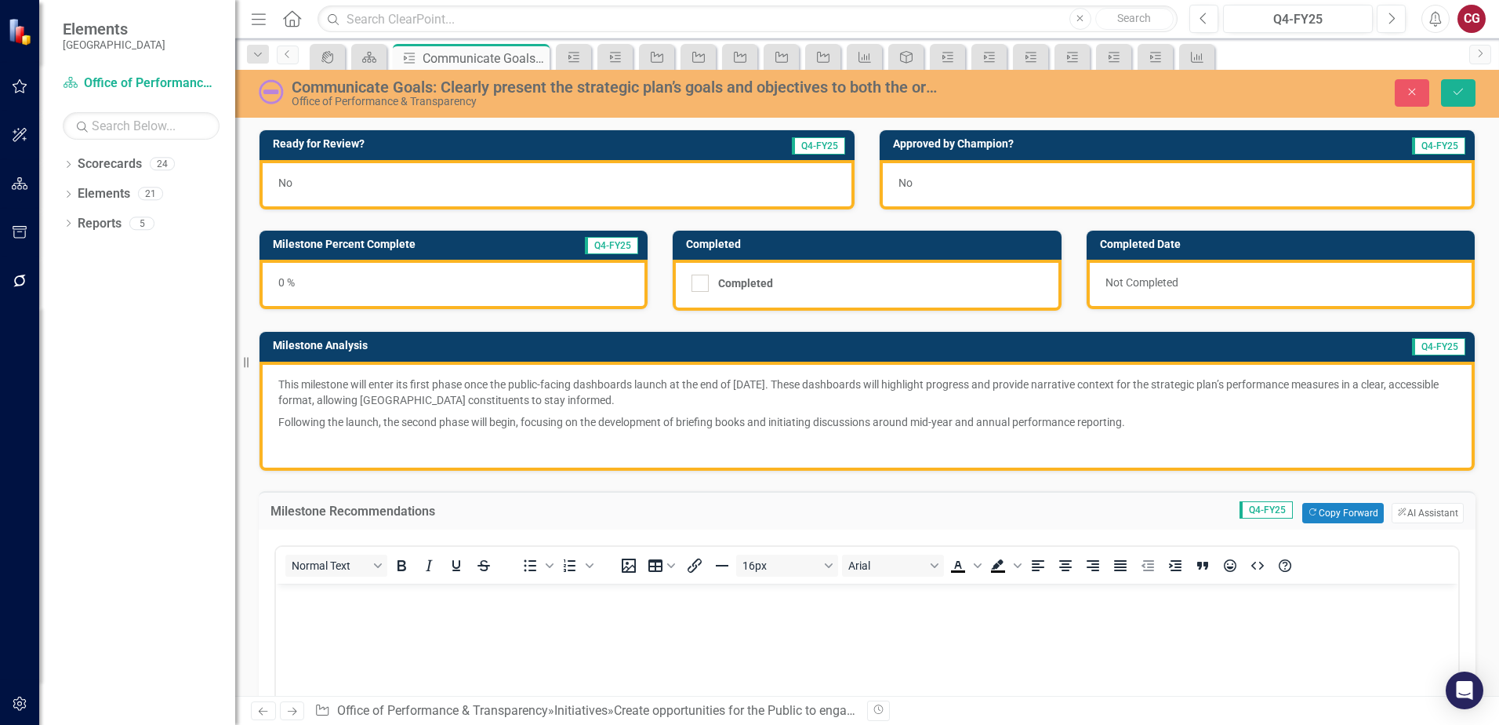
scroll to position [0, 0]
click at [1395, 510] on button "ClearPoint AI AI Assistant" at bounding box center [1428, 513] width 72 height 20
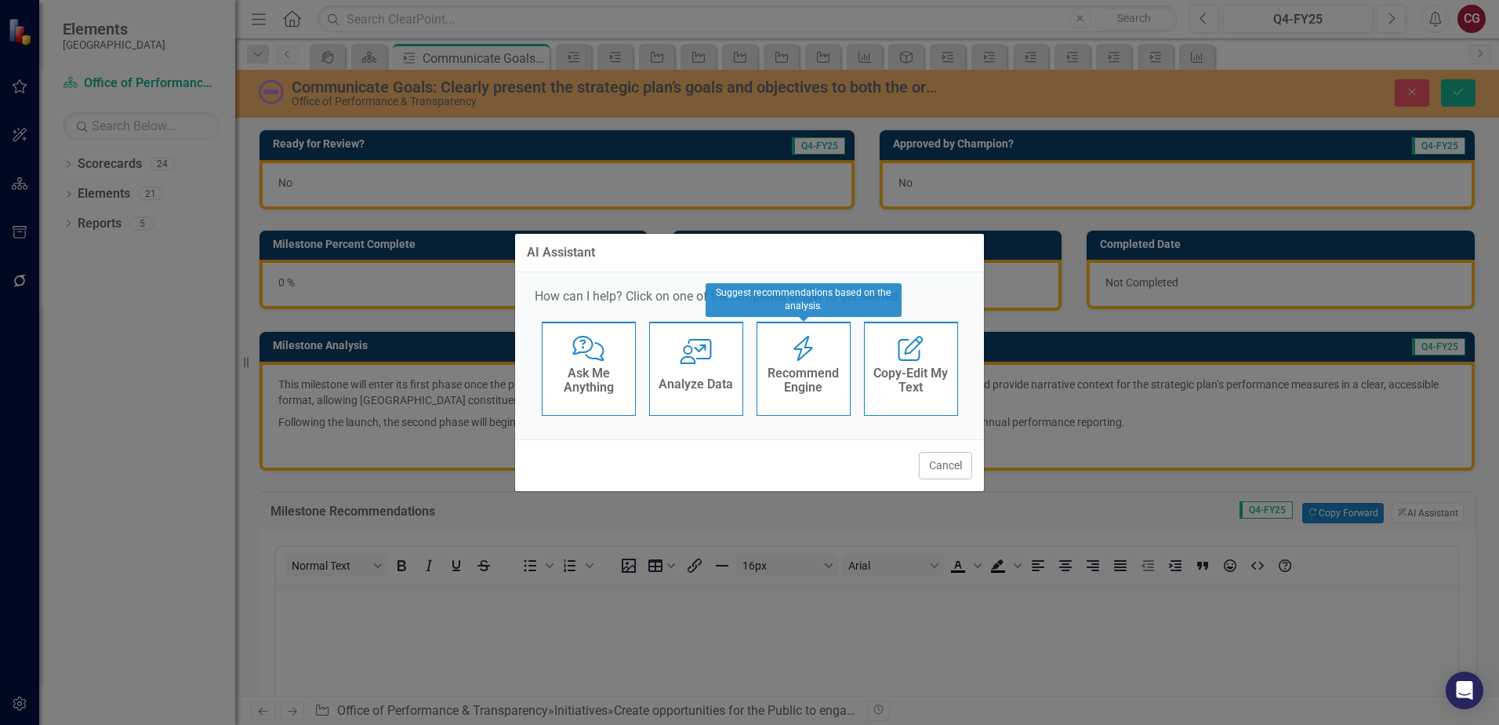
click at [787, 372] on h4 "Recommend Engine" at bounding box center [803, 379] width 77 height 27
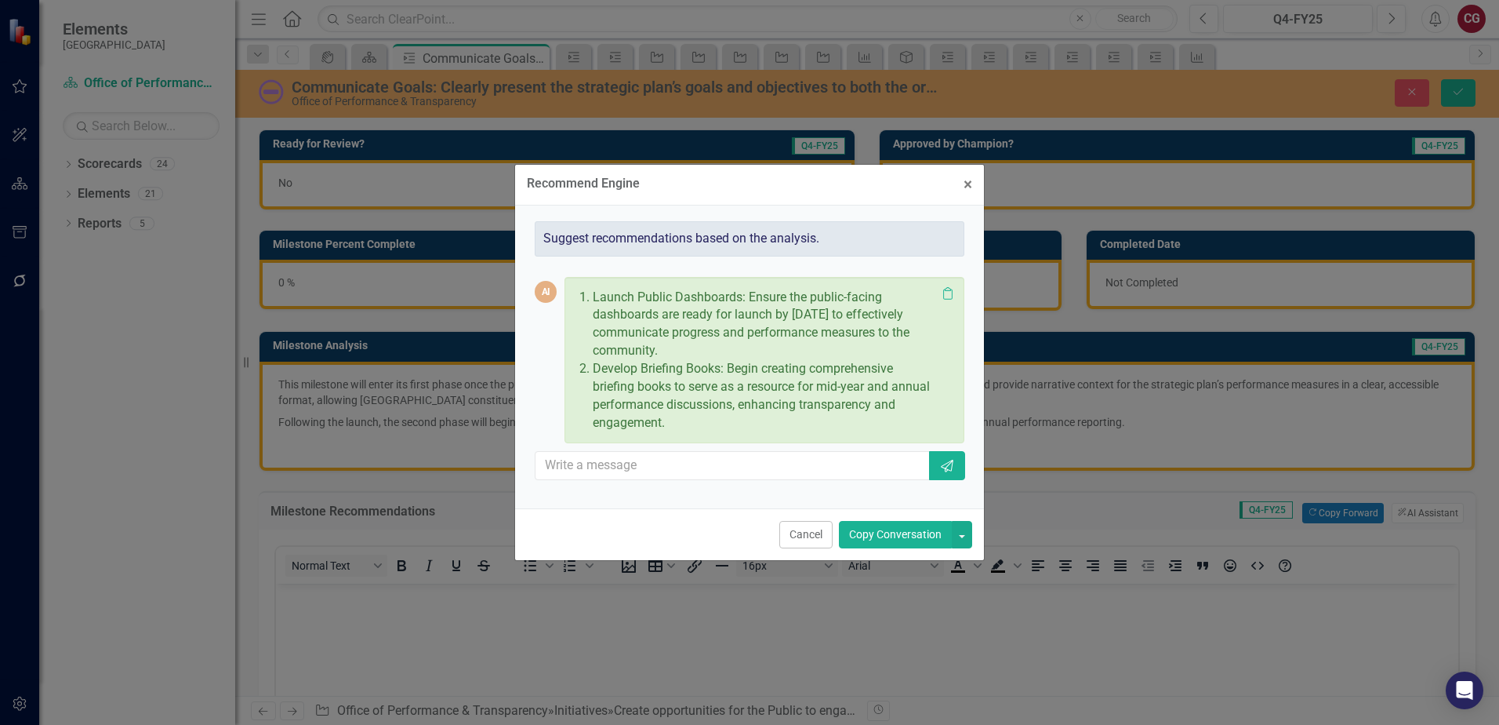
click at [874, 537] on button "Copy Conversation" at bounding box center [895, 534] width 113 height 27
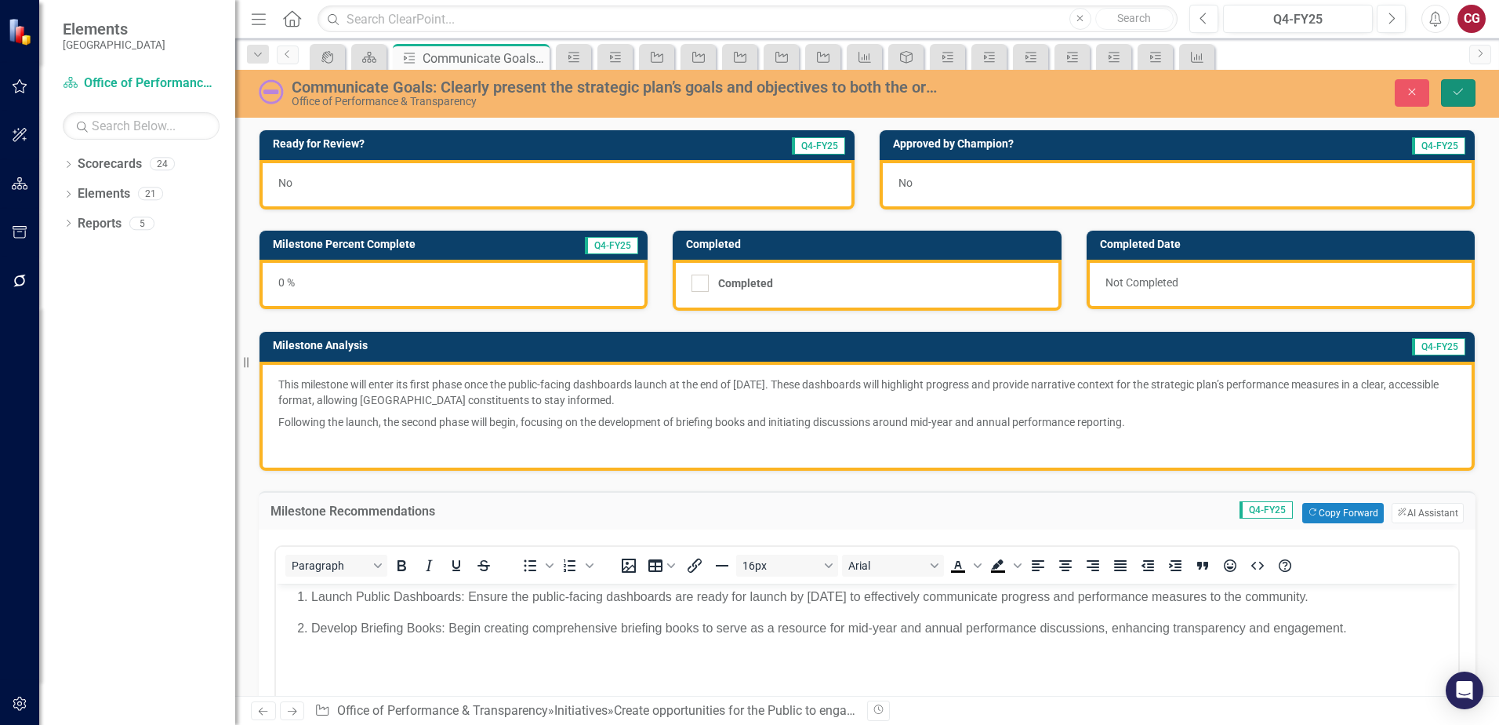
click at [1456, 97] on icon "Save" at bounding box center [1458, 91] width 14 height 11
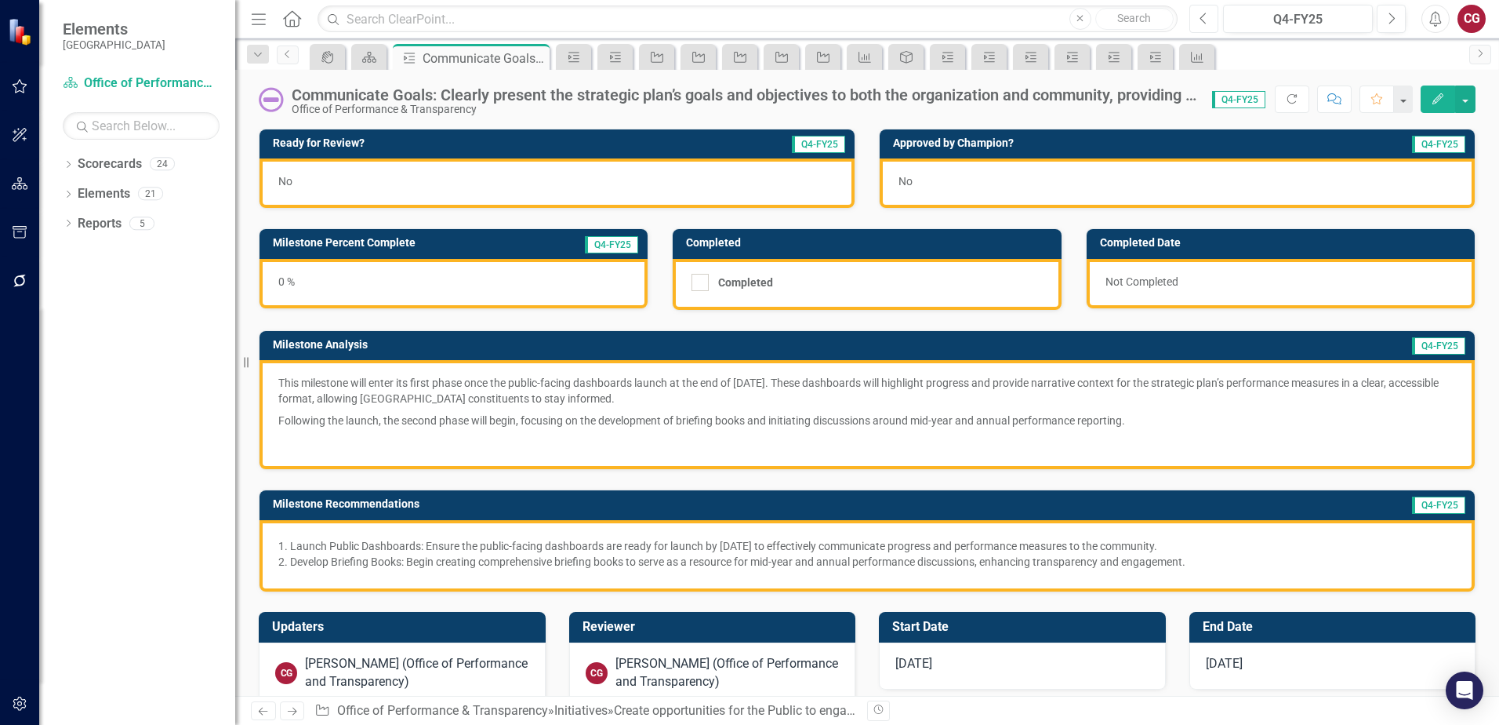
click at [1202, 22] on icon "Previous" at bounding box center [1204, 19] width 9 height 14
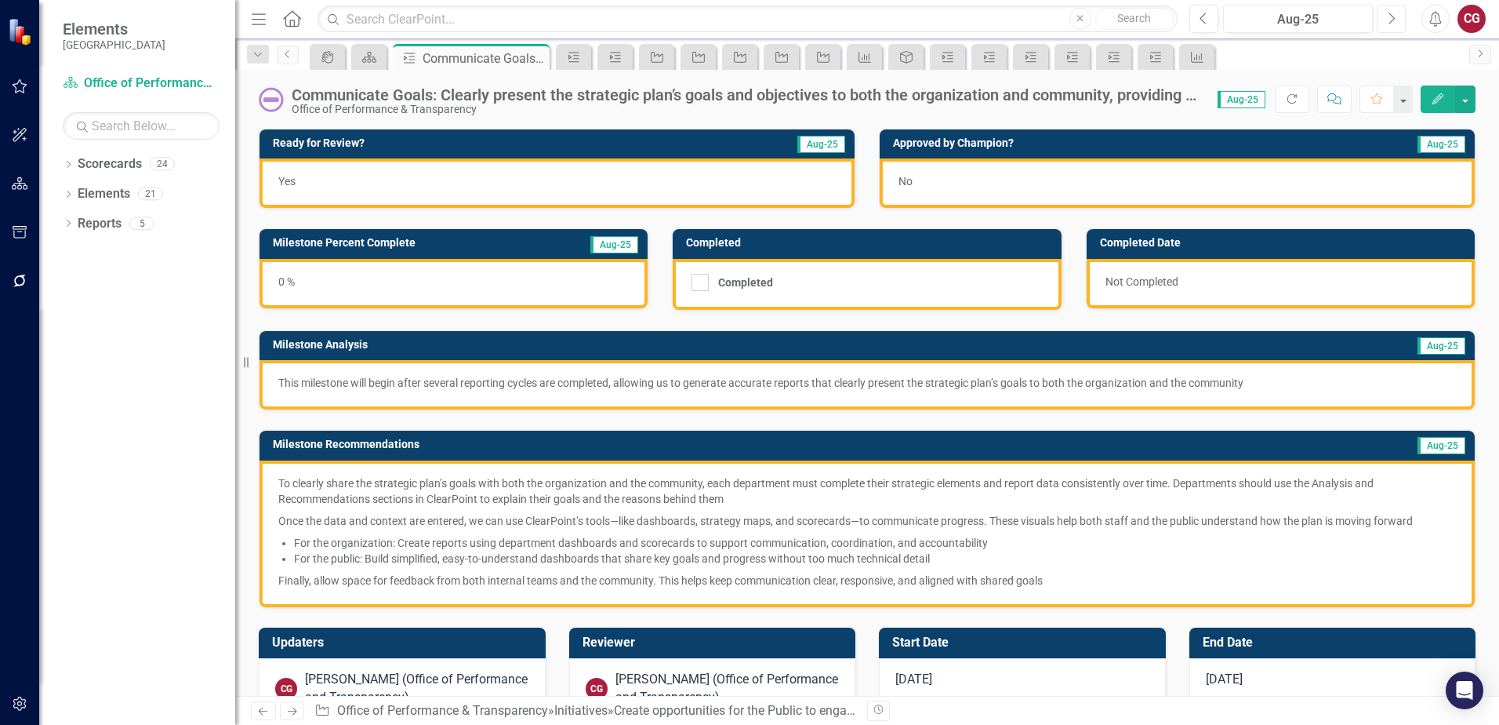
click at [1388, 12] on icon "Next" at bounding box center [1391, 19] width 9 height 14
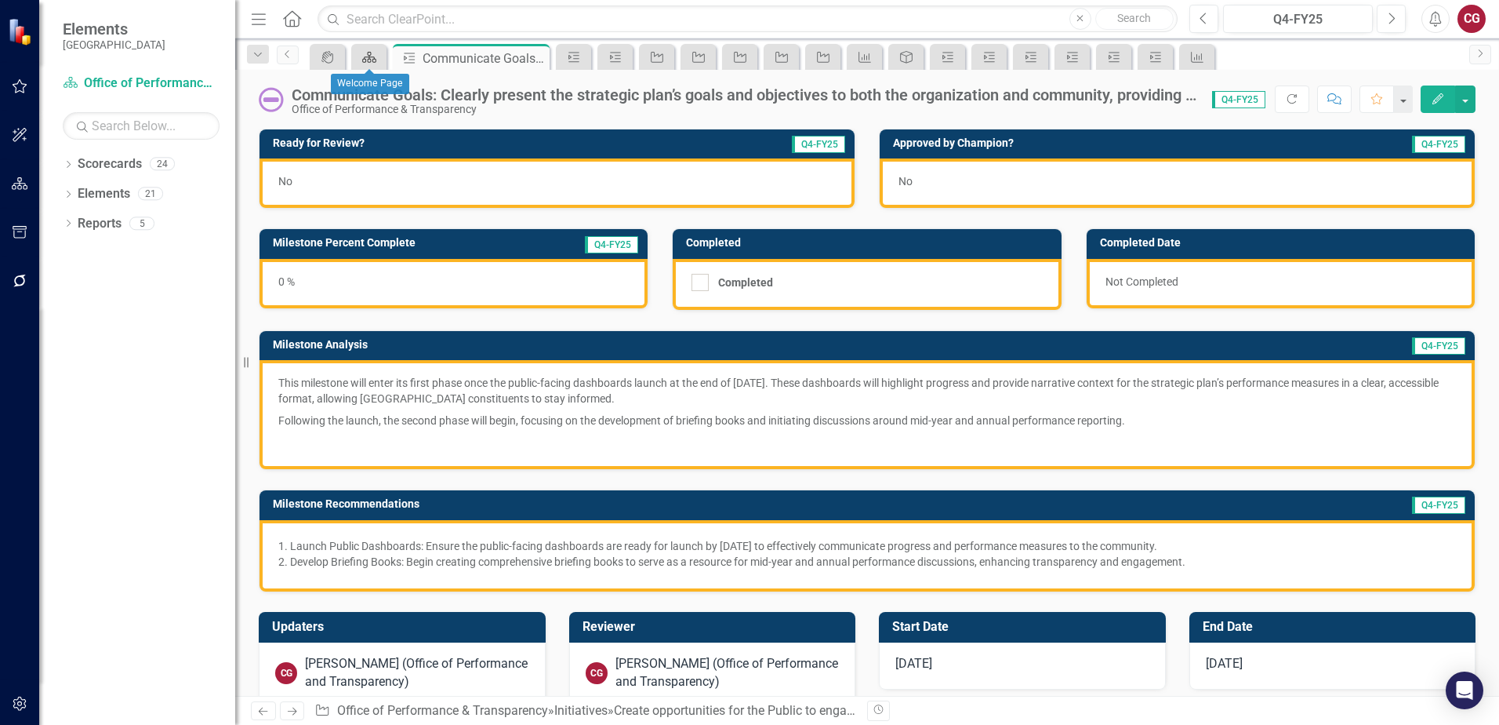
click at [375, 61] on icon "Scorecard" at bounding box center [369, 57] width 16 height 13
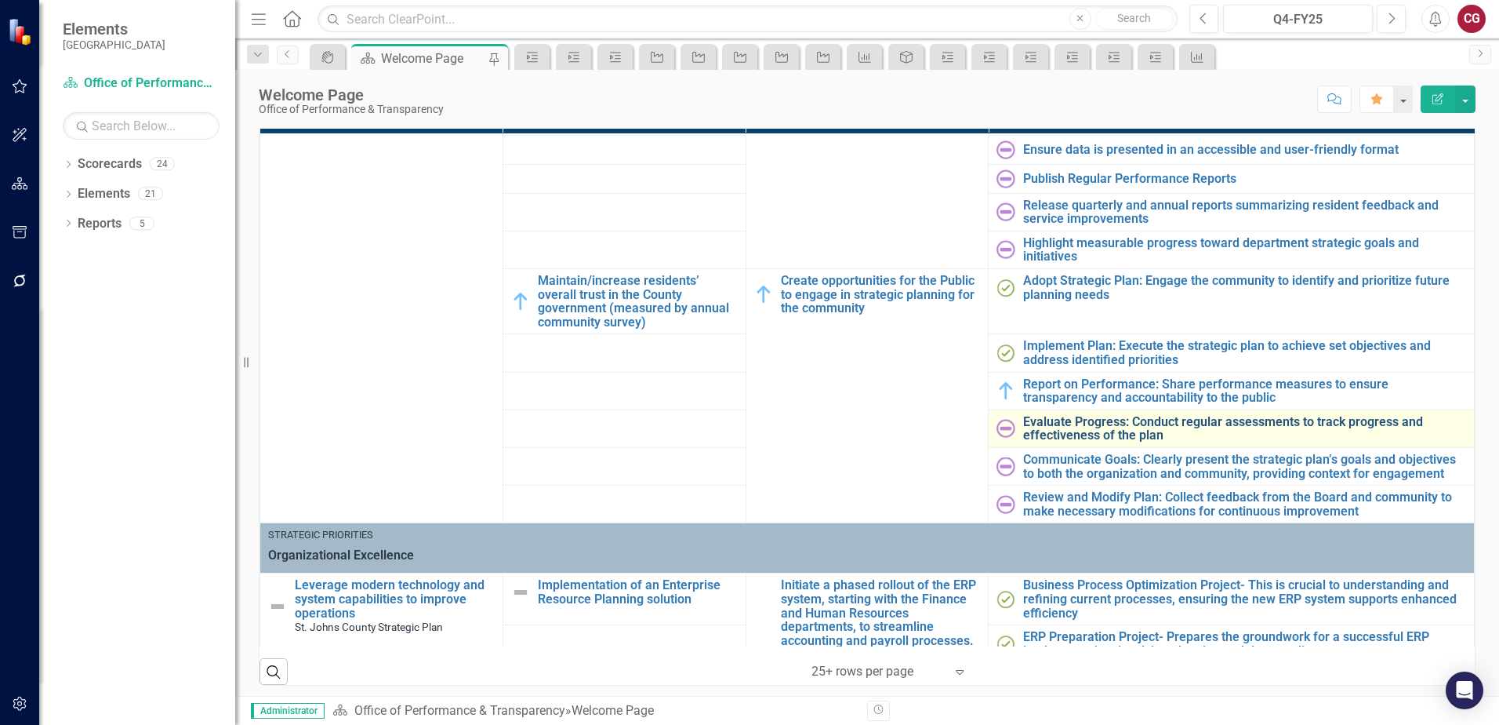
scroll to position [157, 0]
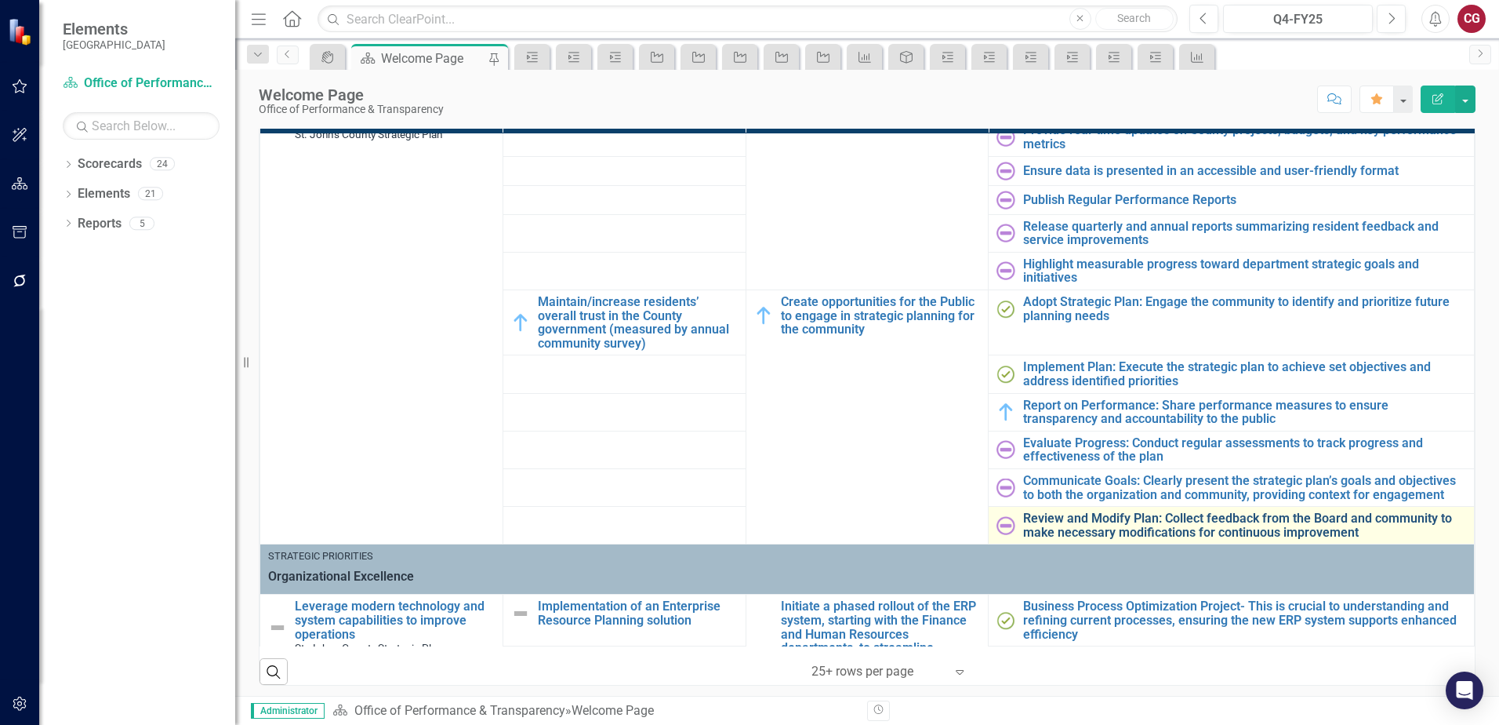
click at [1179, 515] on link "Review and Modify Plan: Collect feedback from the Board and community to make n…" at bounding box center [1244, 524] width 443 height 27
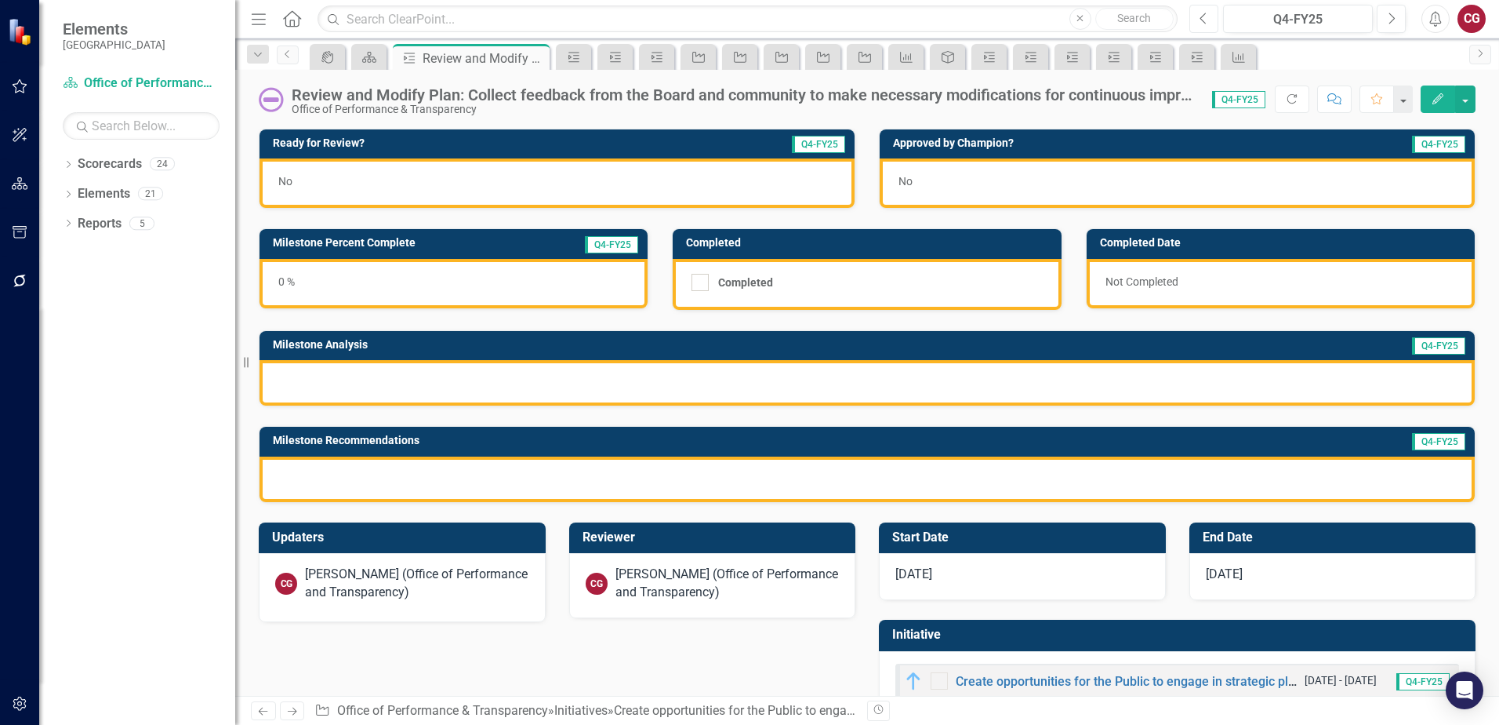
click at [1207, 20] on icon "Previous" at bounding box center [1204, 19] width 9 height 14
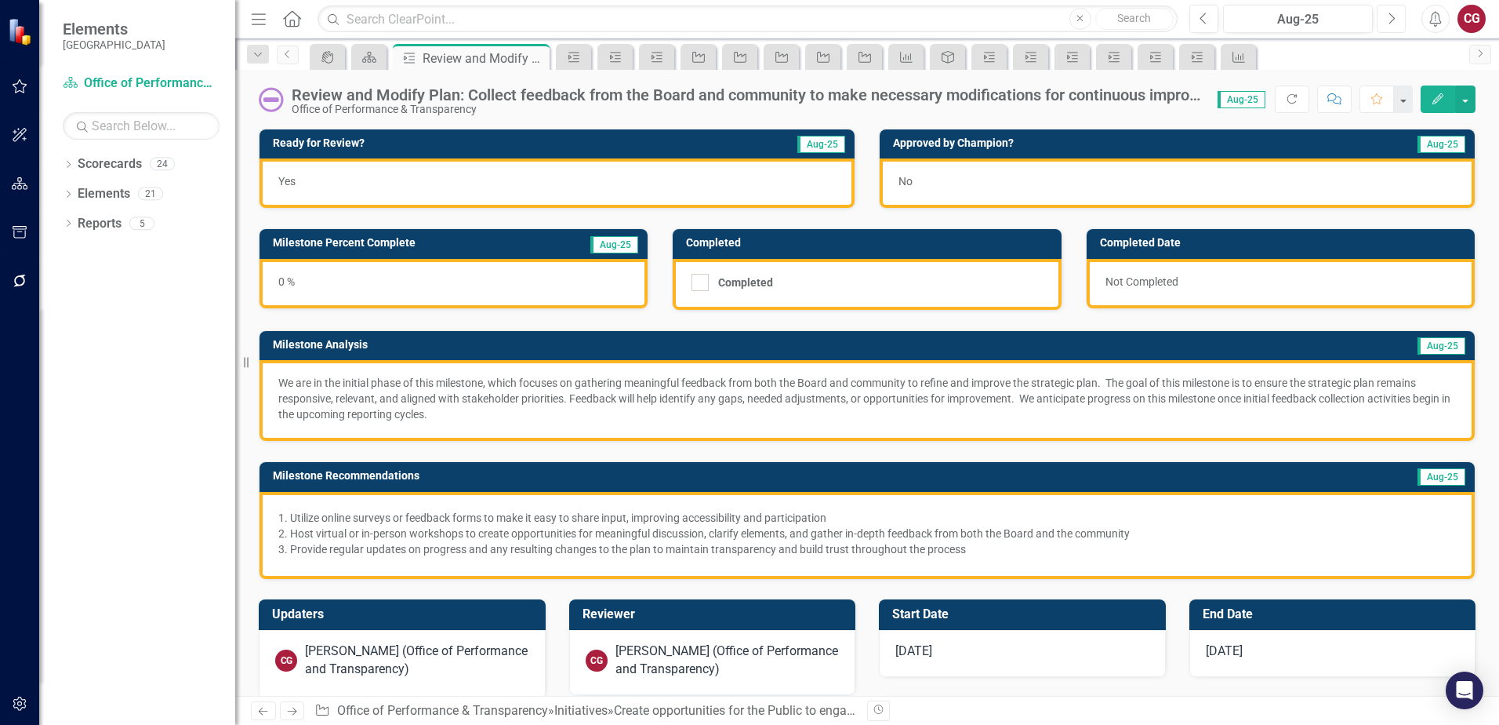
click at [1380, 24] on button "Next" at bounding box center [1391, 19] width 29 height 28
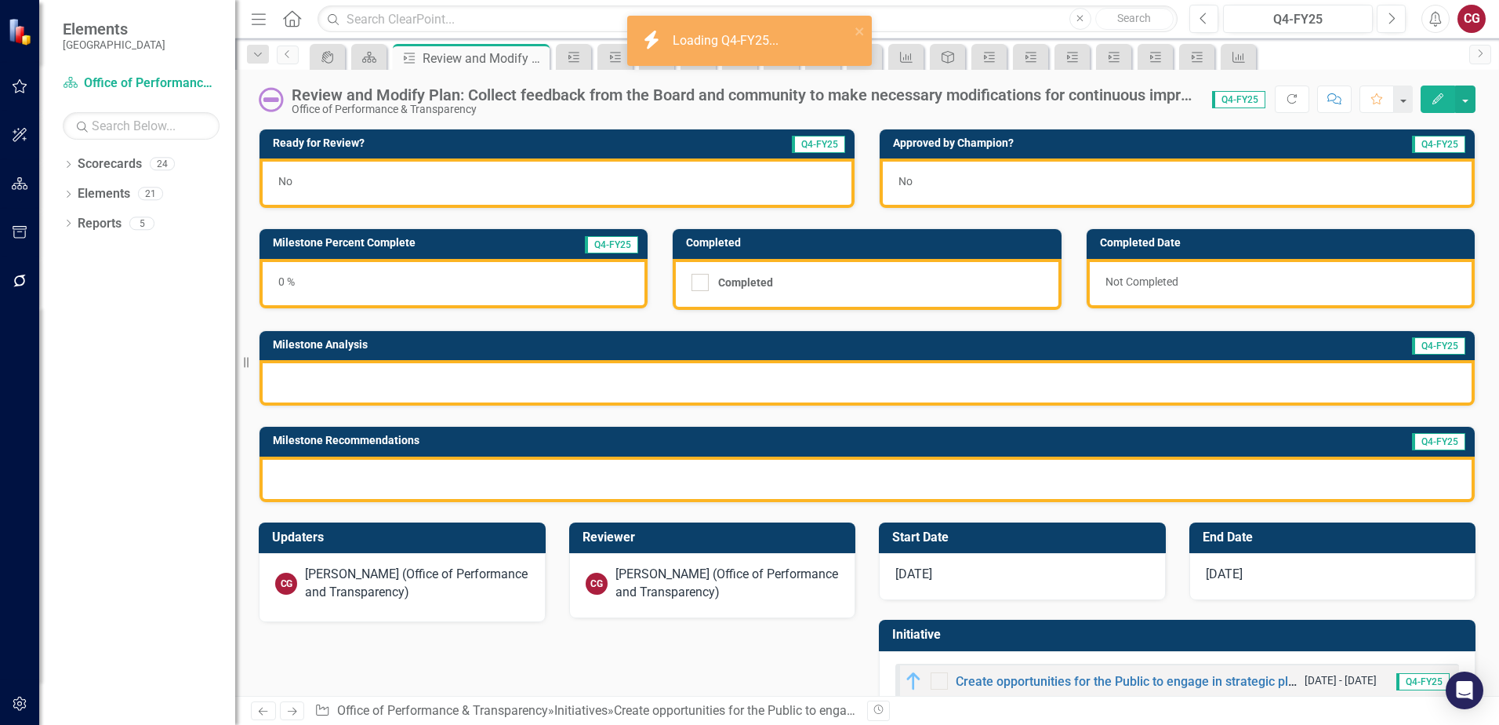
click at [651, 383] on div at bounding box center [867, 382] width 1215 height 45
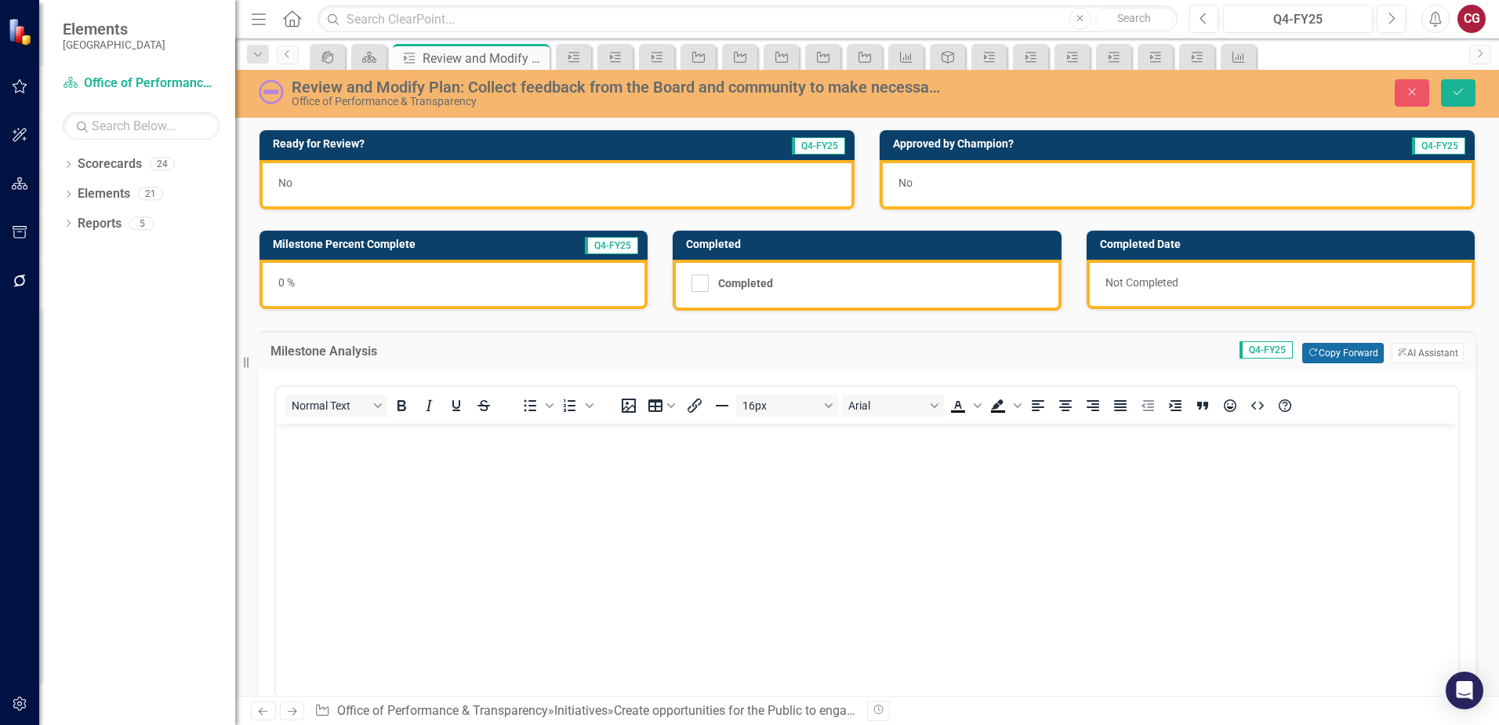
click at [1317, 349] on button "Copy Forward Copy Forward" at bounding box center [1342, 353] width 81 height 20
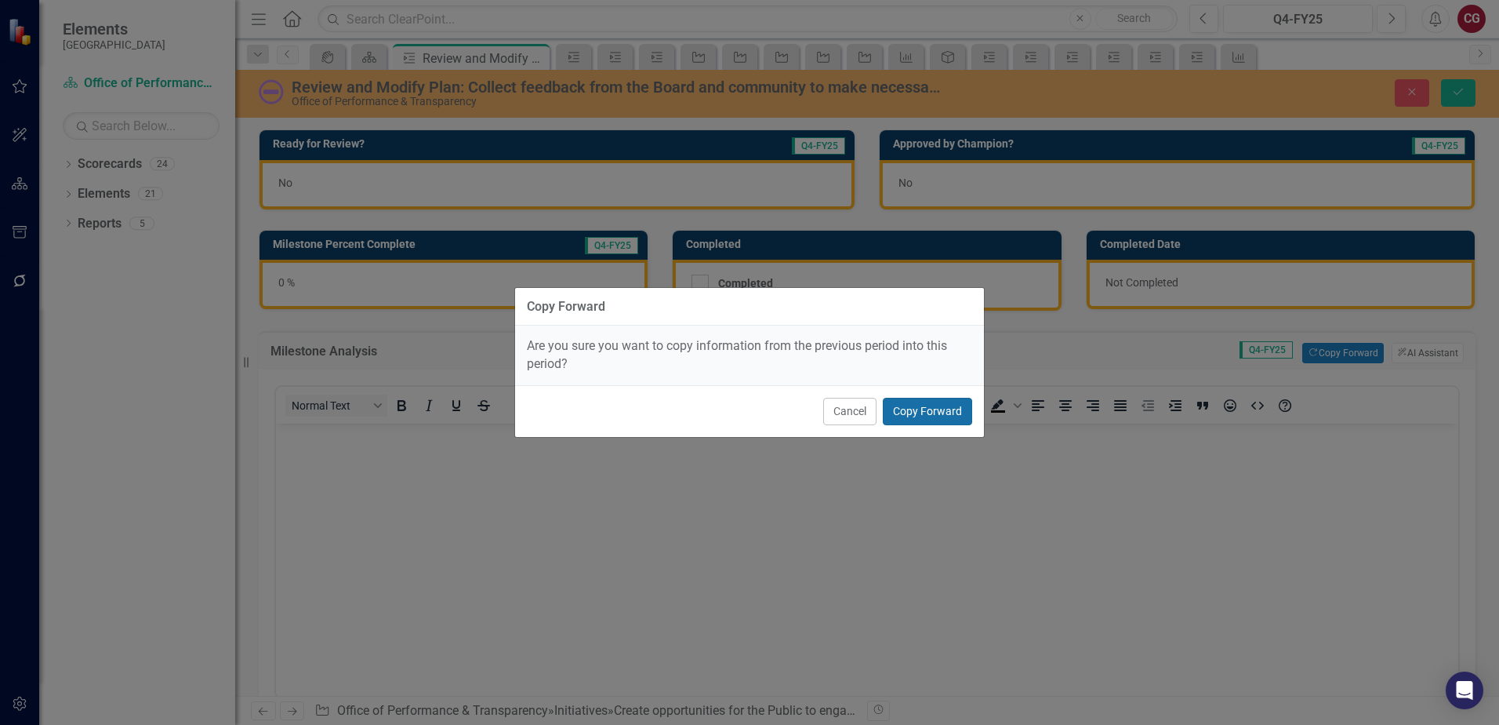
click at [958, 413] on button "Copy Forward" at bounding box center [927, 411] width 89 height 27
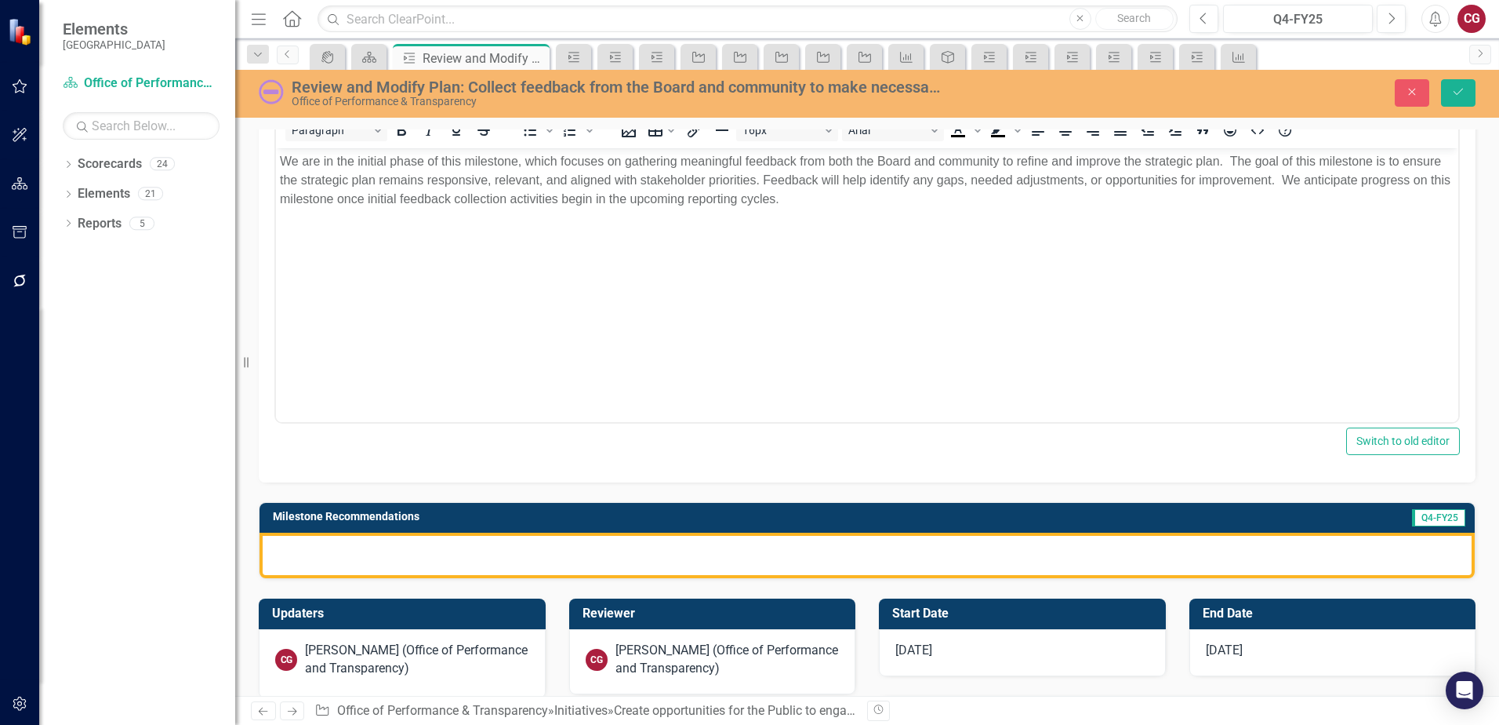
scroll to position [314, 0]
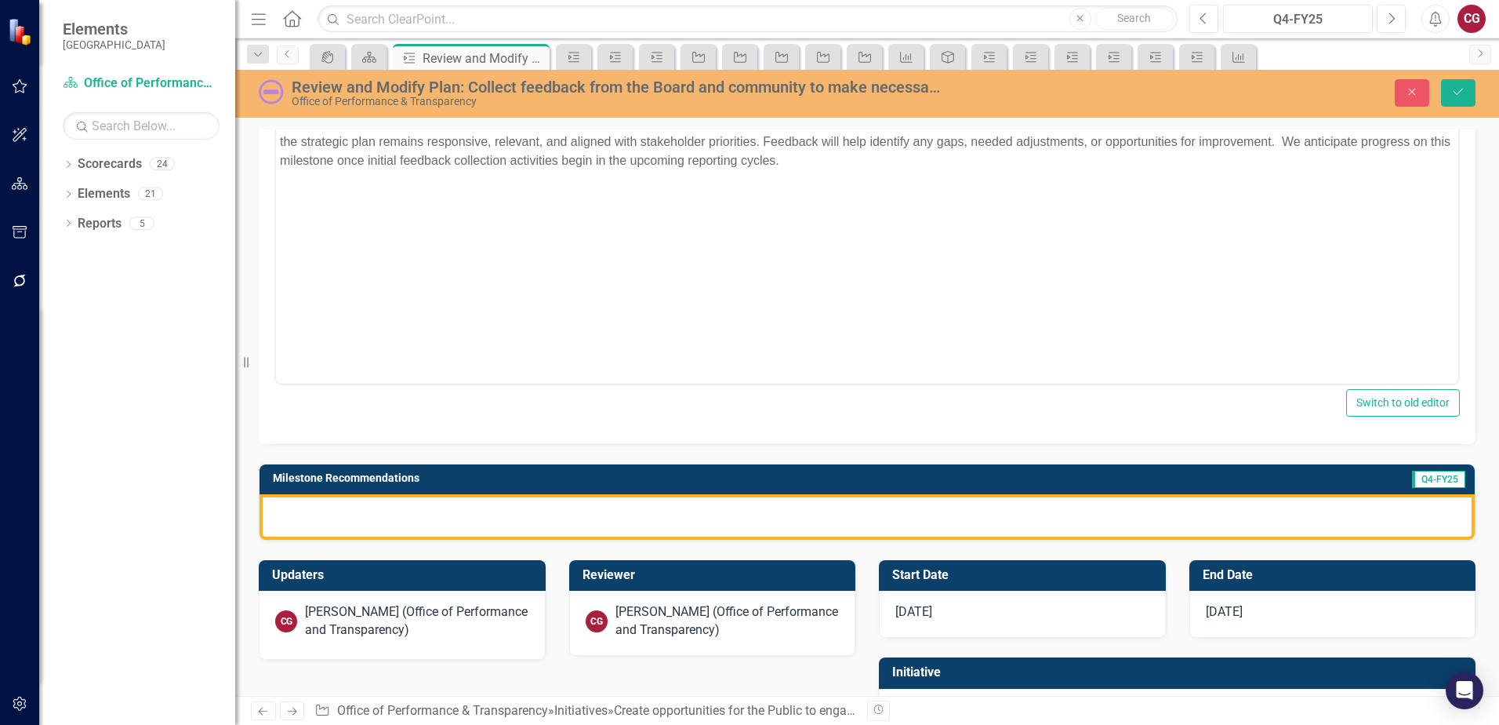
click at [794, 520] on div at bounding box center [867, 516] width 1215 height 45
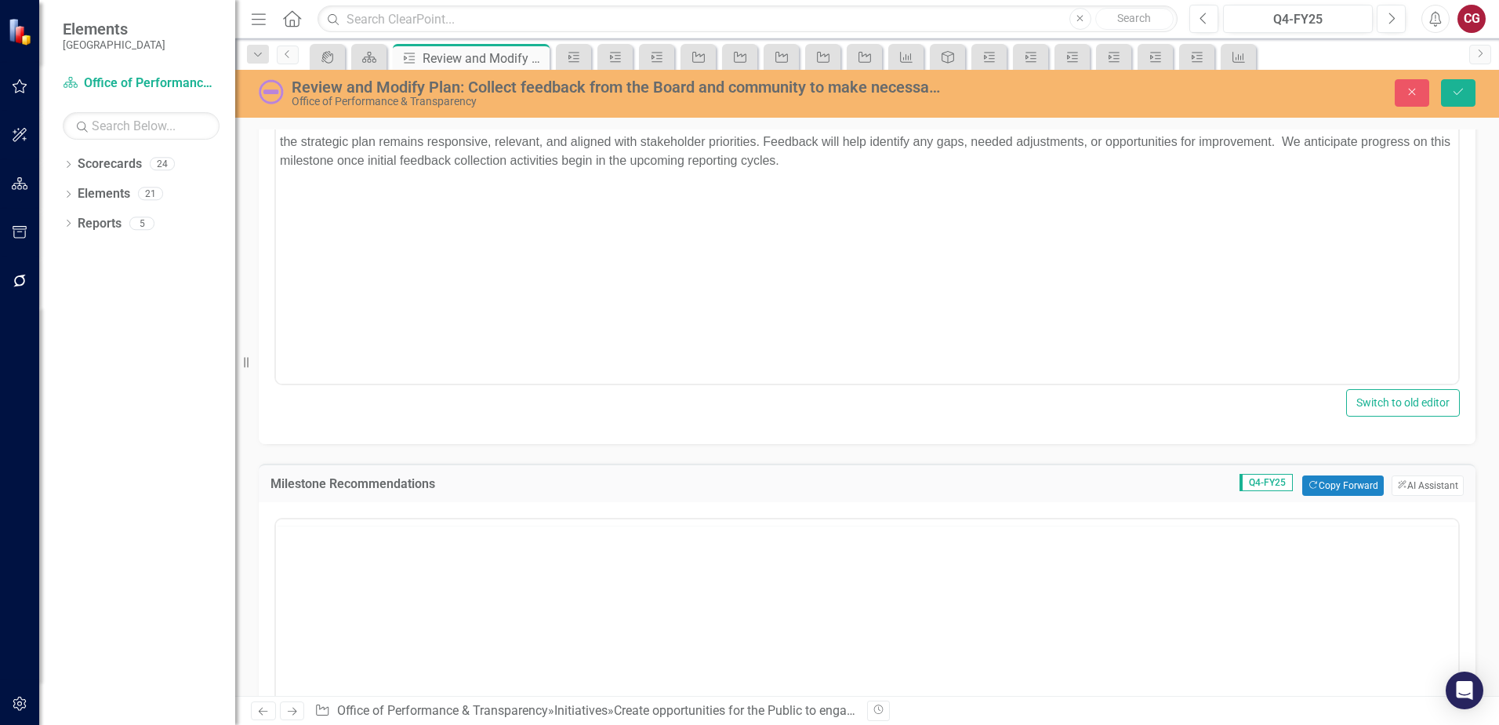
scroll to position [0, 0]
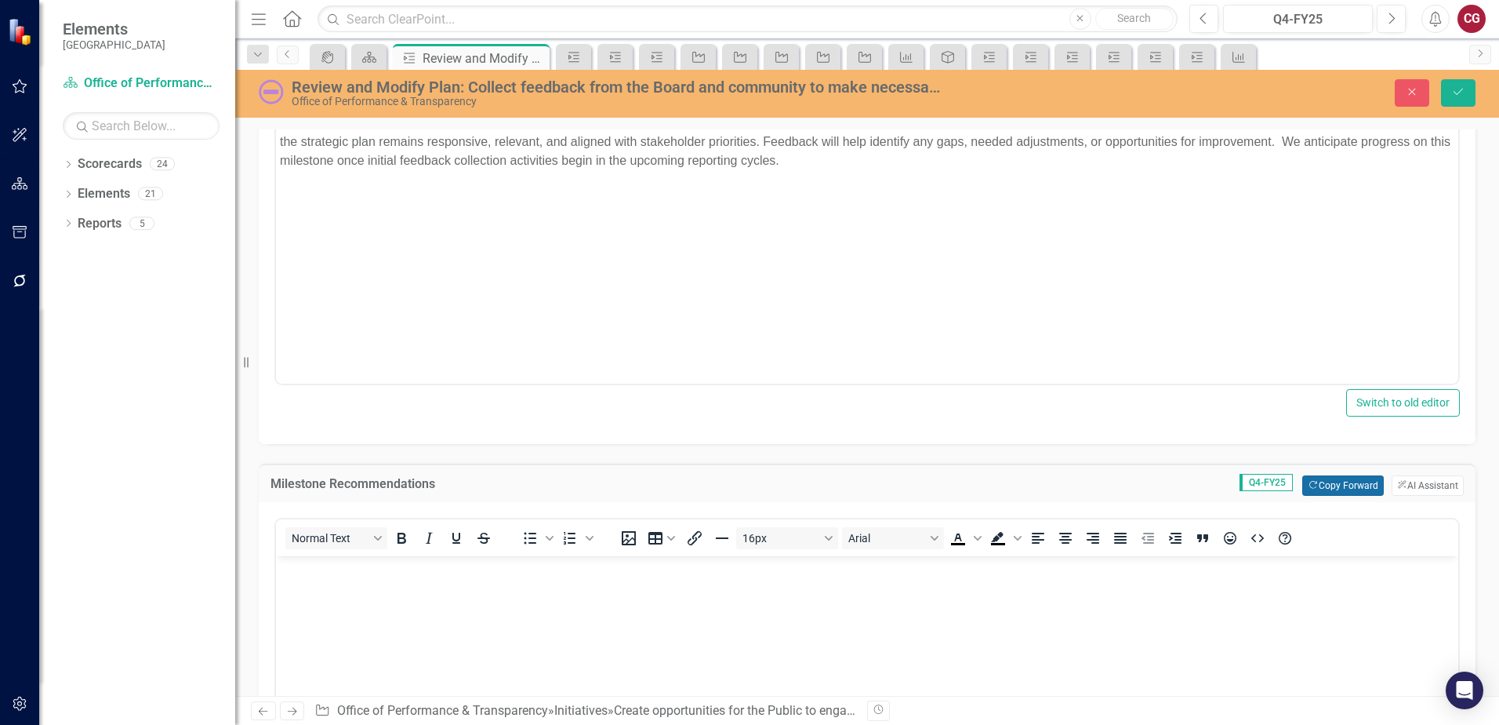
click at [1309, 488] on icon "button" at bounding box center [1312, 484] width 7 height 7
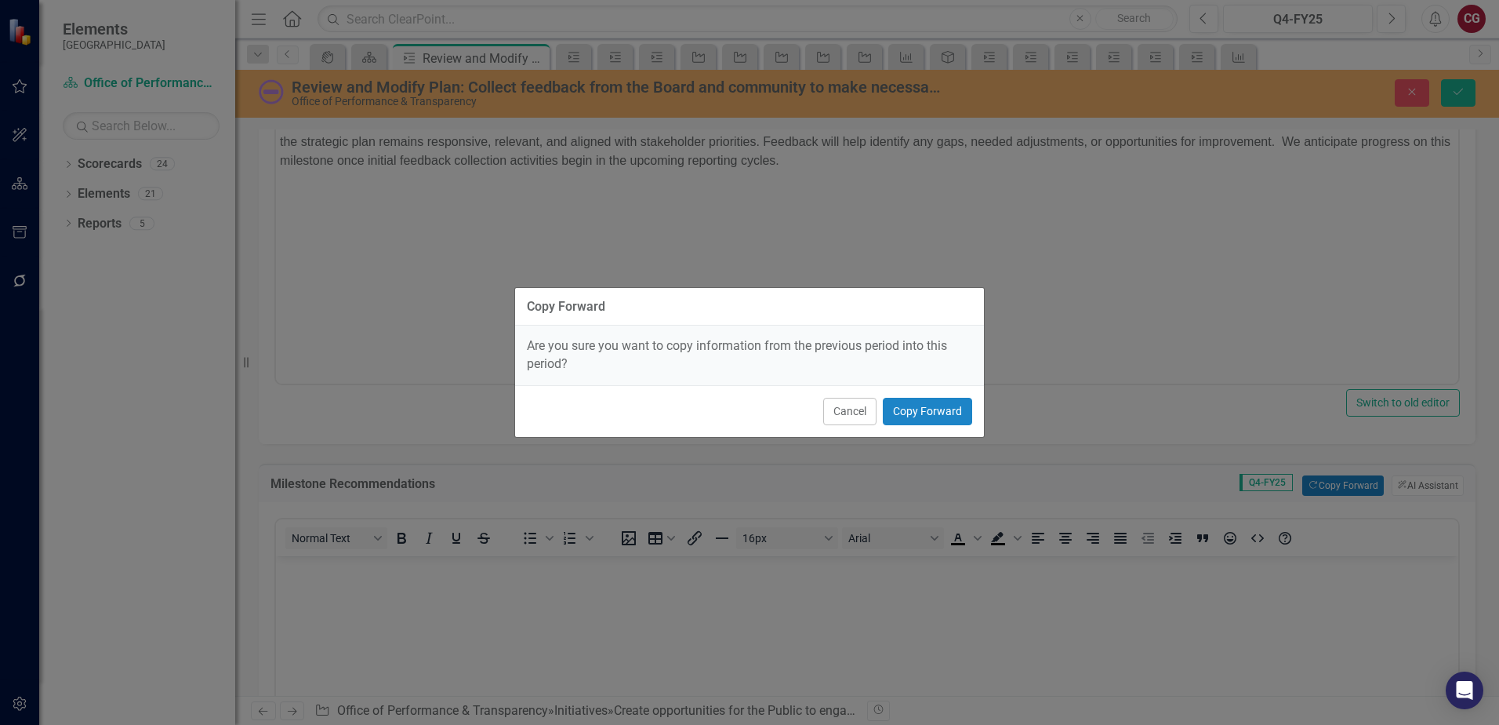
click at [917, 429] on div "Cancel Copy Forward" at bounding box center [749, 411] width 469 height 52
click at [917, 409] on button "Copy Forward" at bounding box center [927, 411] width 89 height 27
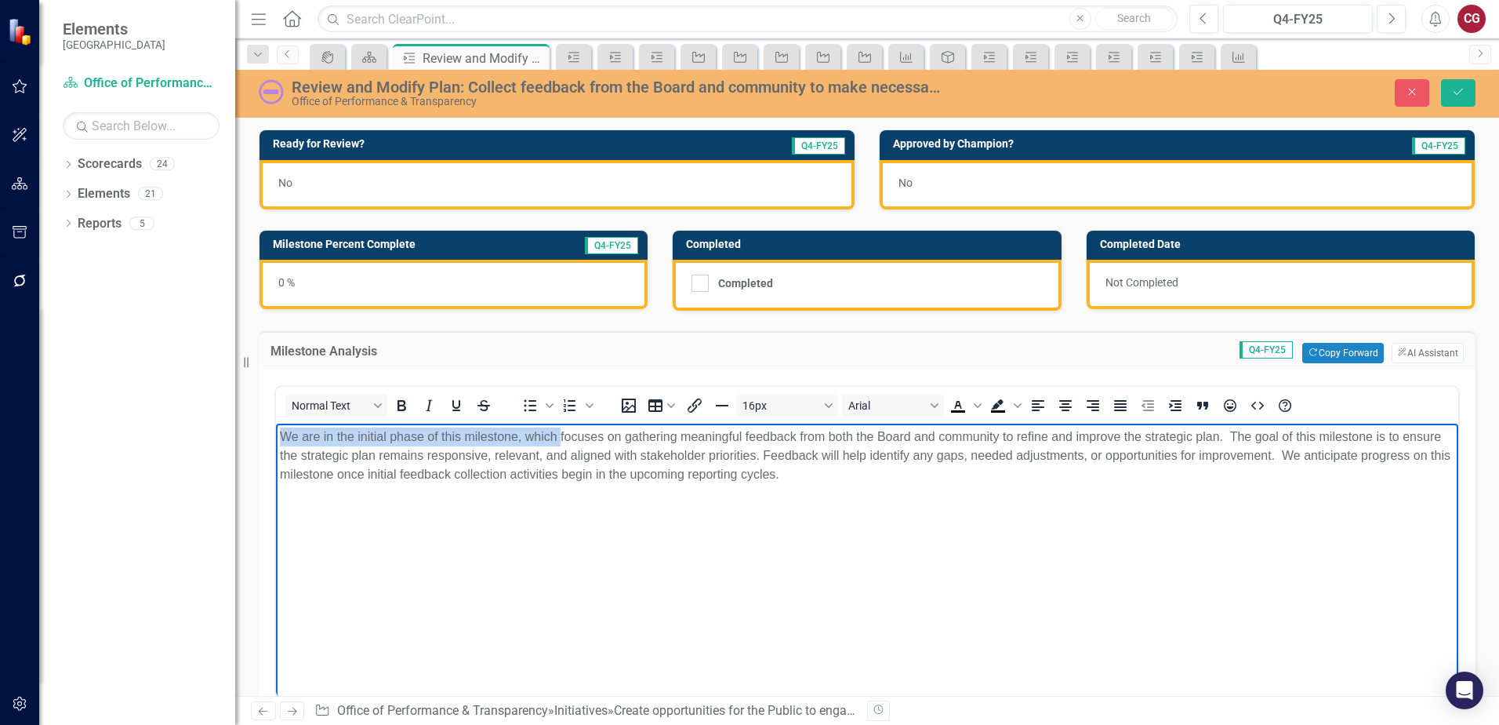
drag, startPoint x: 562, startPoint y: 434, endPoint x: 248, endPoint y: 433, distance: 314.4
click at [276, 433] on html "We are in the initial phase of this milestone, which focuses on gathering meani…" at bounding box center [867, 540] width 1182 height 235
click at [1107, 435] on p "This milestone is set to begin on 7/1/2026 and will focus on gathering meaningf…" at bounding box center [867, 455] width 1175 height 56
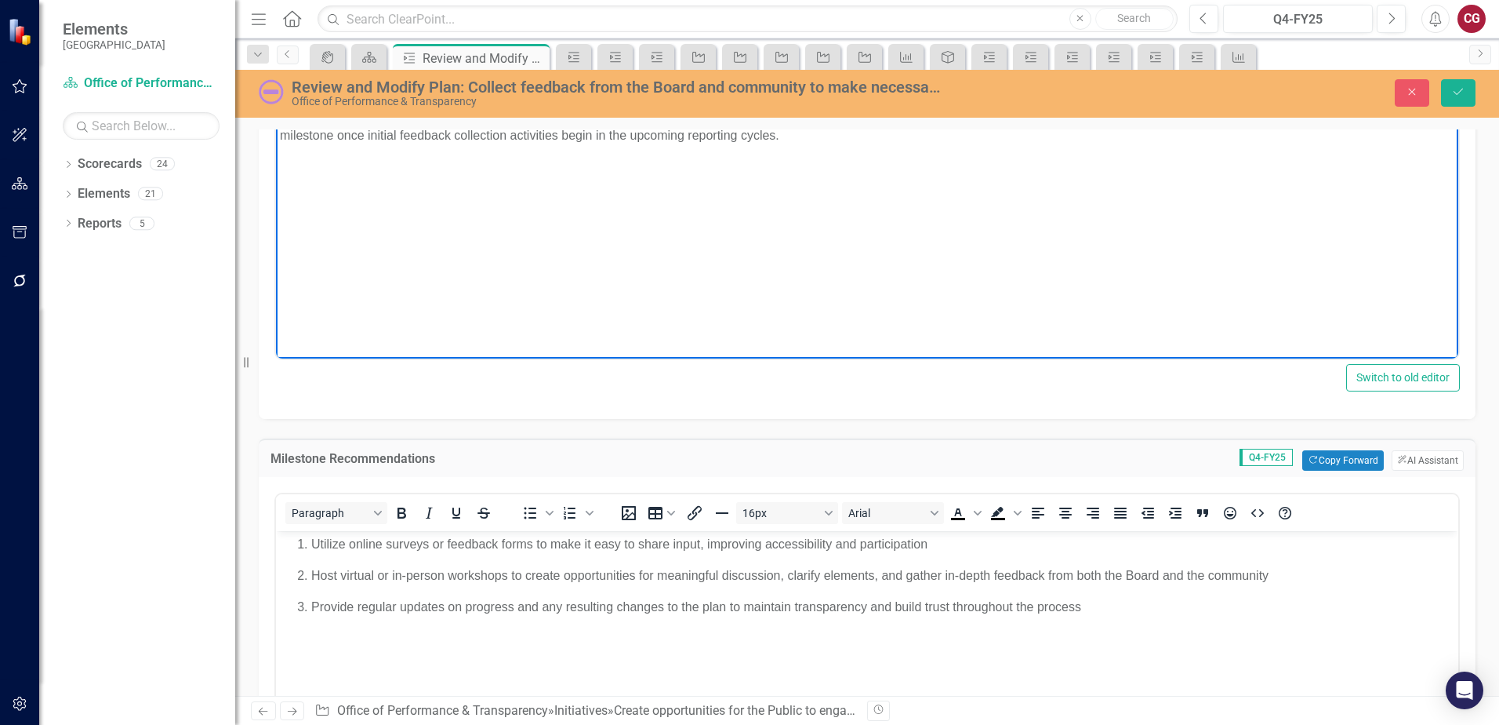
scroll to position [392, 0]
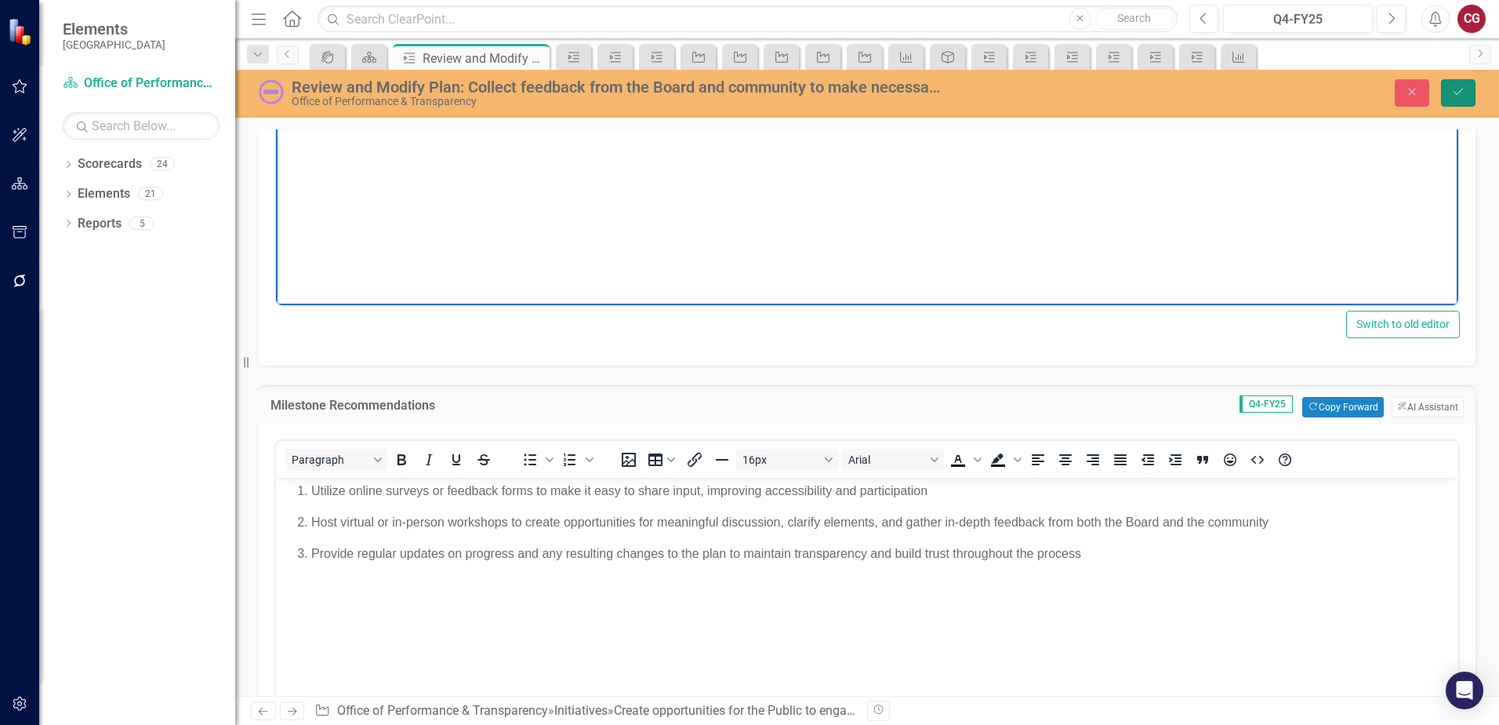
click at [1462, 87] on icon "Save" at bounding box center [1458, 91] width 14 height 11
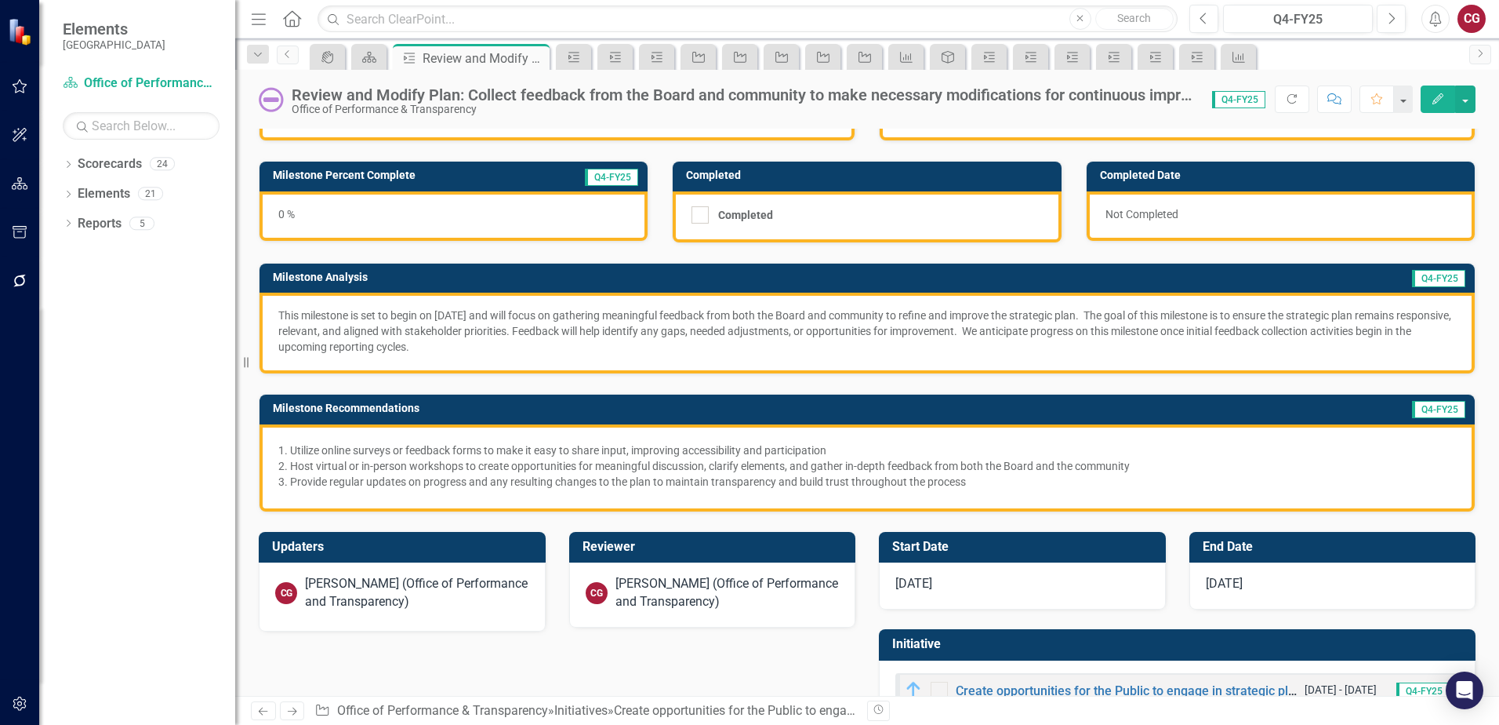
scroll to position [0, 0]
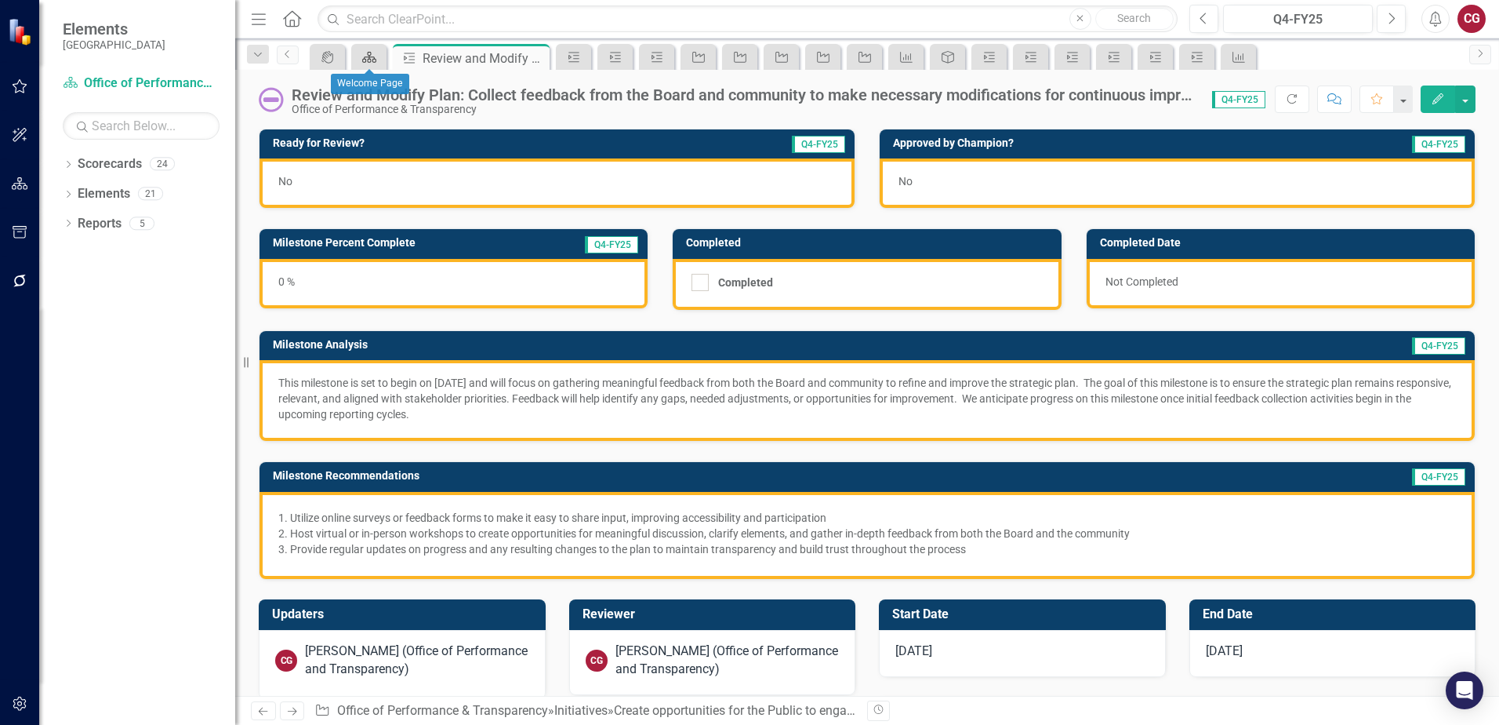
click at [376, 55] on icon "Scorecard" at bounding box center [369, 57] width 16 height 13
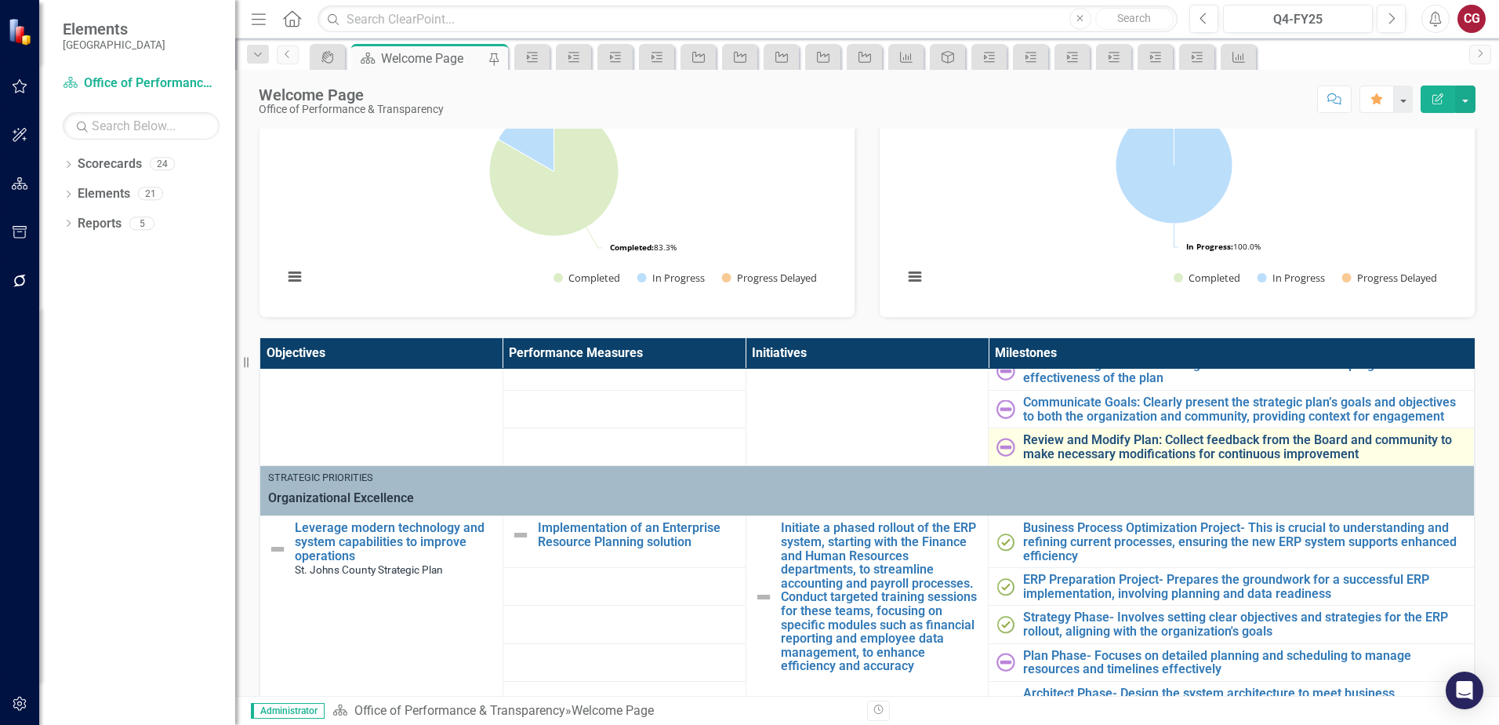
scroll to position [549, 0]
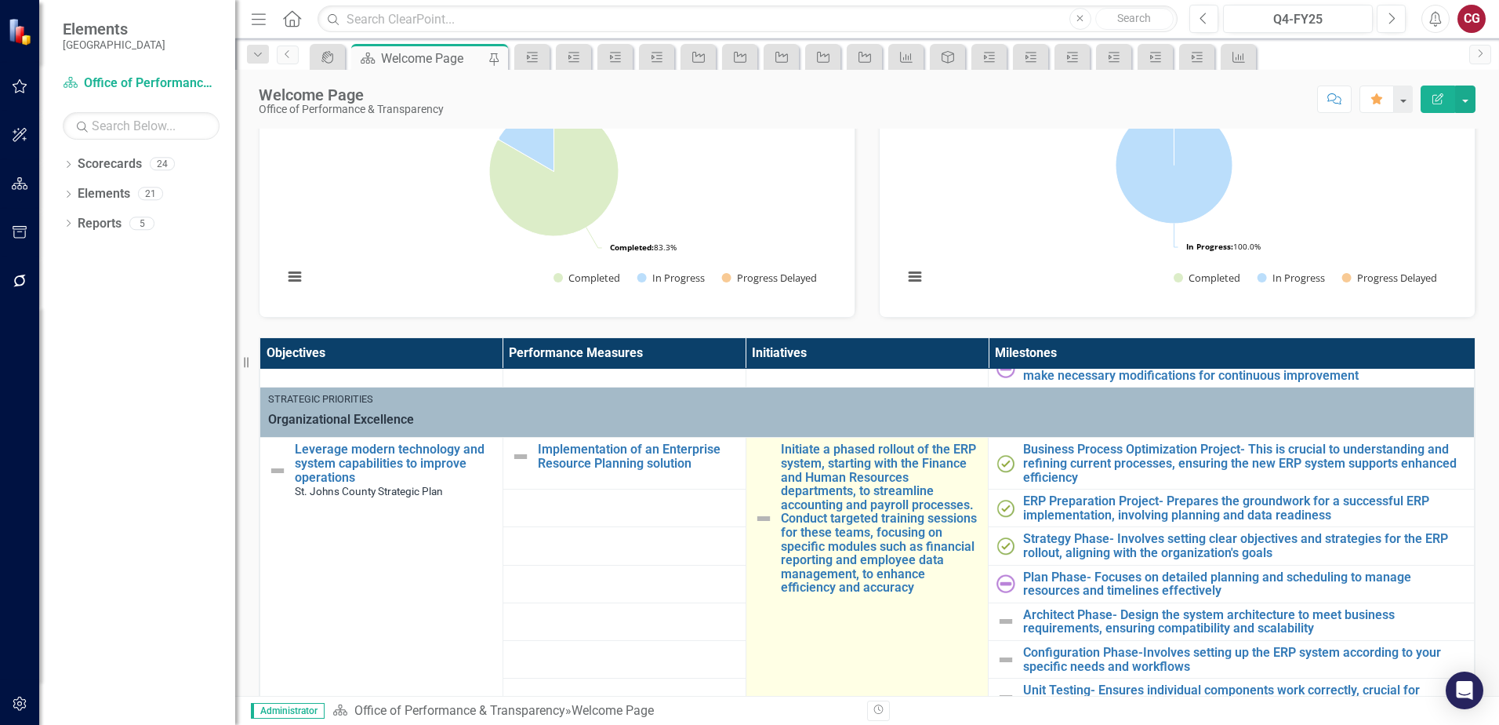
click at [754, 517] on img at bounding box center [763, 518] width 19 height 19
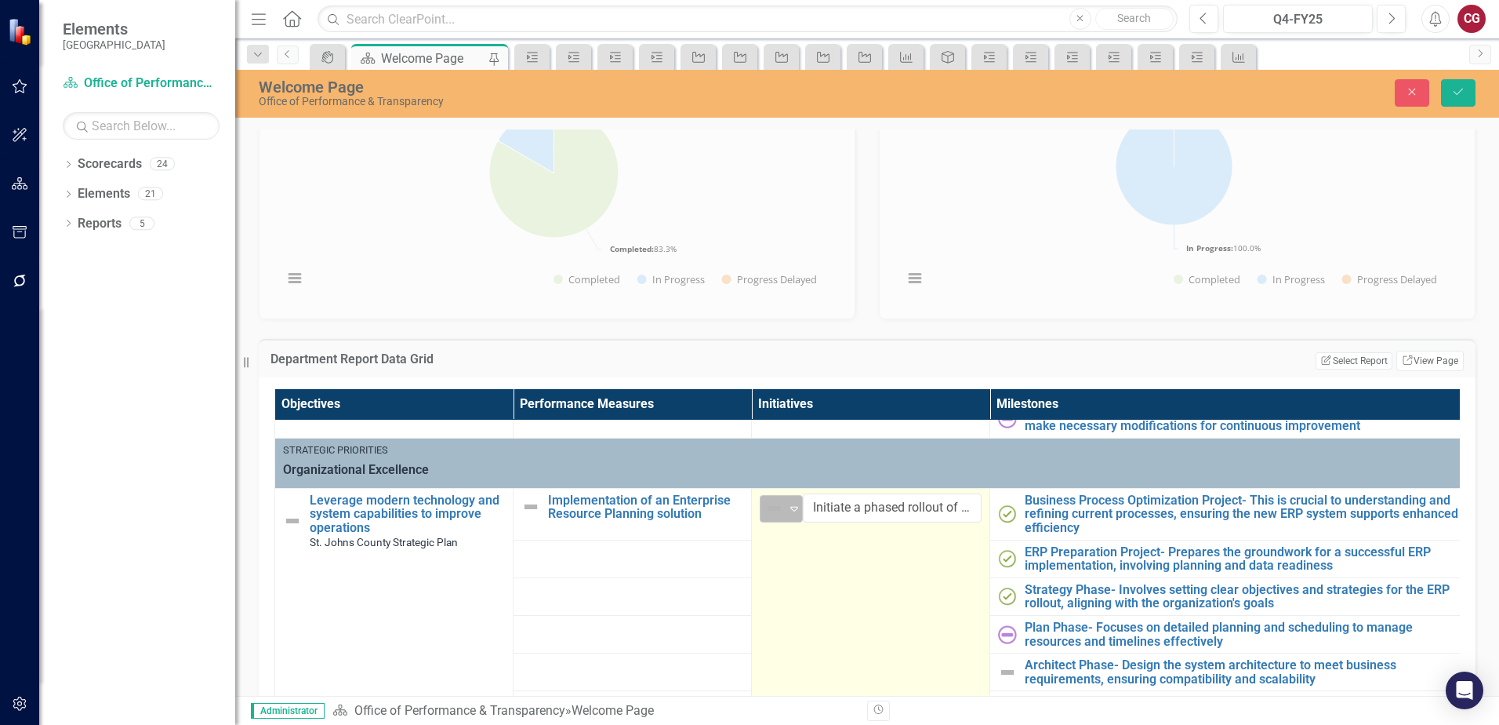
click at [786, 502] on icon "Expand" at bounding box center [794, 508] width 16 height 13
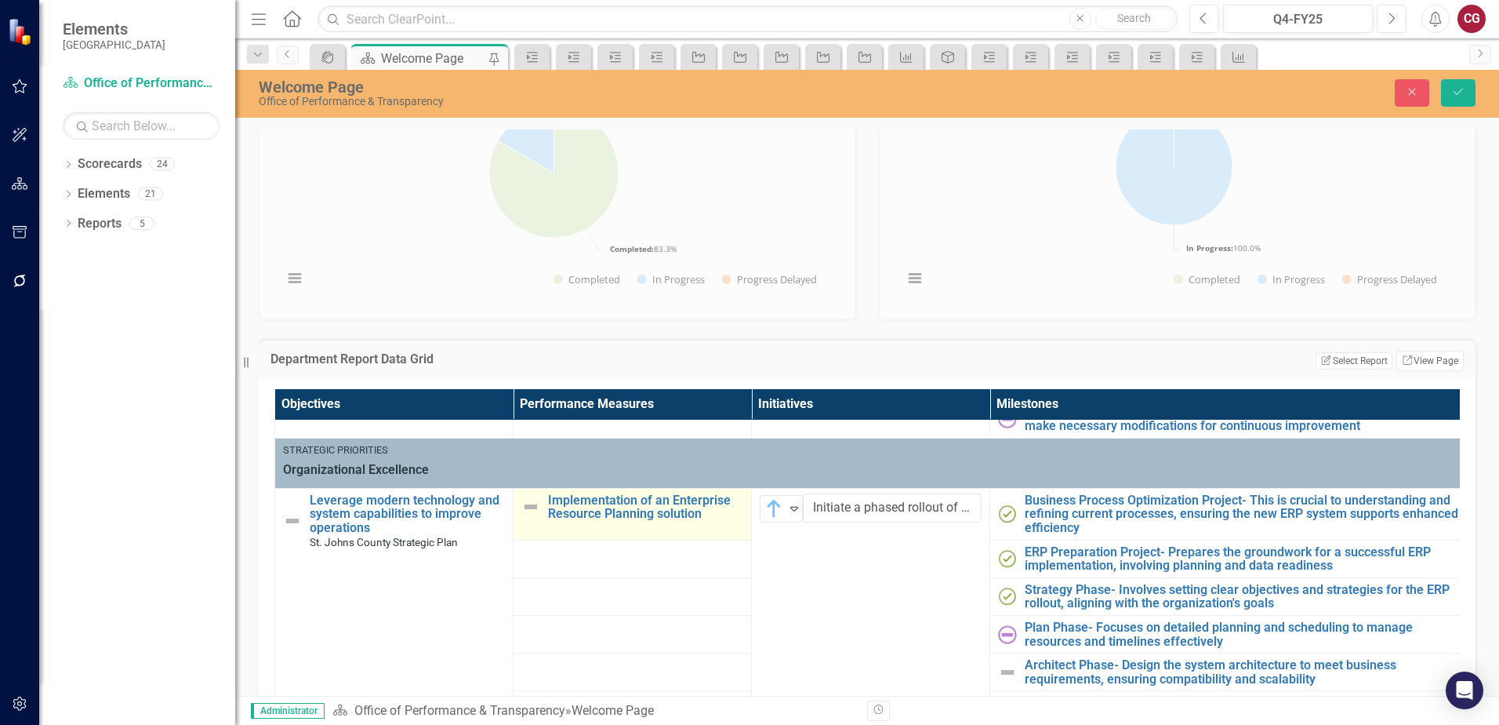
click at [532, 506] on img at bounding box center [530, 506] width 19 height 19
click at [556, 507] on icon "Expand" at bounding box center [556, 508] width 16 height 13
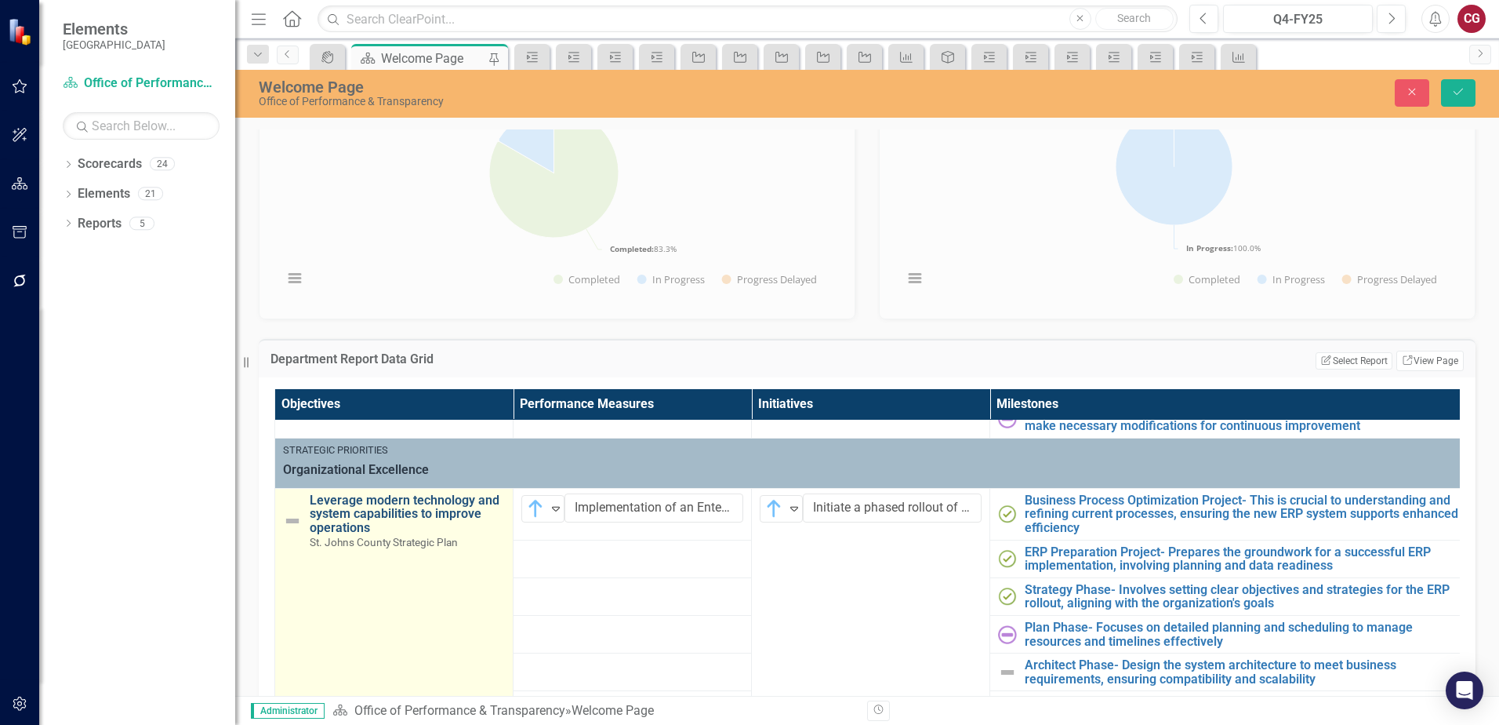
click at [451, 514] on link "Leverage modern technology and system capabilities to improve operations" at bounding box center [407, 514] width 195 height 42
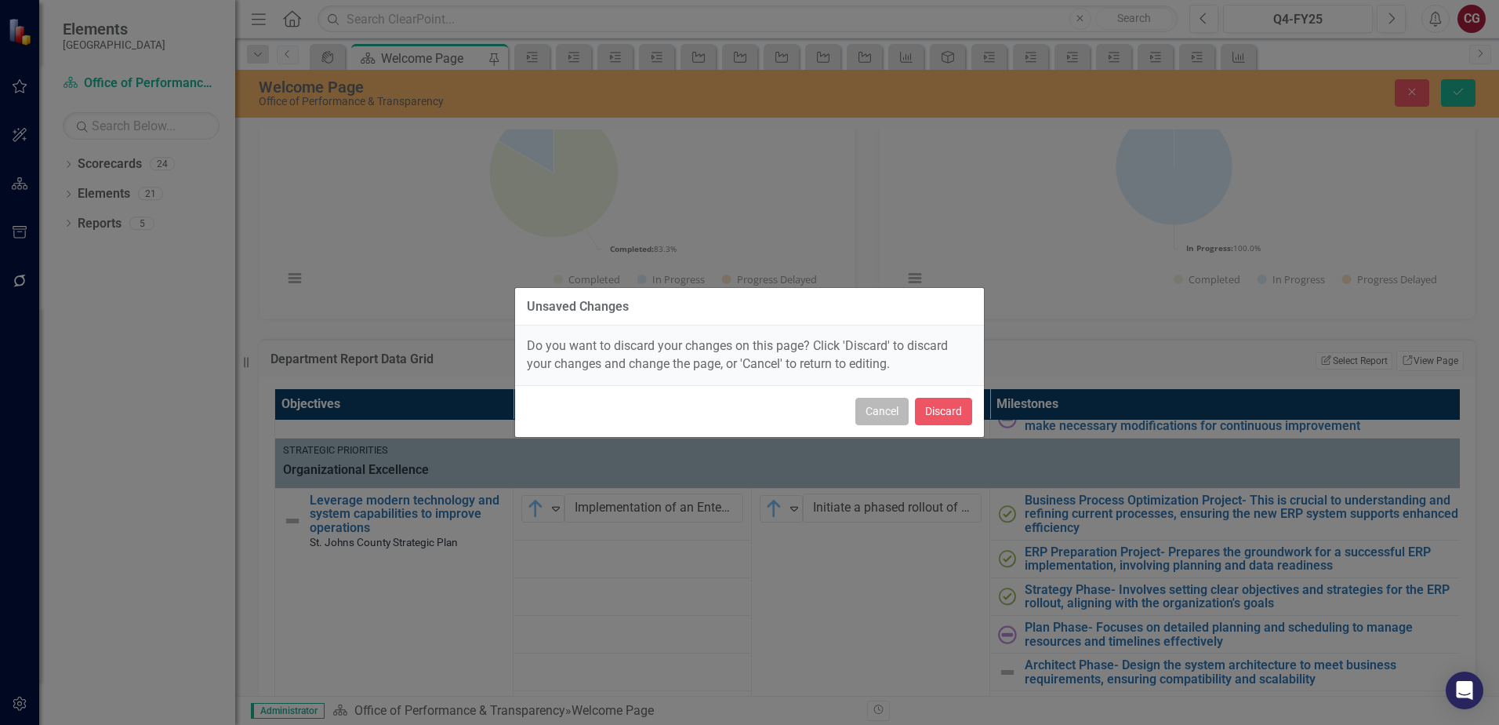
click at [873, 416] on button "Cancel" at bounding box center [881, 411] width 53 height 27
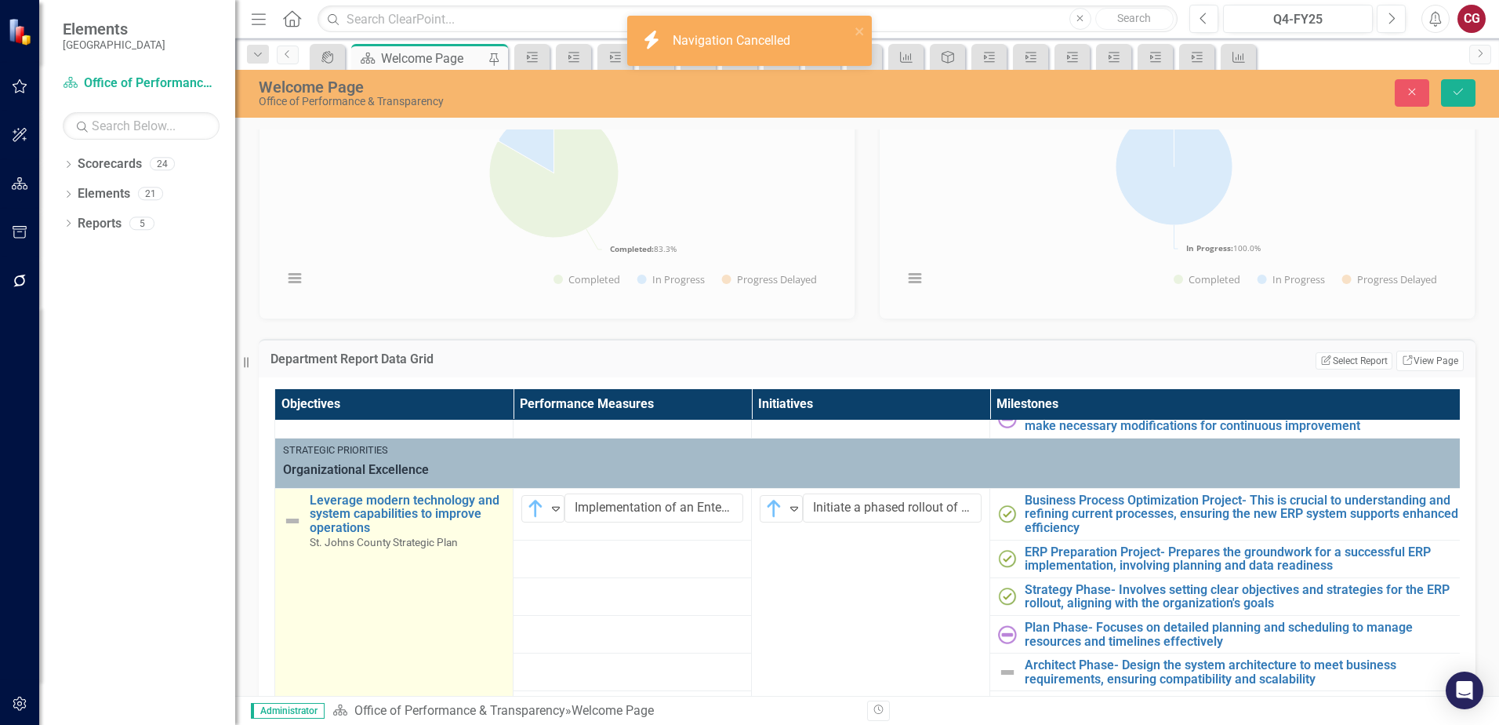
click at [293, 518] on img at bounding box center [292, 520] width 19 height 19
click at [305, 514] on img at bounding box center [297, 508] width 19 height 19
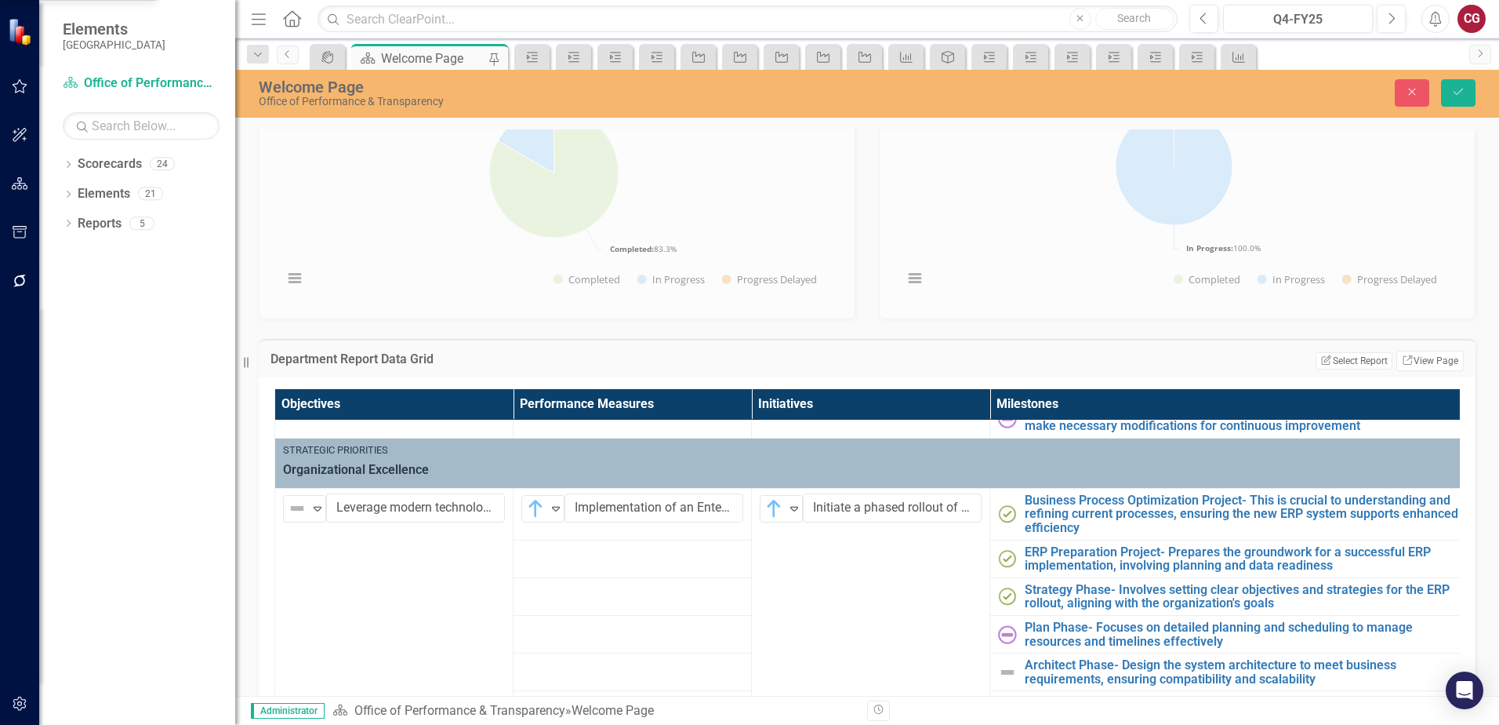
click at [1451, 96] on icon "Save" at bounding box center [1458, 91] width 14 height 11
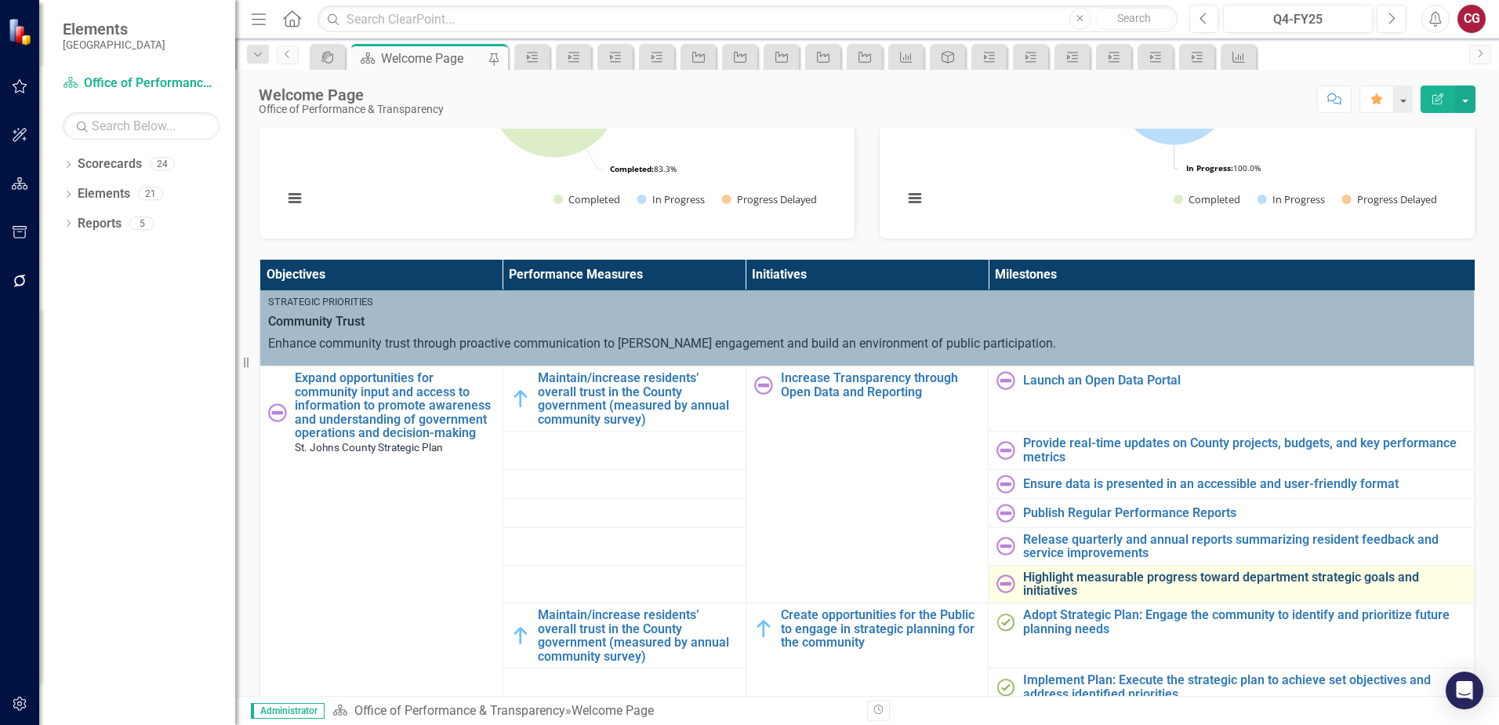
scroll to position [0, 0]
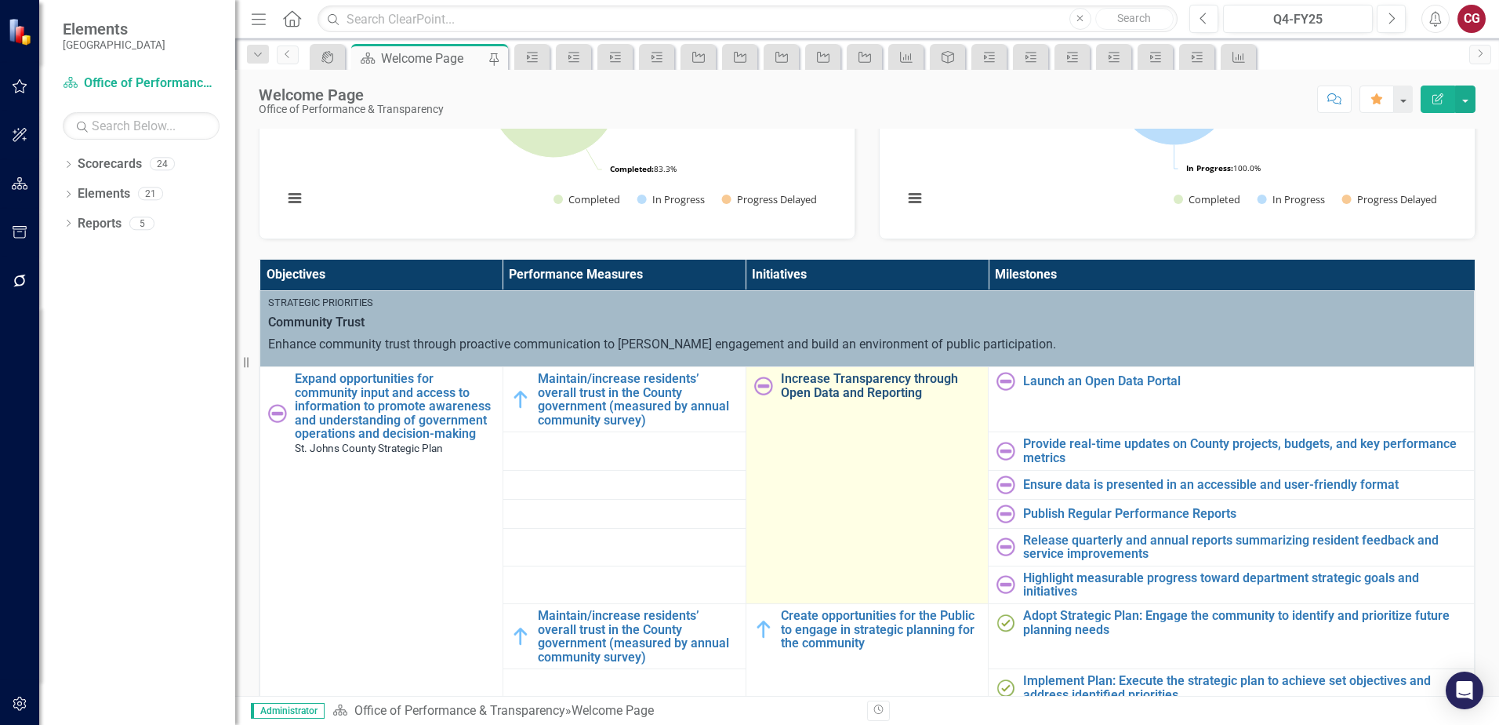
click at [844, 388] on link "Increase Transparency through Open Data and Reporting" at bounding box center [881, 385] width 200 height 27
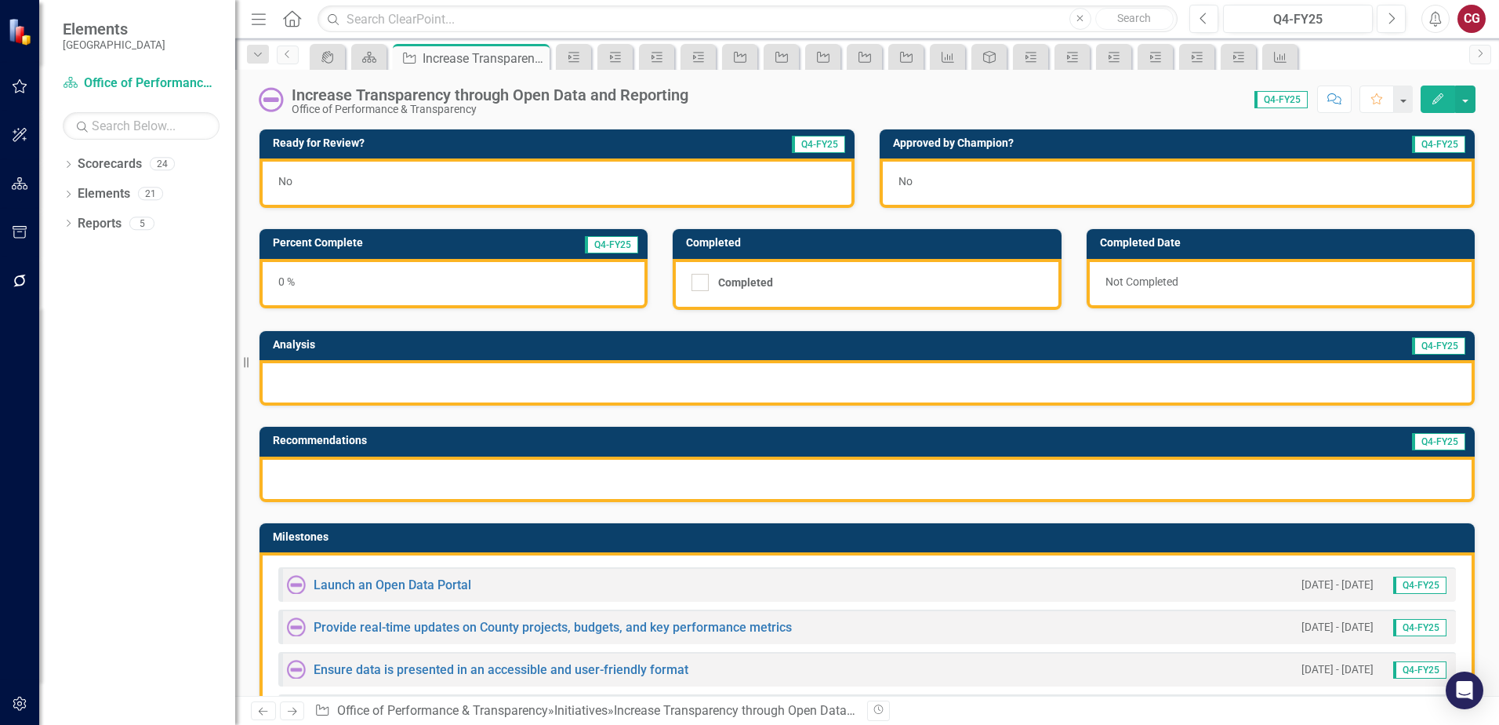
click at [504, 384] on div at bounding box center [867, 382] width 1215 height 45
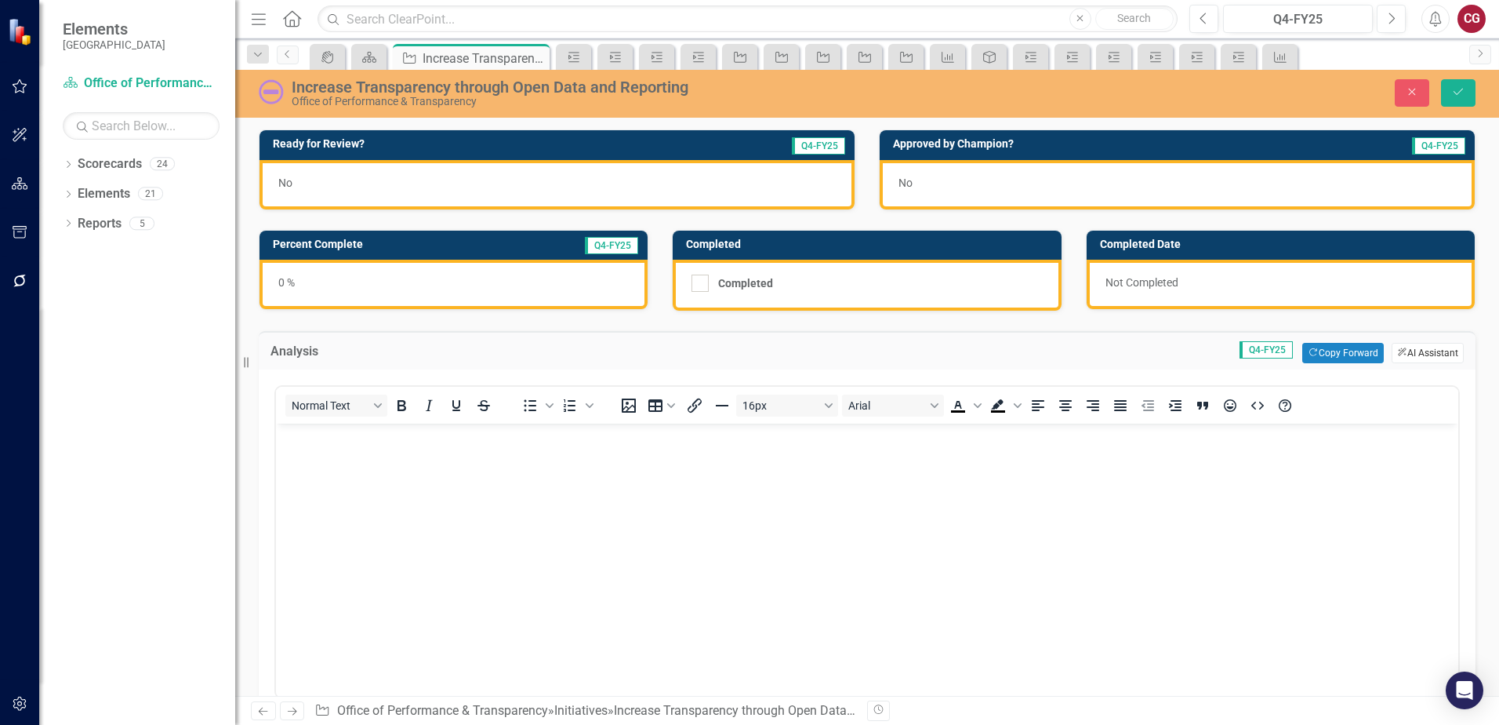
click at [1417, 352] on button "ClearPoint AI AI Assistant" at bounding box center [1428, 353] width 72 height 20
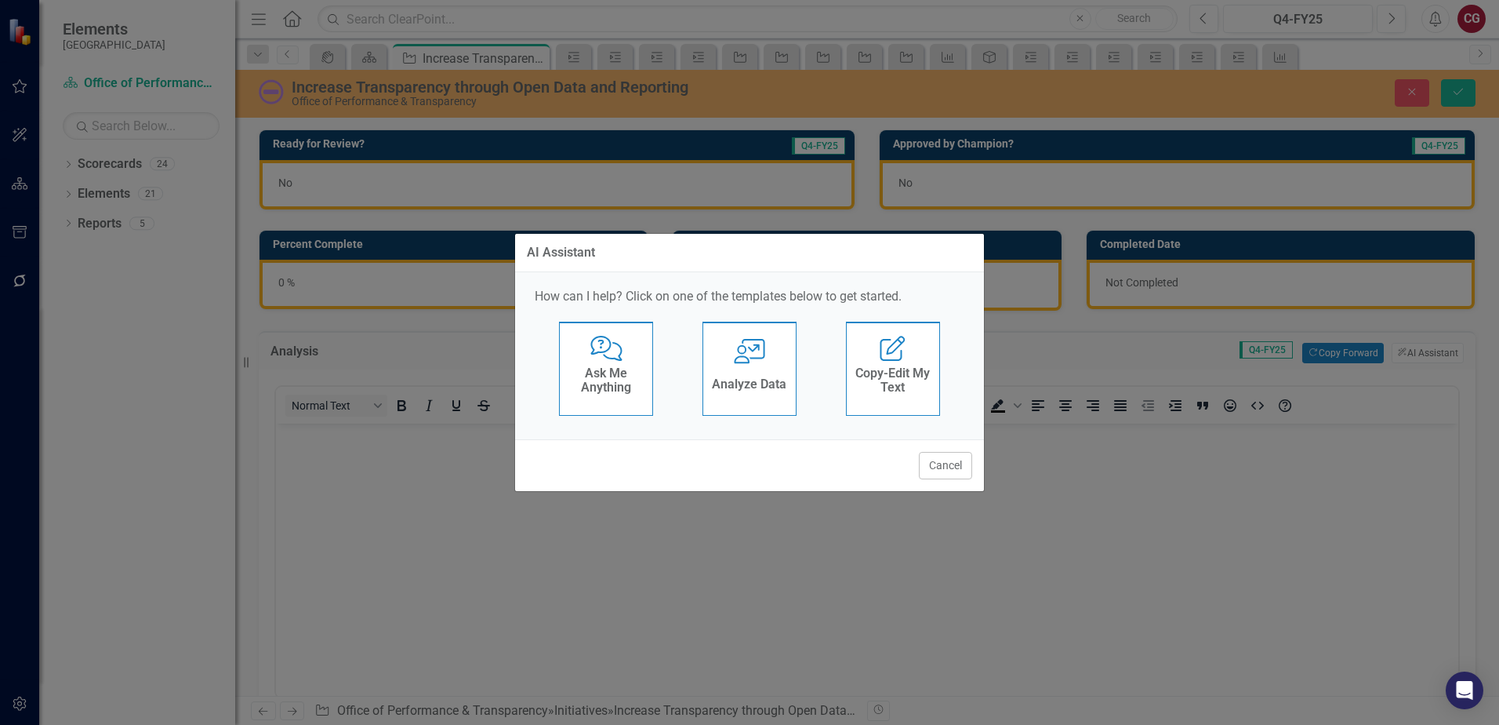
click at [736, 366] on div "User with Chart Analyze Data" at bounding box center [750, 368] width 94 height 94
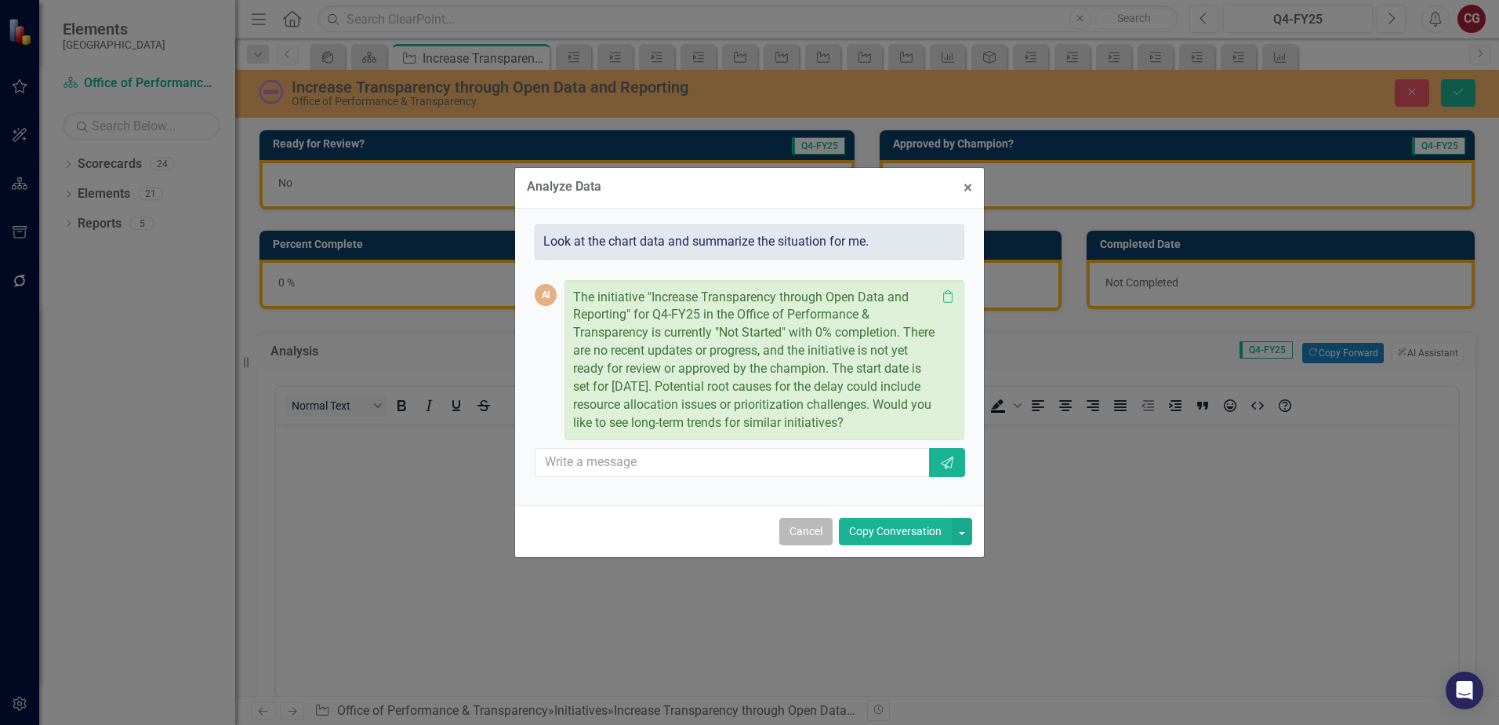
click at [809, 539] on button "Cancel" at bounding box center [805, 531] width 53 height 27
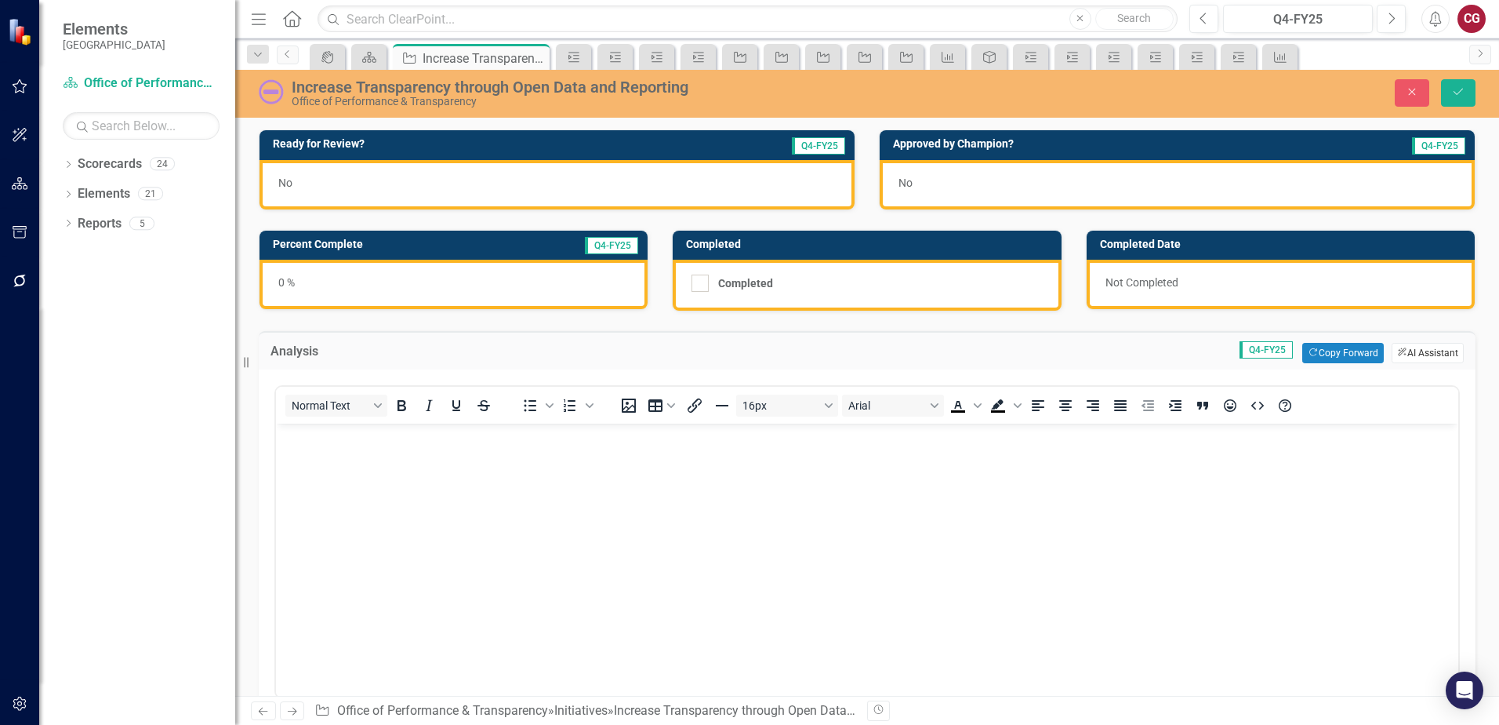
click at [1411, 350] on button "ClearPoint AI AI Assistant" at bounding box center [1428, 353] width 72 height 20
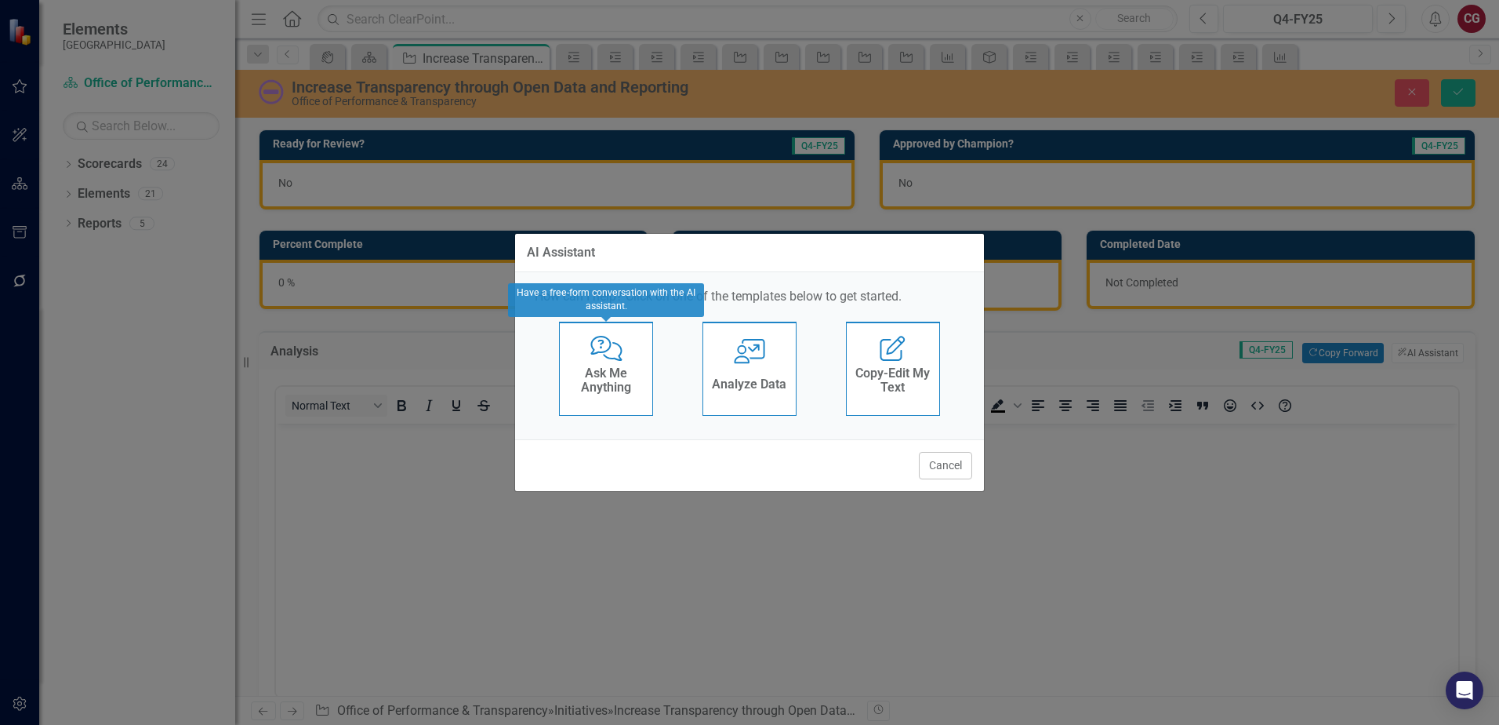
click at [563, 378] on div "Comments with Question Mark Ask Me Anything" at bounding box center [606, 368] width 94 height 94
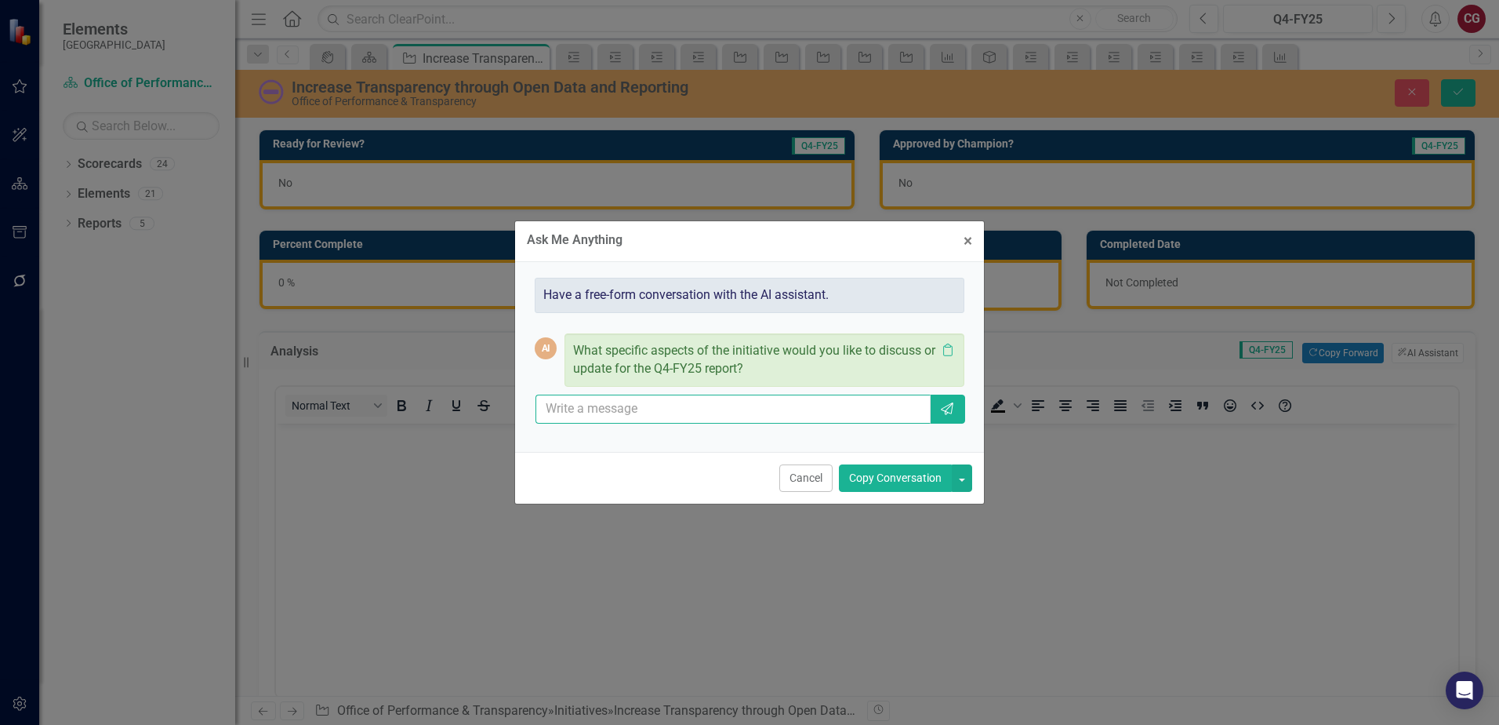
click at [615, 407] on input "text" at bounding box center [733, 408] width 395 height 29
type input "review all milestones for this initiative and provide a FY25-Q4 Summary"
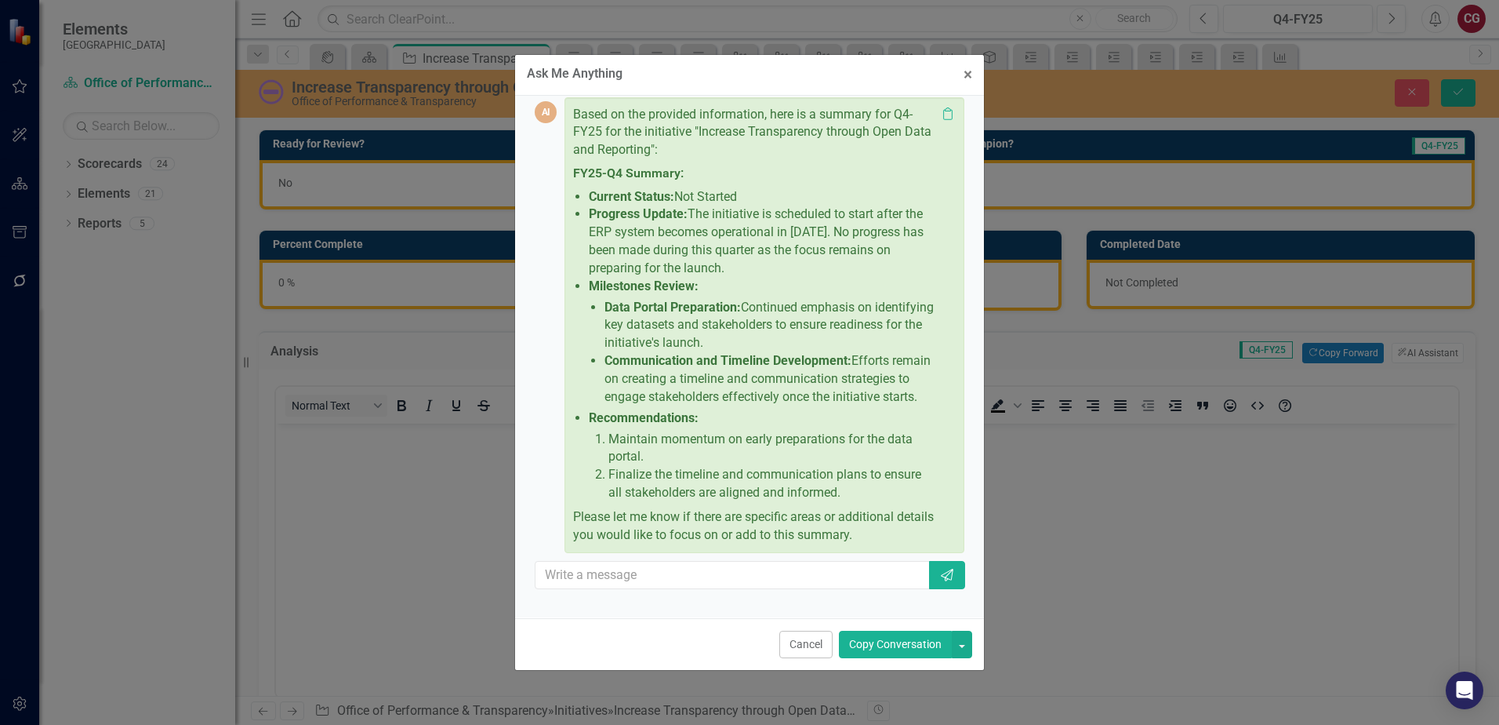
scroll to position [209, 0]
click at [965, 81] on span "×" at bounding box center [968, 74] width 9 height 19
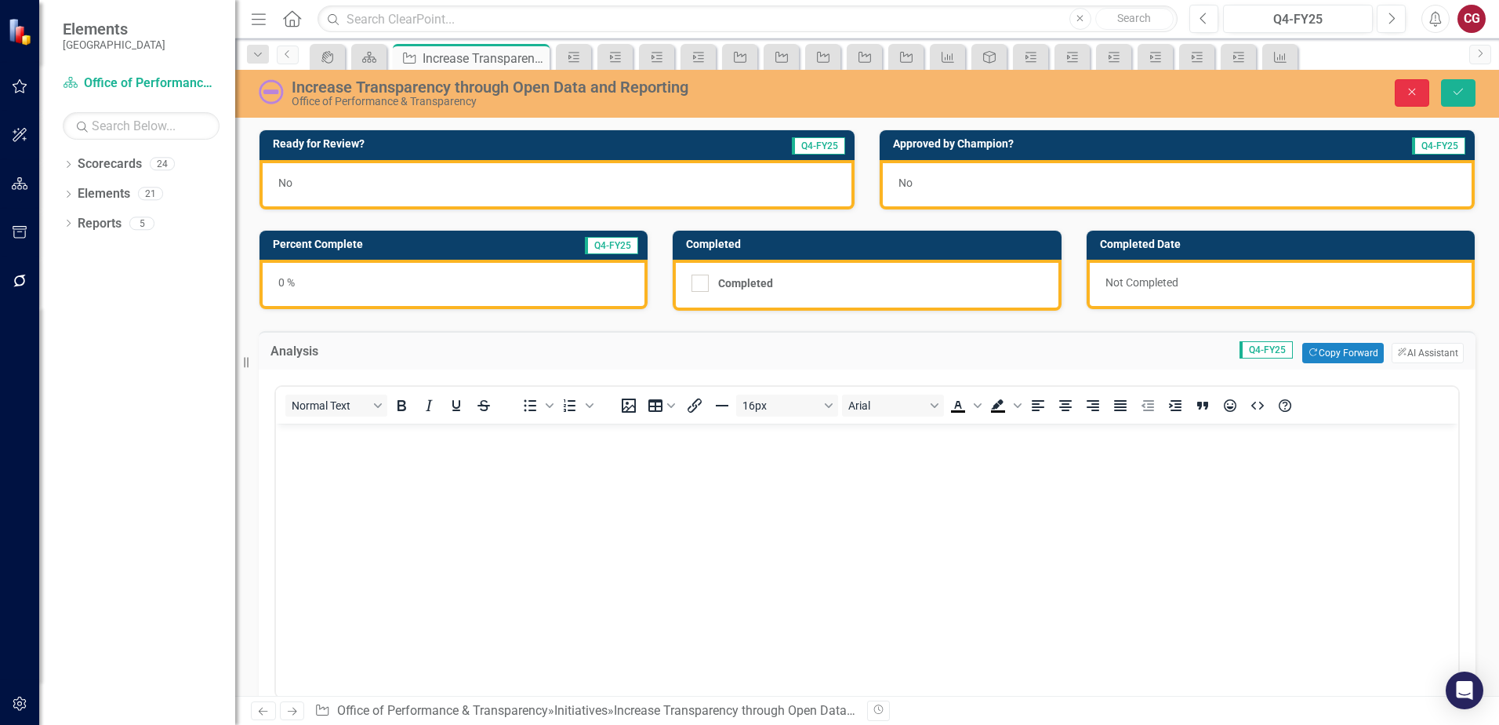
click at [1418, 91] on icon "Close" at bounding box center [1412, 91] width 14 height 11
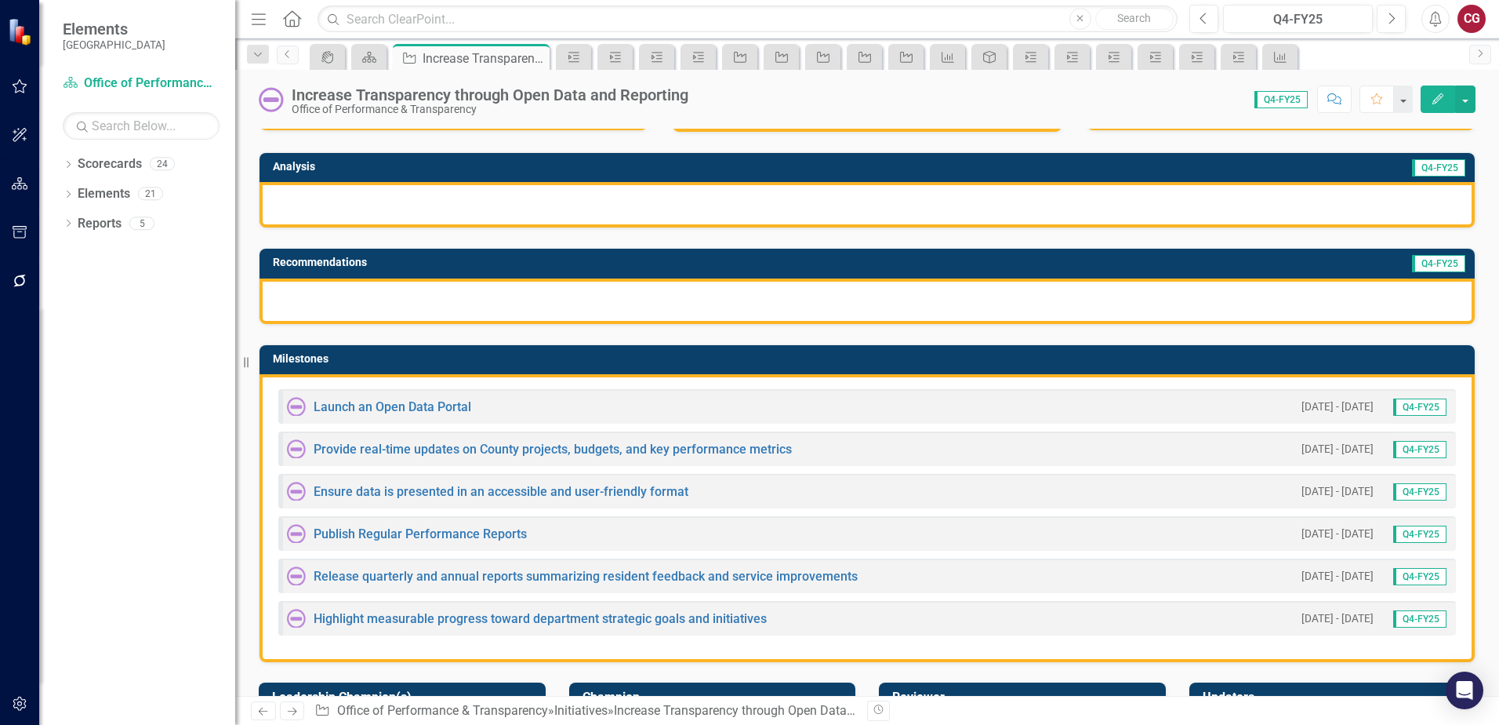
scroll to position [235, 0]
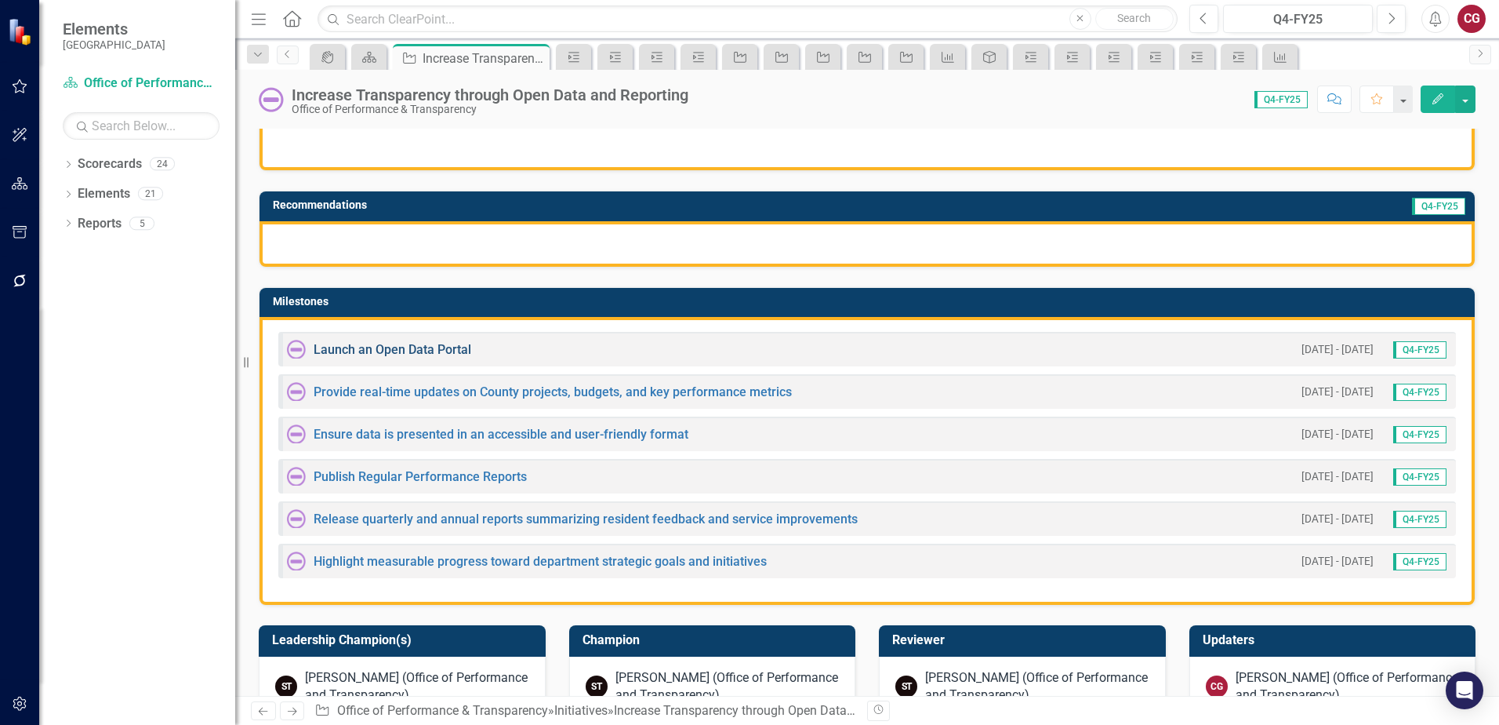
click at [447, 349] on link "Launch an Open Data Portal" at bounding box center [393, 349] width 158 height 15
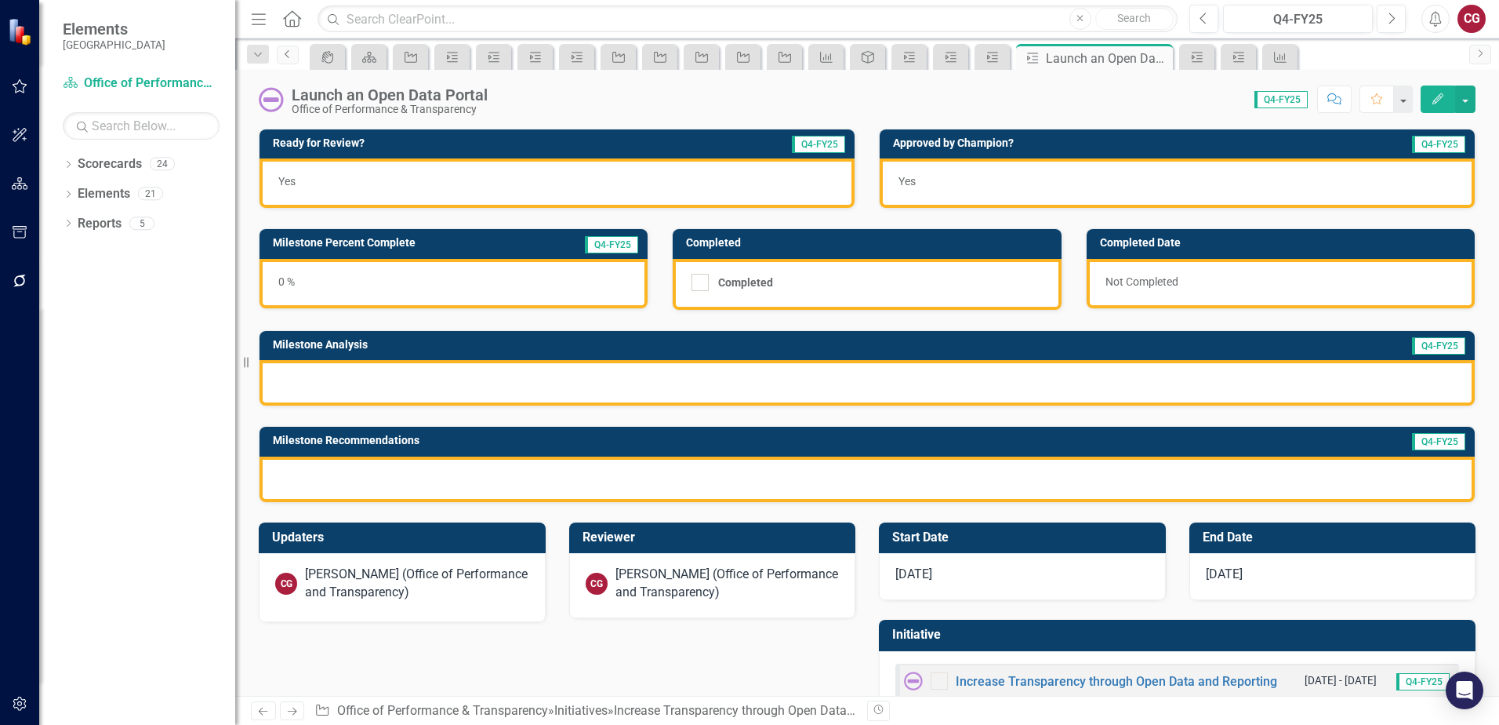
click at [290, 57] on icon "Previous" at bounding box center [287, 53] width 13 height 9
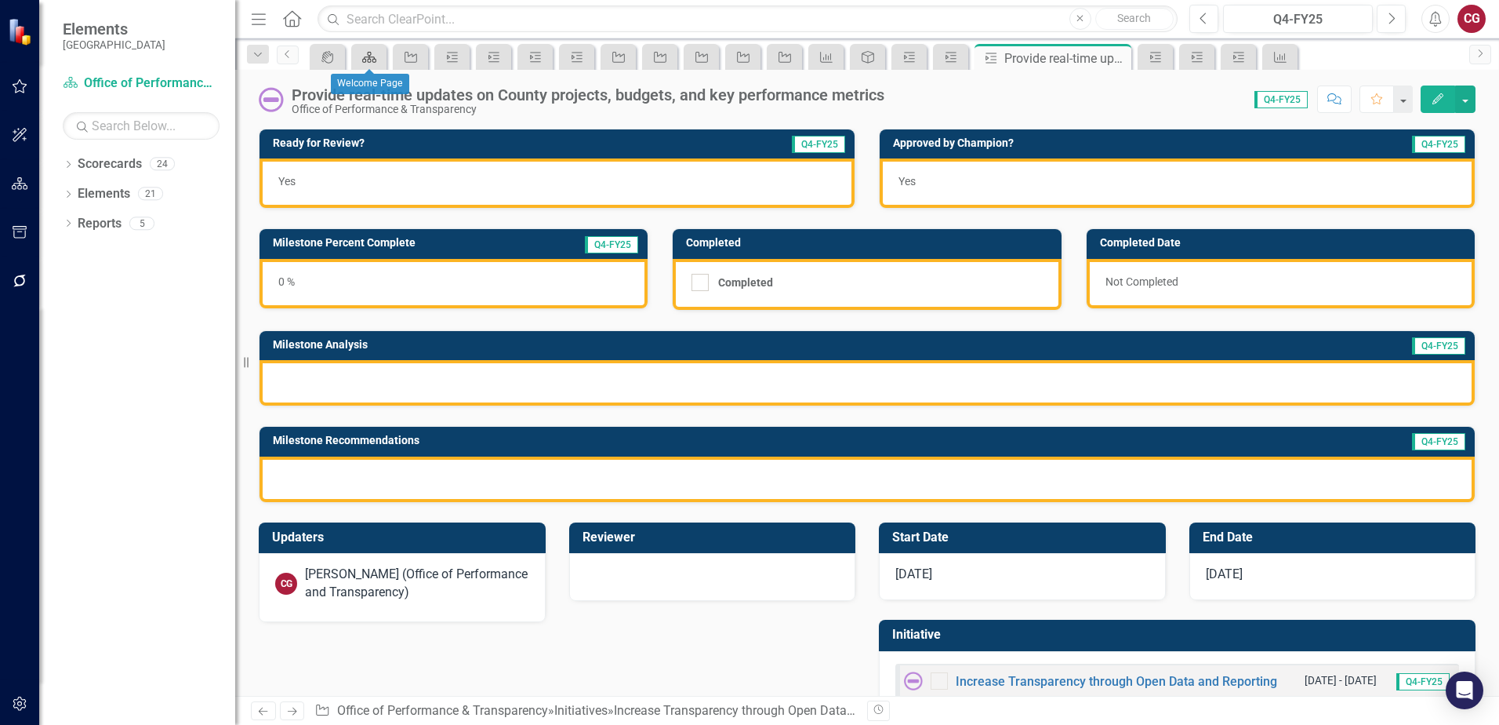
click at [363, 56] on icon "Scorecard" at bounding box center [369, 57] width 16 height 13
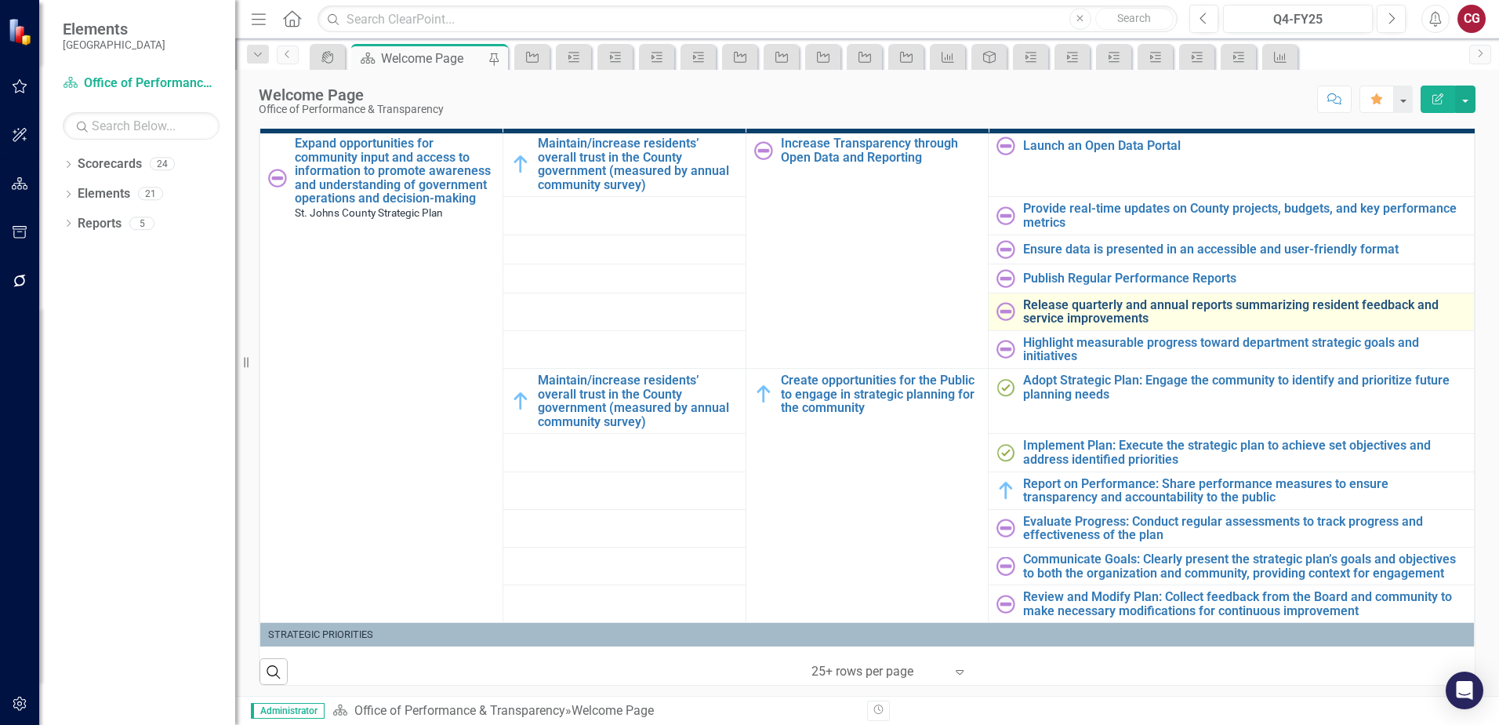
scroll to position [235, 0]
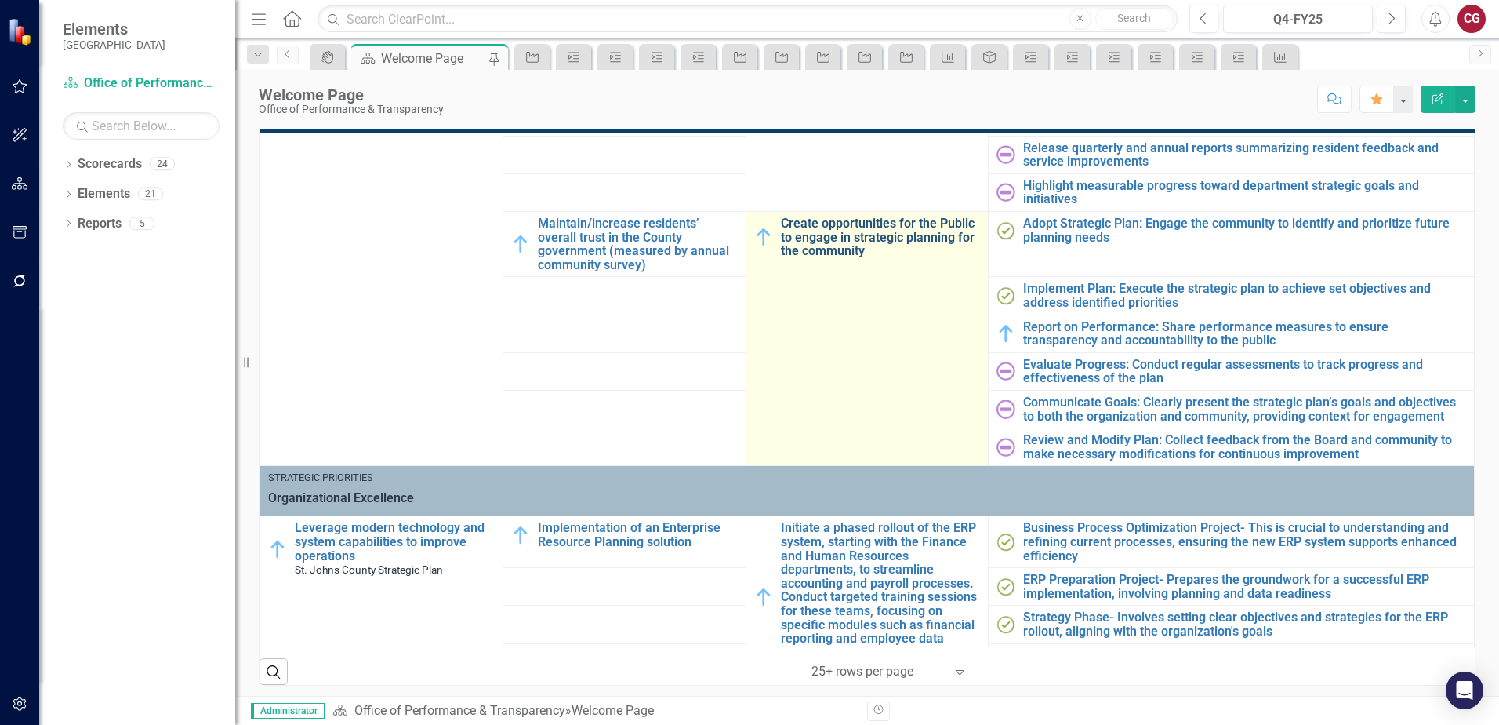
click at [820, 234] on link "Create opportunities for the Public to engage in strategic planning for the com…" at bounding box center [881, 237] width 200 height 42
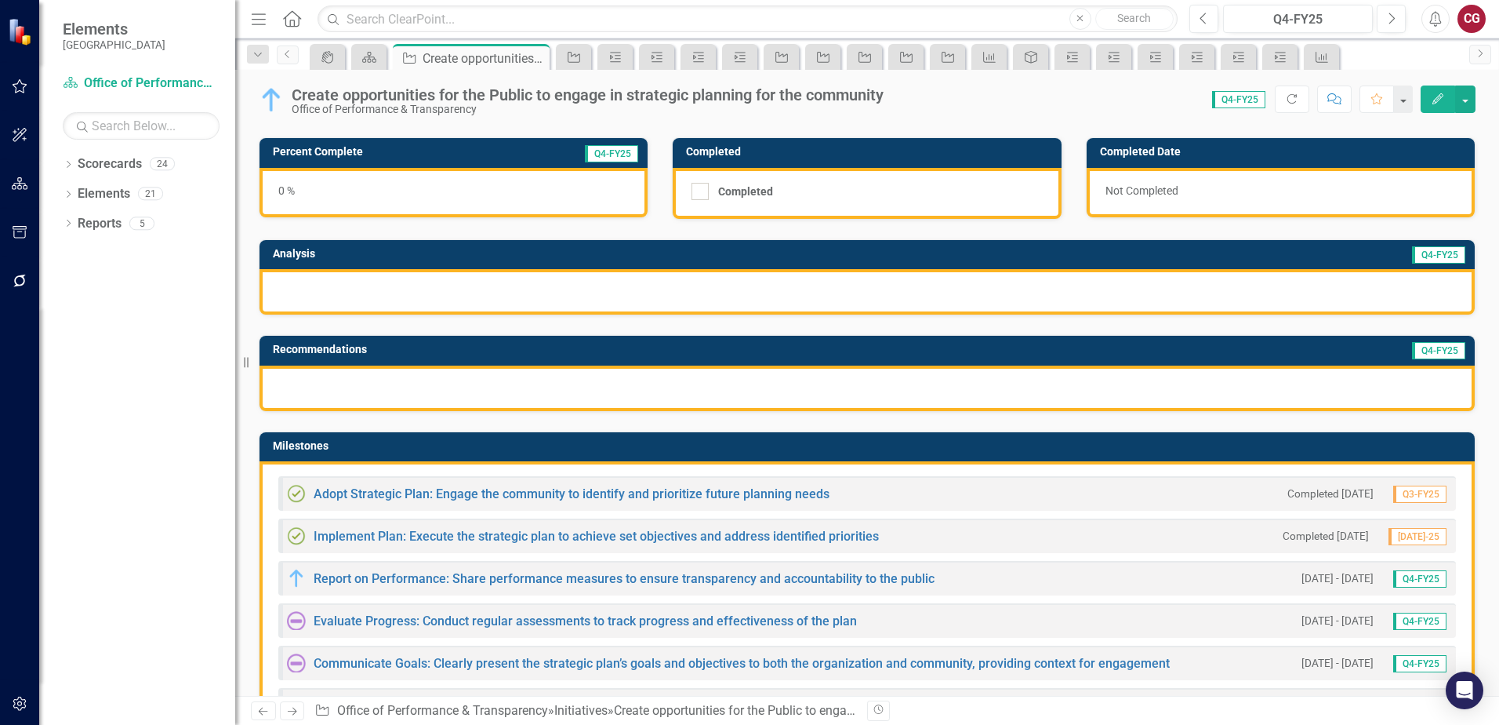
scroll to position [78, 0]
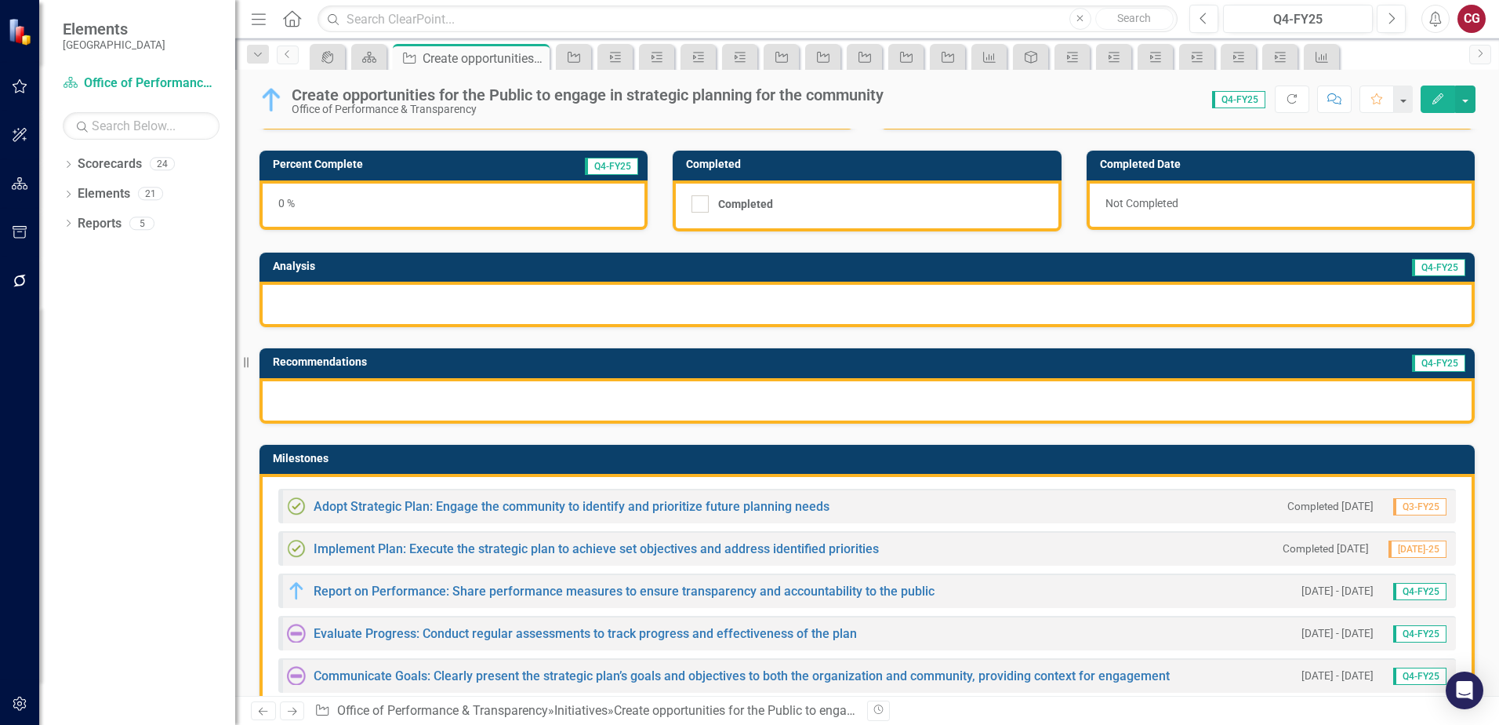
click at [503, 314] on div at bounding box center [867, 303] width 1215 height 45
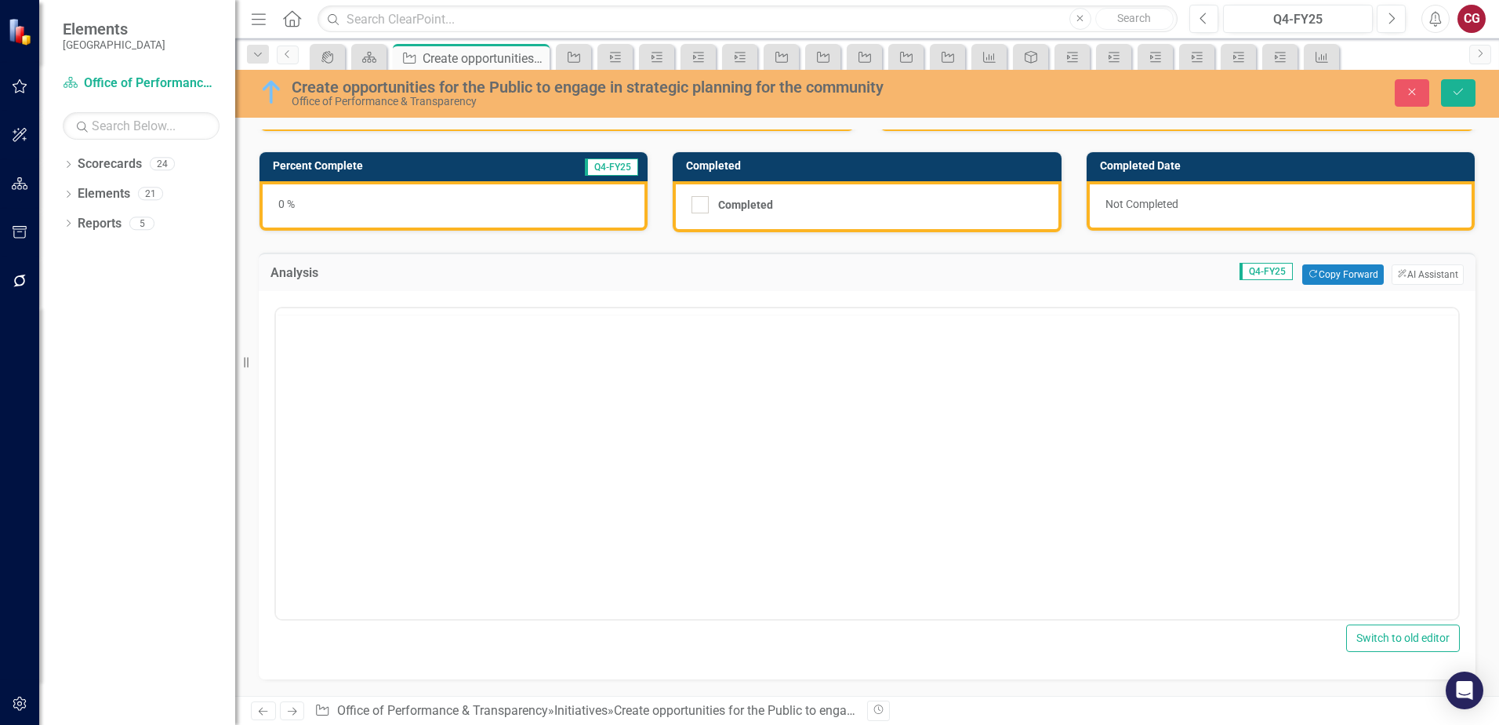
scroll to position [0, 0]
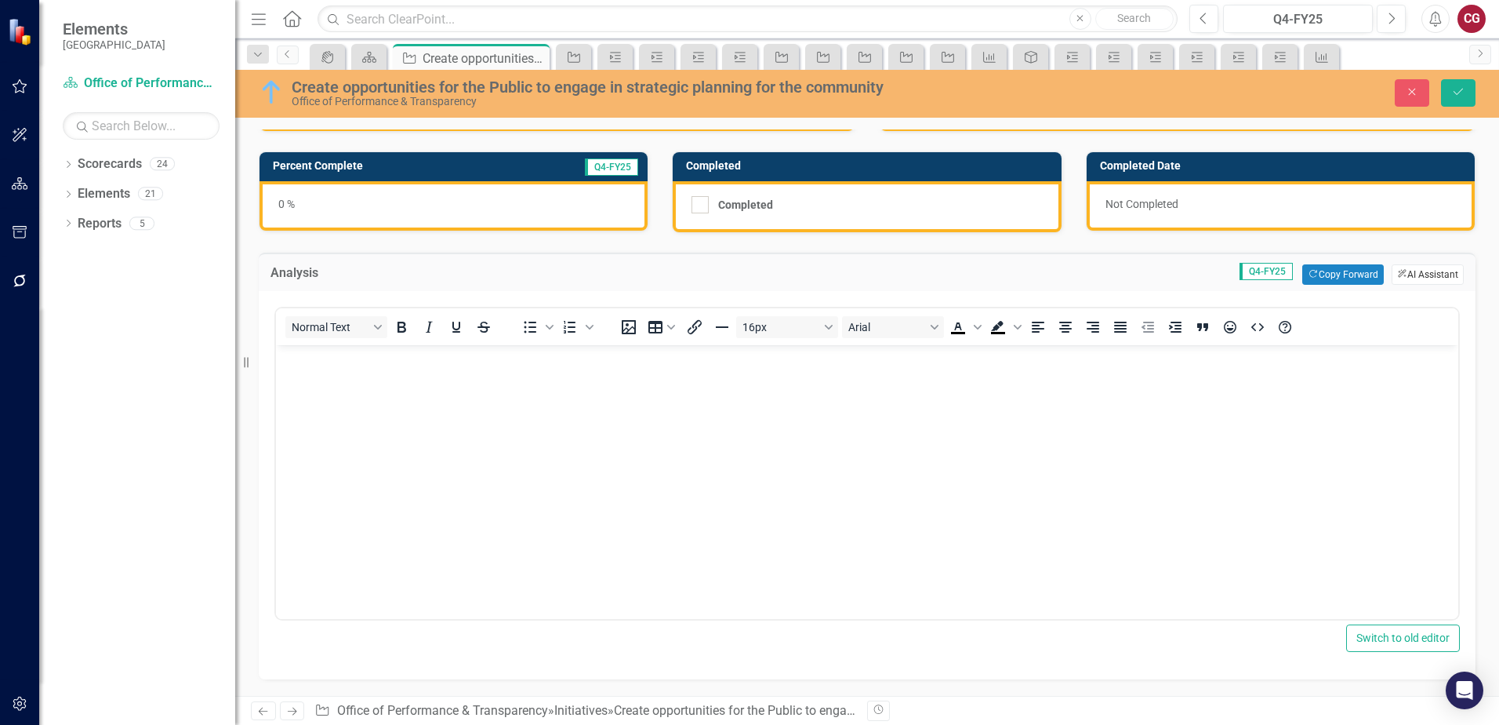
click at [1397, 278] on icon "ClearPoint AI" at bounding box center [1402, 274] width 10 height 9
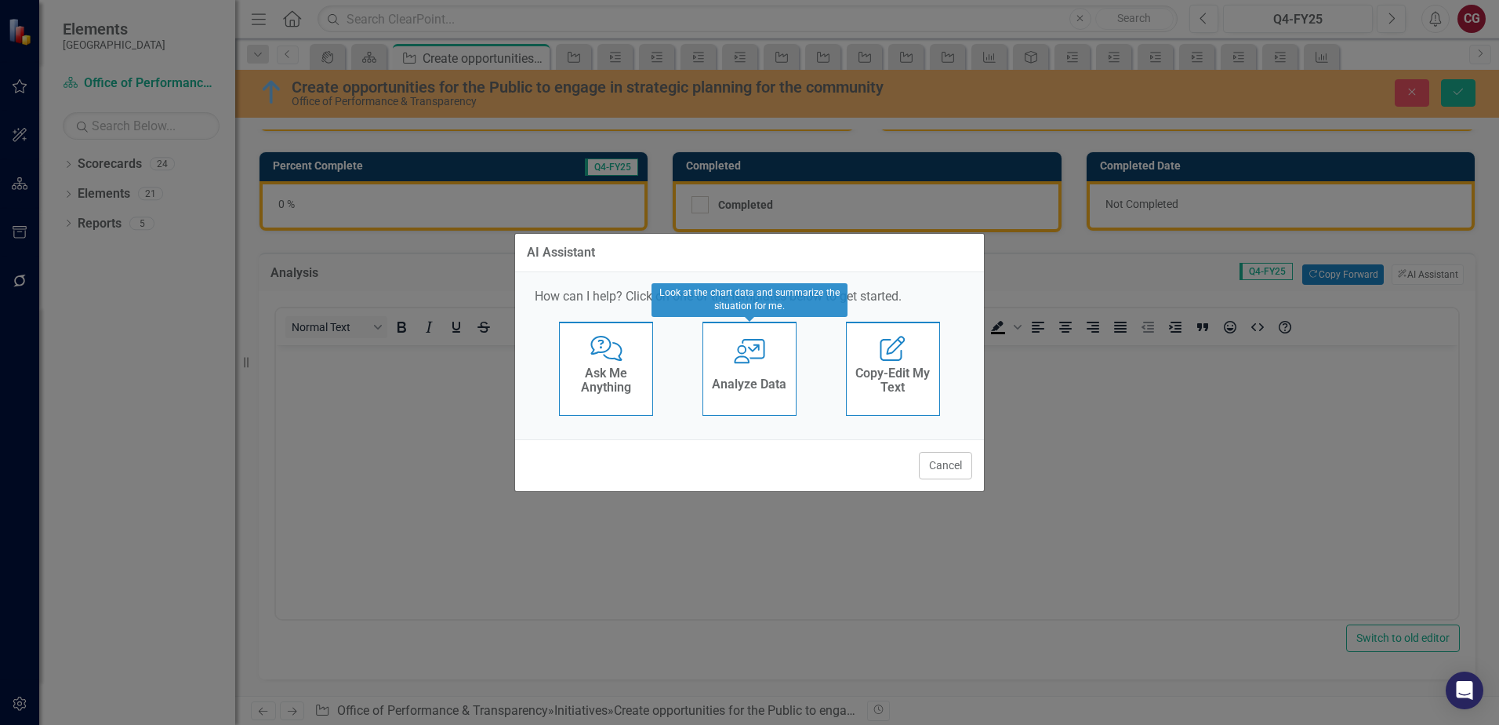
click at [762, 354] on icon "User with Chart" at bounding box center [750, 351] width 32 height 25
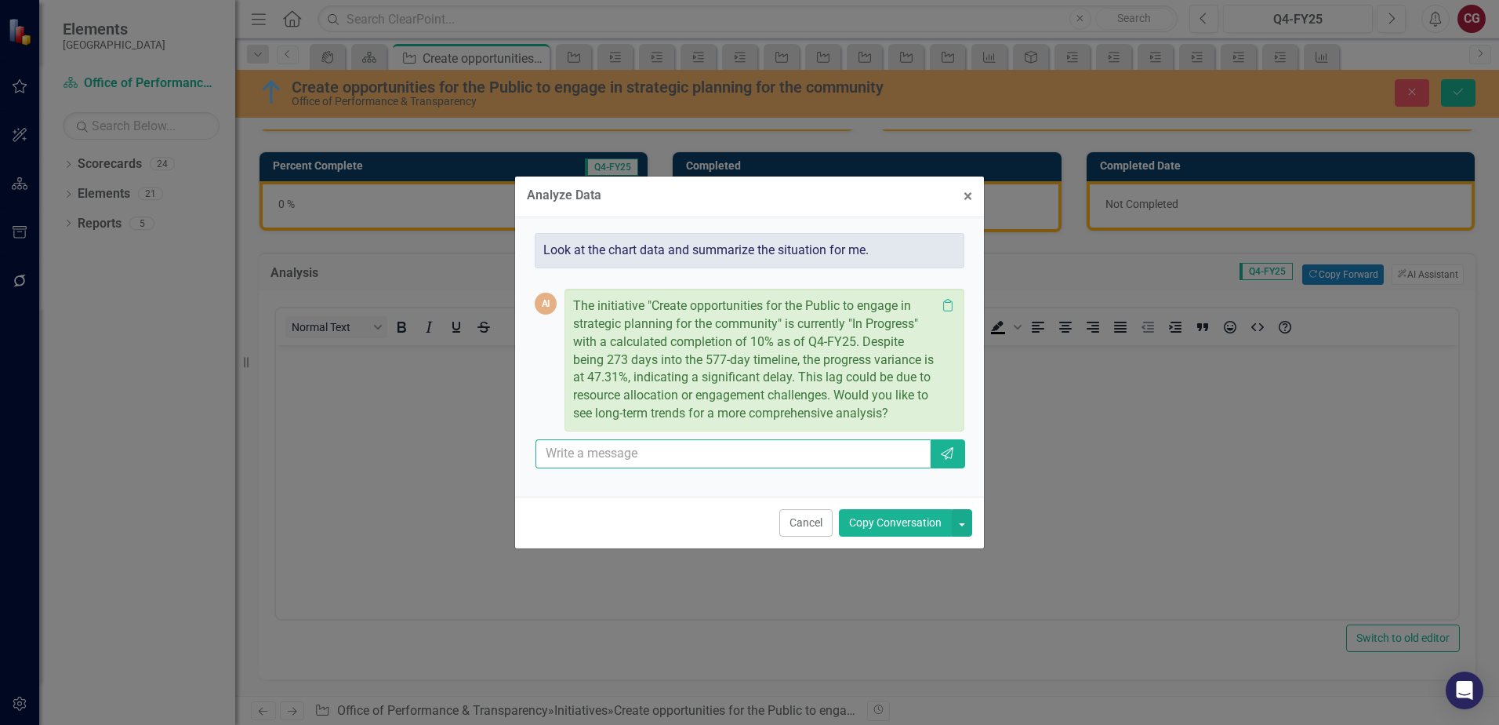
click at [648, 458] on input "text" at bounding box center [733, 453] width 395 height 29
type input "review all milestones for this initiative and provide a FY25-Q4 Summary"
click at [929, 439] on button "Send" at bounding box center [947, 453] width 36 height 29
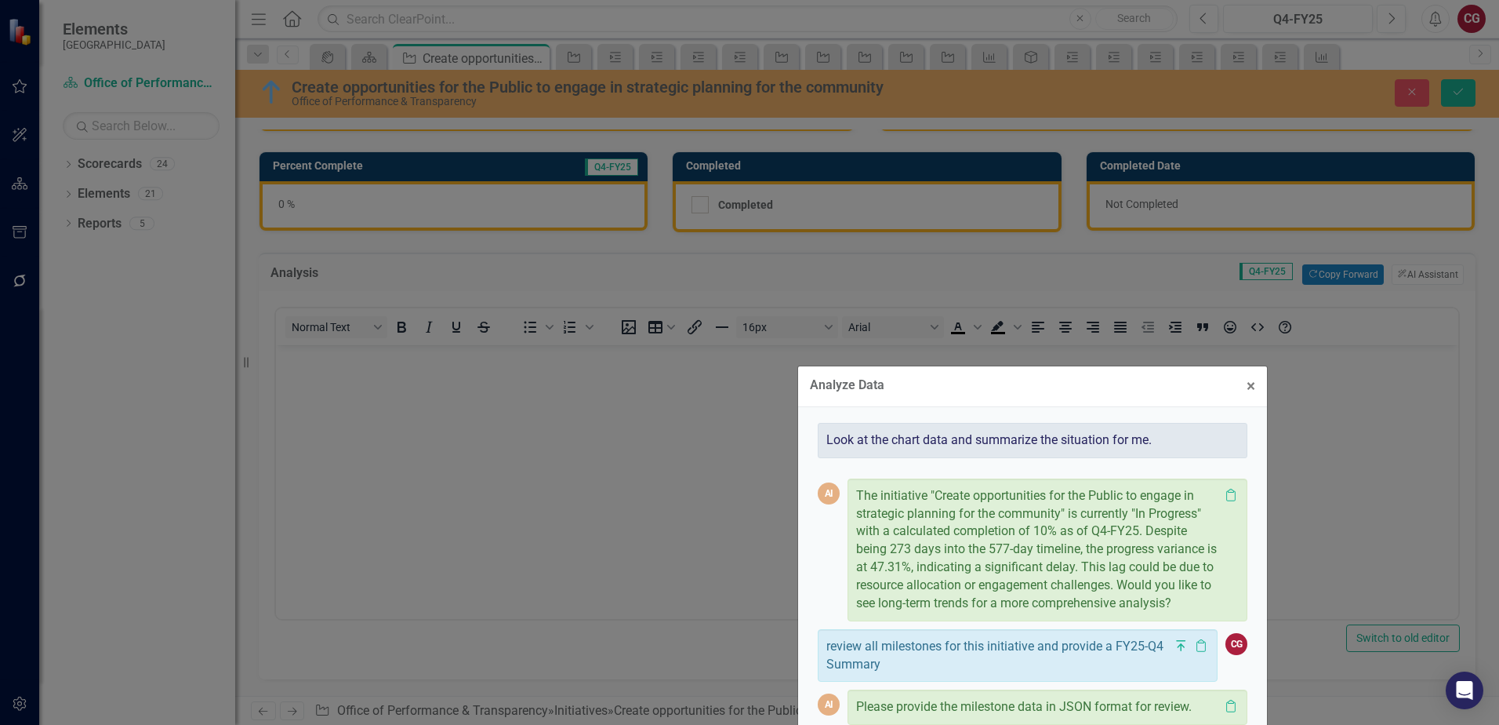
drag, startPoint x: 879, startPoint y: 147, endPoint x: 997, endPoint y: 438, distance: 314.1
click at [1130, 407] on div "Analyze Data × Close" at bounding box center [1032, 386] width 469 height 41
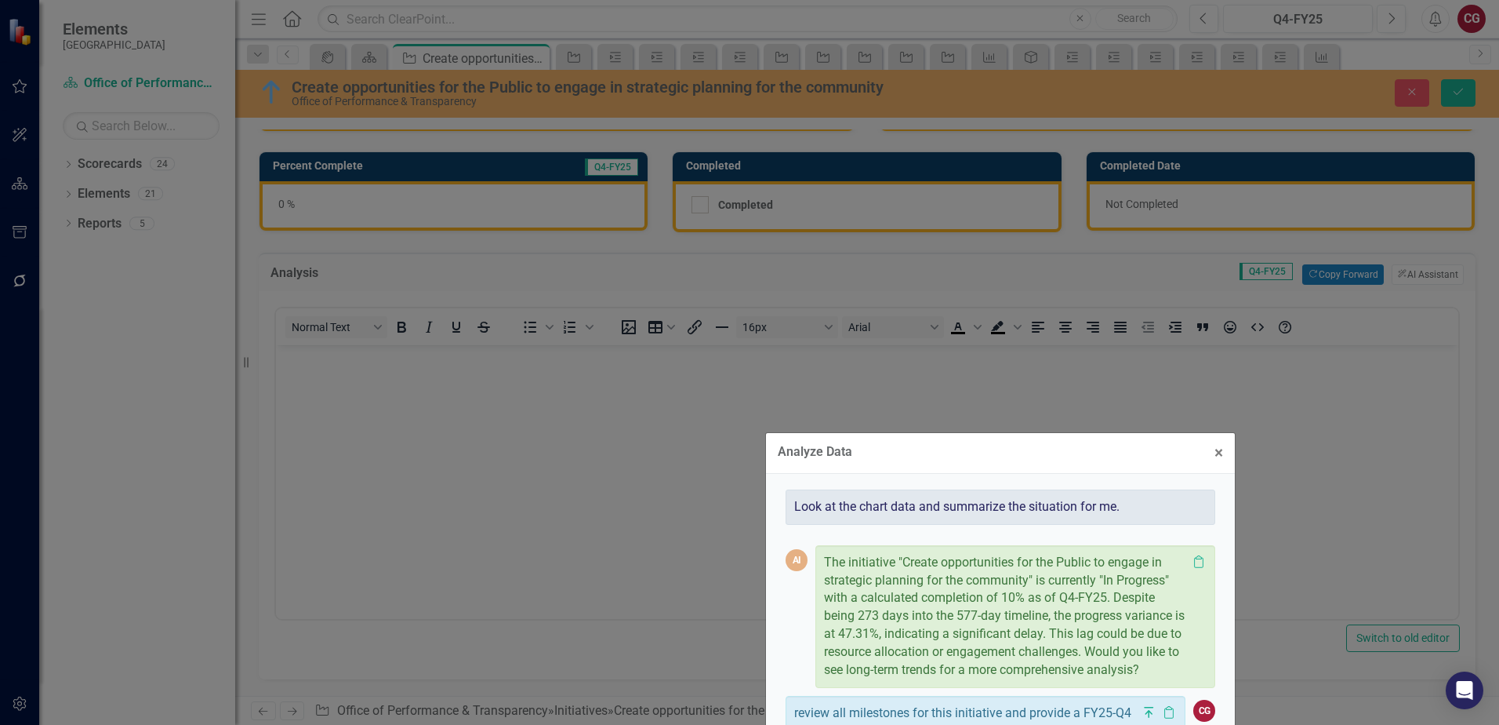
click at [722, 422] on div "Analyze Data × Close Look at the chart data and summarize the situation for me.…" at bounding box center [749, 362] width 470 height 725
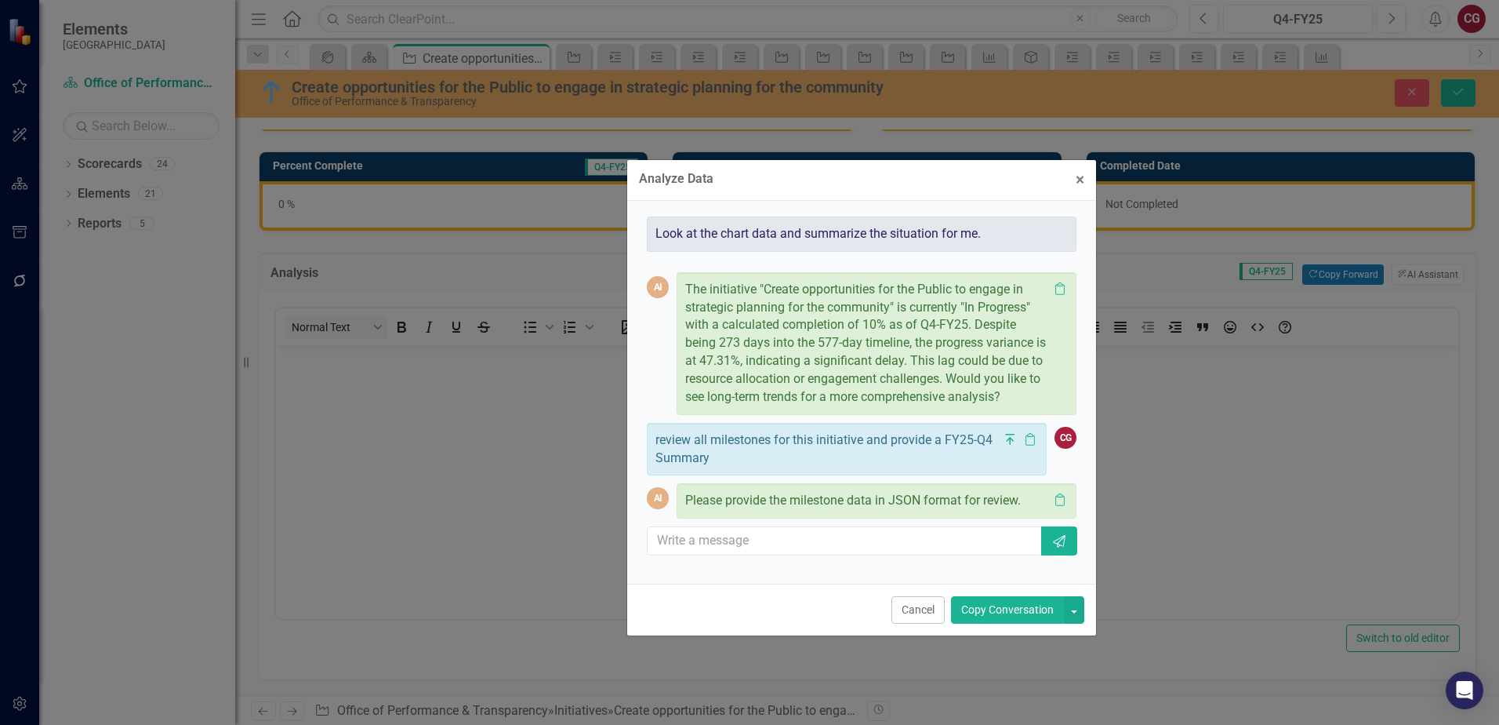
drag, startPoint x: 944, startPoint y: 455, endPoint x: 805, endPoint y: 181, distance: 306.8
click at [805, 181] on div "Analyze Data × Close" at bounding box center [861, 180] width 469 height 41
click at [1077, 185] on span "×" at bounding box center [1080, 179] width 9 height 19
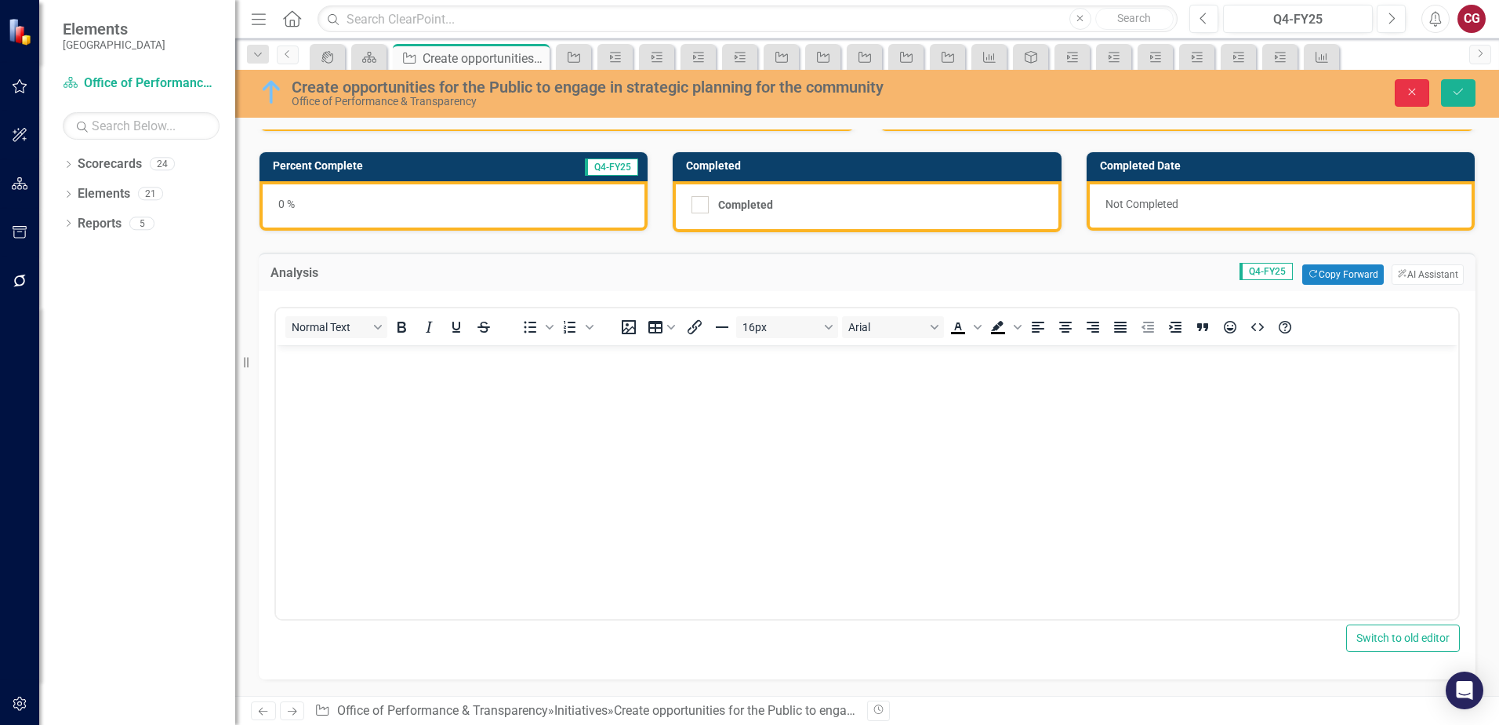
click at [1399, 82] on button "Close" at bounding box center [1412, 92] width 35 height 27
